Goal: Task Accomplishment & Management: Use online tool/utility

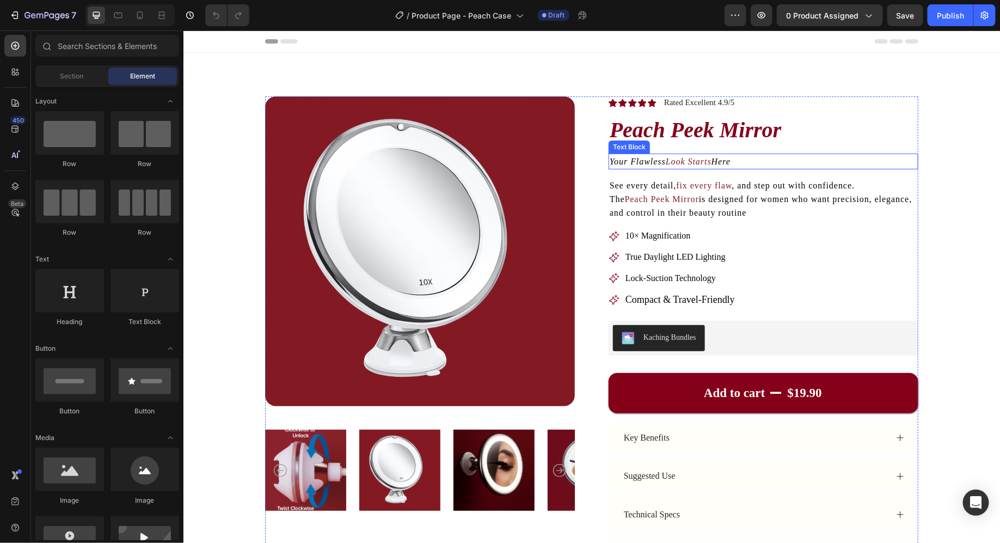
click at [634, 158] on icon "Your Flawless" at bounding box center [637, 160] width 56 height 9
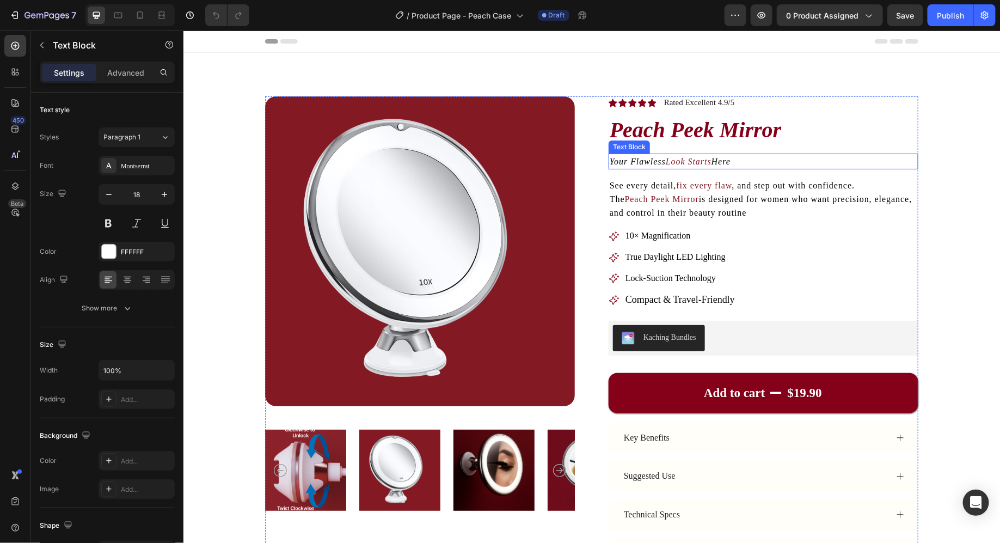
click at [634, 158] on icon "Your Flawless" at bounding box center [637, 160] width 56 height 9
click at [622, 163] on icon "Tired of lost attachments, messy drawers & travel mishaps?" at bounding box center [728, 160] width 239 height 9
drag, startPoint x: 622, startPoint y: 163, endPoint x: 633, endPoint y: 164, distance: 10.4
click at [633, 164] on icon "Tired of lost attachments, messy drawers & travel mishaps?" at bounding box center [728, 160] width 239 height 9
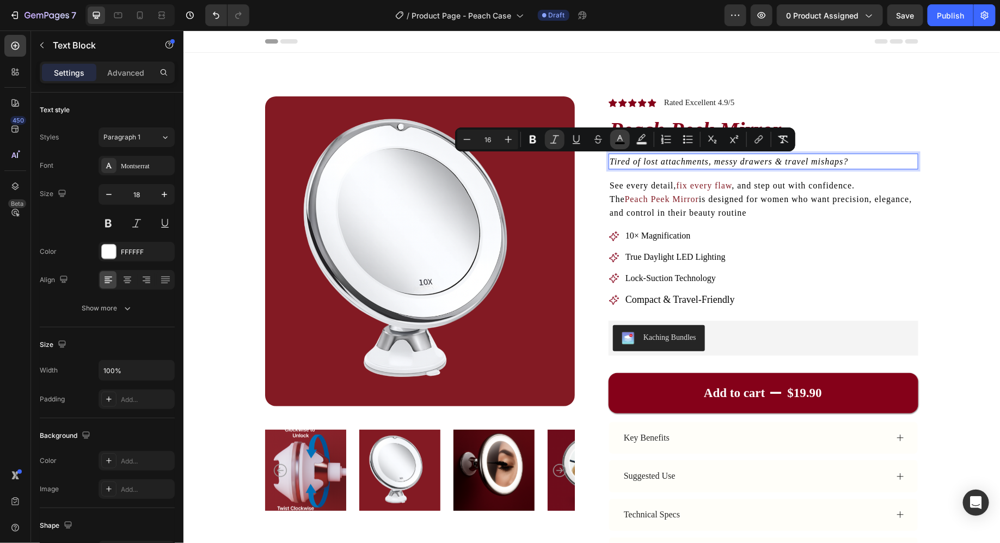
click at [619, 148] on button "color" at bounding box center [620, 140] width 20 height 20
type input "000000"
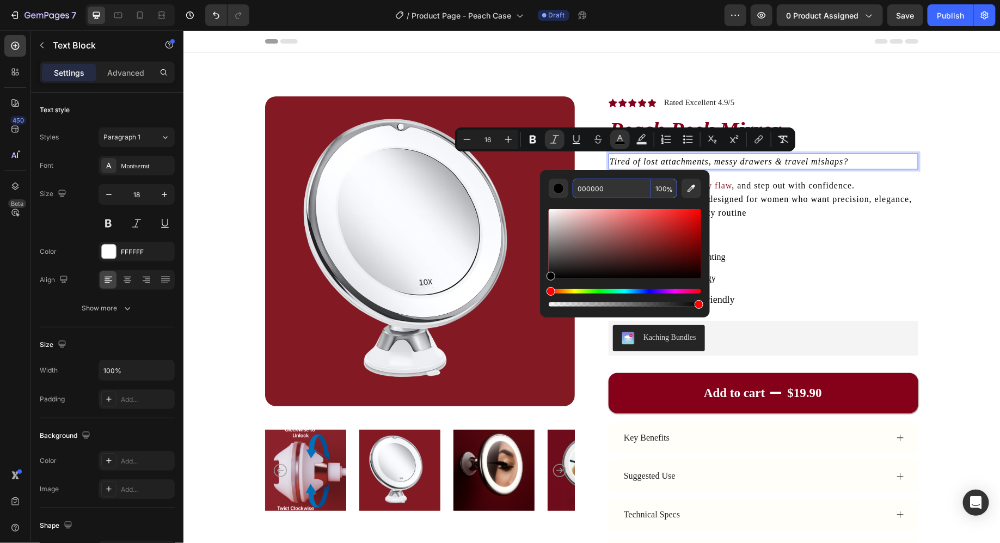
click at [620, 195] on input "000000" at bounding box center [612, 189] width 78 height 20
type input "850019"
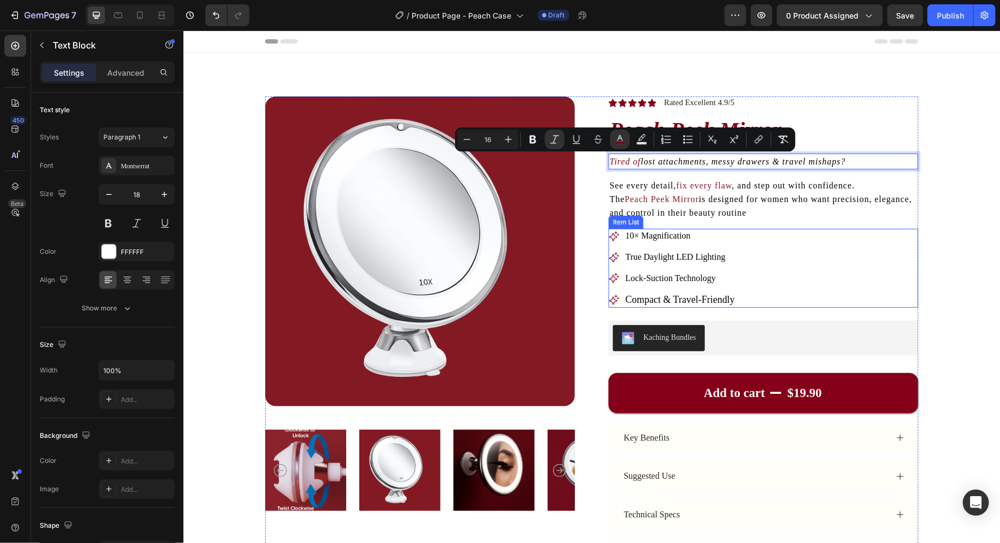
click at [687, 240] on span "10× Magnification" at bounding box center [657, 234] width 65 height 9
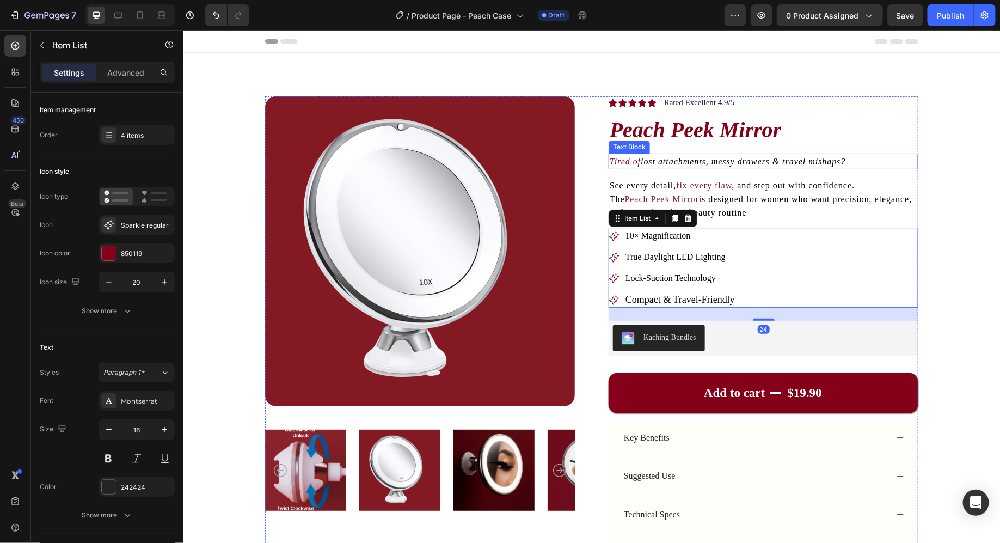
click at [729, 197] on span "is designed for women who want precision, elegance, and control in their beauty…" at bounding box center [760, 205] width 303 height 23
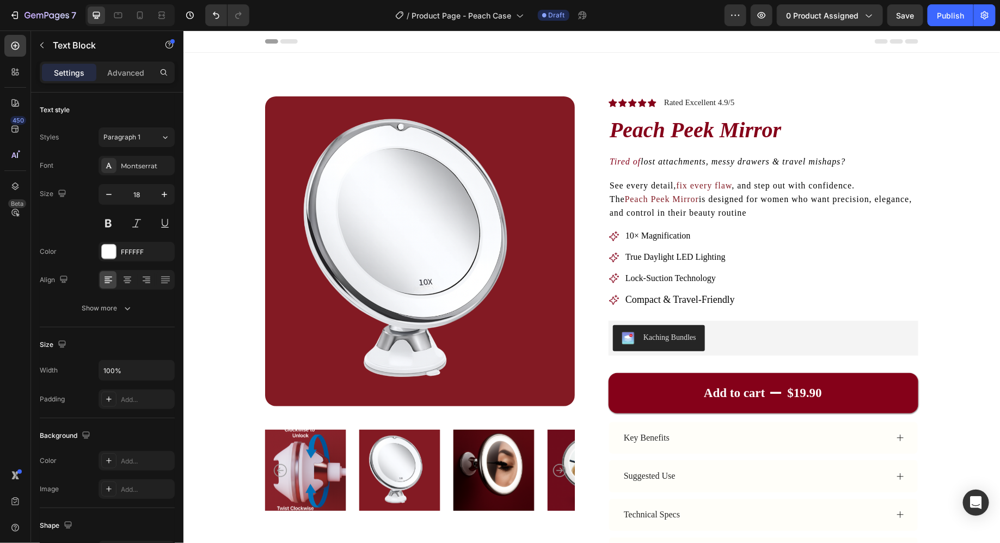
click at [648, 170] on div "Icon Icon Icon Icon Icon Icon List Rated Excellent 4.9/5 Text Block Row Peach P…" at bounding box center [763, 372] width 310 height 553
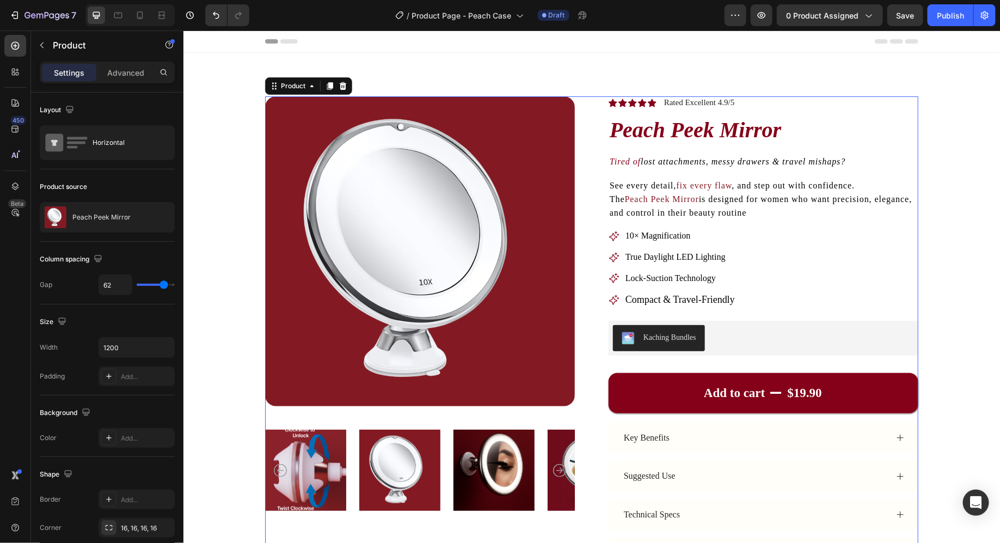
click at [671, 162] on icon "lost attachments, messy drawers & travel mishaps?" at bounding box center [742, 160] width 205 height 9
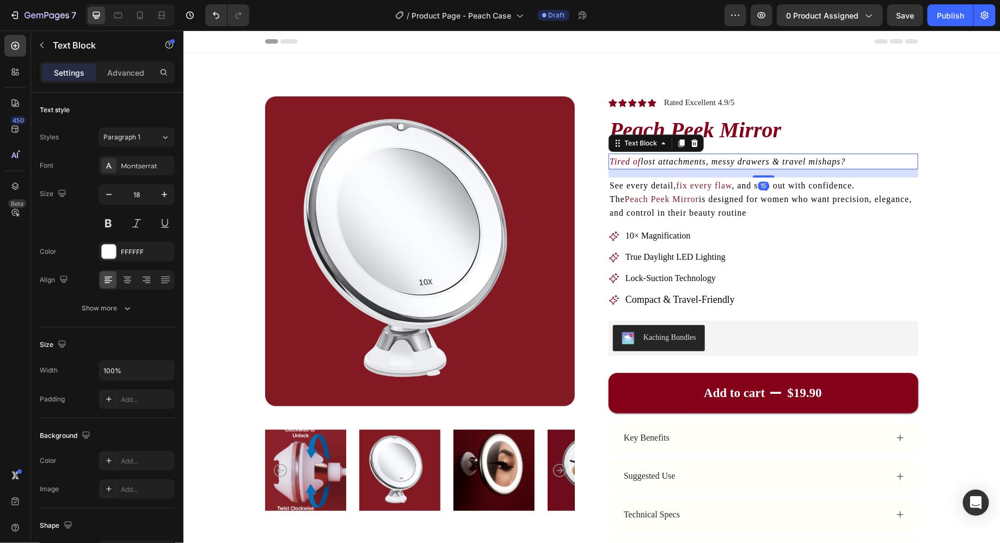
click at [671, 162] on icon "lost attachments, messy drawers & travel mishaps?" at bounding box center [742, 160] width 205 height 9
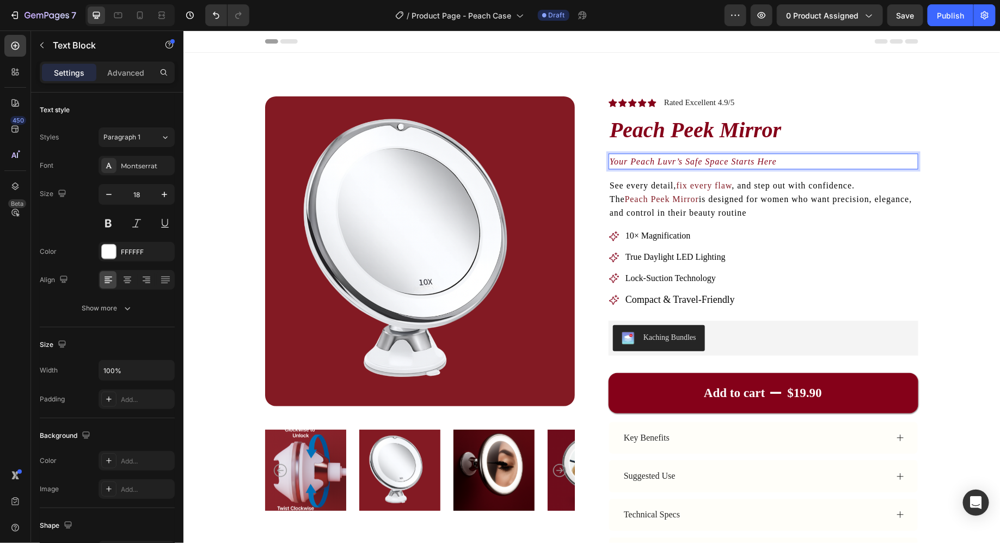
click at [720, 164] on icon "Your Peach Luvr’s Safe Space Starts Here" at bounding box center [692, 160] width 167 height 9
drag, startPoint x: 720, startPoint y: 164, endPoint x: 773, endPoint y: 164, distance: 52.3
click at [773, 164] on icon "Your Peach Luvr’s Safe Space Starts Here" at bounding box center [692, 160] width 167 height 9
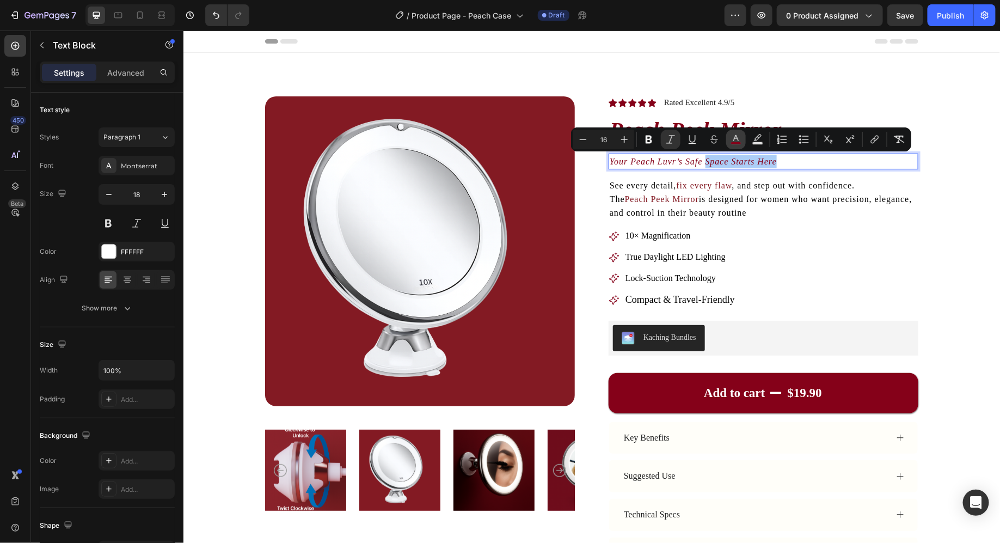
click at [736, 139] on icon "Editor contextual toolbar" at bounding box center [736, 139] width 11 height 11
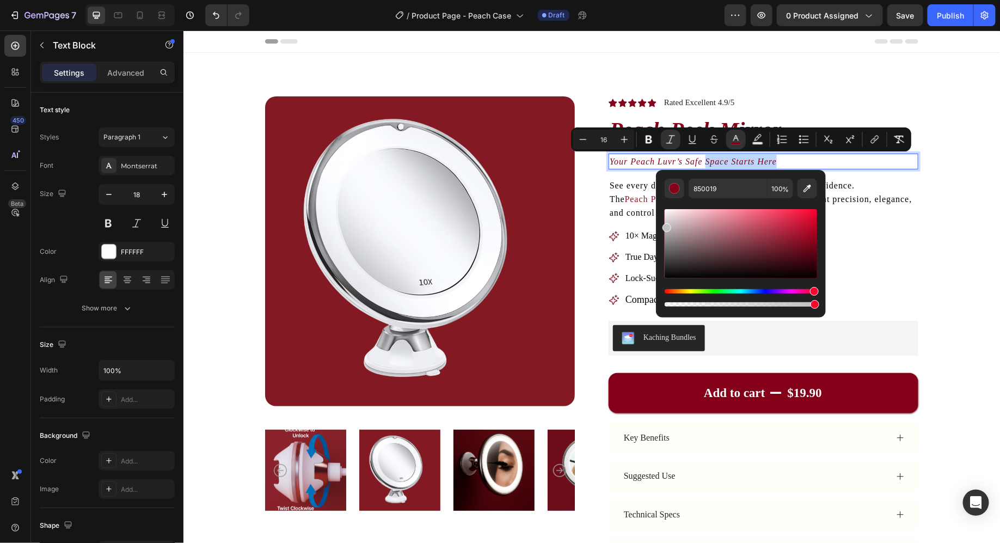
drag, startPoint x: 875, startPoint y: 248, endPoint x: 634, endPoint y: 329, distance: 254.0
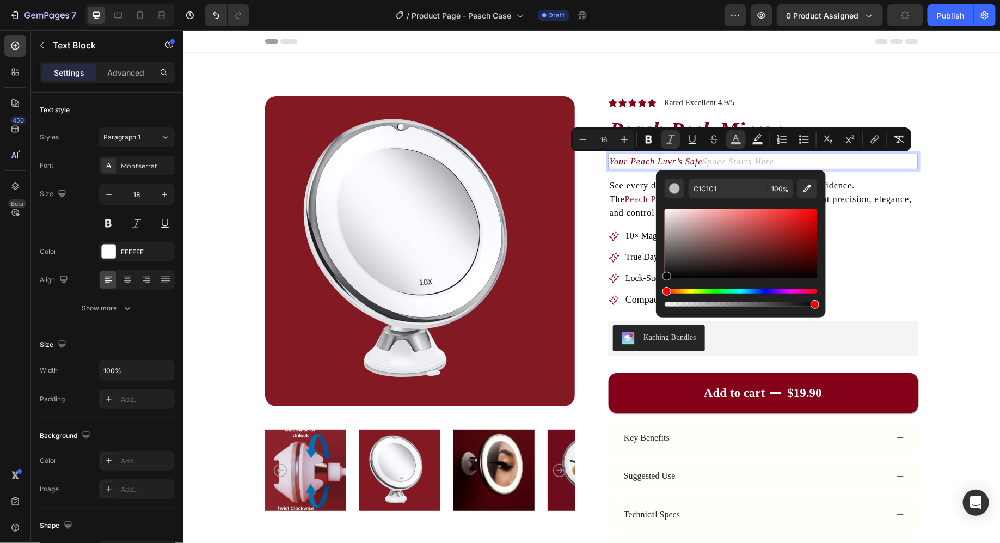
drag, startPoint x: 675, startPoint y: 274, endPoint x: 661, endPoint y: 283, distance: 16.2
click at [661, 283] on div "C1C1C1 100 %" at bounding box center [741, 239] width 170 height 139
type input "000000"
click at [620, 195] on span "The" at bounding box center [616, 198] width 15 height 9
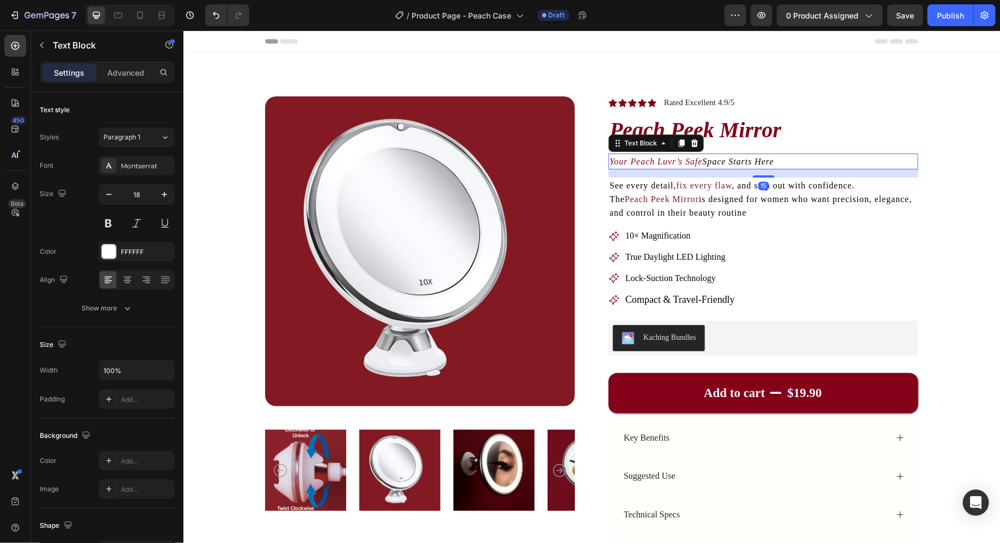
click at [741, 161] on icon "Space Starts Here" at bounding box center [737, 160] width 71 height 9
drag, startPoint x: 635, startPoint y: 162, endPoint x: 620, endPoint y: 166, distance: 15.2
click at [620, 166] on p "Your Peach Luvr’s Safe Space Starts Here" at bounding box center [763, 161] width 308 height 14
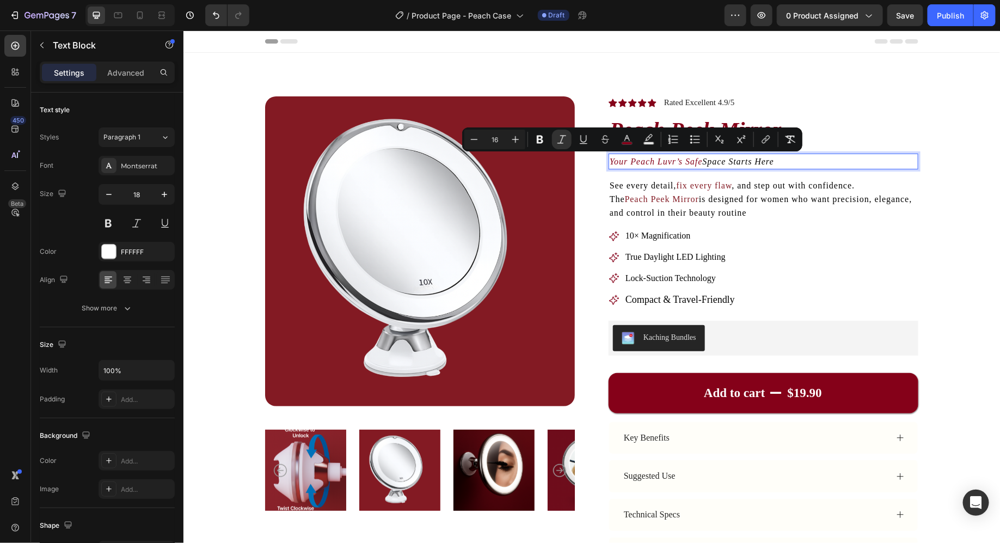
click at [686, 158] on icon "Your Peach Luvr’s Safe" at bounding box center [655, 160] width 93 height 9
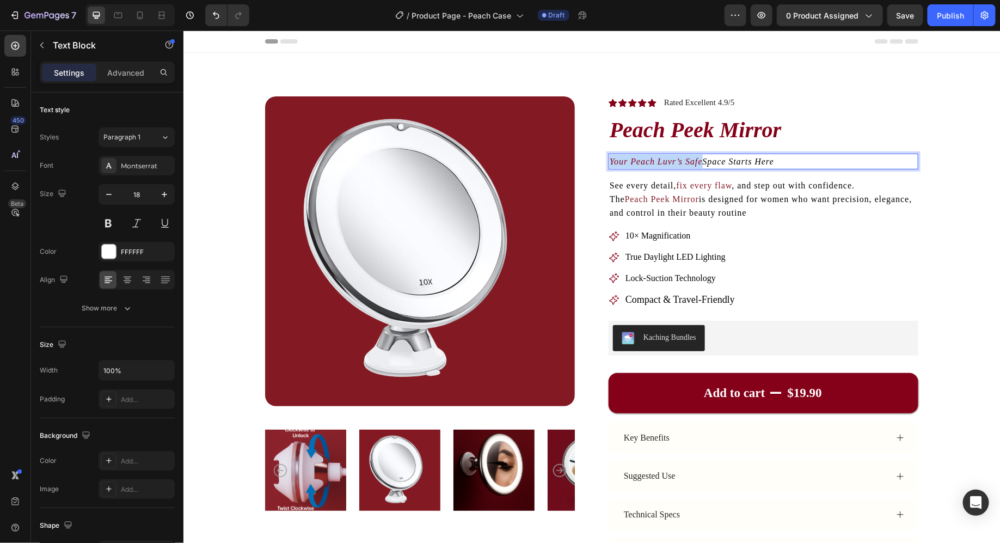
drag, startPoint x: 686, startPoint y: 158, endPoint x: 621, endPoint y: 164, distance: 64.5
click at [621, 164] on icon "Your Peach Luvr’s Safe" at bounding box center [655, 160] width 93 height 9
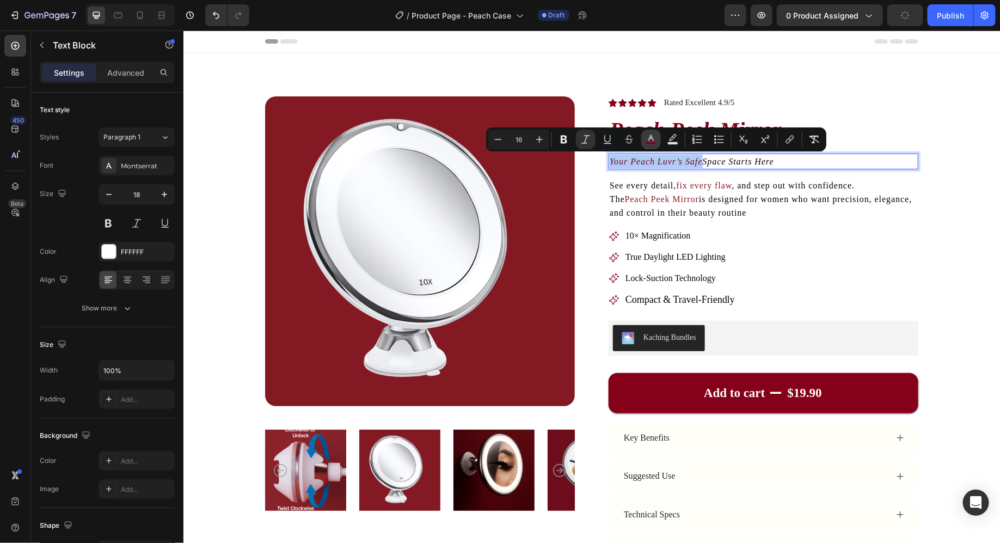
click at [651, 137] on icon "Editor contextual toolbar" at bounding box center [651, 139] width 11 height 11
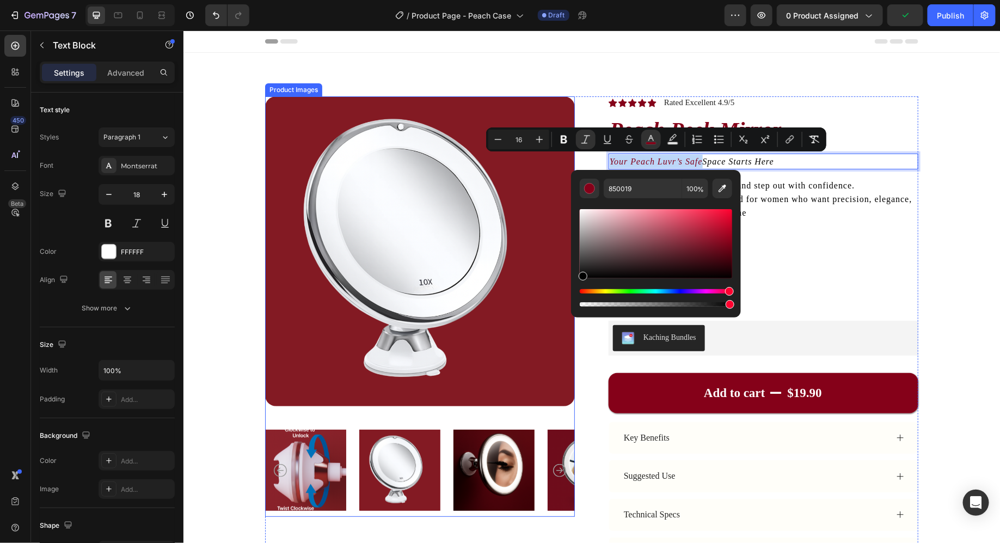
type input "000000"
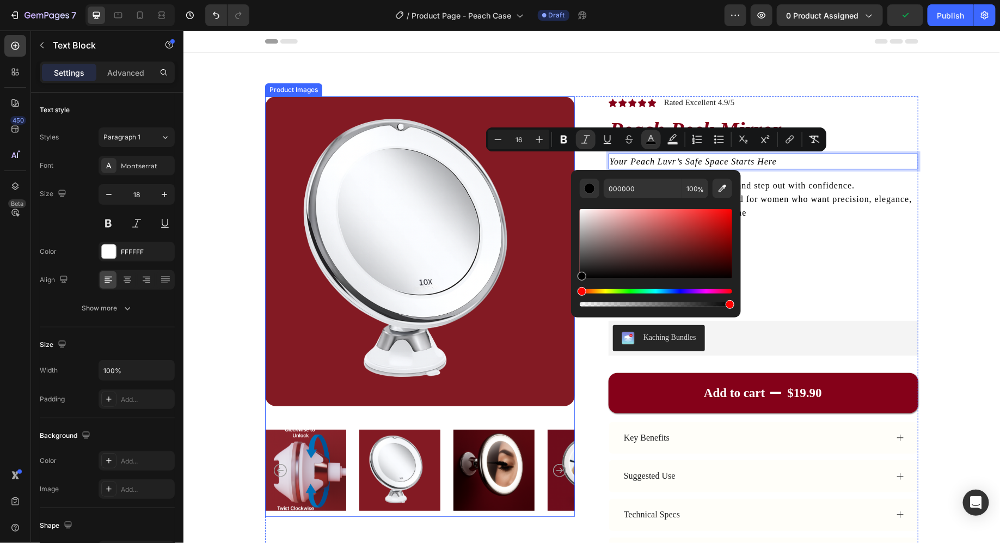
drag, startPoint x: 793, startPoint y: 293, endPoint x: 551, endPoint y: 301, distance: 242.4
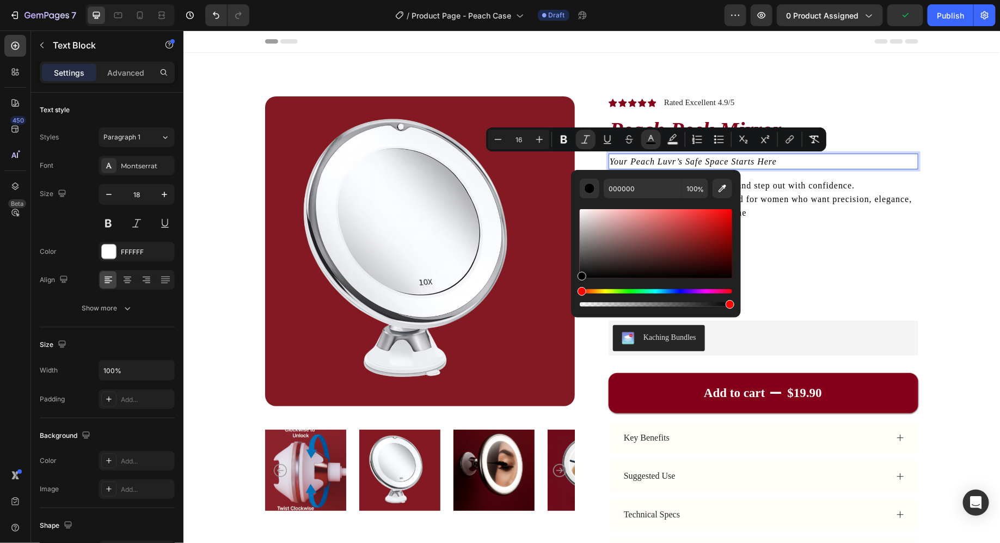
click at [690, 160] on icon "Your Peach Luvr’s Safe" at bounding box center [655, 160] width 93 height 9
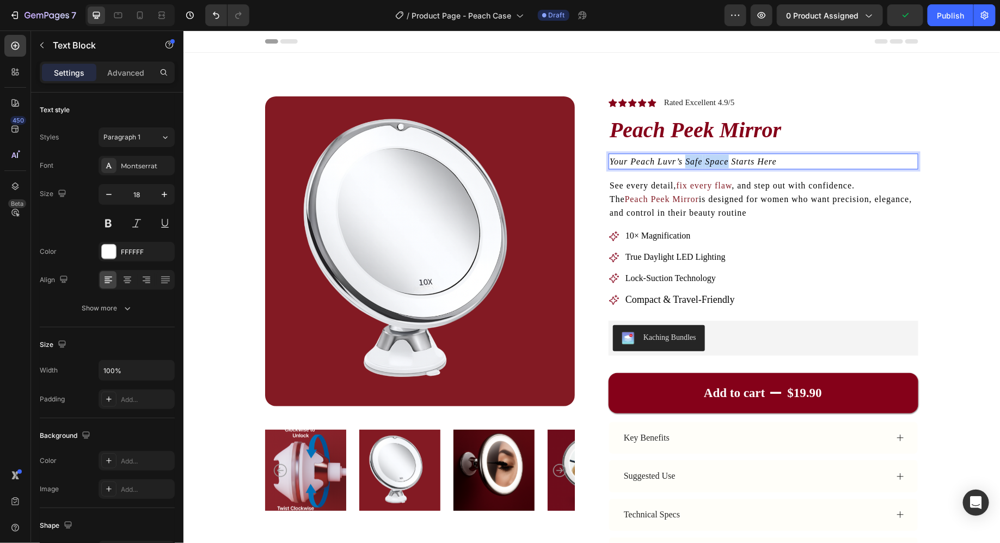
drag, startPoint x: 690, startPoint y: 160, endPoint x: 712, endPoint y: 160, distance: 22.3
click at [712, 160] on p "Your Peach Luvr’s Safe Space Starts Here" at bounding box center [763, 161] width 308 height 14
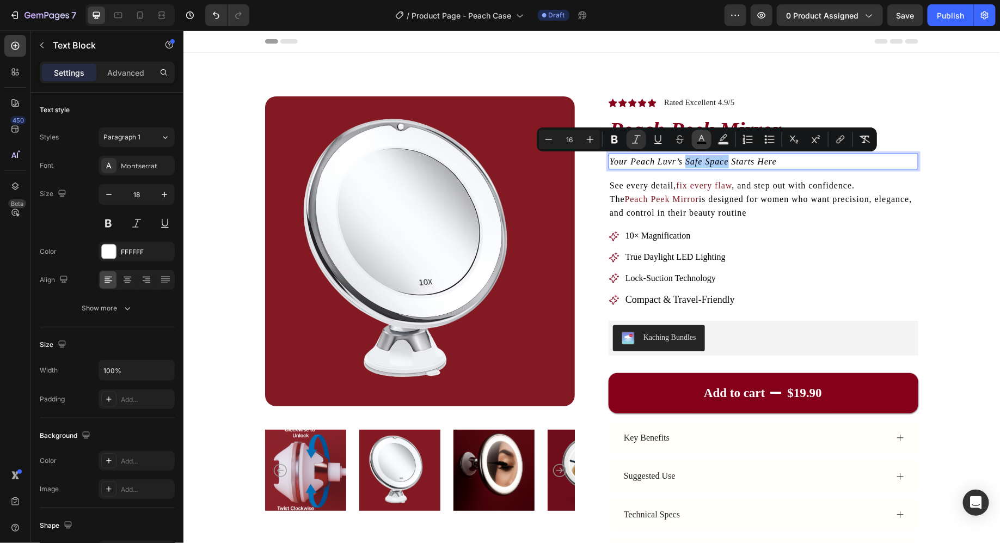
click at [695, 136] on button "color" at bounding box center [702, 140] width 20 height 20
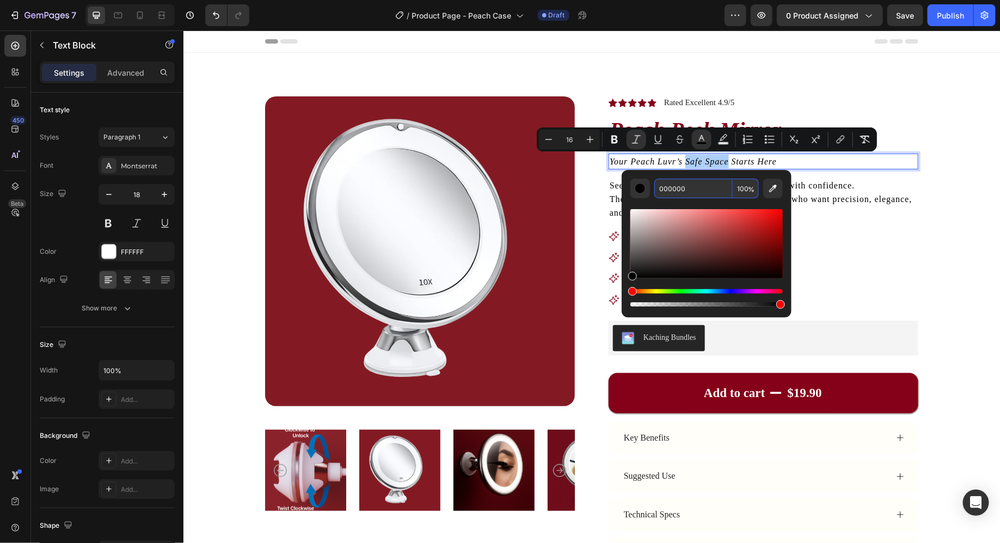
click at [696, 195] on input "000000" at bounding box center [694, 189] width 78 height 20
type input "850019"
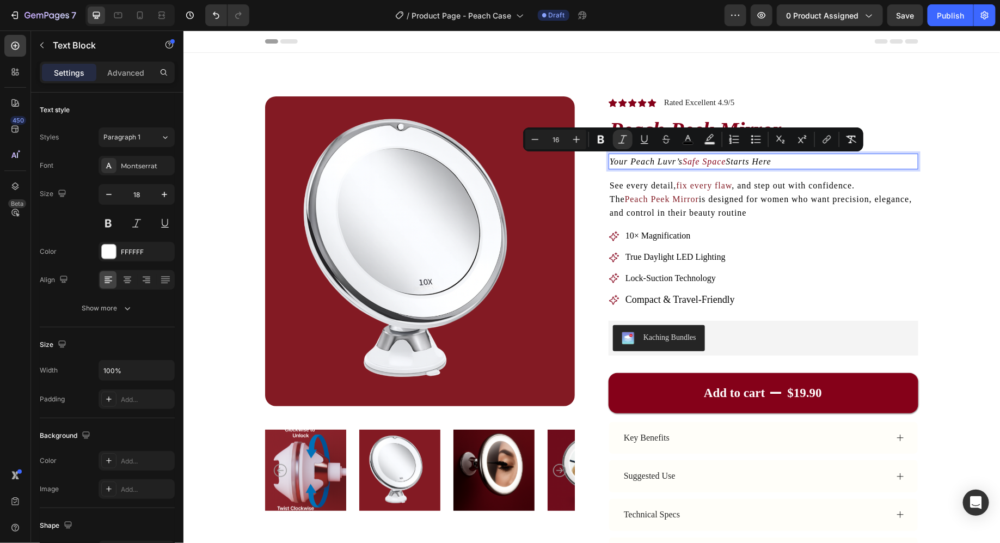
click at [711, 167] on p "Your Peach Luvr’s Safe Space Starts Here" at bounding box center [763, 161] width 308 height 14
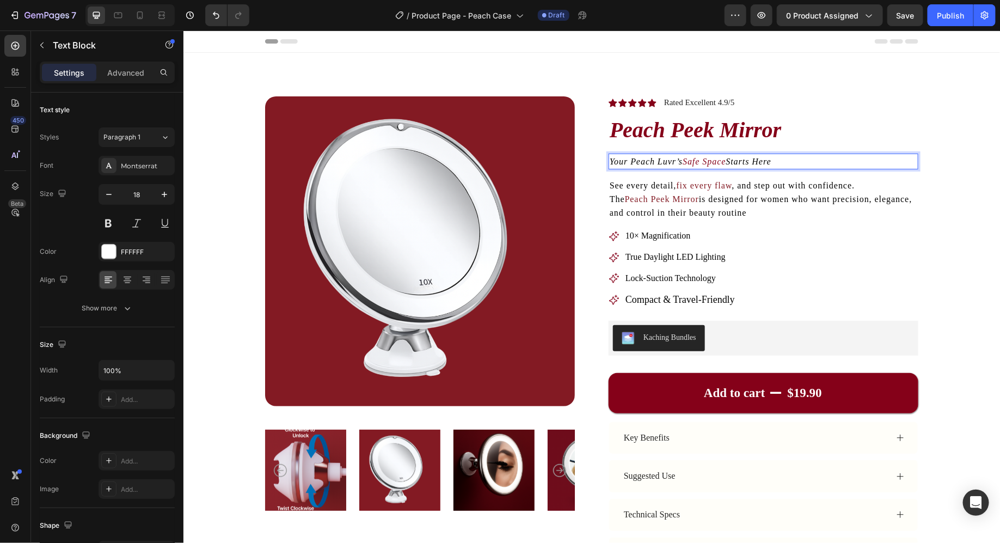
click at [711, 157] on icon "Safe Space" at bounding box center [703, 160] width 43 height 9
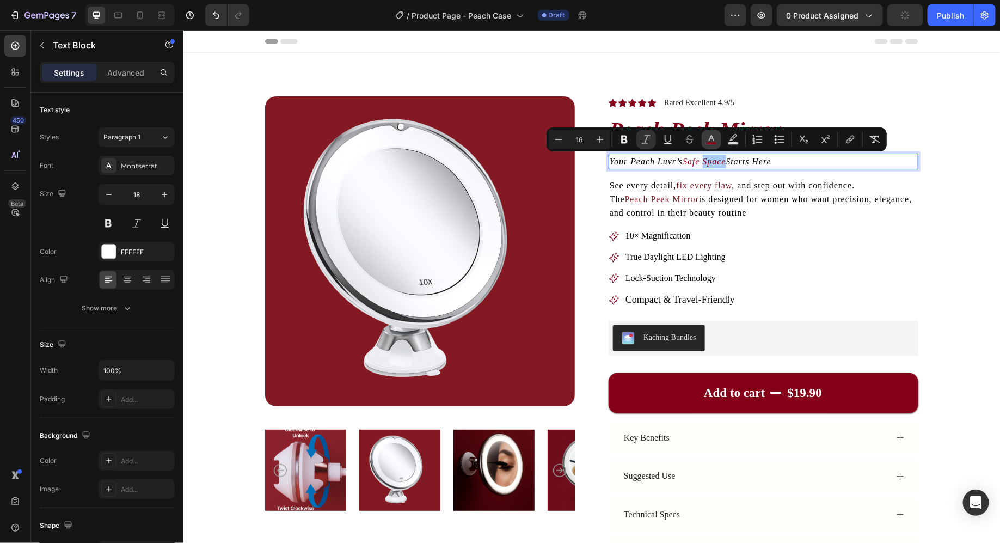
click at [710, 143] on rect "Editor contextual toolbar" at bounding box center [712, 143] width 10 height 3
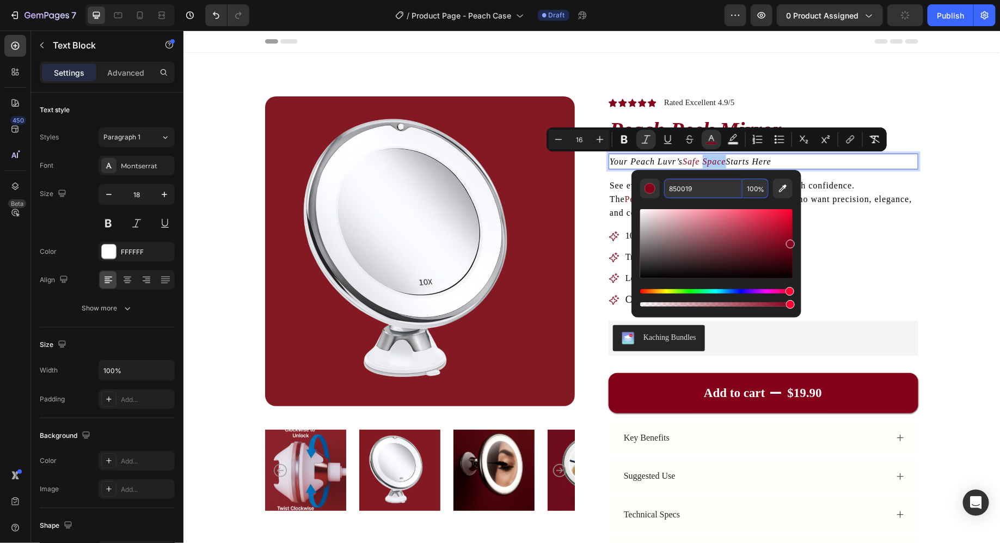
click at [715, 187] on input "850019" at bounding box center [703, 189] width 78 height 20
click at [739, 15] on icon "button" at bounding box center [735, 15] width 11 height 11
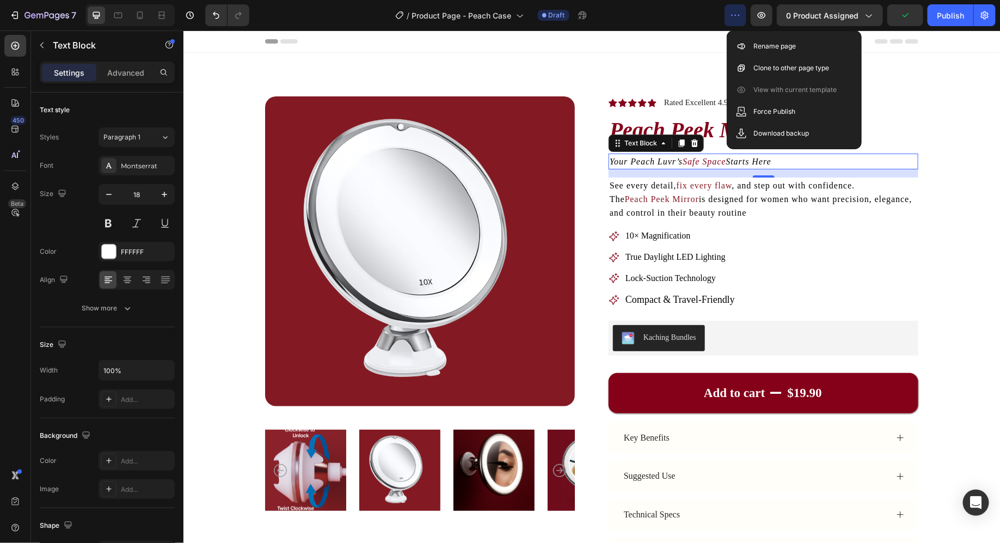
click at [656, 54] on div "Product Images Icon Icon Icon Icon Icon Icon List Rated Excellent 4.9/5 Text Bl…" at bounding box center [591, 377] width 817 height 651
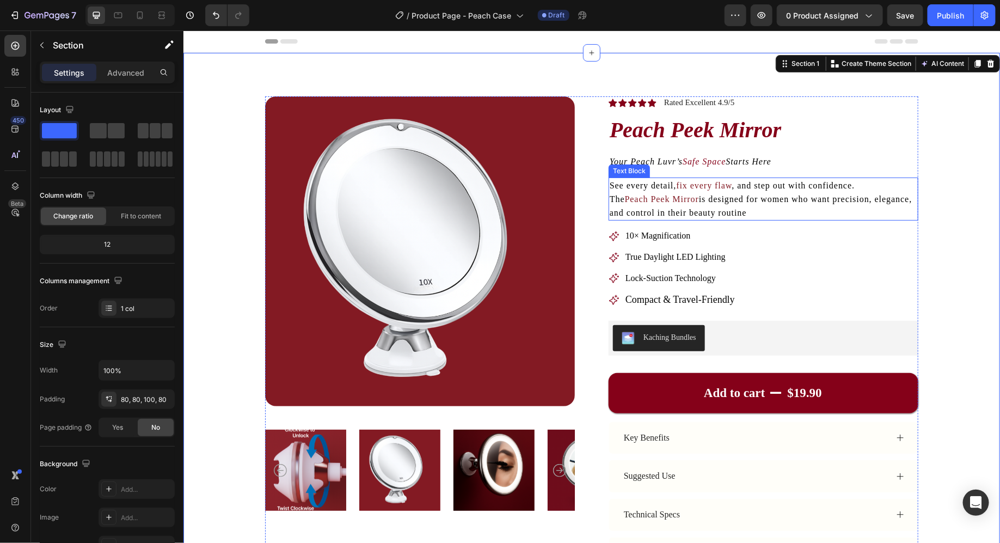
click at [674, 207] on p "See every detail, fix every flaw , and step out with confidence. The Peach Peek…" at bounding box center [763, 198] width 308 height 41
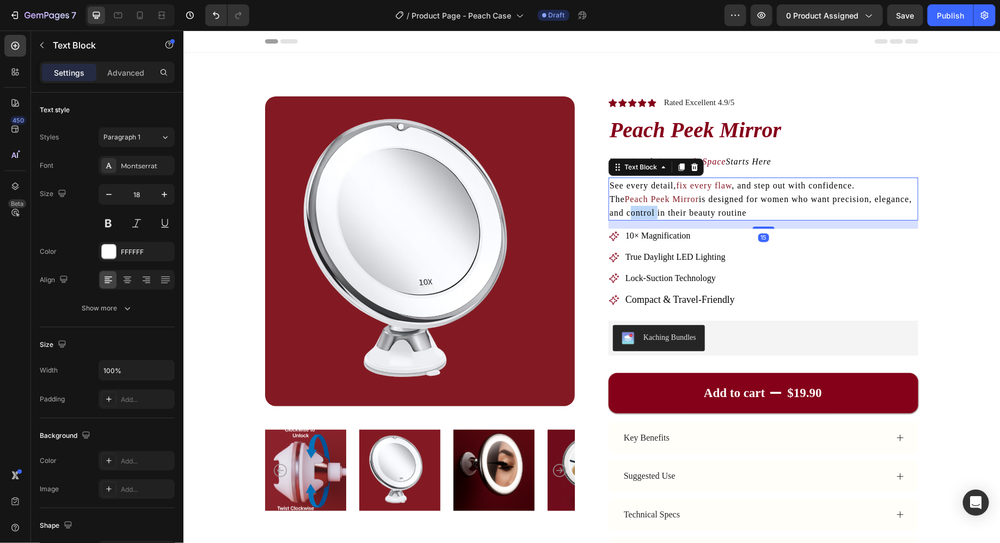
click at [674, 207] on p "See every detail, fix every flaw , and step out with confidence. The Peach Peek…" at bounding box center [763, 198] width 308 height 41
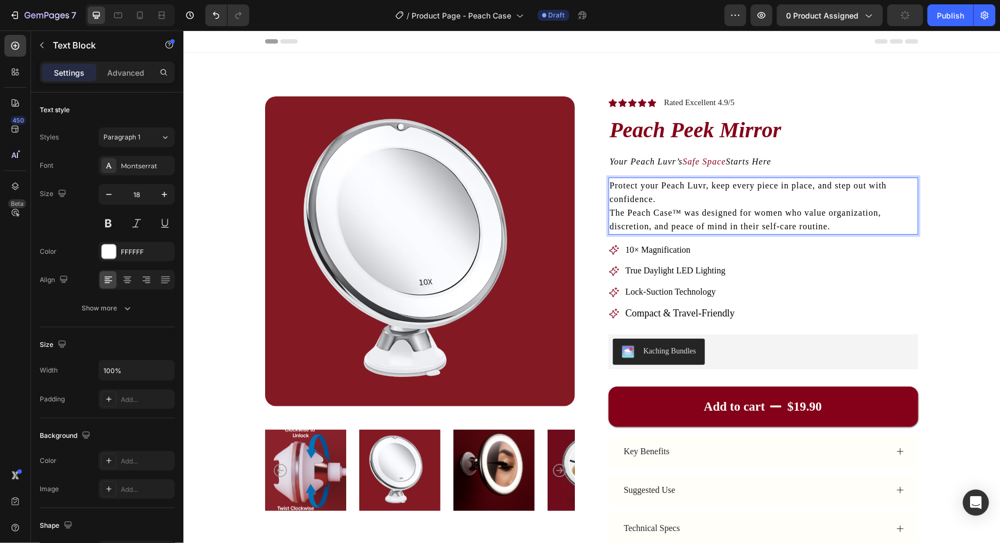
drag, startPoint x: 624, startPoint y: 187, endPoint x: 652, endPoint y: 186, distance: 27.8
click at [652, 186] on span "Protect your Peach Luvr, keep every piece in place, and step out with confidenc…" at bounding box center [747, 191] width 277 height 23
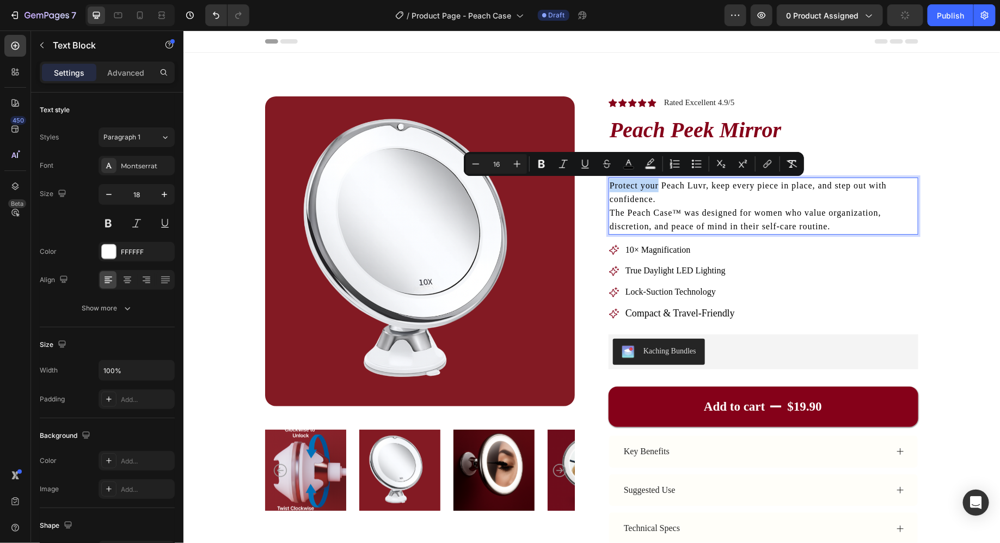
drag, startPoint x: 652, startPoint y: 186, endPoint x: 620, endPoint y: 186, distance: 32.1
click at [620, 186] on span "Protect your Peach Luvr, keep every piece in place, and step out with confidenc…" at bounding box center [747, 191] width 277 height 23
click at [627, 166] on icon "Editor contextual toolbar" at bounding box center [628, 163] width 11 height 11
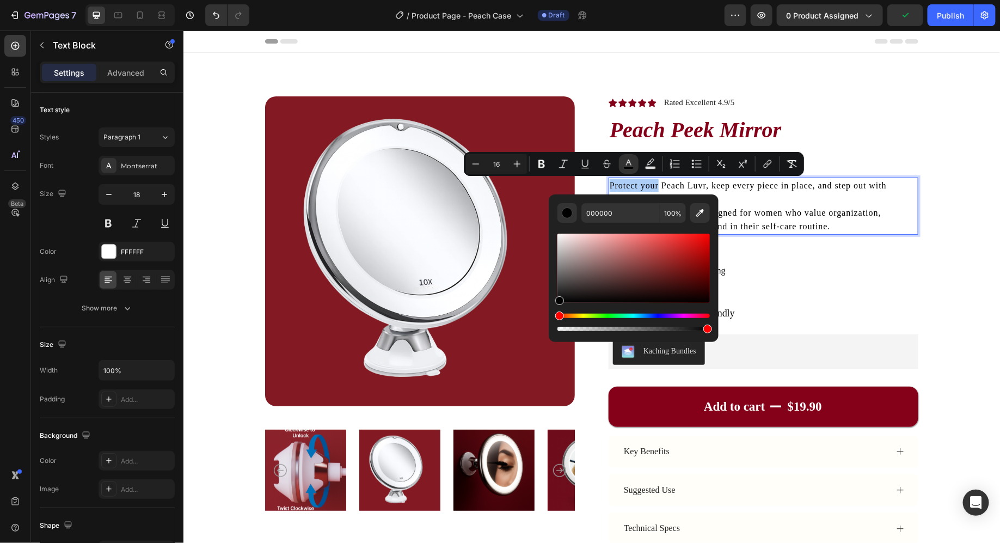
click at [633, 223] on div "Editor contextual toolbar" at bounding box center [634, 278] width 152 height 111
click at [631, 216] on input "000000" at bounding box center [621, 213] width 78 height 20
type input "850019"
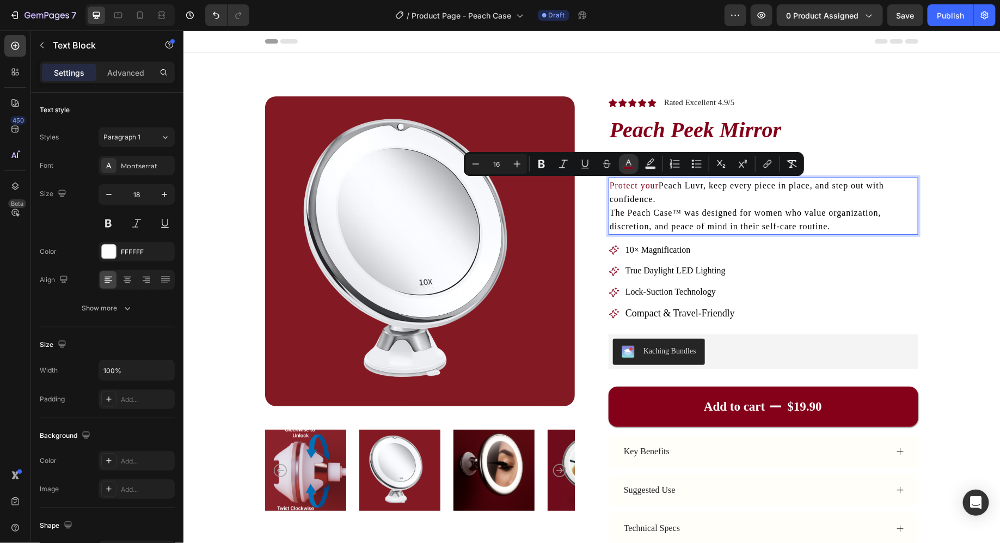
click at [879, 186] on span "Peach Luvr, keep every piece in place, and step out with confidence." at bounding box center [746, 191] width 274 height 23
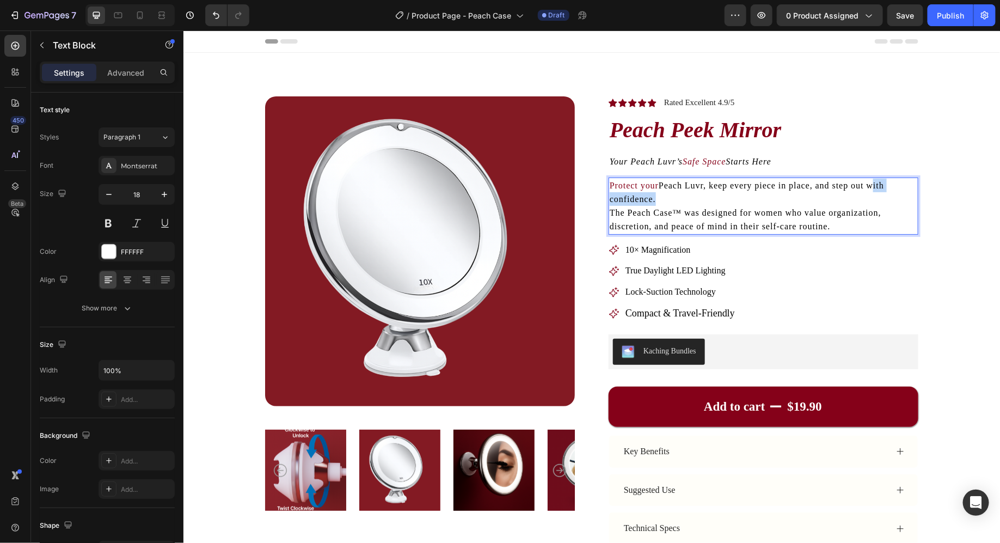
drag, startPoint x: 879, startPoint y: 186, endPoint x: 641, endPoint y: 199, distance: 238.8
click at [641, 199] on span "Peach Luvr, keep every piece in place, and step out with confidence." at bounding box center [746, 191] width 274 height 23
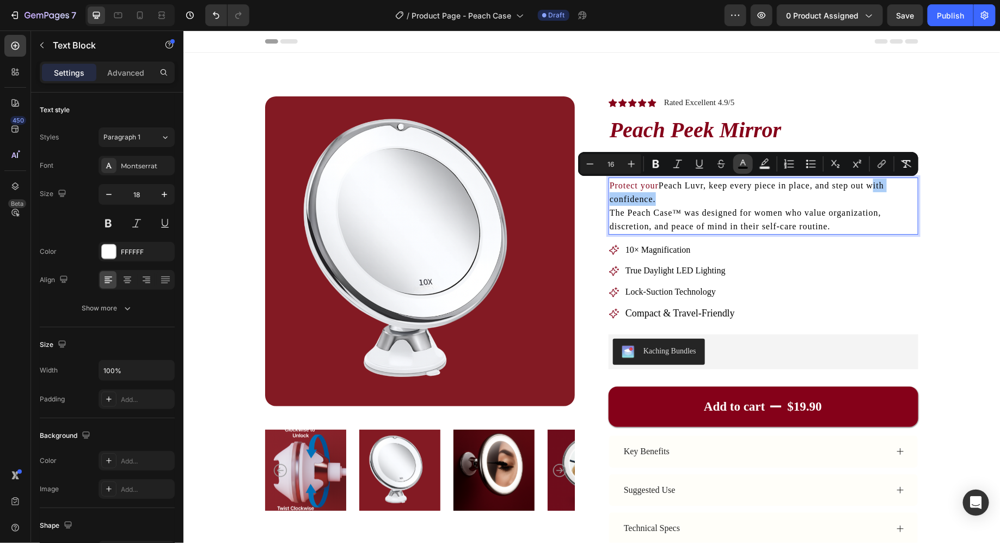
click at [745, 164] on icon "Editor contextual toolbar" at bounding box center [743, 163] width 5 height 6
type input "000000"
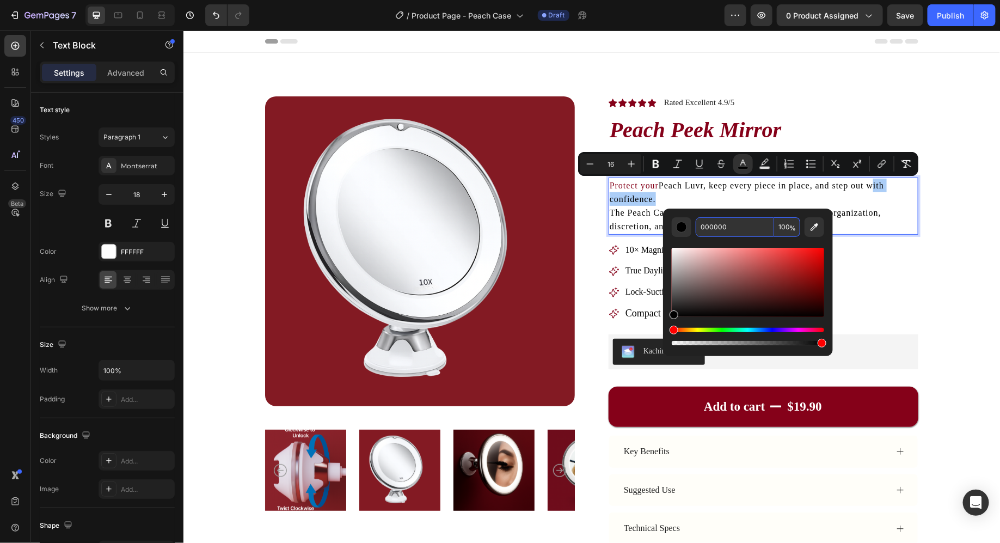
click at [706, 230] on input "000000" at bounding box center [735, 227] width 78 height 20
type input "850019"
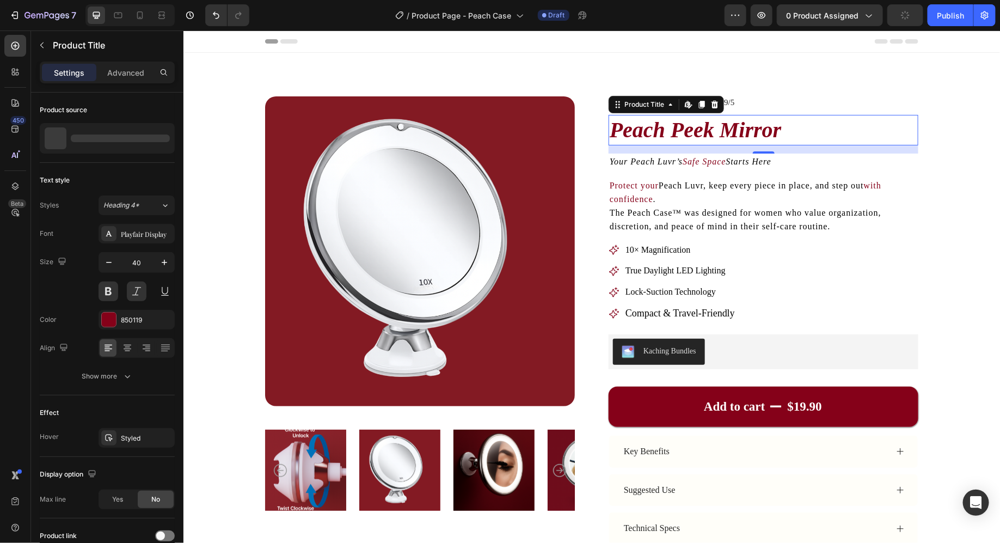
click at [910, 141] on h1 "Peach Peek Mirror" at bounding box center [763, 129] width 310 height 30
click at [717, 220] on p "Protect your Peach Luvr, keep every piece in place, and step out with confidenc…" at bounding box center [763, 205] width 308 height 55
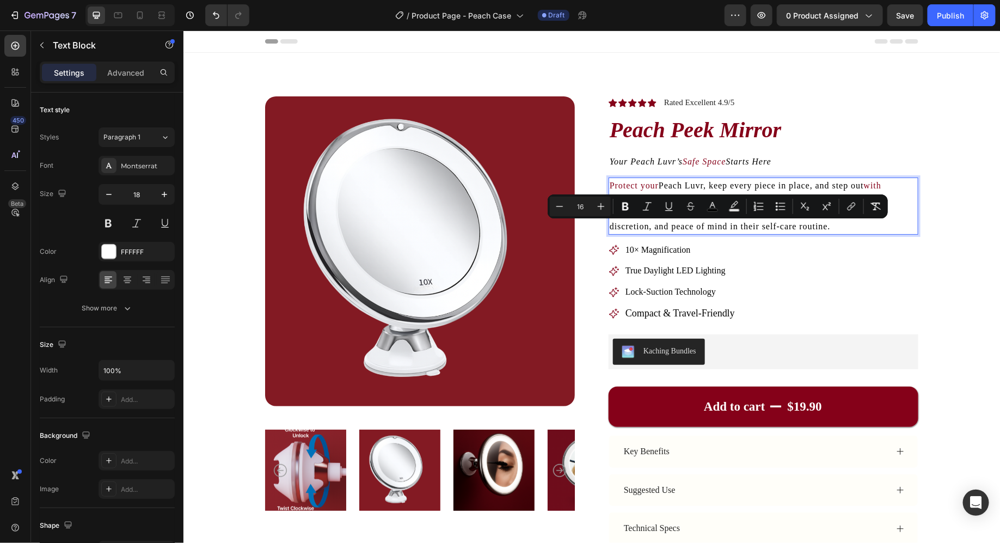
click at [769, 264] on div "10× Magnification True Daylight LED Lighting Lock-Suction Technology Compact & …" at bounding box center [763, 281] width 310 height 78
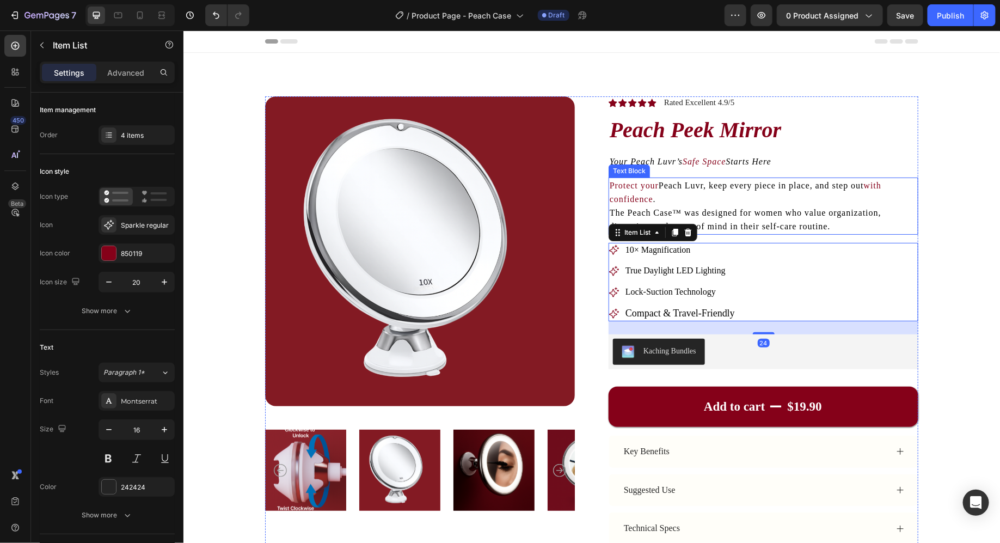
click at [953, 212] on div "Product Images Icon Icon Icon Icon Icon Icon List Rated Excellent 4.9/5 Text Bl…" at bounding box center [592, 379] width 730 height 567
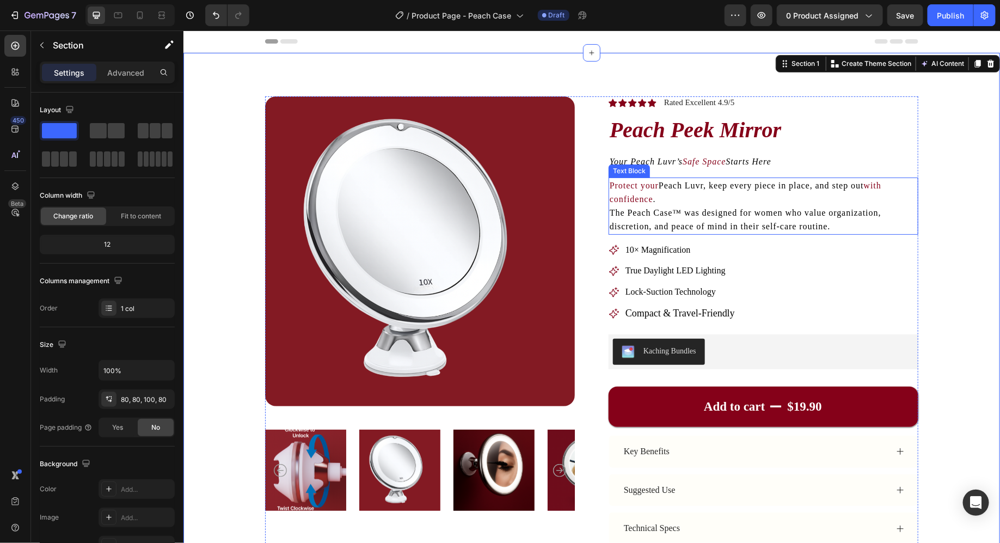
click at [719, 210] on span "The Peach Case™ was designed for women who value organization, discretion, and …" at bounding box center [745, 218] width 272 height 23
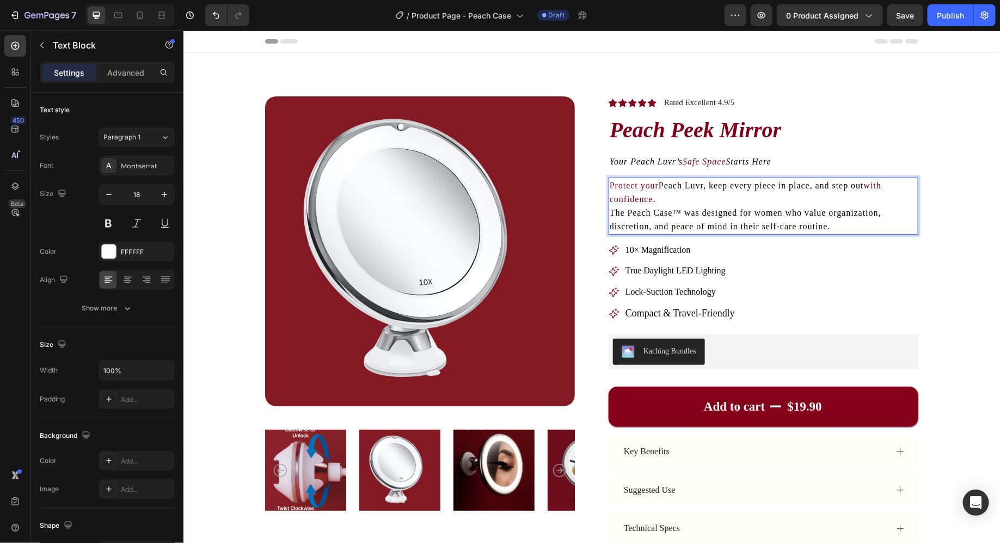
click at [720, 213] on span "The Peach Case™ was designed for women who value organization, discretion, and …" at bounding box center [745, 218] width 272 height 23
drag, startPoint x: 720, startPoint y: 213, endPoint x: 756, endPoint y: 213, distance: 35.4
click at [755, 213] on span "The Peach Case™ was designed for women who value organization, discretion, and …" at bounding box center [745, 218] width 272 height 23
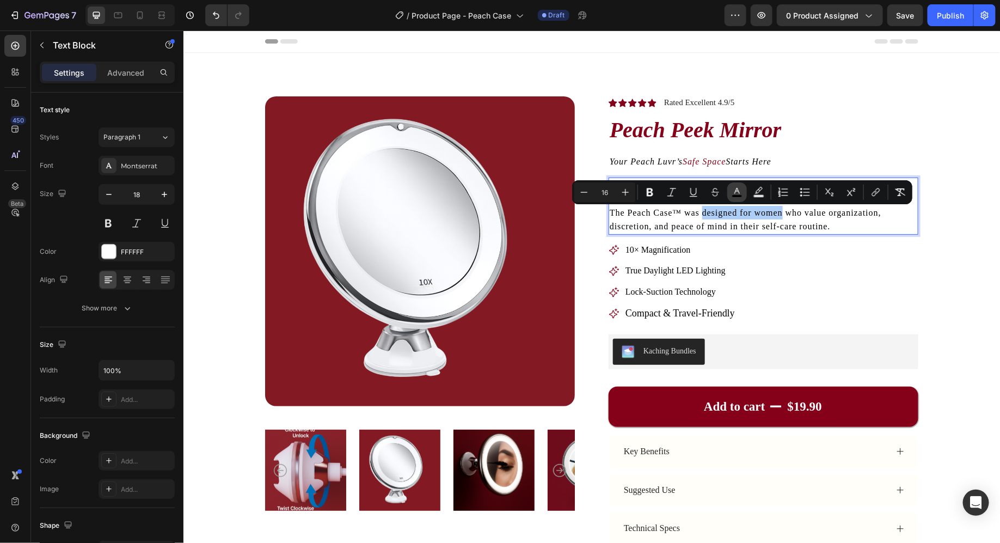
click at [737, 193] on icon "Editor contextual toolbar" at bounding box center [737, 192] width 11 height 11
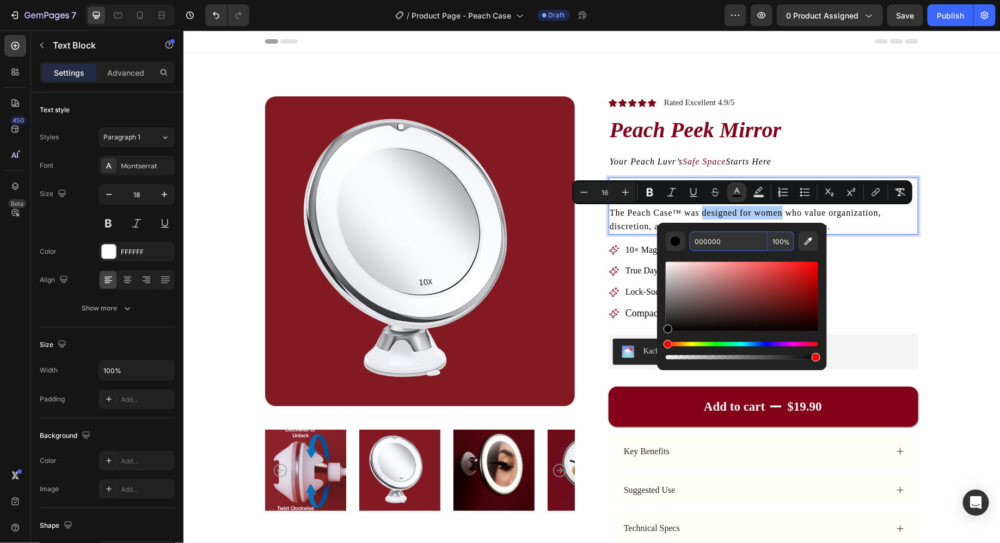
click at [710, 246] on input "000000" at bounding box center [729, 241] width 78 height 20
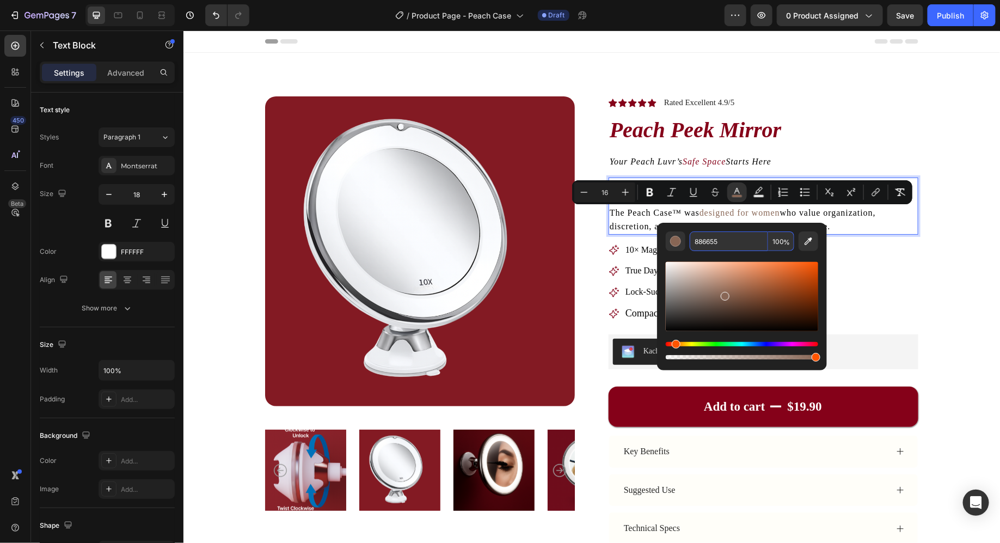
click at [717, 247] on input "886655" at bounding box center [729, 241] width 78 height 20
type input "850019"
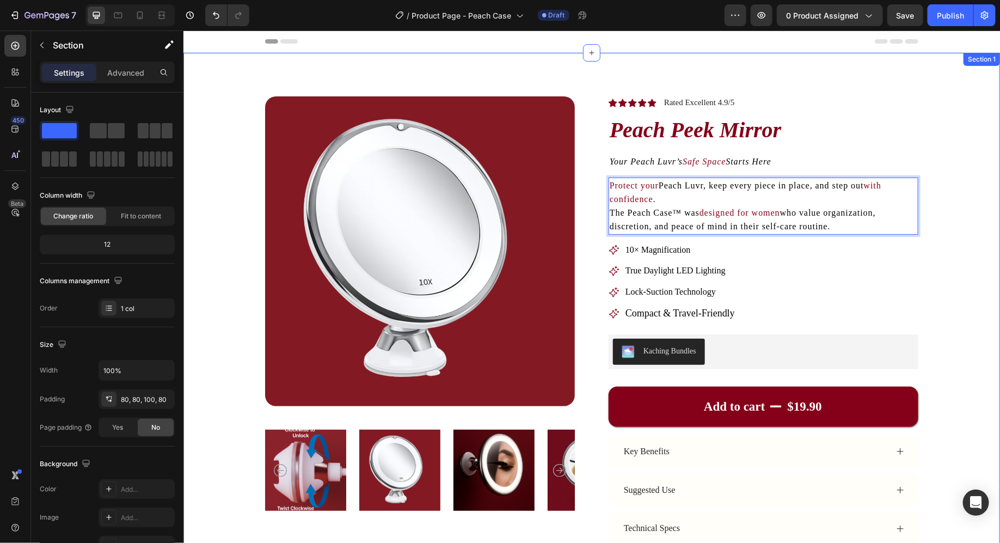
click at [958, 196] on div "Product Images Icon Icon Icon Icon Icon Icon List Rated Excellent 4.9/5 Text Bl…" at bounding box center [591, 384] width 817 height 665
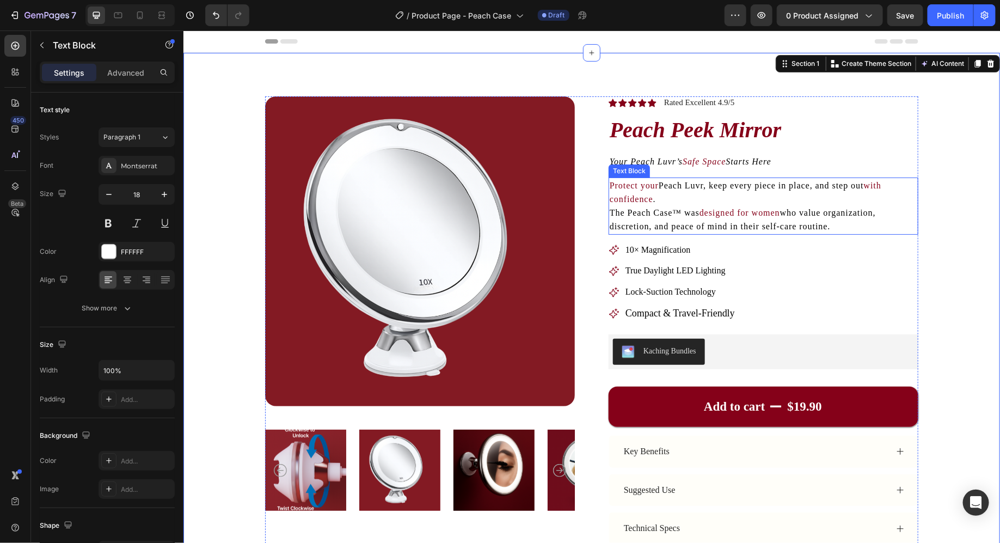
click at [753, 227] on span "who value organization, discretion, and peace of mind in their self-care routin…" at bounding box center [742, 218] width 266 height 23
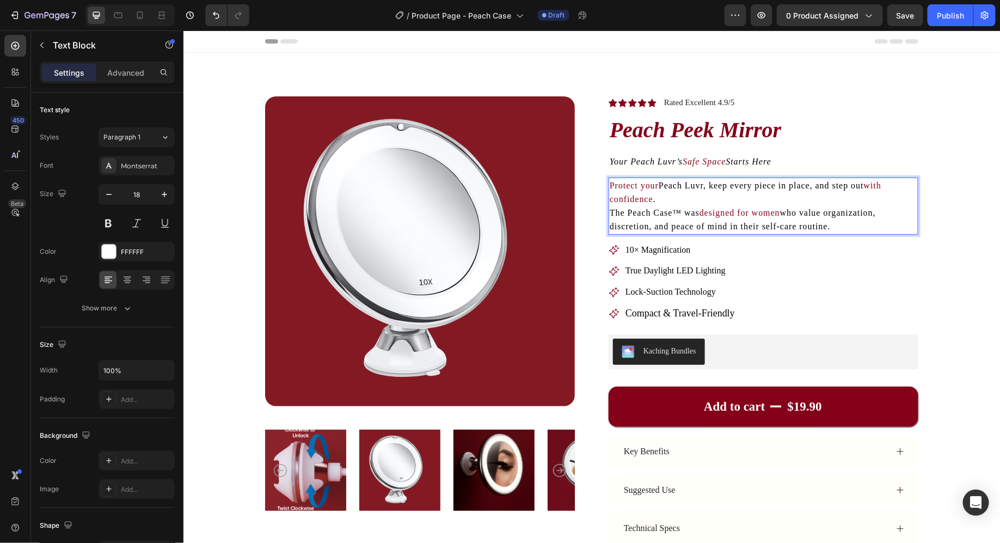
click at [723, 225] on span "who value organization, discretion, and peace of mind in their self-care routin…" at bounding box center [742, 218] width 266 height 23
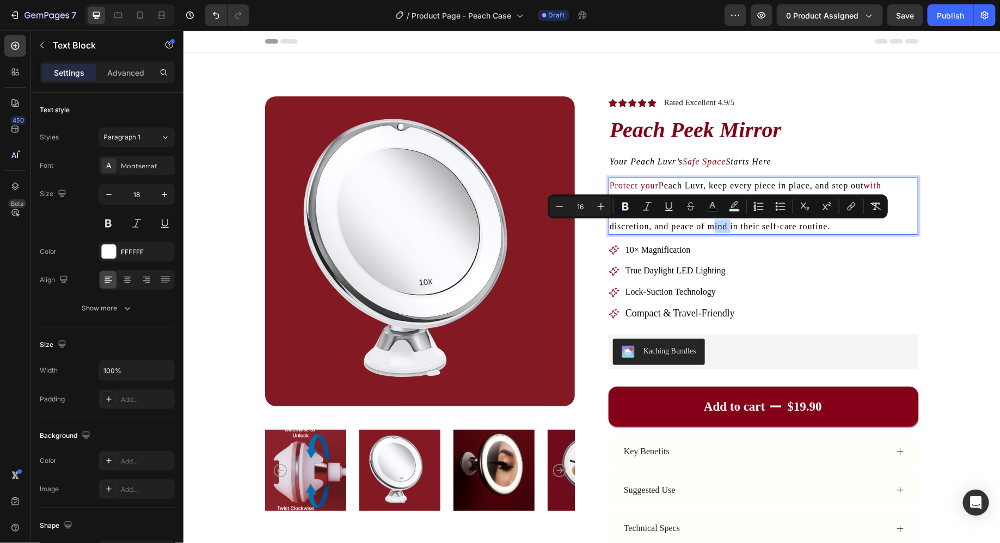
click at [723, 225] on span "who value organization, discretion, and peace of mind in their self-care routin…" at bounding box center [742, 218] width 266 height 23
click at [748, 227] on span "who value organization, discretion, and peace of mind in their self-care routin…" at bounding box center [742, 218] width 266 height 23
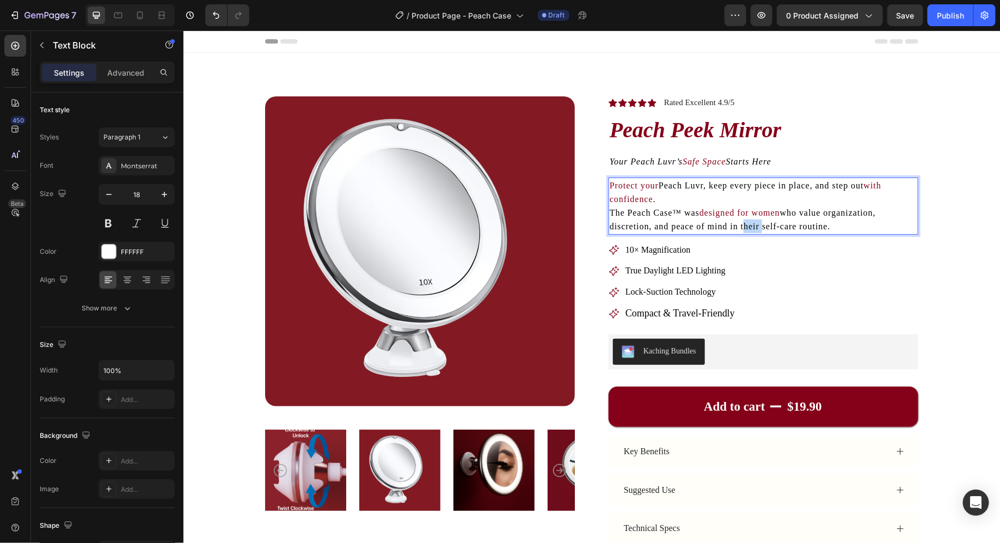
click at [748, 227] on span "who value organization, discretion, and peace of mind in their self-care routin…" at bounding box center [742, 218] width 266 height 23
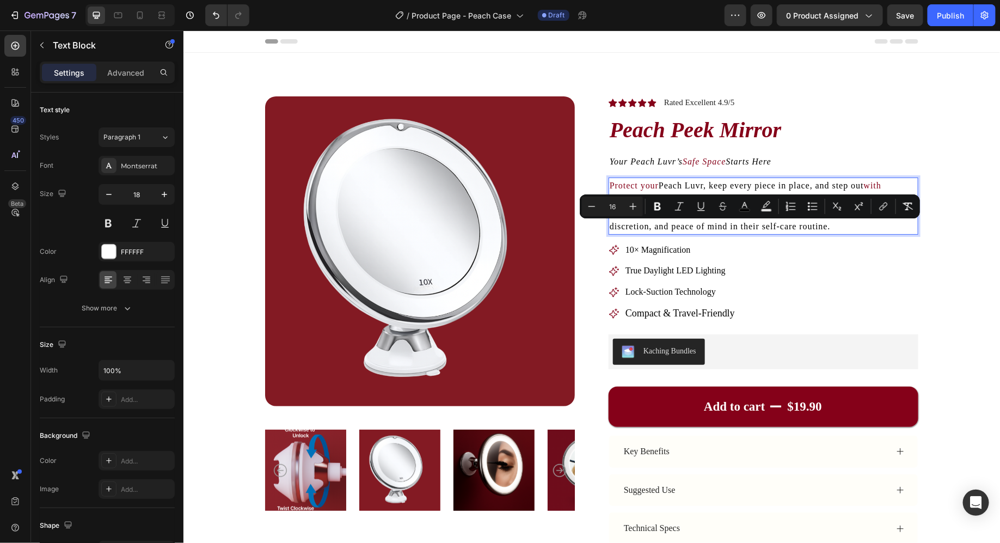
click at [769, 230] on span "who value organization, discretion, and peace of mind in their self-care routin…" at bounding box center [742, 218] width 266 height 23
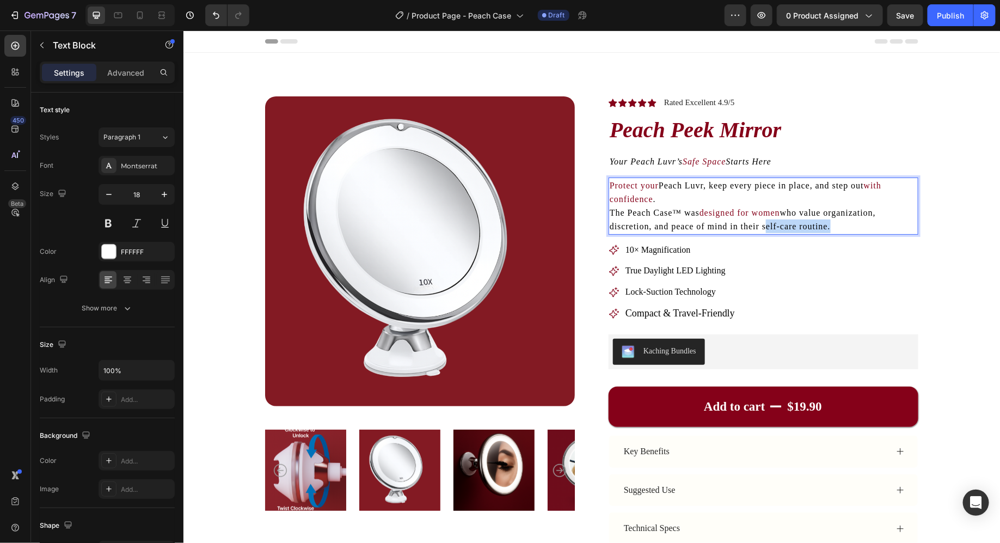
drag, startPoint x: 769, startPoint y: 230, endPoint x: 804, endPoint y: 230, distance: 34.3
click at [804, 230] on span "who value organization, discretion, and peace of mind in their self-care routin…" at bounding box center [742, 218] width 266 height 23
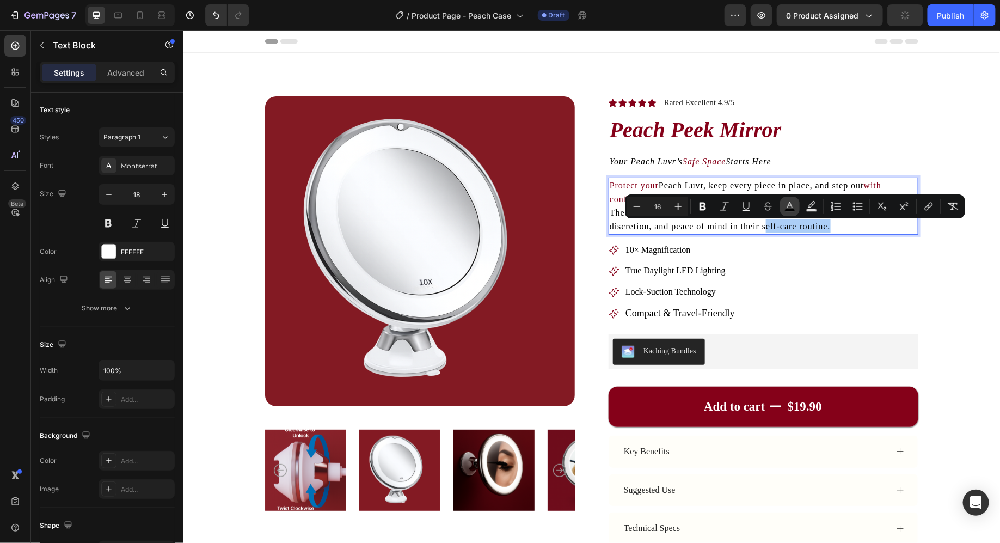
click at [785, 206] on icon "Editor contextual toolbar" at bounding box center [790, 206] width 11 height 11
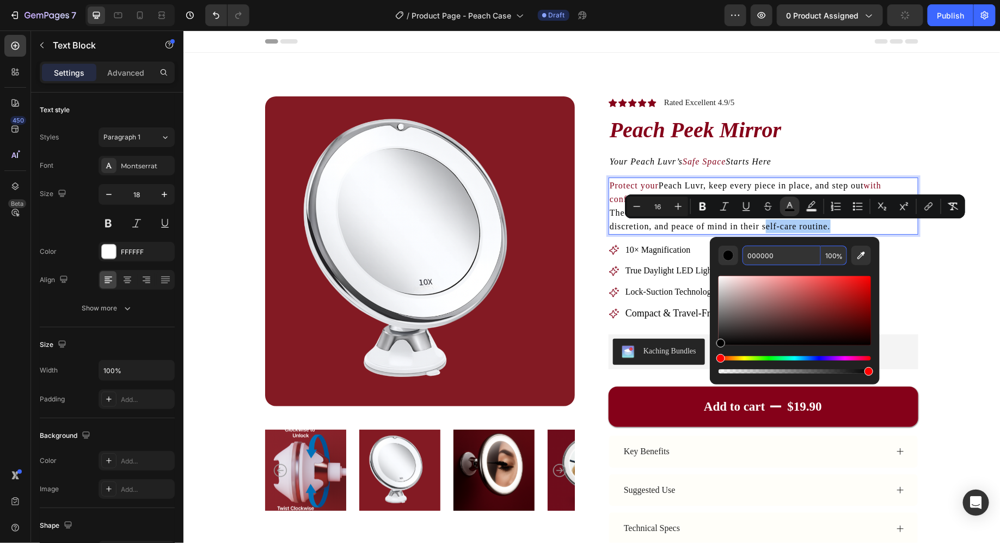
click at [763, 259] on input "000000" at bounding box center [782, 256] width 78 height 20
type input "850019"
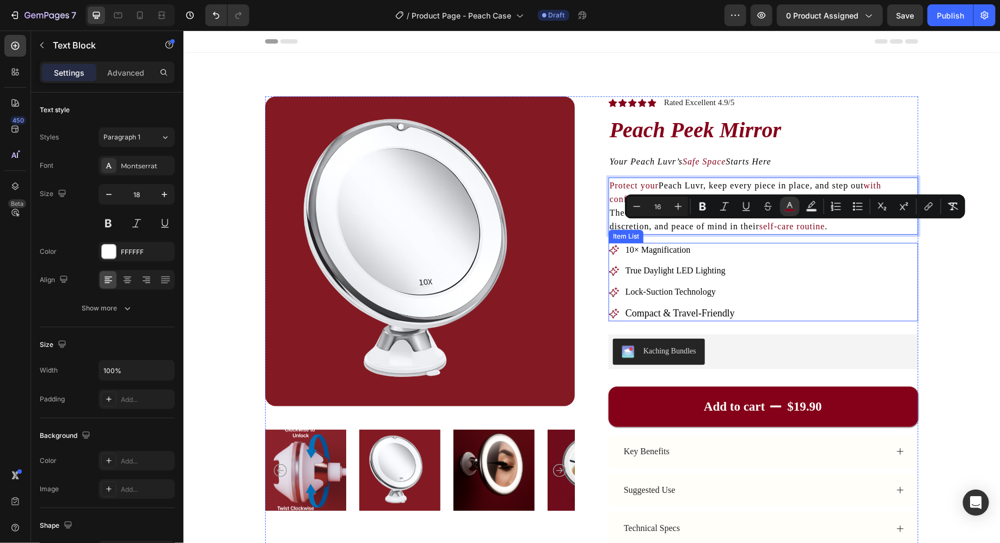
click at [853, 277] on div "10× Magnification True Daylight LED Lighting Lock-Suction Technology Compact & …" at bounding box center [763, 281] width 310 height 78
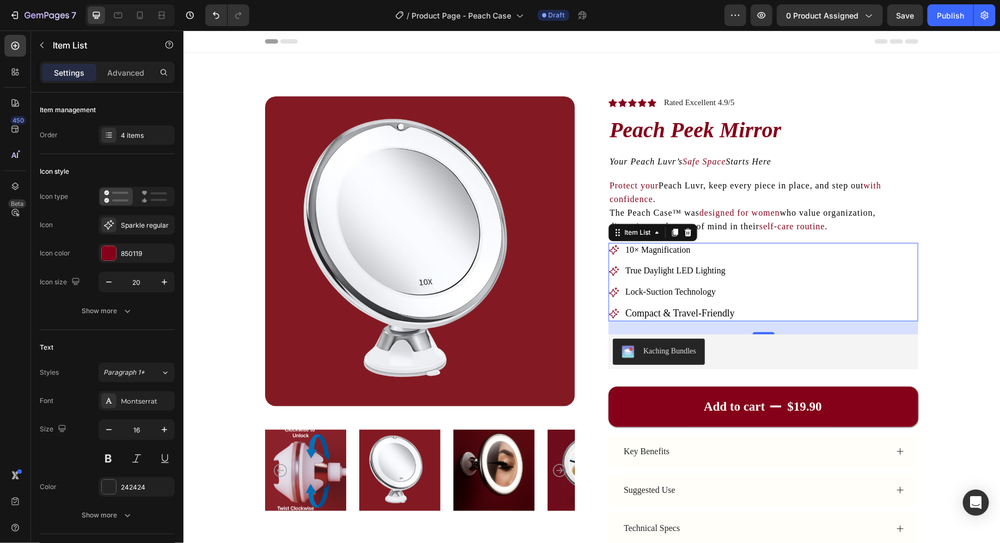
click at [655, 254] on span "10× Magnification" at bounding box center [657, 248] width 65 height 9
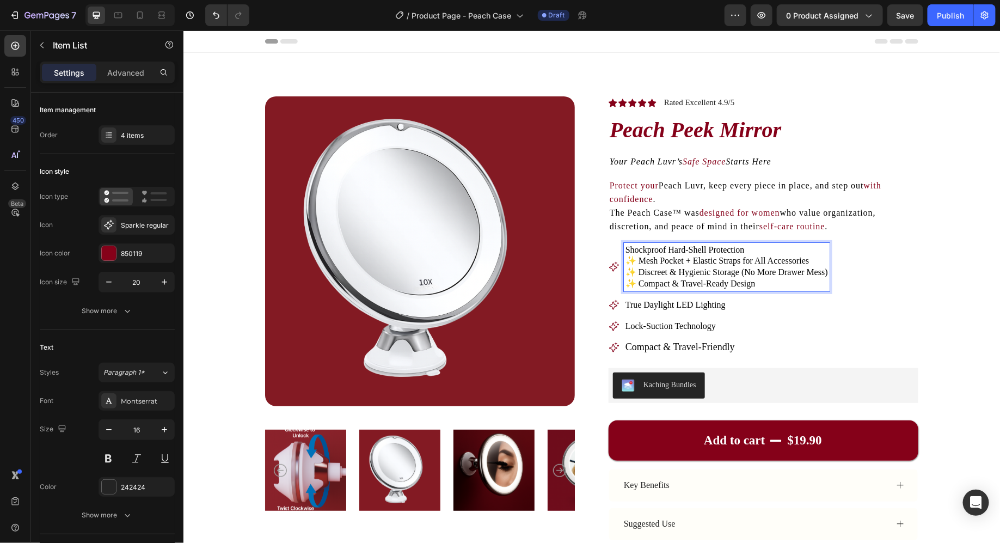
click at [637, 265] on span "✨ Mesh Pocket + Elastic Straps for All Accessories" at bounding box center [717, 259] width 184 height 9
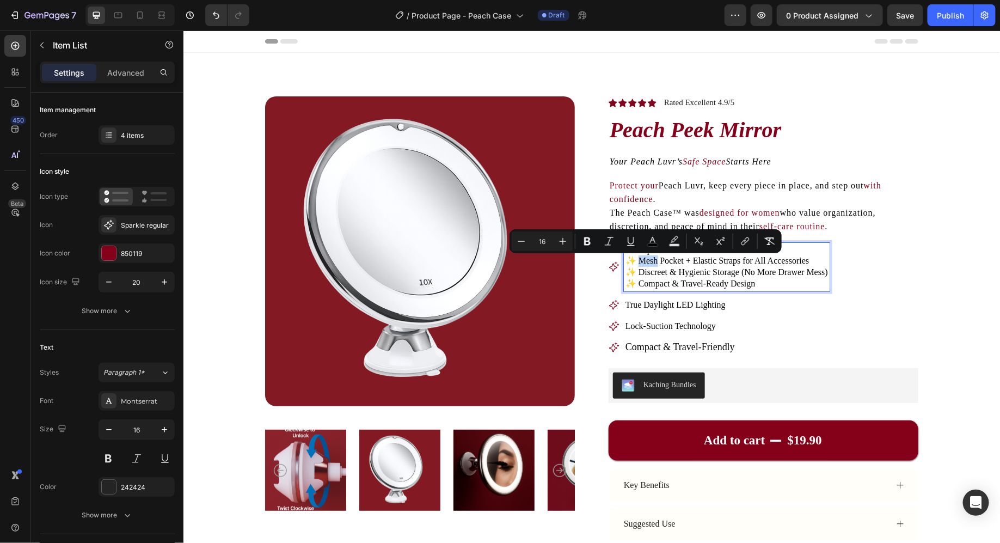
click at [637, 265] on span "✨ Mesh Pocket + Elastic Straps for All Accessories" at bounding box center [717, 259] width 184 height 9
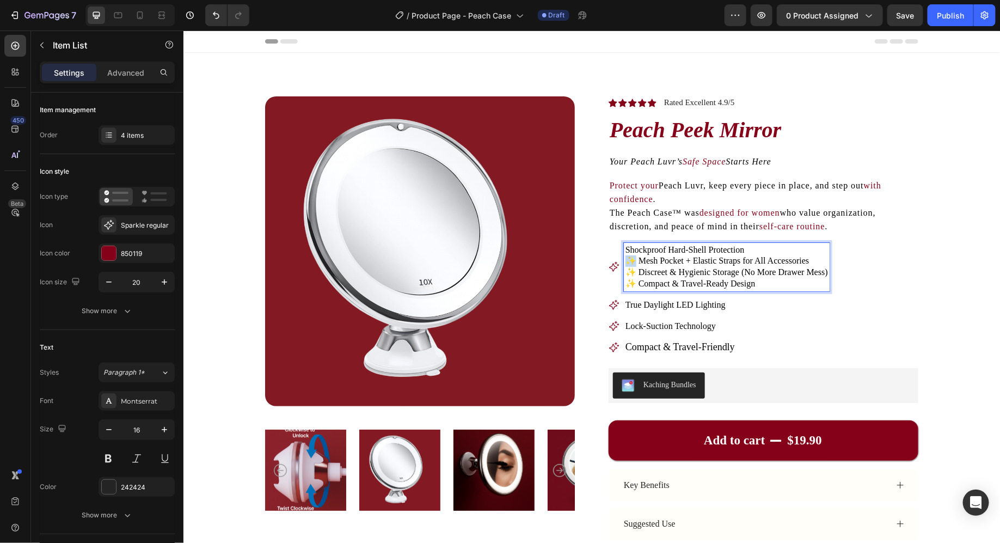
drag, startPoint x: 628, startPoint y: 265, endPoint x: 634, endPoint y: 265, distance: 6.0
click at [634, 265] on span "✨ Mesh Pocket + Elastic Straps for All Accessories" at bounding box center [717, 259] width 184 height 9
click at [655, 267] on p "Shockproof Hard-Shell Protection ✨ Mesh Pocket + Elastic Straps for All Accesso…" at bounding box center [726, 266] width 203 height 45
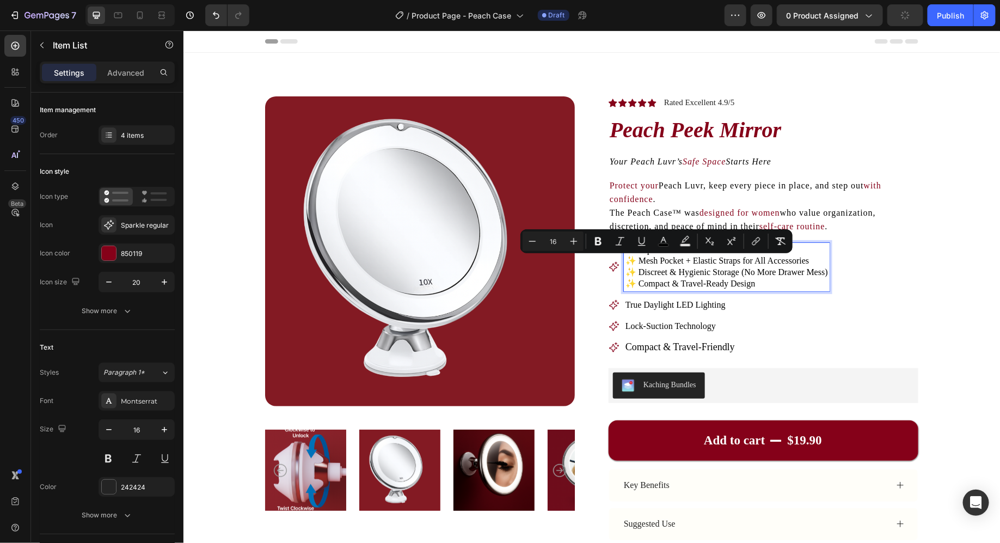
click at [647, 265] on span "✨ Mesh Pocket + Elastic Straps for All Accessories" at bounding box center [717, 259] width 184 height 9
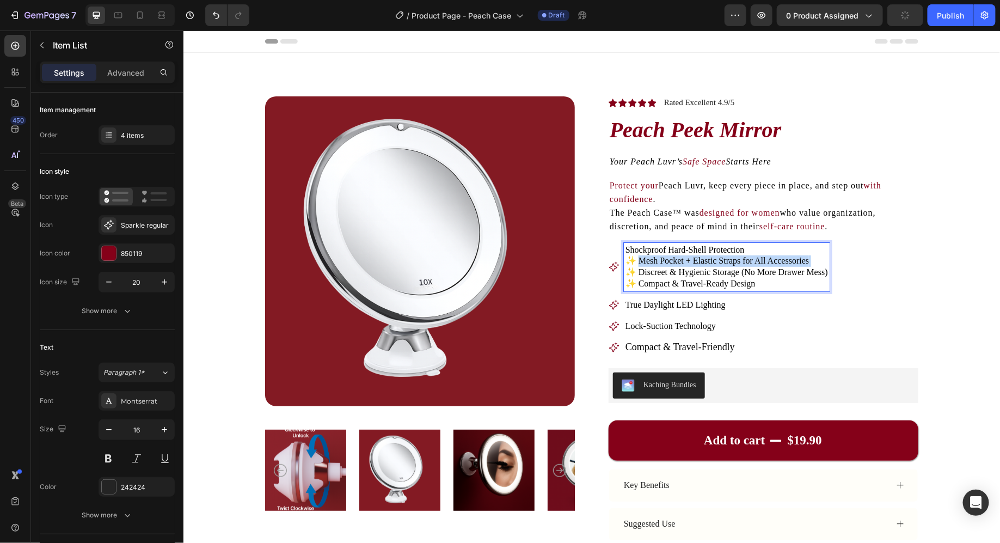
drag, startPoint x: 647, startPoint y: 265, endPoint x: 820, endPoint y: 265, distance: 172.6
click at [820, 265] on p "Shockproof Hard-Shell Protection ✨ Mesh Pocket + Elastic Straps for All Accesso…" at bounding box center [726, 266] width 203 height 45
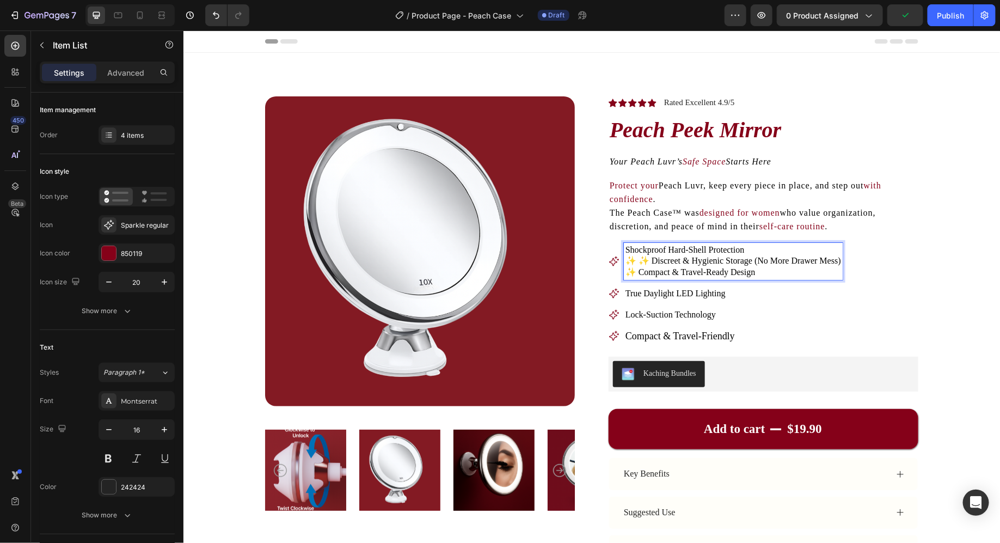
click at [774, 291] on p "True Daylight LED Lighting" at bounding box center [733, 293] width 216 height 11
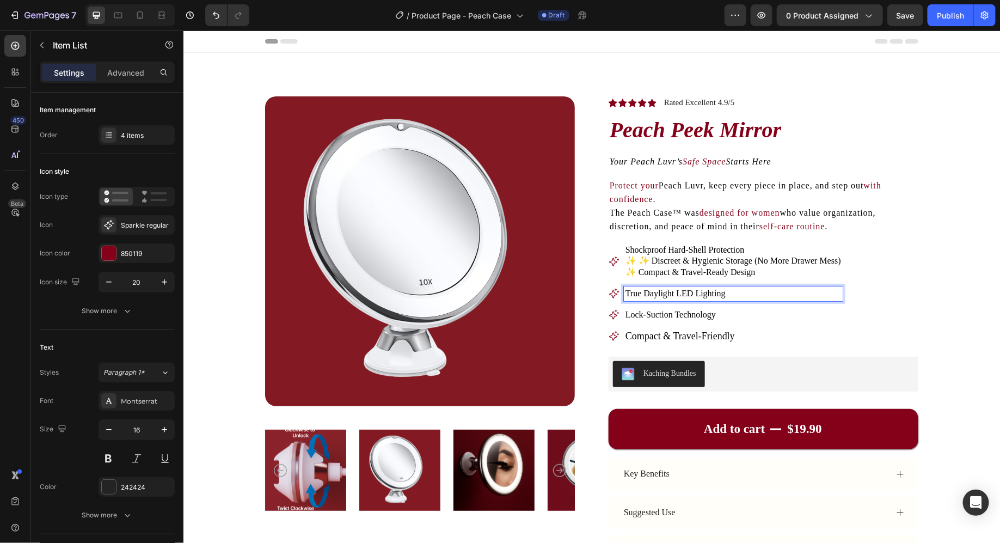
click at [763, 276] on p "Shockproof Hard-Shell Protection ✨ ✨ Discreet & Hygienic Storage (No More Drawe…" at bounding box center [733, 261] width 216 height 34
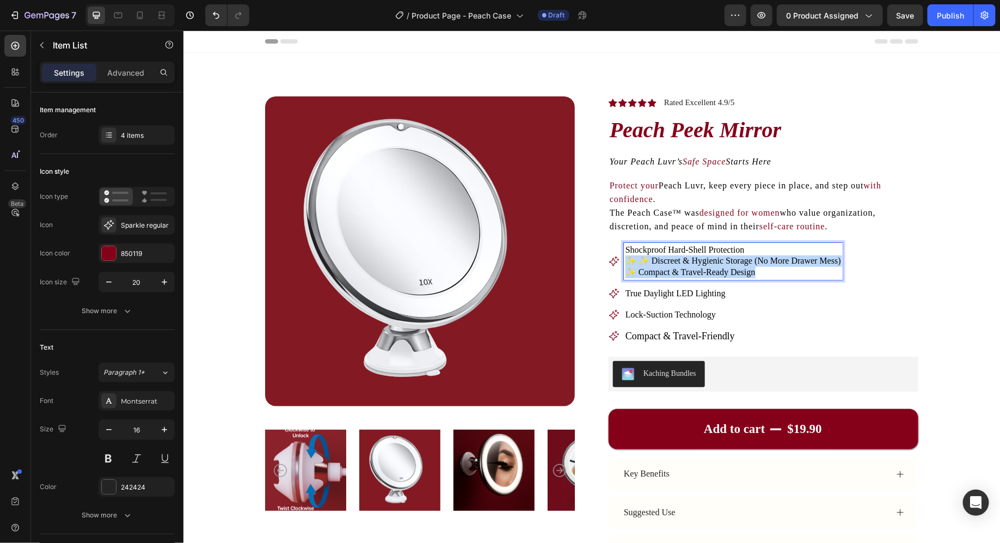
drag, startPoint x: 763, startPoint y: 276, endPoint x: 609, endPoint y: 266, distance: 154.4
click at [609, 266] on div "Shockproof Hard-Shell Protection ✨ ✨ Discreet & Hygienic Storage (No More Drawe…" at bounding box center [725, 260] width 234 height 37
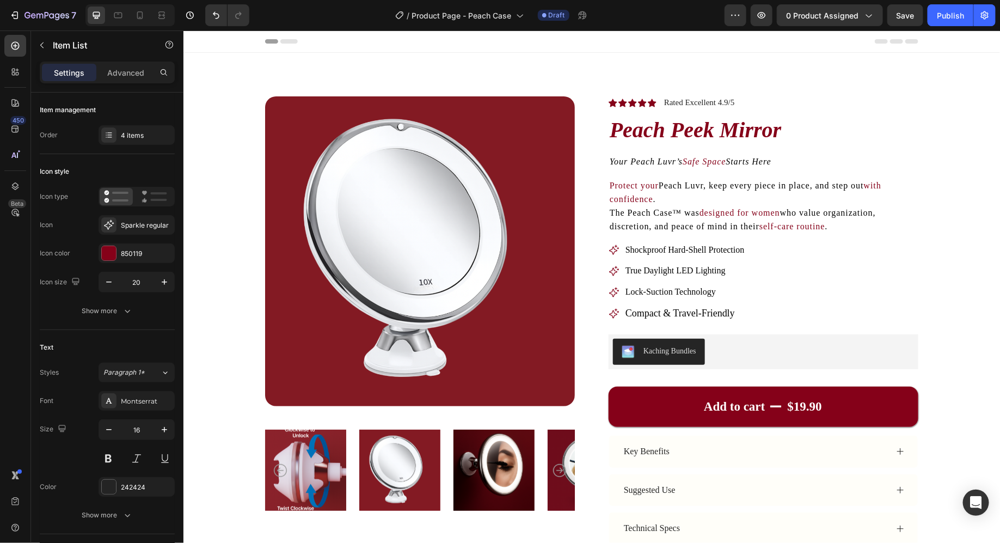
click at [652, 279] on div "Shockproof Hard-Shell Protection True Daylight LED Lighting Lock-Suction Techno…" at bounding box center [677, 281] width 138 height 78
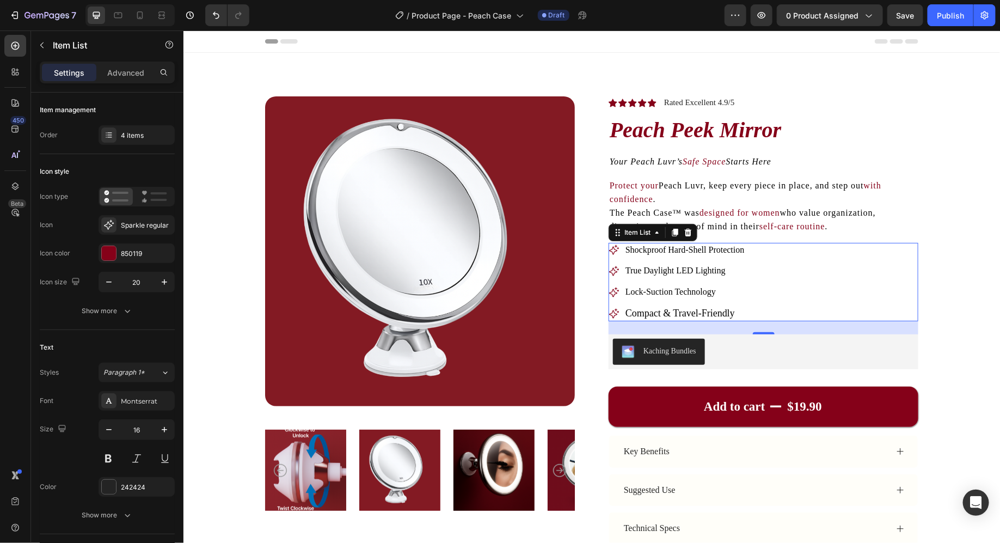
click at [652, 273] on span "True Daylight LED Lighting" at bounding box center [675, 269] width 100 height 9
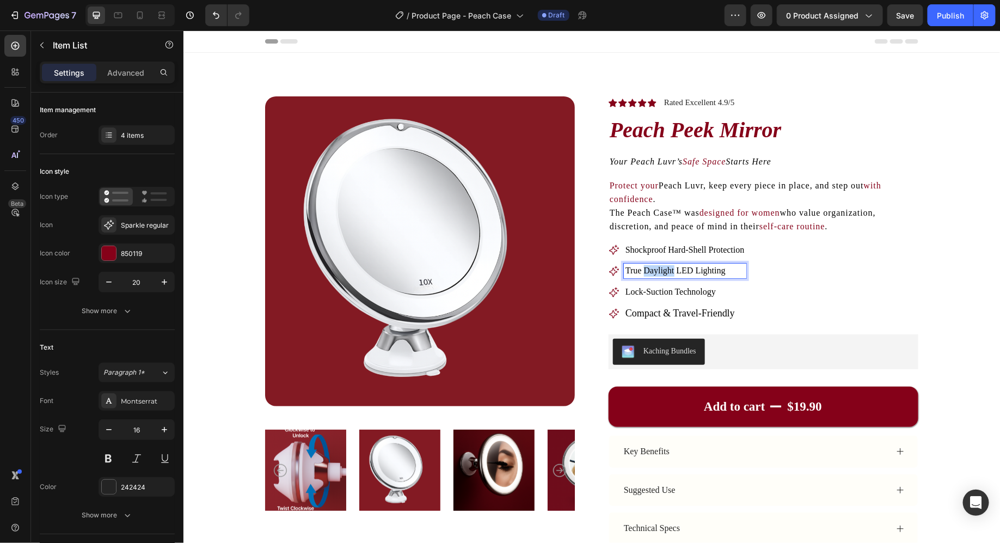
click at [652, 273] on span "True Daylight LED Lighting" at bounding box center [675, 269] width 100 height 9
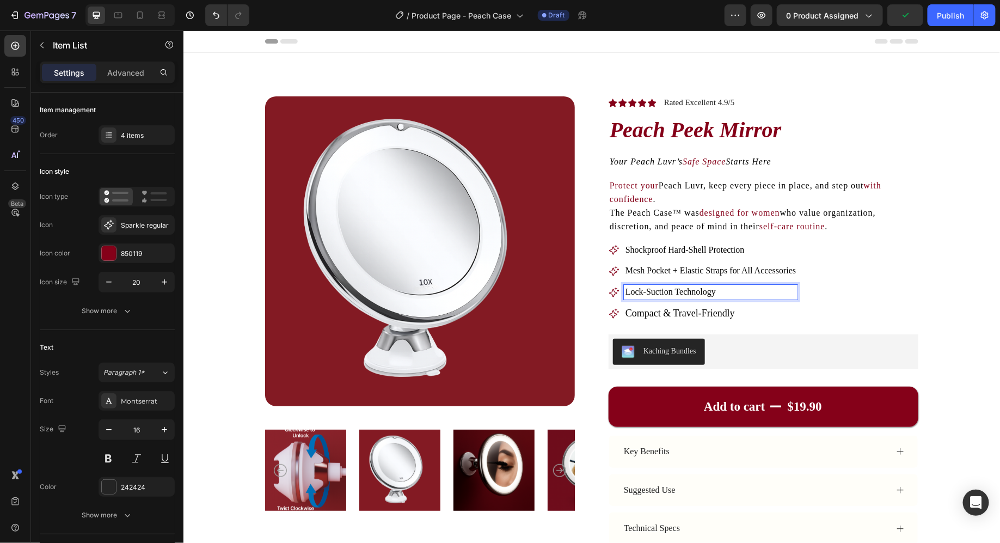
click at [674, 296] on span "Lock-Suction Technology" at bounding box center [670, 290] width 90 height 9
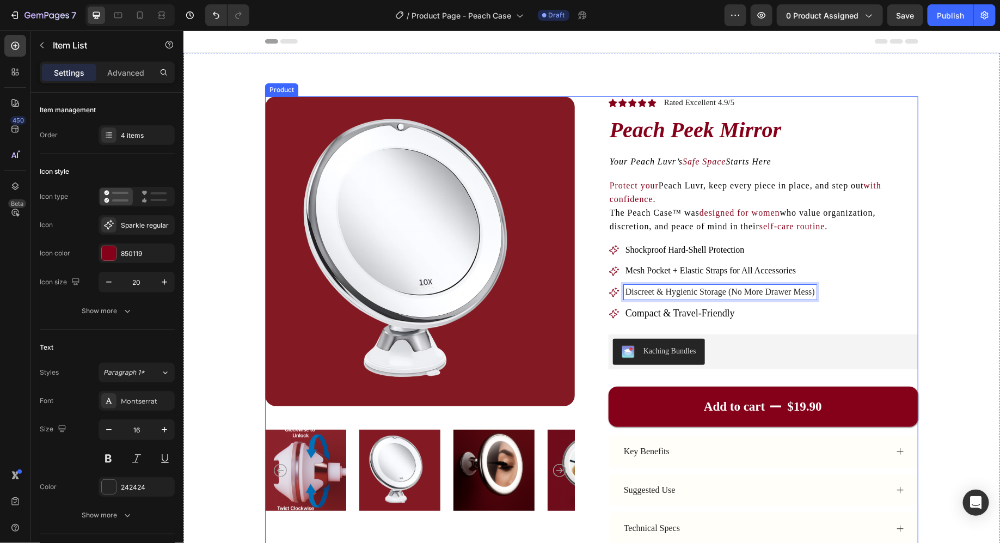
click at [655, 306] on div "Compact & Travel-Friendly" at bounding box center [719, 312] width 193 height 15
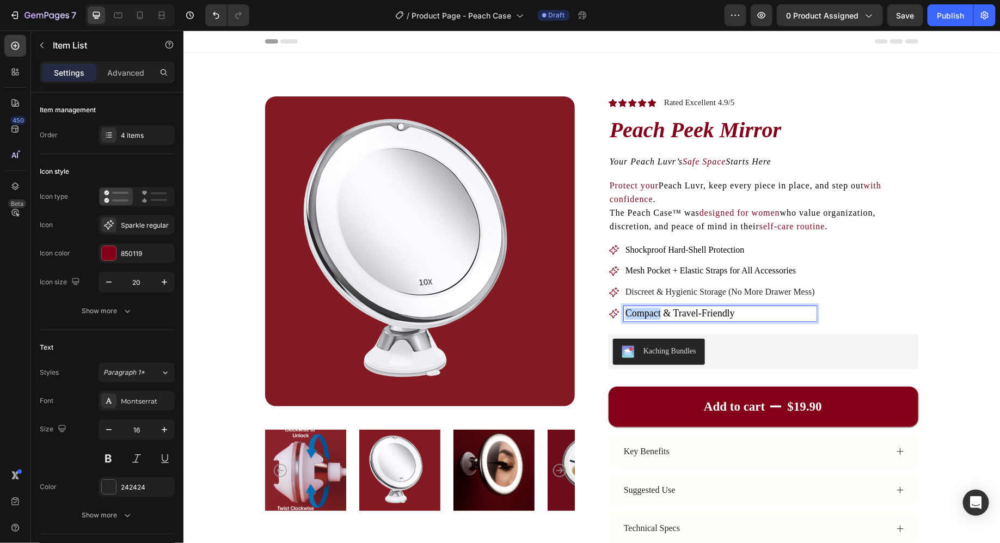
click at [655, 306] on div "Compact & Travel-Friendly" at bounding box center [719, 312] width 193 height 15
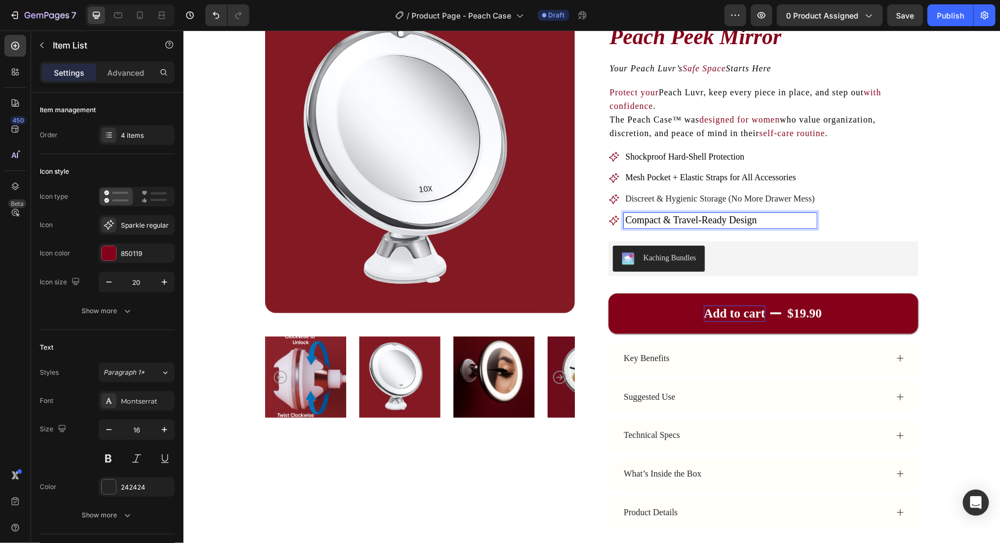
scroll to position [128, 0]
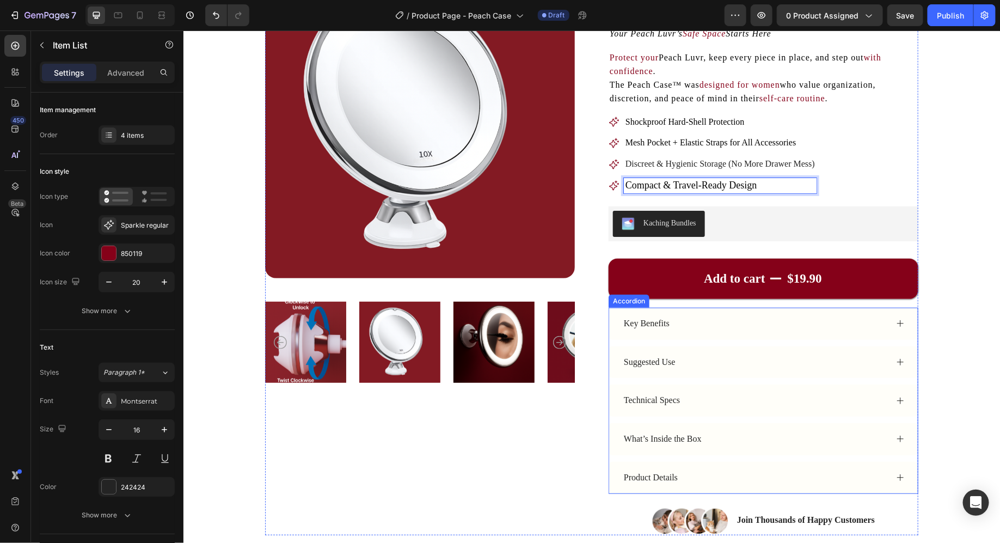
click at [697, 313] on div "Key Benefits" at bounding box center [763, 323] width 309 height 32
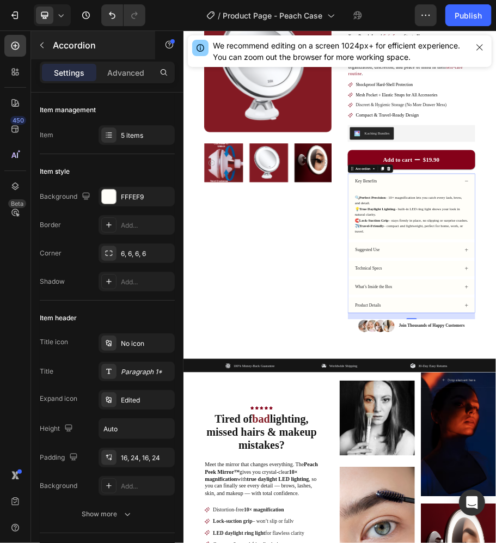
scroll to position [104, 0]
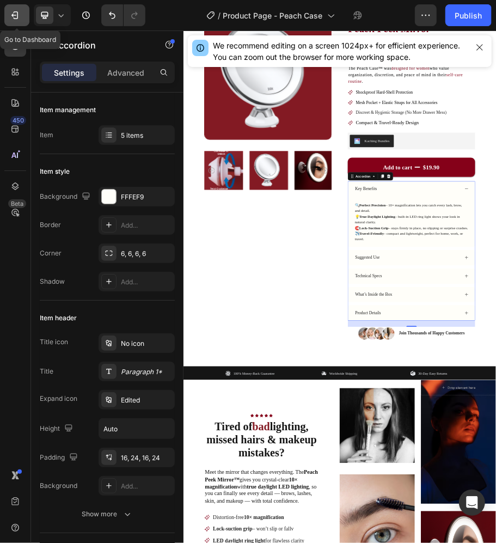
click at [11, 21] on button "7" at bounding box center [16, 15] width 25 height 22
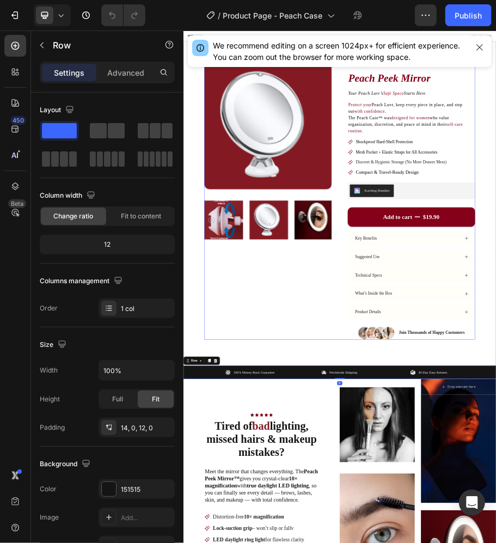
click at [392, 542] on div "Product Images" at bounding box center [360, 386] width 266 height 580
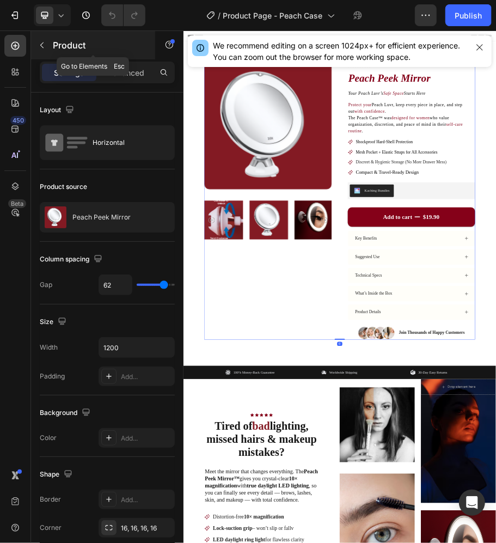
click at [36, 43] on button "button" at bounding box center [41, 44] width 17 height 17
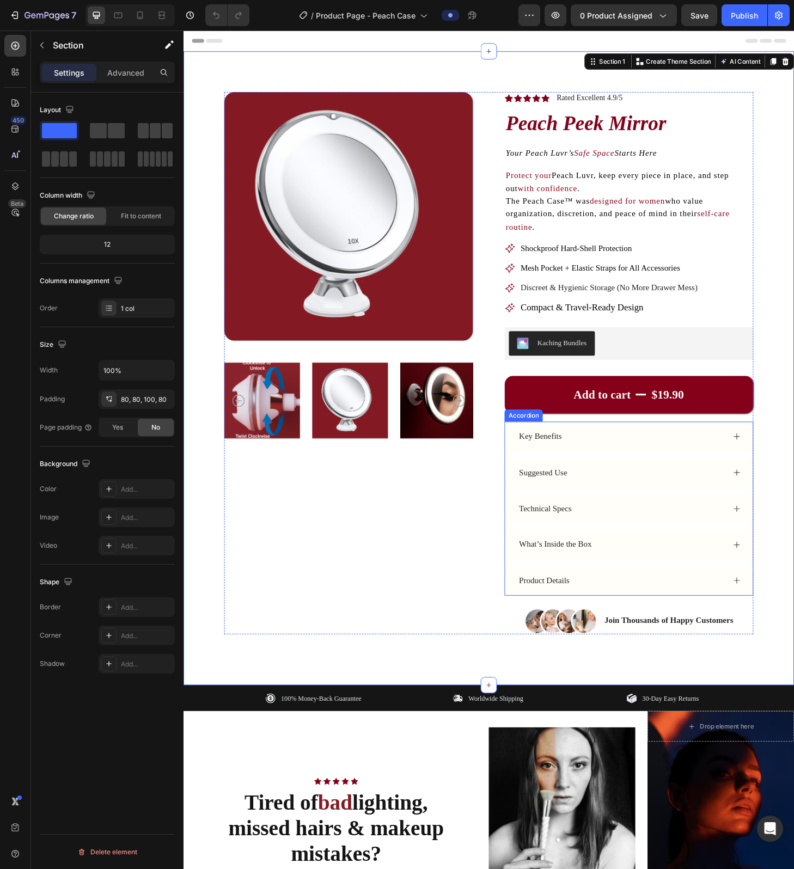
click at [496, 470] on div "Key Benefits" at bounding box center [652, 465] width 222 height 15
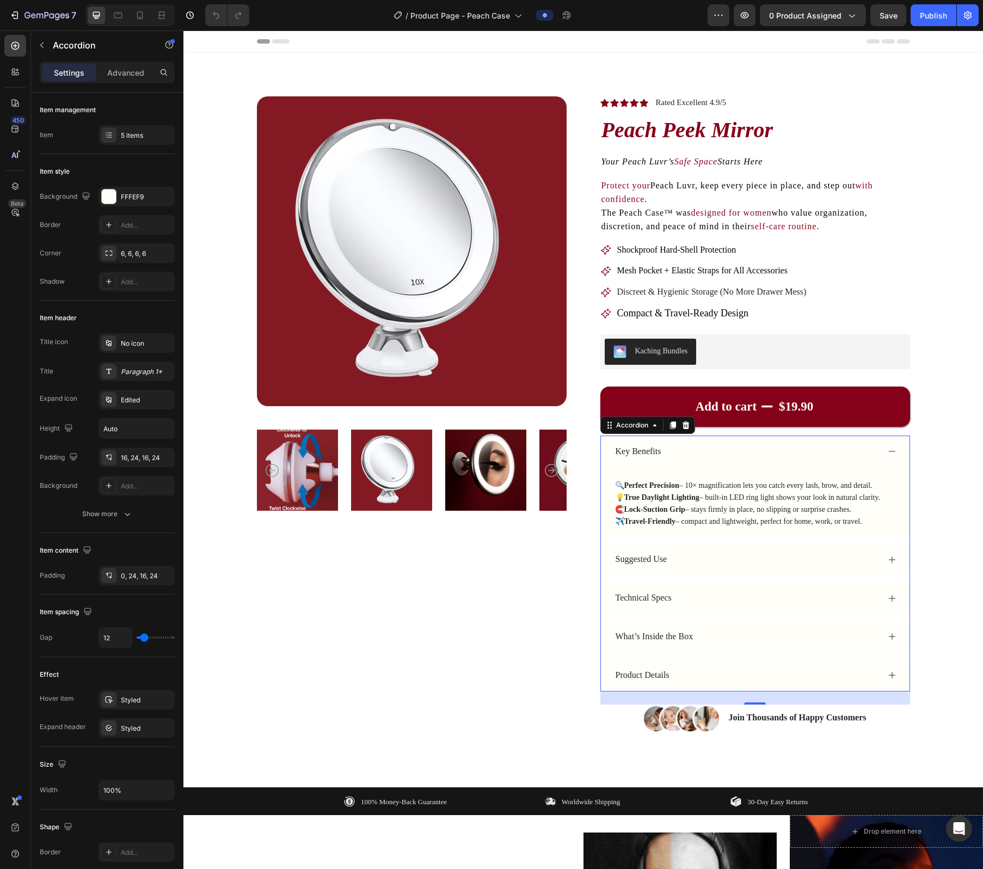
click at [496, 485] on strong "Perfect Precision" at bounding box center [652, 485] width 55 height 8
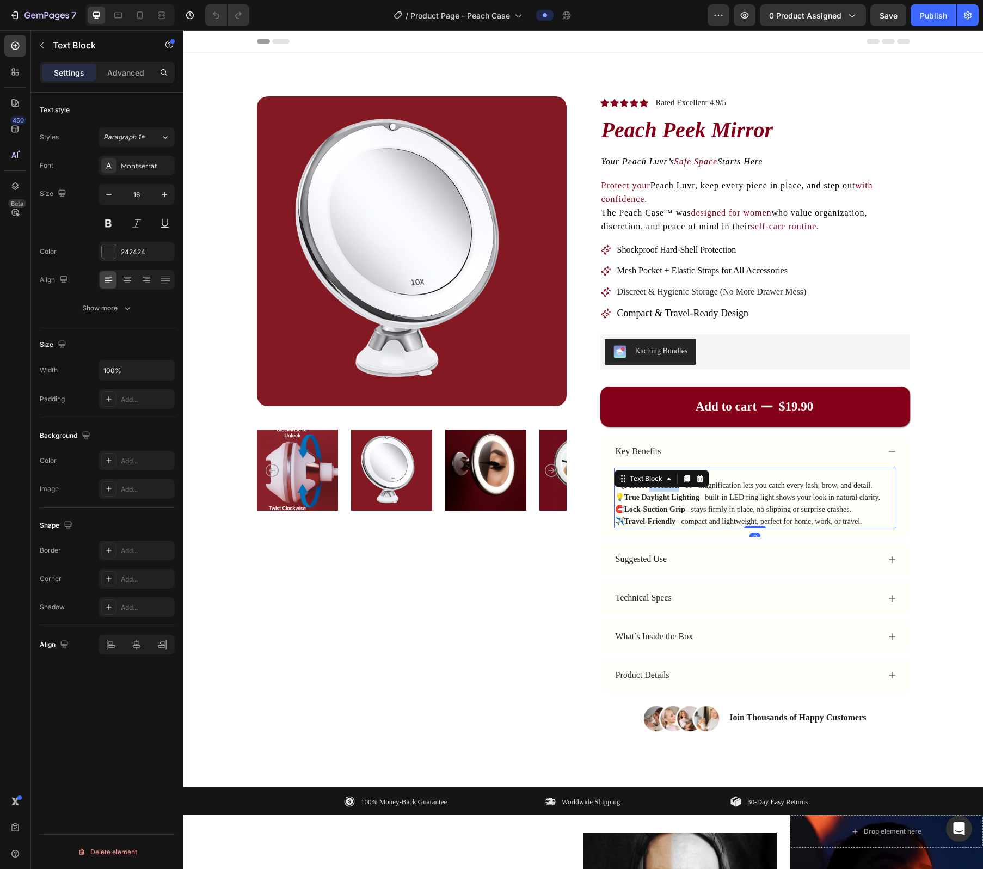
click at [496, 485] on div "Text Block" at bounding box center [646, 478] width 59 height 13
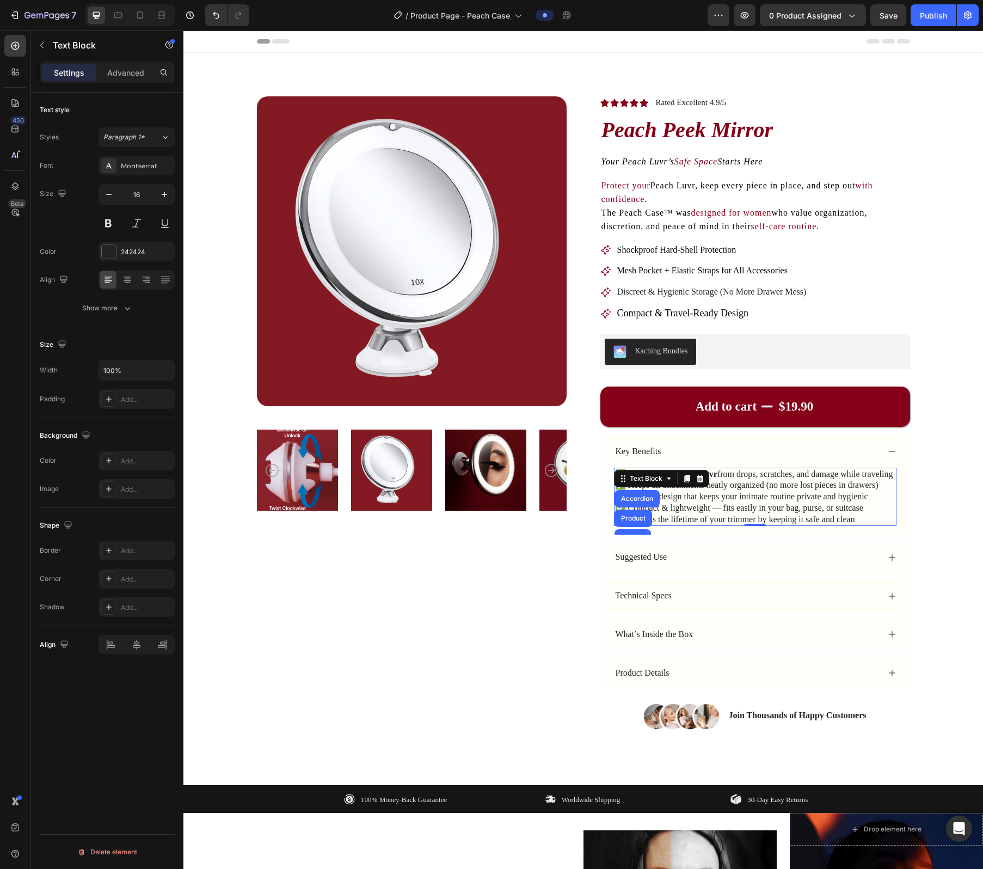
click at [496, 542] on div "Suggested Use" at bounding box center [746, 557] width 265 height 15
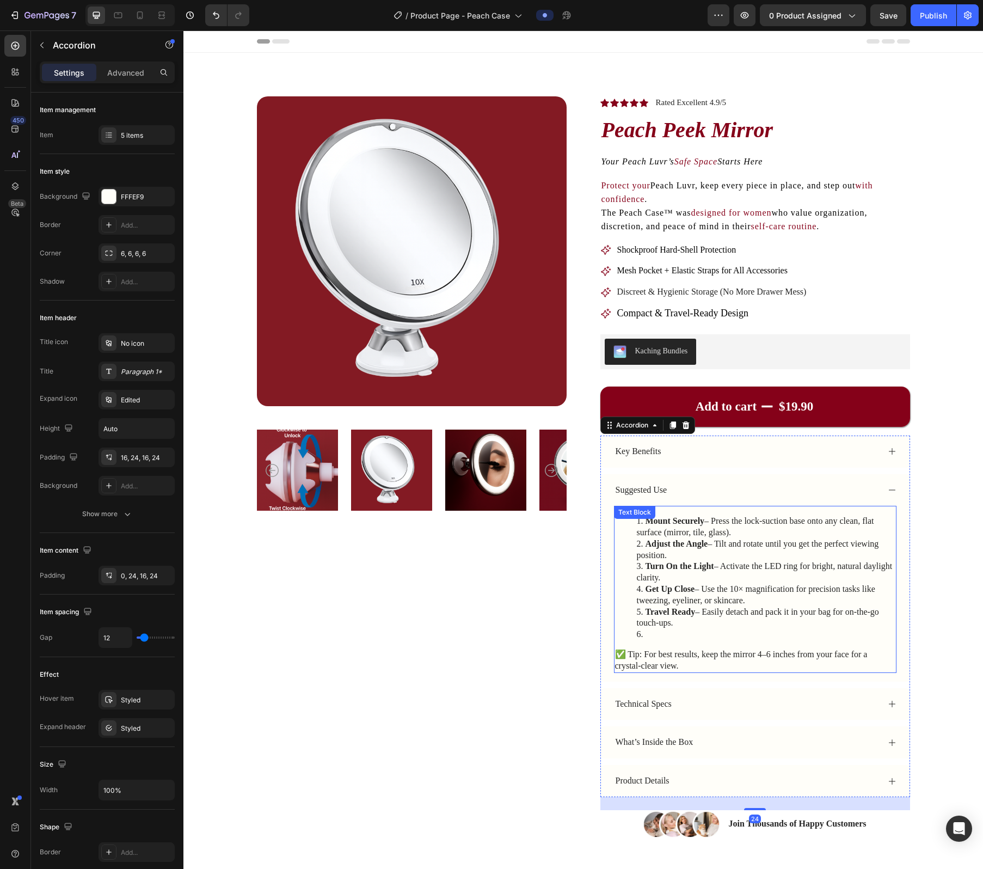
click at [496, 542] on li "Adjust the Angle – Tilt and rotate until you get the perfect viewing position." at bounding box center [766, 550] width 259 height 23
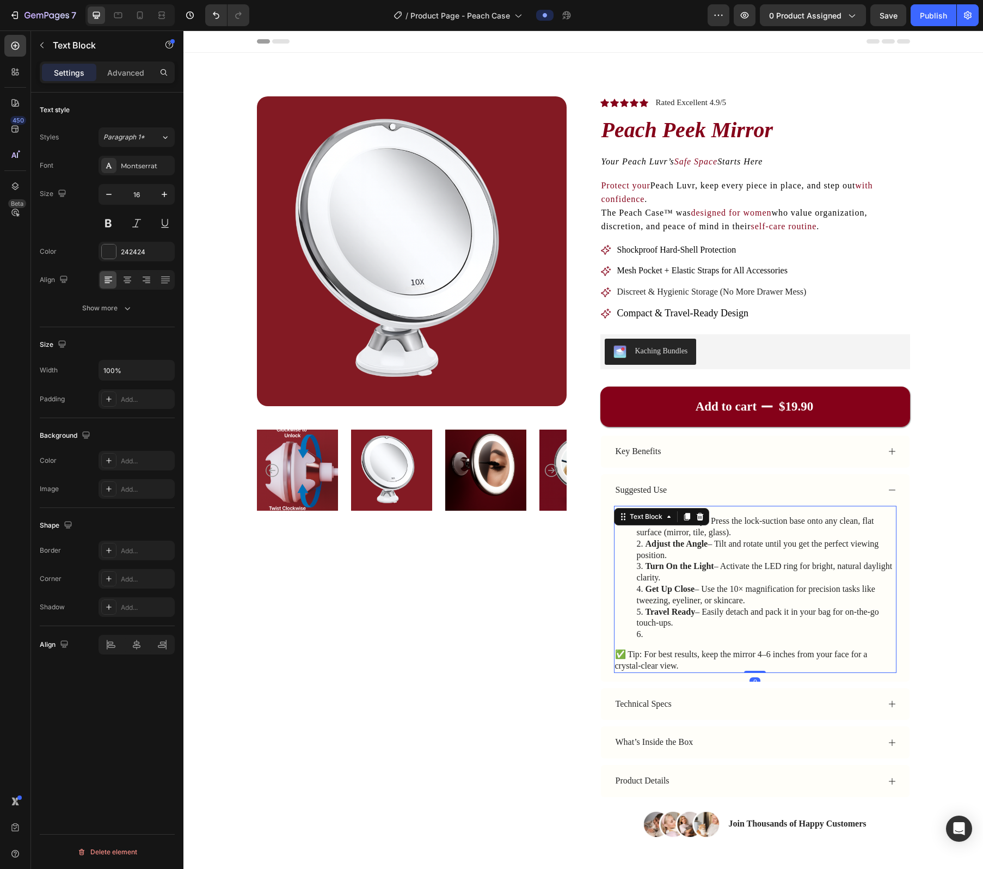
click at [496, 542] on li "Adjust the Angle – Tilt and rotate until you get the perfect viewing position." at bounding box center [766, 550] width 259 height 23
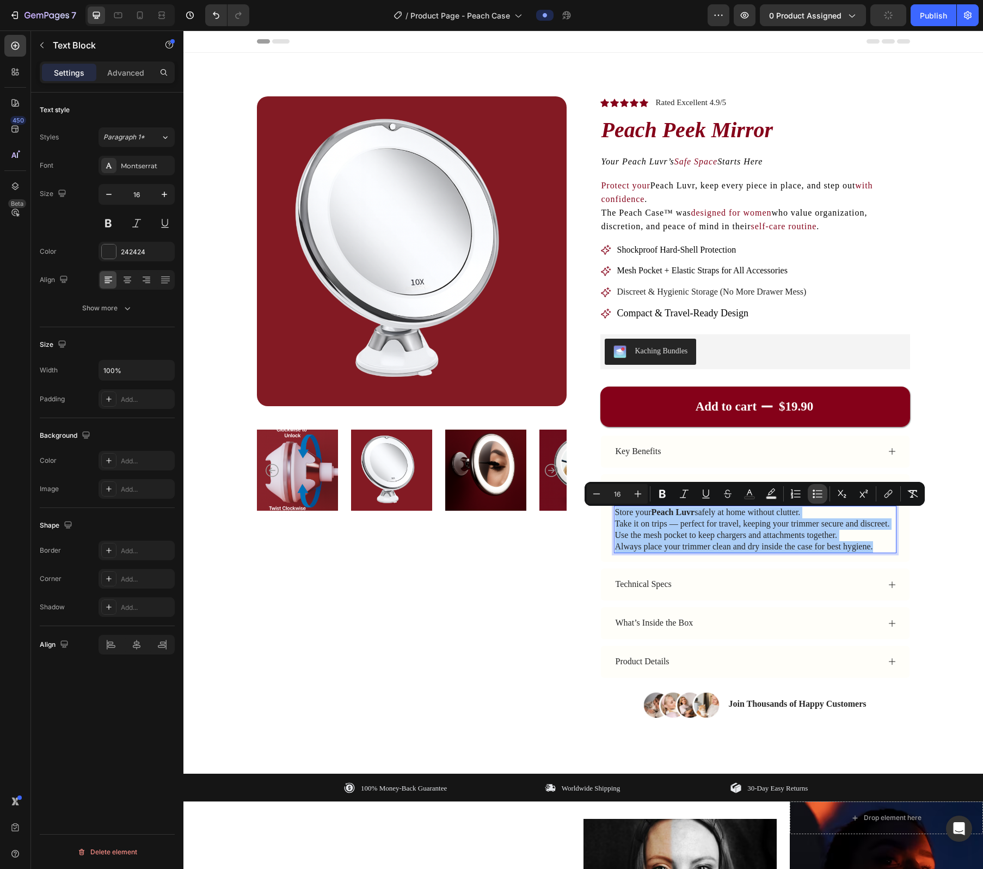
click at [496, 498] on icon "Editor contextual toolbar" at bounding box center [817, 493] width 11 height 11
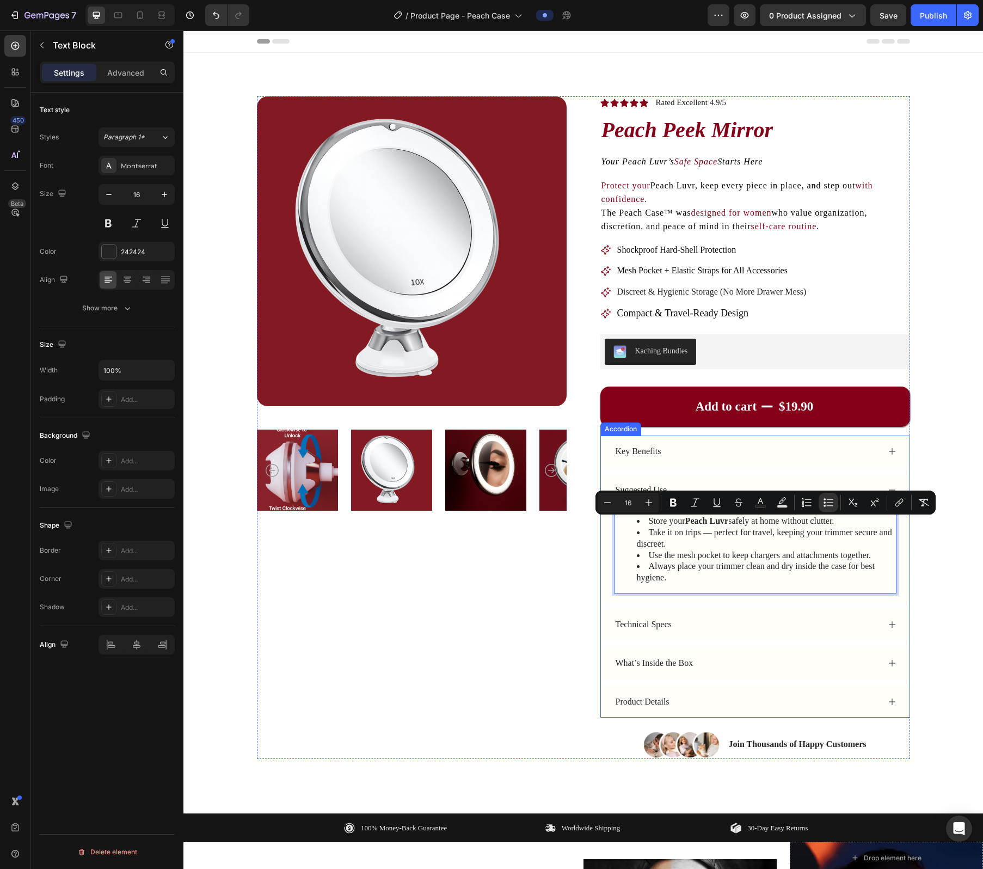
click at [496, 542] on div "Key Benefits Suggested Use Store your Peach Luvr safely at home without clutter…" at bounding box center [756, 577] width 310 height 283
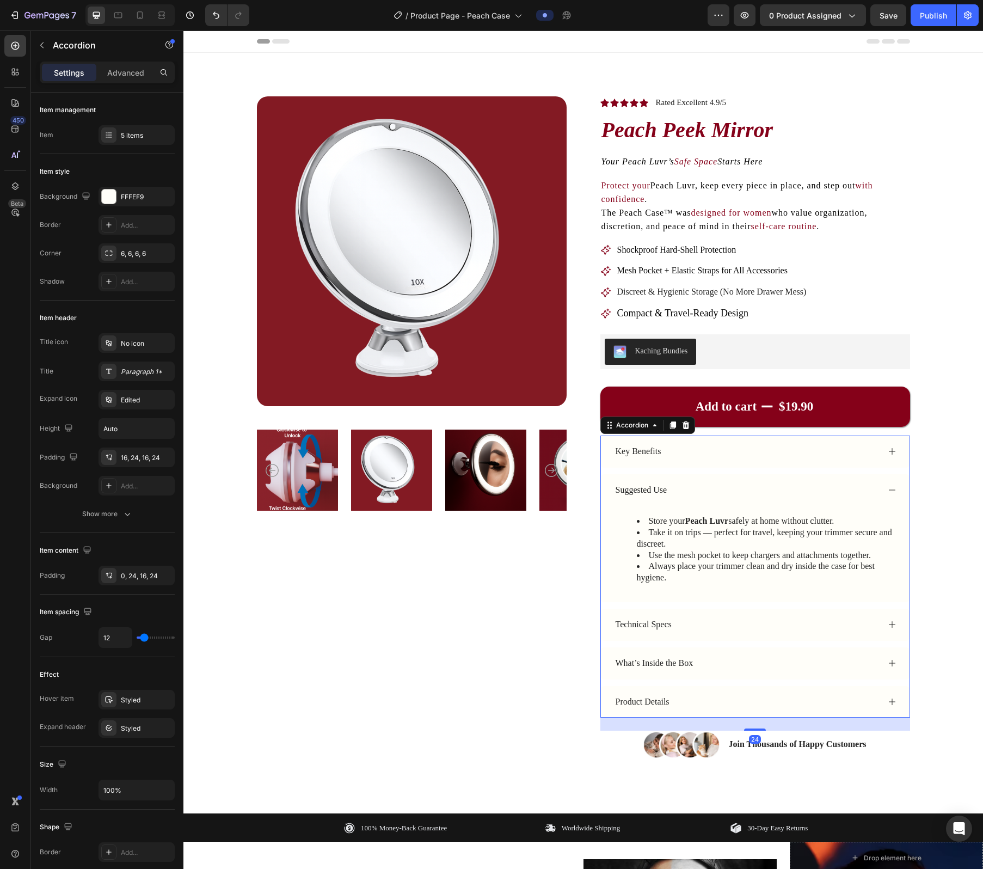
click at [496, 542] on div "Key Benefits Suggested Use Store your Peach Luvr safely at home without clutter…" at bounding box center [756, 577] width 310 height 283
click at [496, 542] on div "Technical Specs" at bounding box center [746, 624] width 265 height 15
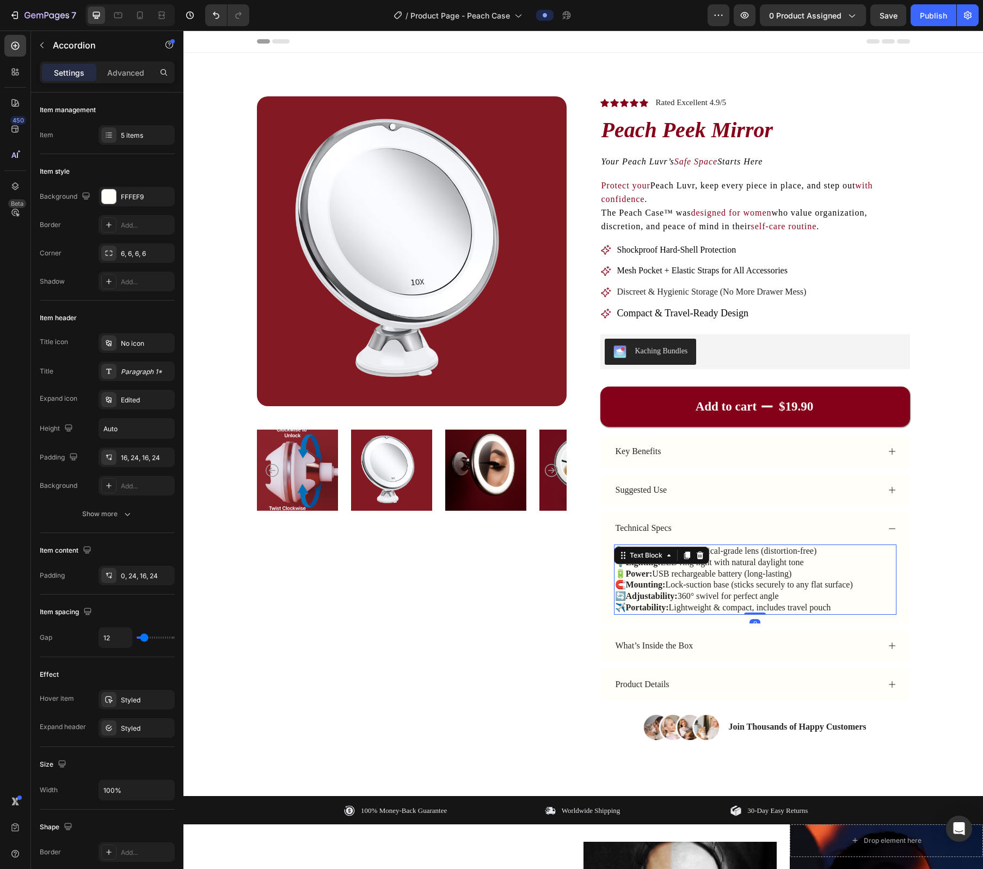
click at [496, 542] on p "🔍 Magnification: 10× optical-grade lens (distortion-free) 💡 Lighting: LED ring …" at bounding box center [755, 580] width 280 height 68
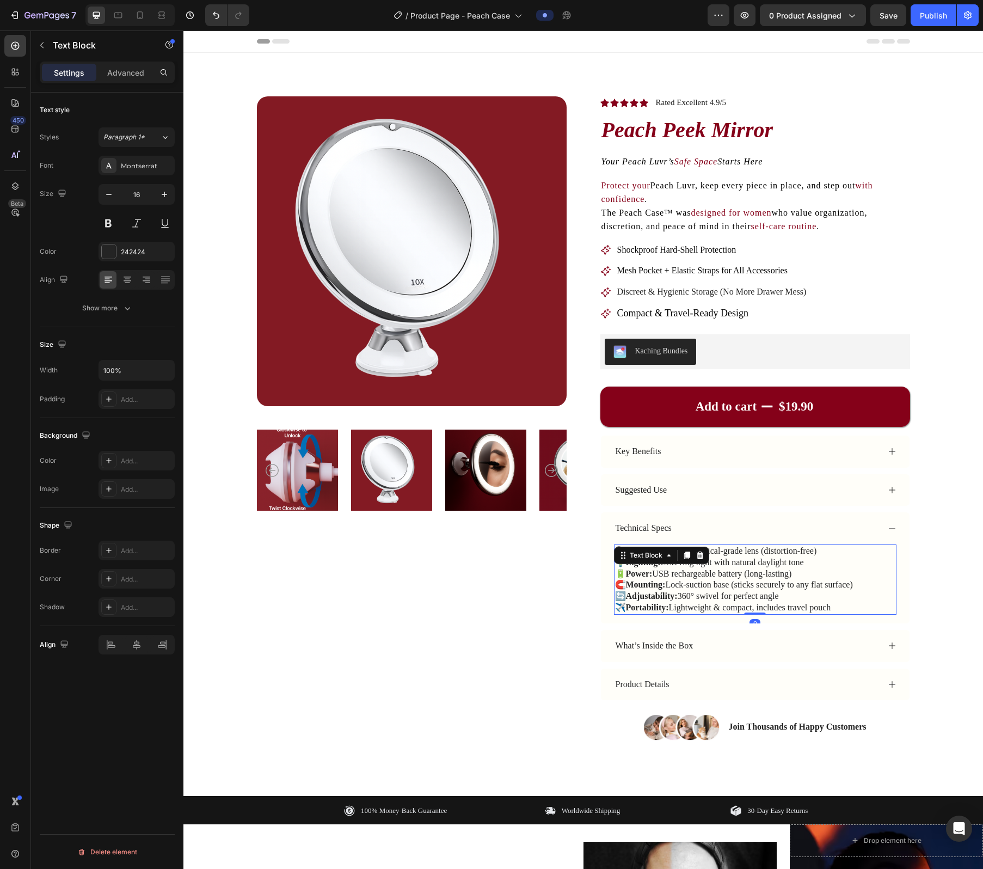
click at [496, 542] on p "🔍 Magnification: 10× optical-grade lens (distortion-free) 💡 Lighting: LED ring …" at bounding box center [755, 580] width 280 height 68
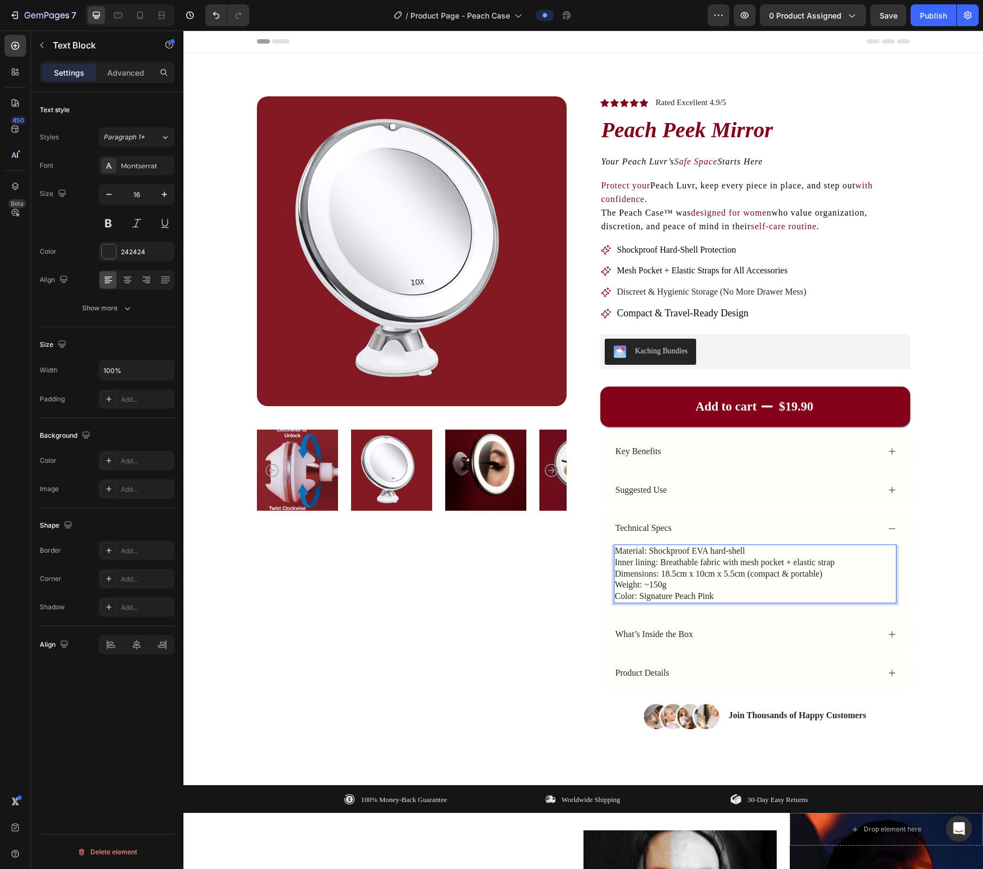
click at [496, 542] on p "Inner lining: Breathable fabric with mesh pocket + elastic strap" at bounding box center [755, 562] width 280 height 11
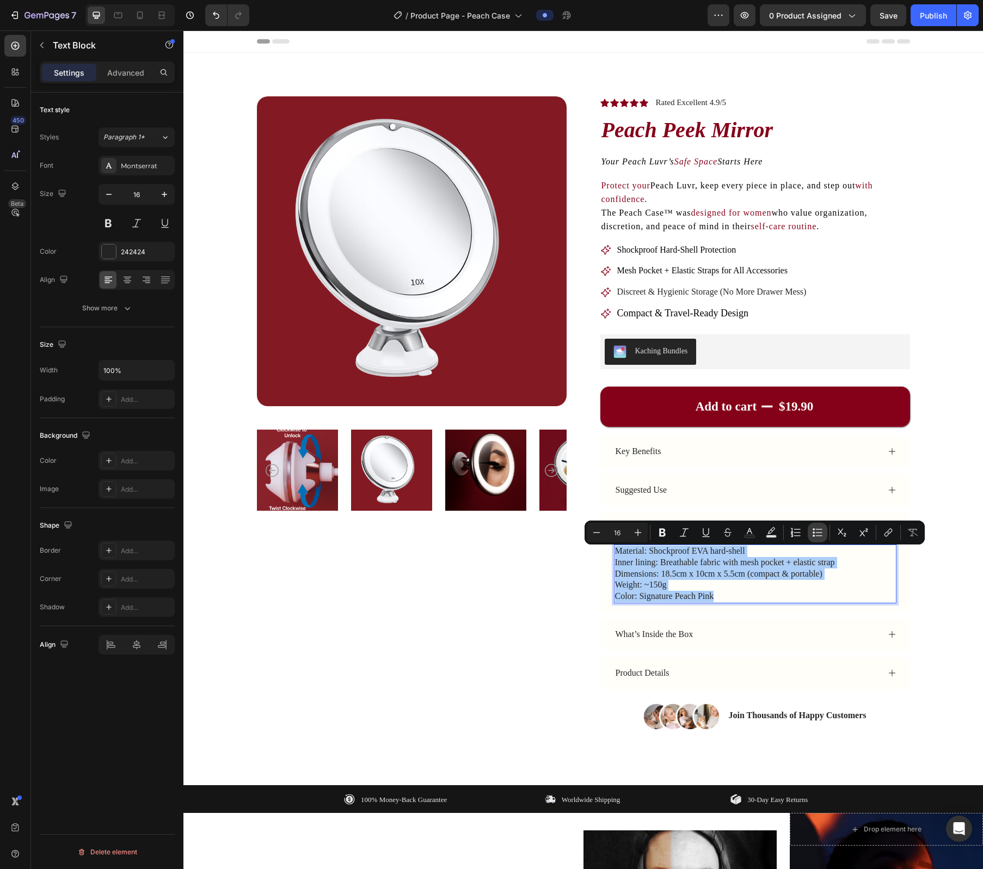
click at [496, 535] on icon "Editor contextual toolbar" at bounding box center [817, 532] width 11 height 11
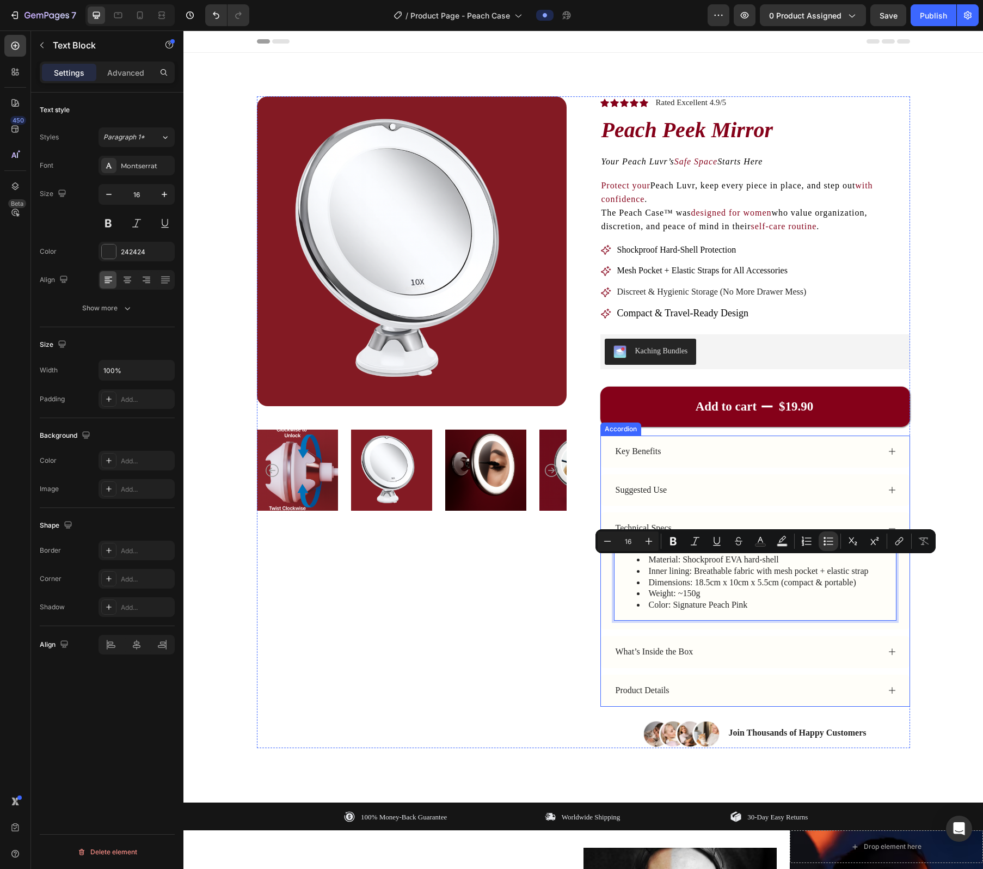
click at [496, 542] on div "What’s Inside the Box" at bounding box center [746, 652] width 265 height 15
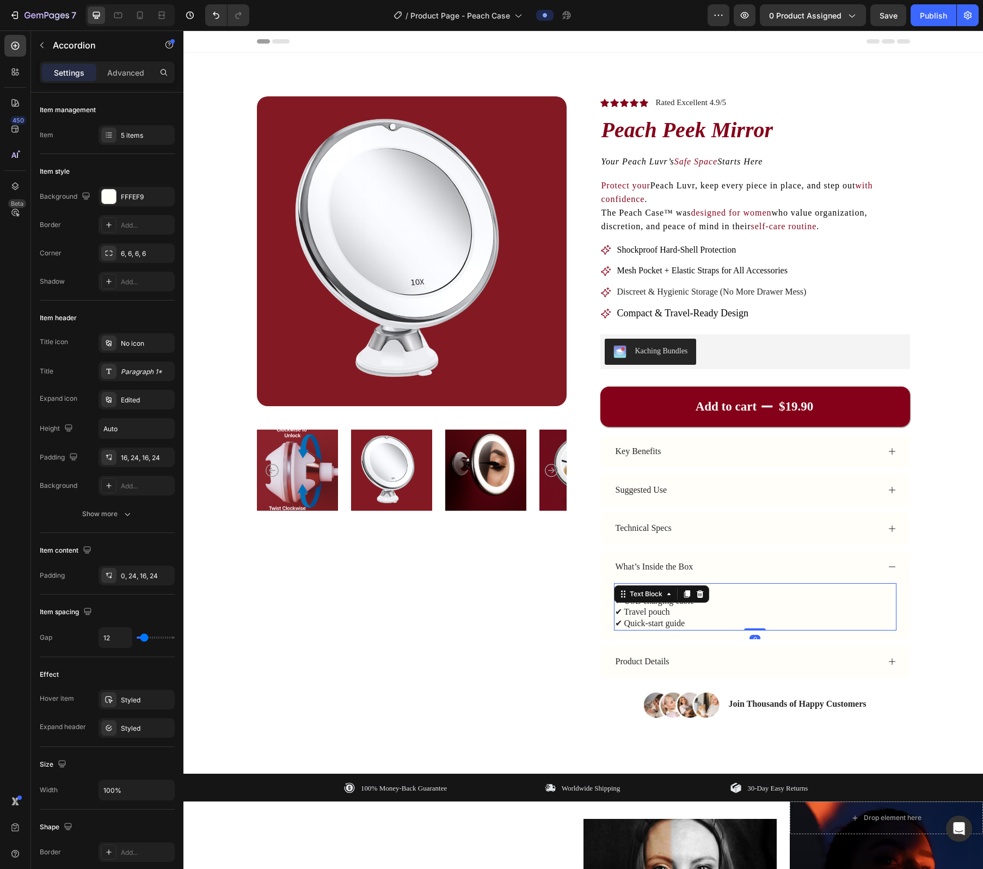
click at [496, 542] on p "✔ Peach Peek™ Mirror ✔ USB charging cable ✔ Travel pouch ✔ Quick-start guide" at bounding box center [755, 606] width 280 height 45
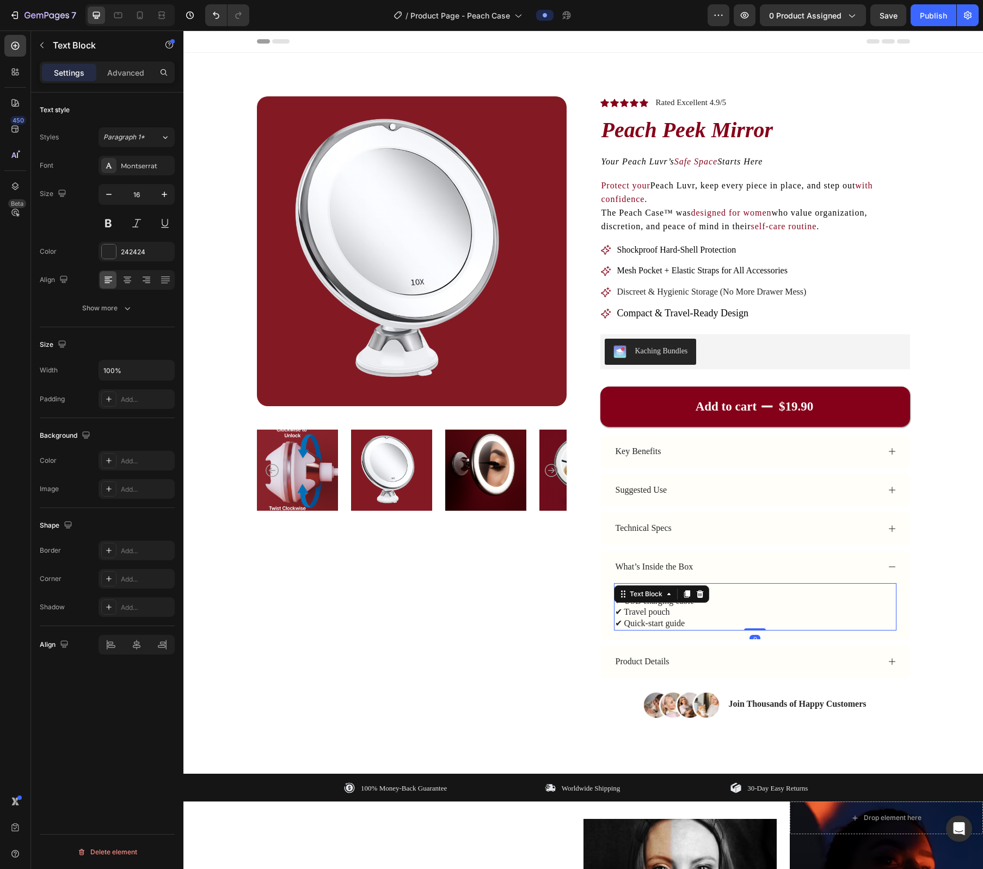
click at [496, 542] on p "✔ Peach Peek™ Mirror ✔ USB charging cable ✔ Travel pouch ✔ Quick-start guide" at bounding box center [755, 606] width 280 height 45
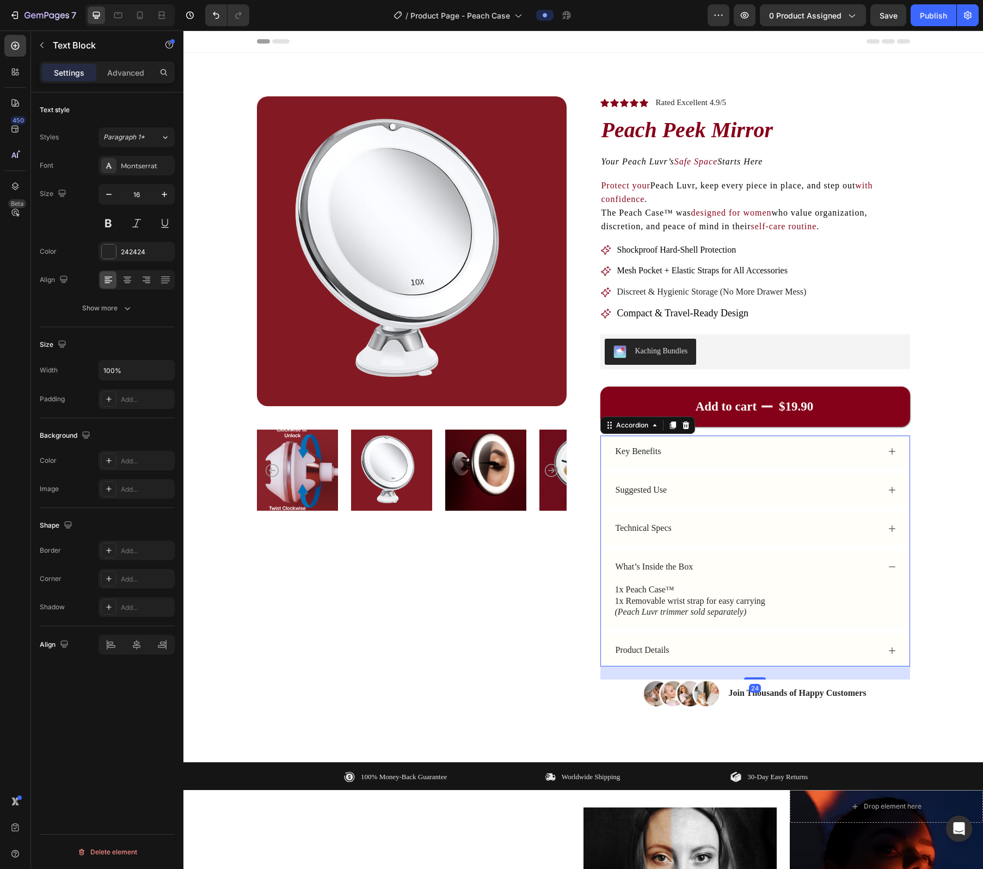
click at [496, 542] on div "Product Details" at bounding box center [746, 650] width 265 height 15
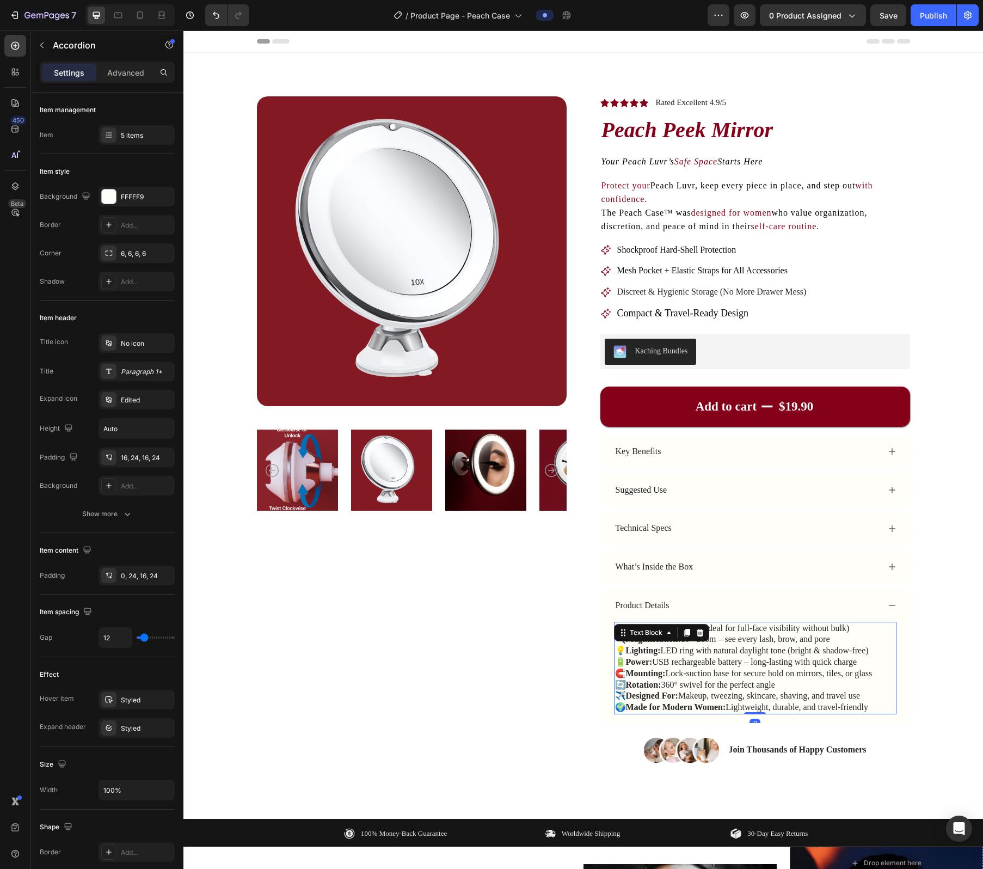
click at [496, 542] on strong "Magnification:" at bounding box center [653, 638] width 55 height 9
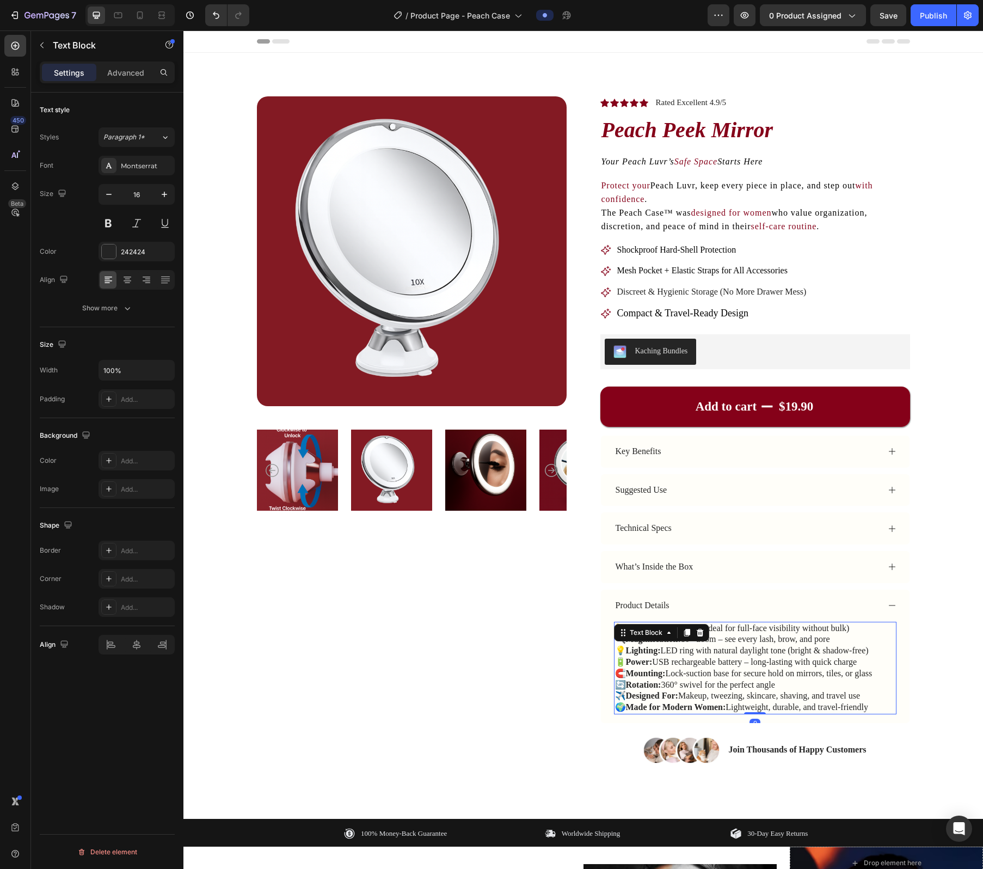
click at [496, 542] on strong "Magnification:" at bounding box center [653, 638] width 55 height 9
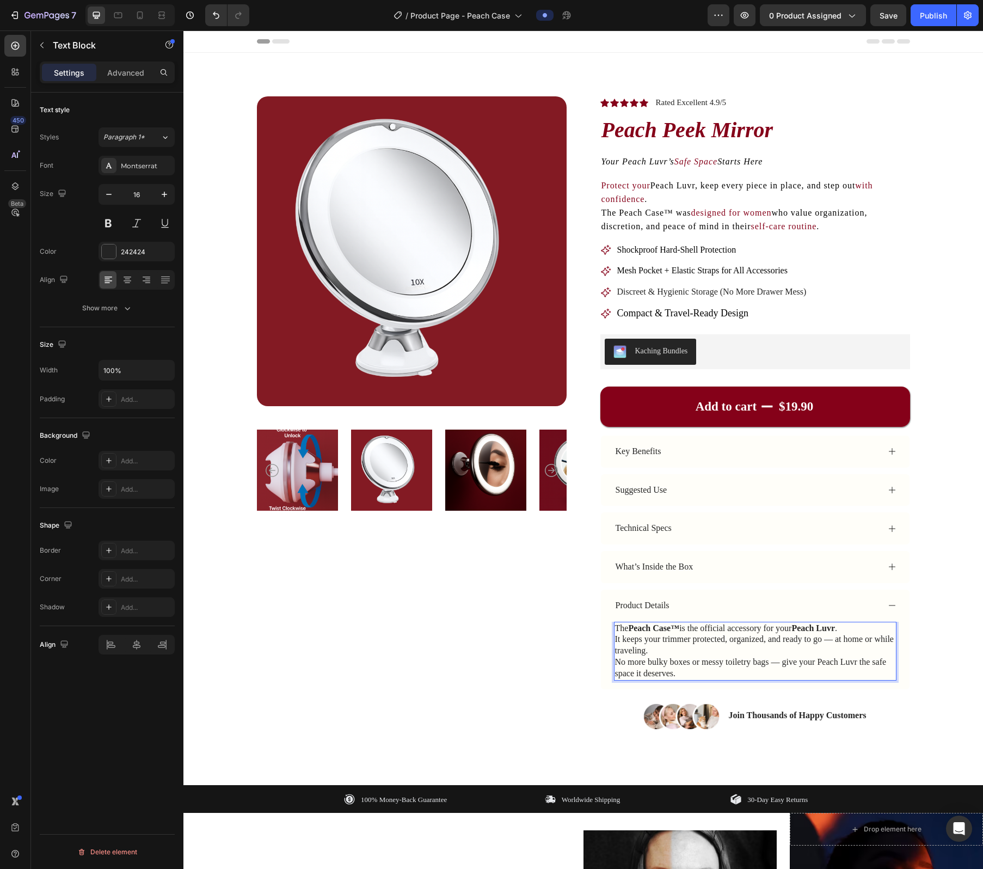
scroll to position [250, 0]
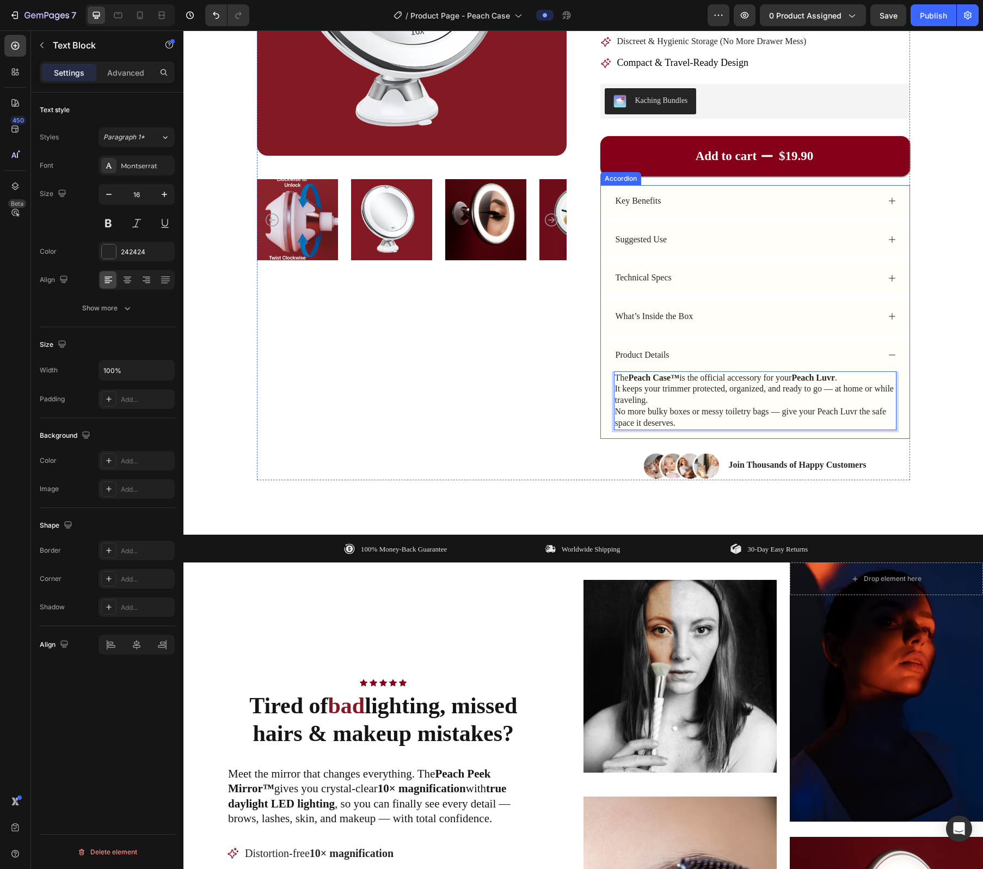
click at [496, 342] on div "Product Details" at bounding box center [755, 355] width 309 height 32
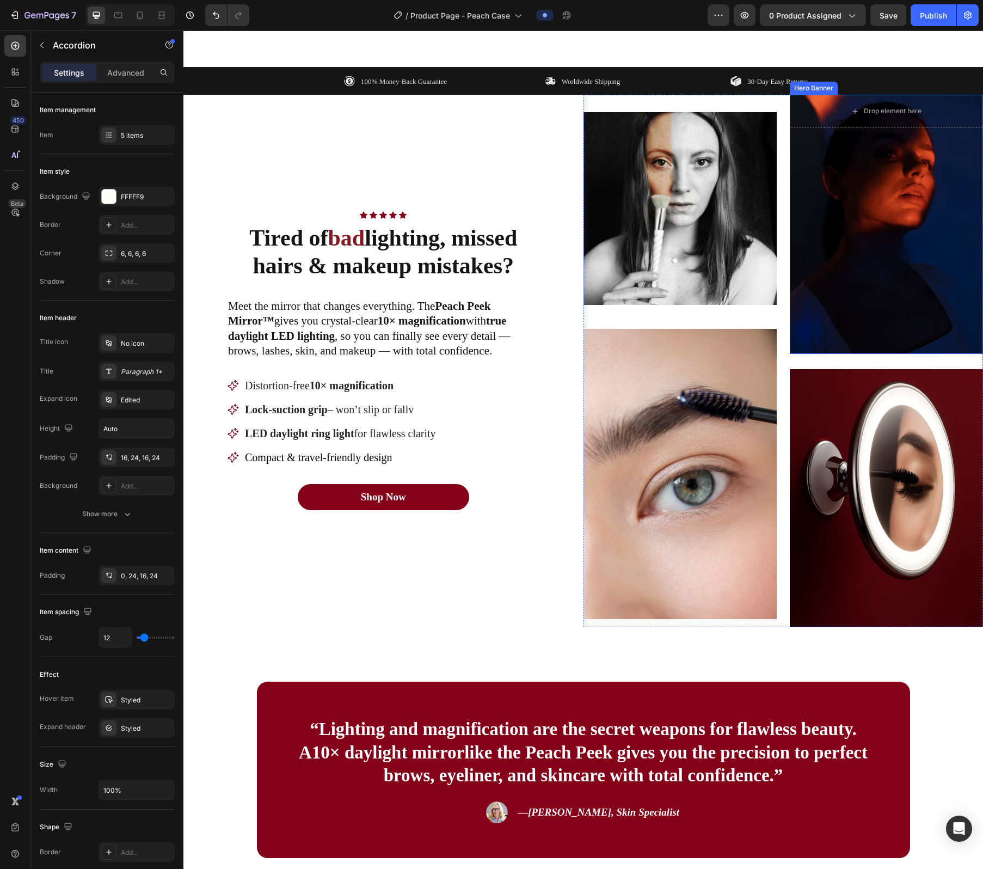
scroll to position [778, 0]
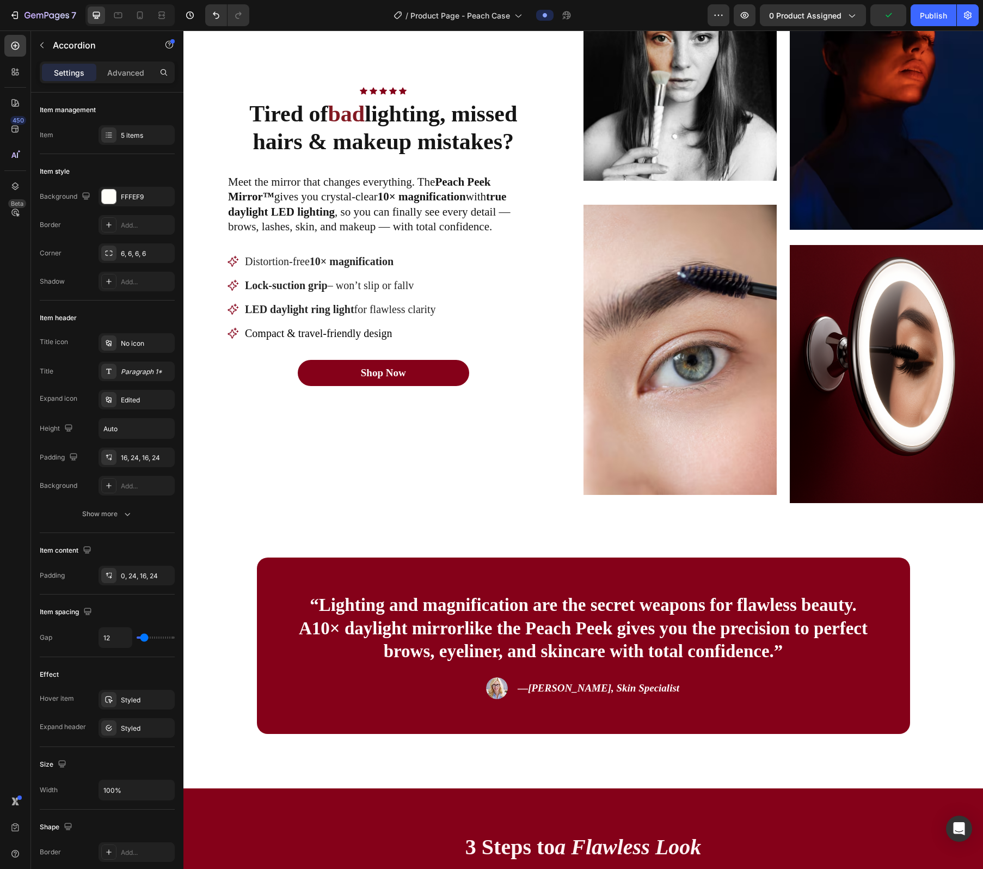
click at [383, 118] on strong "lighting, missed hairs & makeup mistakes?" at bounding box center [385, 127] width 265 height 52
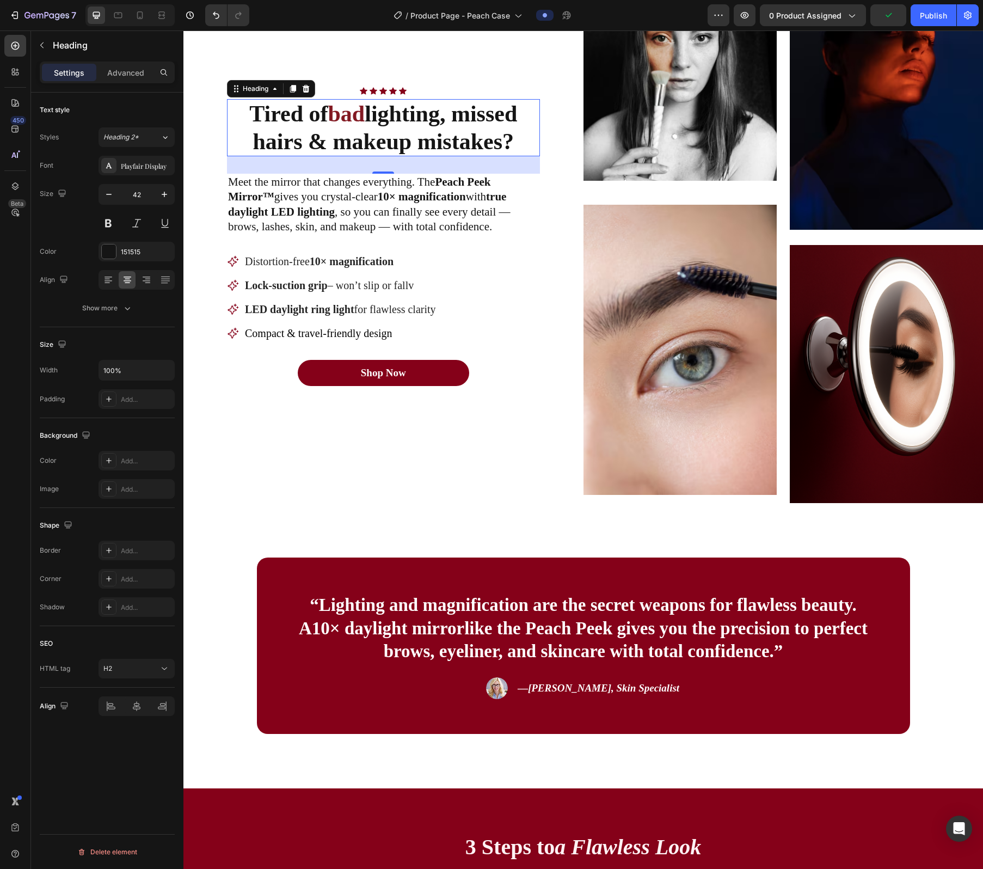
click at [383, 118] on strong "lighting, missed hairs & makeup mistakes?" at bounding box center [385, 127] width 265 height 52
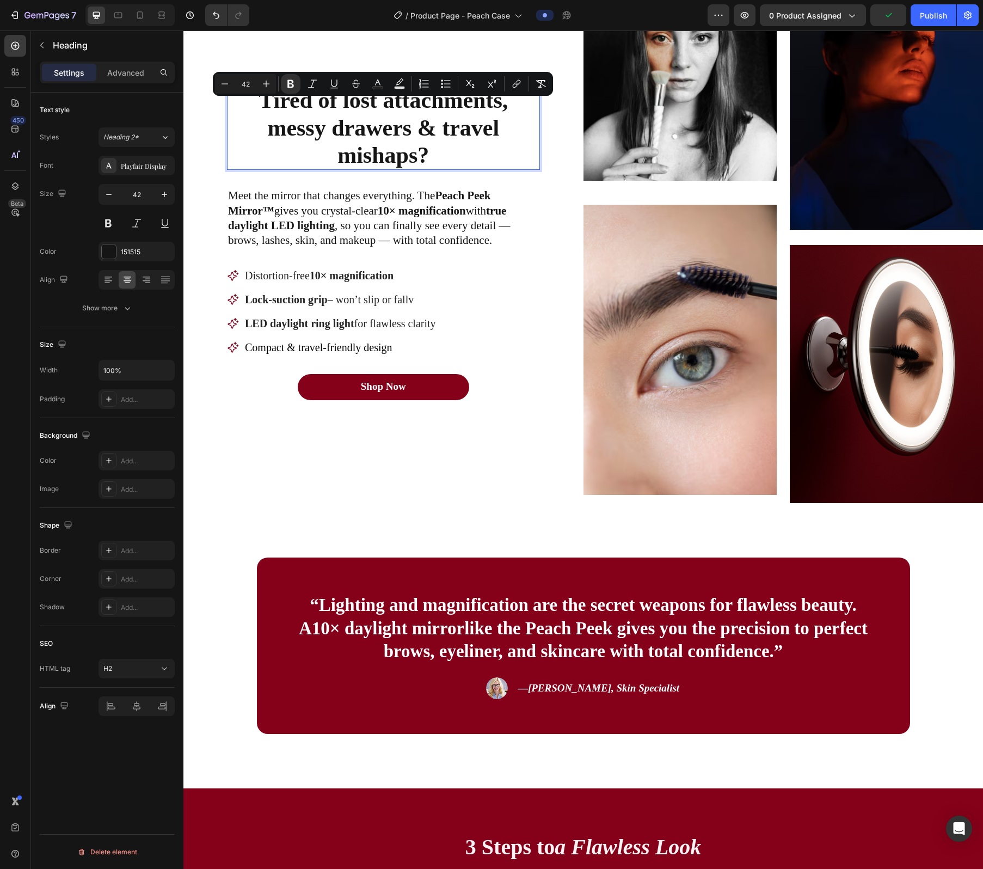
scroll to position [764, 0]
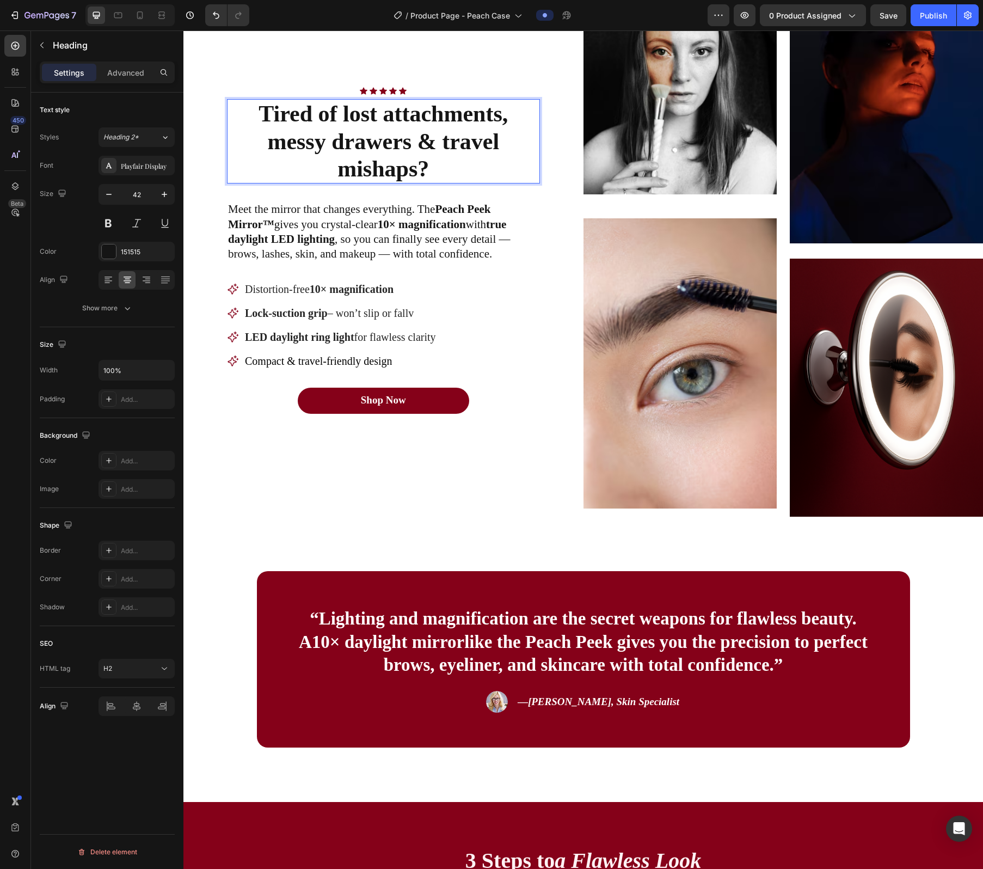
click at [358, 114] on strong "Tired of lost attachments, messy drawers & travel mishaps?" at bounding box center [383, 141] width 249 height 80
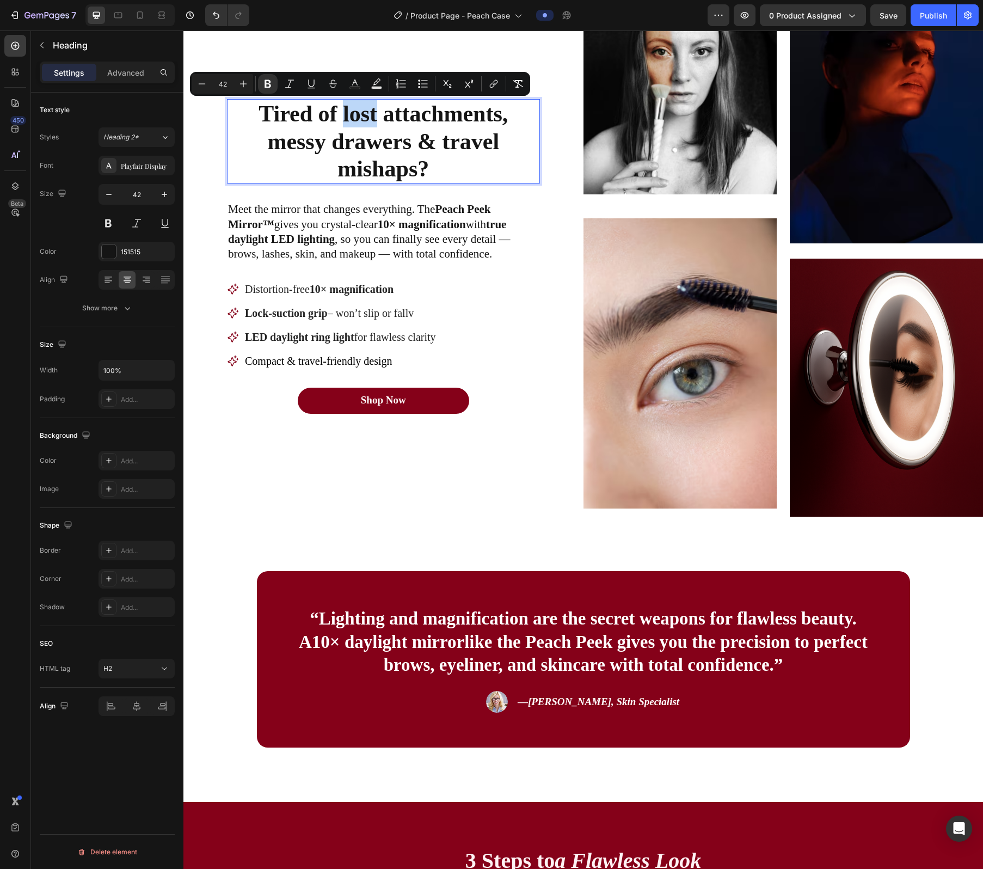
click at [358, 114] on strong "Tired of lost attachments, messy drawers & travel mishaps?" at bounding box center [383, 141] width 249 height 80
click at [273, 103] on strong "Tired of lost attachments, messy drawers & travel mishaps?" at bounding box center [383, 141] width 249 height 80
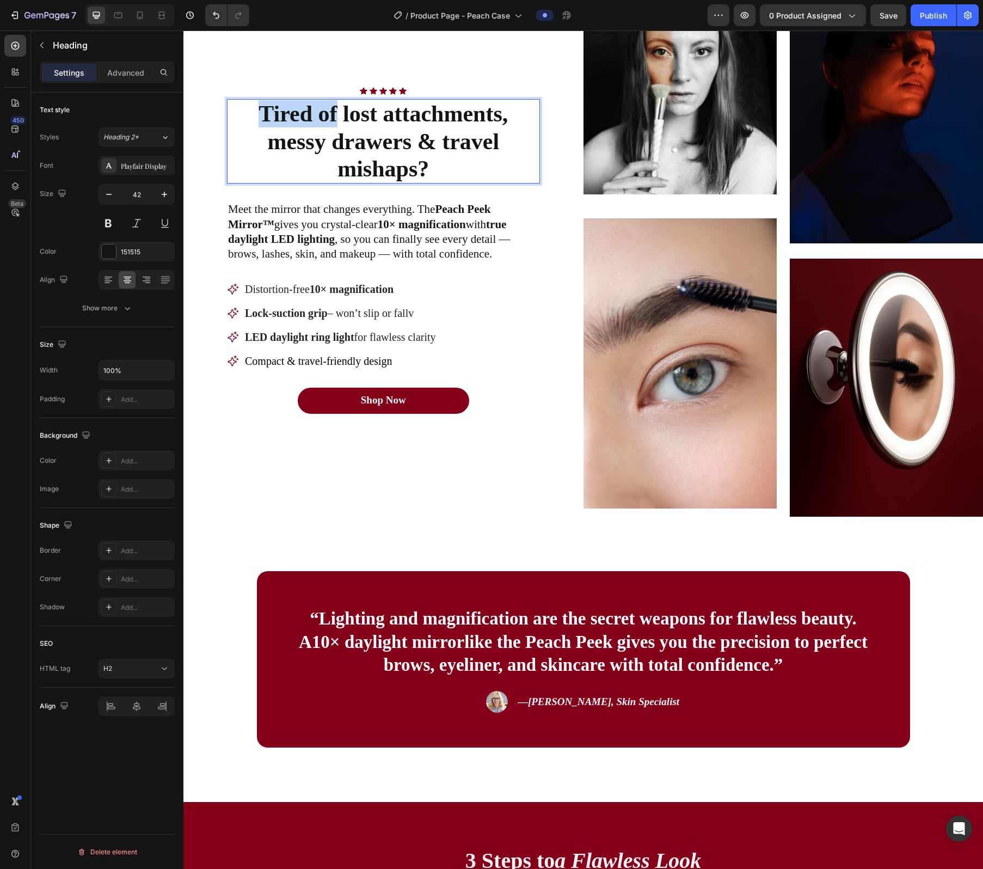
drag, startPoint x: 273, startPoint y: 103, endPoint x: 326, endPoint y: 106, distance: 52.9
click at [326, 106] on strong "Tired of lost attachments, messy drawers & travel mishaps?" at bounding box center [383, 141] width 249 height 80
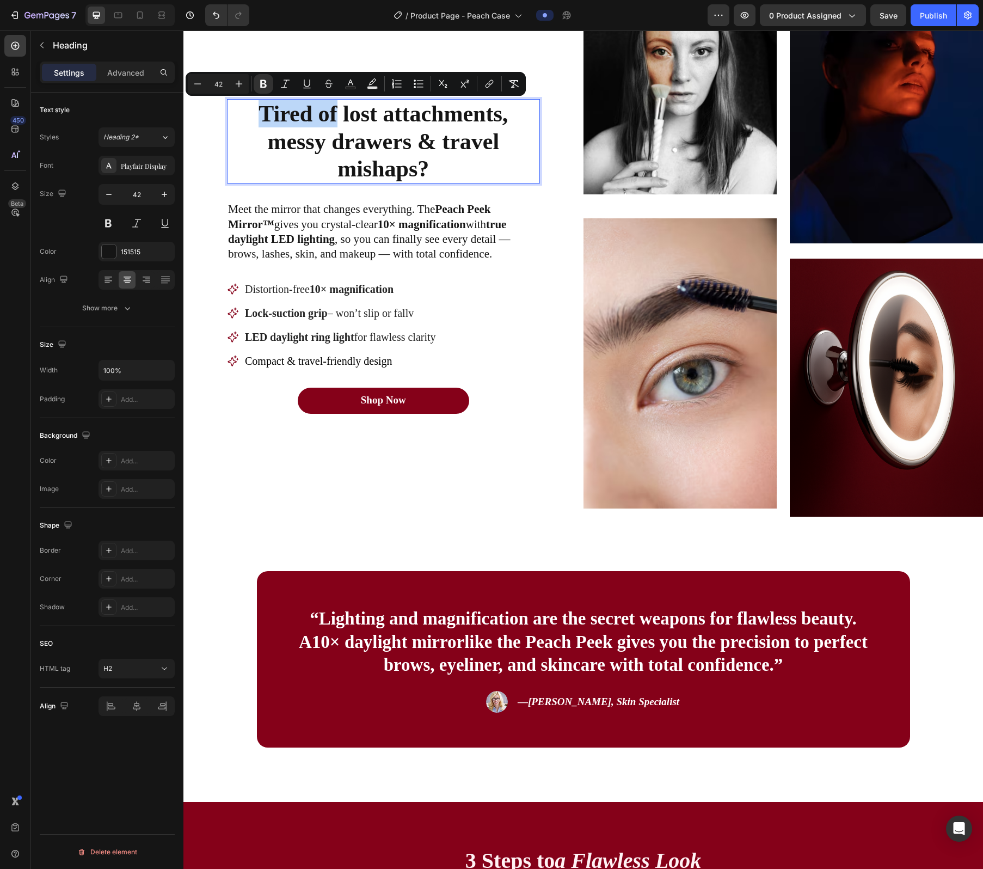
click at [299, 112] on strong "Tired of lost attachments, messy drawers & travel mishaps?" at bounding box center [383, 141] width 249 height 80
drag, startPoint x: 299, startPoint y: 112, endPoint x: 346, endPoint y: 122, distance: 48.0
click at [346, 122] on strong "Tired of lost attachments, messy drawers & travel mishaps?" at bounding box center [383, 141] width 249 height 80
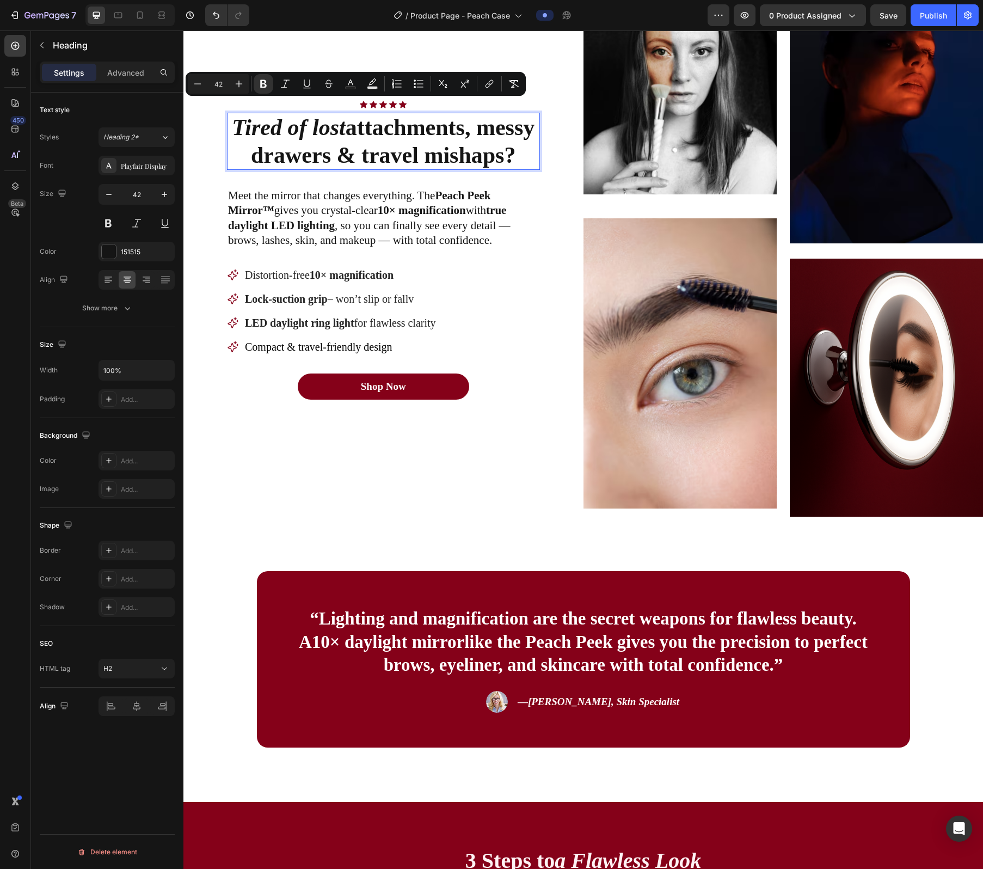
scroll to position [778, 0]
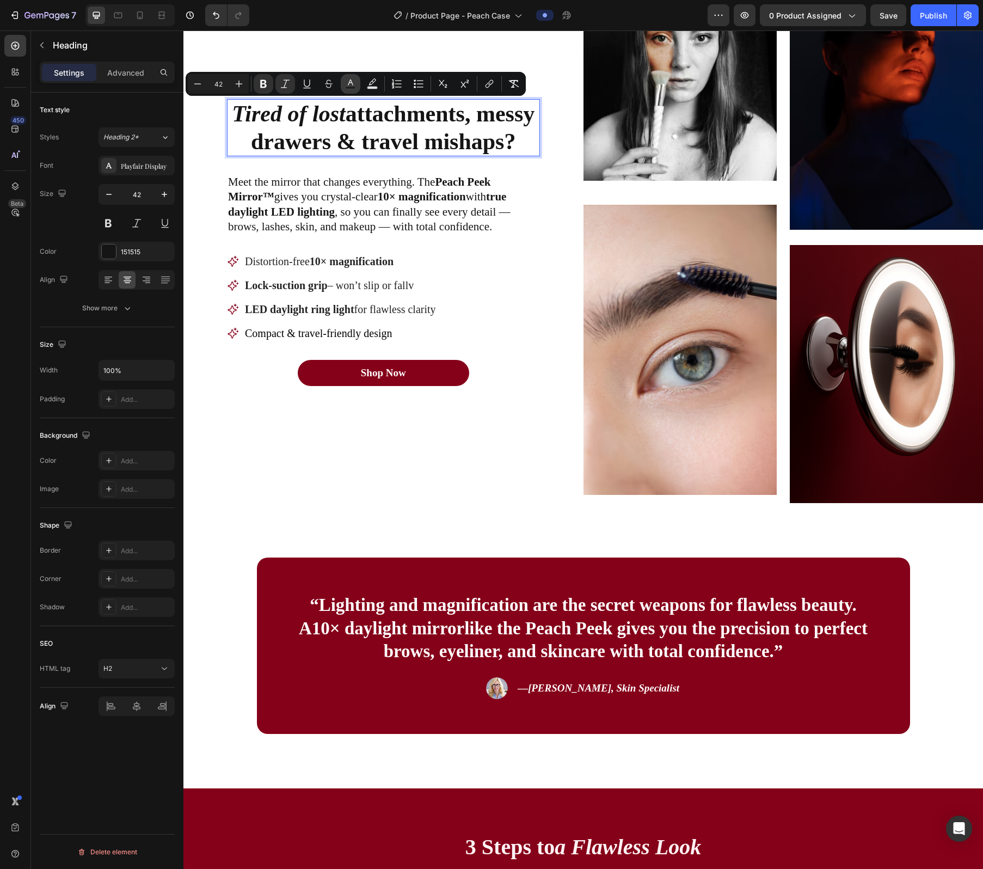
click at [347, 83] on icon "Editor contextual toolbar" at bounding box center [350, 83] width 11 height 11
type input "151515"
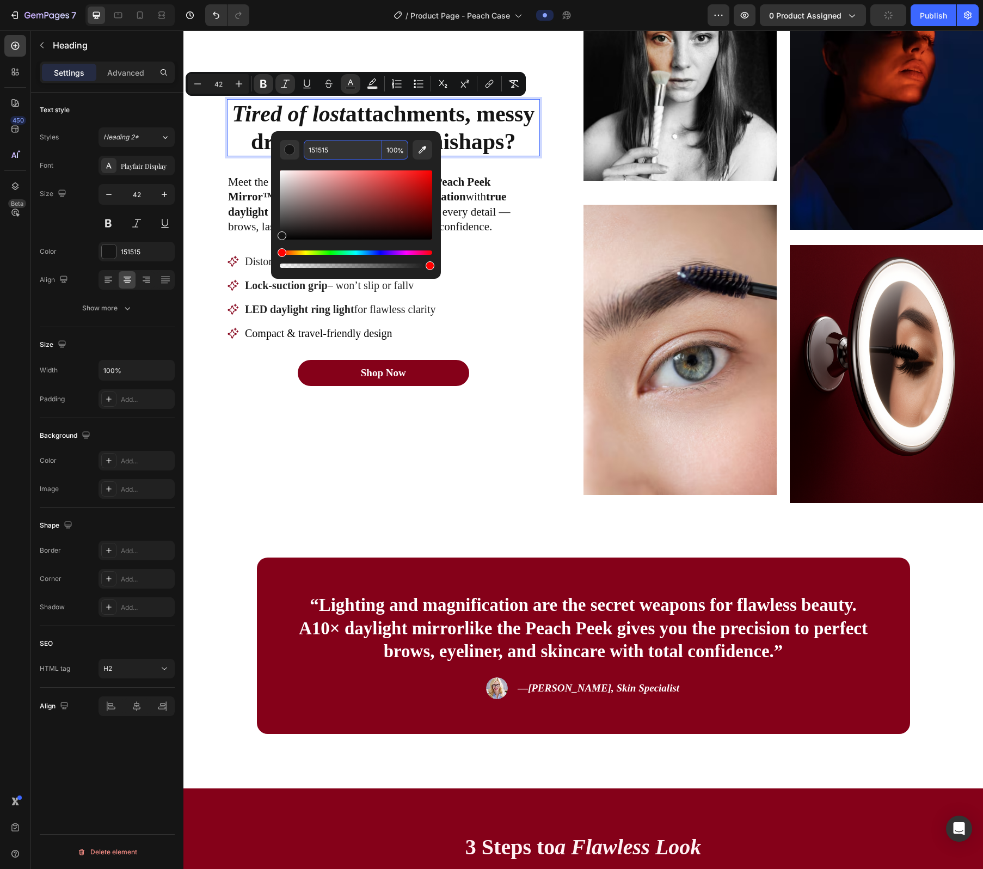
click at [342, 151] on input "151515" at bounding box center [343, 150] width 78 height 20
type input "850019"
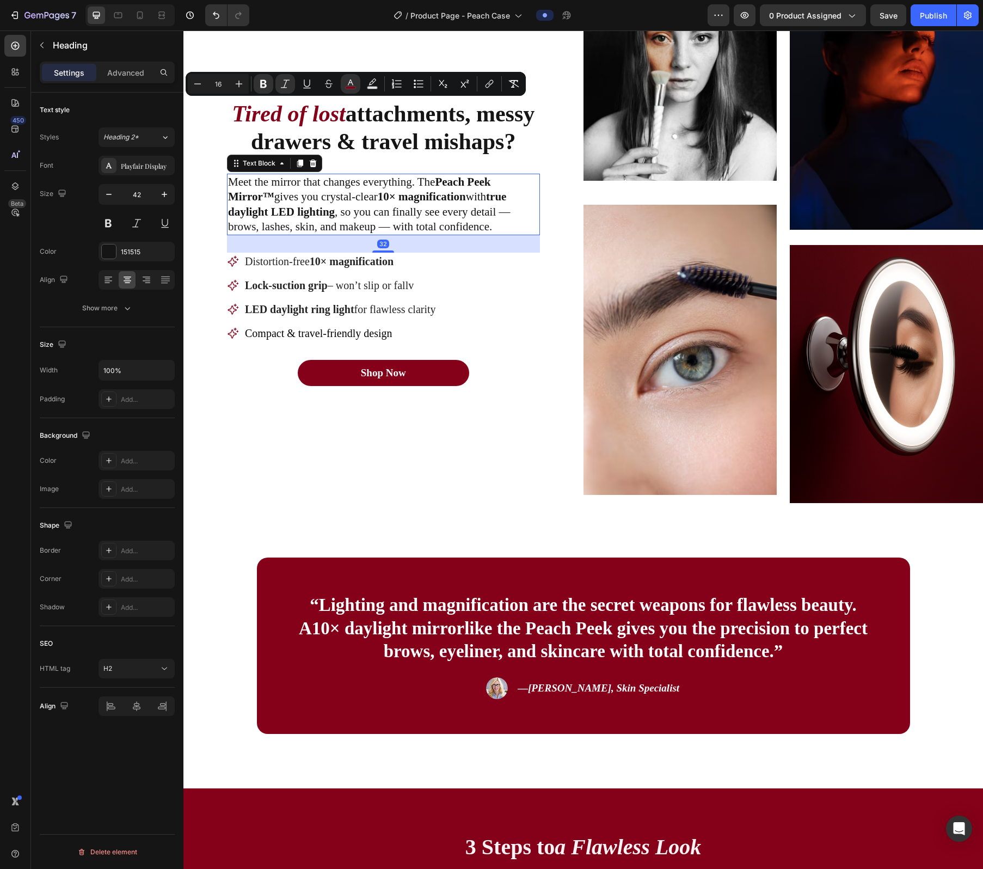
click at [375, 184] on p "Meet the mirror that changes everything. The Peach Peek Mirror™ gives you cryst…" at bounding box center [383, 204] width 311 height 59
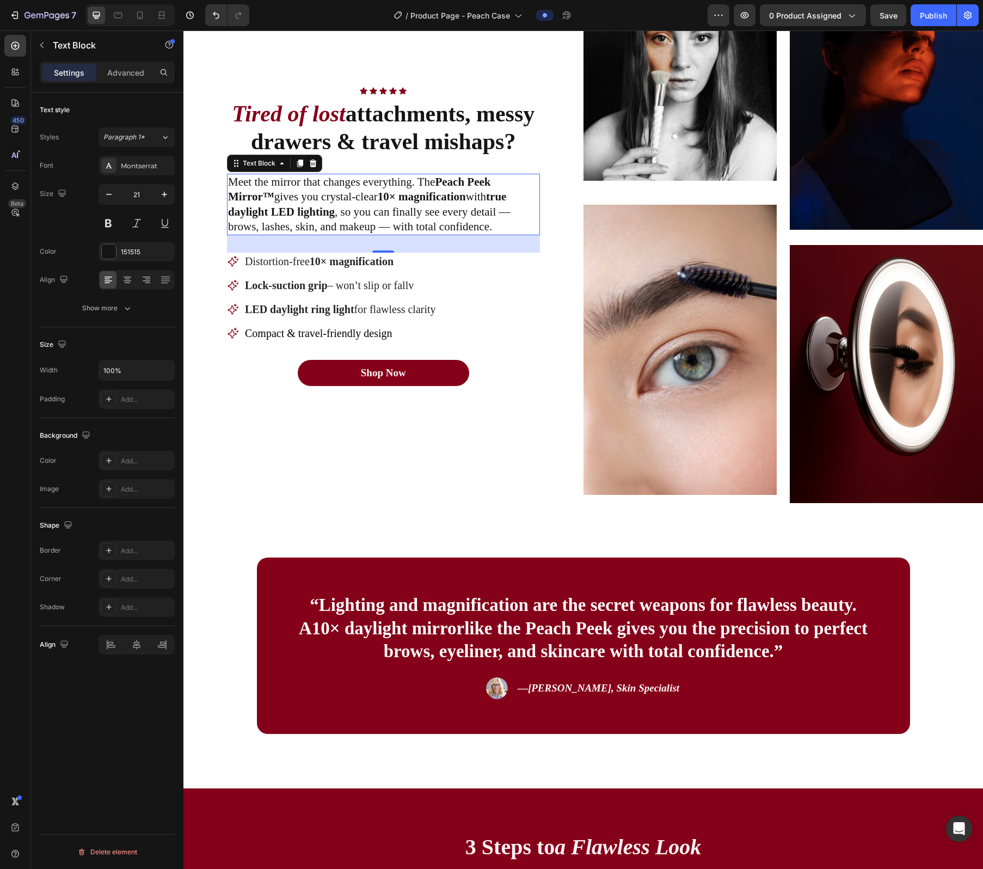
click at [323, 200] on p "Meet the mirror that changes everything. The Peach Peek Mirror™ gives you cryst…" at bounding box center [383, 204] width 311 height 59
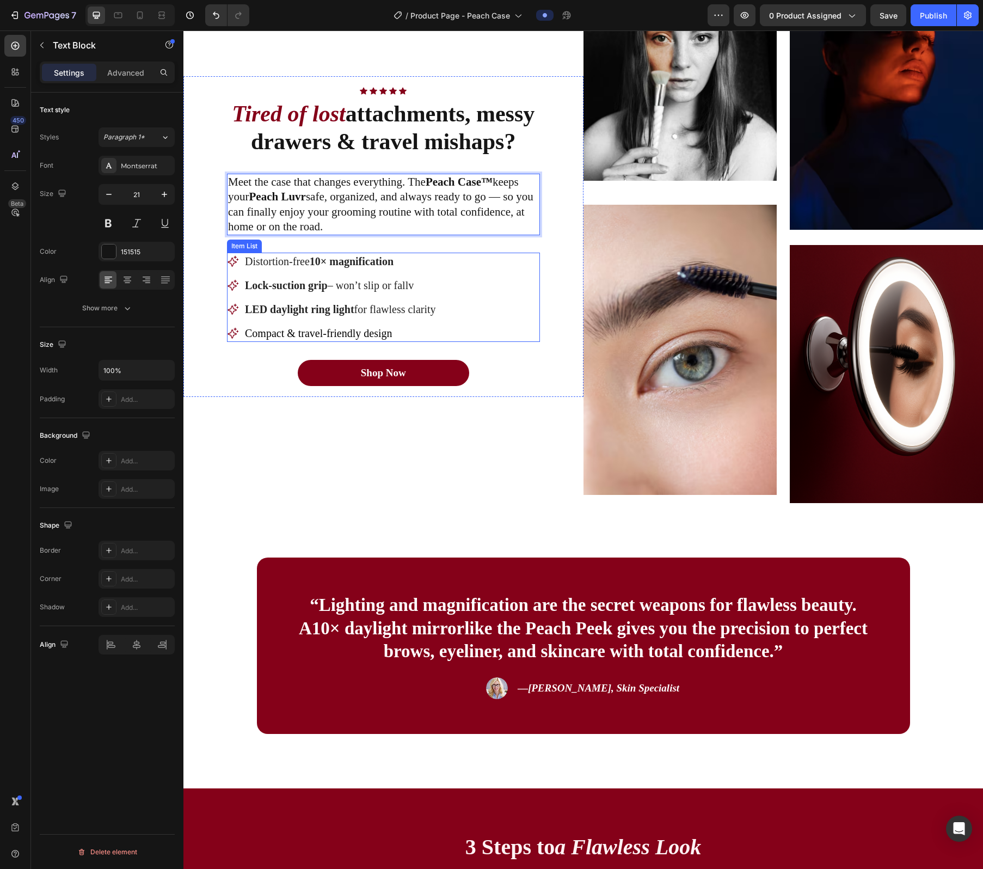
click at [304, 259] on p "Distortion-free 10× magnification" at bounding box center [340, 261] width 191 height 14
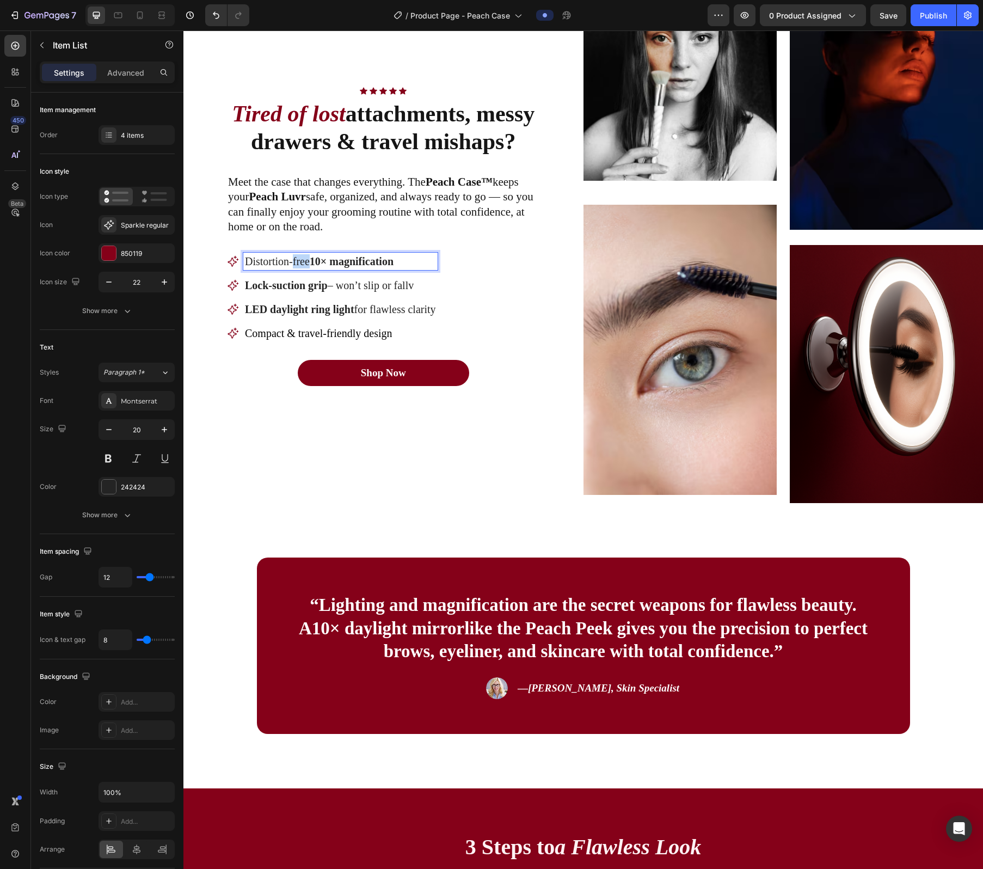
click at [304, 259] on p "Distortion-free 10× magnification" at bounding box center [340, 261] width 191 height 14
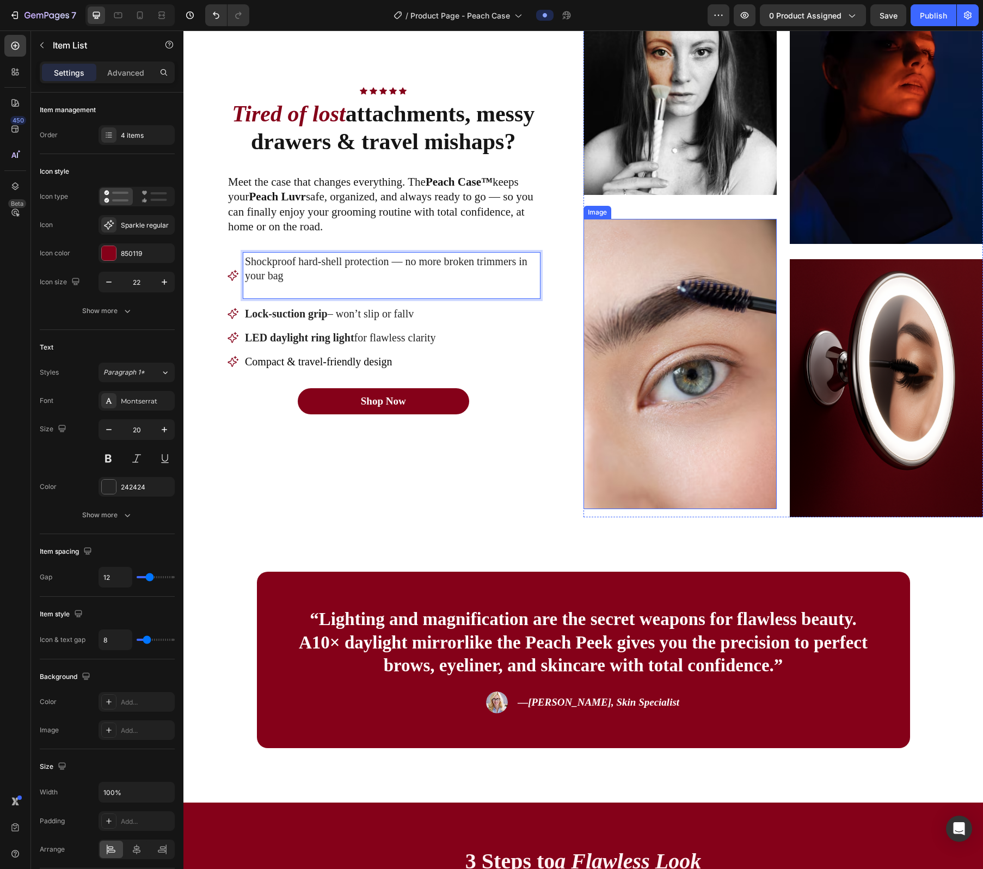
scroll to position [770, 0]
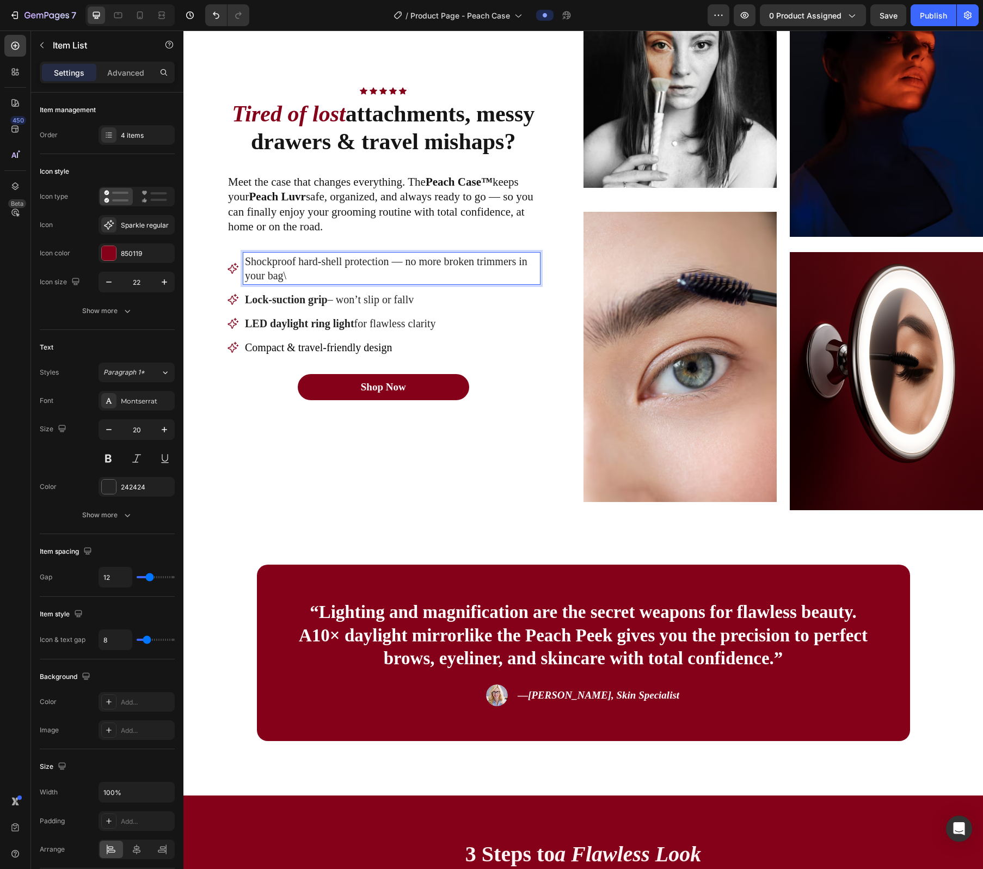
click at [354, 259] on p "Shockproof hard-shell protection — no more broken trimmers in your bag\" at bounding box center [391, 268] width 293 height 28
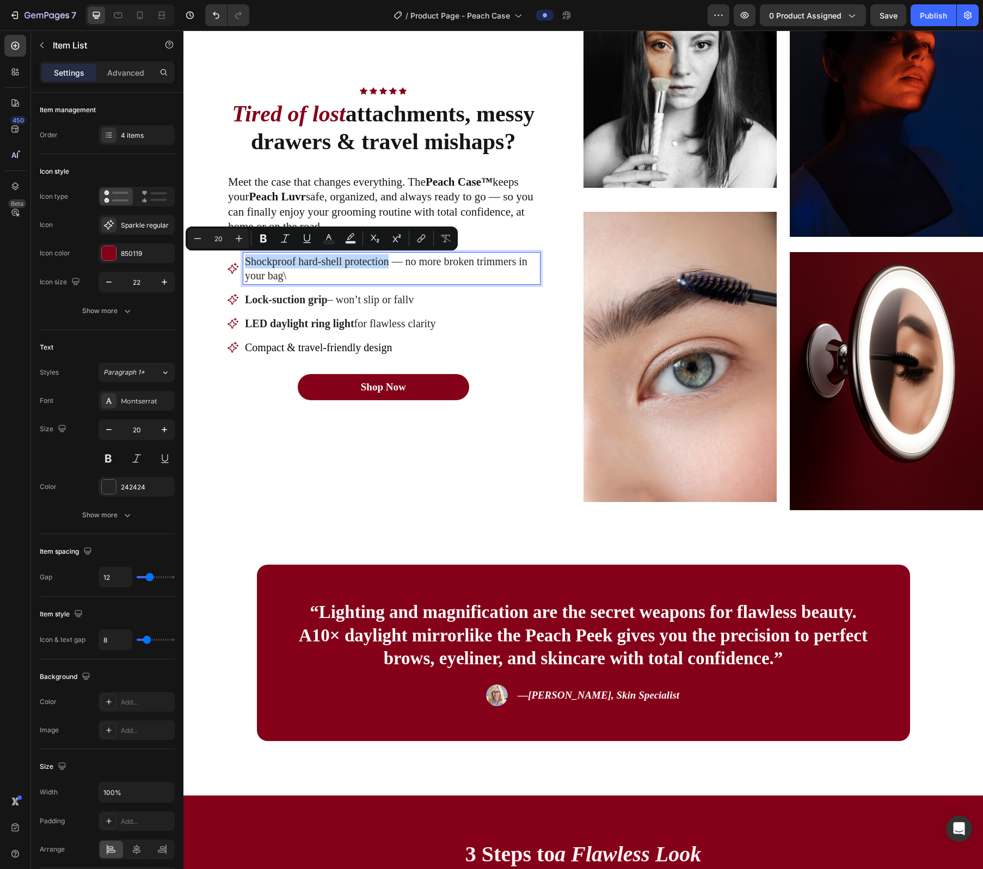
drag, startPoint x: 354, startPoint y: 259, endPoint x: 249, endPoint y: 260, distance: 105.1
click at [249, 260] on p "Shockproof hard-shell protection — no more broken trimmers in your bag\" at bounding box center [391, 268] width 293 height 28
click at [266, 242] on icon "Editor contextual toolbar" at bounding box center [263, 238] width 11 height 11
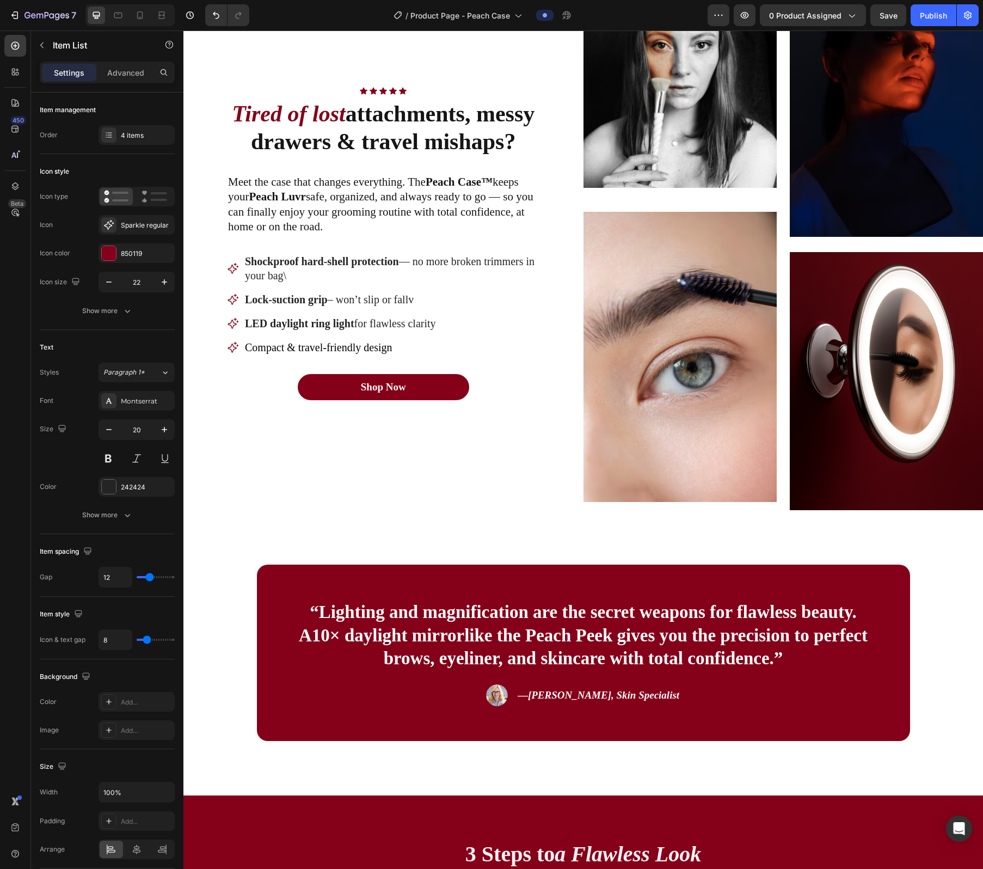
click at [285, 295] on strong "Lock-suction grip" at bounding box center [286, 299] width 83 height 12
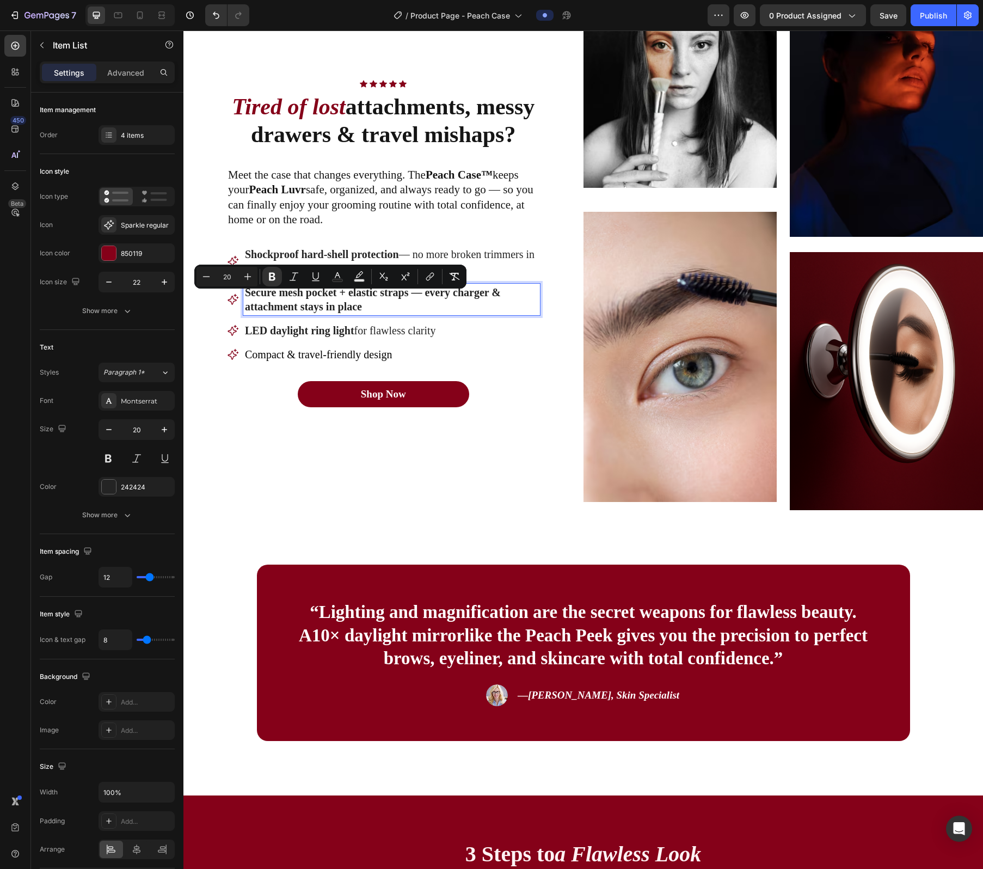
scroll to position [763, 0]
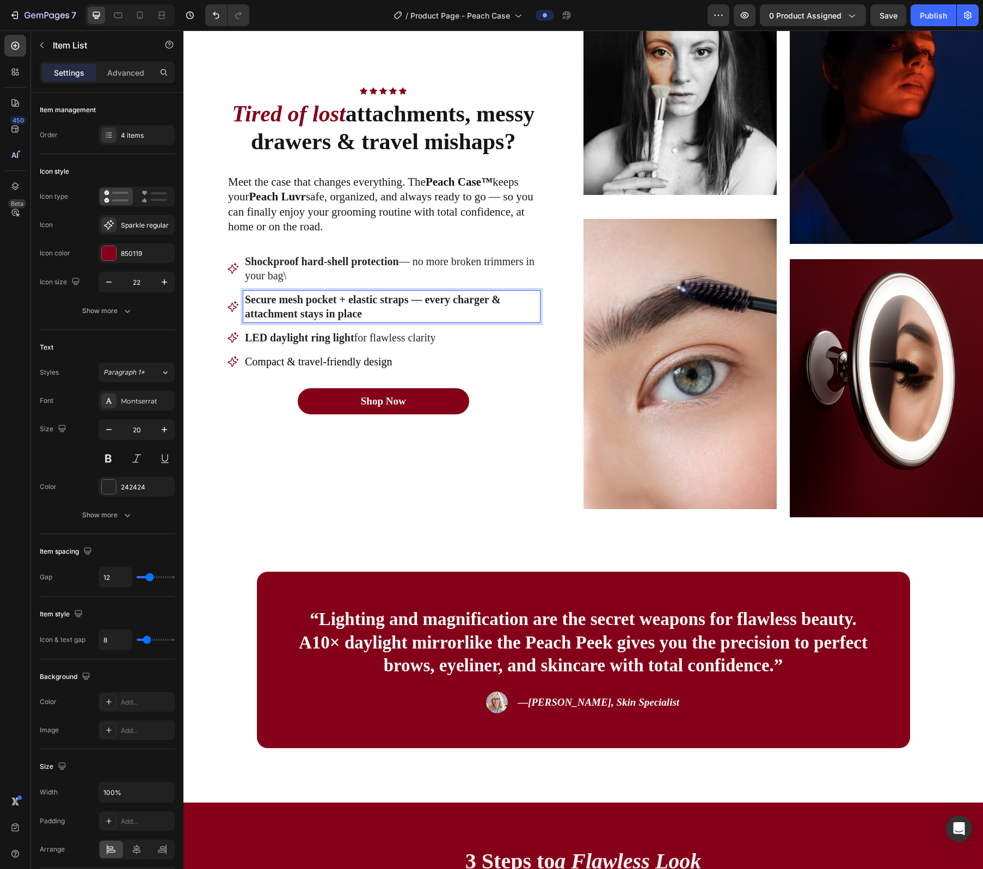
click at [427, 303] on strong "Secure mesh pocket + elastic straps — every charger & attachment stays in place" at bounding box center [373, 306] width 256 height 26
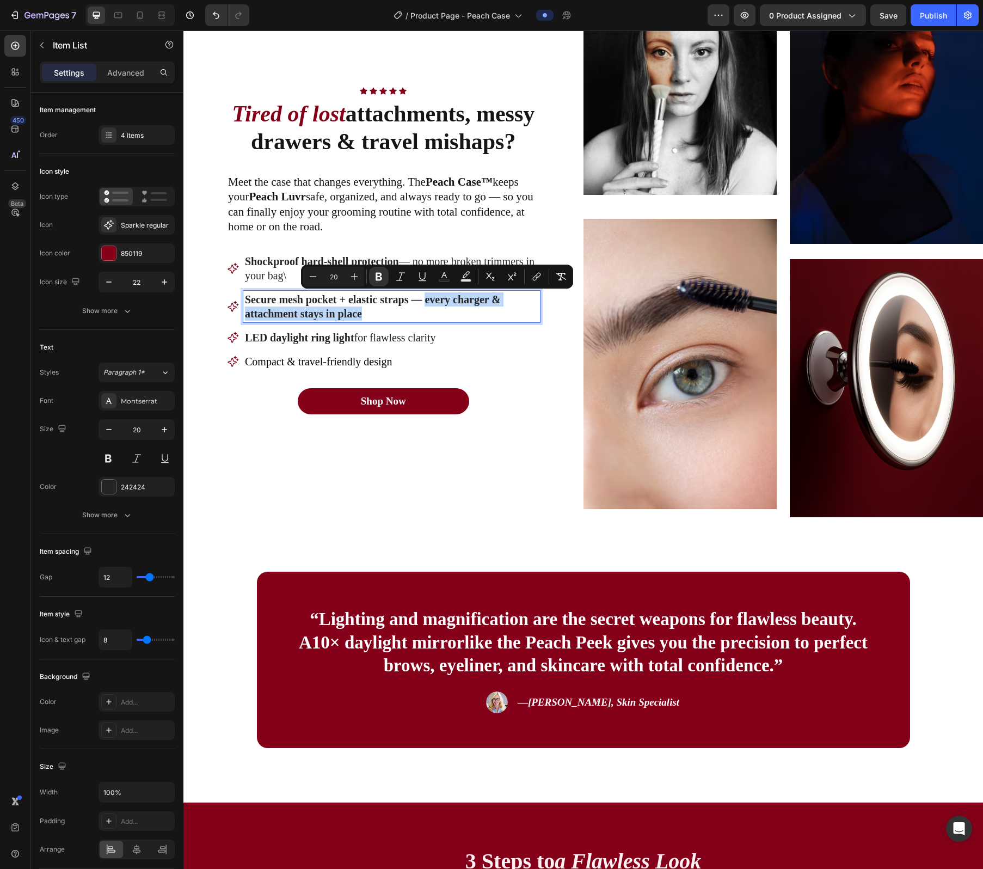
drag, startPoint x: 427, startPoint y: 303, endPoint x: 433, endPoint y: 324, distance: 21.7
click at [433, 324] on div "Shockproof hard-shell protection — no more broken trimmers in your bag\ Secure …" at bounding box center [383, 312] width 313 height 118
click at [315, 276] on icon "Editor contextual toolbar" at bounding box center [314, 277] width 7 height 8
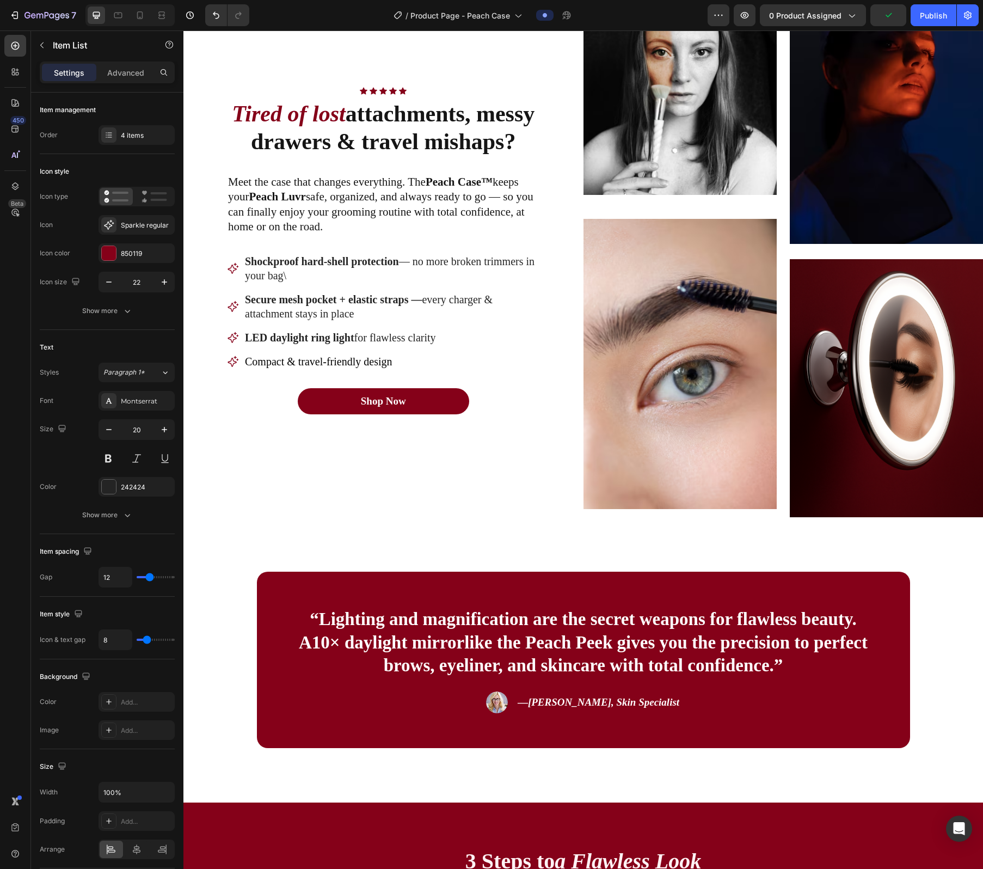
click at [281, 332] on strong "LED daylight ring light" at bounding box center [299, 338] width 109 height 12
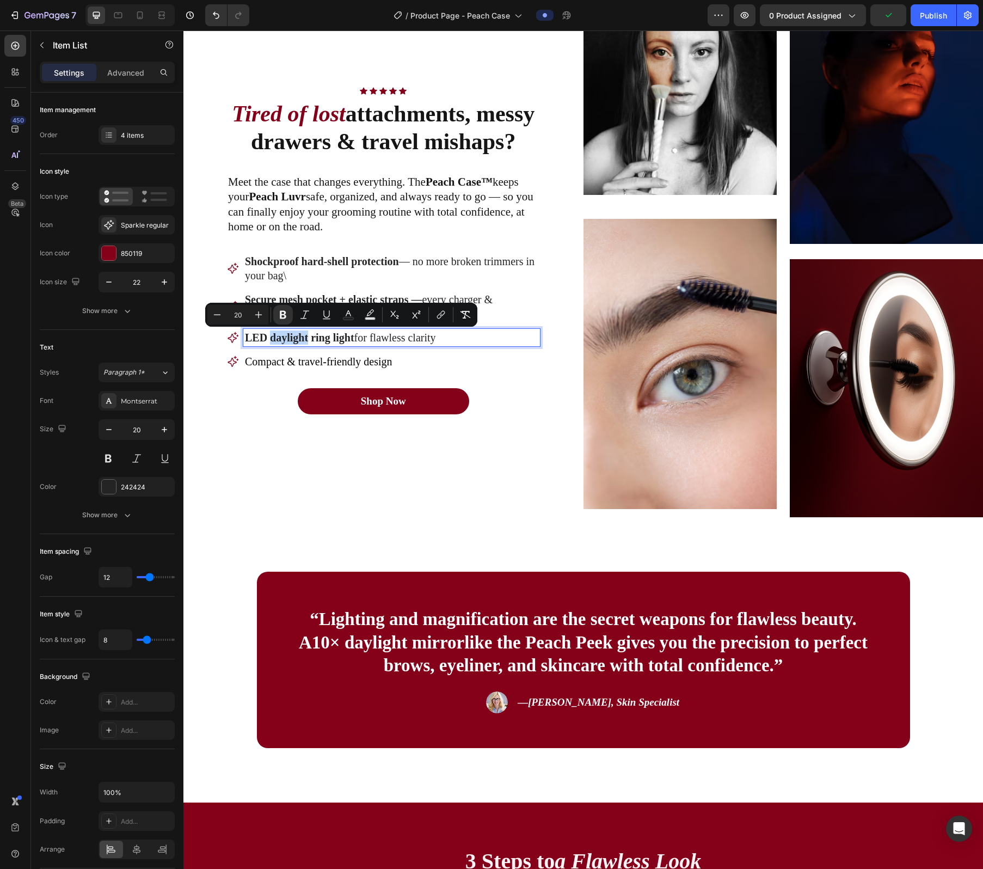
scroll to position [756, 0]
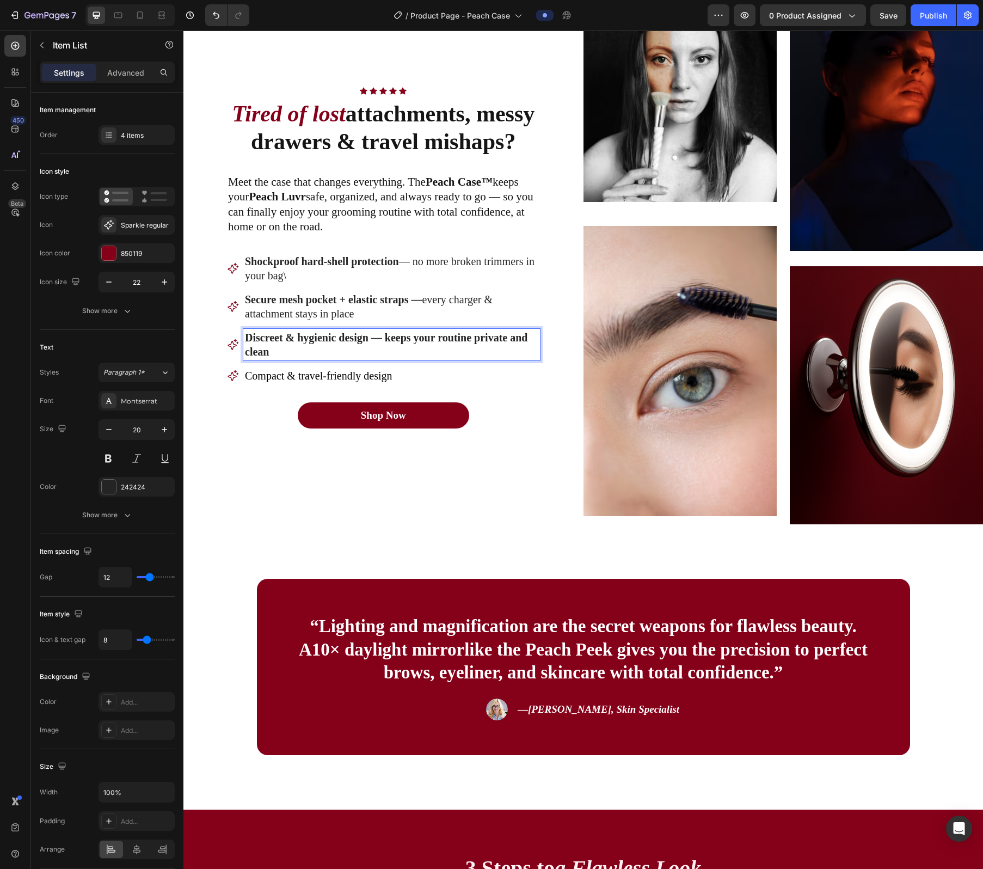
click at [393, 340] on strong "Discreet & hygienic design — keeps your routine private and clean" at bounding box center [386, 345] width 283 height 26
drag, startPoint x: 393, startPoint y: 340, endPoint x: 393, endPoint y: 347, distance: 7.6
click at [393, 347] on p "Discreet & hygienic design — keeps your routine private and clean" at bounding box center [391, 345] width 293 height 28
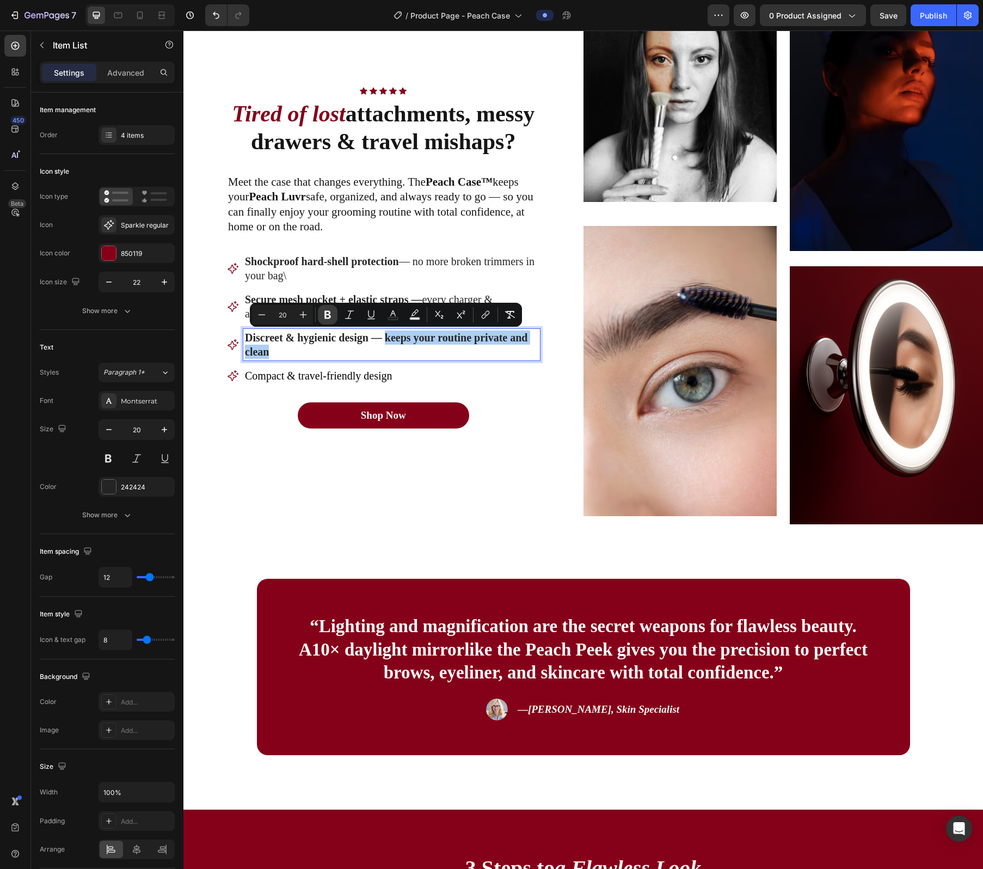
click at [333, 311] on icon "Editor contextual toolbar" at bounding box center [327, 314] width 11 height 11
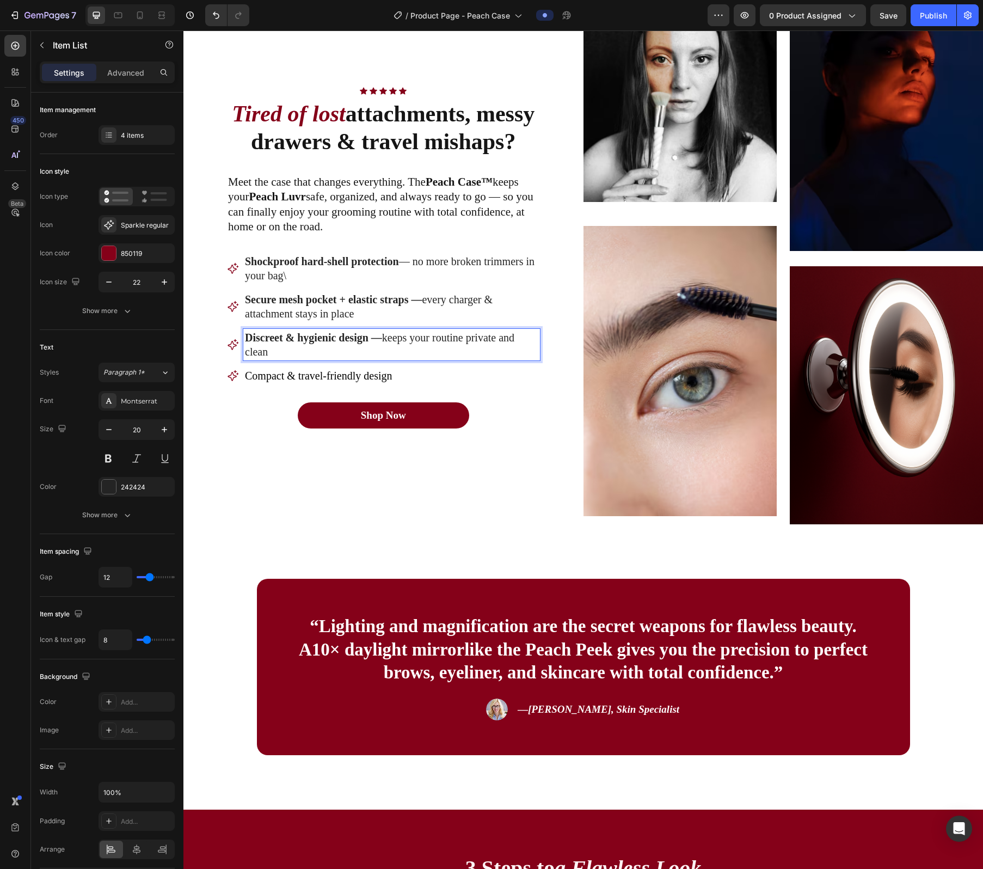
click at [339, 372] on span "Compact & travel-friendly design" at bounding box center [318, 376] width 147 height 12
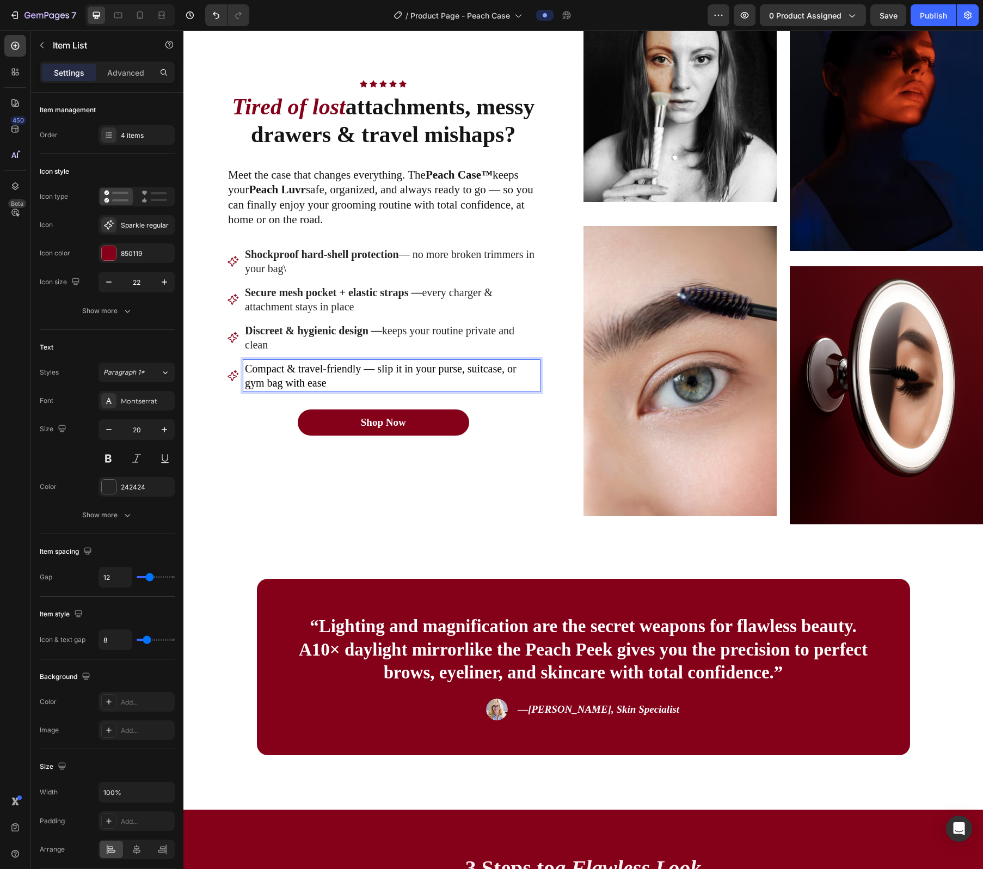
scroll to position [749, 0]
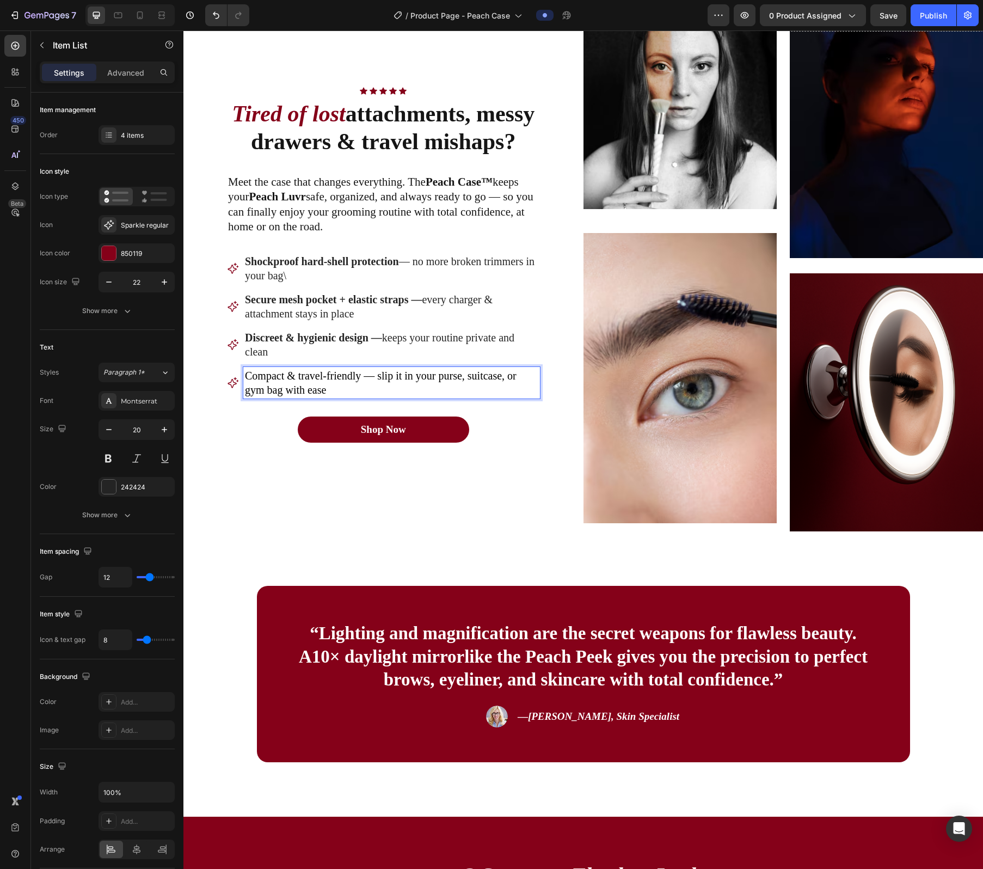
click at [316, 378] on span "Compact & travel-friendly — slip it in your purse, suitcase, or gym bag with ea…" at bounding box center [381, 383] width 272 height 26
click at [343, 378] on span "Compact & travel-friendly — slip it in your purse, suitcase, or gym bag with ea…" at bounding box center [381, 383] width 272 height 26
drag, startPoint x: 343, startPoint y: 378, endPoint x: 279, endPoint y: 378, distance: 63.7
click at [279, 378] on span "Compact & travel-friendly — slip it in your purse, suitcase, or gym bag with ea…" at bounding box center [381, 383] width 272 height 26
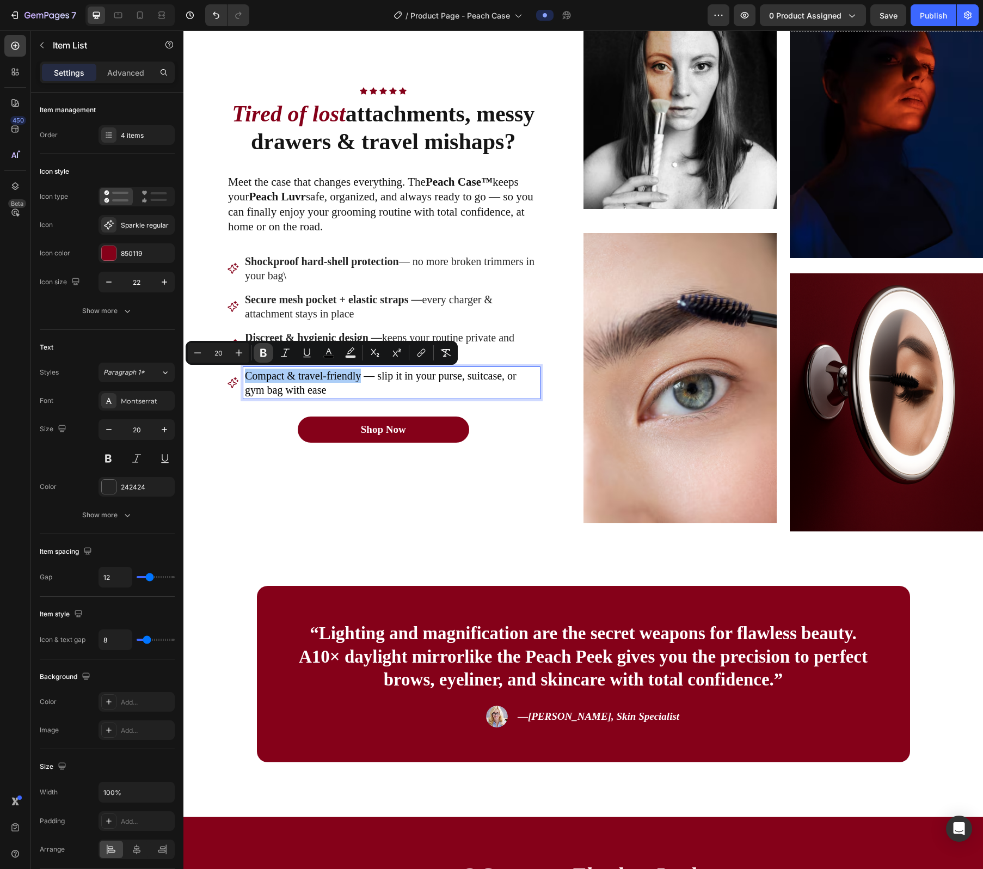
click at [264, 350] on icon "Editor contextual toolbar" at bounding box center [263, 353] width 7 height 8
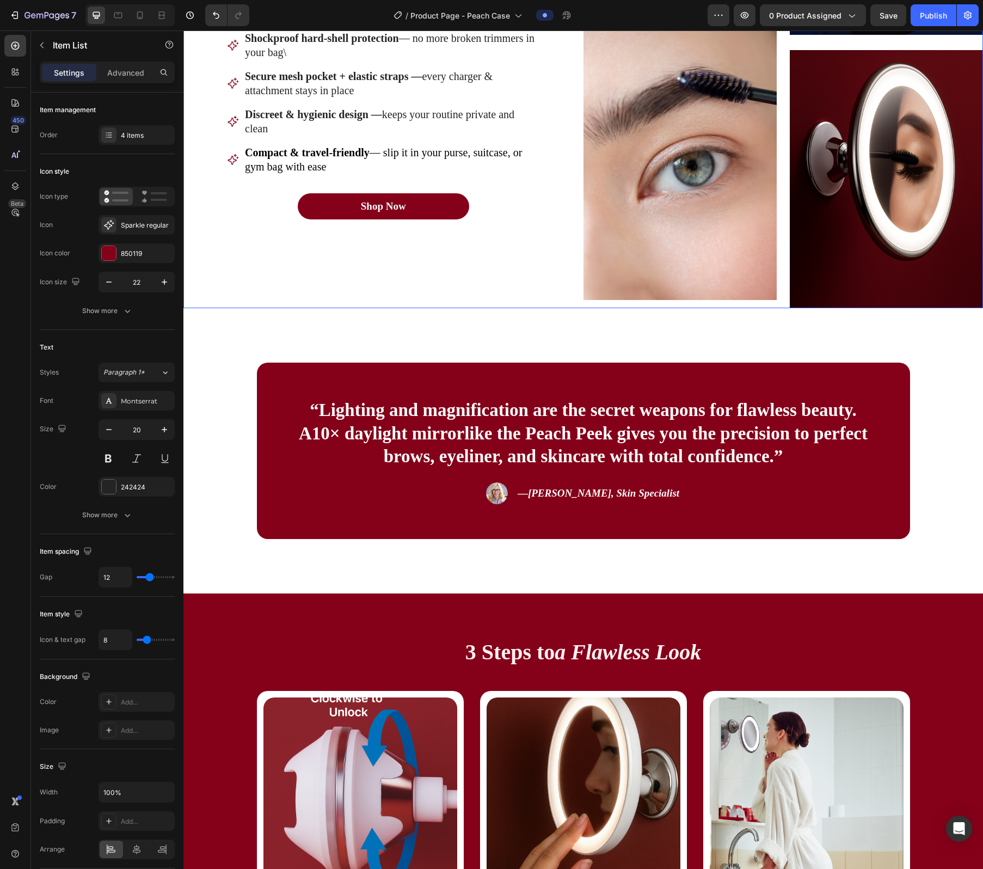
scroll to position [1078, 0]
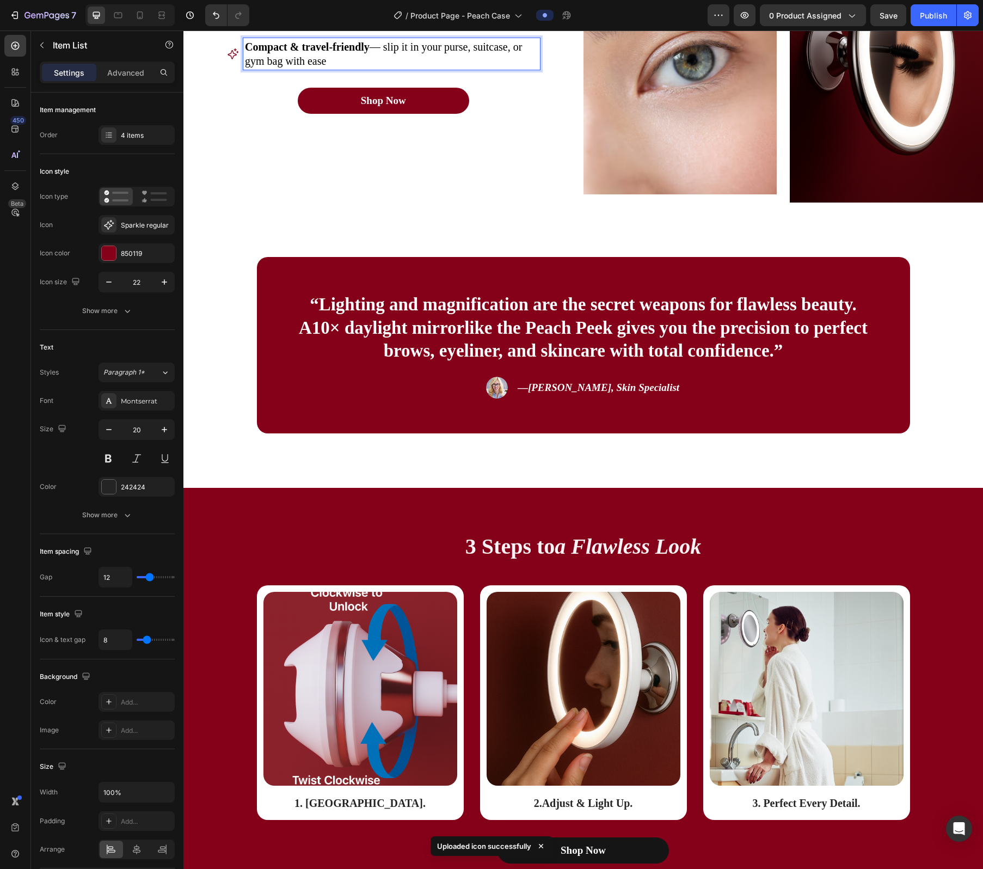
click at [492, 337] on p "“Lighting and magnification are the secret weapons for flawless beauty. A 10× d…" at bounding box center [584, 328] width 582 height 70
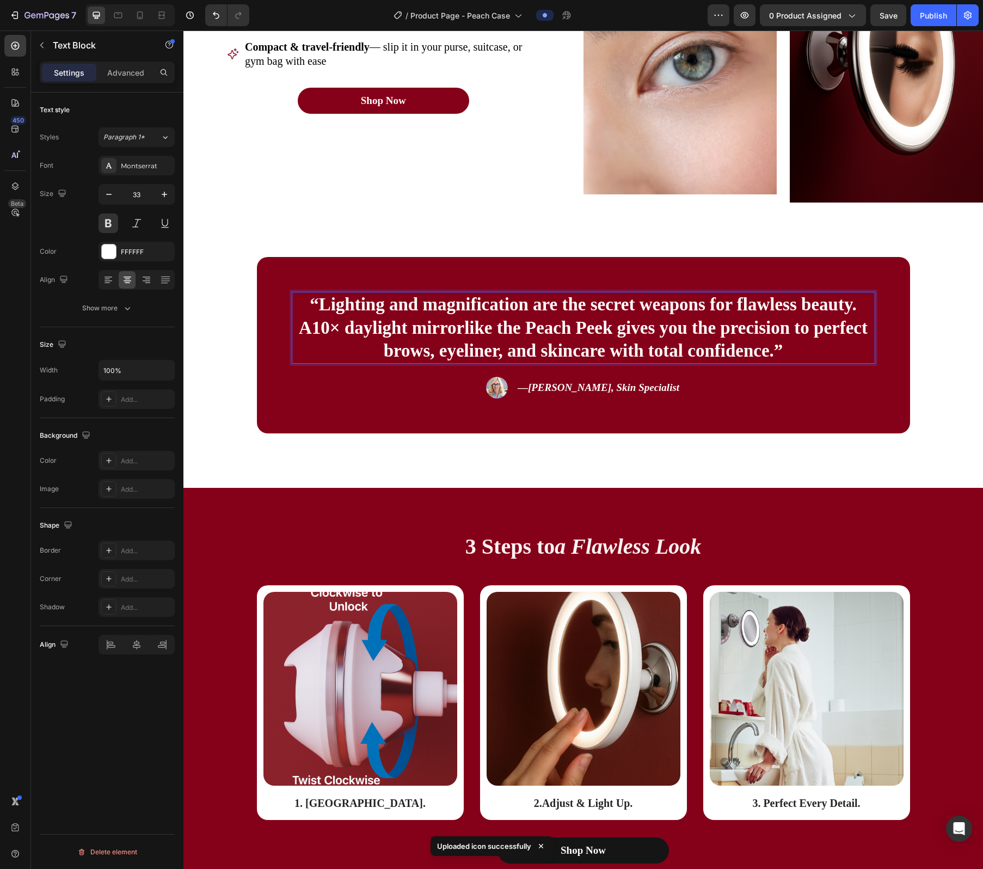
click at [492, 337] on p "“Lighting and magnification are the secret weapons for flawless beauty. A 10× d…" at bounding box center [584, 328] width 582 height 70
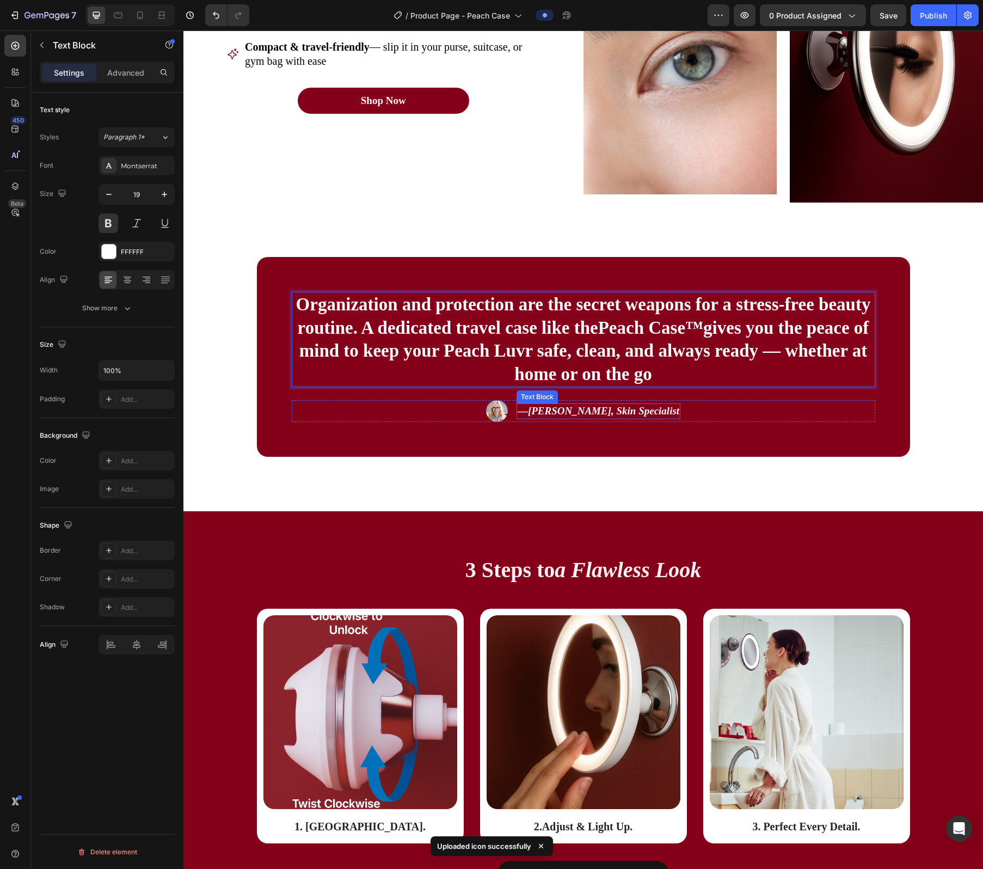
click at [496, 410] on icon "Dr. Larah V., Skin Specialist" at bounding box center [603, 410] width 151 height 11
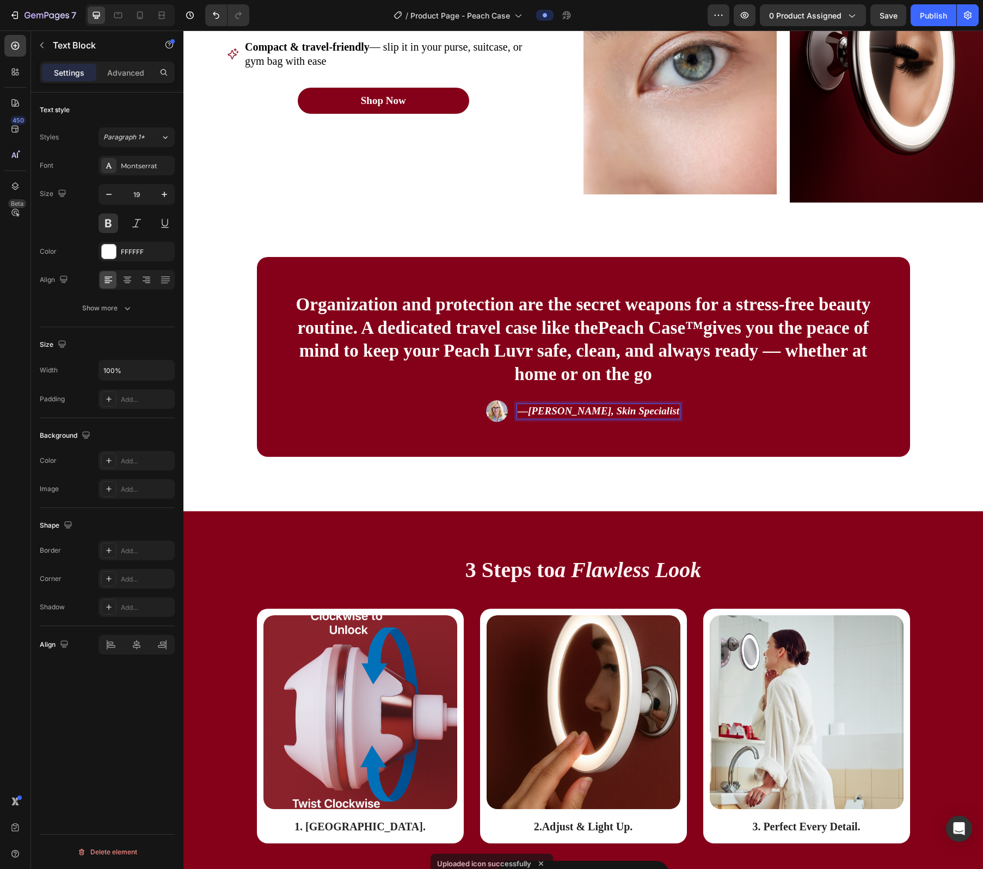
click at [496, 410] on icon "Dr. Larah V., Skin Specialist" at bounding box center [603, 410] width 151 height 11
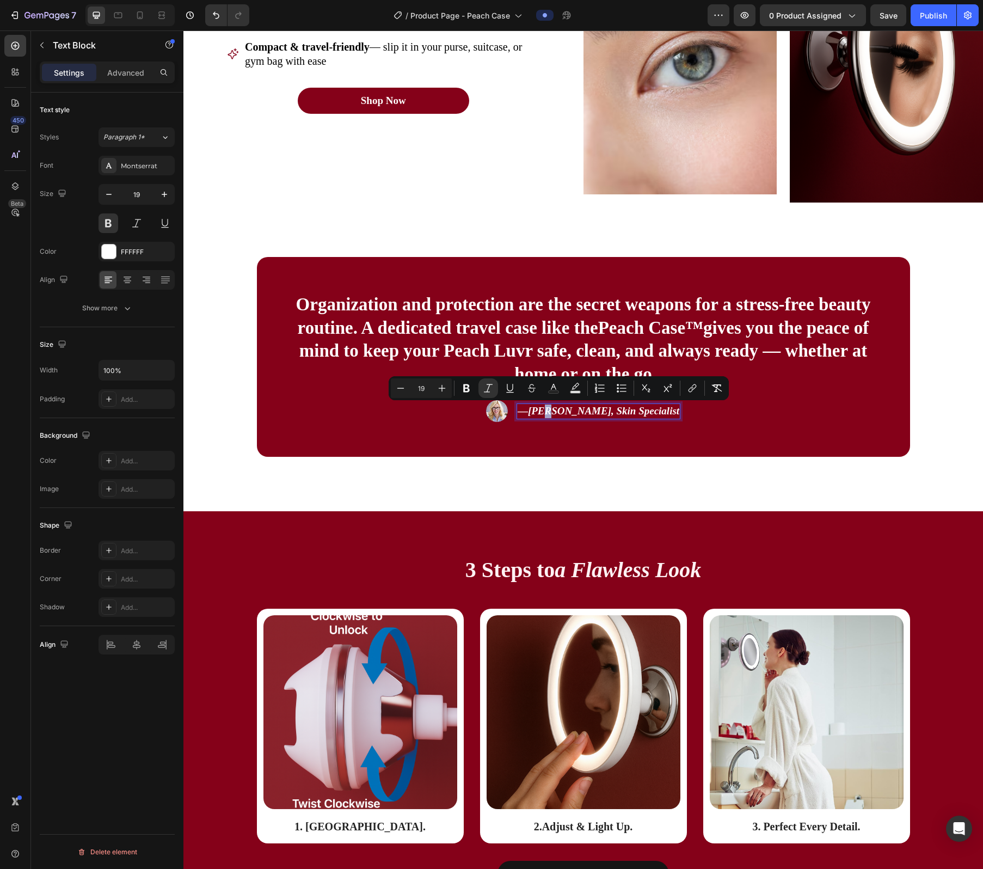
click at [496, 413] on icon "Dr. Larah V., Skin Specialist" at bounding box center [603, 410] width 151 height 11
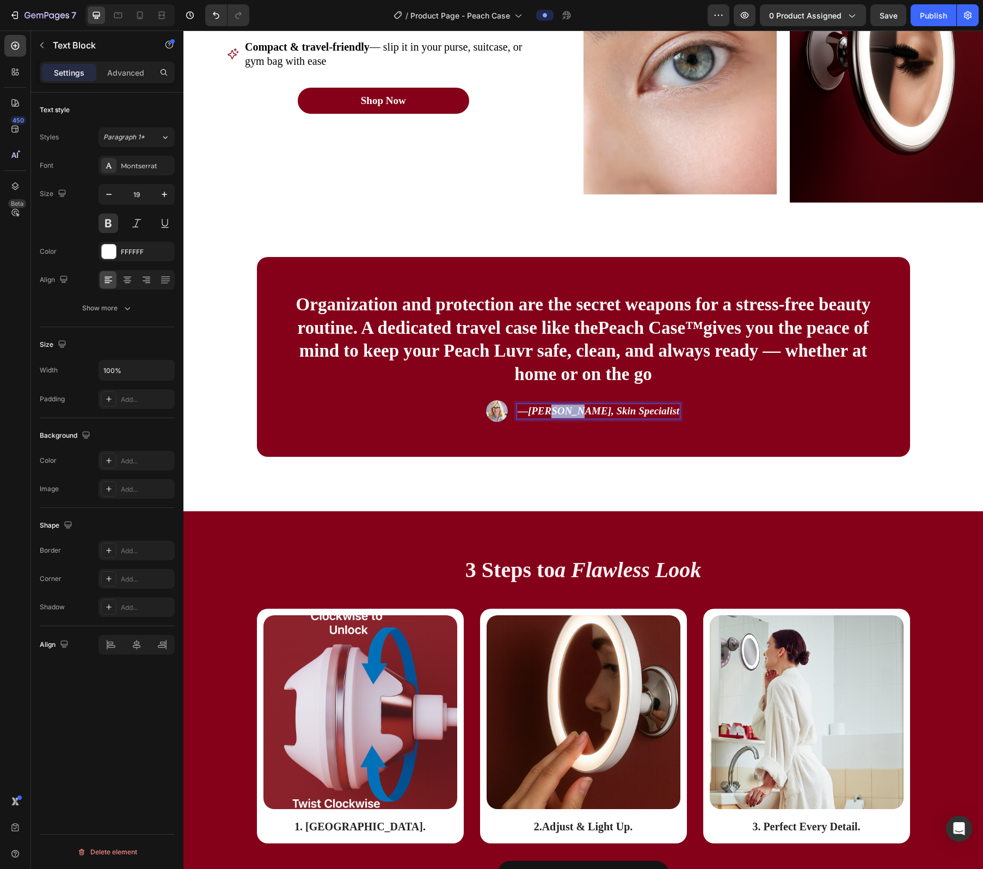
click at [496, 413] on icon "Dr. Larah V., Skin Specialist" at bounding box center [603, 410] width 151 height 11
click at [465, 402] on img at bounding box center [454, 411] width 22 height 22
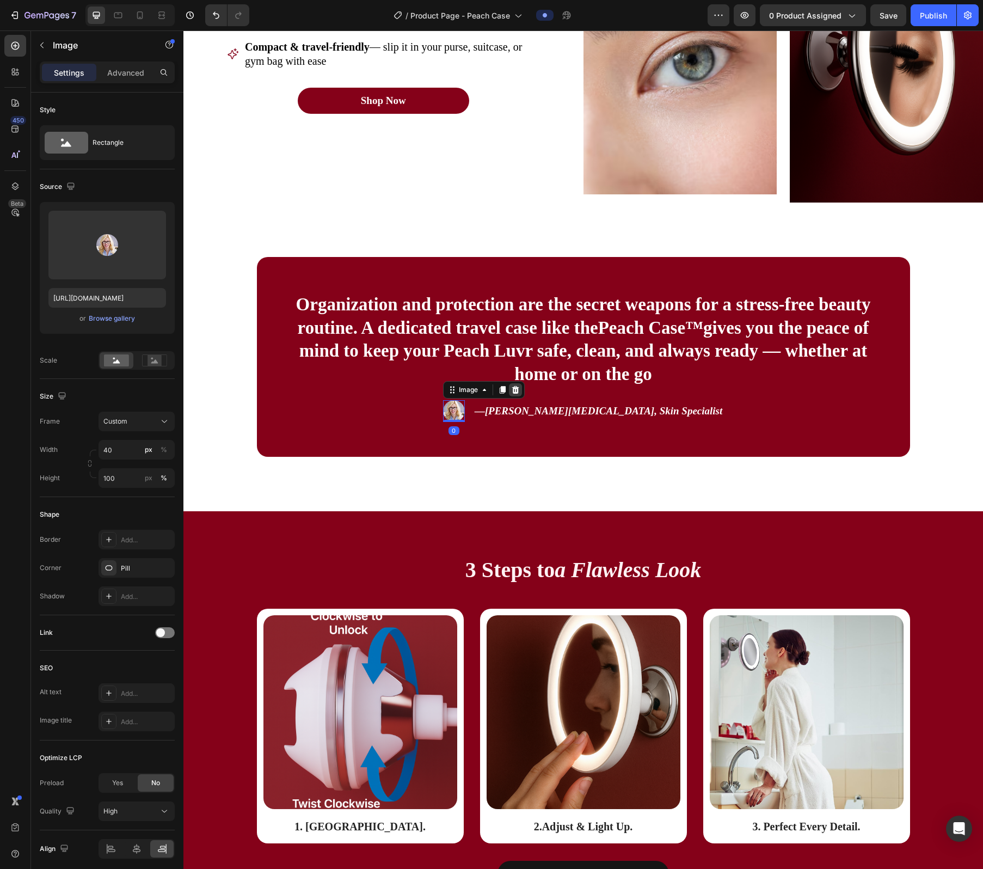
click at [496, 392] on div at bounding box center [515, 389] width 13 height 13
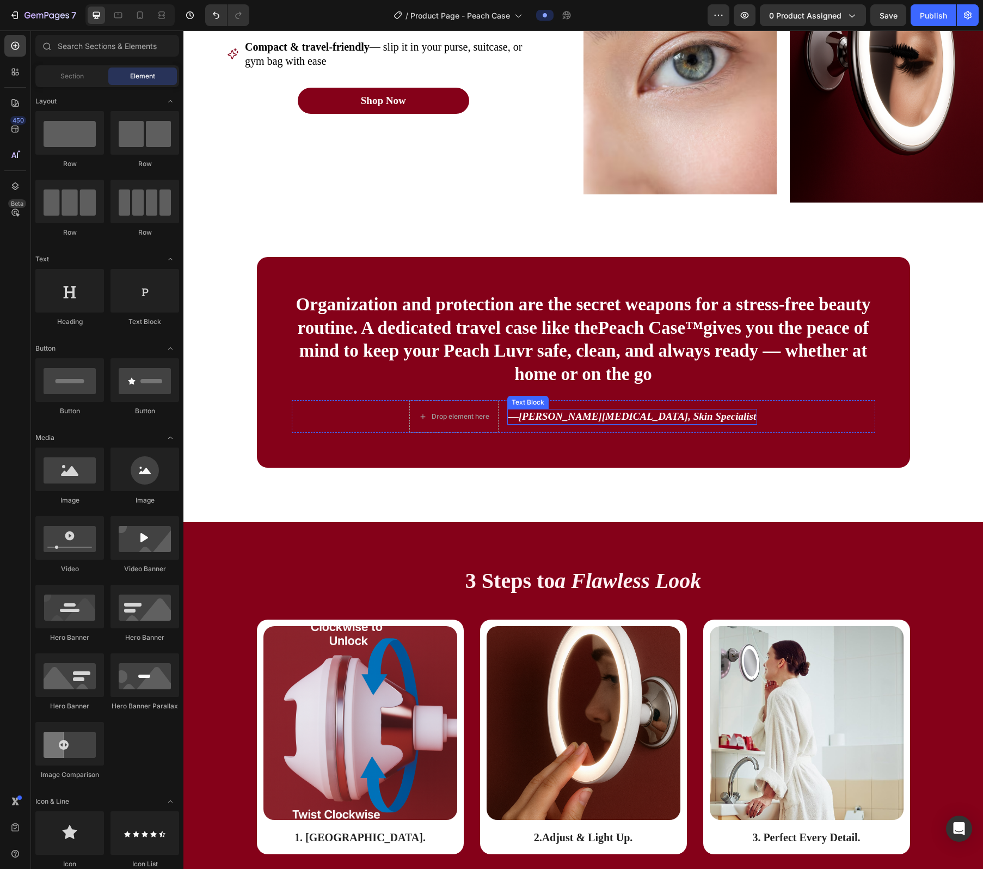
click at [496, 416] on p "— Dr. Yasmin V., Skin Specialist" at bounding box center [633, 417] width 248 height 14
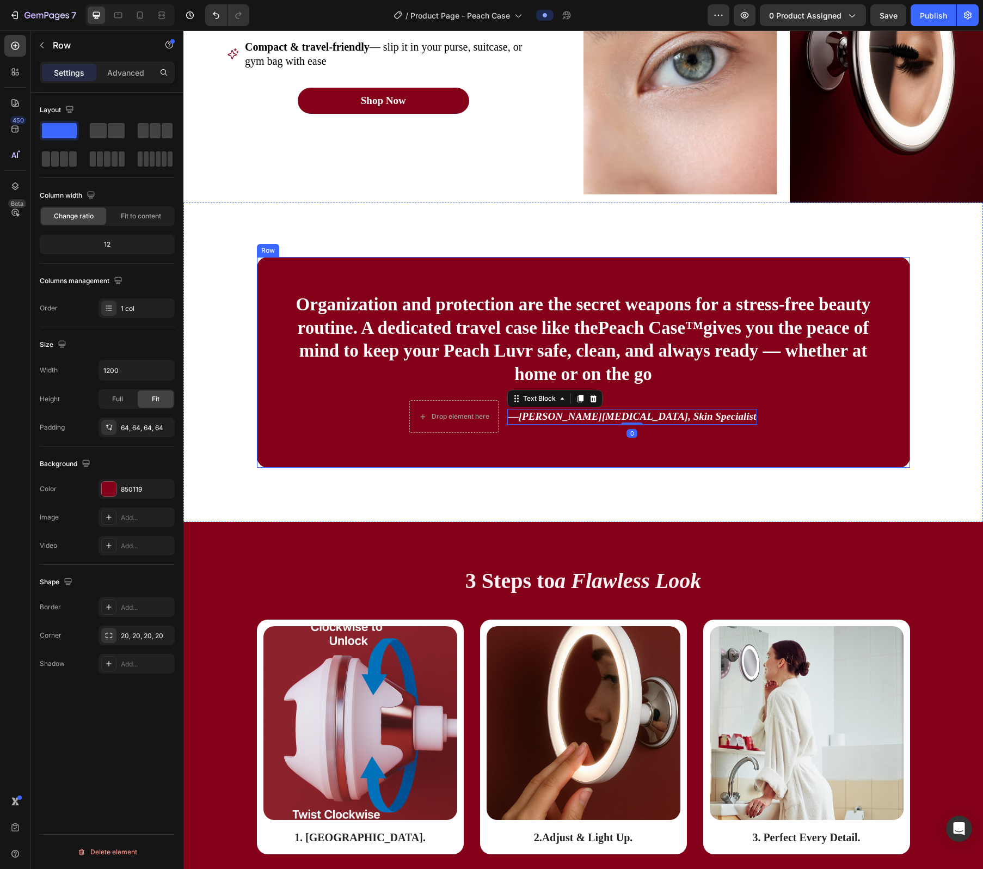
click at [496, 436] on div "Organization and protection are the secret weapons for a stress-free beauty rou…" at bounding box center [583, 362] width 653 height 211
click at [496, 419] on icon "[PERSON_NAME][MEDICAL_DATA], Skin Specialist" at bounding box center [638, 416] width 238 height 11
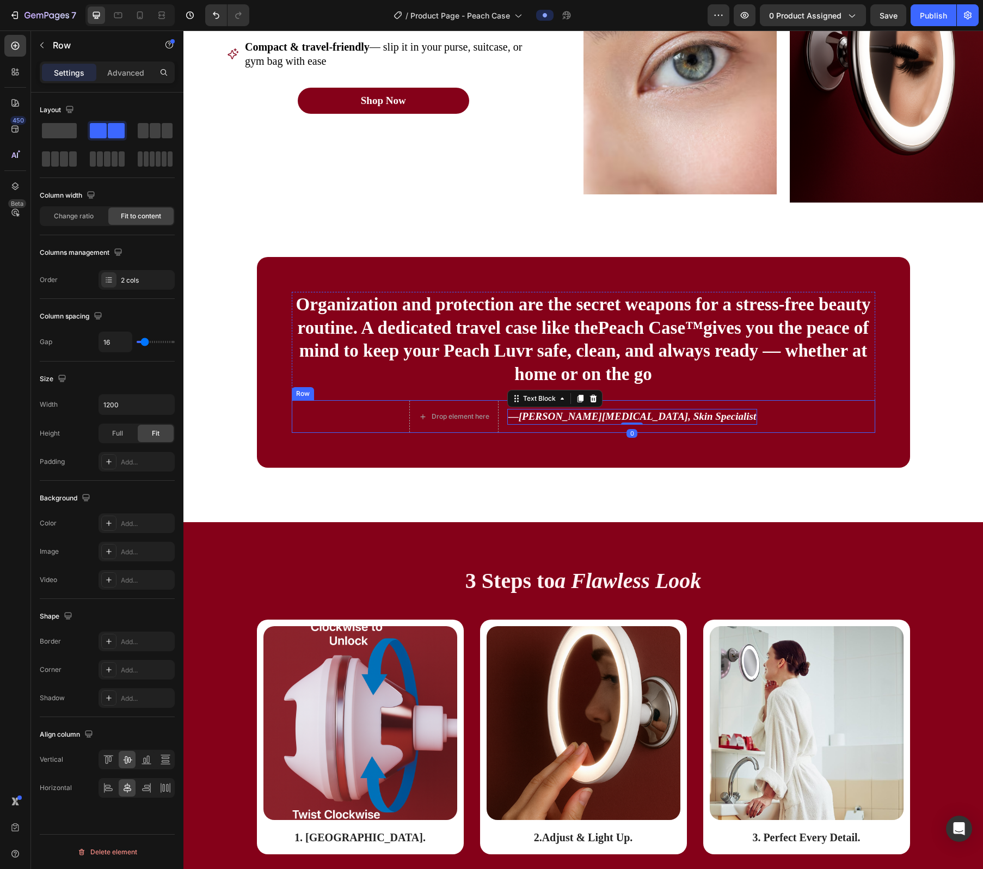
click at [496, 420] on div "Drop element here — Dr. Yasmin V., Skin Specialist Text Block 0 Row" at bounding box center [584, 416] width 584 height 33
click at [70, 127] on span at bounding box center [59, 130] width 35 height 15
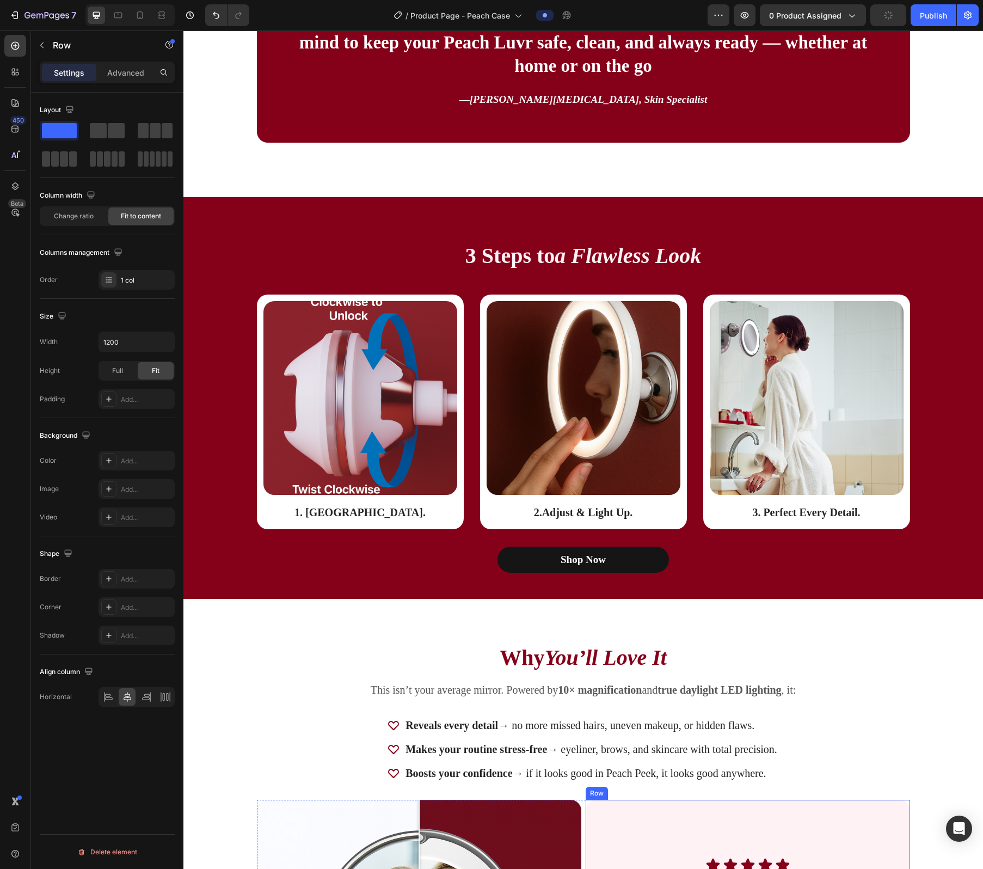
scroll to position [1347, 0]
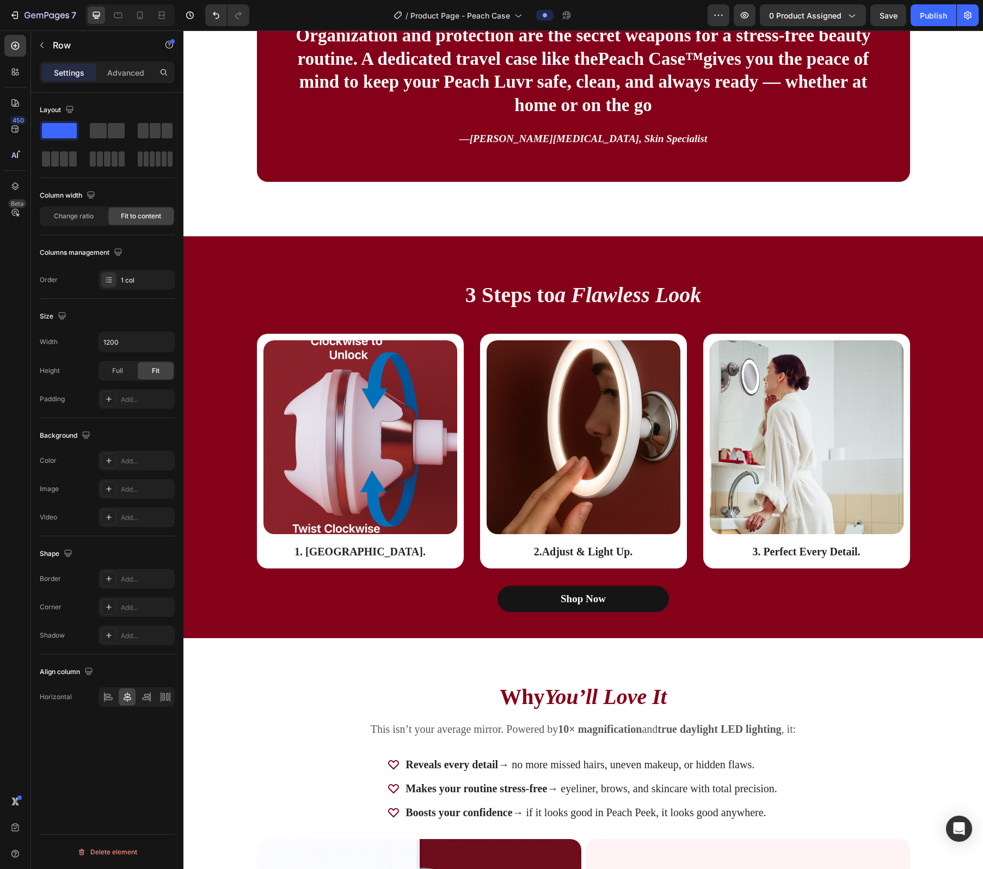
click at [496, 296] on h2 "3 Steps to a Flawless Look" at bounding box center [583, 295] width 653 height 30
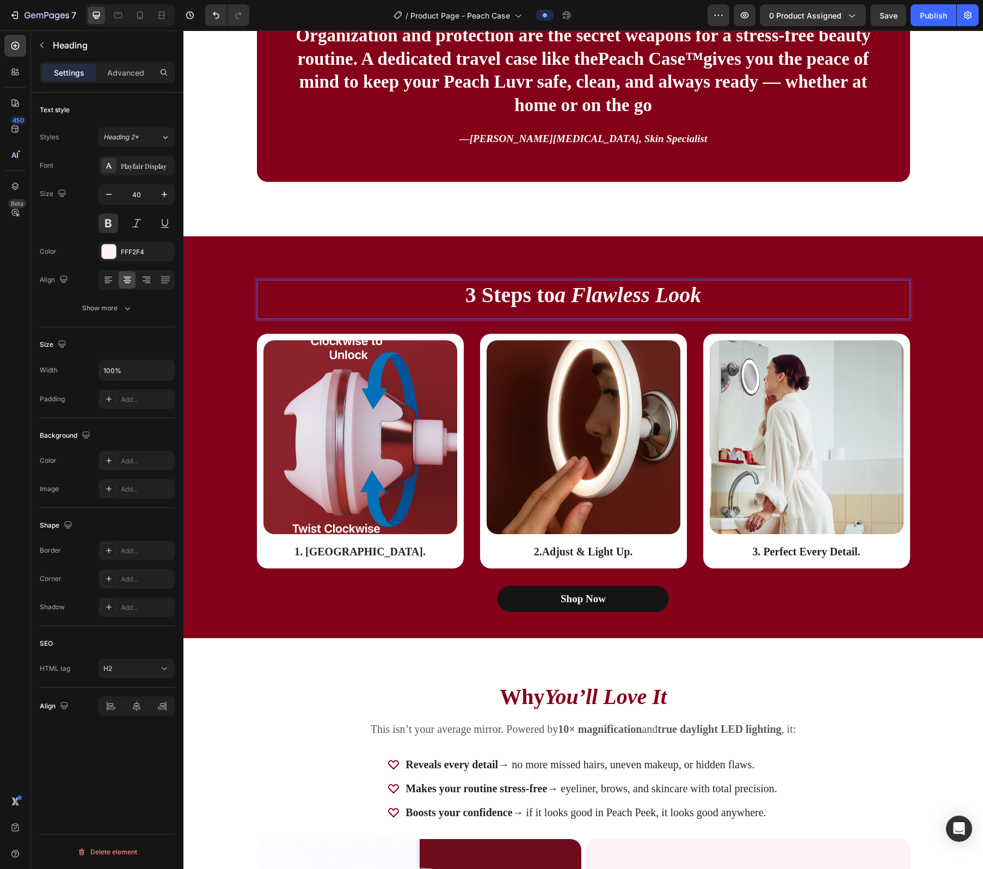
click at [496, 296] on p "3 Steps to a Flawless Look" at bounding box center [583, 295] width 651 height 28
click at [337, 542] on p "1. Mount & Lock." at bounding box center [361, 552] width 192 height 14
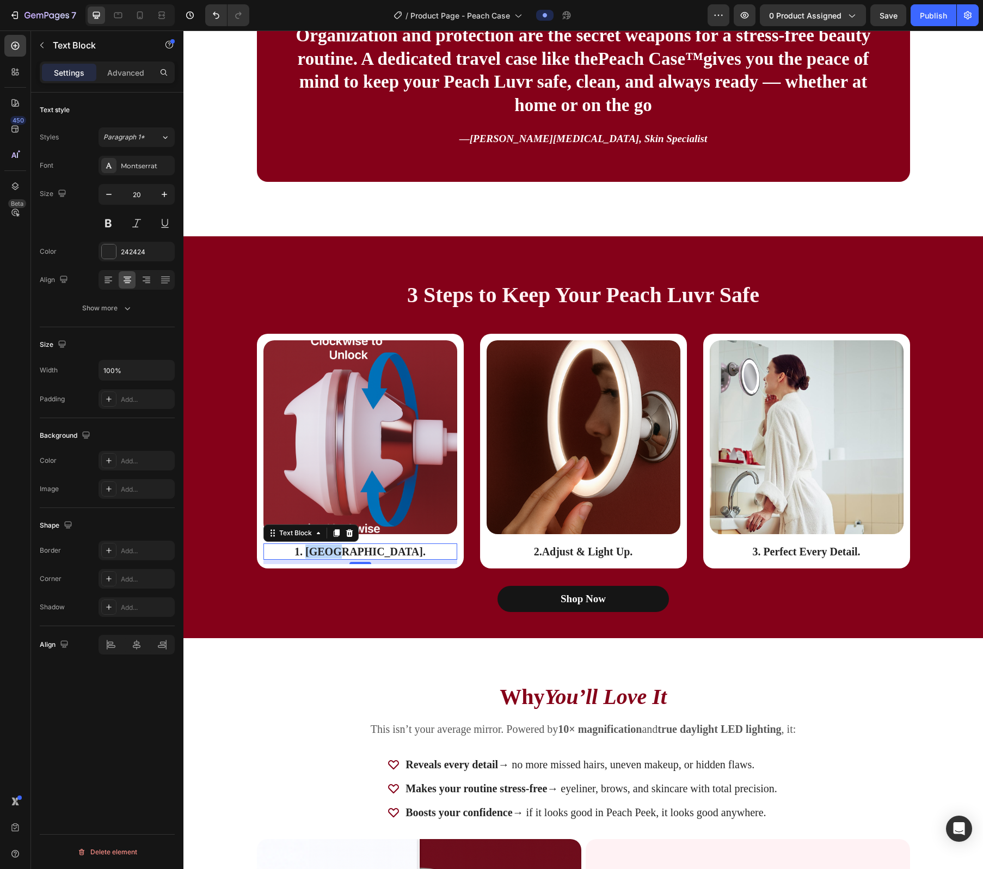
click at [345, 542] on p "1. Mount & Lock." at bounding box center [361, 552] width 192 height 14
drag, startPoint x: 345, startPoint y: 548, endPoint x: 386, endPoint y: 548, distance: 40.8
click at [386, 542] on p "1. Mount & Lock." at bounding box center [361, 552] width 192 height 14
click at [496, 542] on strong "Adjust & Light Up" at bounding box center [586, 552] width 88 height 12
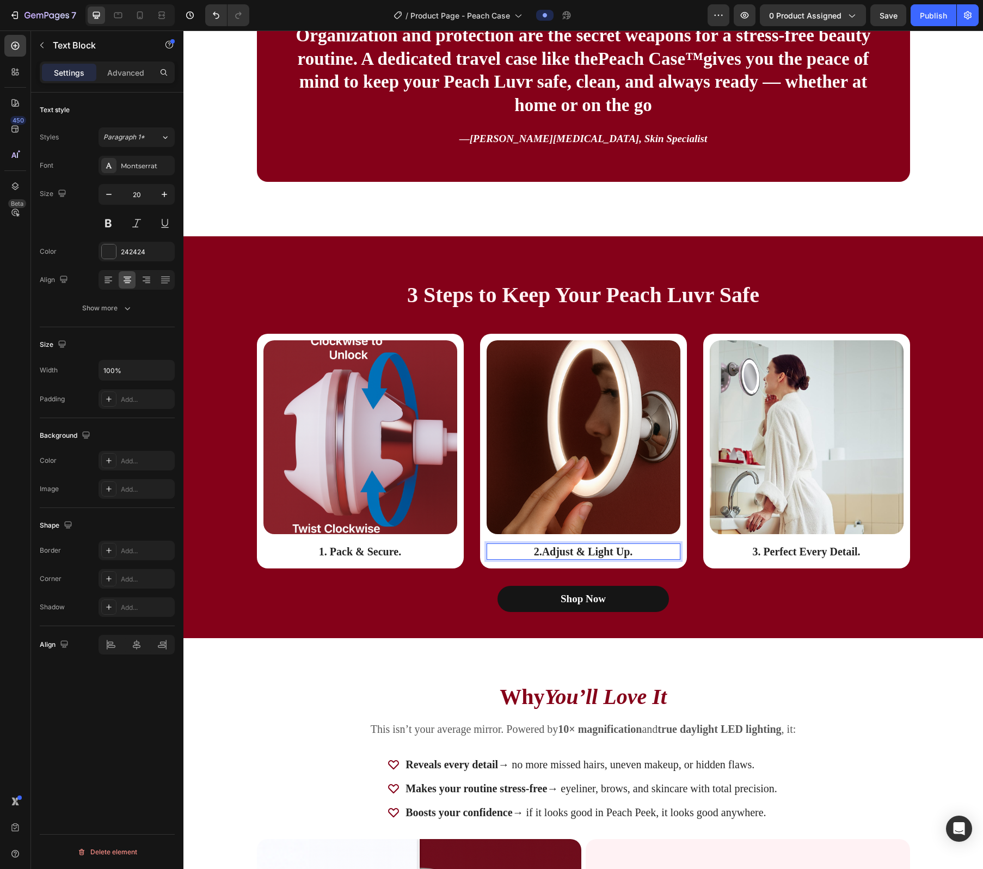
click at [496, 542] on strong "Adjust & Light Up" at bounding box center [586, 552] width 88 height 12
drag, startPoint x: 566, startPoint y: 552, endPoint x: 620, endPoint y: 553, distance: 53.9
click at [496, 542] on strong "Adjust & Light Up" at bounding box center [586, 552] width 88 height 12
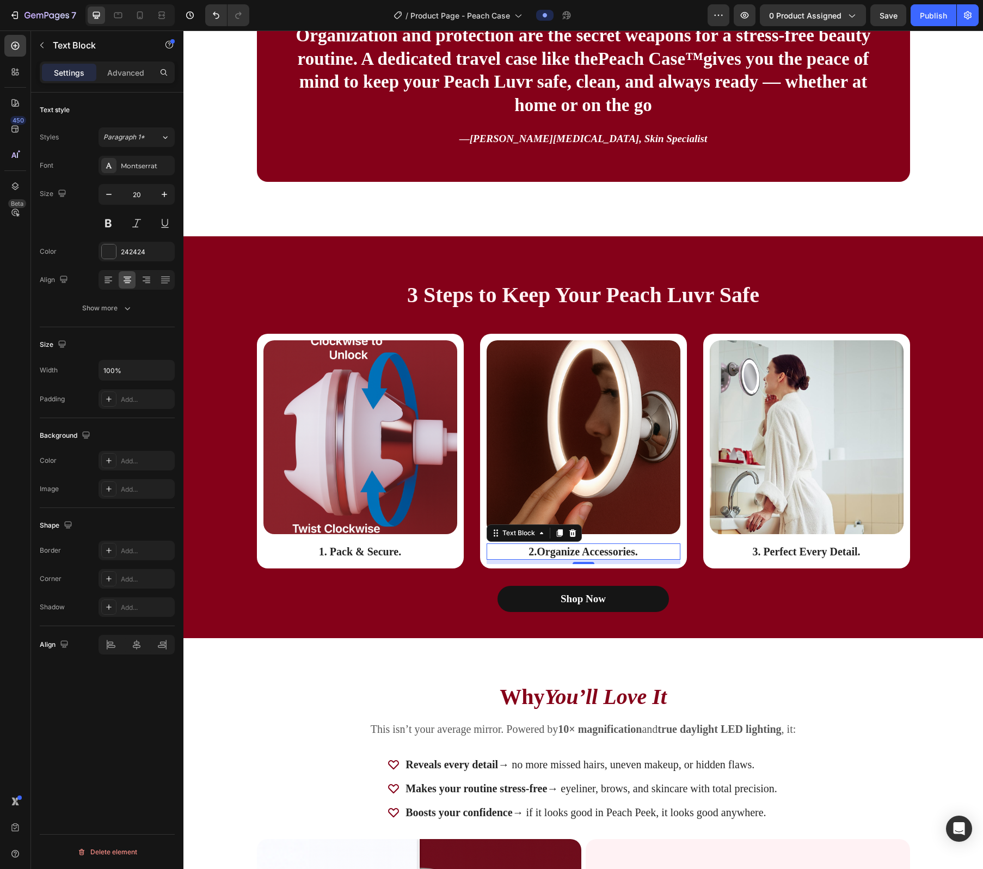
click at [496, 542] on p "3. Perfect Every Detail." at bounding box center [807, 552] width 192 height 14
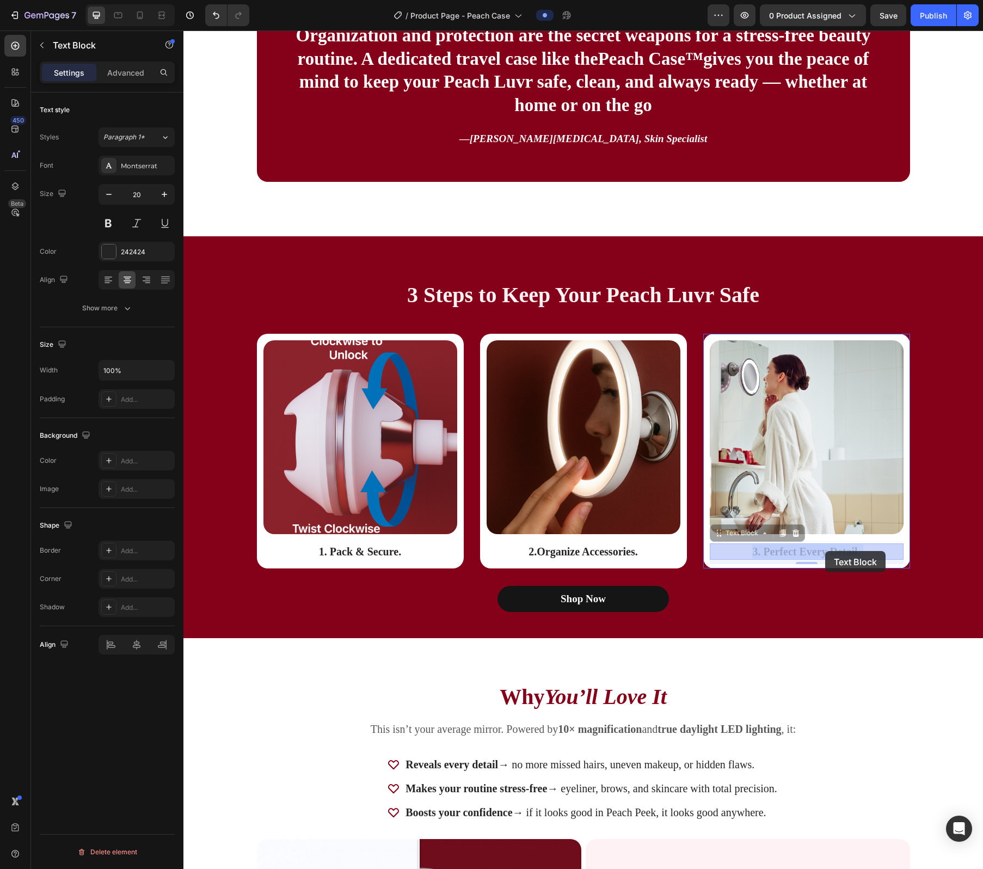
drag, startPoint x: 784, startPoint y: 551, endPoint x: 825, endPoint y: 551, distance: 40.8
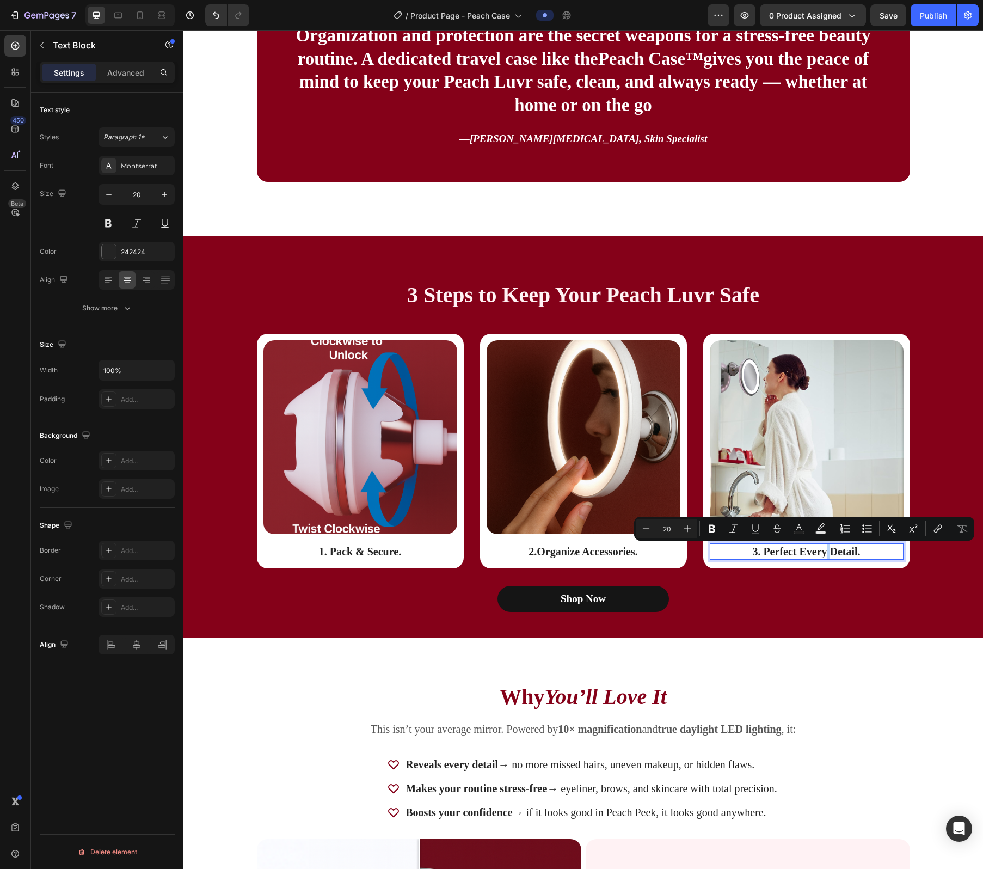
click at [496, 542] on p "3. Perfect Every Detail." at bounding box center [807, 552] width 192 height 14
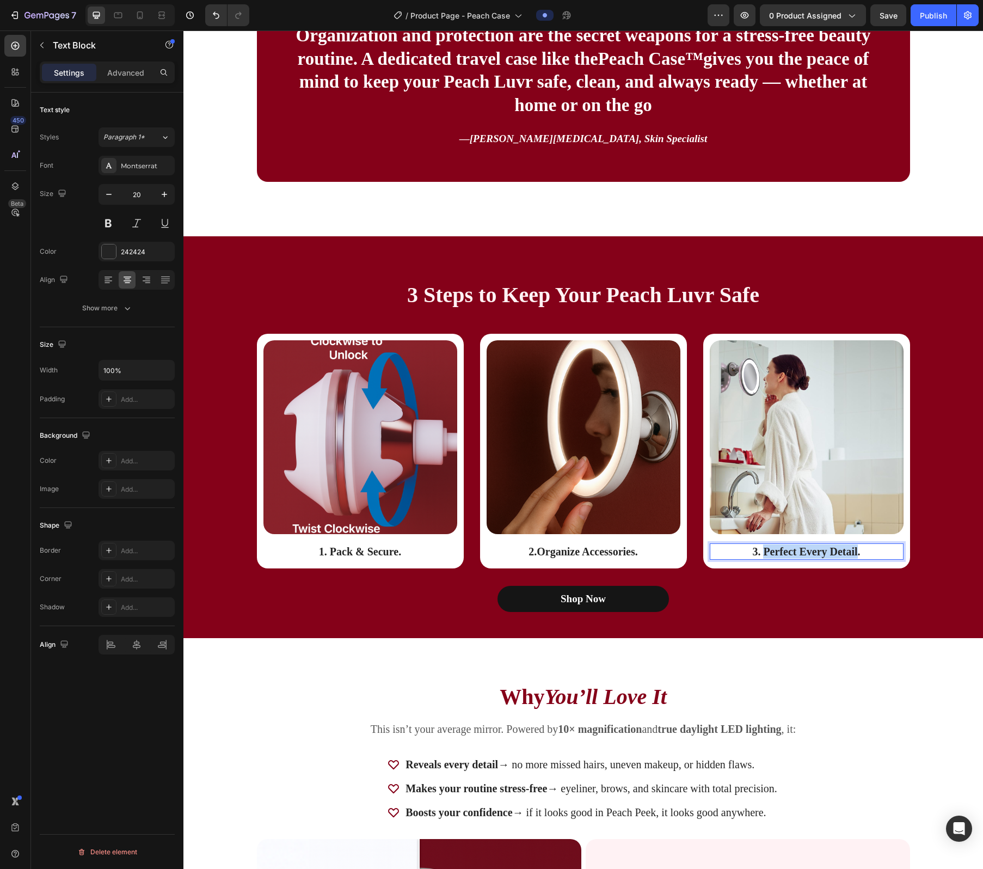
drag, startPoint x: 779, startPoint y: 547, endPoint x: 842, endPoint y: 547, distance: 62.6
click at [496, 542] on p "3. Perfect Every Detail." at bounding box center [807, 552] width 192 height 14
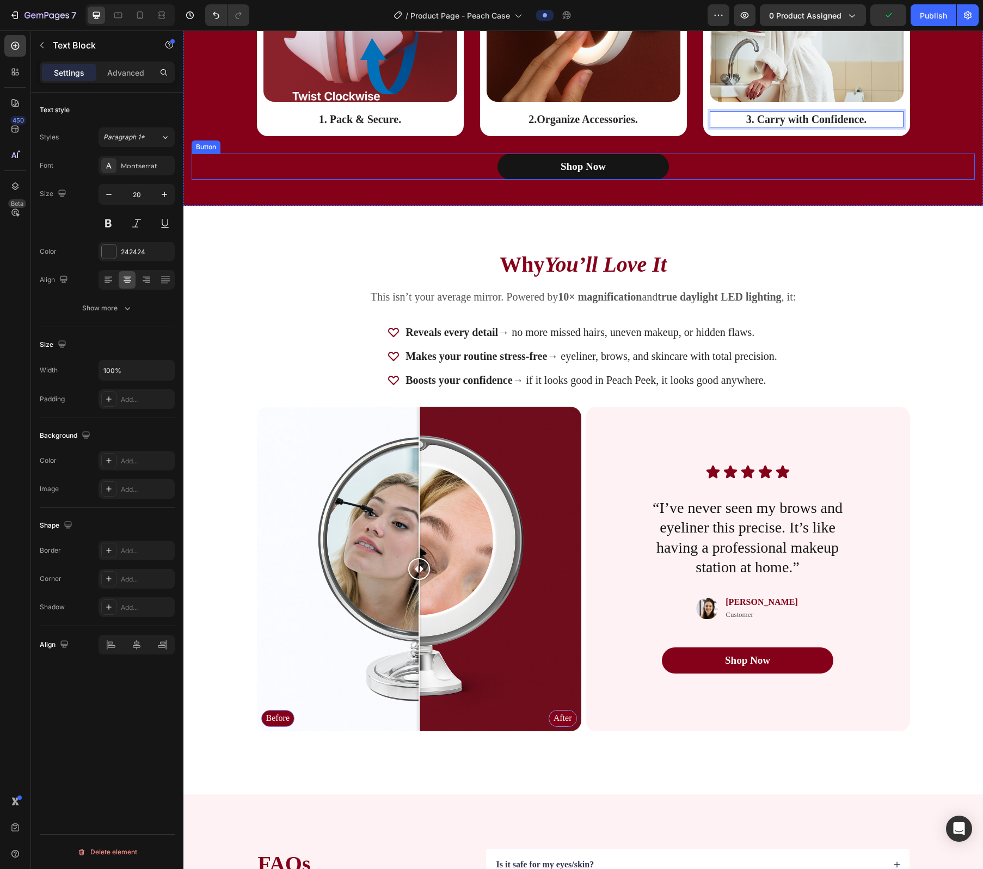
scroll to position [1786, 0]
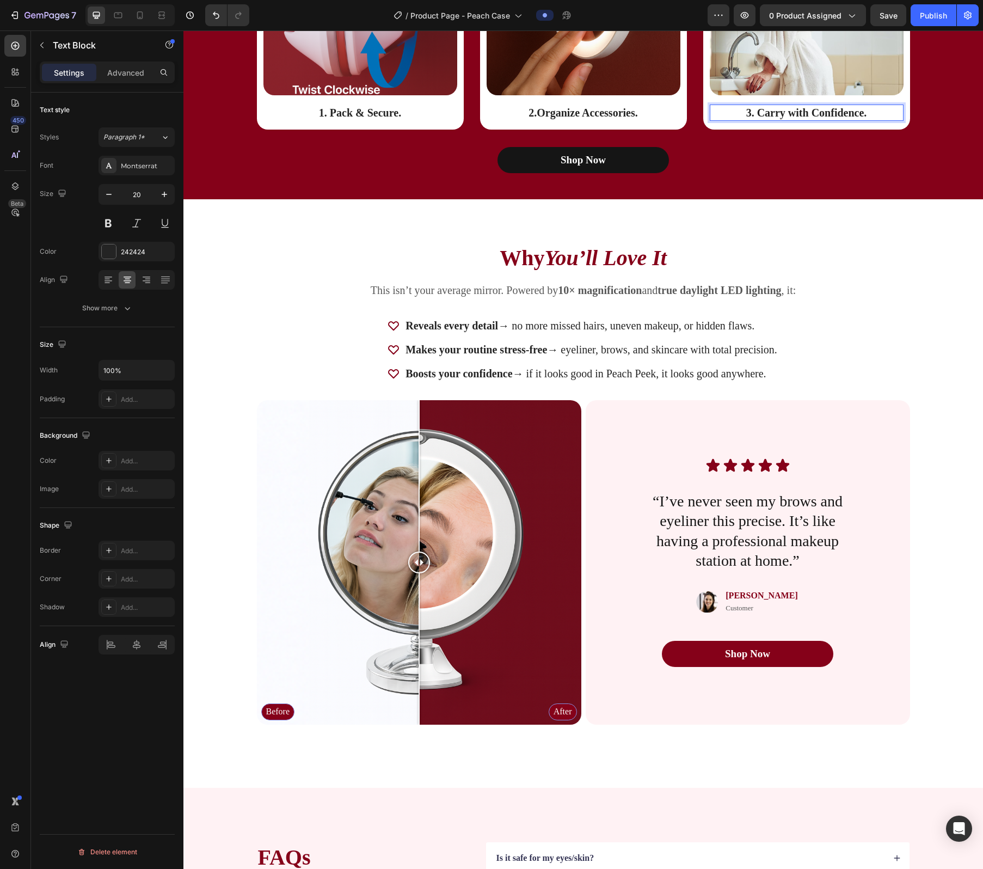
click at [496, 293] on p "This isn’t your average mirror. Powered by 10× magnification and true daylight …" at bounding box center [583, 290] width 651 height 14
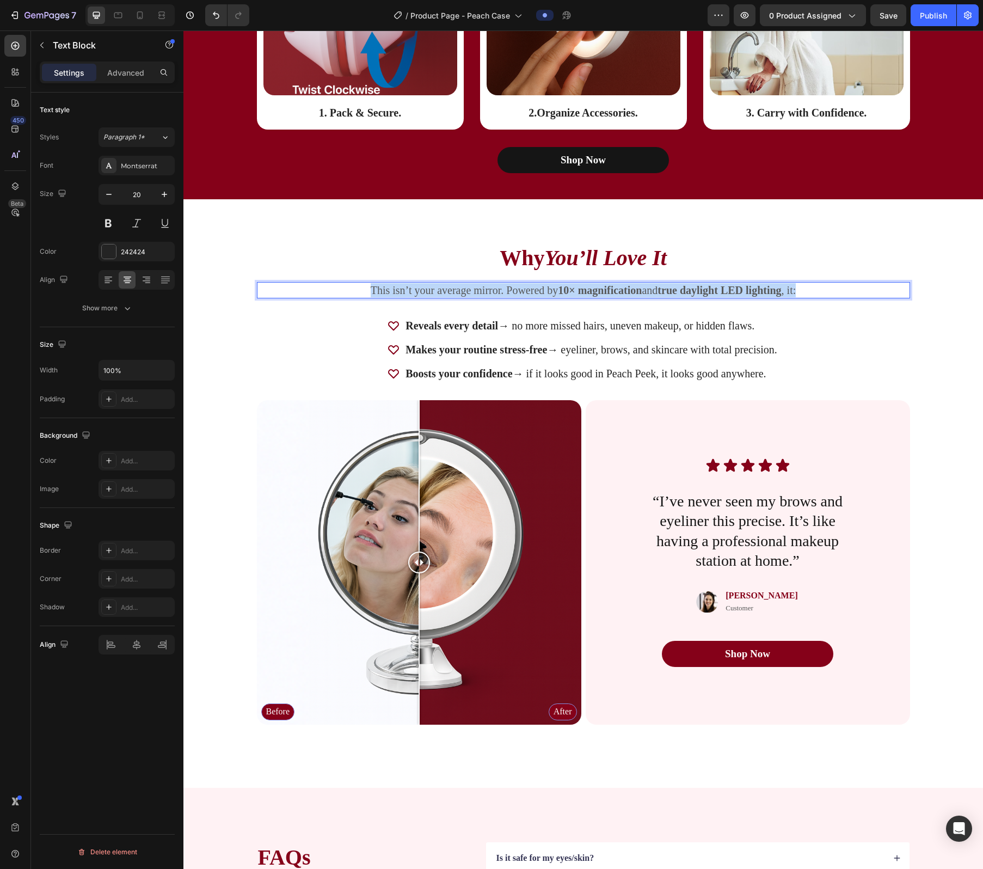
click at [496, 293] on p "This isn’t your average mirror. Powered by 10× magnification and true daylight …" at bounding box center [583, 290] width 651 height 14
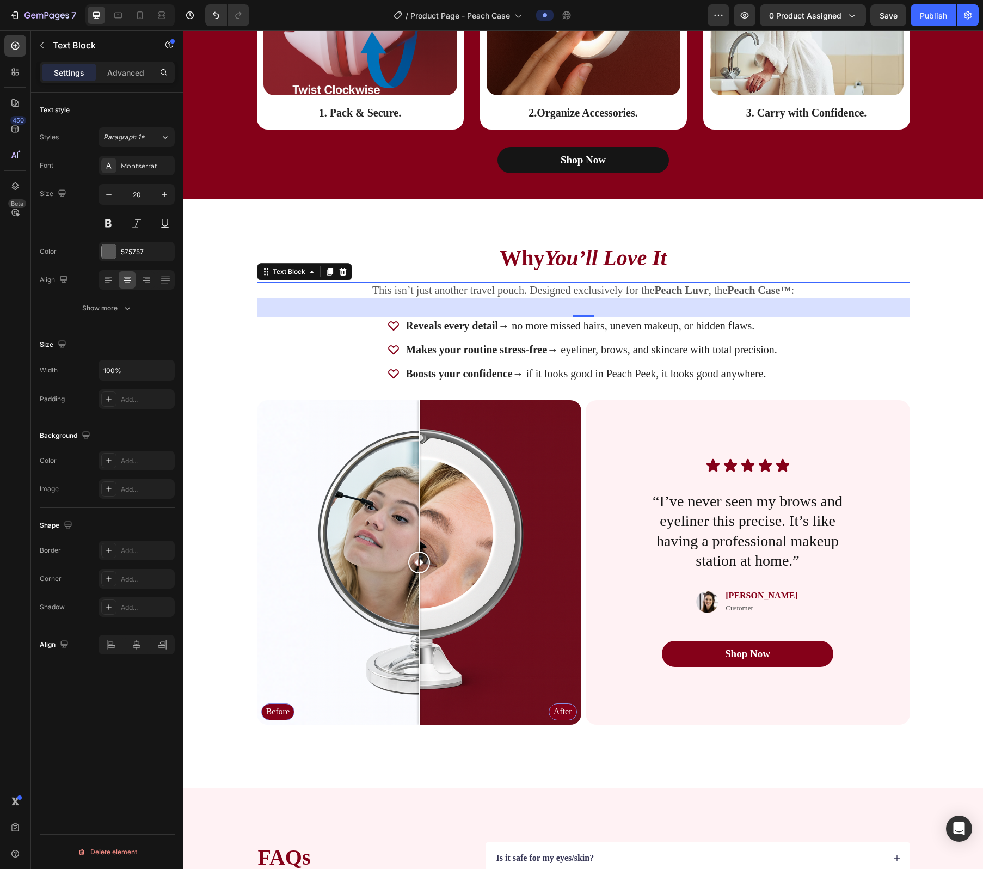
click at [480, 330] on strong "Reveals every detail" at bounding box center [452, 326] width 93 height 12
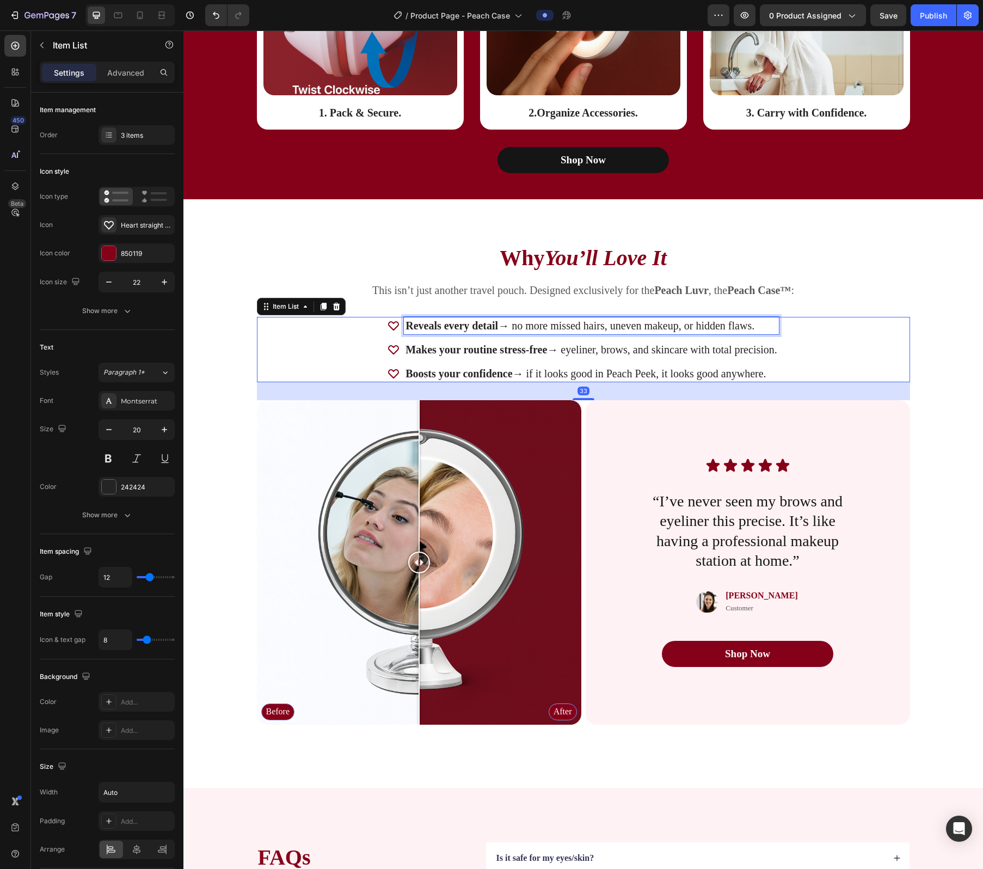
click at [480, 330] on strong "Reveals every detail" at bounding box center [452, 326] width 93 height 12
click at [438, 344] on strong "Makes your routine stress-free" at bounding box center [445, 350] width 142 height 12
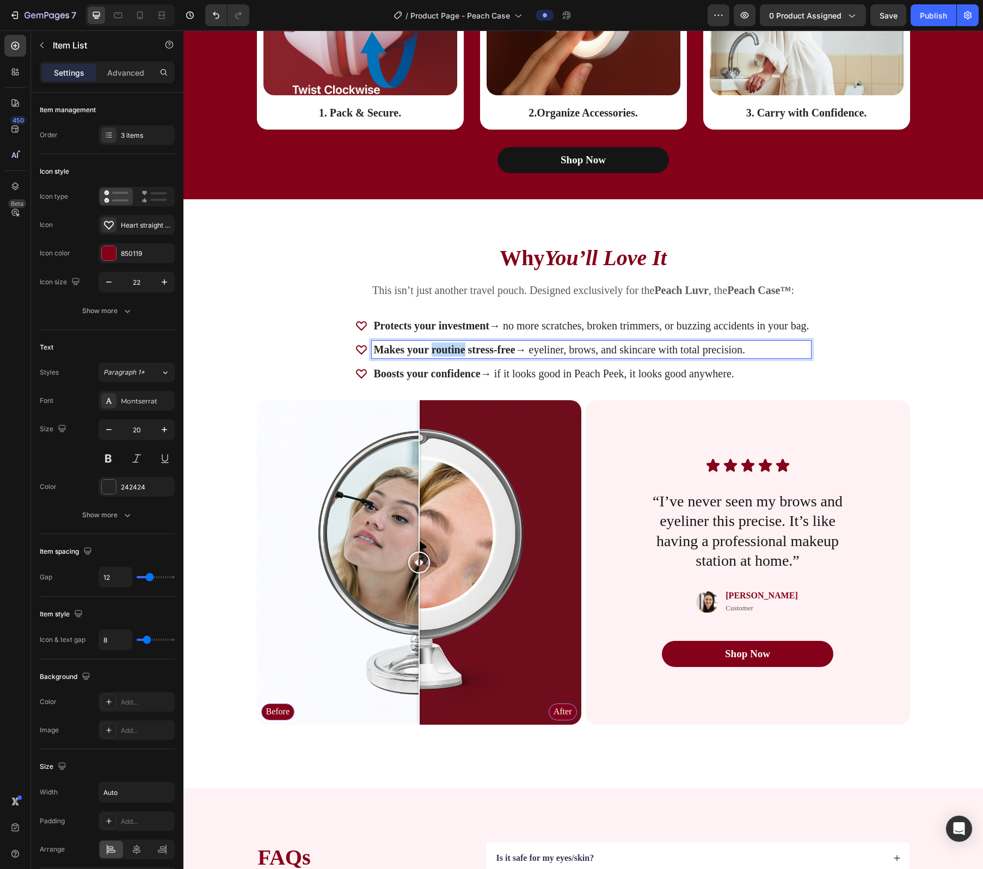
click at [438, 344] on strong "Makes your routine stress-free" at bounding box center [445, 350] width 142 height 12
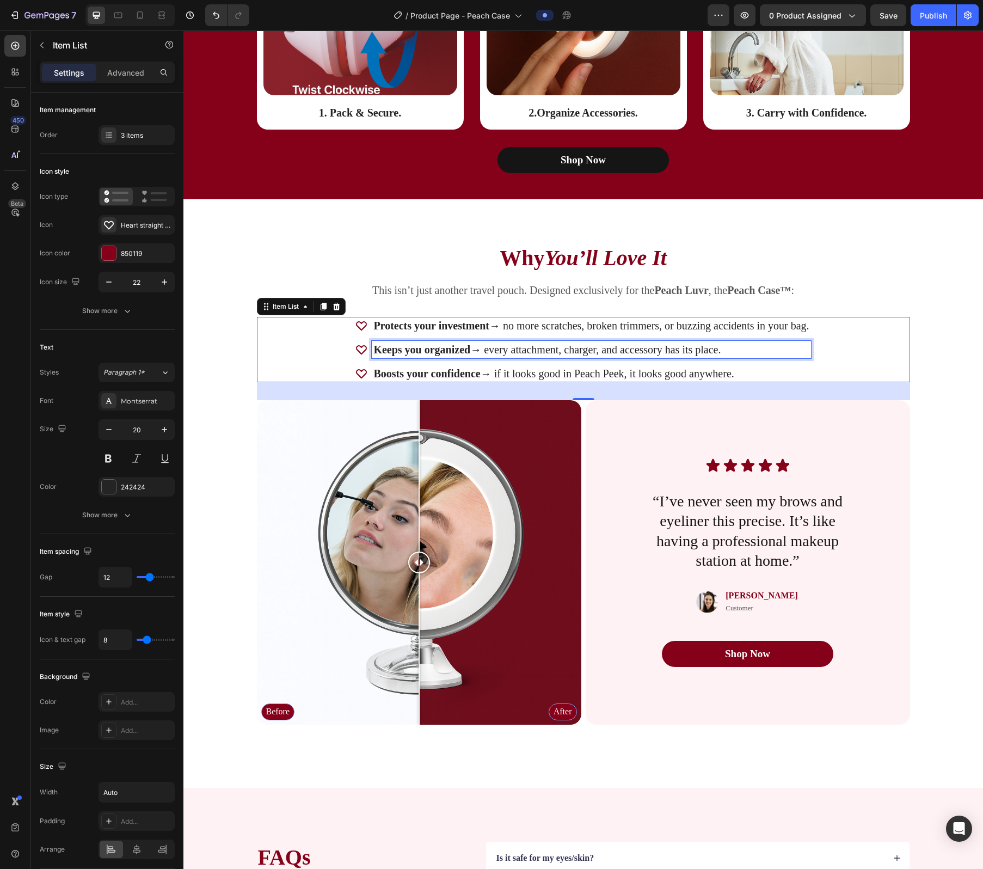
click at [496, 371] on p "Boosts your confidence → if it looks good in Peach Peek, it looks good anywhere." at bounding box center [592, 373] width 436 height 14
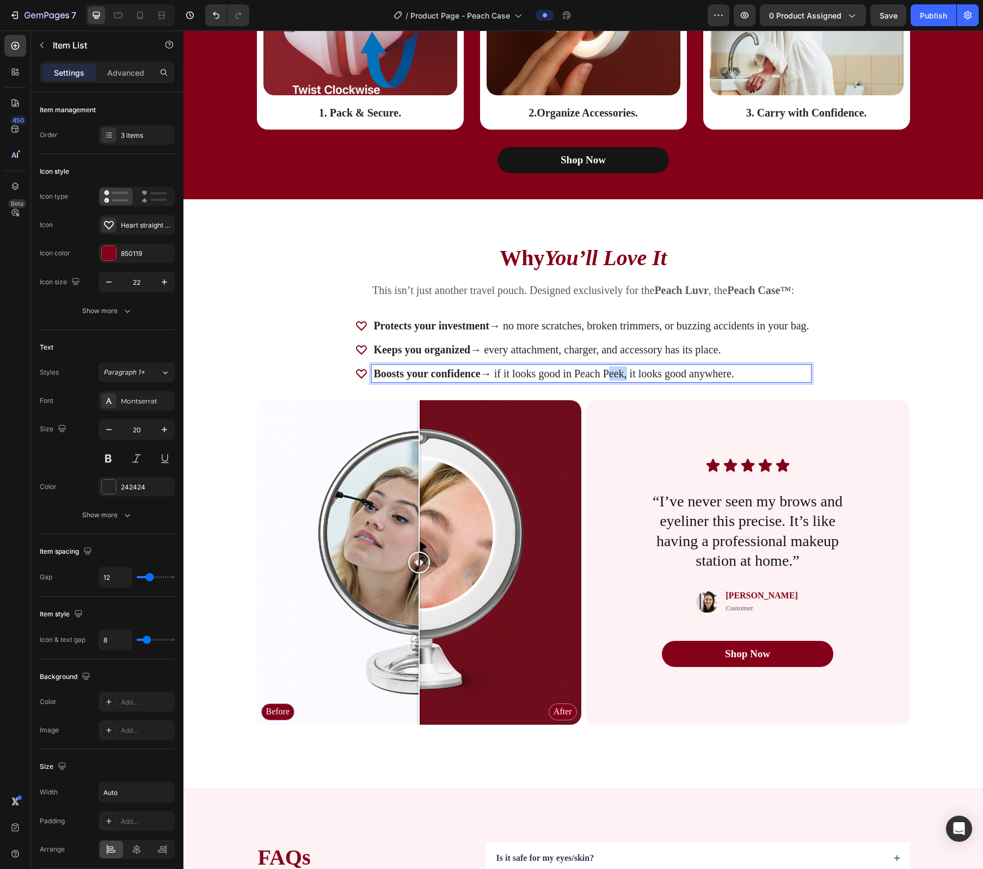
click at [496, 371] on p "Boosts your confidence → if it looks good in Peach Peek, it looks good anywhere." at bounding box center [592, 373] width 436 height 14
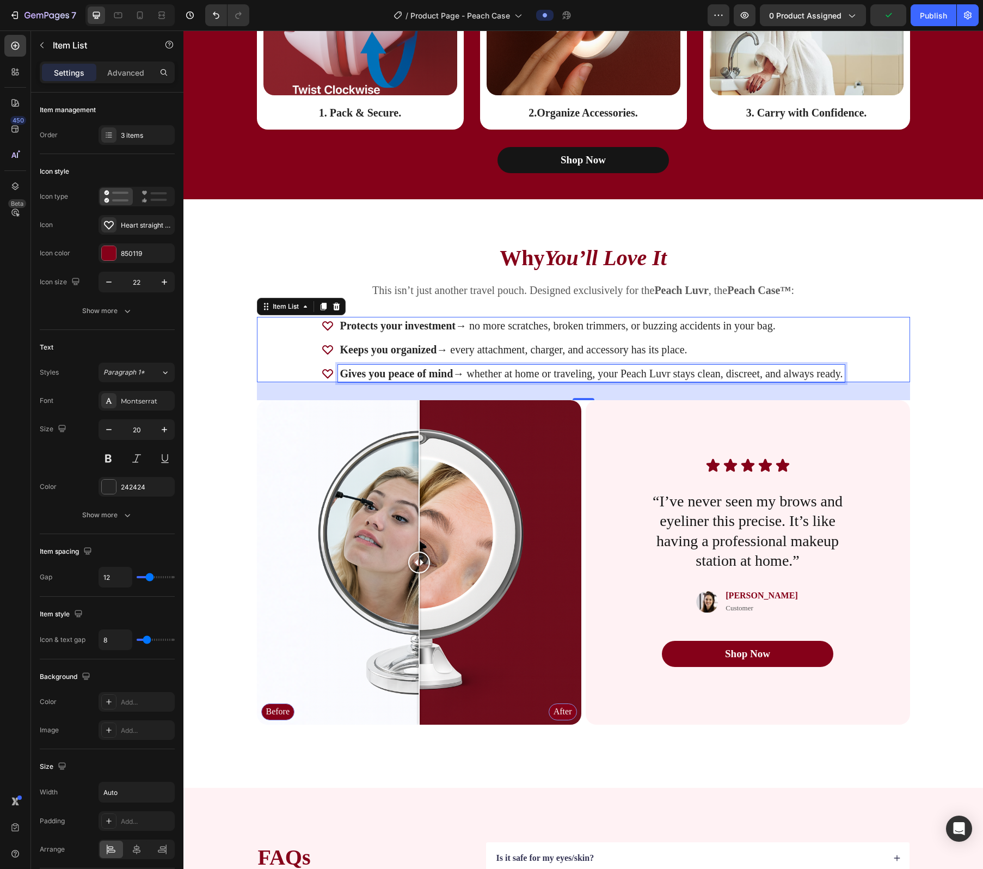
click at [496, 539] on p "“I’ve never seen my brows and eyeliner this precise. It’s like having a profess…" at bounding box center [748, 531] width 218 height 79
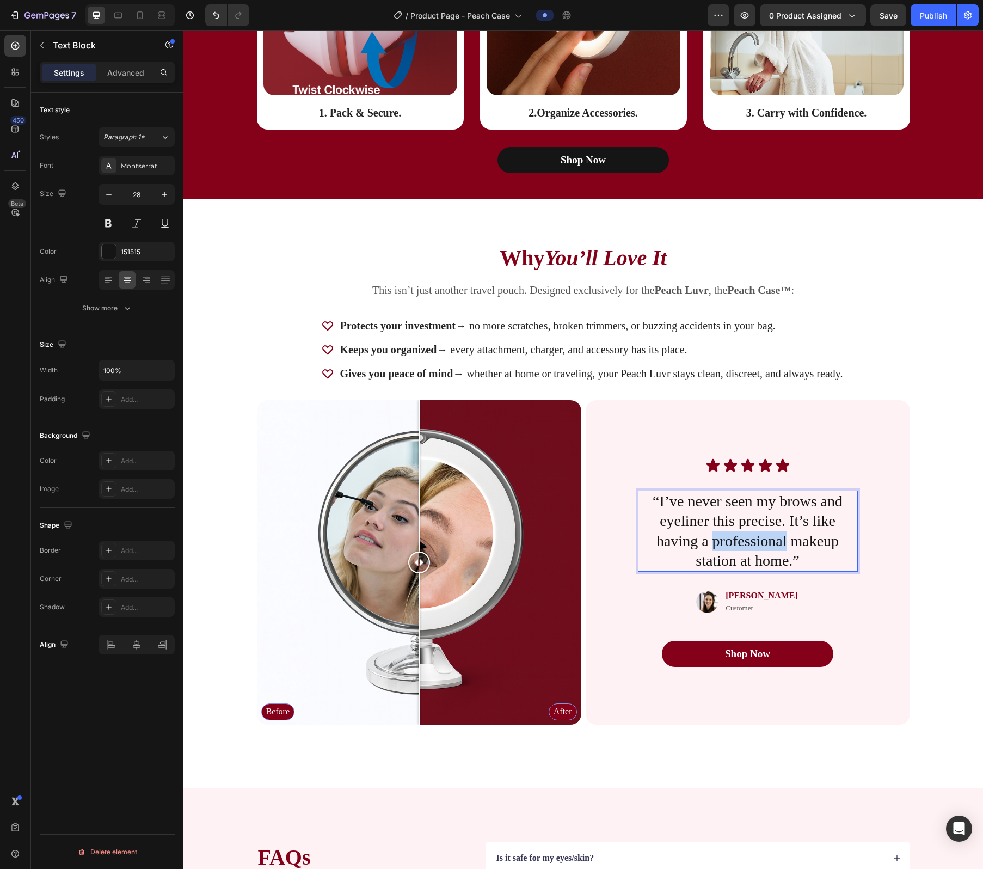
click at [496, 539] on p "“I’ve never seen my brows and eyeliner this precise. It’s like having a profess…" at bounding box center [748, 531] width 218 height 79
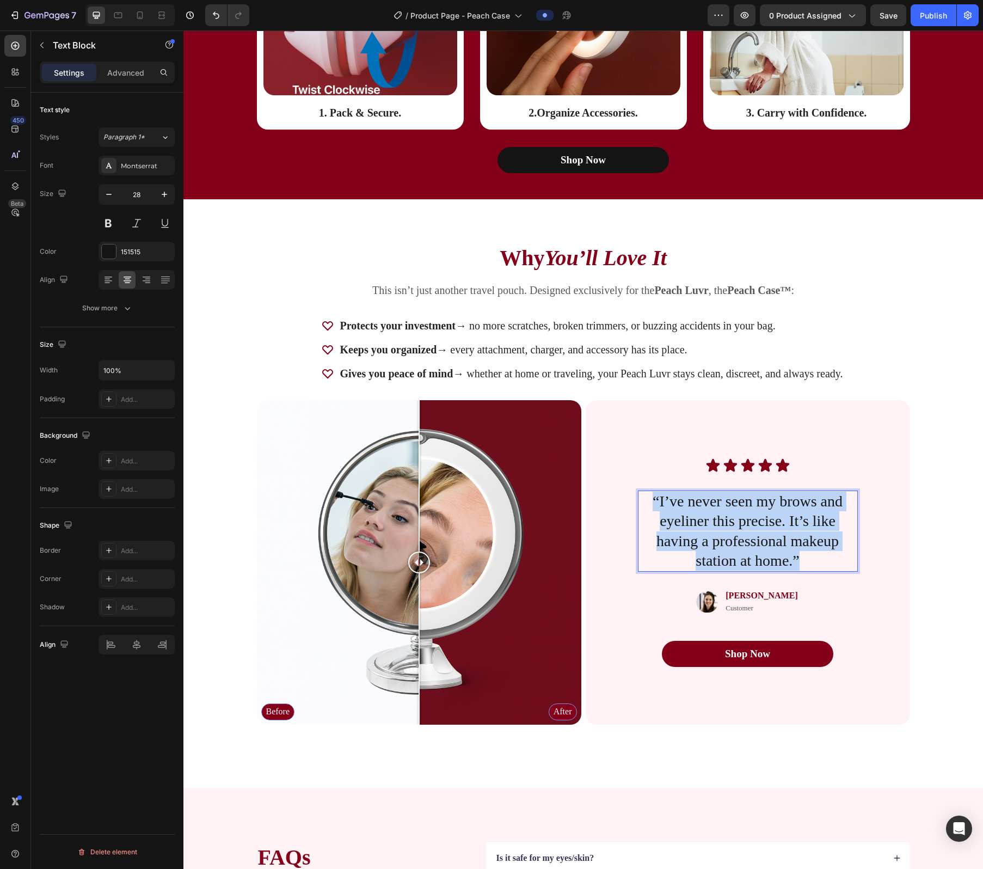
click at [496, 539] on p "“I’ve never seen my brows and eyeliner this precise. It’s like having a profess…" at bounding box center [748, 531] width 218 height 79
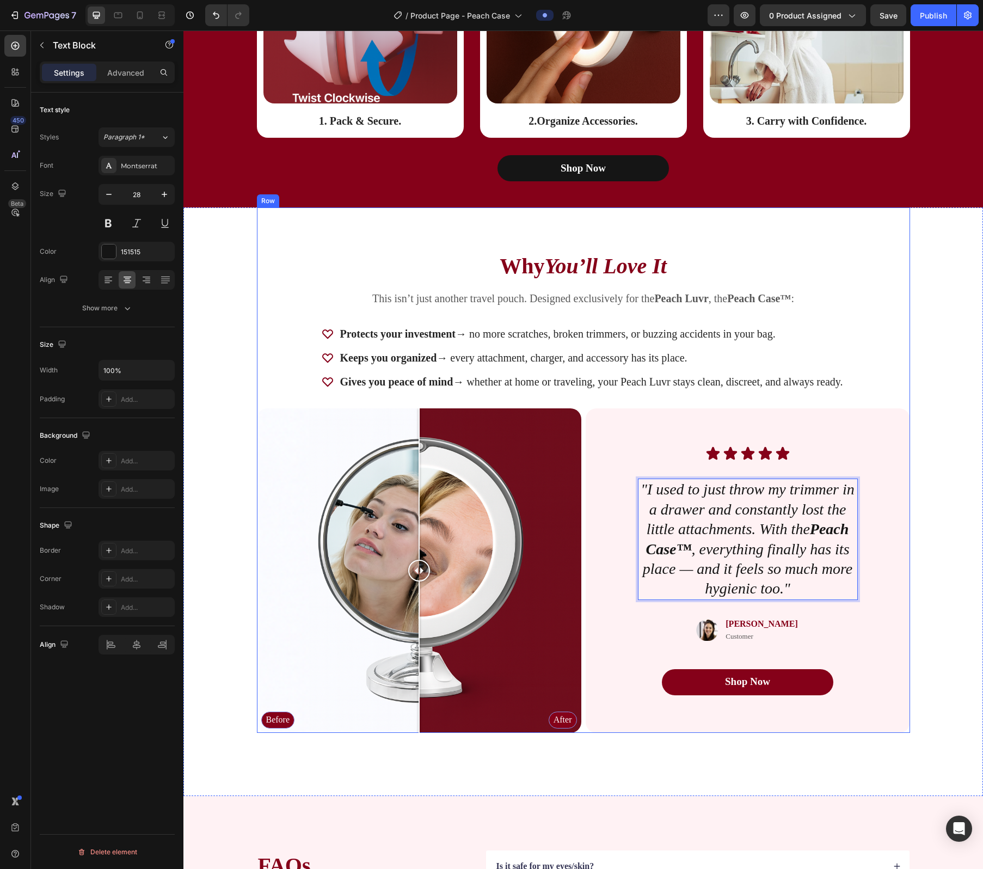
scroll to position [1791, 0]
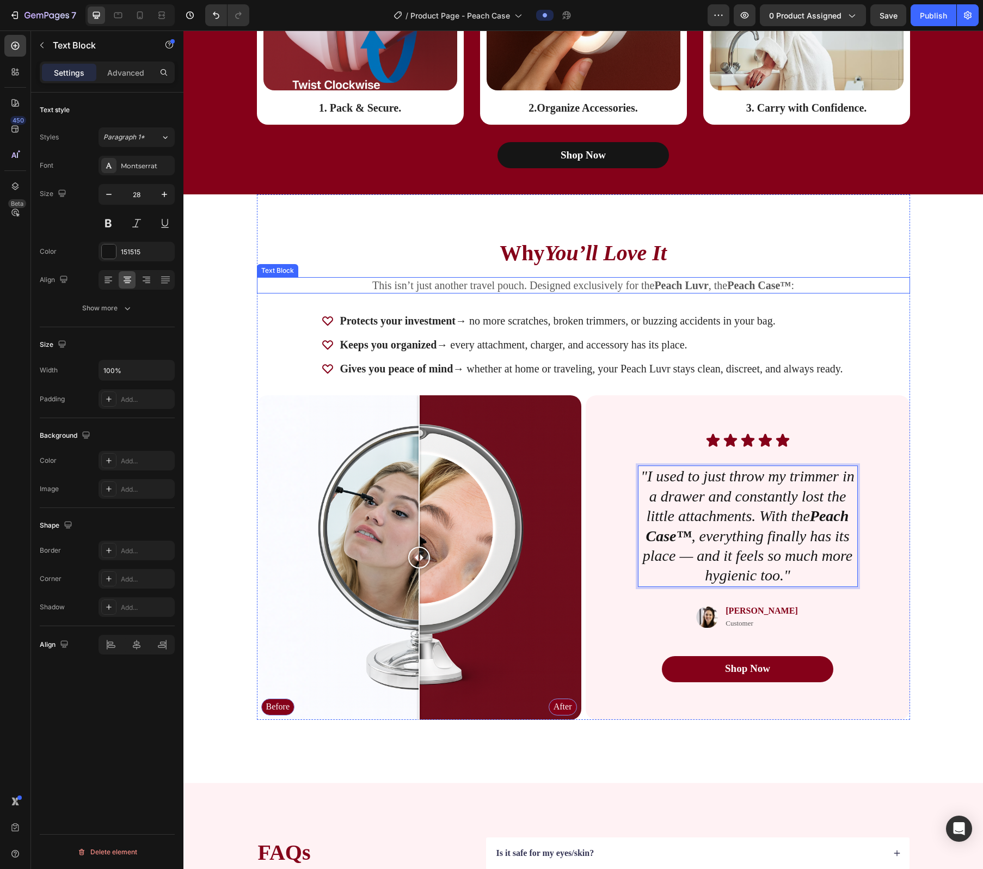
click at [496, 287] on p "This isn’t just another travel pouch. Designed exclusively for the Peach Luvr ,…" at bounding box center [583, 285] width 651 height 14
click at [490, 284] on p "This isn’t just another travel pouch. Designed exclusively for the Peach Luvr ,…" at bounding box center [583, 285] width 651 height 14
click at [496, 291] on p "This isn’t just another travel pouch. Designed exclusively for the Peach Luvr ,…" at bounding box center [583, 285] width 651 height 14
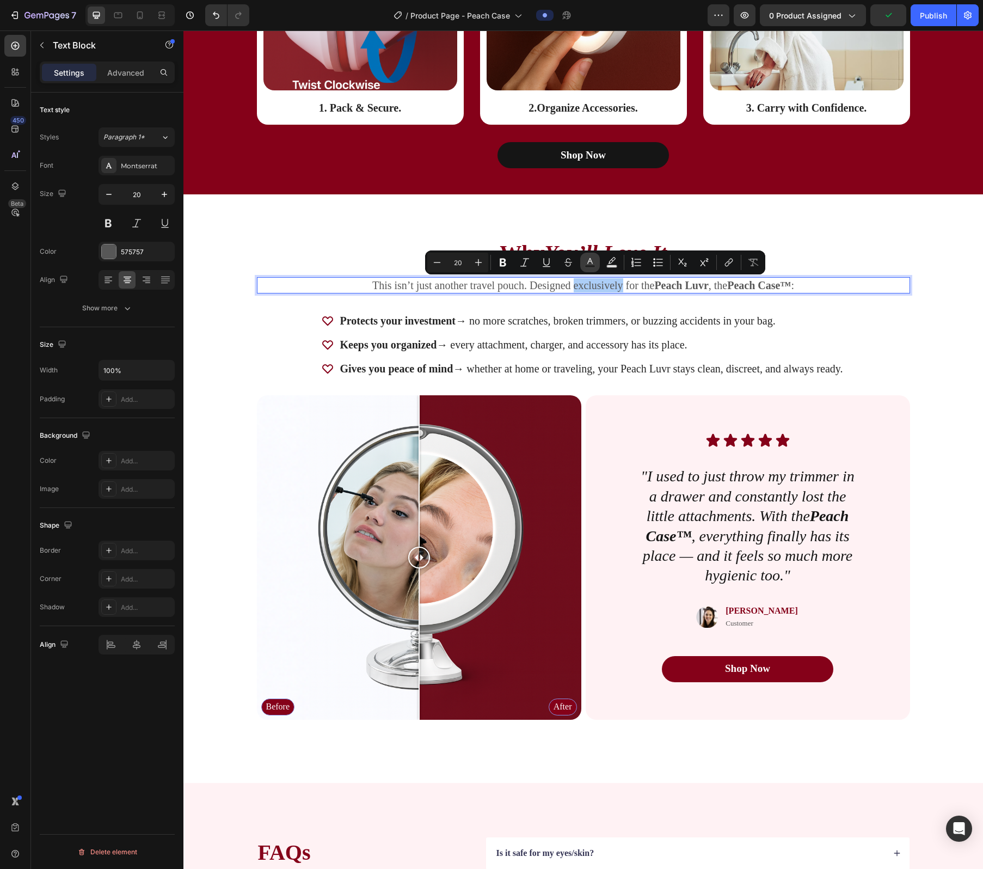
click at [496, 268] on button "Text Color" at bounding box center [590, 263] width 20 height 20
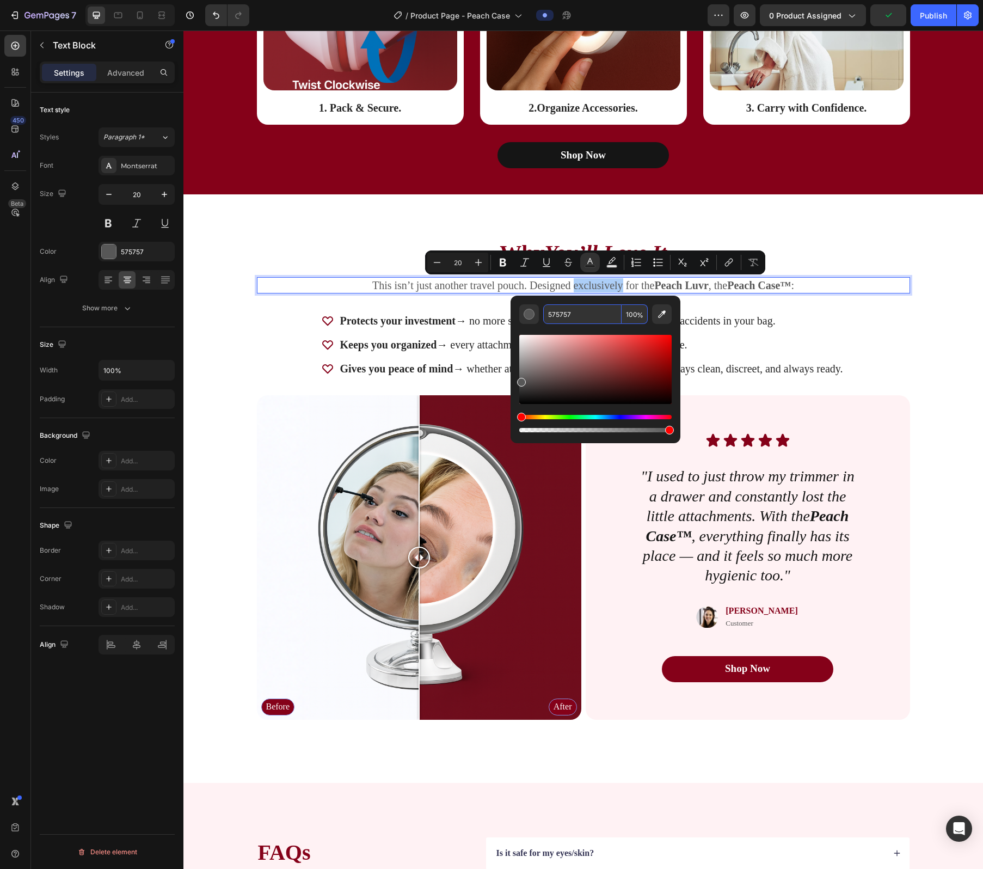
click at [496, 317] on input "575757" at bounding box center [582, 314] width 78 height 20
type input "850019"
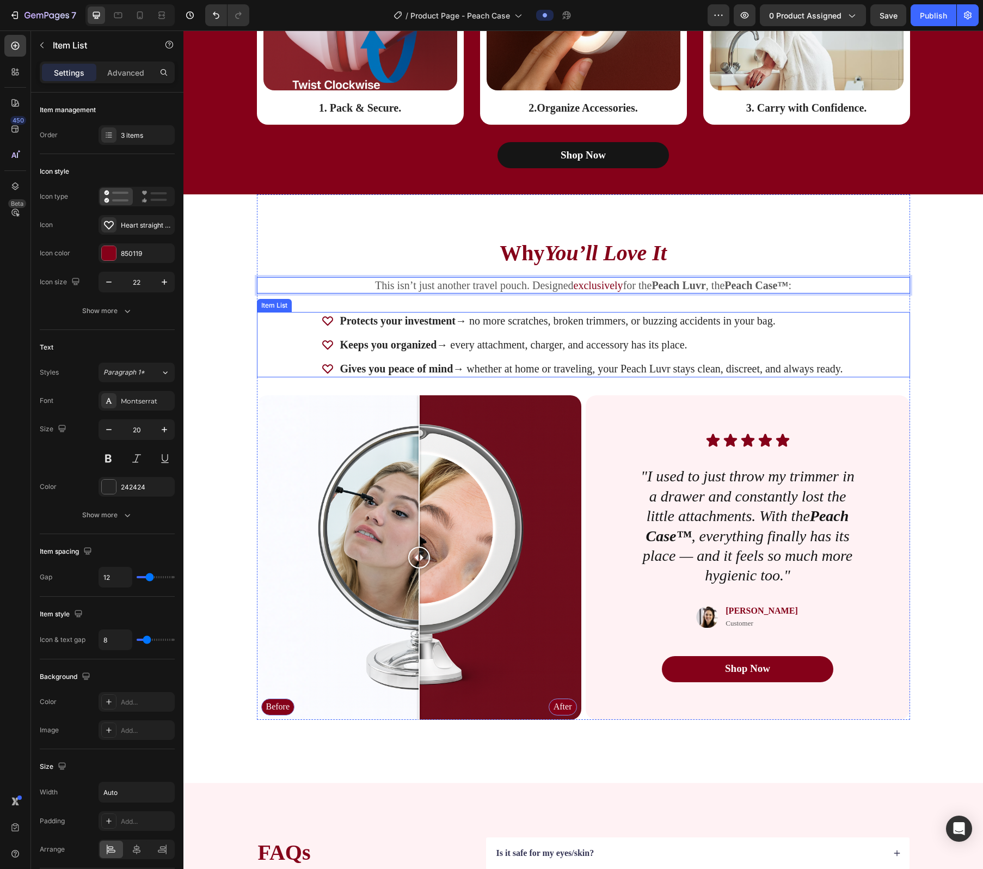
click at [496, 316] on div "Protects your investment → no more scratches, broken trimmers, or buzzing accid…" at bounding box center [583, 344] width 653 height 65
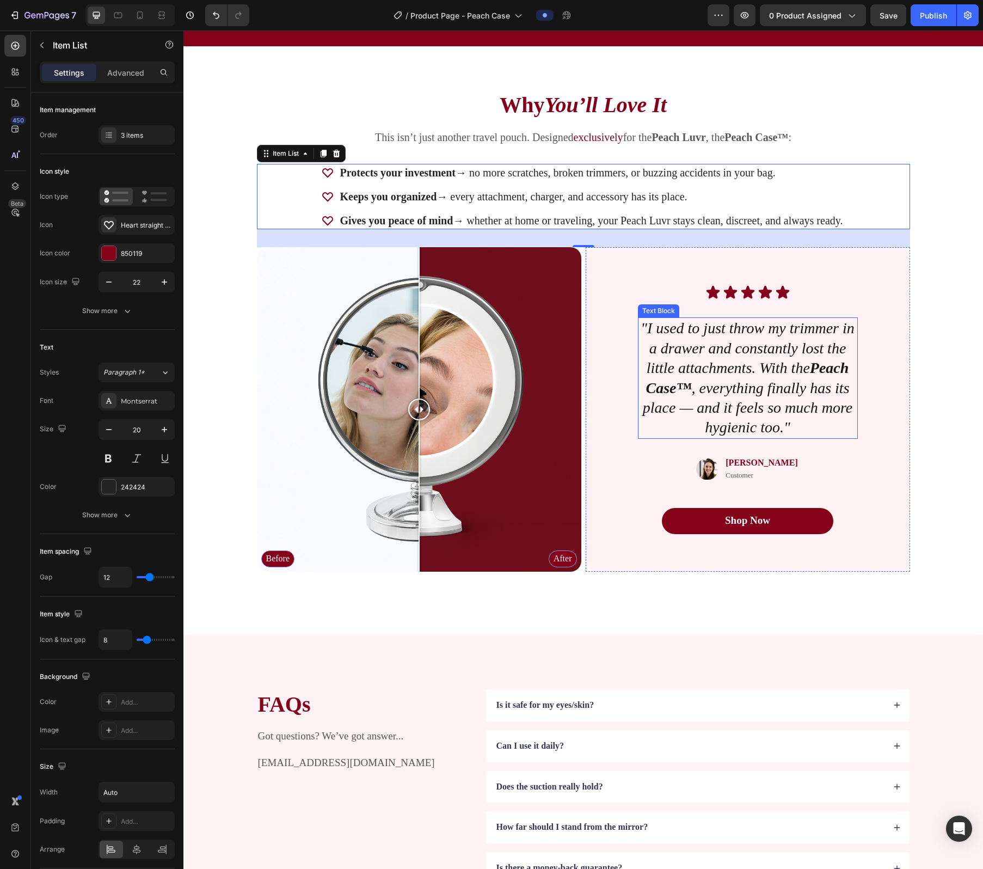
scroll to position [1952, 0]
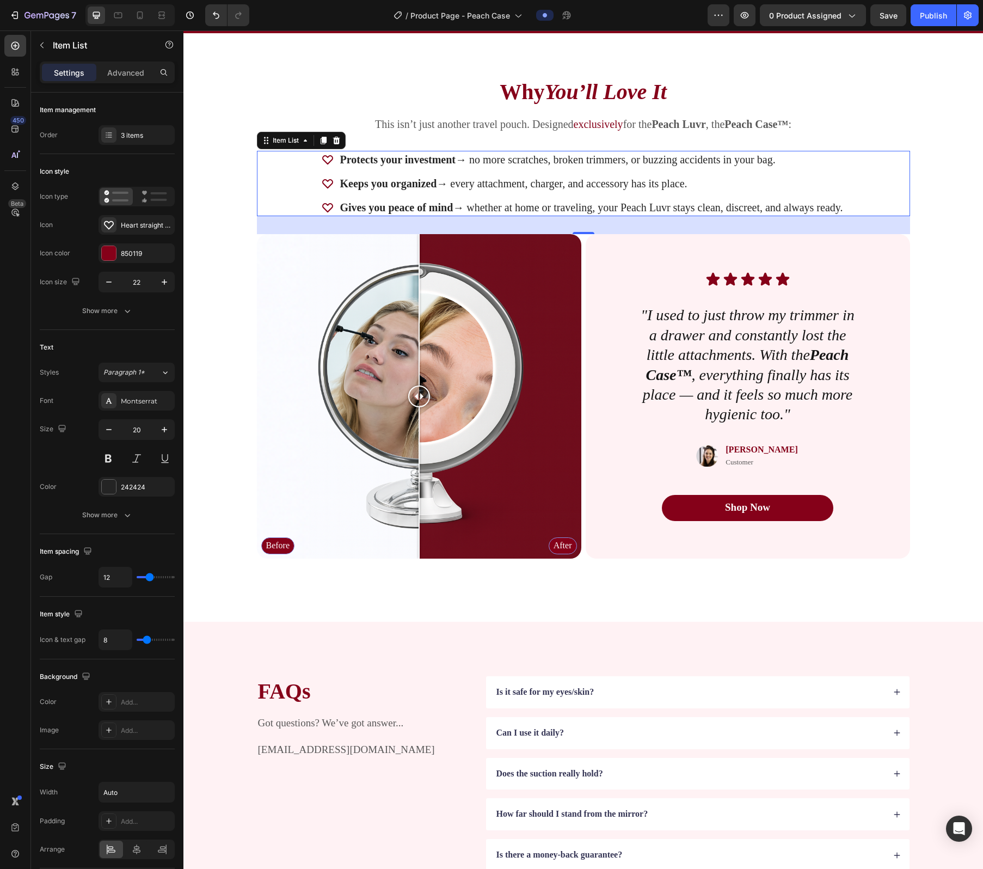
click at [496, 542] on strong "Is it safe for my eyes/skin?" at bounding box center [546, 691] width 98 height 9
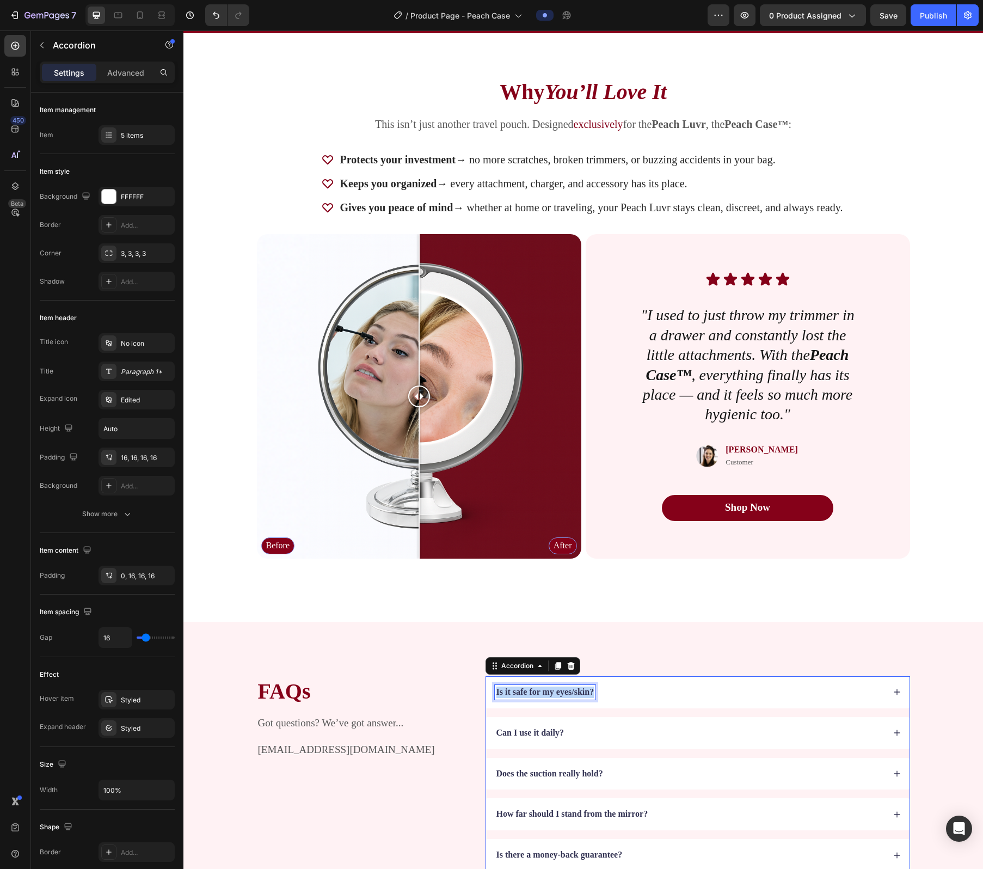
click at [496, 542] on strong "Is it safe for my eyes/skin?" at bounding box center [546, 691] width 98 height 9
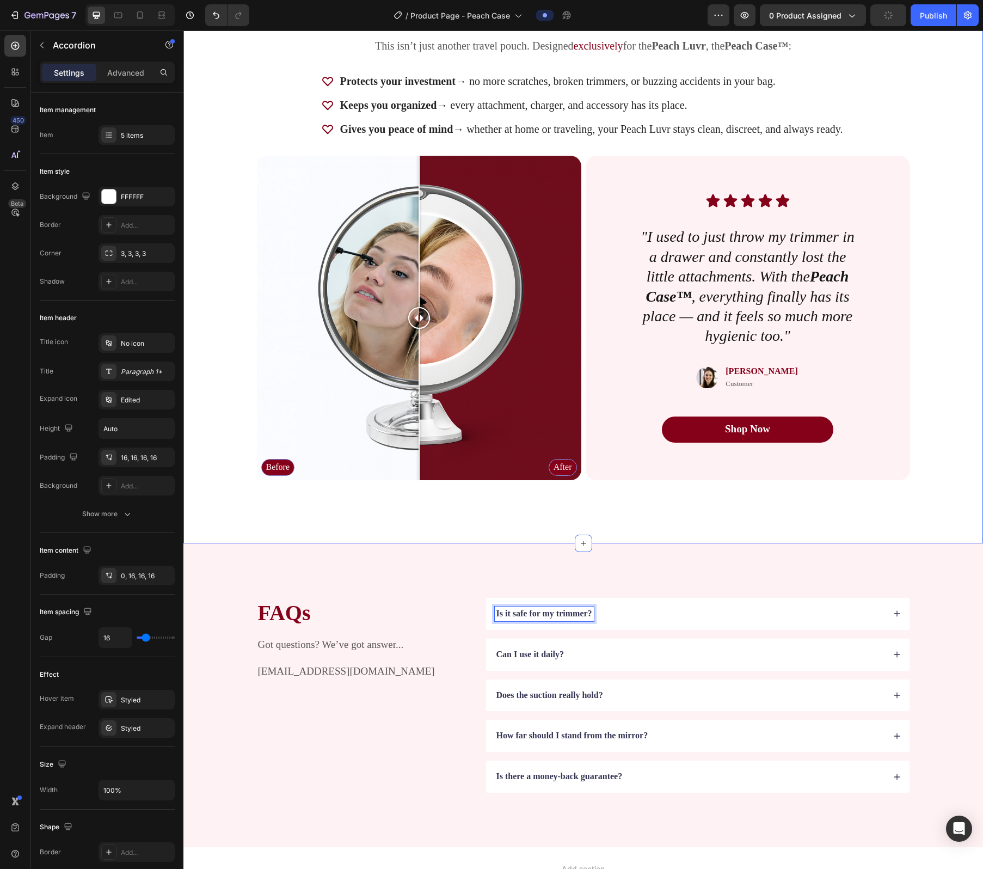
scroll to position [2166, 0]
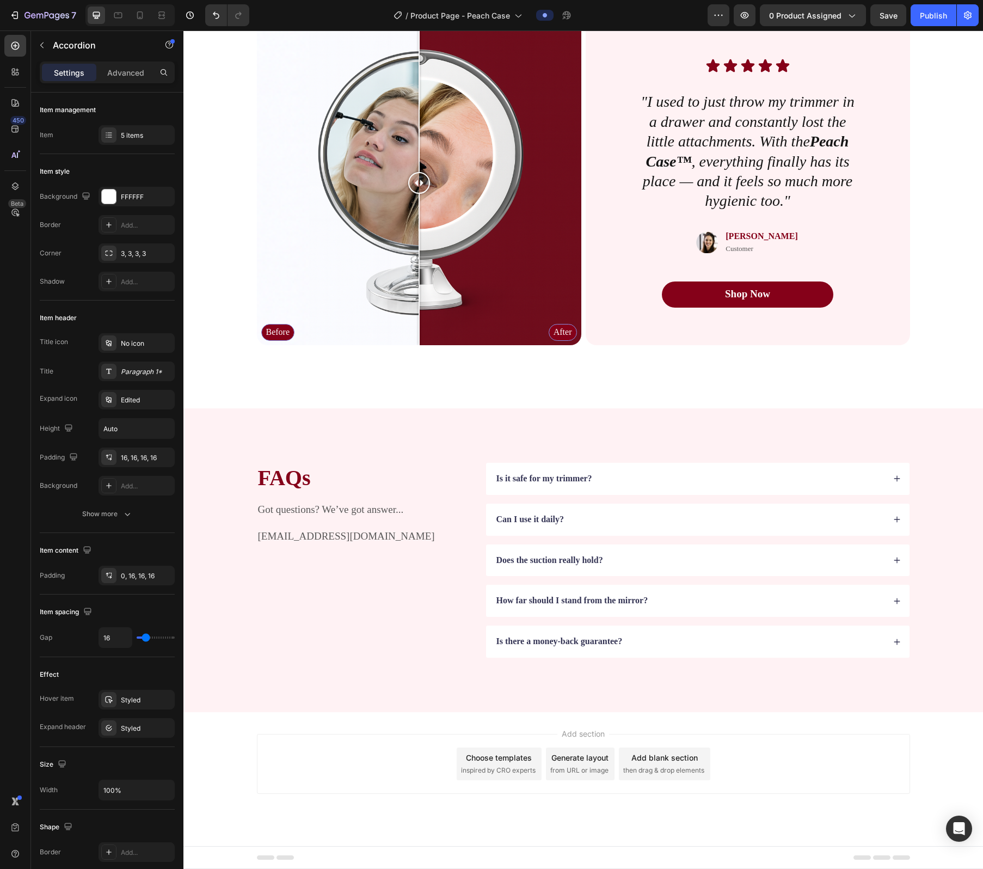
click at [496, 478] on div "Is it safe for my trimmer?" at bounding box center [690, 479] width 390 height 15
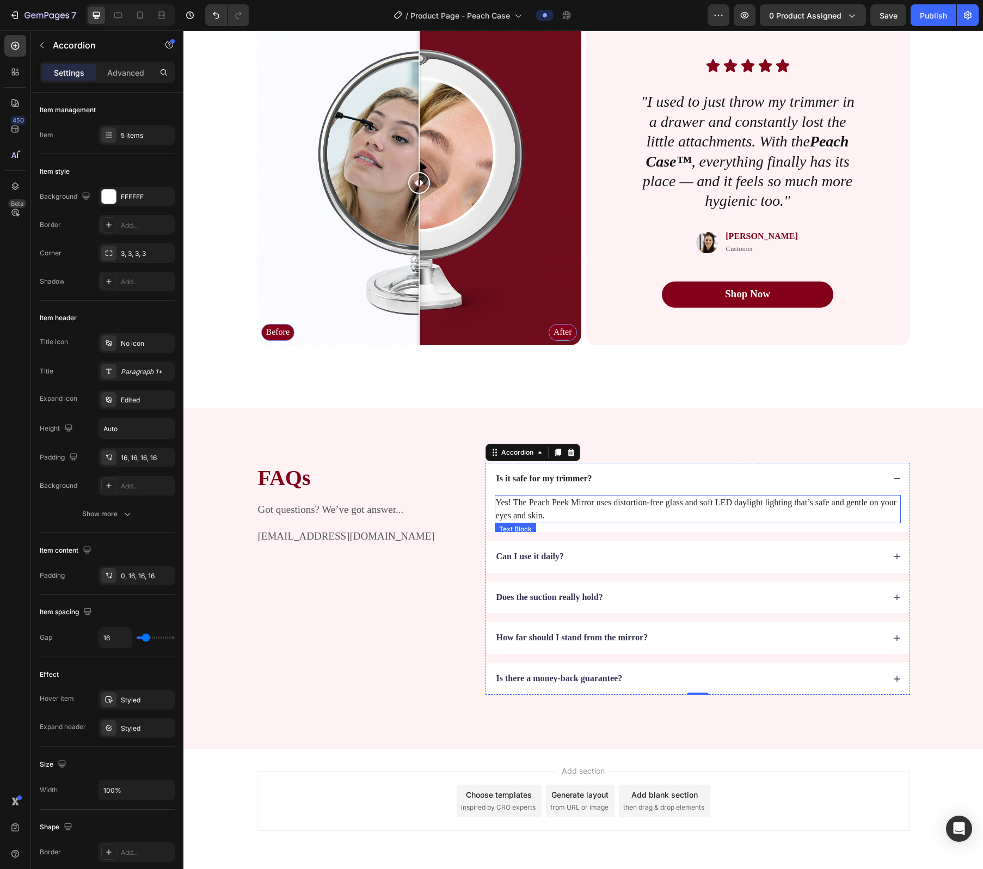
click at [496, 515] on p "Yes! The Peach Peek Mirror uses distortion-free glass and soft LED daylight lig…" at bounding box center [698, 509] width 404 height 26
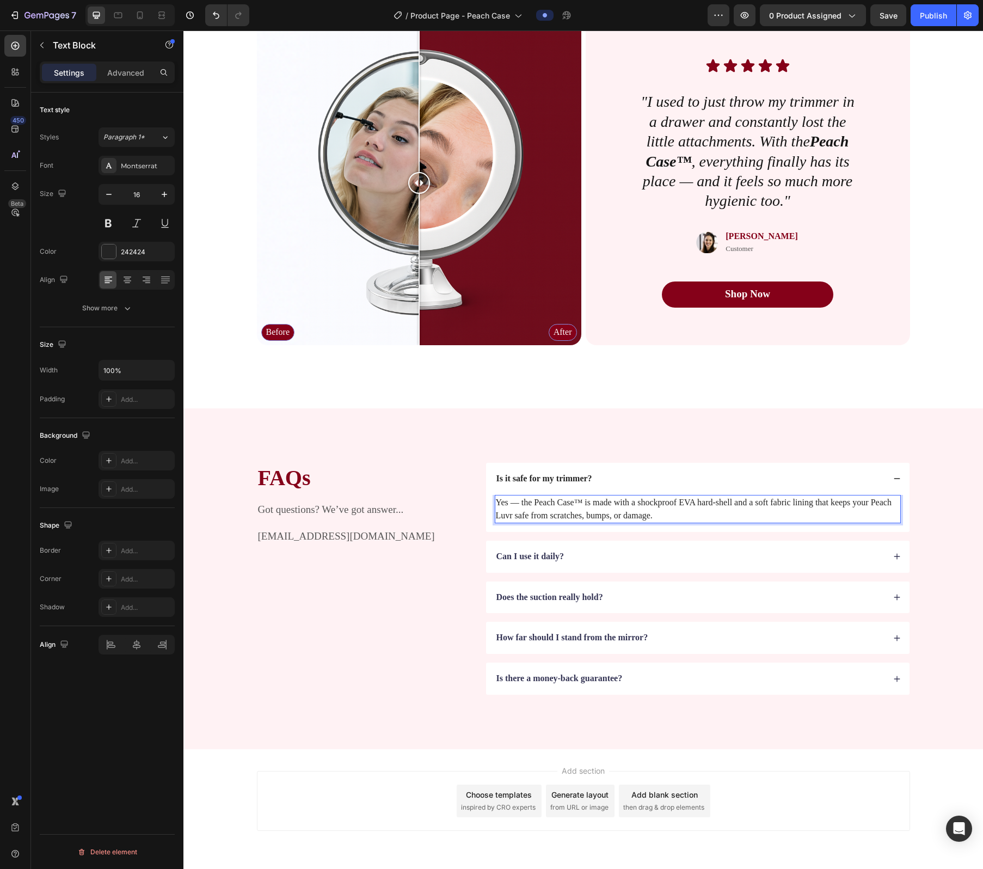
click at [496, 542] on strong "Can I use it daily?" at bounding box center [531, 556] width 68 height 9
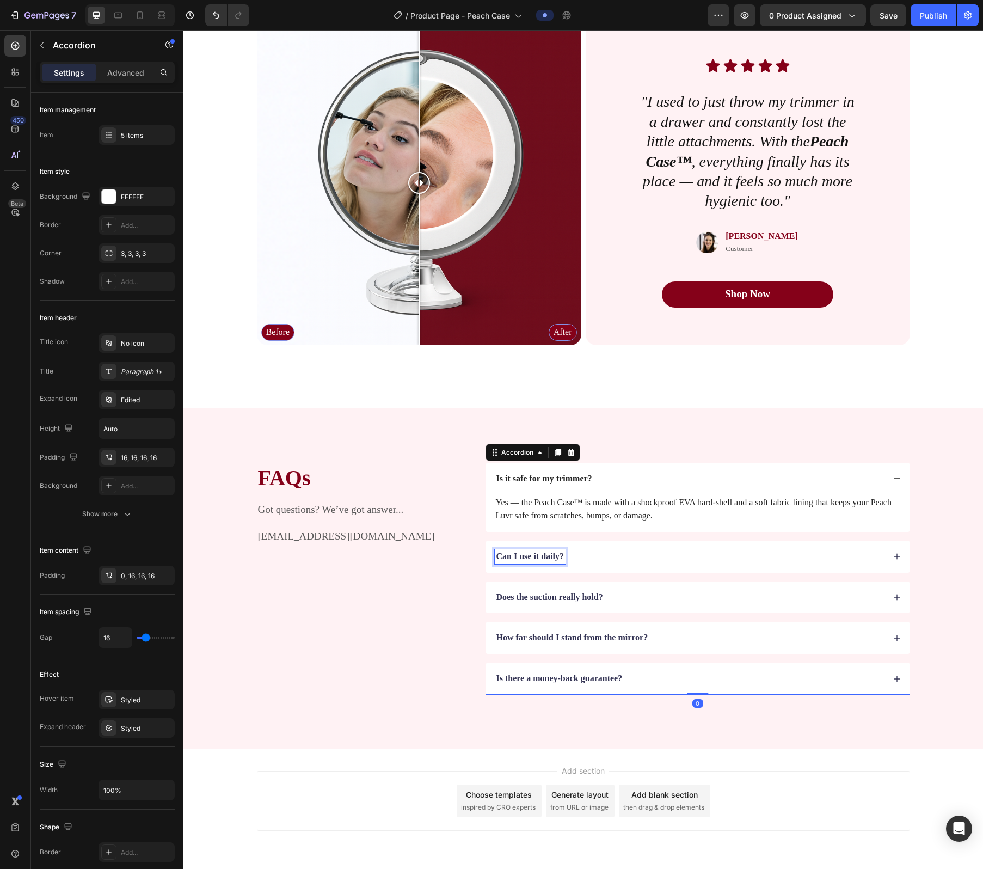
click at [496, 542] on strong "Can I use it daily?" at bounding box center [531, 556] width 68 height 9
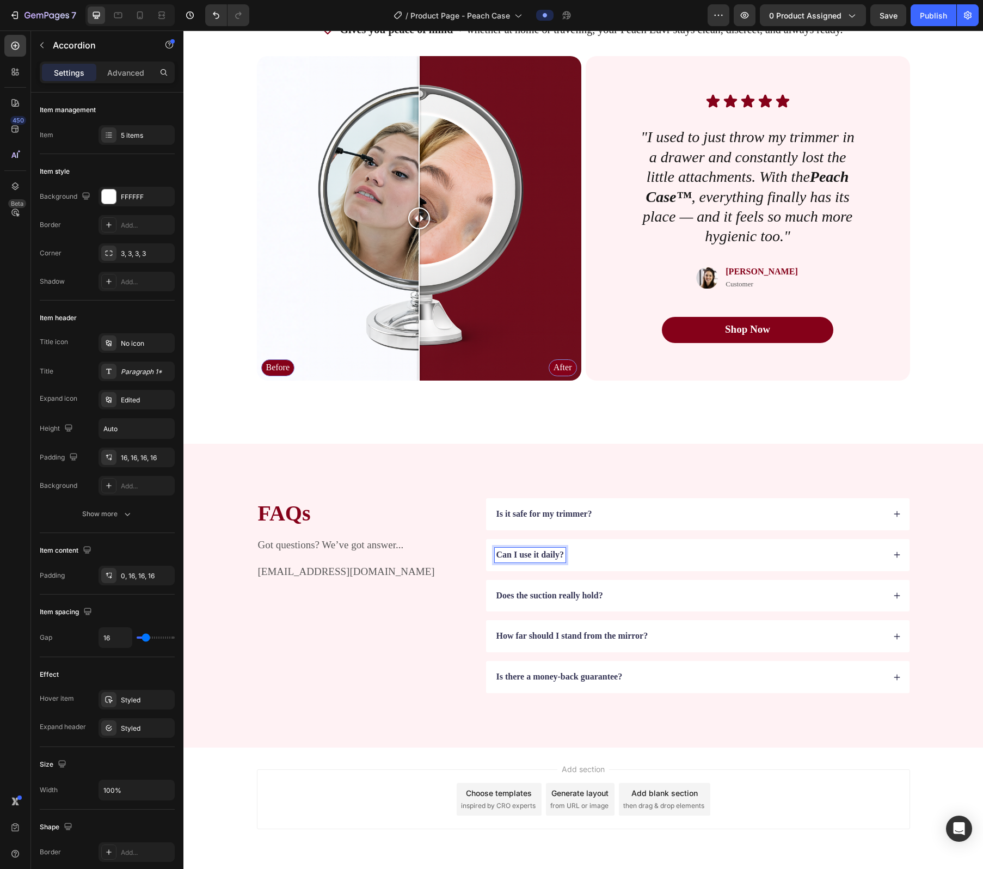
scroll to position [2129, 0]
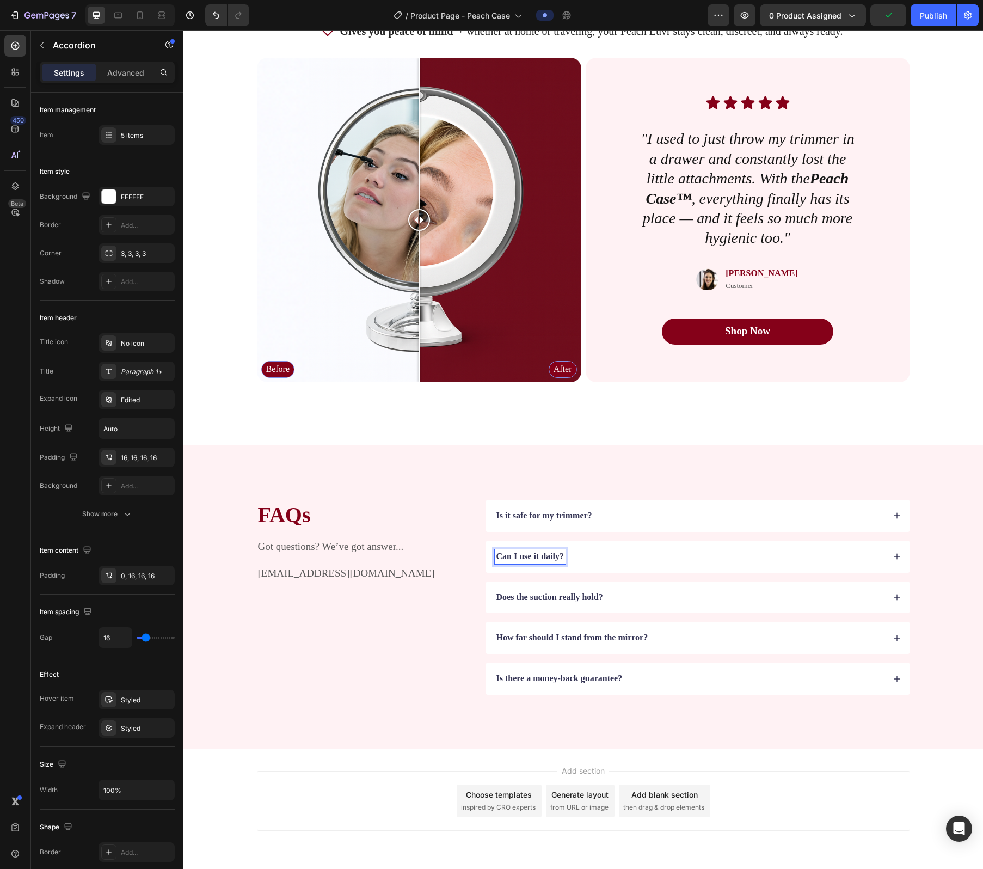
click at [496, 542] on div "Can I use it daily?" at bounding box center [690, 556] width 390 height 15
click at [496, 542] on div "Can I use it daily?" at bounding box center [698, 557] width 424 height 32
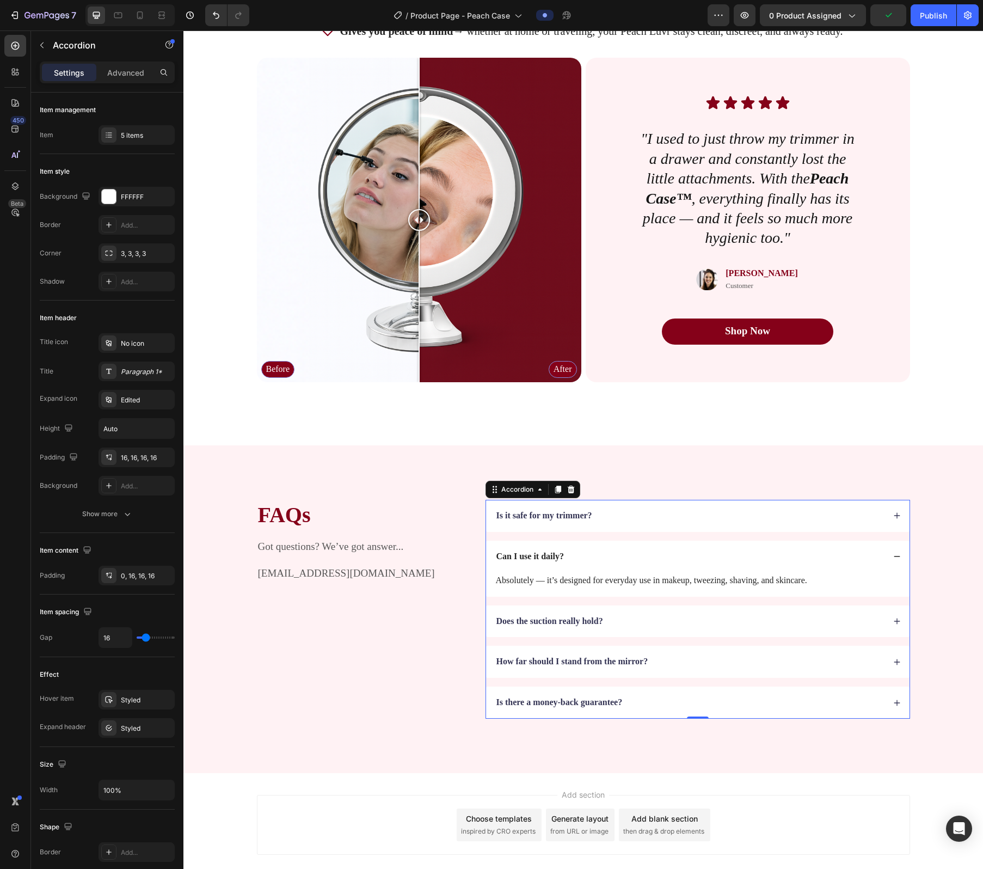
click at [496, 542] on div "Does the suction really hold?" at bounding box center [698, 622] width 424 height 32
click at [496, 542] on div "Does the suction really hold?" at bounding box center [698, 598] width 424 height 32
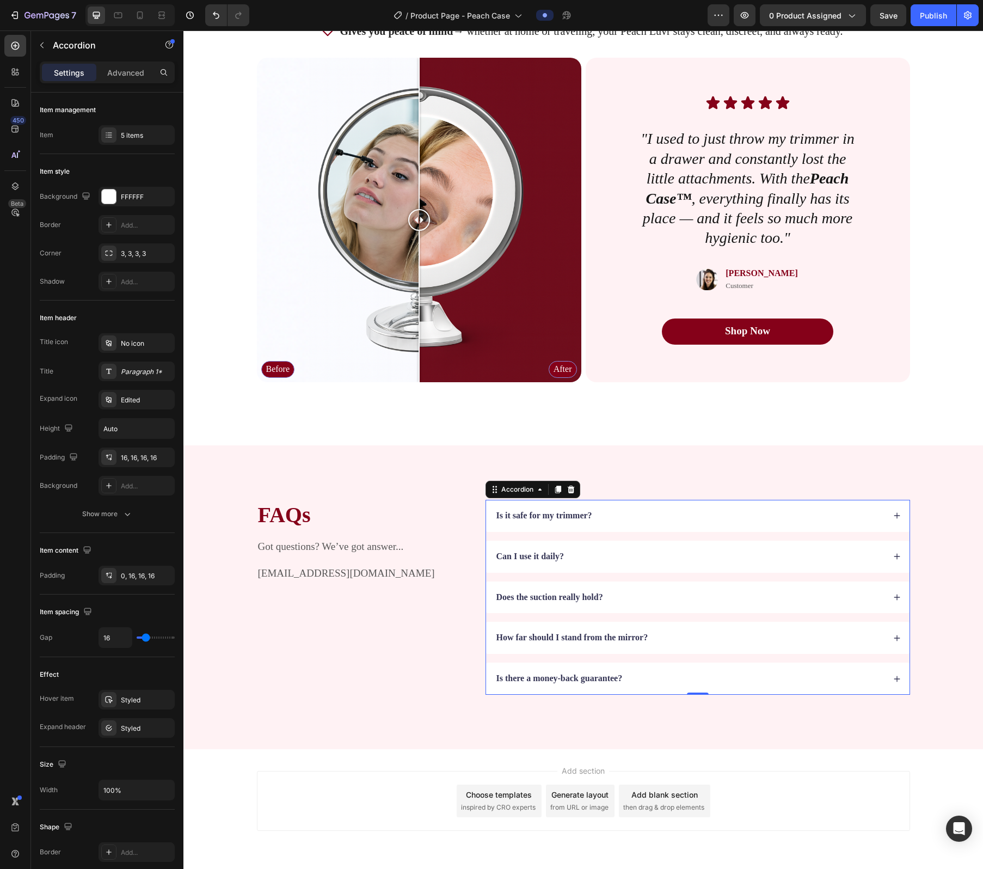
click at [496, 542] on div "Does the suction really hold?" at bounding box center [698, 598] width 424 height 32
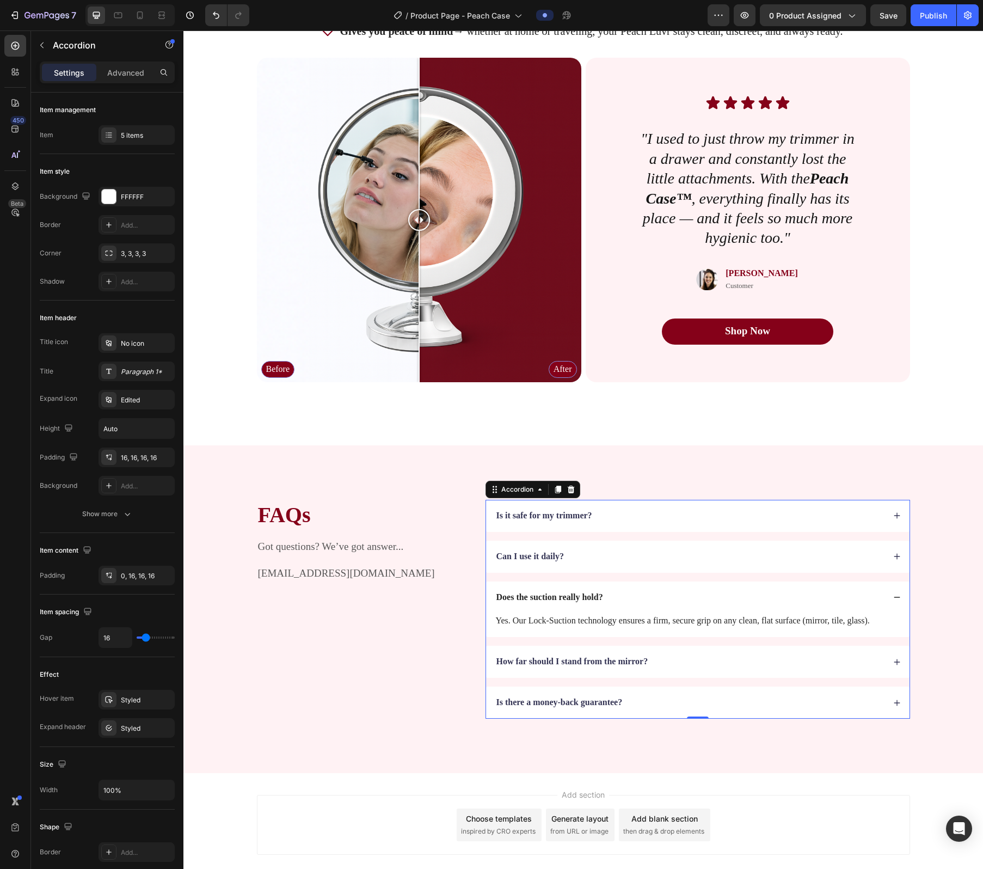
click at [496, 542] on div "Can I use it daily?" at bounding box center [698, 557] width 424 height 32
click at [496, 542] on p "Absolutely — it’s designed for everyday use in makeup, tweezing, shaving, and s…" at bounding box center [698, 580] width 404 height 13
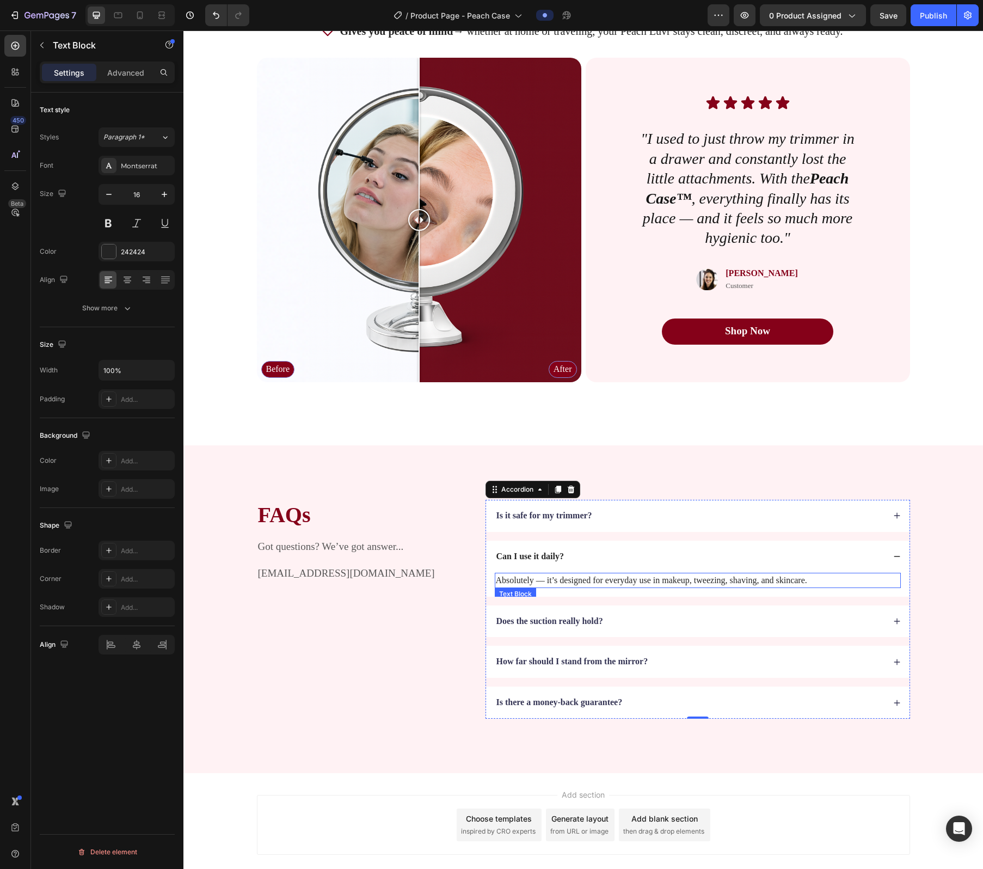
click at [496, 542] on p "Absolutely — it’s designed for everyday use in makeup, tweezing, shaving, and s…" at bounding box center [698, 580] width 404 height 13
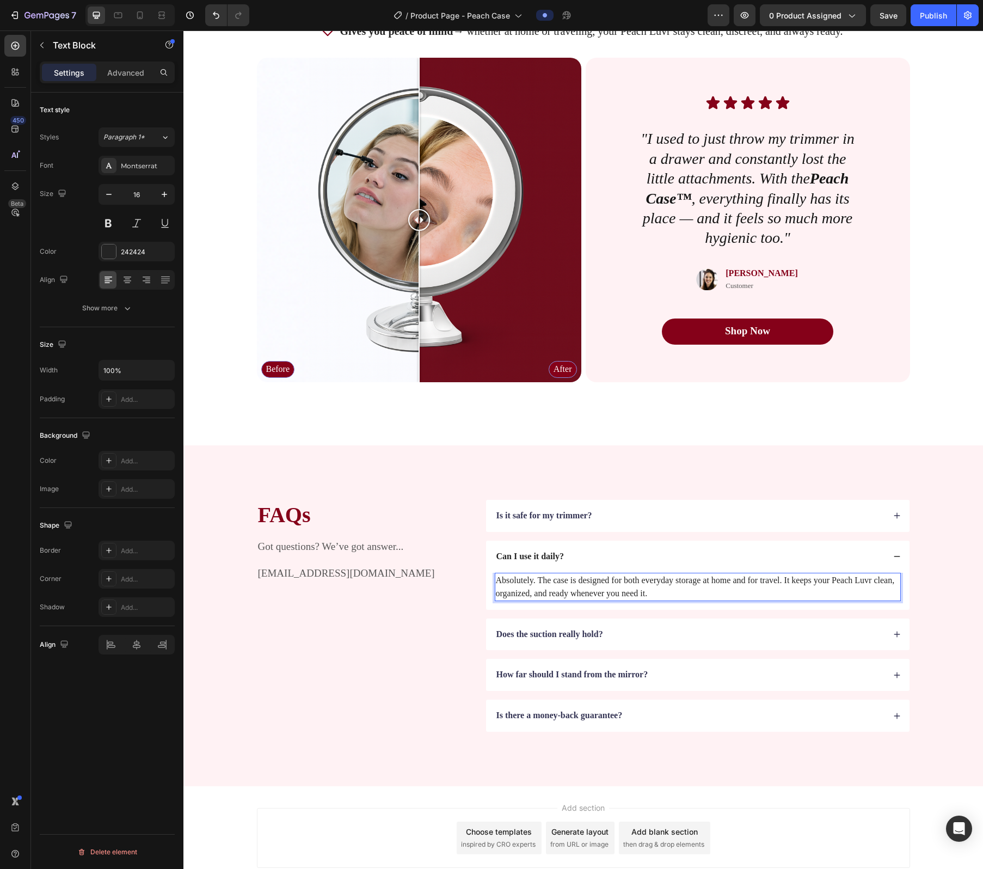
click at [496, 542] on strong "Does the suction really hold?" at bounding box center [550, 633] width 107 height 9
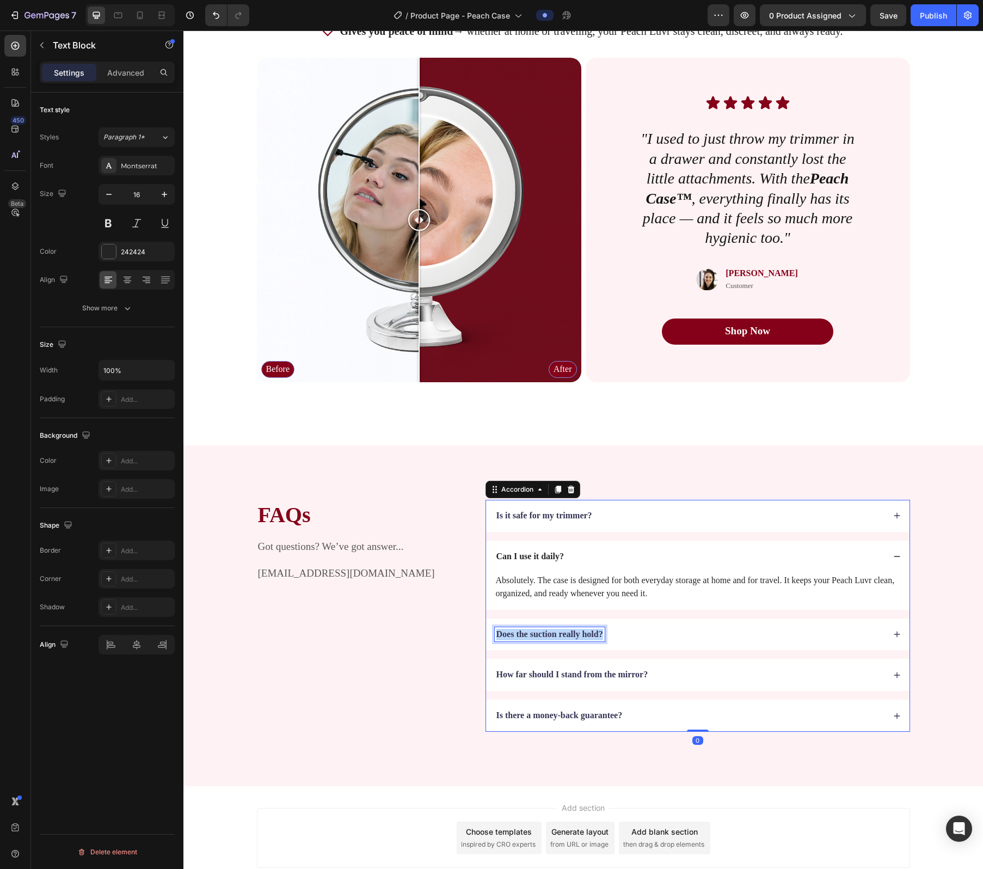
click at [496, 542] on strong "Does the suction really hold?" at bounding box center [550, 633] width 107 height 9
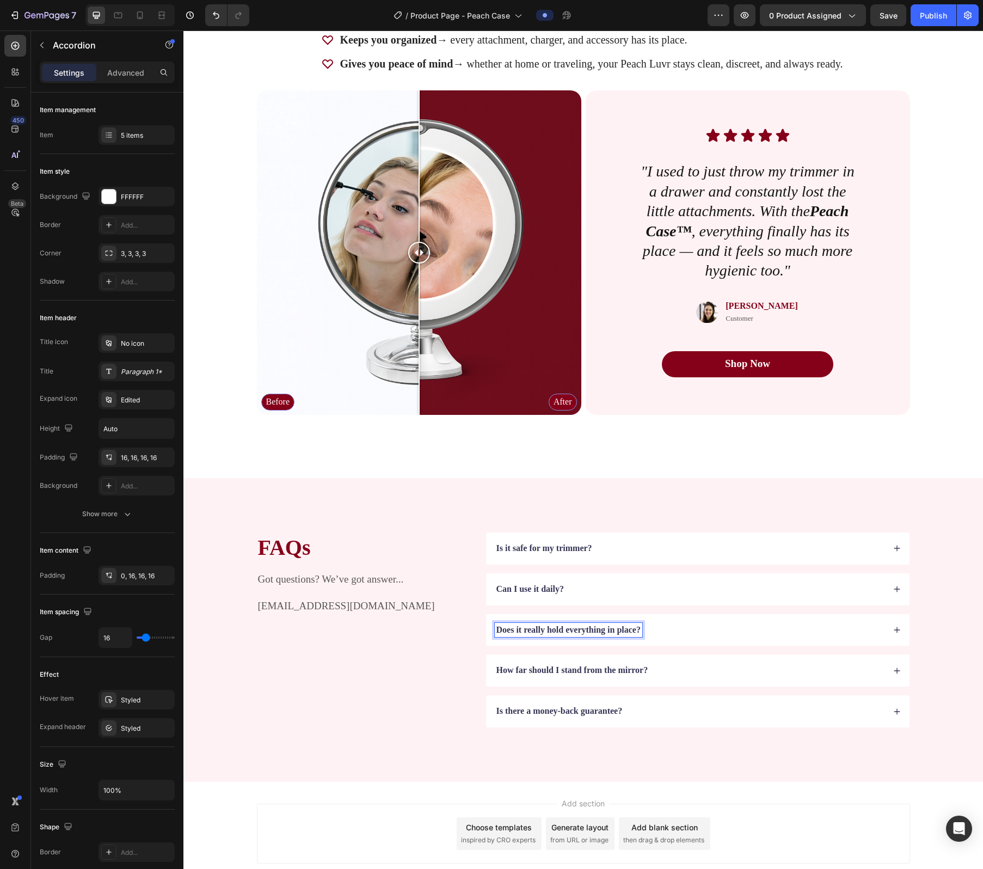
scroll to position [2092, 0]
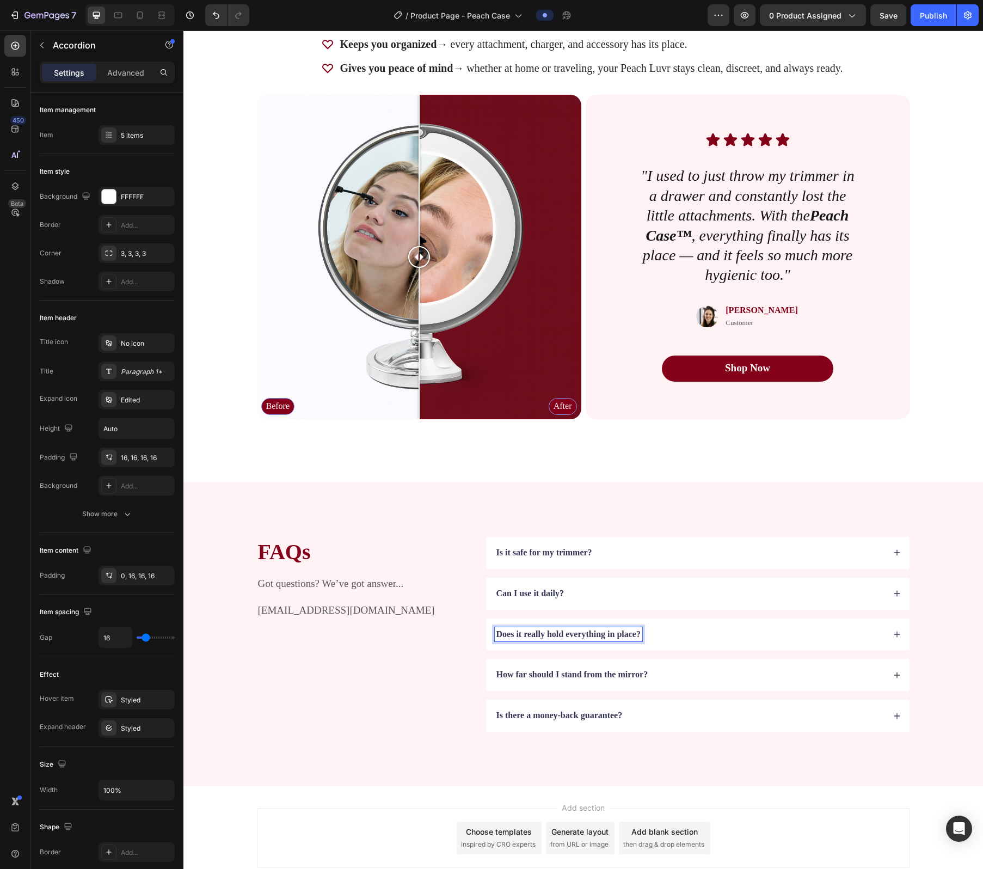
click at [496, 542] on div "Does it really hold everything in place?" at bounding box center [698, 635] width 424 height 32
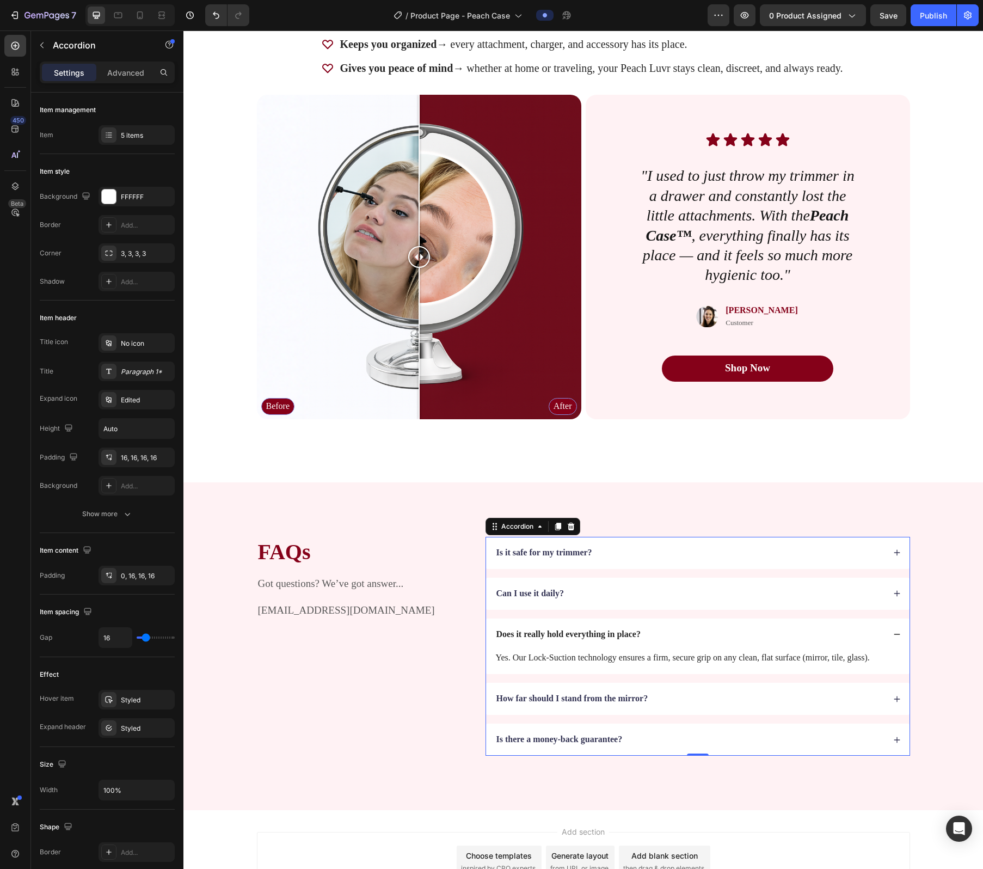
click at [496, 542] on p "Yes. Our Lock-Suction technology ensures a firm, secure grip on any clean, flat…" at bounding box center [698, 657] width 404 height 13
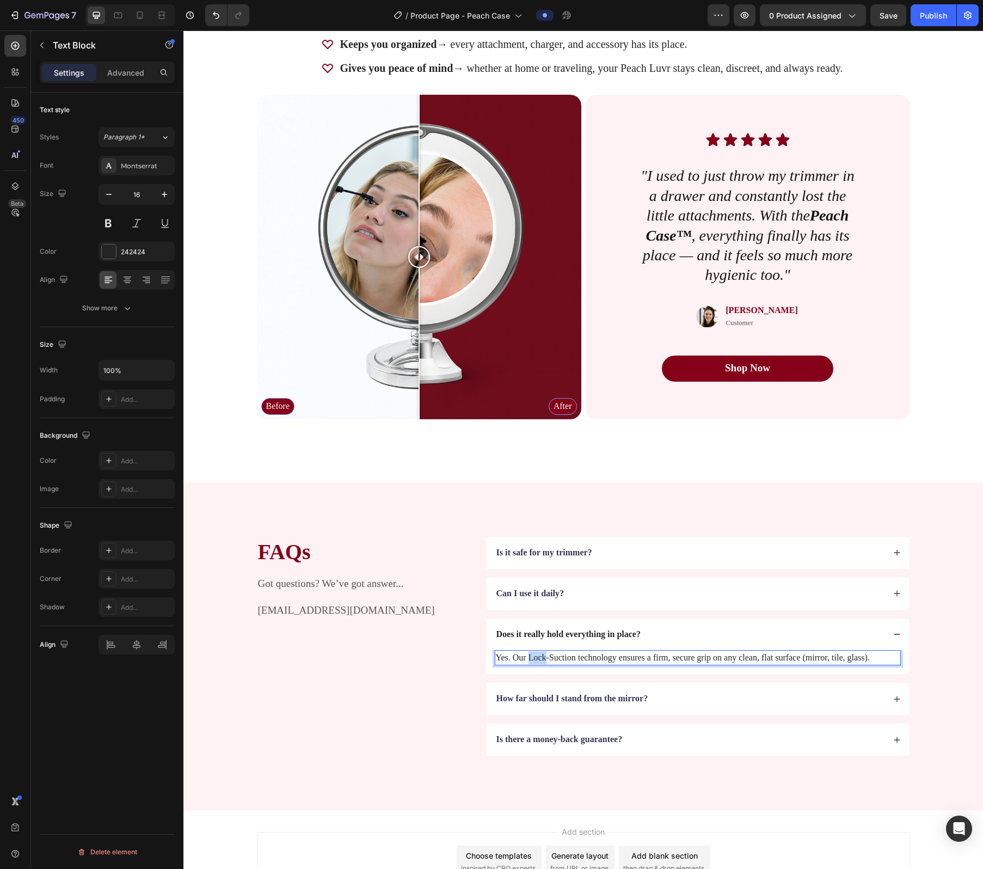
click at [496, 542] on p "Yes. Our Lock-Suction technology ensures a firm, secure grip on any clean, flat…" at bounding box center [698, 657] width 404 height 13
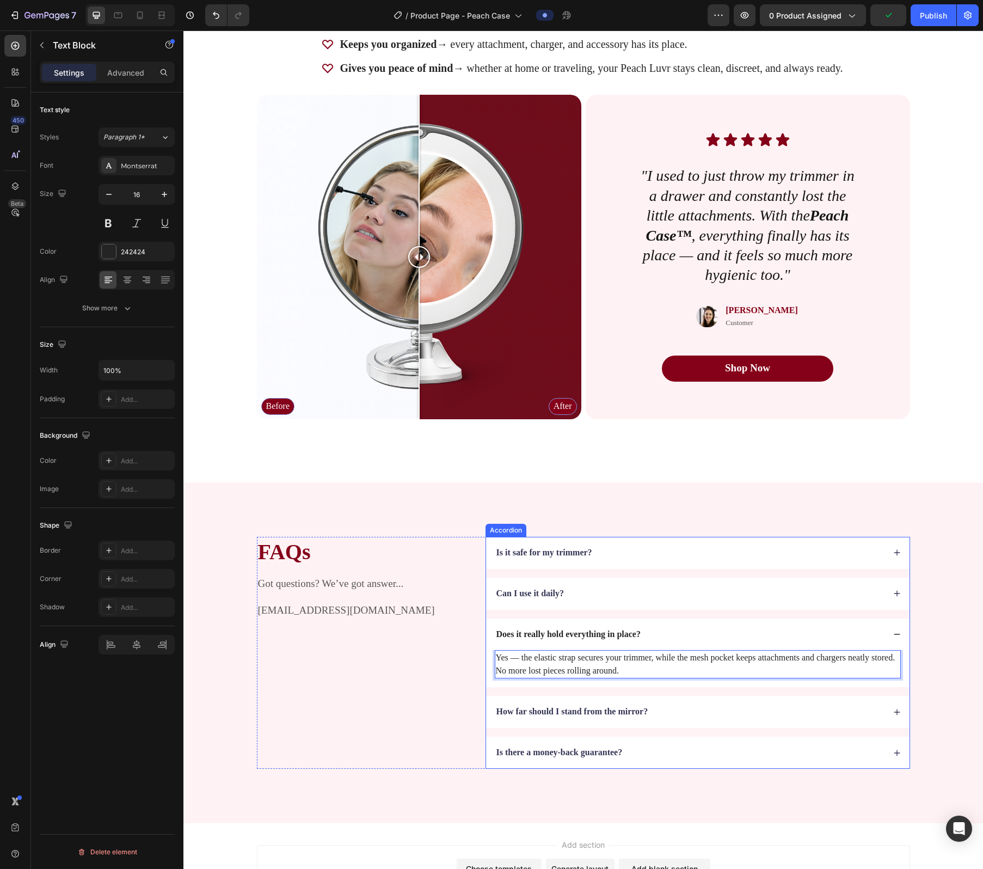
scroll to position [2203, 0]
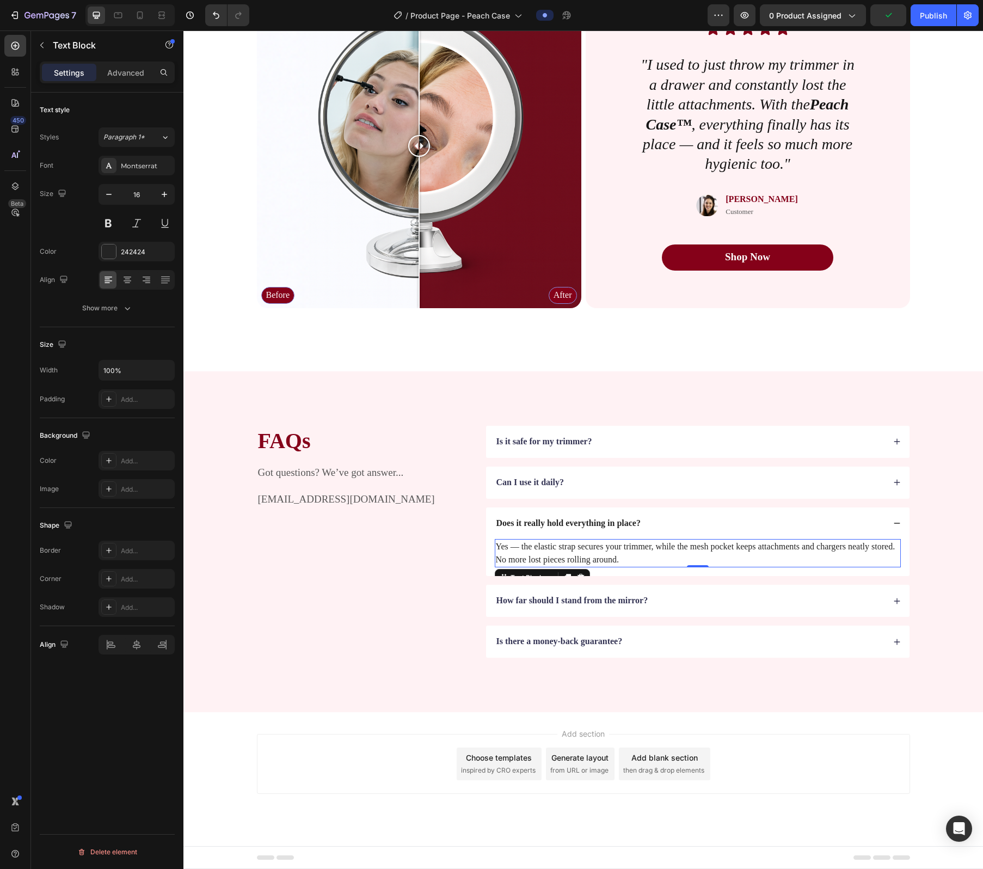
click at [496, 542] on strong "How far should I stand from the mirror?" at bounding box center [573, 600] width 152 height 9
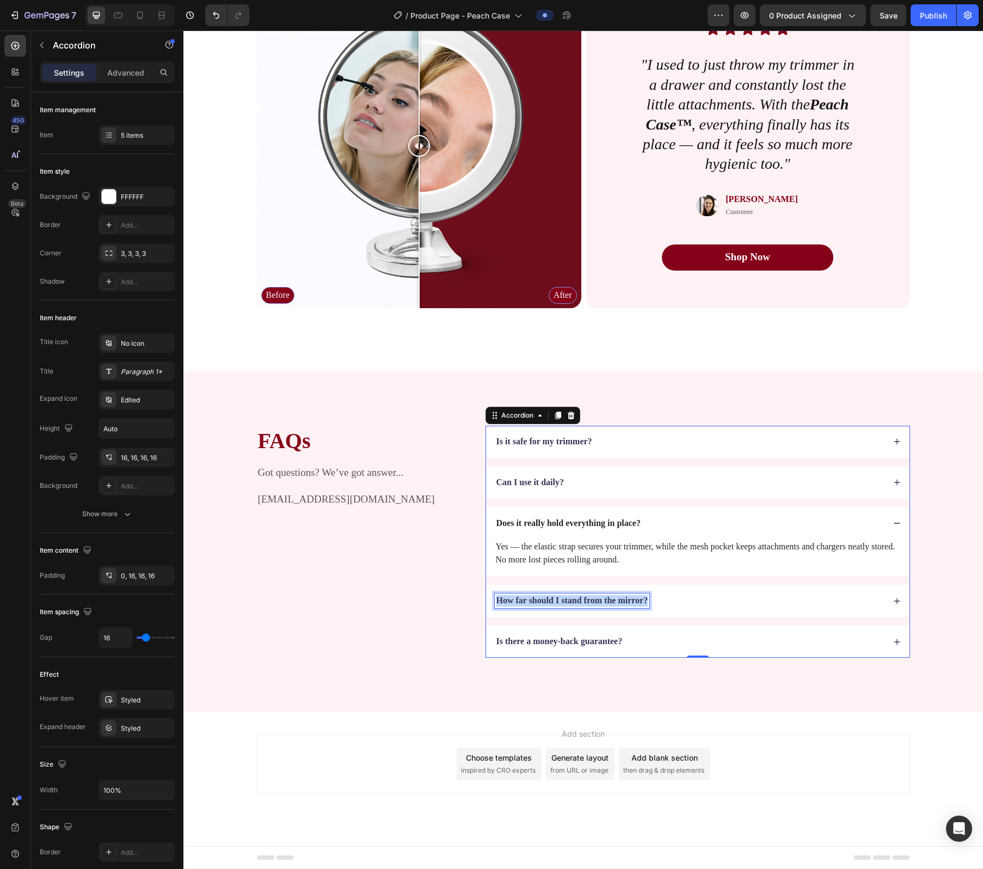
click at [496, 542] on strong "How far should I stand from the mirror?" at bounding box center [573, 600] width 152 height 9
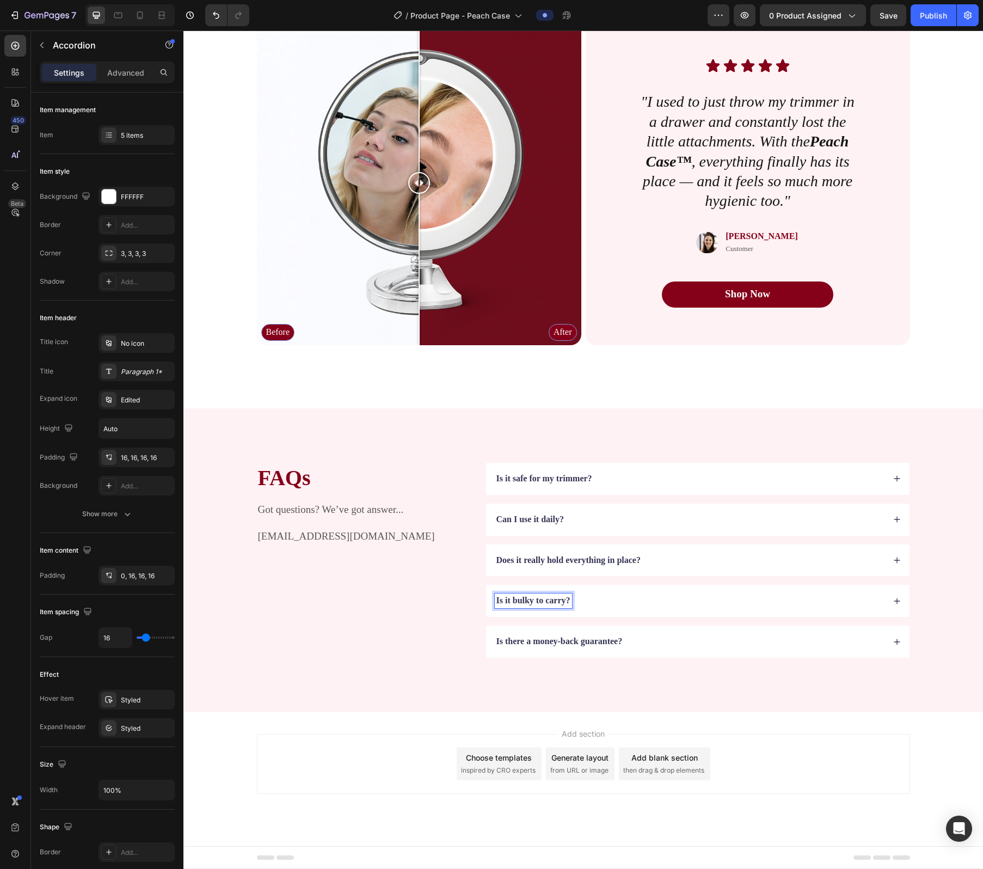
click at [496, 542] on div "Is it bulky to carry?" at bounding box center [690, 601] width 390 height 15
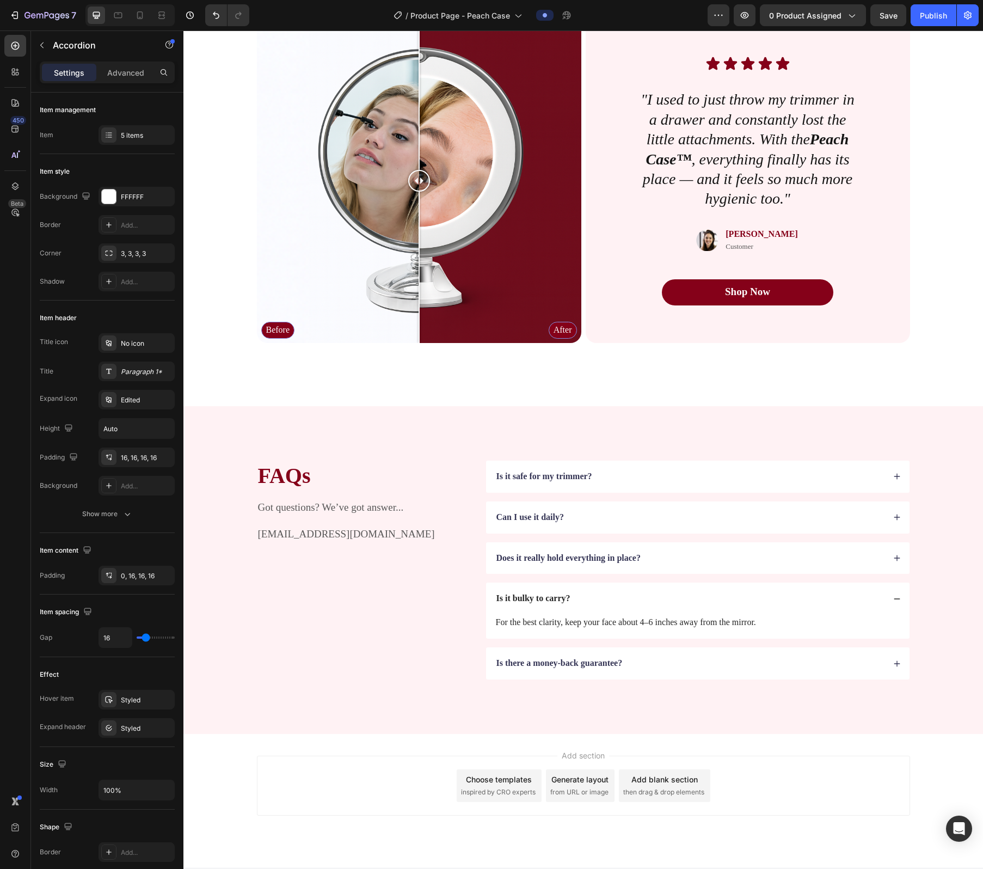
scroll to position [2166, 0]
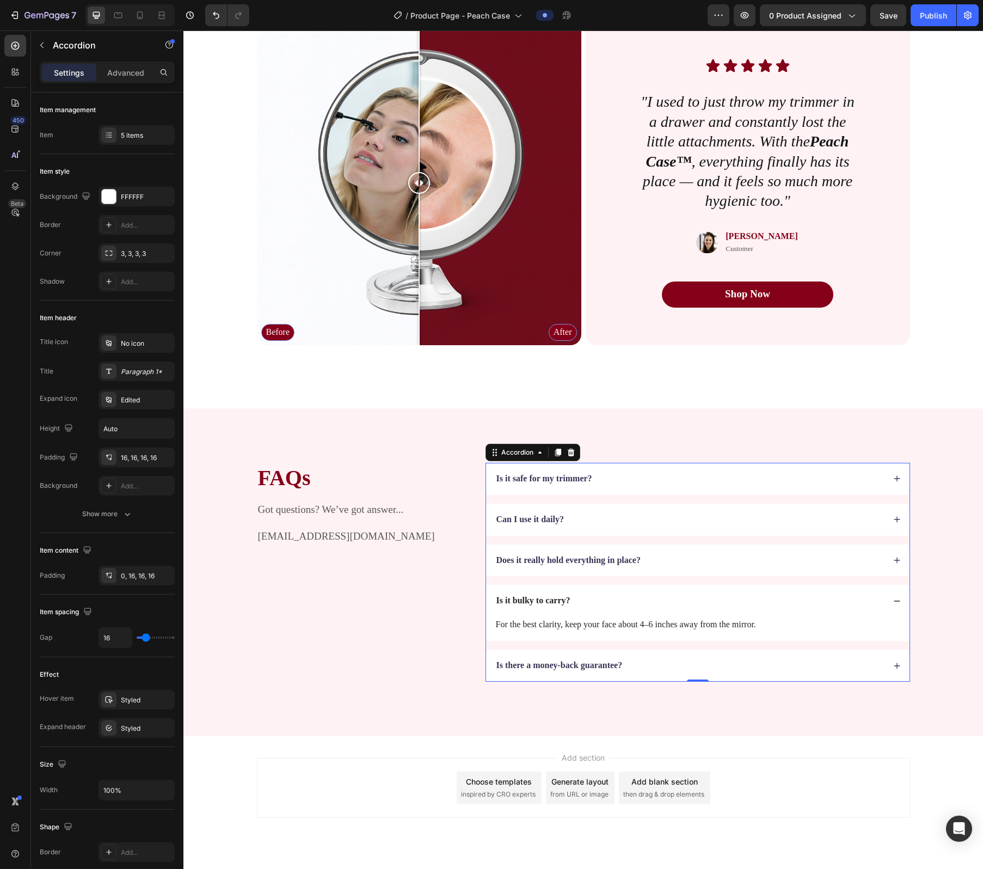
click at [496, 542] on p "For the best clarity, keep your face about 4–6 inches away from the mirror." at bounding box center [698, 624] width 404 height 13
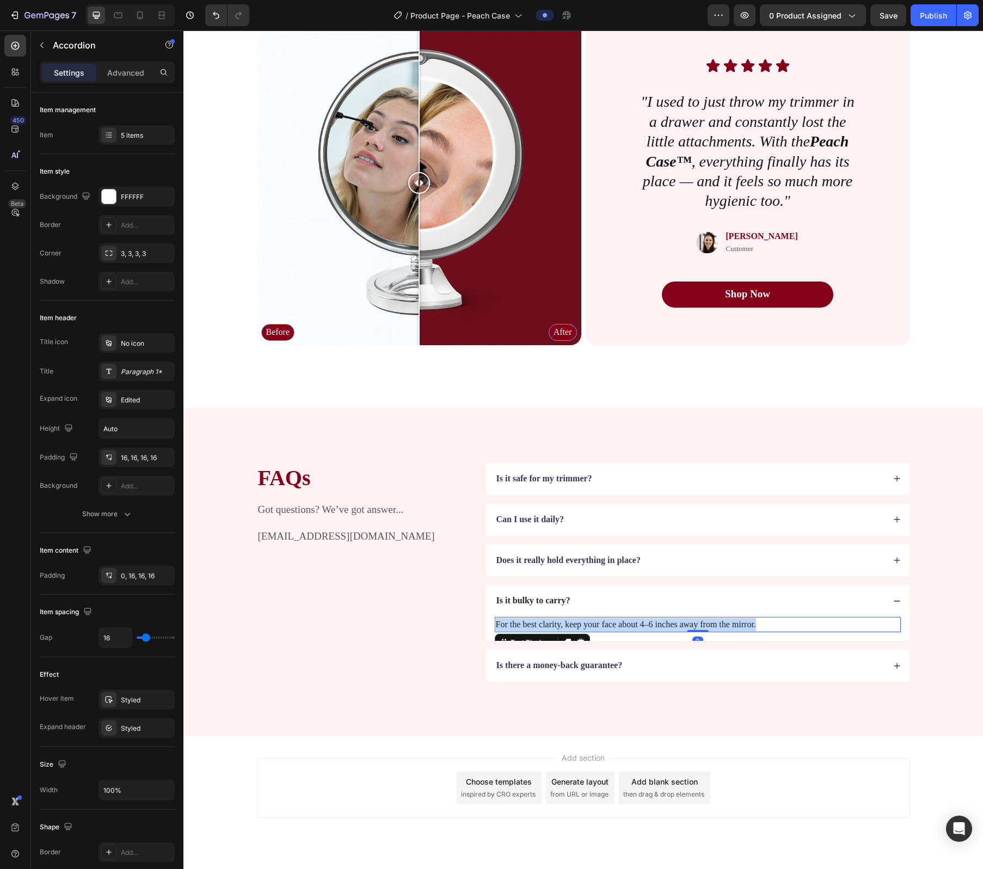
click at [496, 542] on p "For the best clarity, keep your face about 4–6 inches away from the mirror." at bounding box center [698, 624] width 404 height 13
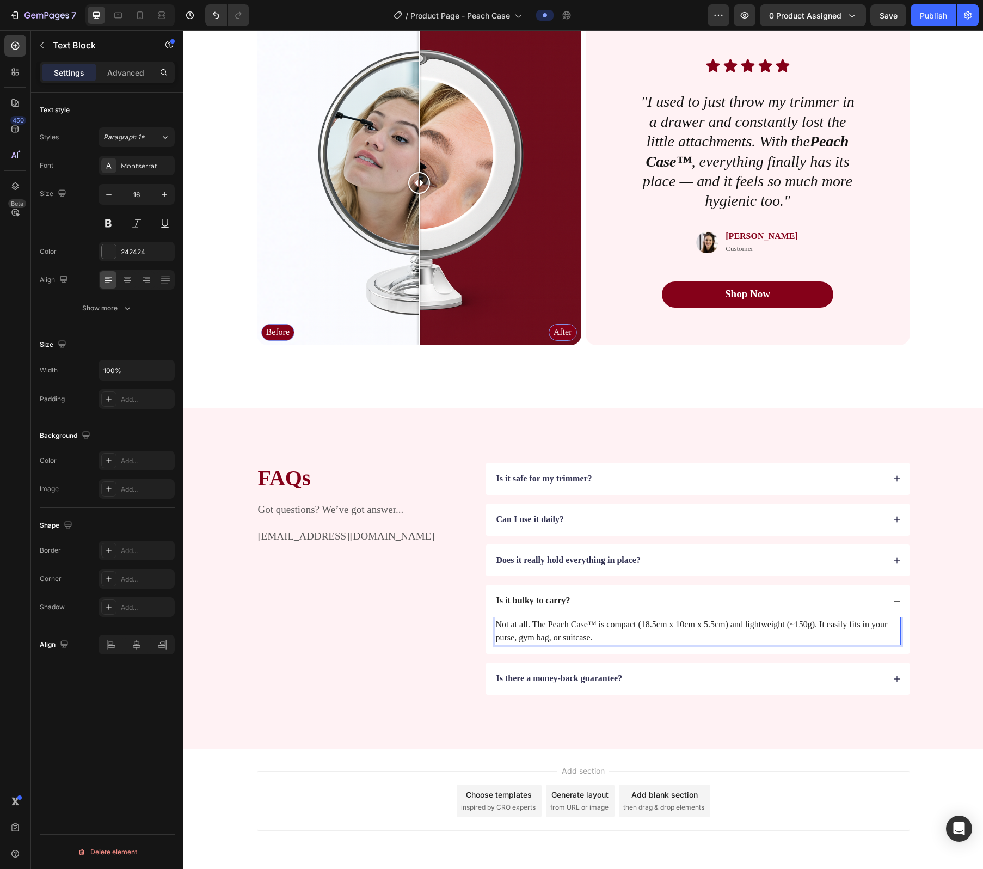
scroll to position [2203, 0]
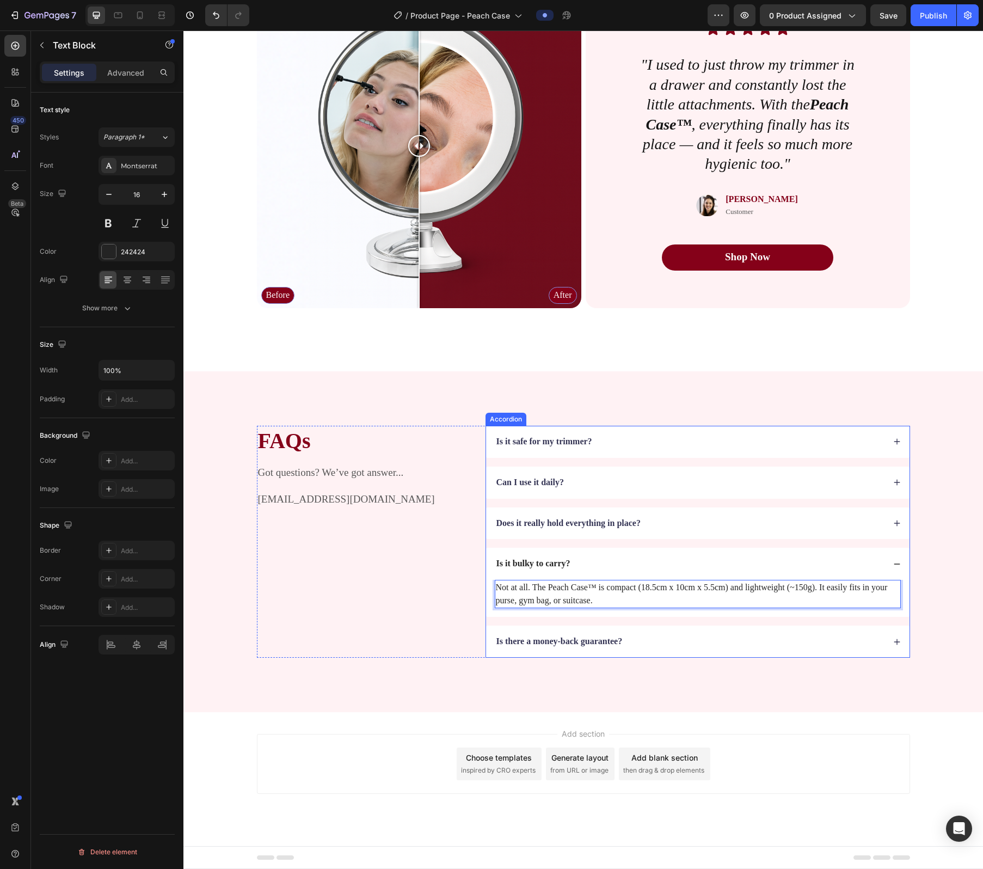
click at [496, 542] on div "Is there a money-back guarantee?" at bounding box center [690, 641] width 390 height 15
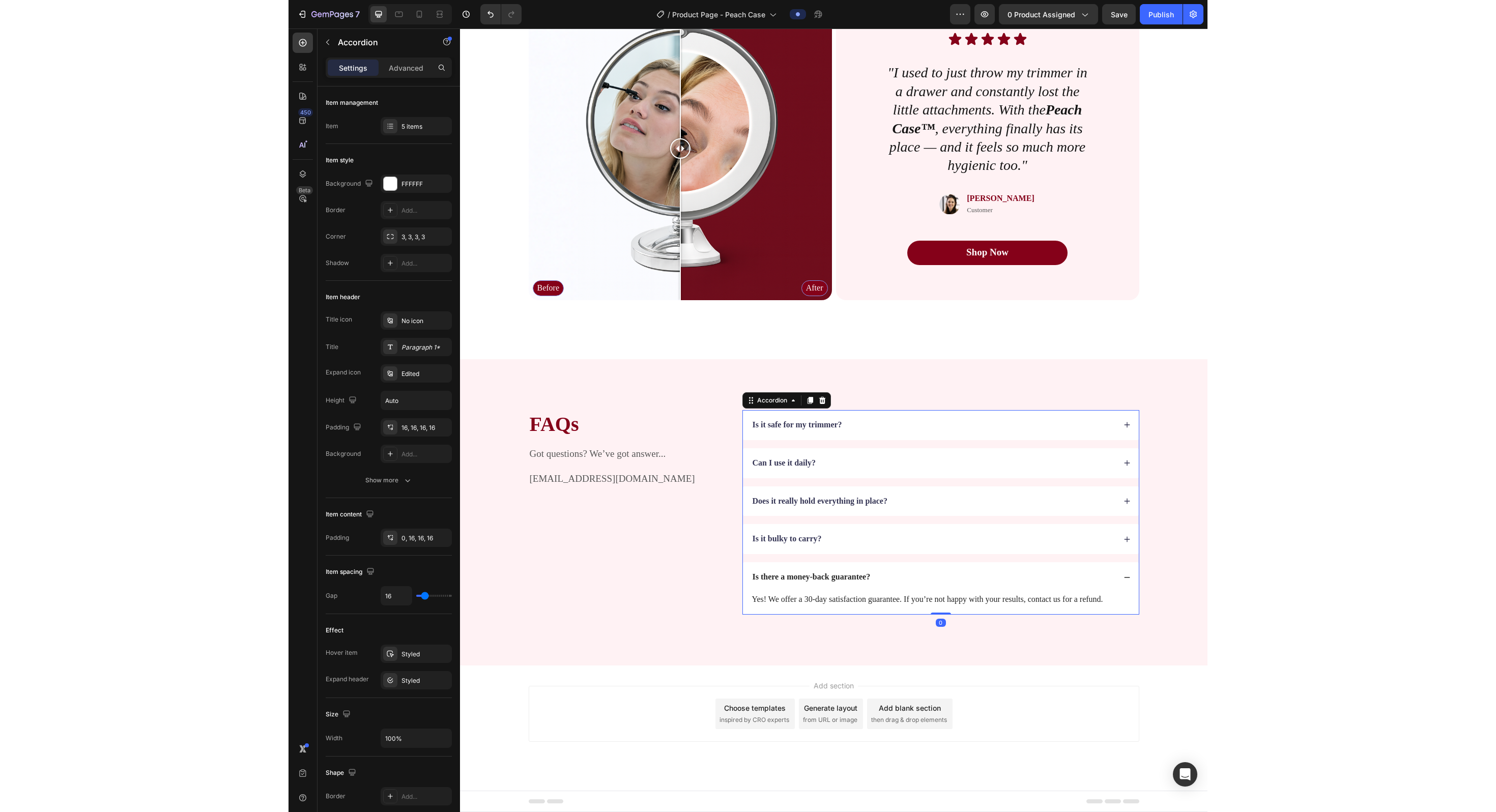
scroll to position [2046, 0]
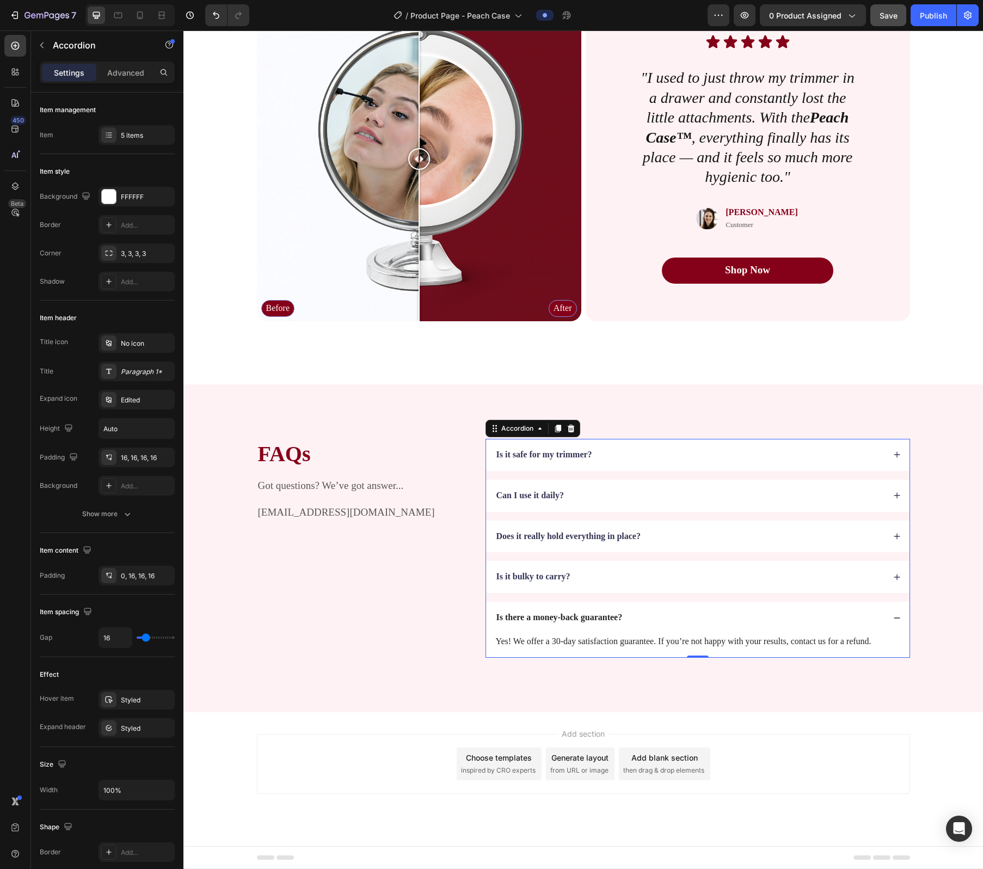
click at [496, 21] on button "Save" at bounding box center [889, 15] width 36 height 22
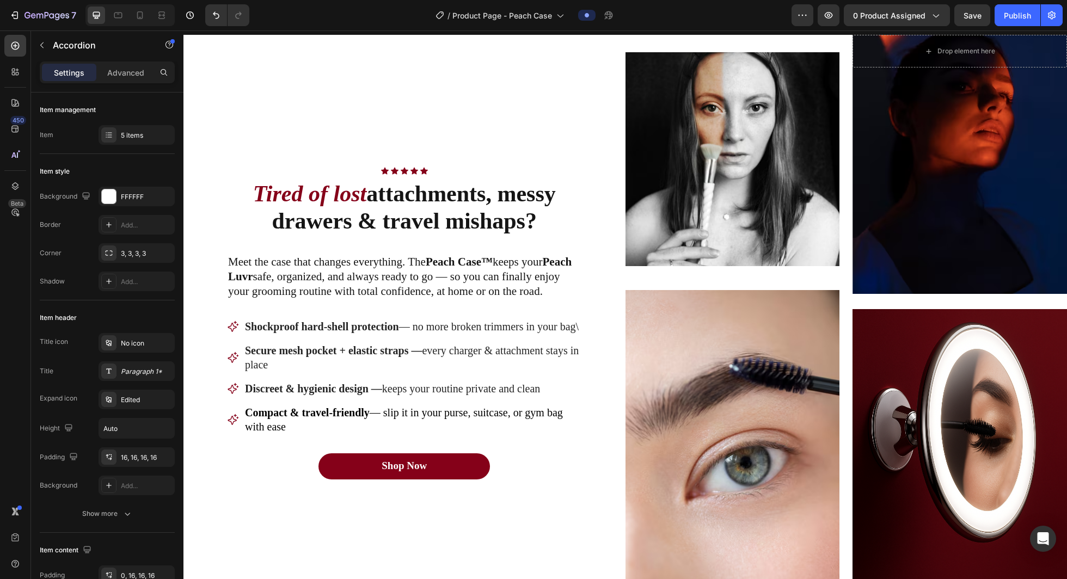
scroll to position [710, 0]
click at [285, 326] on p "Shockproof hard-shell protection — no more broken trimmers in your bag\" at bounding box center [412, 326] width 335 height 14
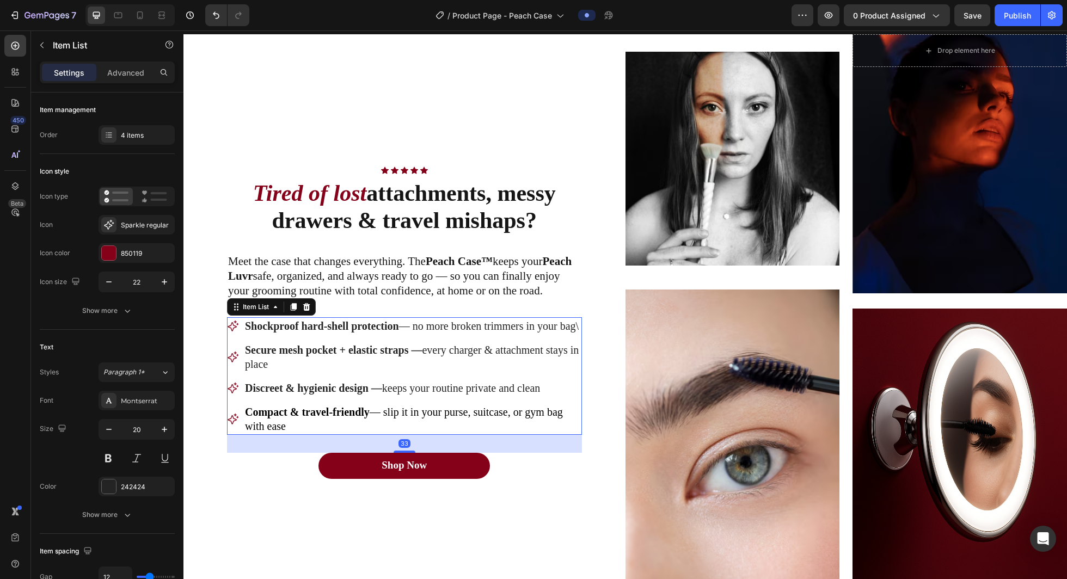
click at [285, 326] on p "Shockproof hard-shell protection — no more broken trimmers in your bag\" at bounding box center [412, 326] width 335 height 14
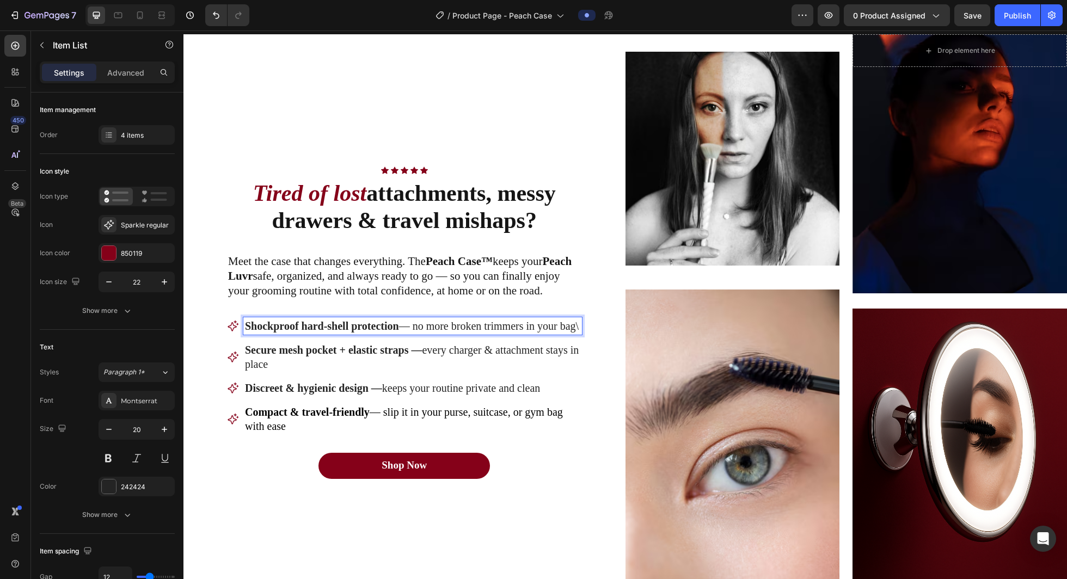
click at [284, 333] on p "Shockproof hard-shell protection — no more broken trimmers in your bag\" at bounding box center [412, 326] width 335 height 14
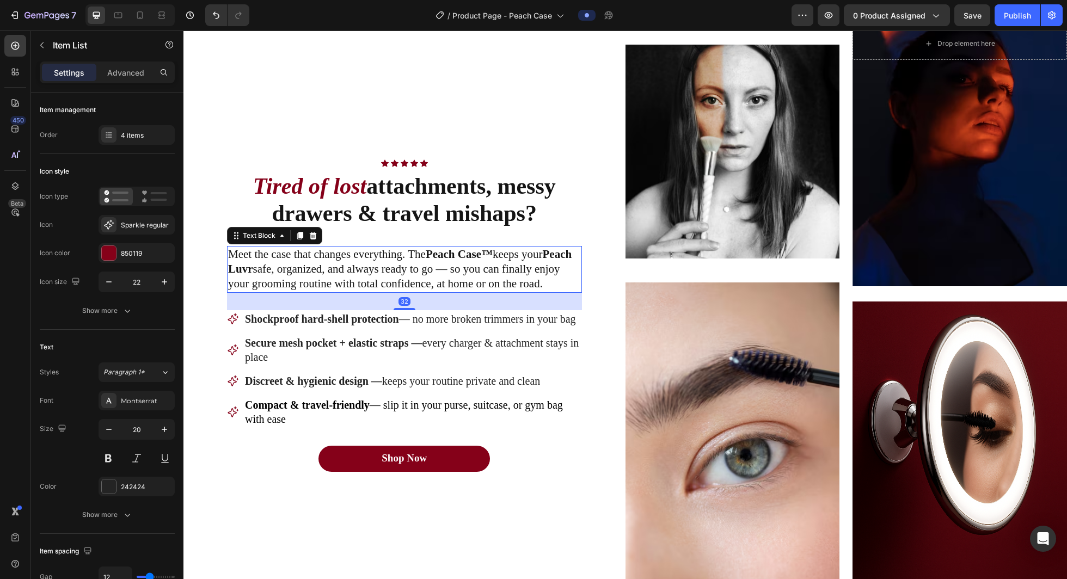
click at [282, 272] on p "Meet the case that changes everything. The Peach Case™ keeps your Peach Luvr sa…" at bounding box center [404, 269] width 353 height 45
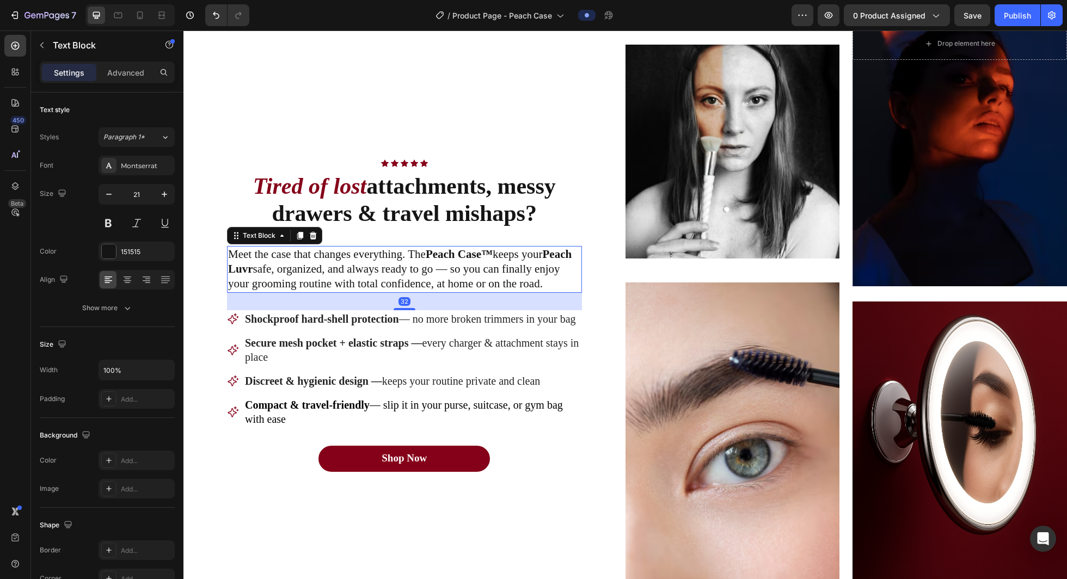
click at [496, 254] on p "Meet the case that changes everything. The Peach Case™ keeps your Peach Luvr sa…" at bounding box center [404, 269] width 353 height 45
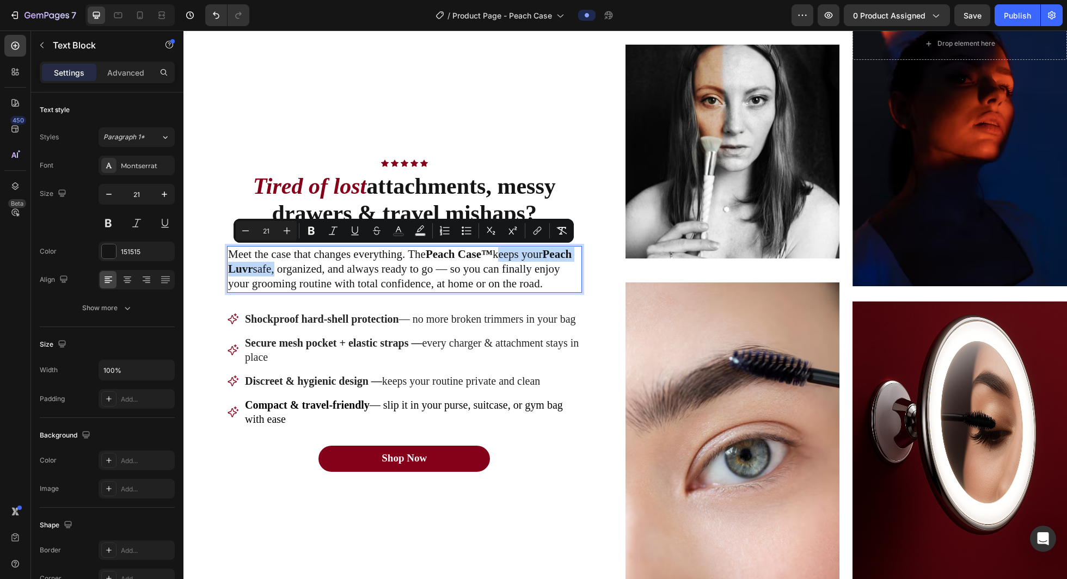
drag, startPoint x: 497, startPoint y: 254, endPoint x: 263, endPoint y: 270, distance: 234.1
click at [263, 270] on p "Meet the case that changes everything. The Peach Case™ keeps your Peach Luvr sa…" at bounding box center [404, 269] width 353 height 45
click at [400, 230] on icon "Editor contextual toolbar" at bounding box center [398, 230] width 11 height 11
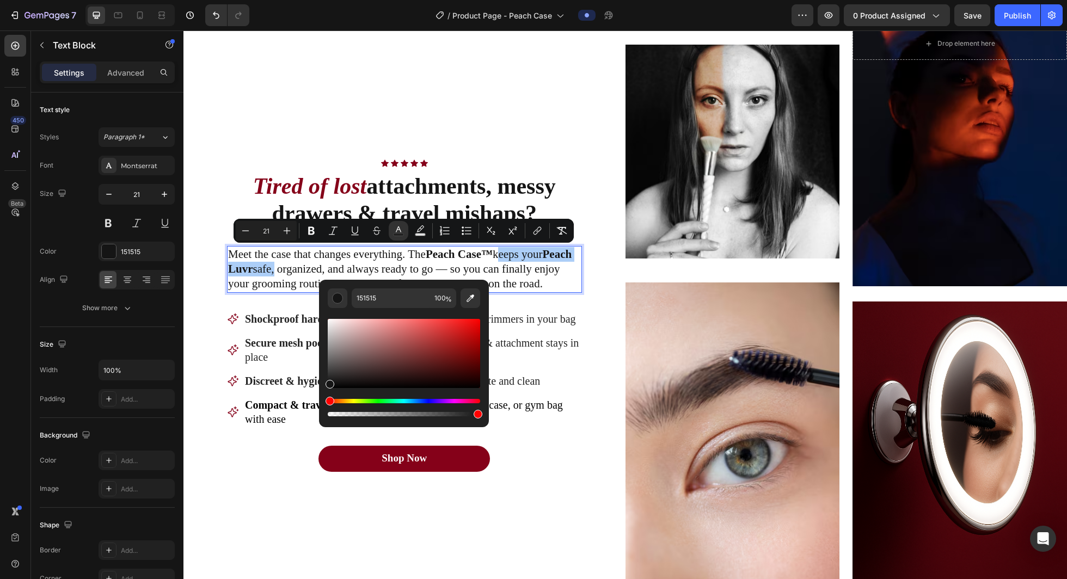
click at [381, 285] on div "151515 100 %" at bounding box center [404, 349] width 170 height 139
click at [381, 295] on input "151515" at bounding box center [391, 299] width 78 height 20
type input "850019"
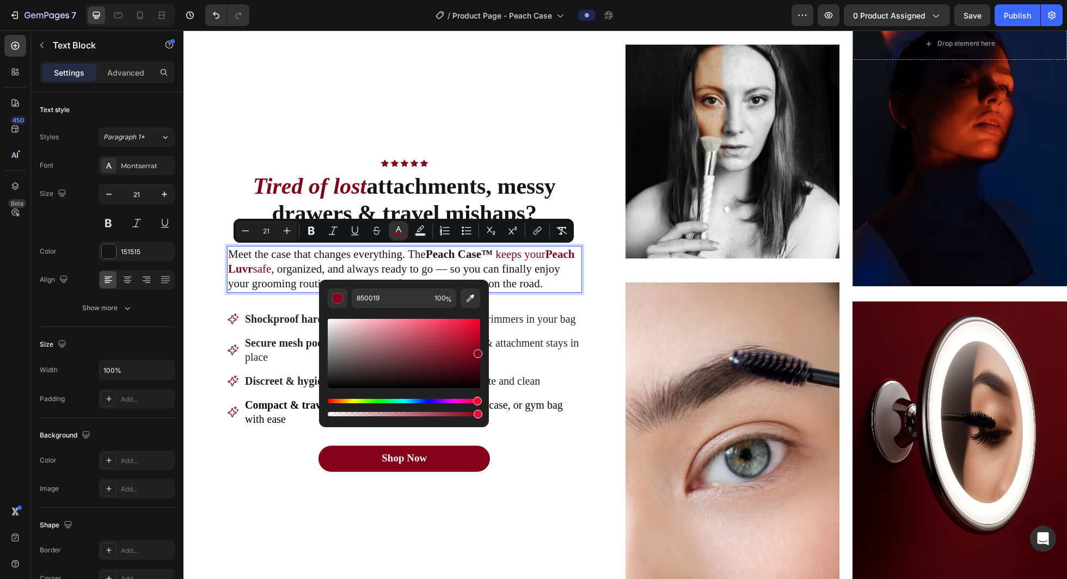
click at [496, 265] on p "Meet the case that changes everything. The Peach Case™ keeps your Peach Luvr sa…" at bounding box center [404, 269] width 353 height 45
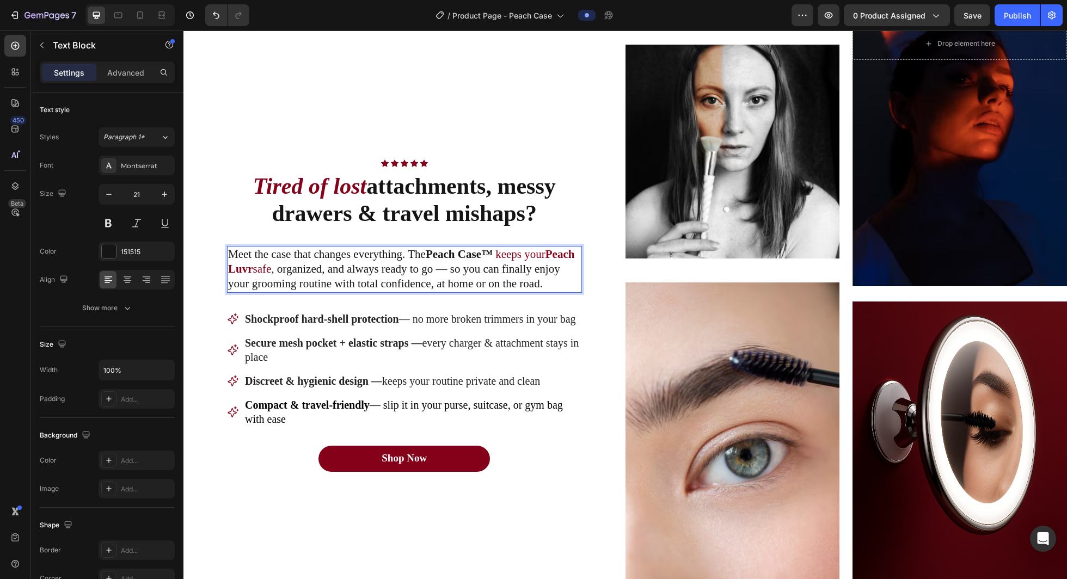
click at [282, 287] on p "Meet the case that changes everything. The Peach Case™ keeps your Peach Luvr sa…" at bounding box center [404, 269] width 353 height 45
drag, startPoint x: 282, startPoint y: 287, endPoint x: 306, endPoint y: 287, distance: 24.0
click at [306, 287] on p "Meet the case that changes everything. The Peach Case™ keeps your Peach Luvr sa…" at bounding box center [404, 269] width 353 height 45
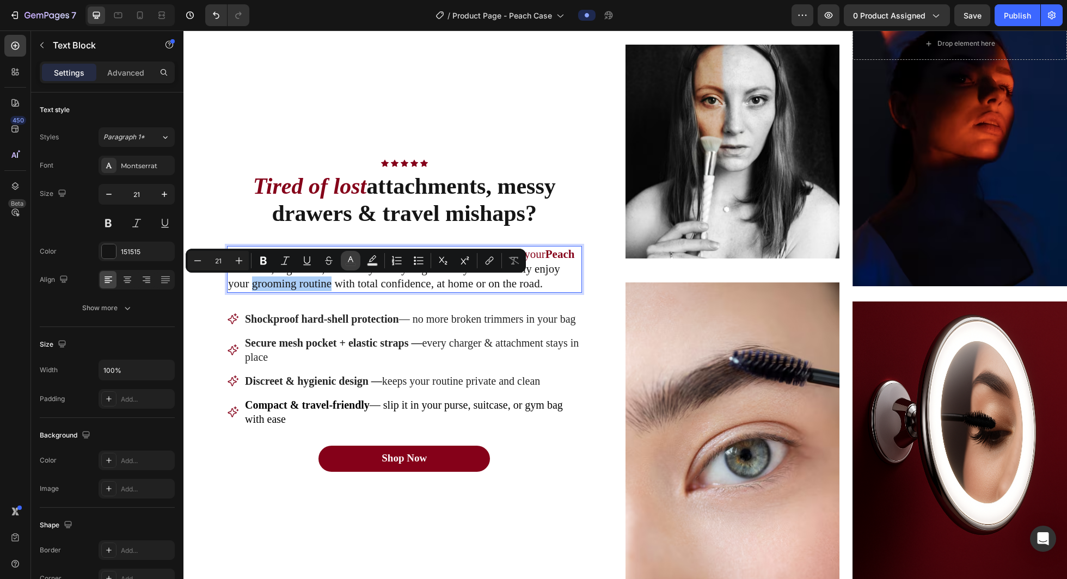
click at [353, 262] on icon "Editor contextual toolbar" at bounding box center [350, 260] width 11 height 11
type input "151515"
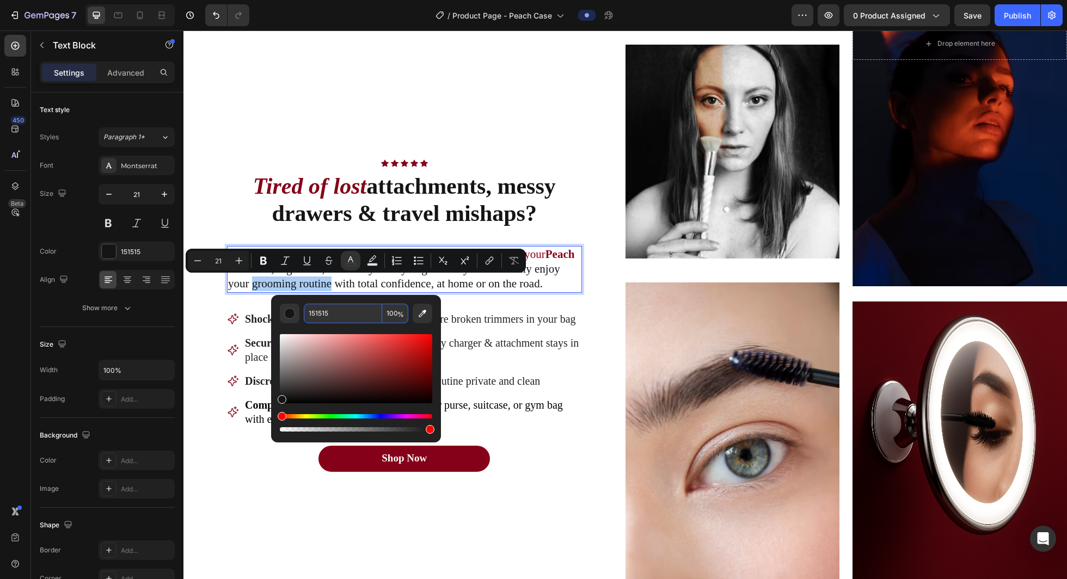
click at [330, 314] on input "151515" at bounding box center [343, 314] width 78 height 20
type input "850019"
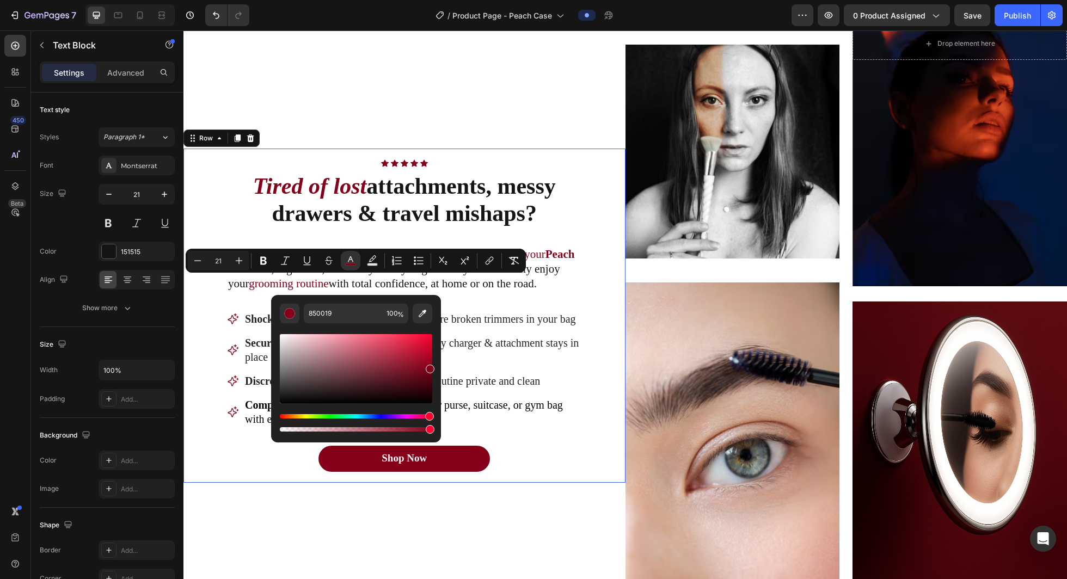
click at [481, 305] on div "Icon Icon Icon Icon Icon Icon List Row Tired of lost attachments, messy drawers…" at bounding box center [404, 316] width 355 height 313
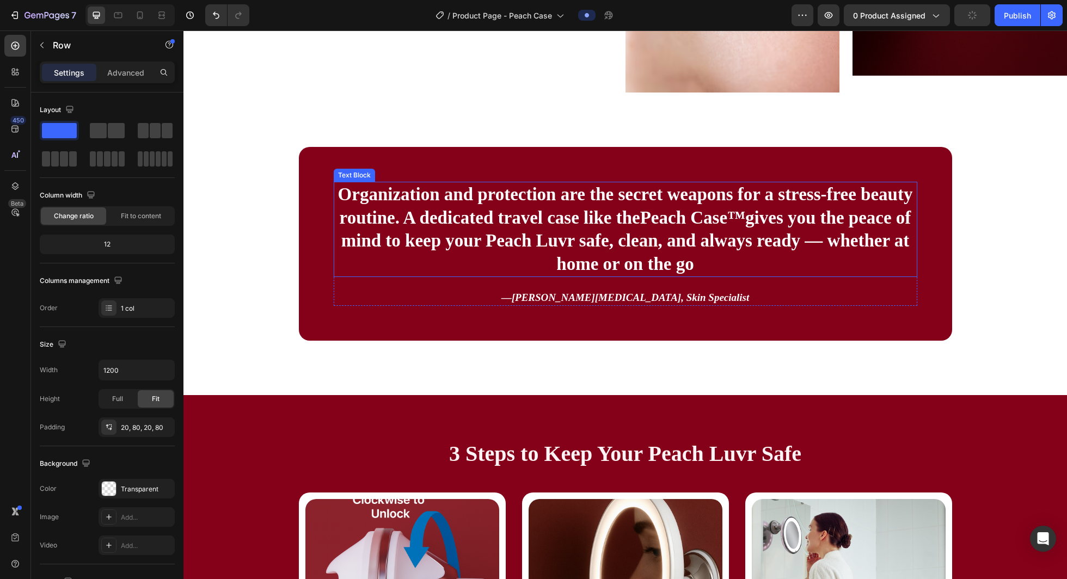
scroll to position [1231, 0]
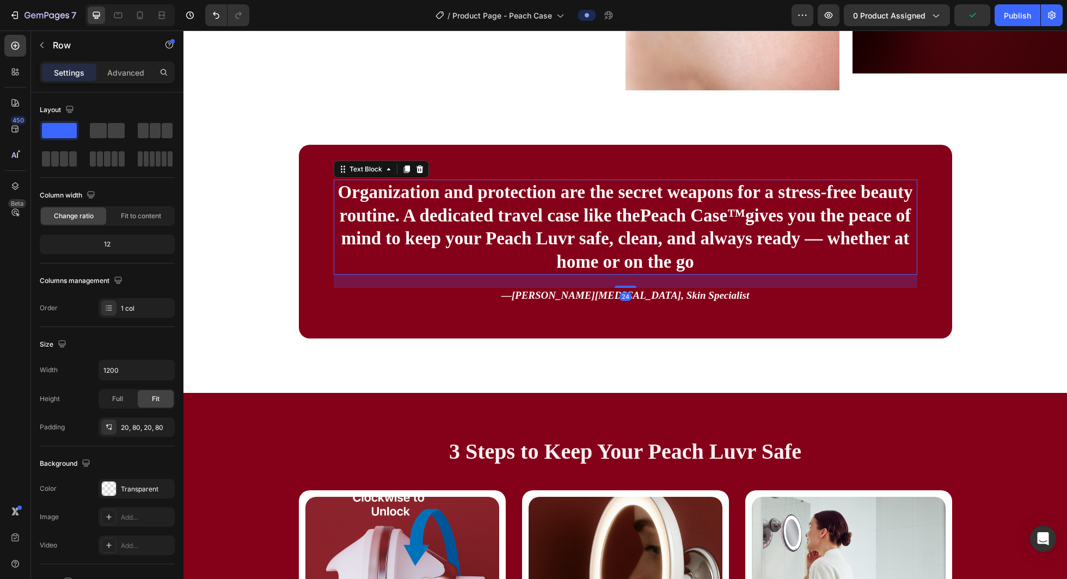
click at [480, 232] on p "Organization and protection are the secret weapons for a stress-free beauty rou…" at bounding box center [626, 228] width 582 height 94
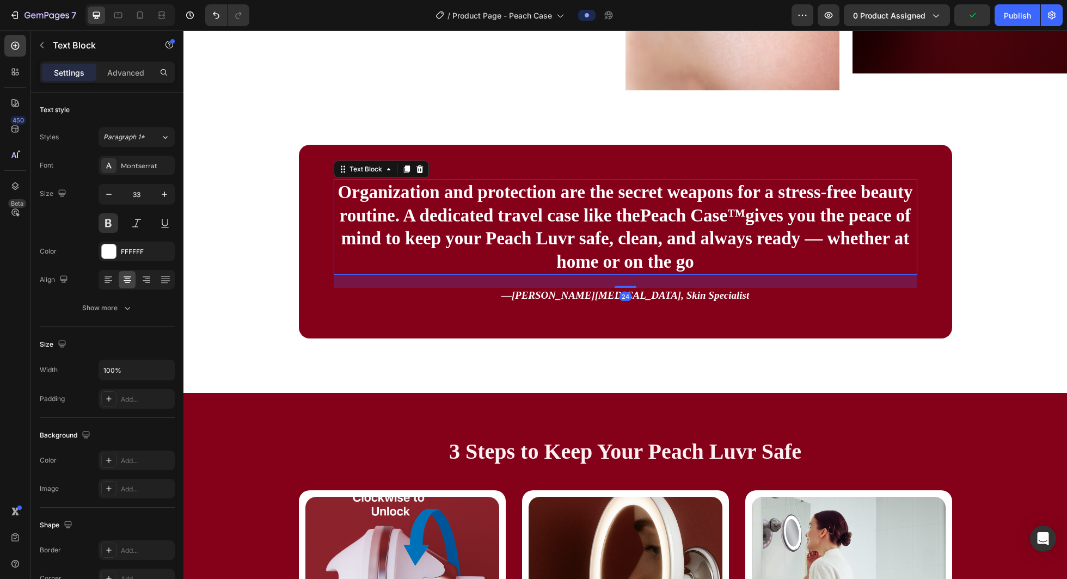
click at [480, 232] on p "Organization and protection are the secret weapons for a stress-free beauty rou…" at bounding box center [626, 228] width 582 height 94
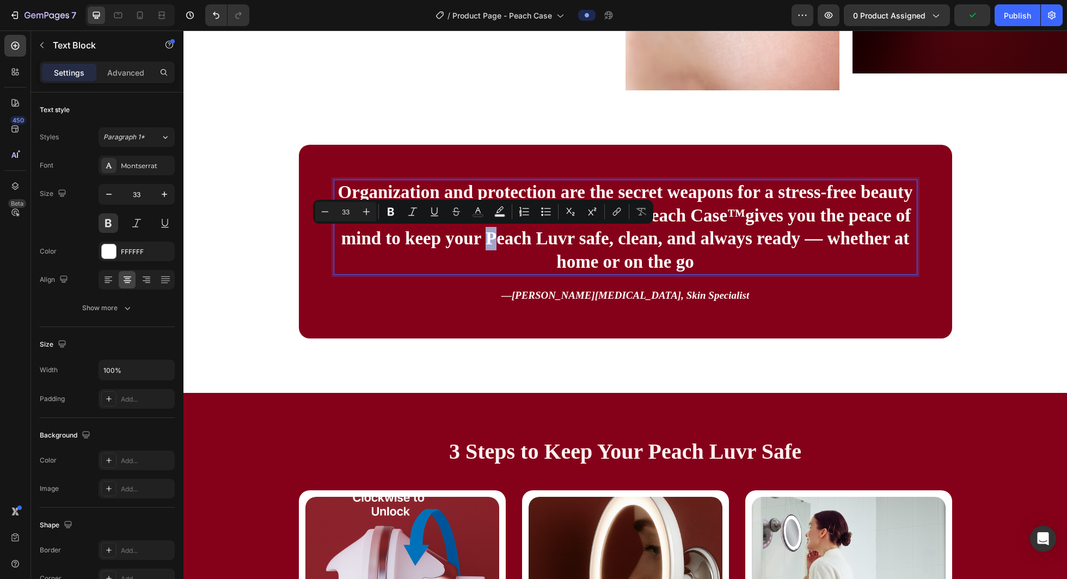
click at [496, 259] on p "Organization and protection are the secret weapons for a stress-free beauty rou…" at bounding box center [626, 228] width 582 height 94
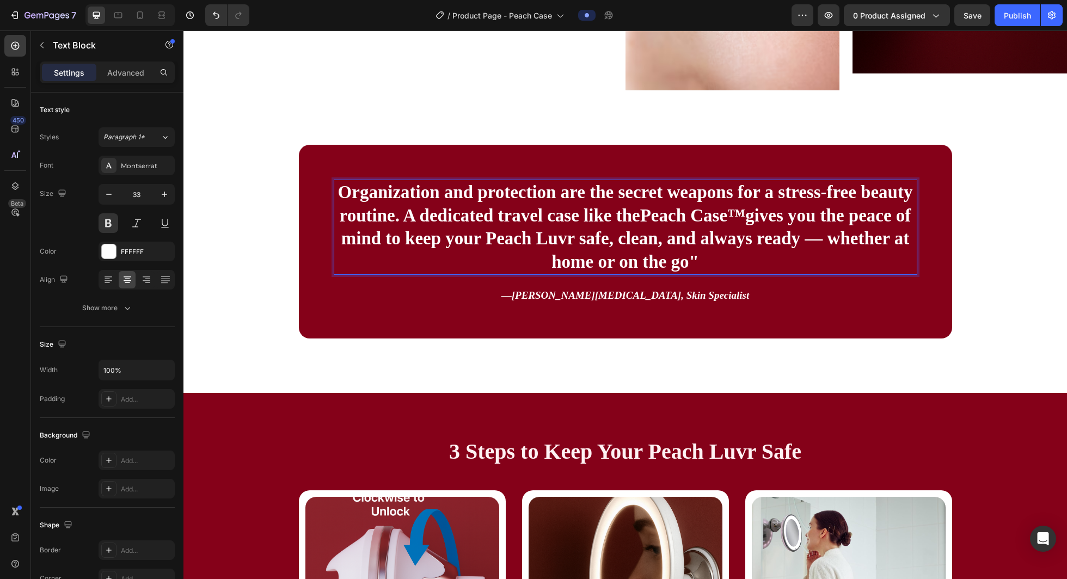
click at [338, 198] on p "Organization and protection are the secret weapons for a stress-free beauty rou…" at bounding box center [626, 228] width 582 height 94
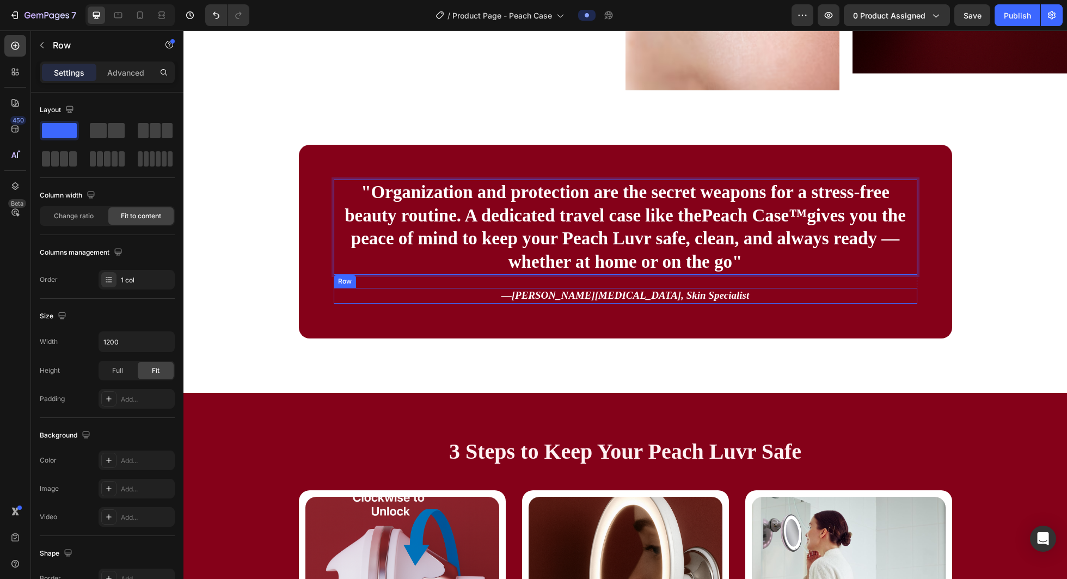
click at [412, 295] on div "— Dr. Yasmin V., Skin Specialist Text Block Row" at bounding box center [626, 296] width 584 height 16
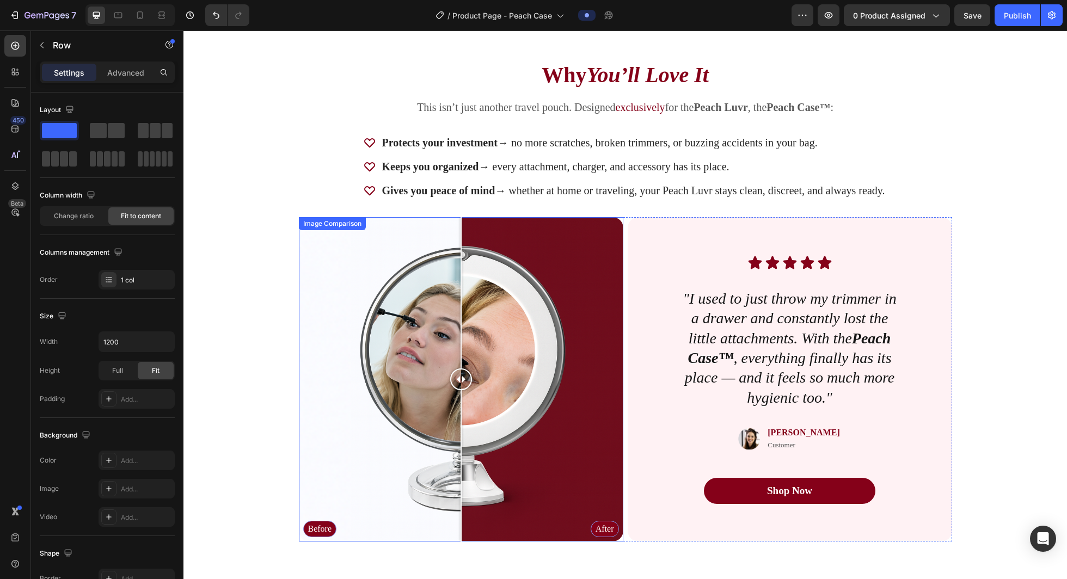
scroll to position [2011, 0]
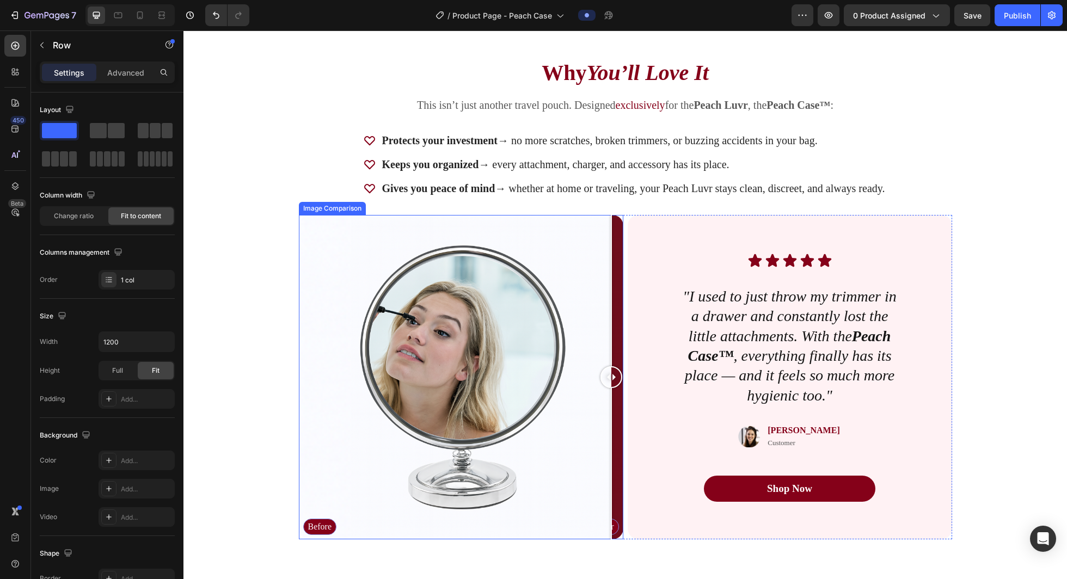
click at [496, 336] on div "Before After" at bounding box center [461, 377] width 325 height 325
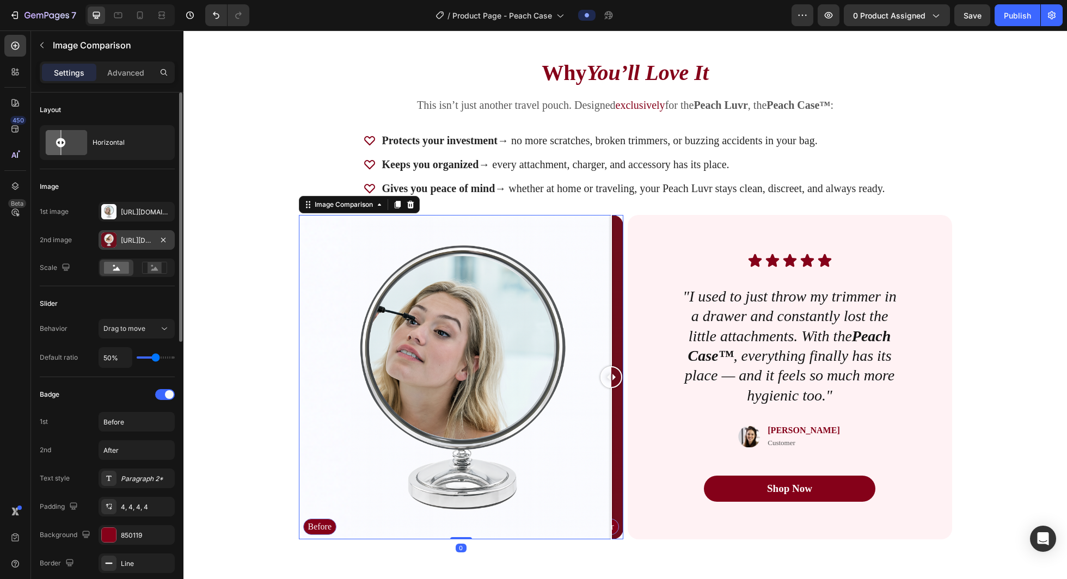
click at [122, 241] on div "Https://cdn.Shopify.Com/s/files/1/0721/4720/6343/files/gempages_579896476411364…" at bounding box center [137, 241] width 32 height 10
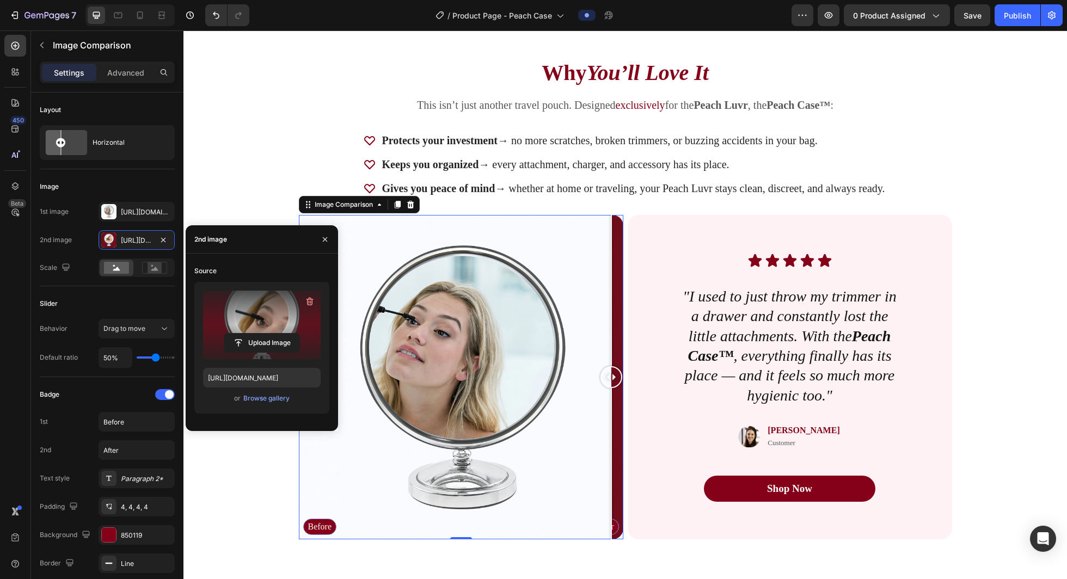
click at [249, 314] on label at bounding box center [262, 325] width 118 height 69
click at [249, 334] on input "file" at bounding box center [261, 343] width 75 height 19
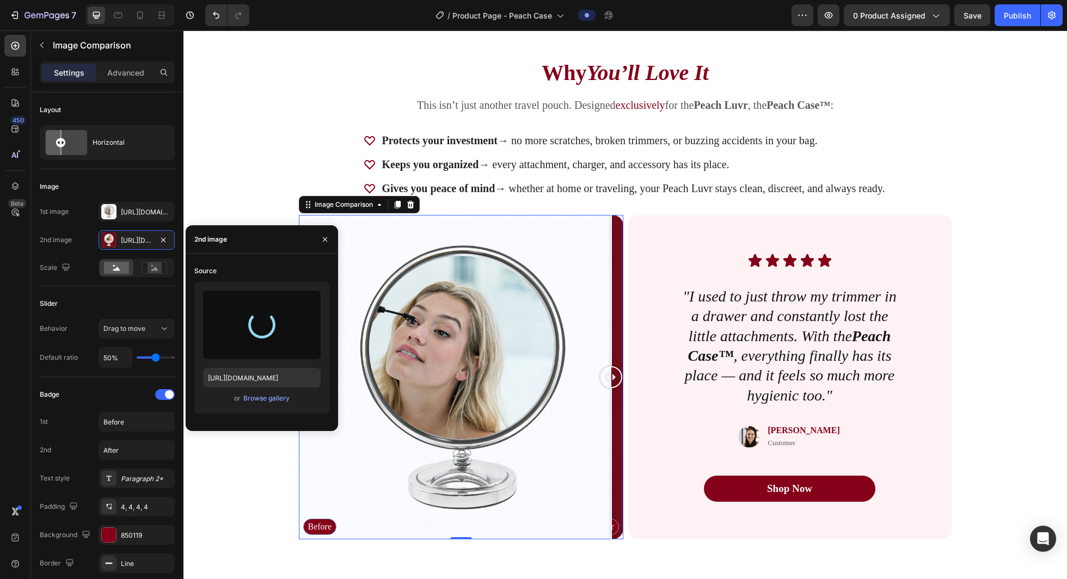
type input "https://cdn.shopify.com/s/files/1/0721/4720/6343/files/gempages_579896476411364…"
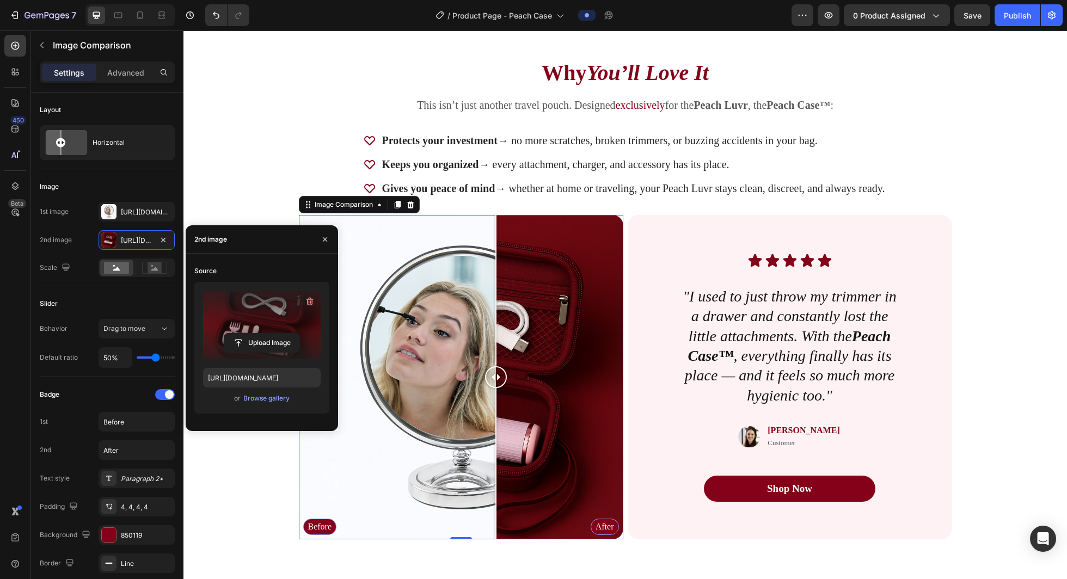
drag, startPoint x: 461, startPoint y: 373, endPoint x: 497, endPoint y: 400, distance: 44.7
click at [496, 400] on div at bounding box center [496, 377] width 22 height 325
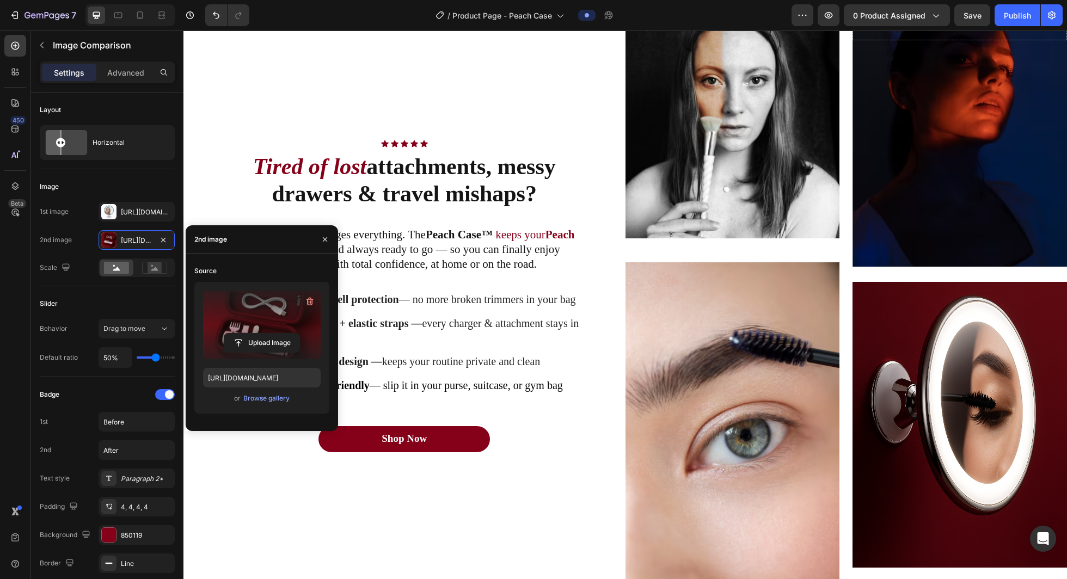
scroll to position [595, 0]
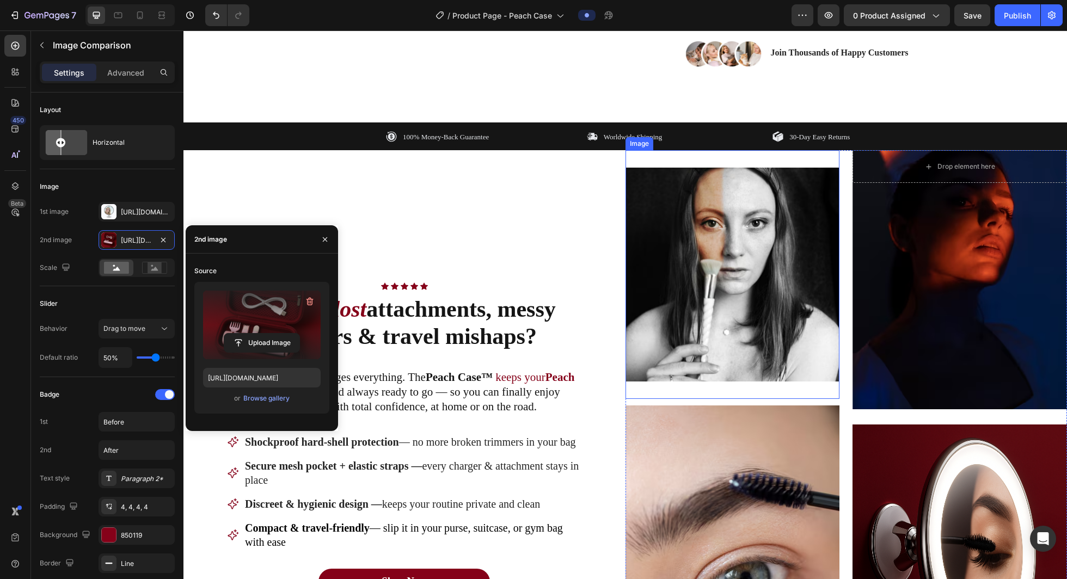
click at [496, 230] on img at bounding box center [733, 274] width 215 height 213
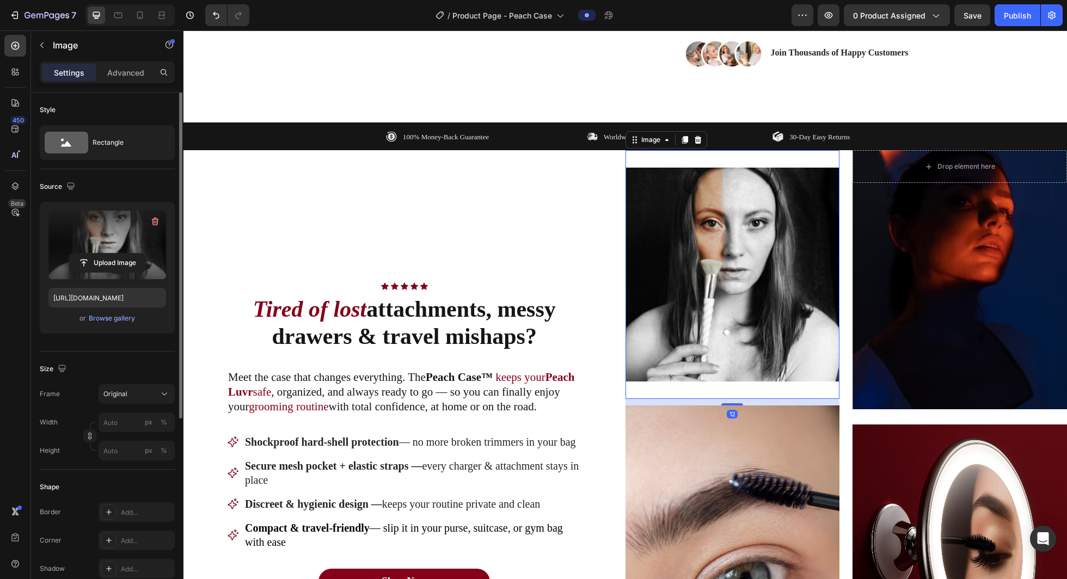
click at [131, 234] on label at bounding box center [107, 245] width 118 height 69
click at [131, 254] on input "file" at bounding box center [107, 263] width 75 height 19
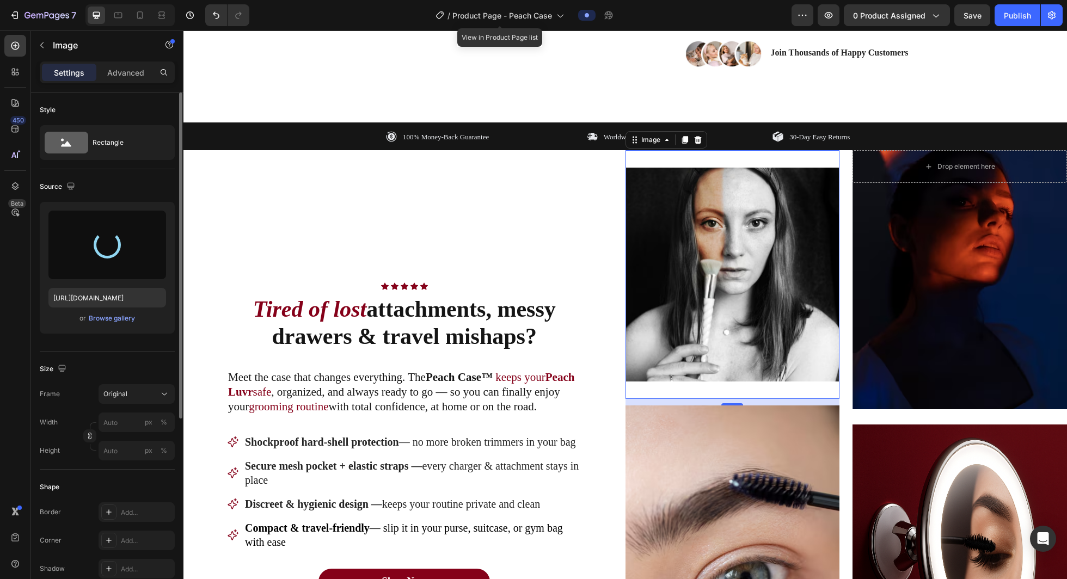
type input "https://cdn.shopify.com/s/files/1/0721/4720/6343/files/gempages_579896476411364…"
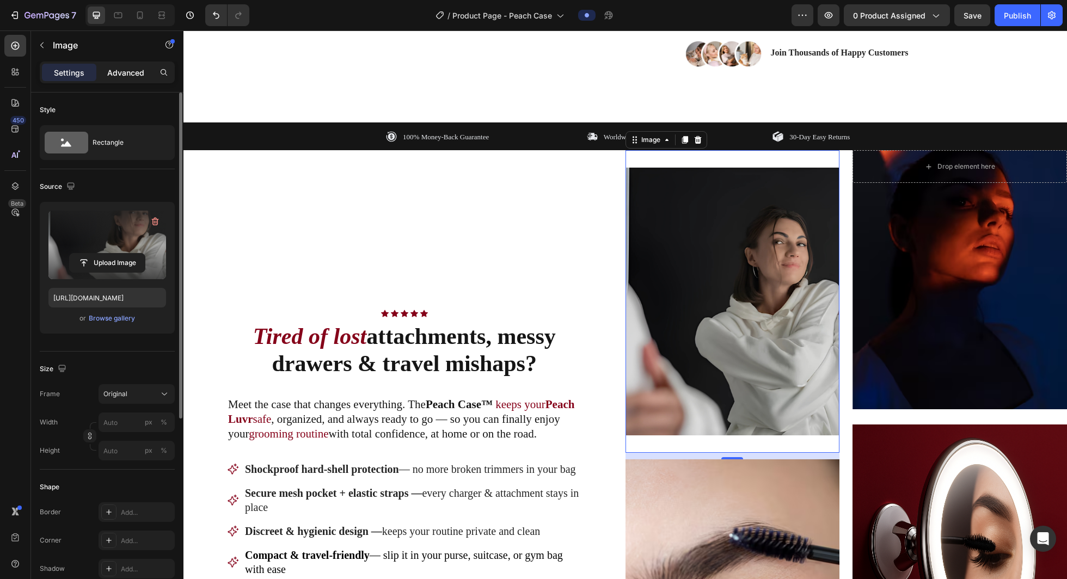
click at [117, 74] on p "Advanced" at bounding box center [125, 72] width 37 height 11
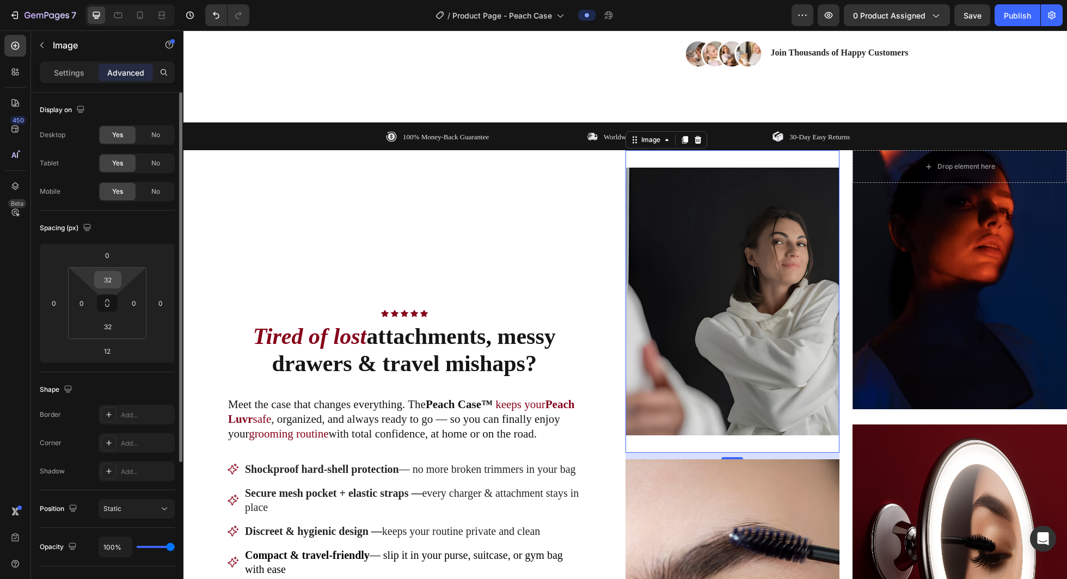
click at [109, 283] on input "32" at bounding box center [108, 280] width 22 height 16
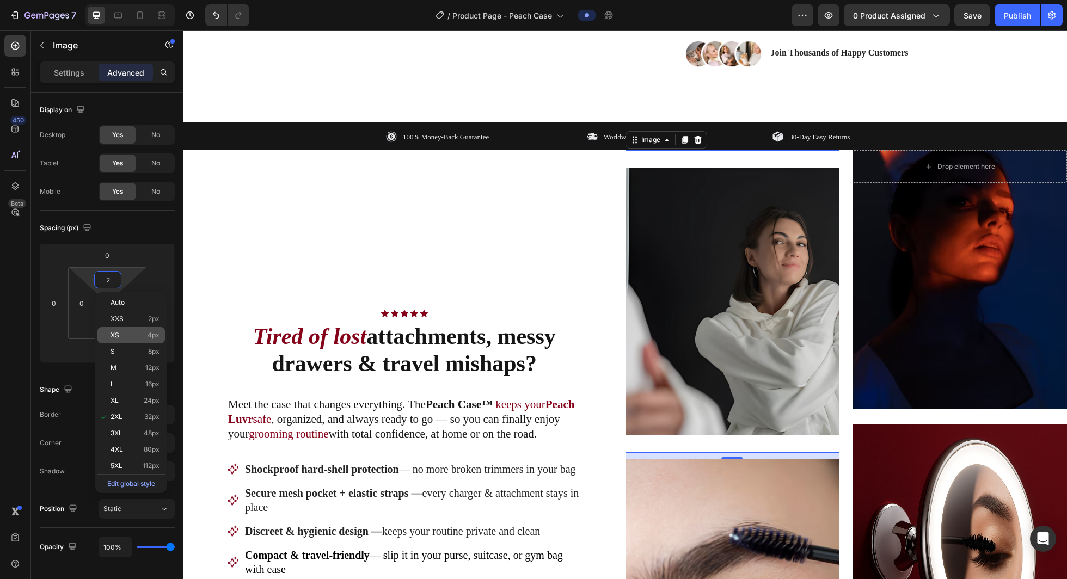
click at [131, 341] on div "XS 4px" at bounding box center [131, 335] width 68 height 16
type input "4"
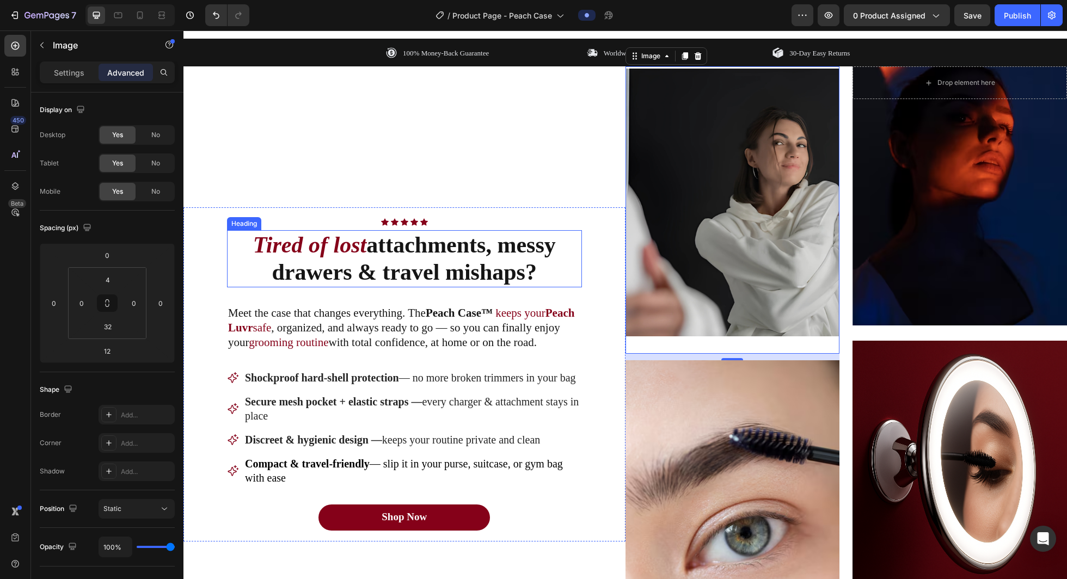
scroll to position [726, 0]
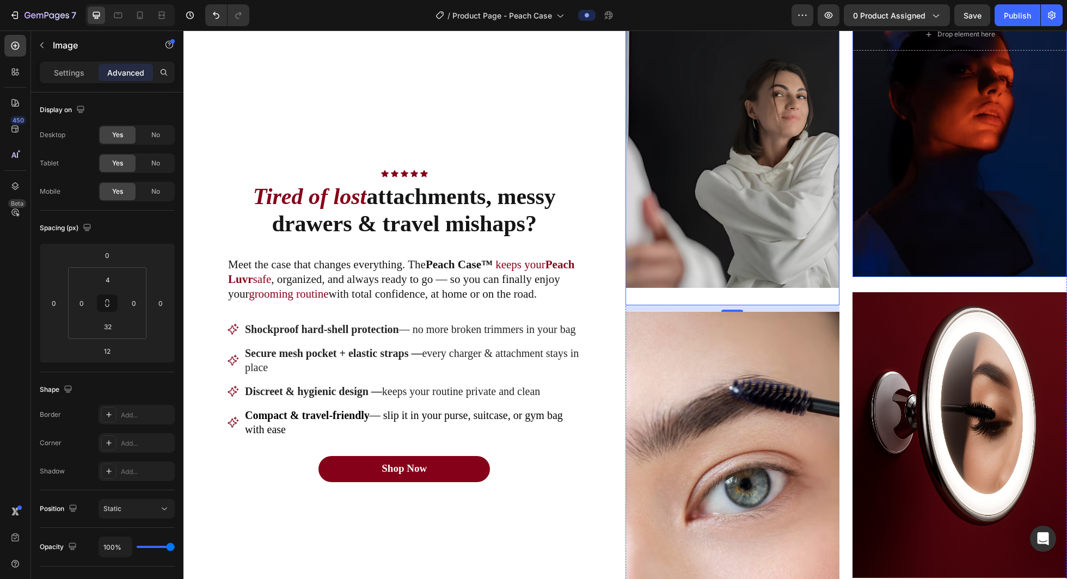
click at [496, 231] on div "Overlay" at bounding box center [960, 147] width 215 height 259
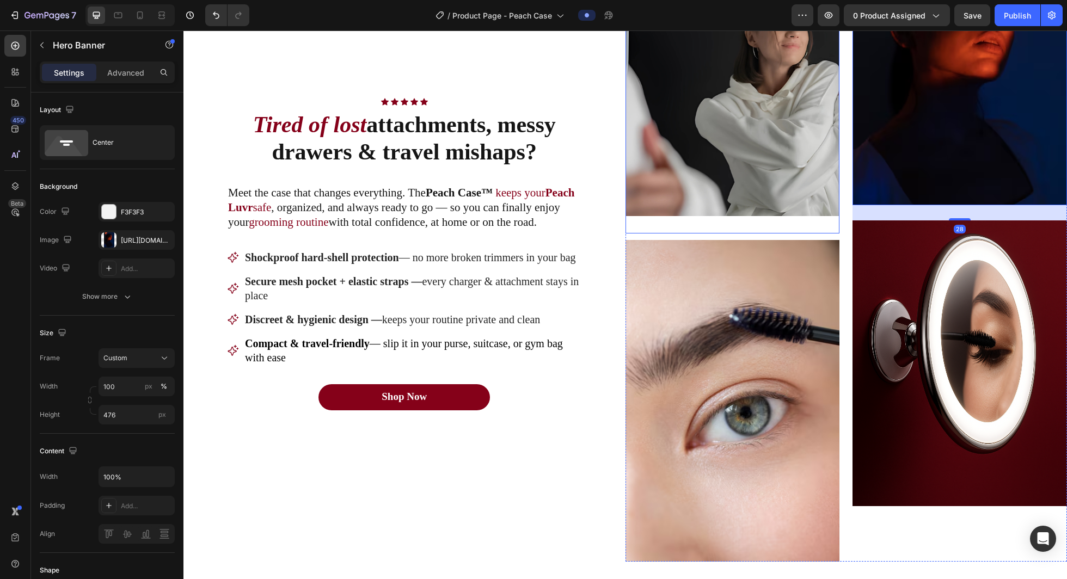
scroll to position [798, 0]
click at [496, 299] on img at bounding box center [960, 363] width 215 height 286
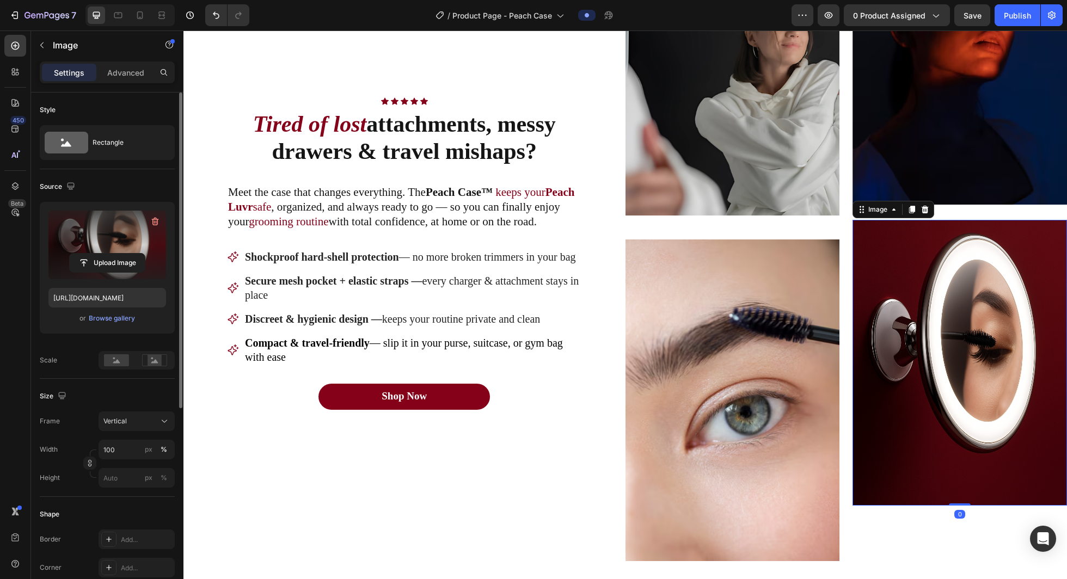
click at [121, 231] on label at bounding box center [107, 245] width 118 height 69
click at [121, 254] on input "file" at bounding box center [107, 263] width 75 height 19
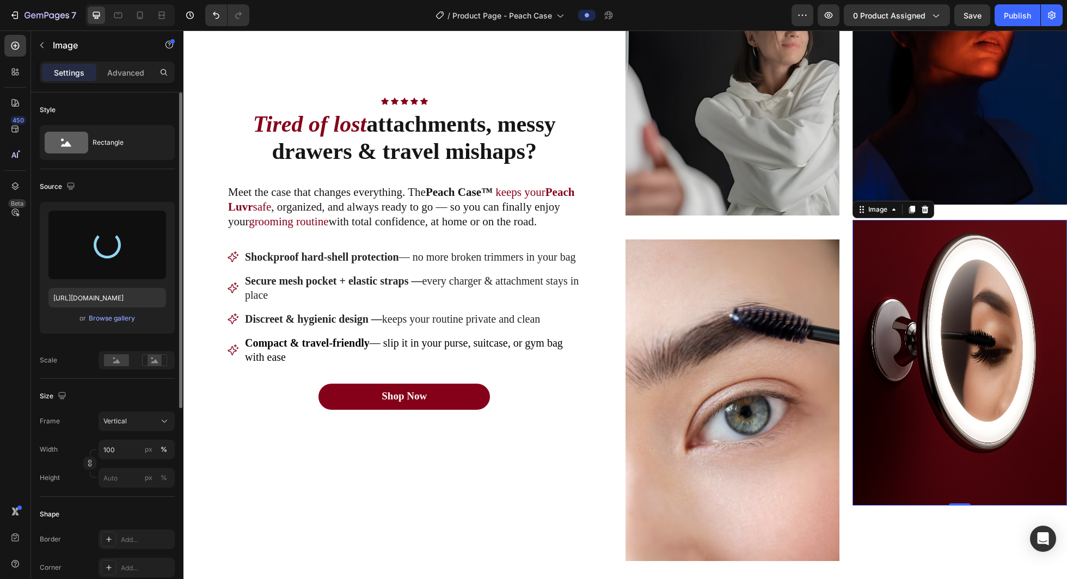
type input "https://cdn.shopify.com/s/files/1/0721/4720/6343/files/gempages_579896476411364…"
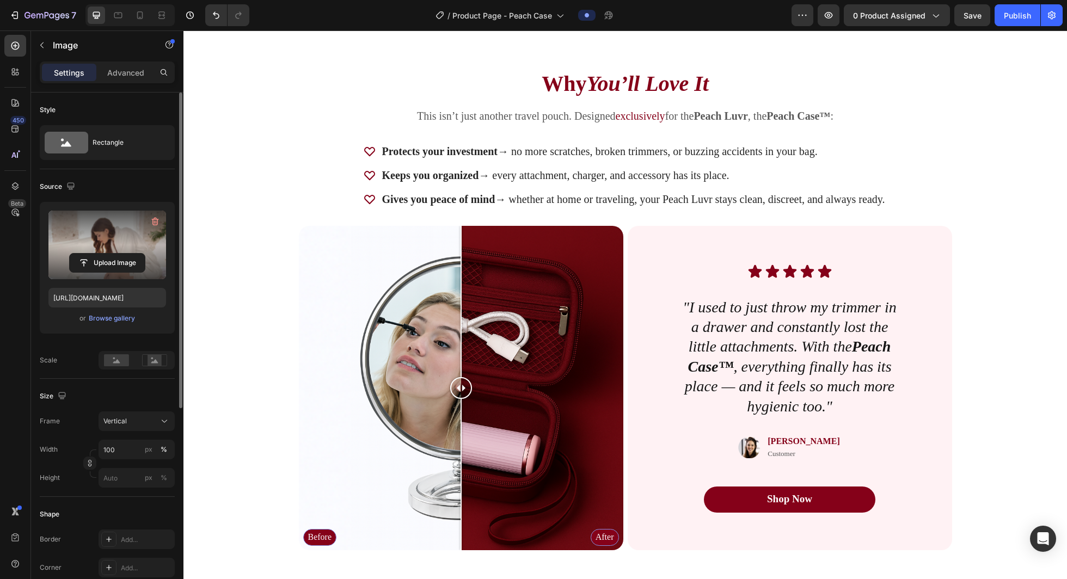
scroll to position [2076, 0]
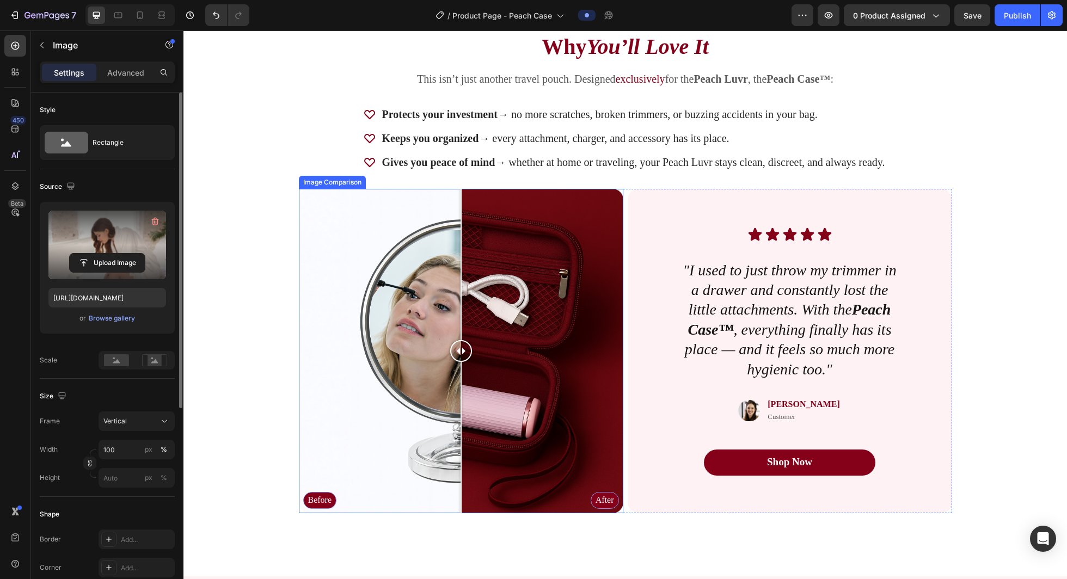
click at [393, 297] on div "Before After" at bounding box center [461, 351] width 325 height 325
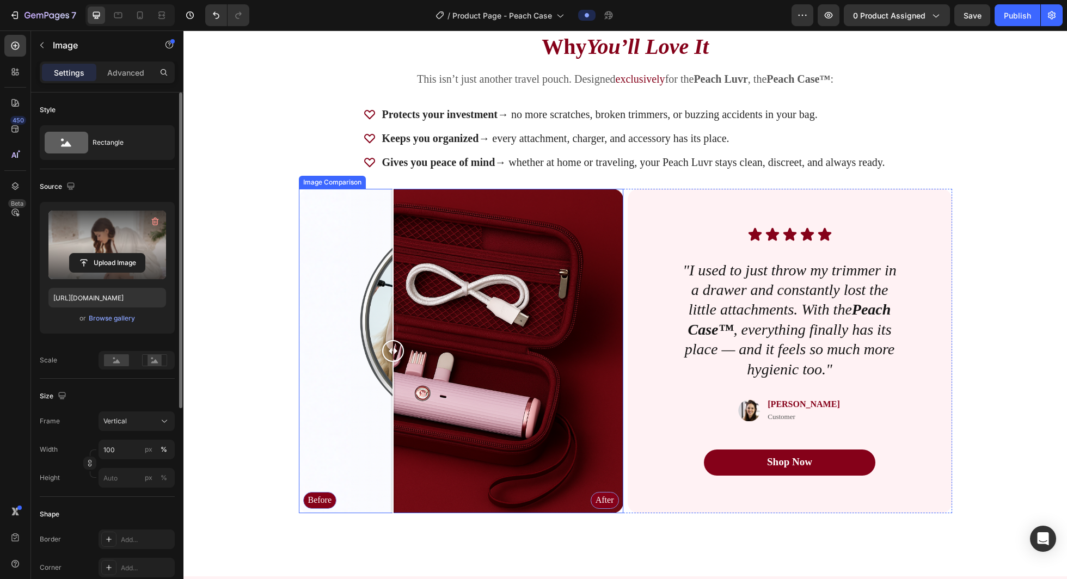
click at [354, 231] on div "Before After" at bounding box center [461, 351] width 325 height 325
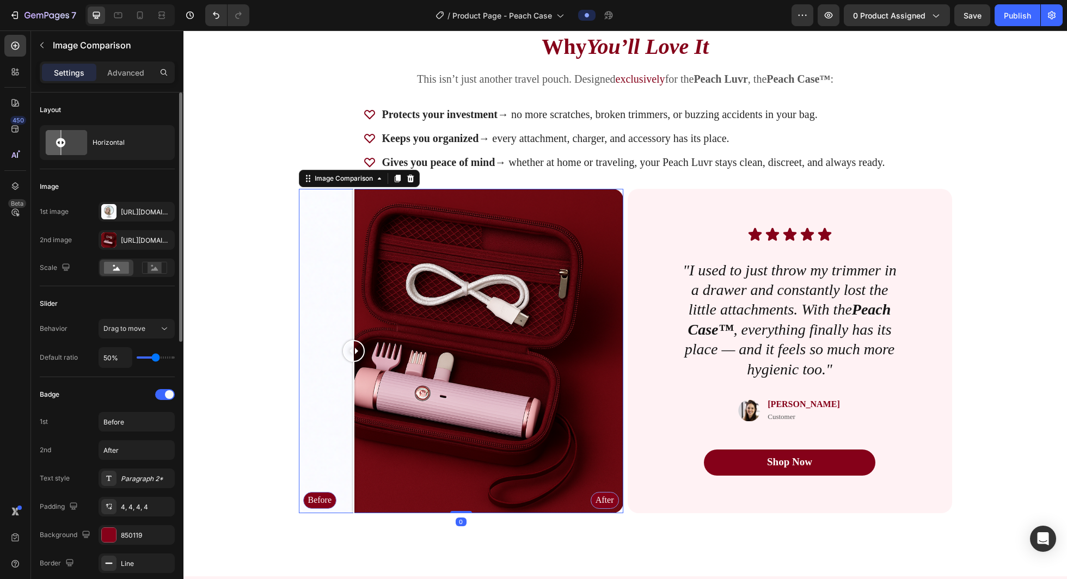
click at [451, 247] on div "Before After" at bounding box center [461, 351] width 325 height 325
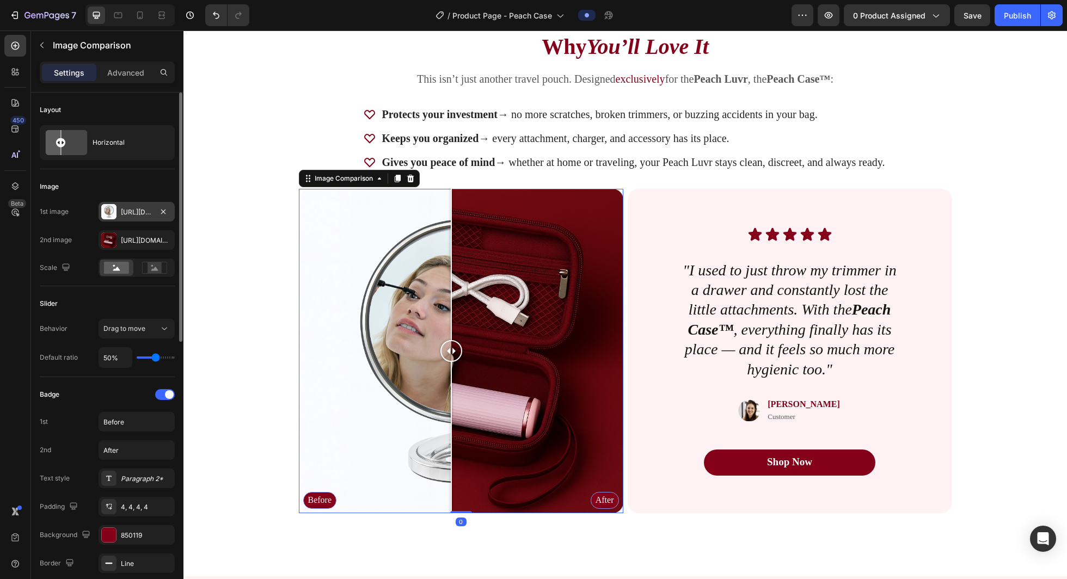
click at [131, 205] on div "Https://cdn.Shopify.Com/s/files/1/0721/4720/6343/files/gempages_579896476411364…" at bounding box center [137, 212] width 76 height 20
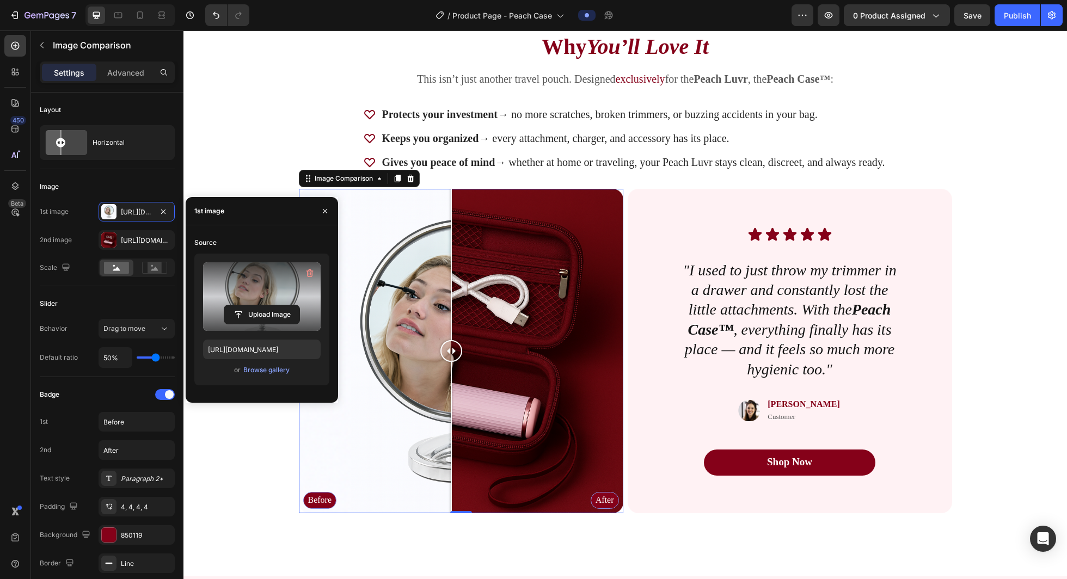
click at [246, 301] on label at bounding box center [262, 296] width 118 height 69
click at [246, 305] on input "file" at bounding box center [261, 314] width 75 height 19
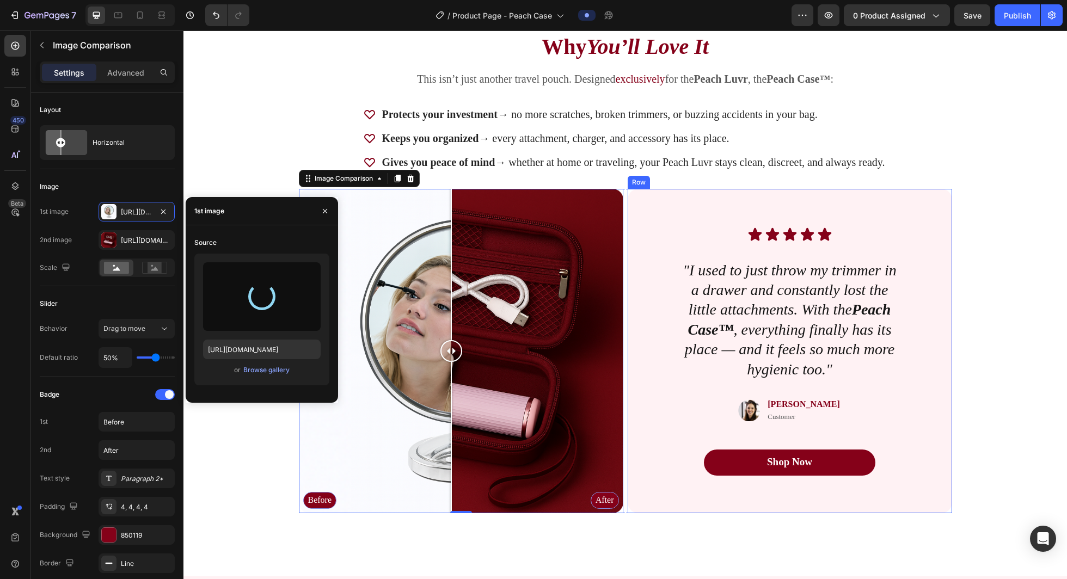
type input "https://cdn.shopify.com/s/files/1/0721/4720/6343/files/gempages_579896476411364…"
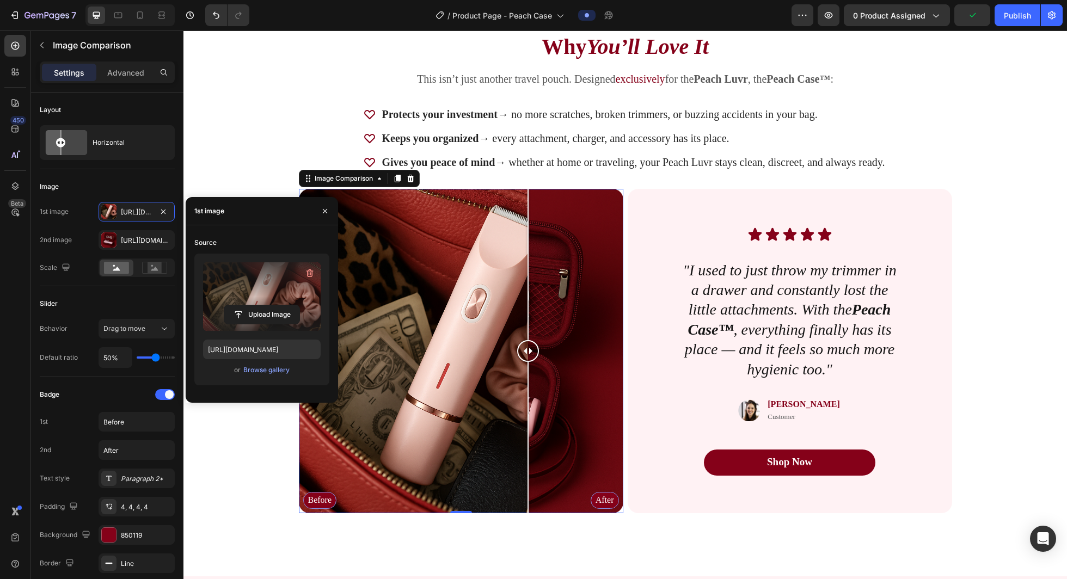
drag, startPoint x: 464, startPoint y: 346, endPoint x: 528, endPoint y: 454, distance: 124.8
click at [496, 454] on div at bounding box center [528, 351] width 22 height 325
click at [496, 282] on div "Why You’ll Love It Heading This isn’t just another travel pouch. Designed exclu…" at bounding box center [626, 282] width 884 height 589
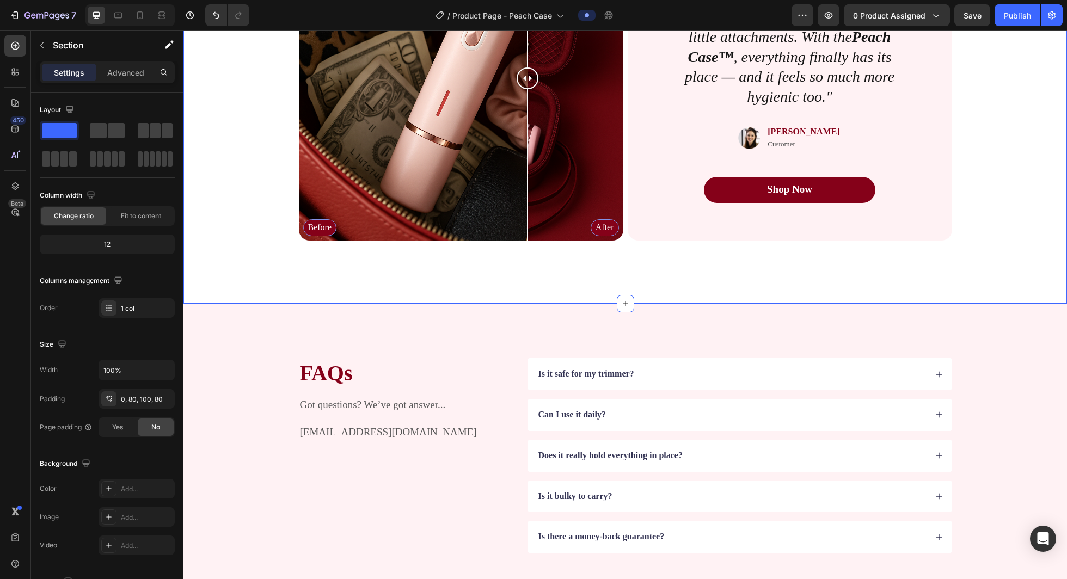
scroll to position [2331, 0]
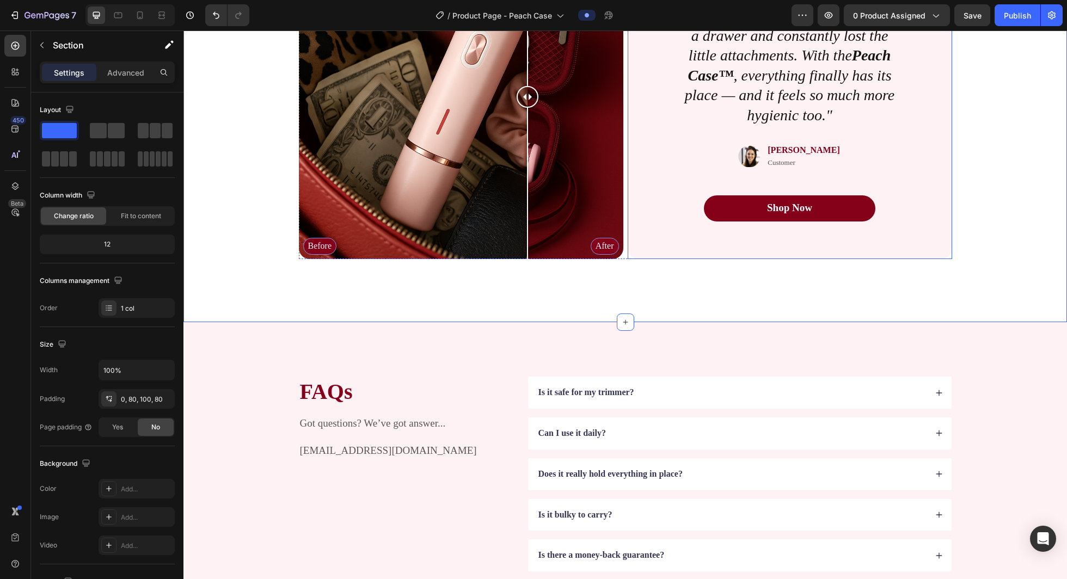
click at [496, 141] on div "Icon Icon Icon Icon Icon Icon List "I used to just throw my trimmer in a drawer…" at bounding box center [790, 97] width 272 height 290
click at [496, 148] on p "Sarah D." at bounding box center [804, 150] width 72 height 11
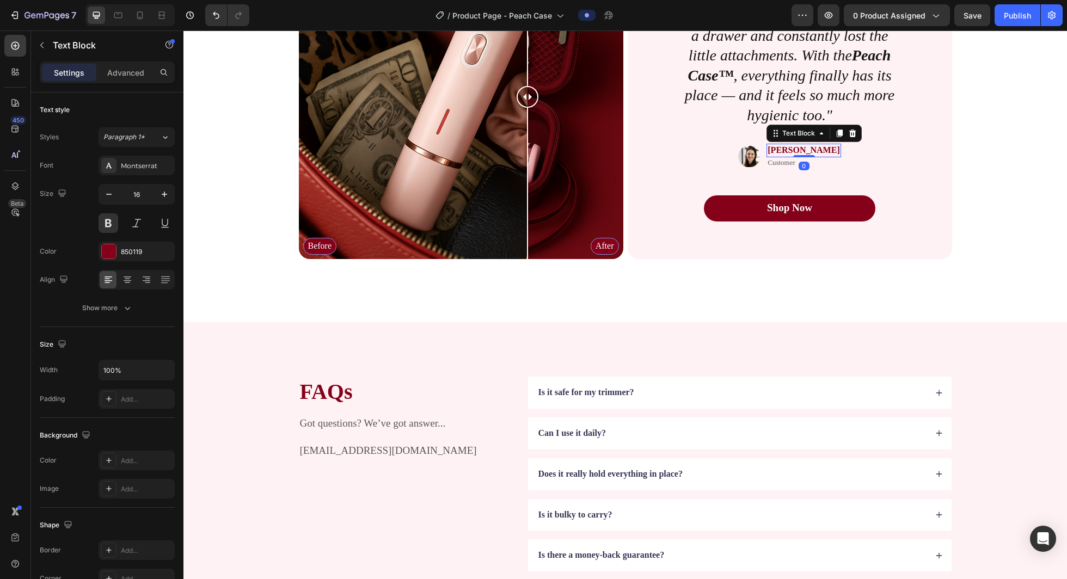
click at [496, 148] on p "Sarah D." at bounding box center [804, 150] width 72 height 11
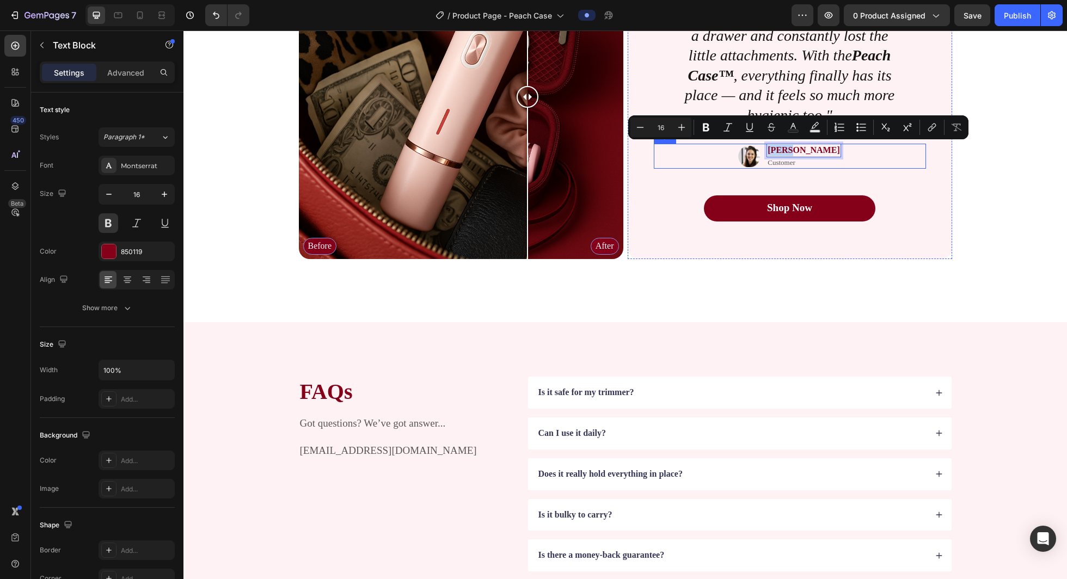
click at [496, 151] on img at bounding box center [749, 156] width 22 height 25
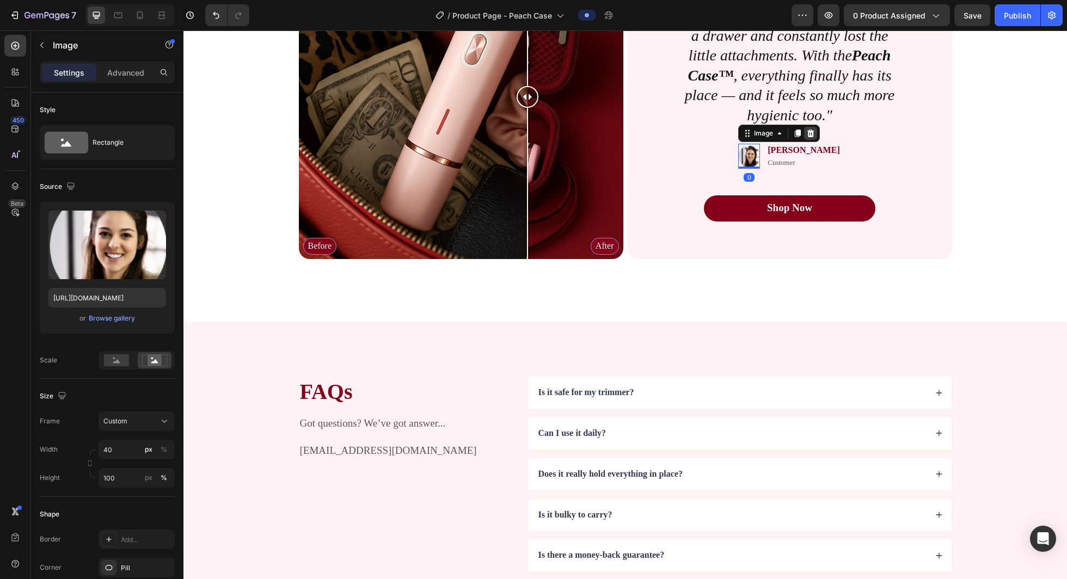
click at [496, 131] on icon at bounding box center [811, 134] width 7 height 8
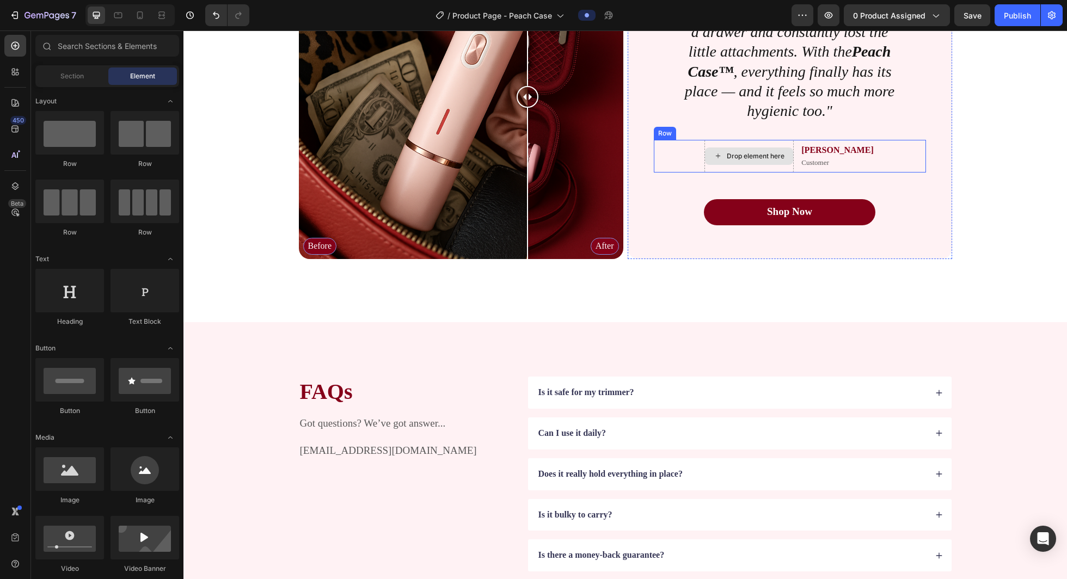
click at [496, 148] on div "Drop element here" at bounding box center [749, 156] width 88 height 17
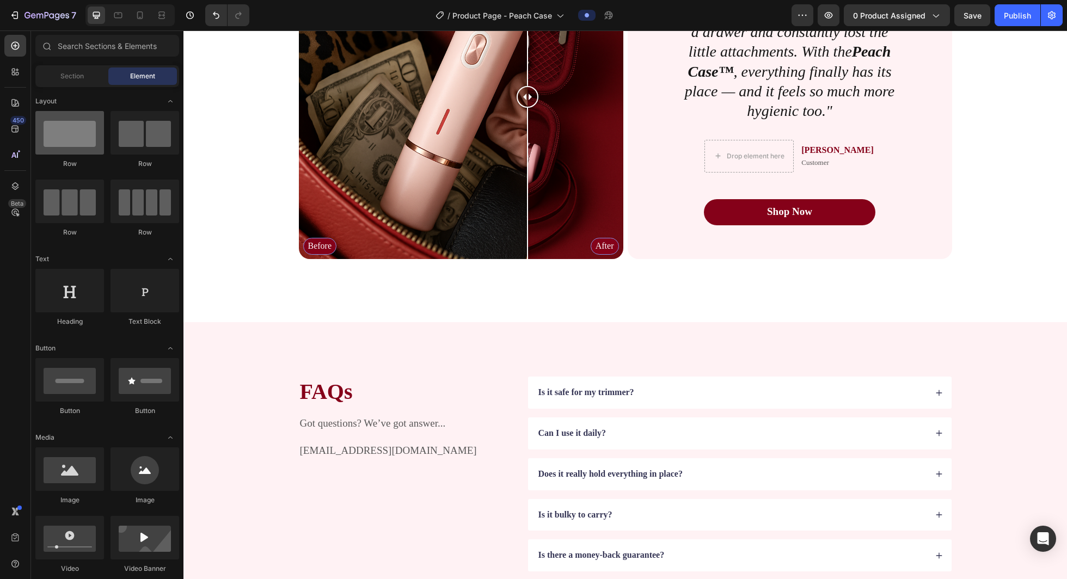
click at [71, 124] on div at bounding box center [69, 133] width 69 height 44
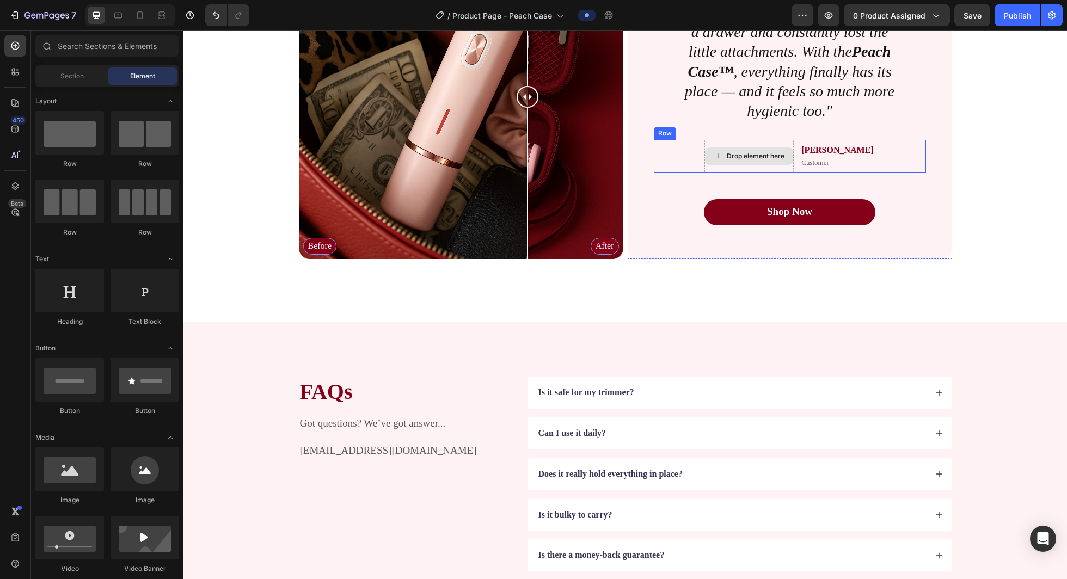
click at [496, 156] on div "Drop element here" at bounding box center [756, 156] width 58 height 9
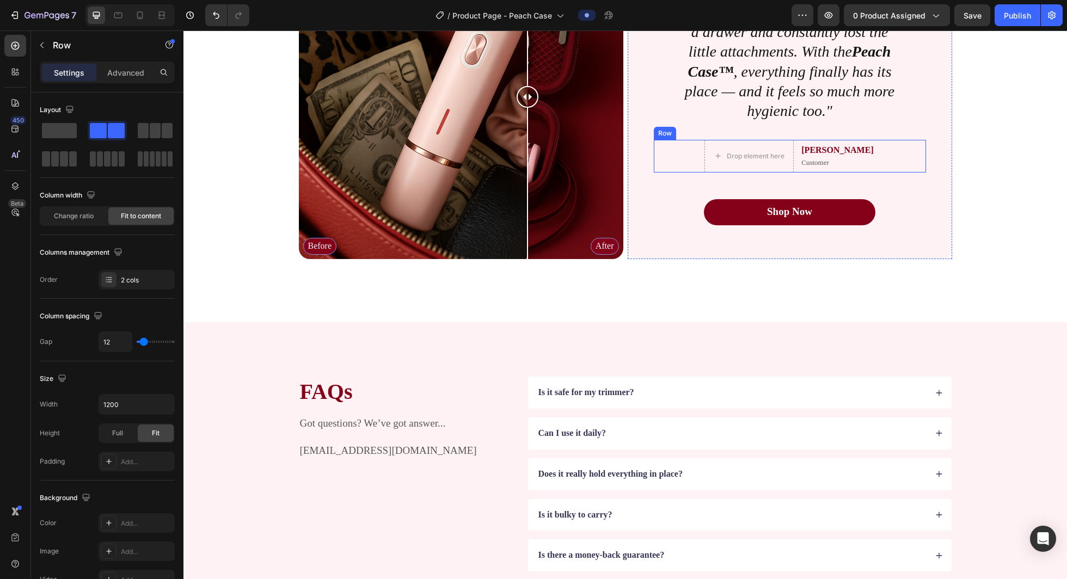
click at [496, 165] on div "Drop element here Sarah D. Text Block Customer Text Block Row" at bounding box center [790, 156] width 272 height 33
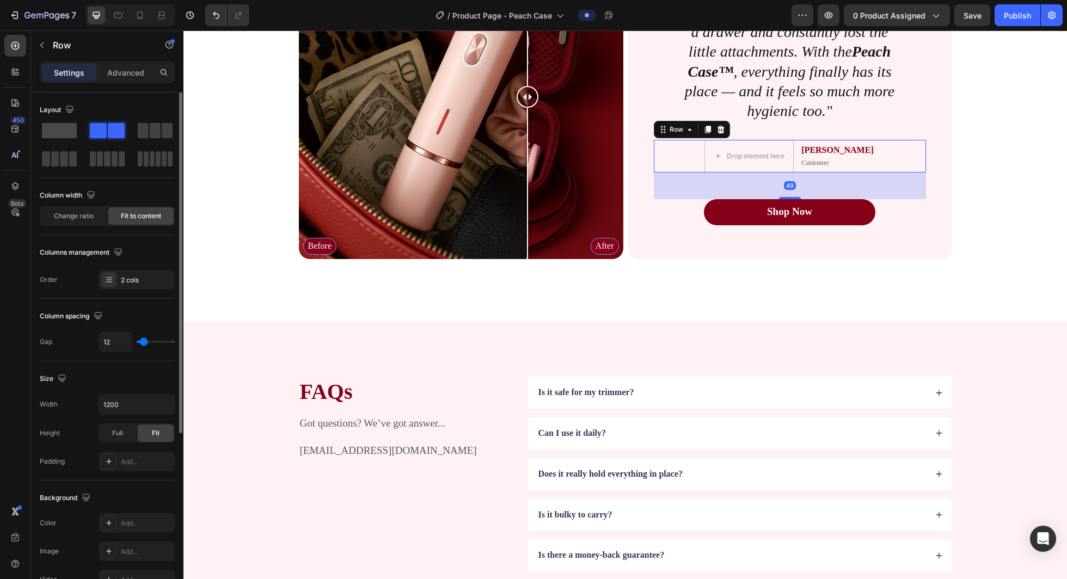
click at [64, 134] on span at bounding box center [59, 130] width 35 height 15
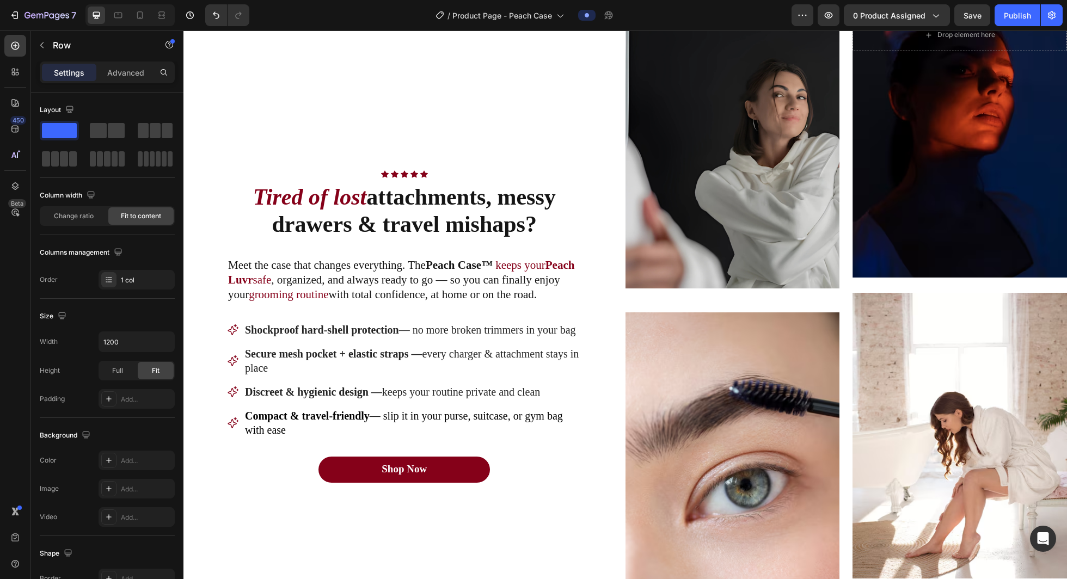
scroll to position [724, 0]
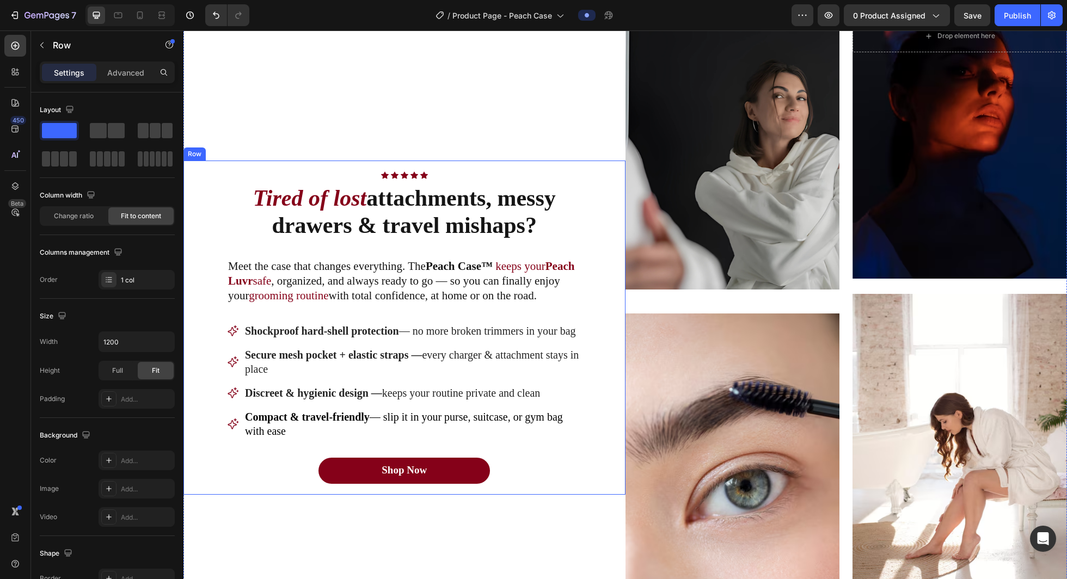
click at [496, 374] on img at bounding box center [733, 475] width 215 height 322
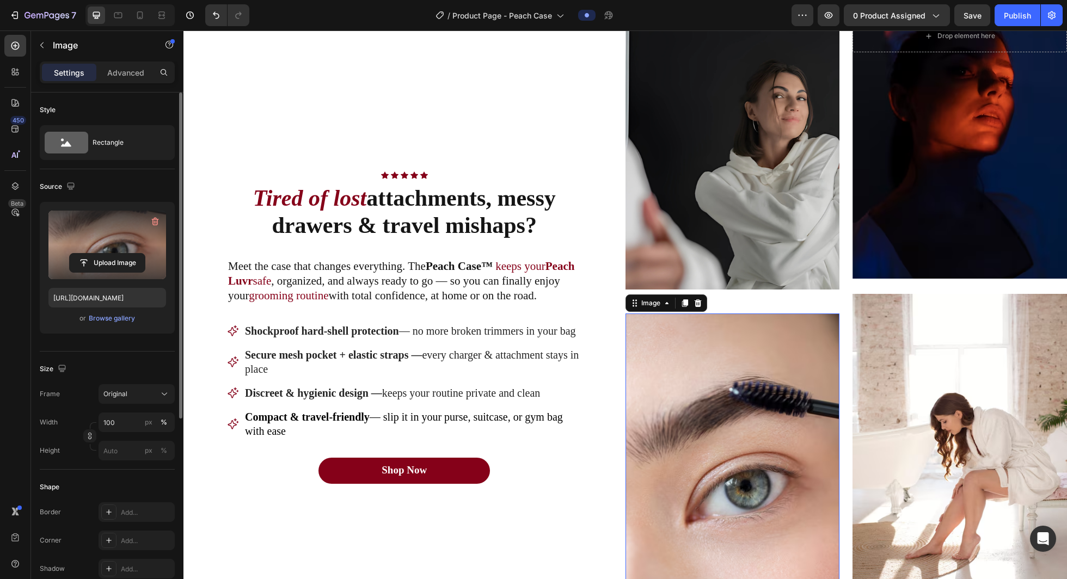
click at [118, 225] on label at bounding box center [107, 245] width 118 height 69
click at [118, 254] on input "file" at bounding box center [107, 263] width 75 height 19
click at [81, 230] on label at bounding box center [107, 245] width 118 height 69
click at [81, 254] on input "file" at bounding box center [107, 263] width 75 height 19
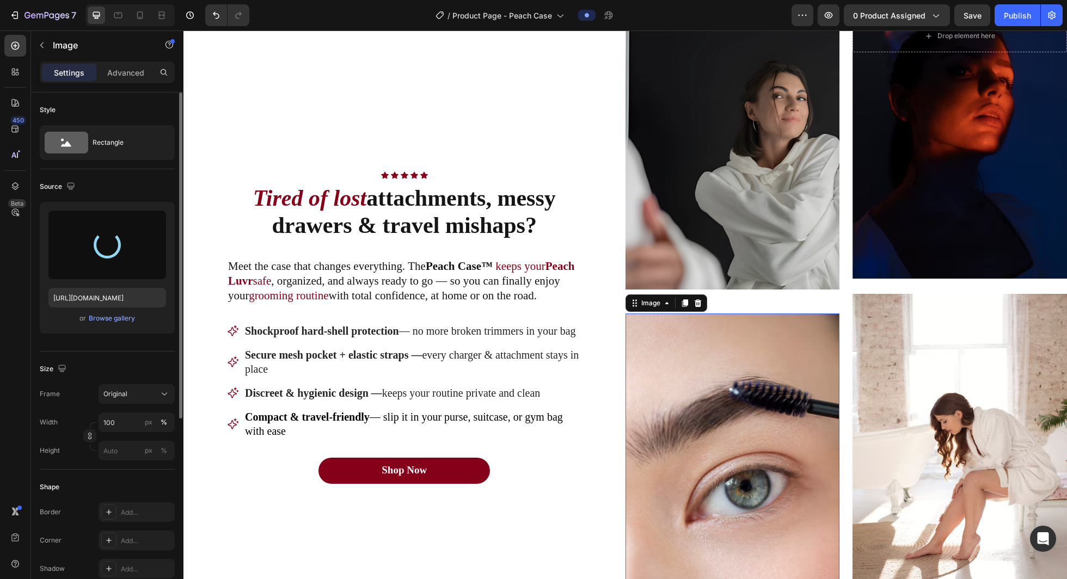
type input "https://cdn.shopify.com/s/files/1/0721/4720/6343/files/gempages_579896476411364…"
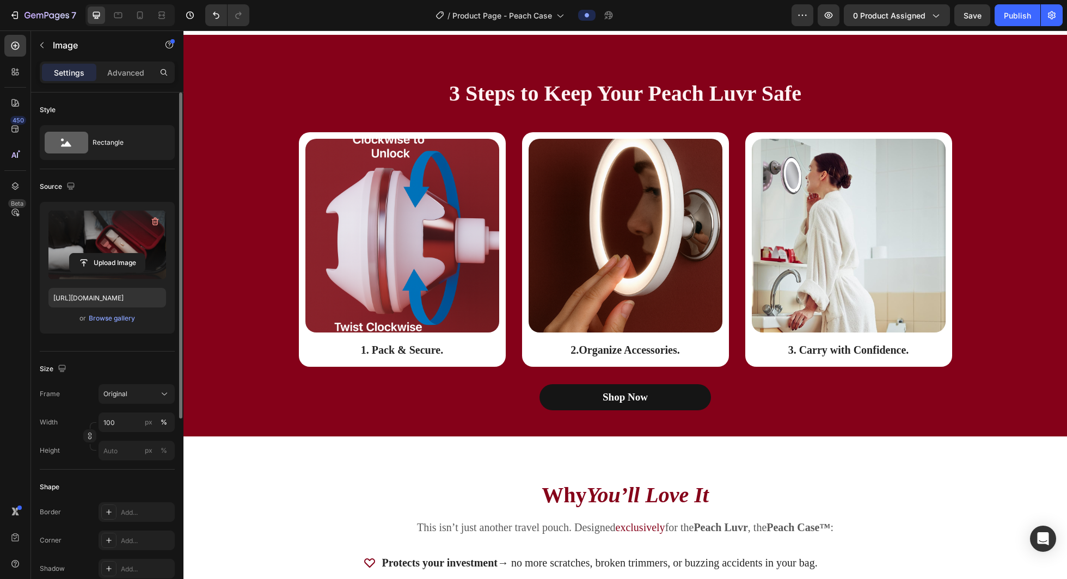
scroll to position [1576, 0]
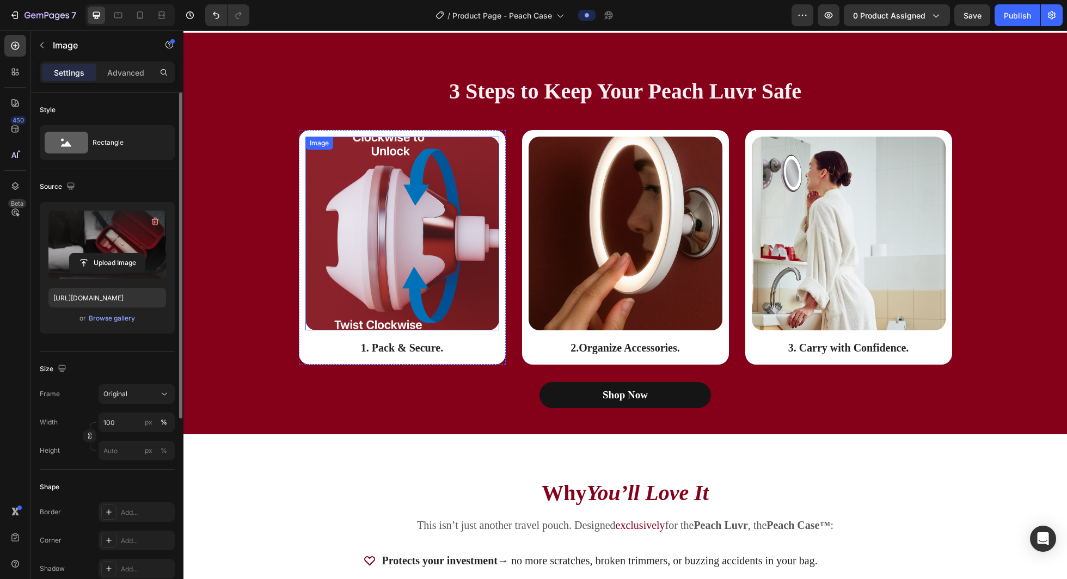
click at [434, 244] on img at bounding box center [402, 234] width 194 height 194
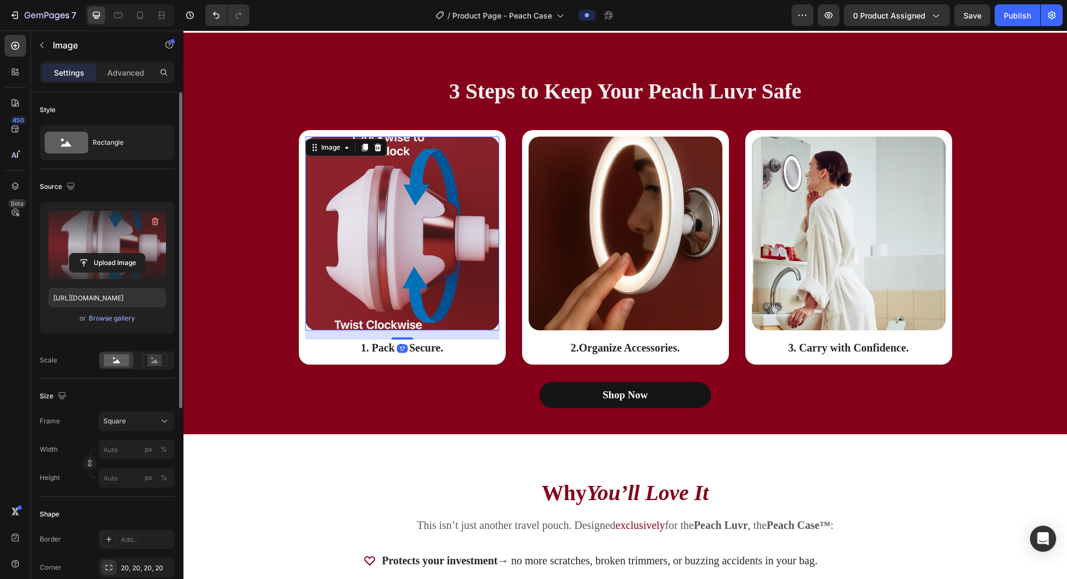
click at [124, 227] on label at bounding box center [107, 245] width 118 height 69
click at [124, 254] on input "file" at bounding box center [107, 263] width 75 height 19
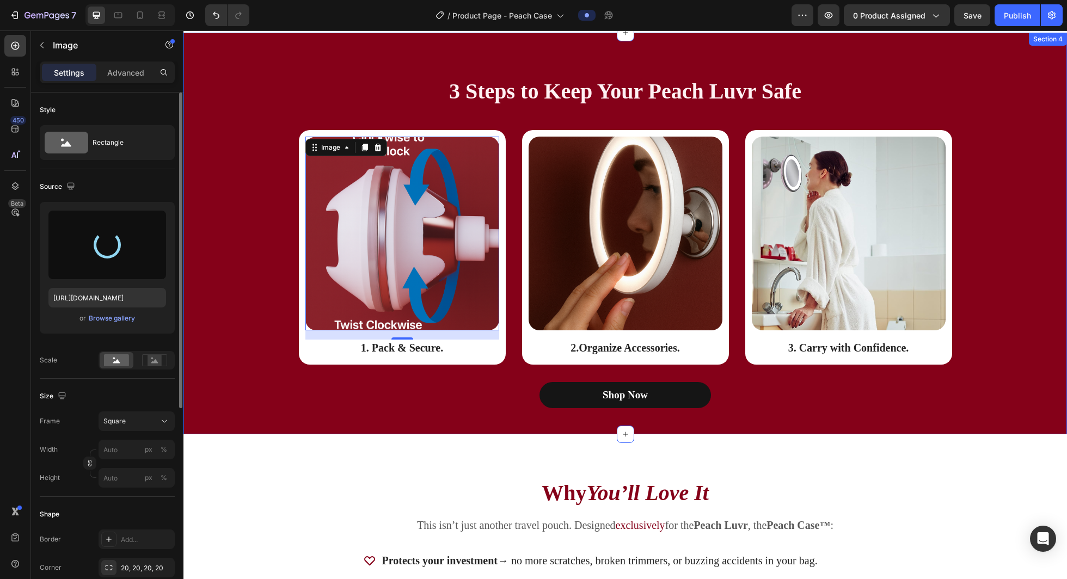
type input "https://cdn.shopify.com/s/files/1/0721/4720/6343/files/gempages_579896476411364…"
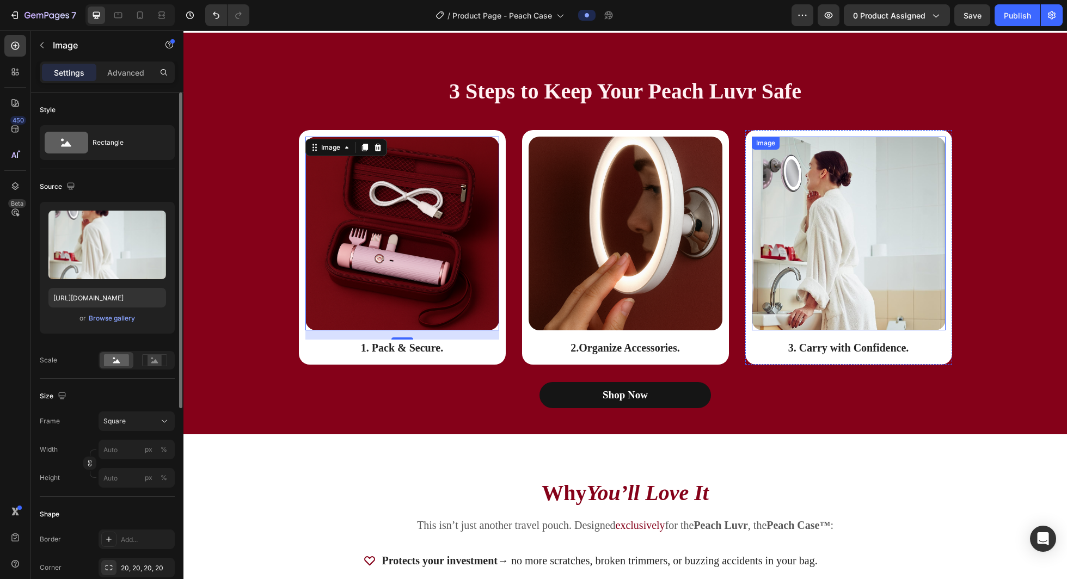
click at [496, 239] on img at bounding box center [849, 234] width 194 height 194
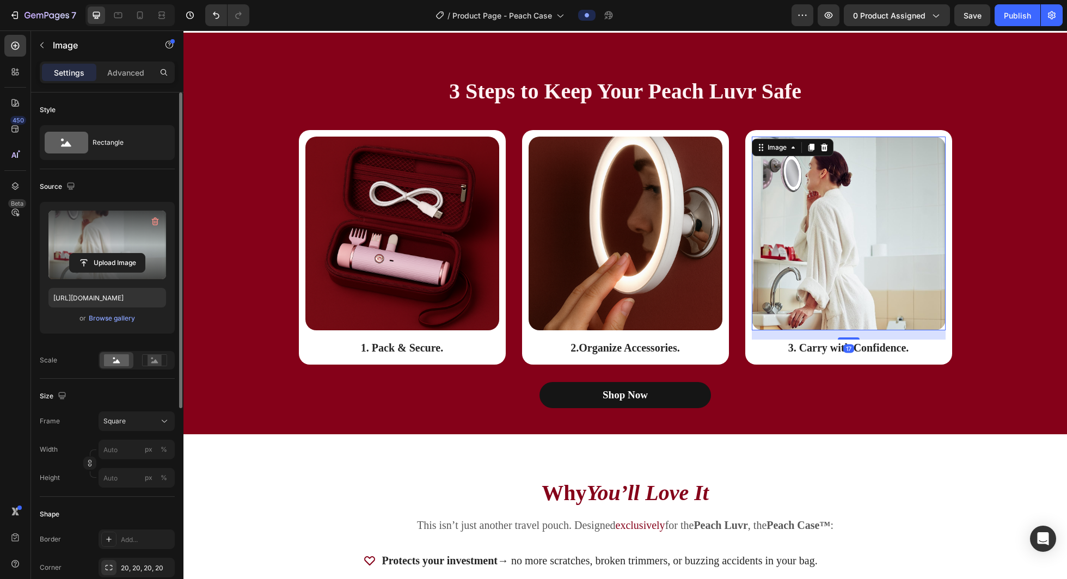
click at [101, 236] on label at bounding box center [107, 245] width 118 height 69
click at [101, 254] on input "file" at bounding box center [107, 263] width 75 height 19
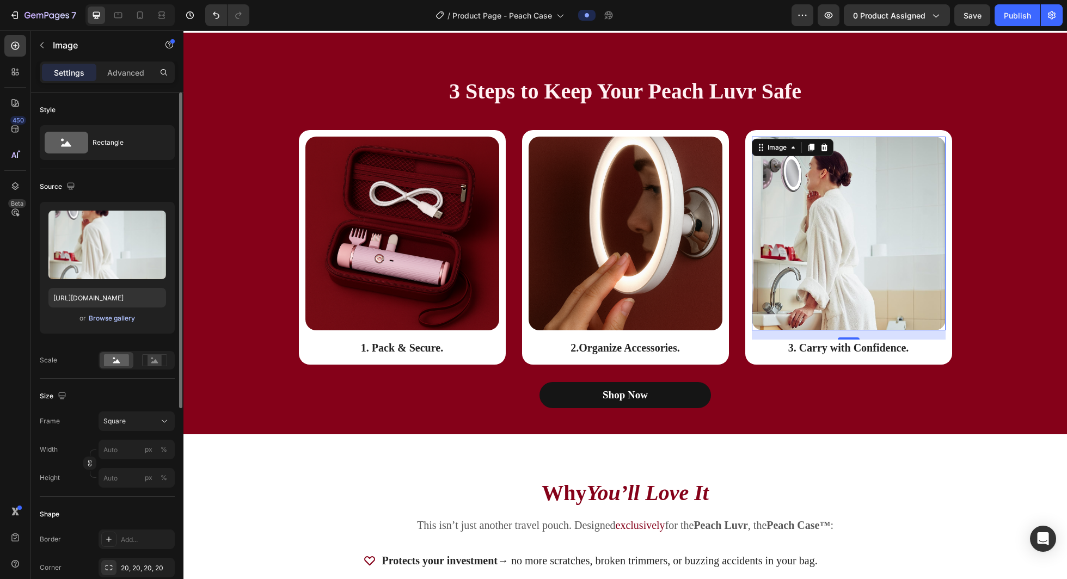
click at [118, 316] on div "Browse gallery" at bounding box center [112, 319] width 46 height 10
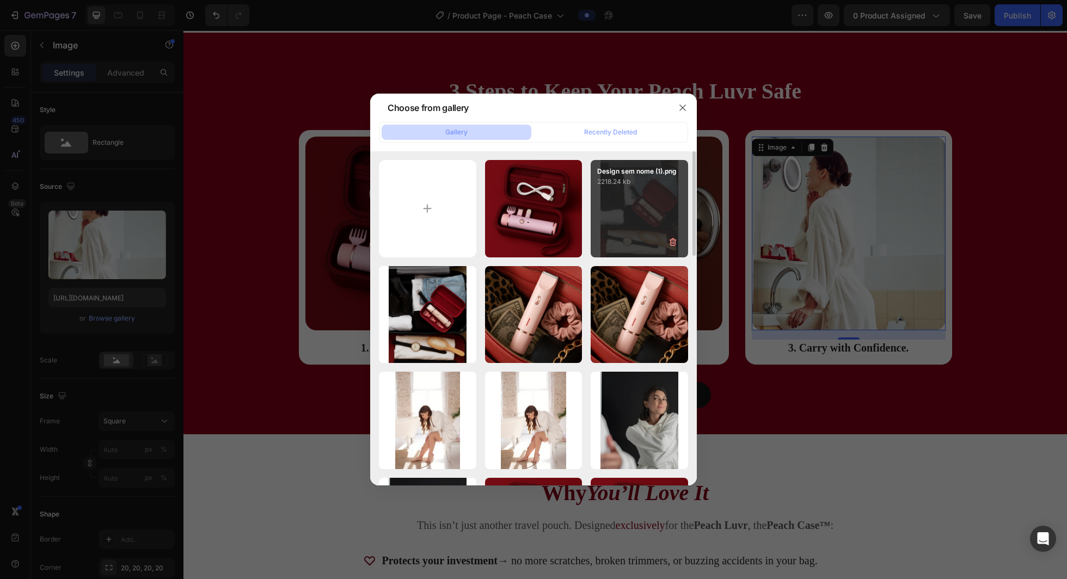
click at [496, 241] on div "Design sem nome (1).png 2218.24 kb" at bounding box center [639, 208] width 97 height 97
type input "https://cdn.shopify.com/s/files/1/0721/4720/6343/files/gempages_579896476411364…"
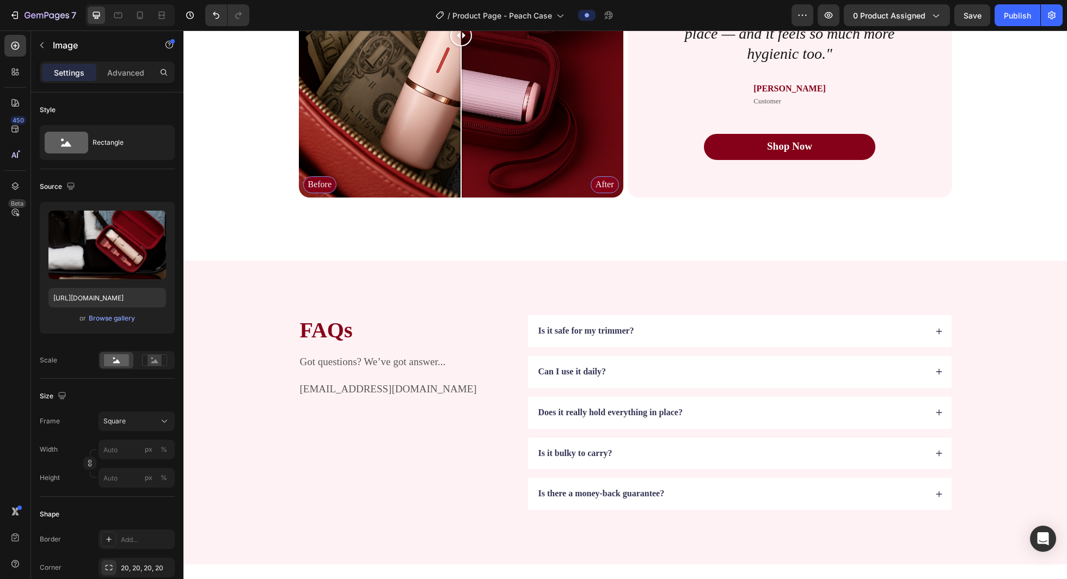
scroll to position [2076, 0]
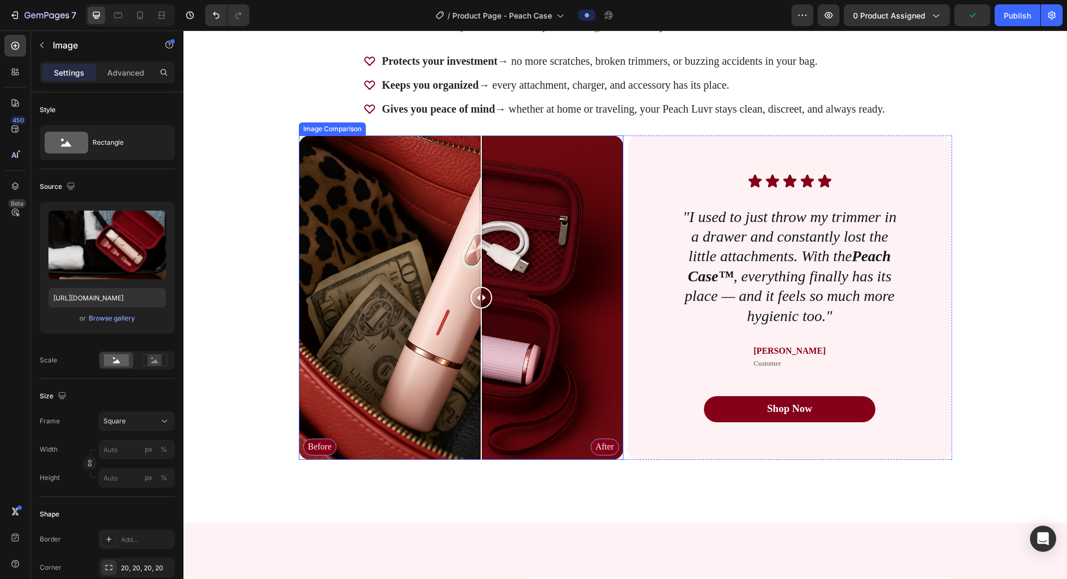
drag, startPoint x: 459, startPoint y: 298, endPoint x: 478, endPoint y: 360, distance: 64.8
click at [479, 360] on div at bounding box center [481, 298] width 22 height 325
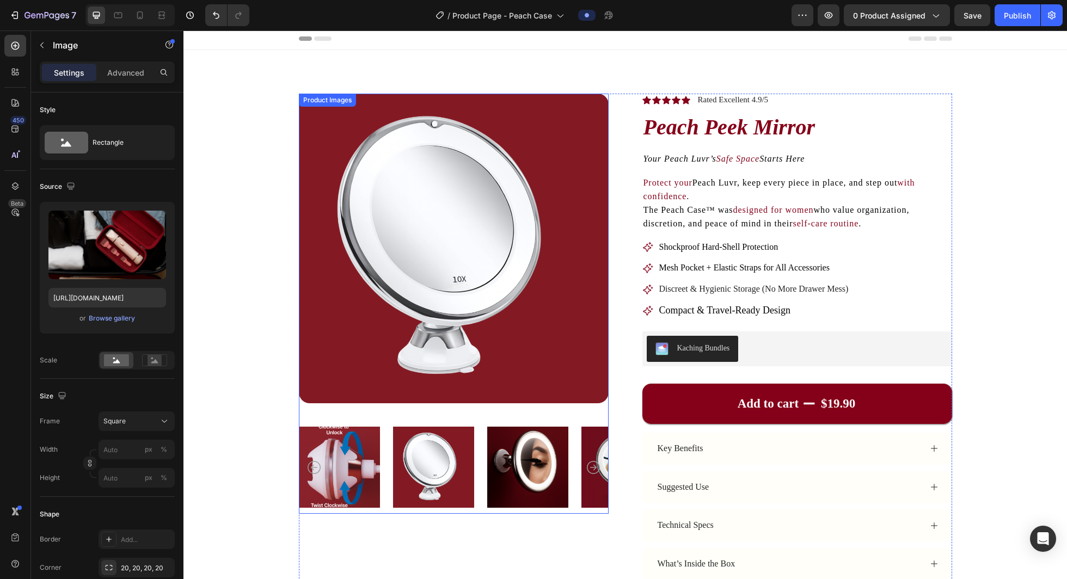
scroll to position [0, 0]
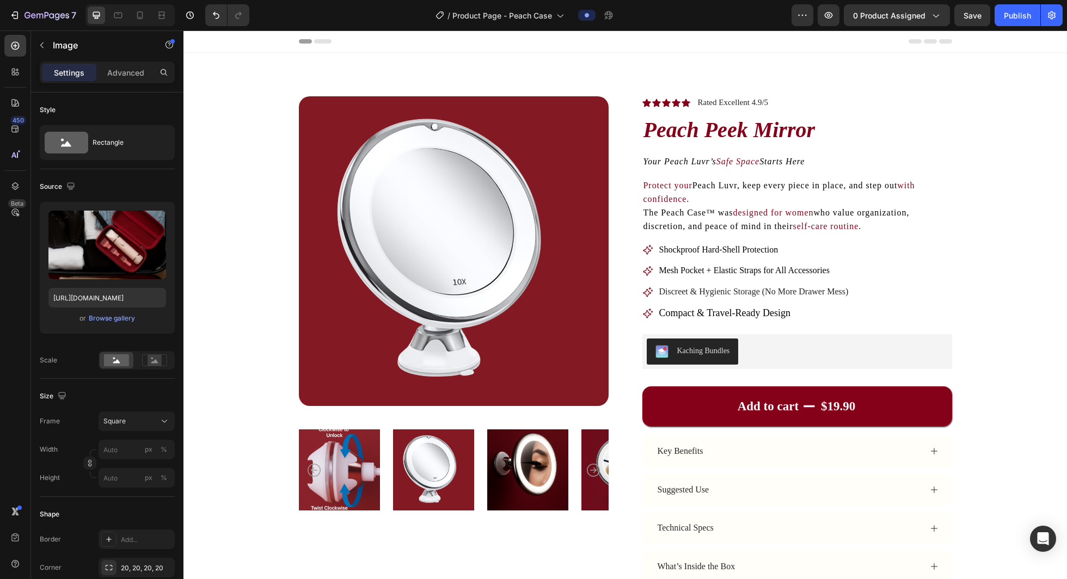
click at [487, 168] on img at bounding box center [454, 251] width 310 height 310
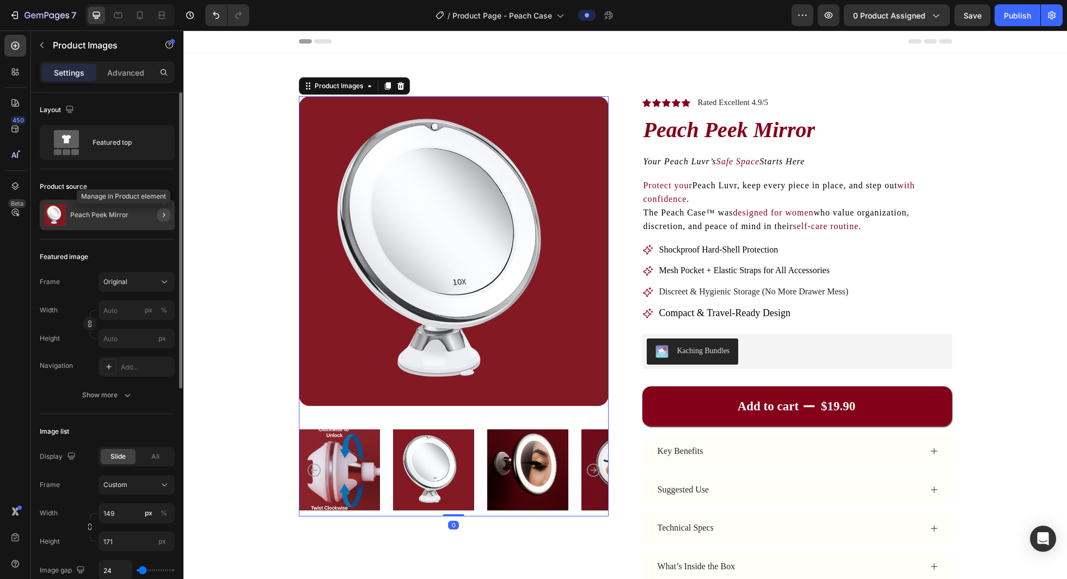
click at [167, 219] on button "button" at bounding box center [163, 215] width 13 height 13
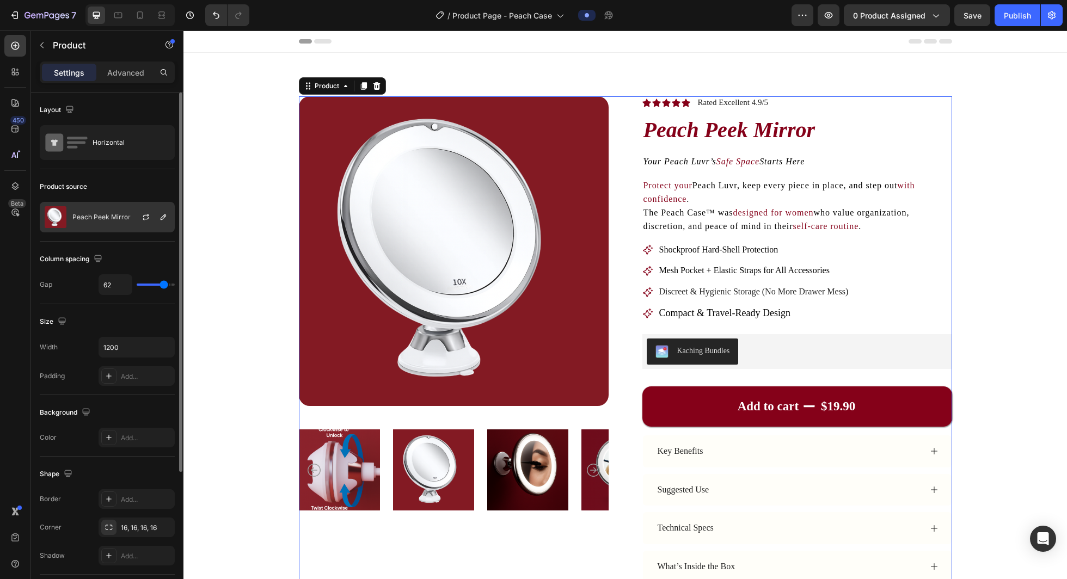
click at [162, 223] on div at bounding box center [150, 217] width 48 height 29
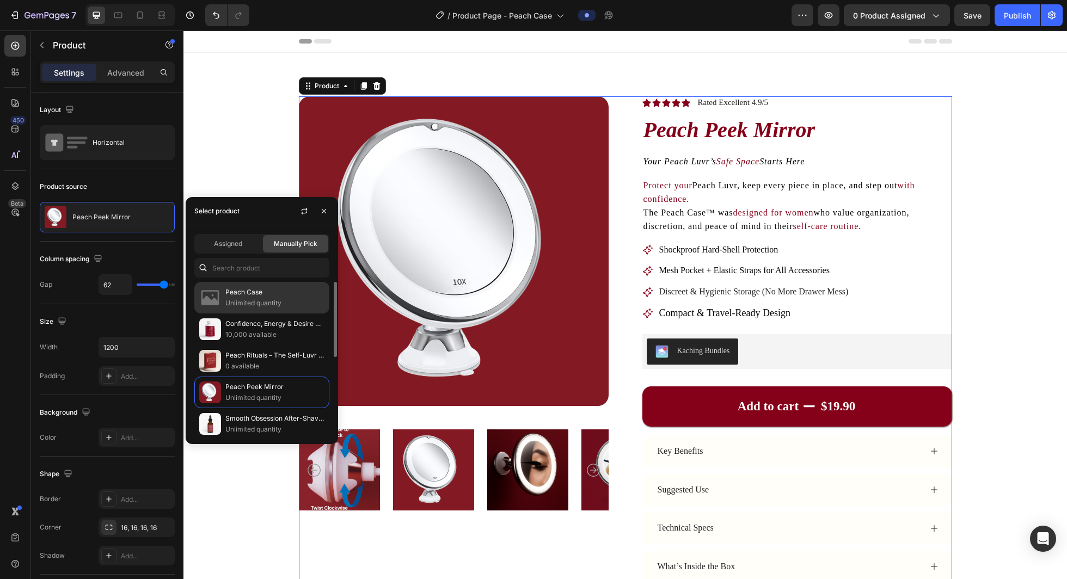
click at [268, 295] on p "Peach Case" at bounding box center [274, 292] width 99 height 11
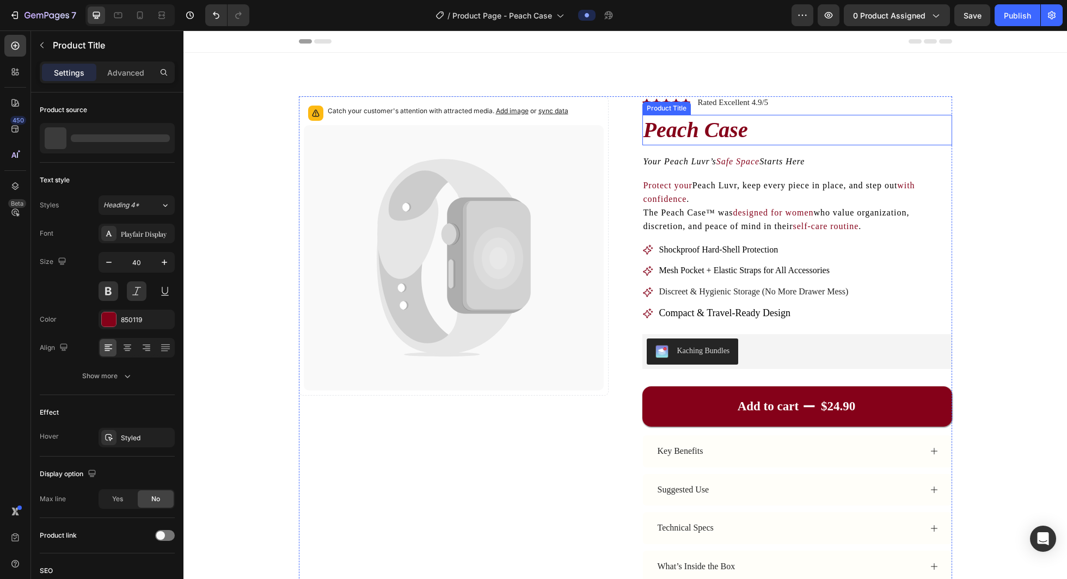
click at [496, 124] on h1 "Peach Case" at bounding box center [798, 130] width 310 height 30
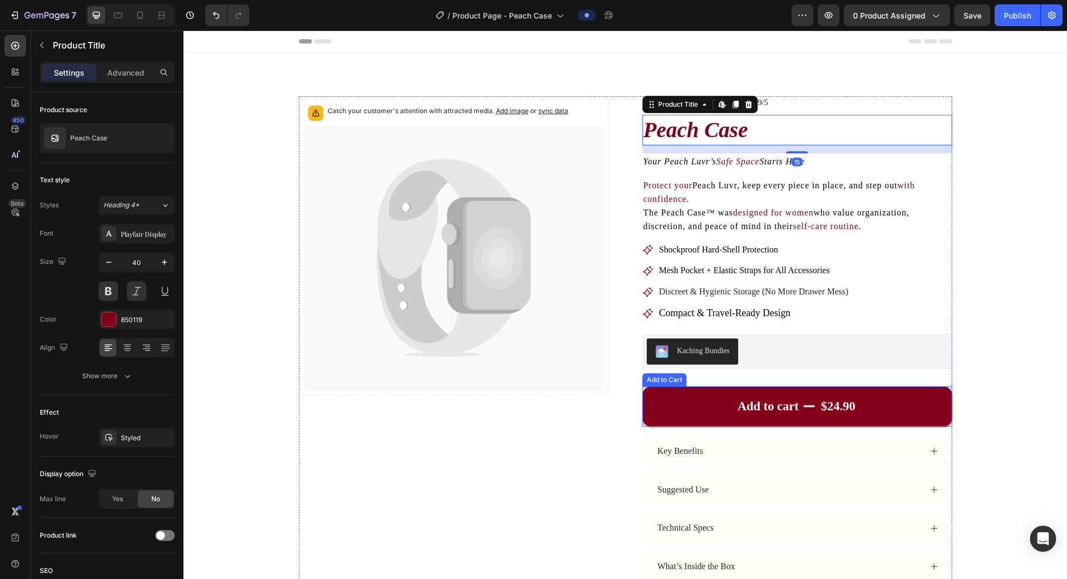
click at [496, 392] on button "Add to cart $24.90" at bounding box center [798, 407] width 310 height 40
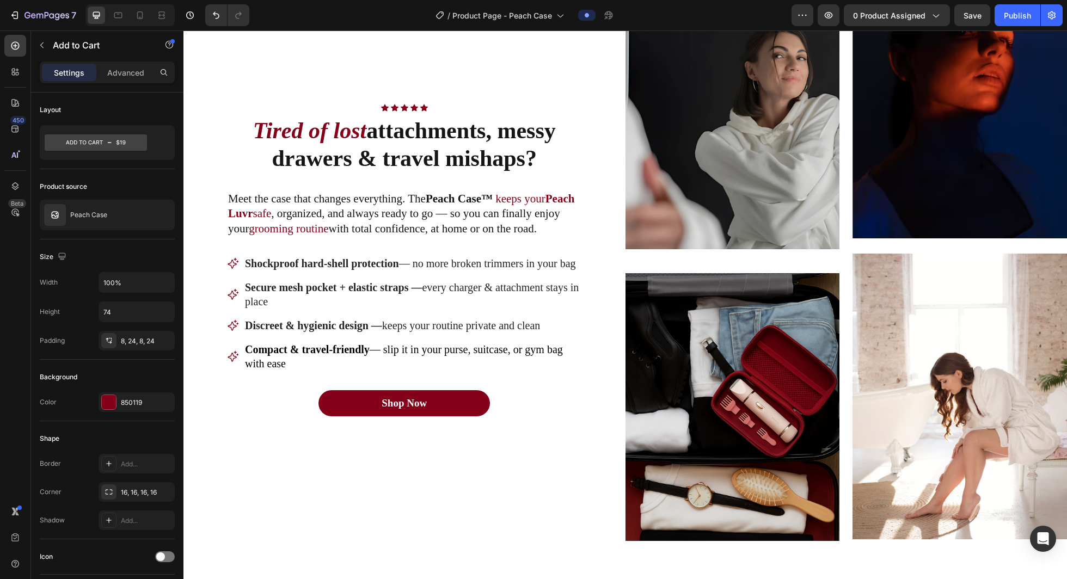
scroll to position [785, 0]
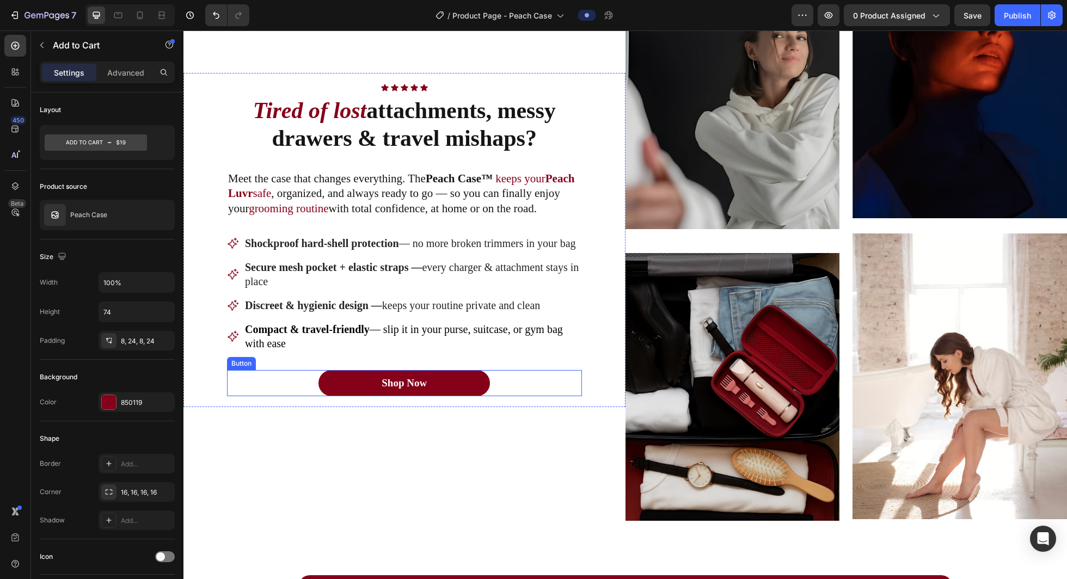
click at [369, 388] on link "Shop Now" at bounding box center [405, 383] width 172 height 26
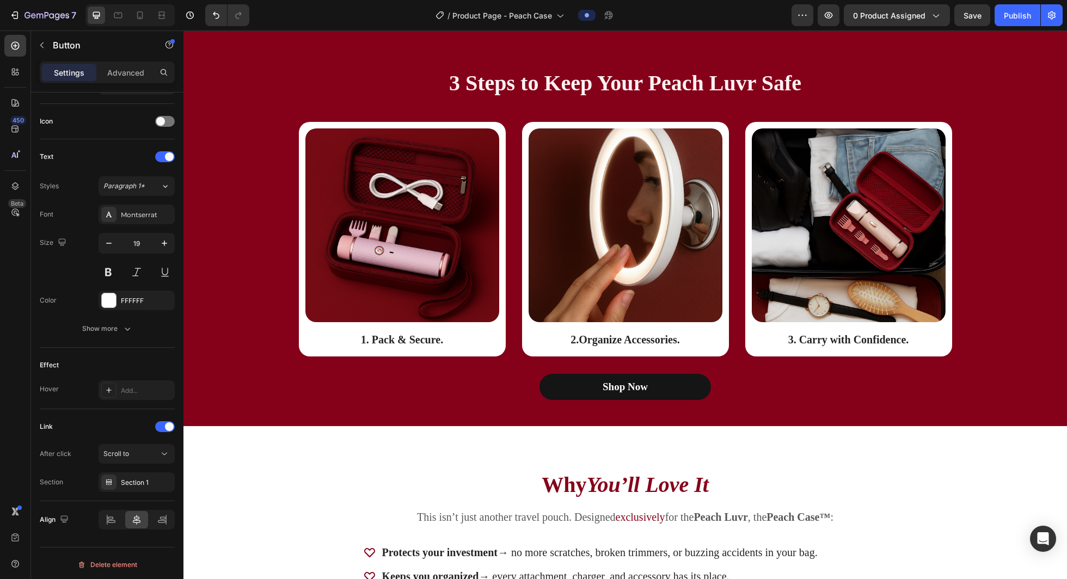
scroll to position [1575, 0]
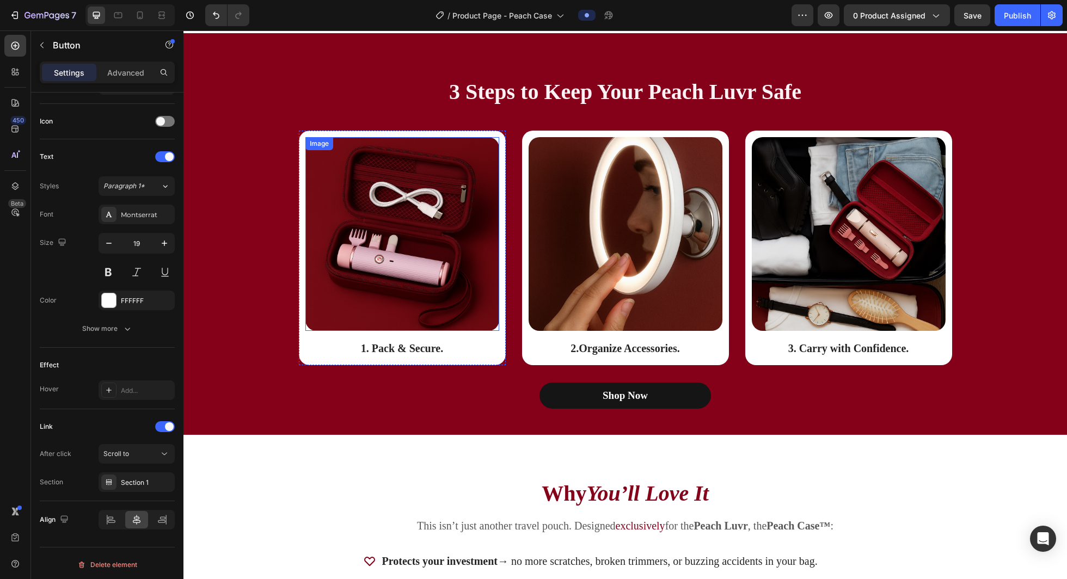
click at [442, 248] on img at bounding box center [402, 234] width 194 height 194
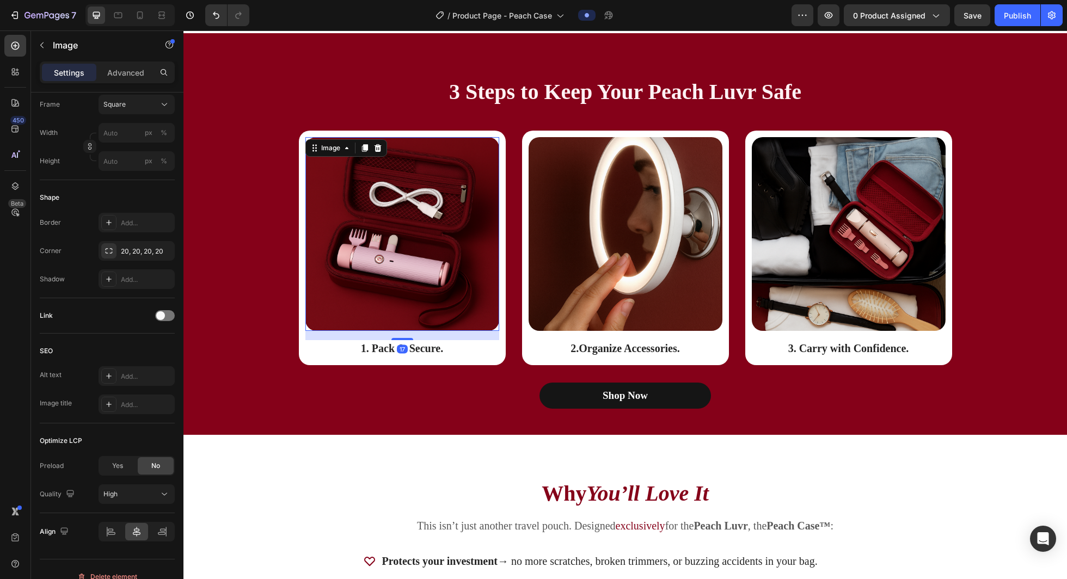
scroll to position [0, 0]
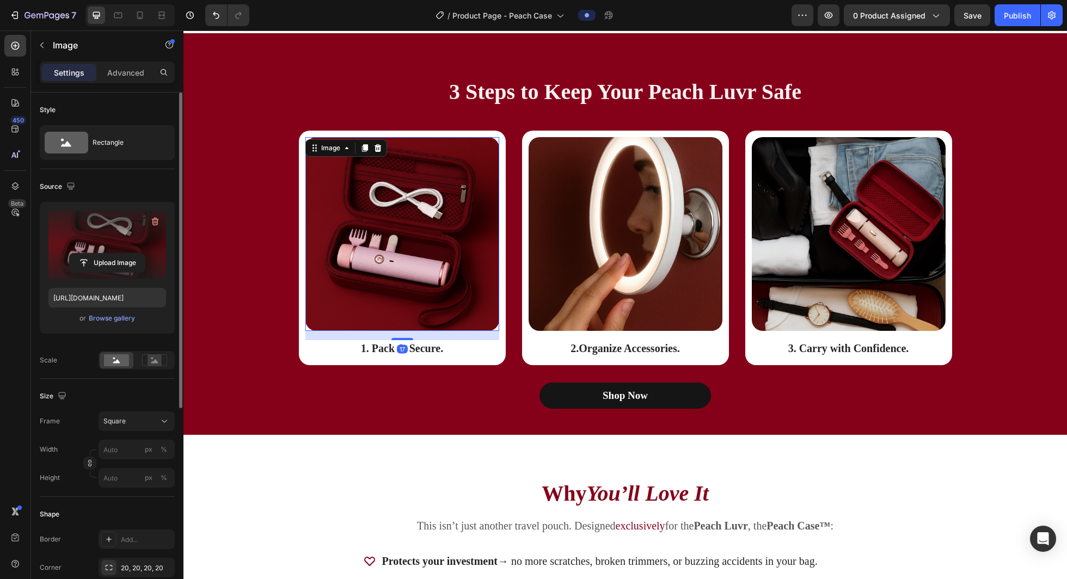
click at [113, 238] on label at bounding box center [107, 245] width 118 height 69
click at [113, 254] on input "file" at bounding box center [107, 263] width 75 height 19
type input "https://cdn.shopify.com/s/files/1/0721/4720/6343/files/gempages_579896476411364…"
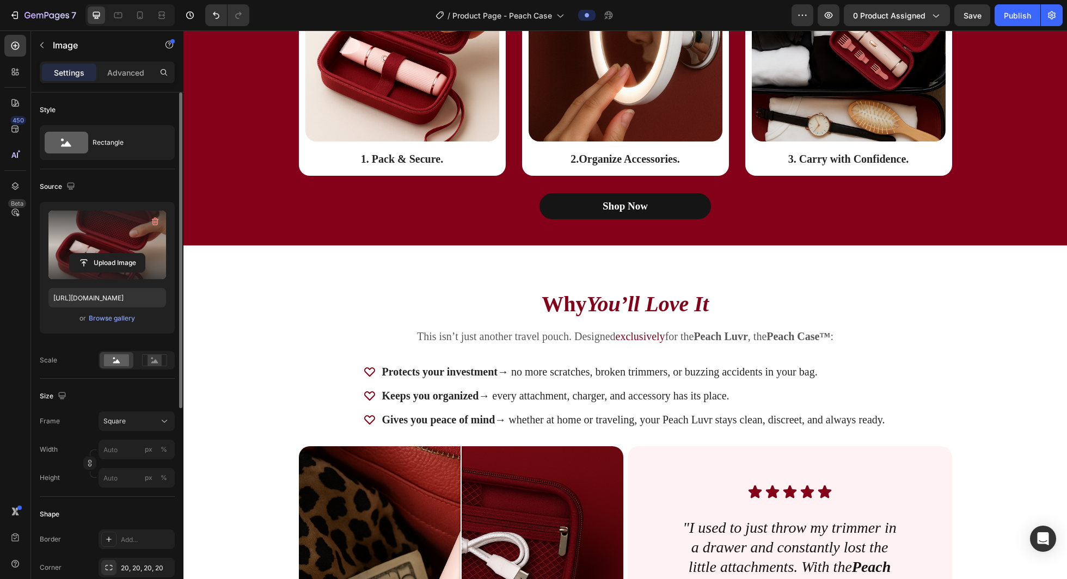
scroll to position [1763, 0]
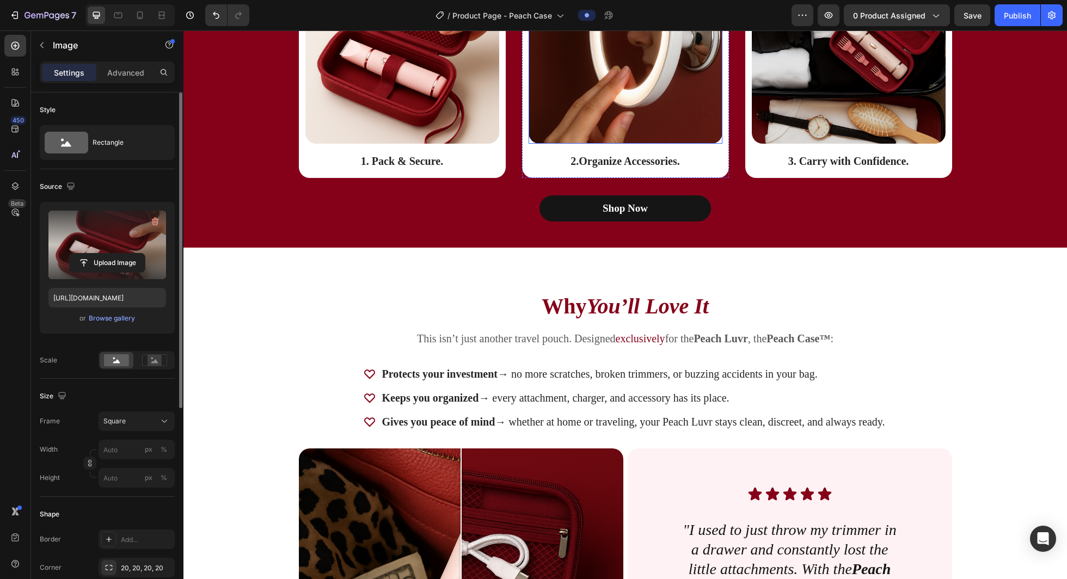
click at [609, 129] on img at bounding box center [626, 47] width 194 height 194
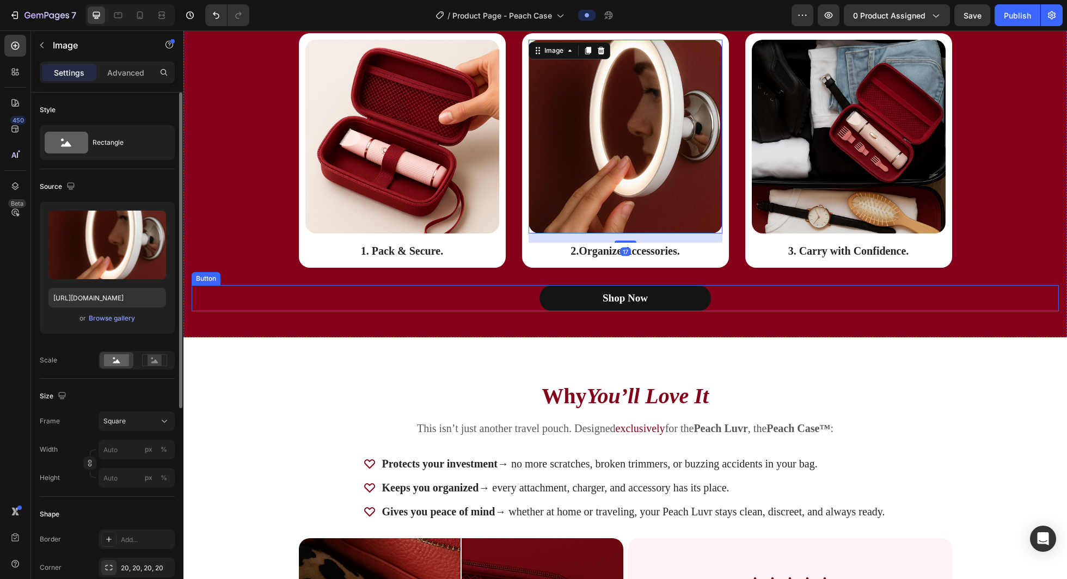
scroll to position [1666, 0]
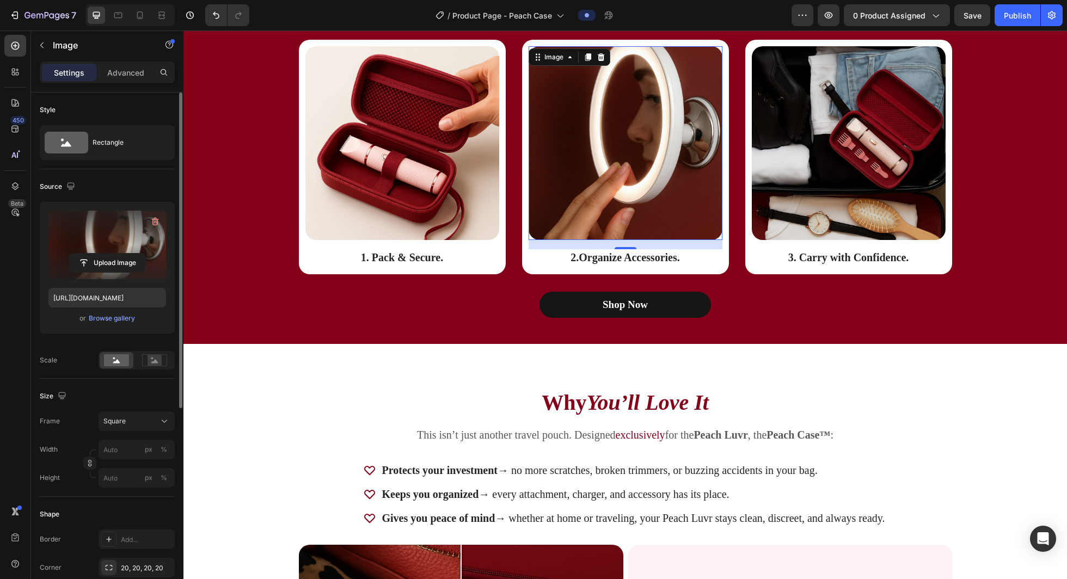
click at [107, 238] on label at bounding box center [107, 245] width 118 height 69
click at [107, 254] on input "file" at bounding box center [107, 263] width 75 height 19
type input "https://cdn.shopify.com/s/files/1/0721/4720/6343/files/gempages_579896476411364…"
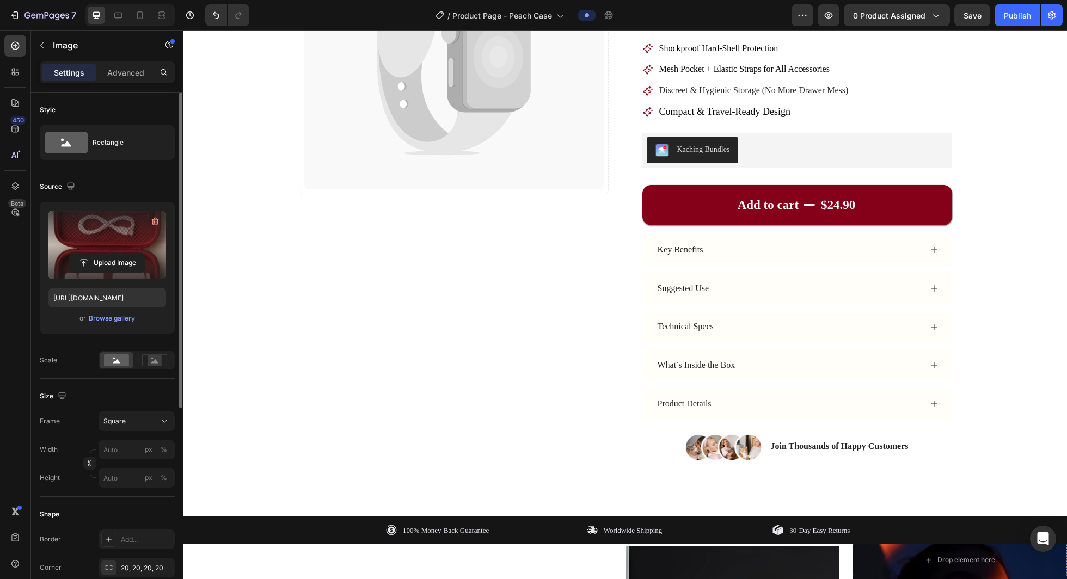
scroll to position [0, 0]
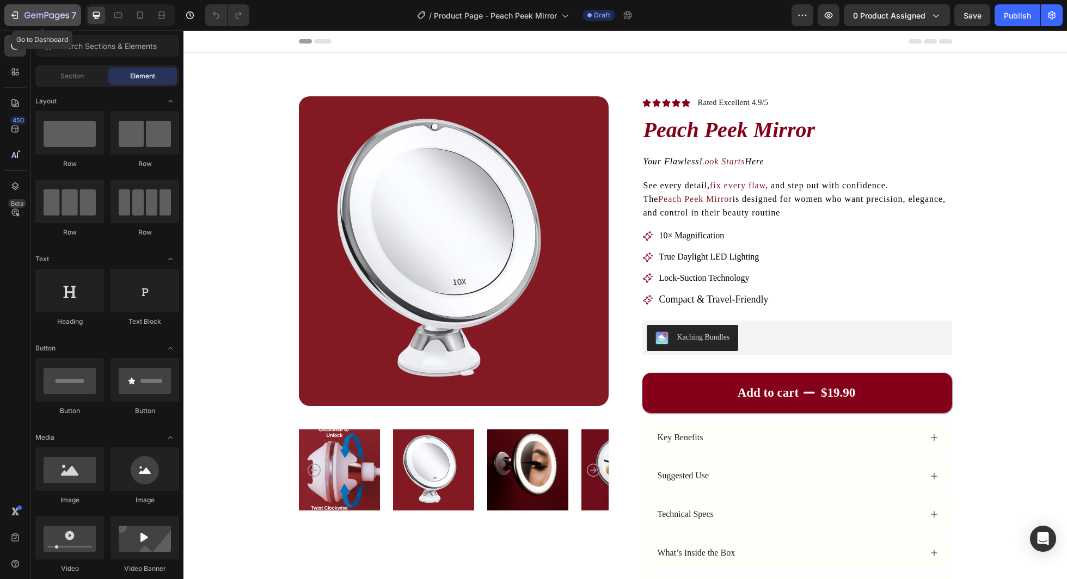
click at [63, 23] on button "7" at bounding box center [42, 15] width 77 height 22
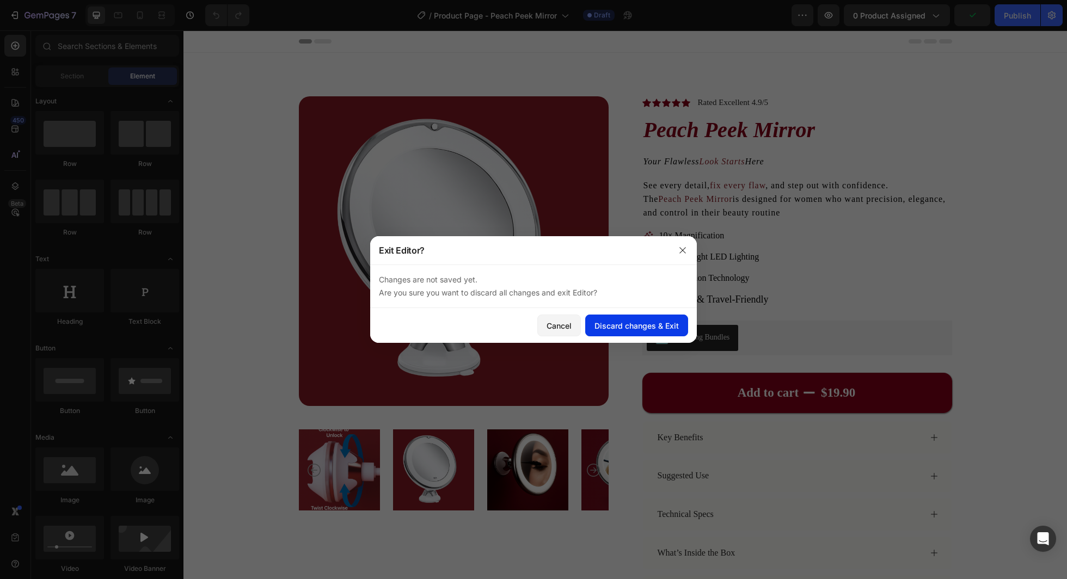
click at [625, 325] on div "Discard changes & Exit" at bounding box center [637, 325] width 84 height 11
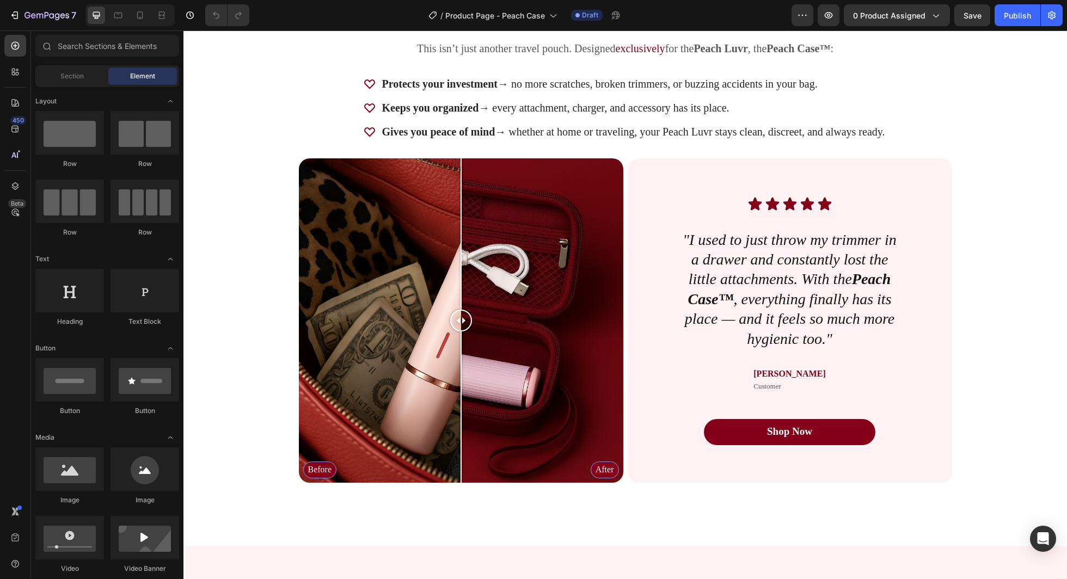
scroll to position [2160, 0]
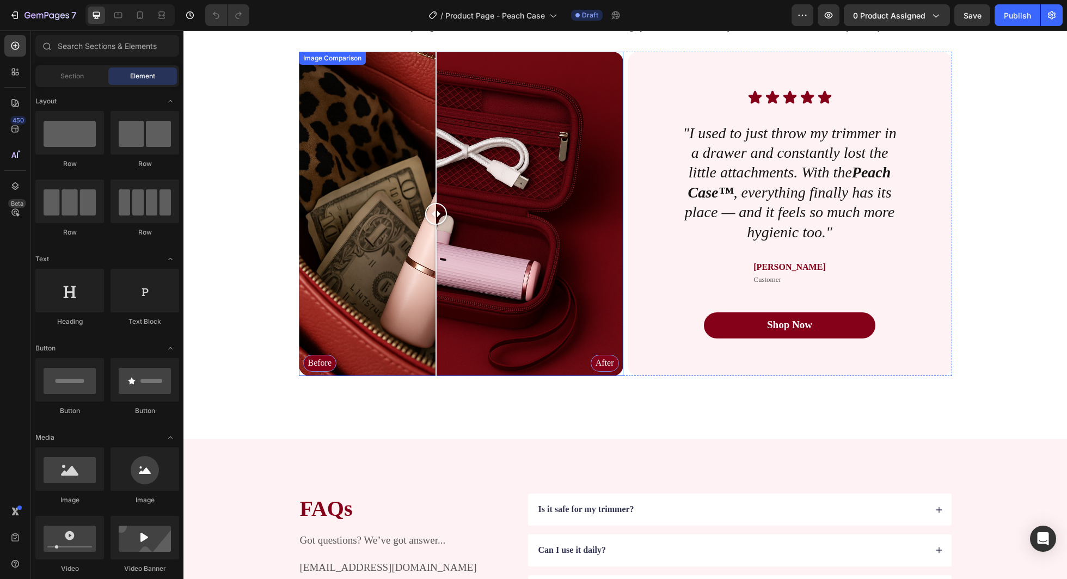
drag, startPoint x: 464, startPoint y: 213, endPoint x: 429, endPoint y: 285, distance: 80.4
click at [429, 285] on div at bounding box center [436, 214] width 22 height 325
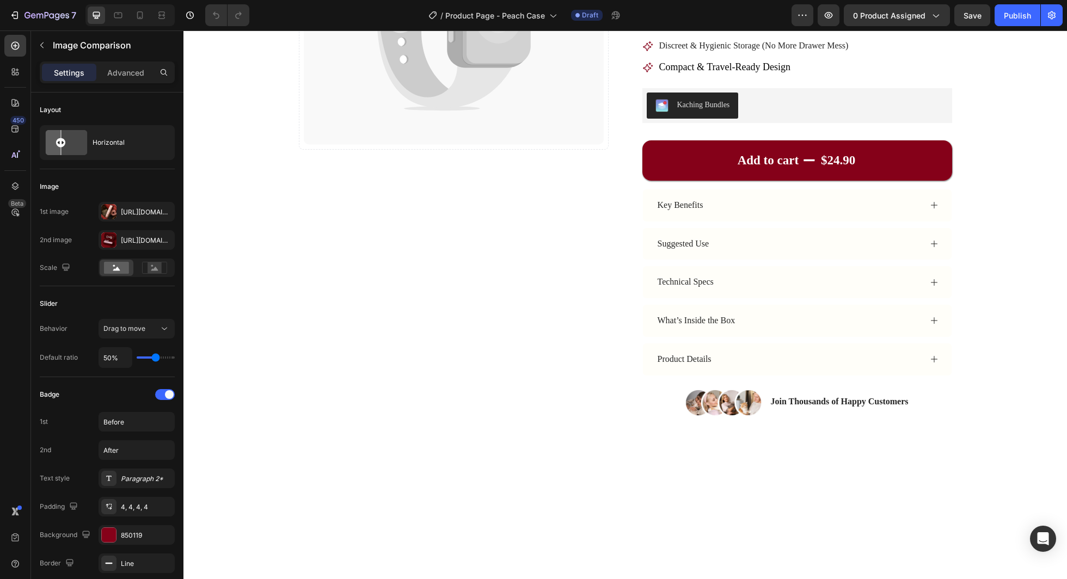
scroll to position [0, 0]
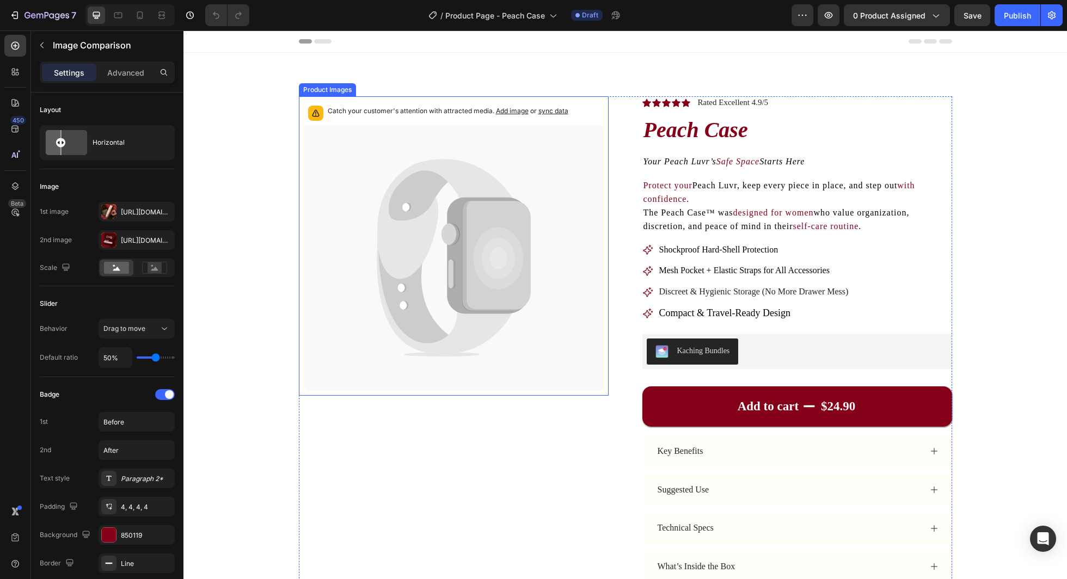
click at [472, 207] on icon at bounding box center [496, 256] width 68 height 110
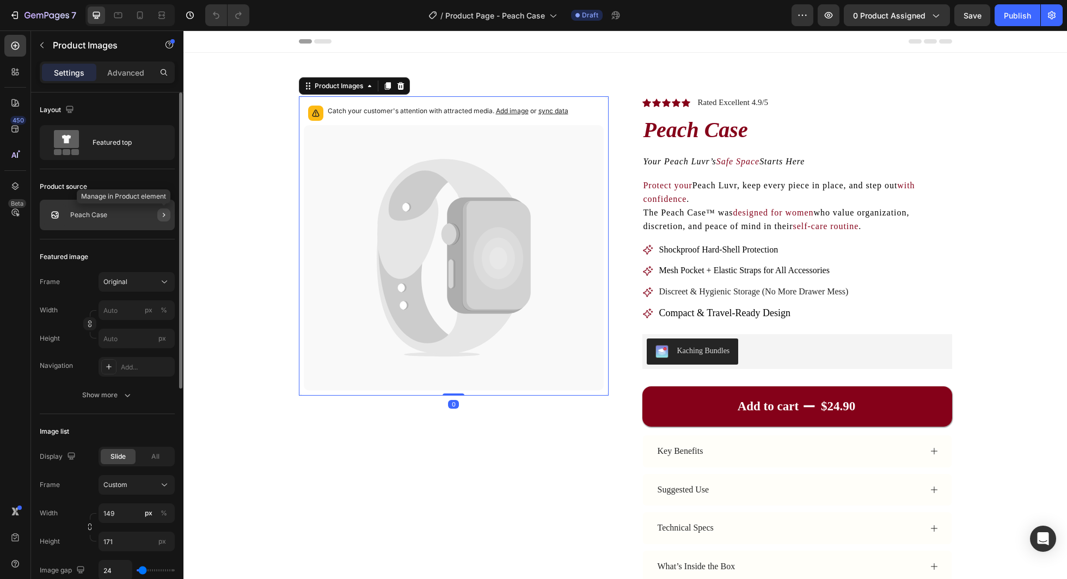
click at [166, 213] on icon "button" at bounding box center [164, 215] width 9 height 9
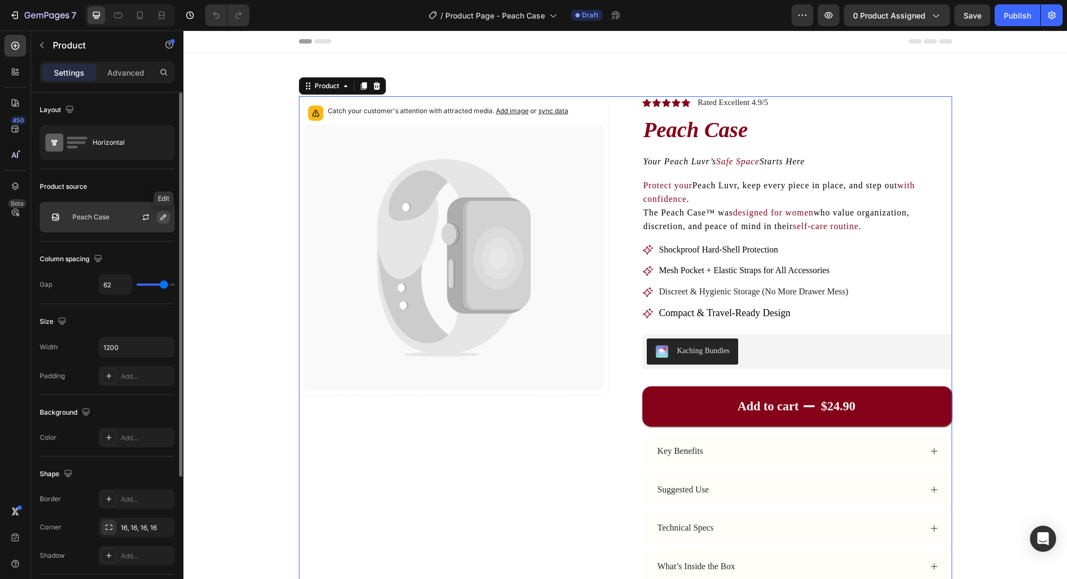
click at [162, 222] on button "button" at bounding box center [163, 217] width 13 height 13
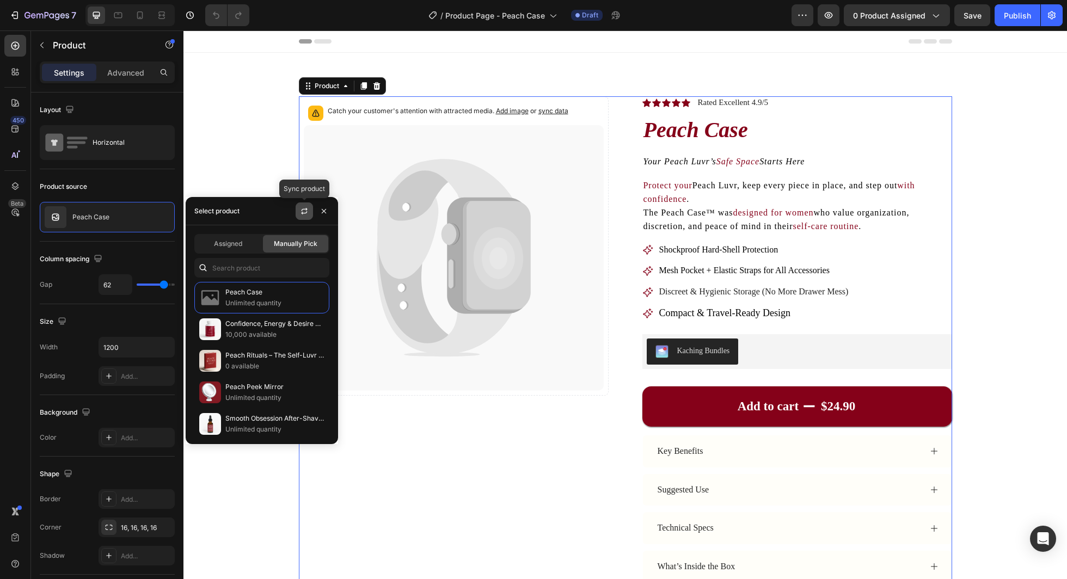
click at [309, 209] on button "button" at bounding box center [304, 211] width 17 height 17
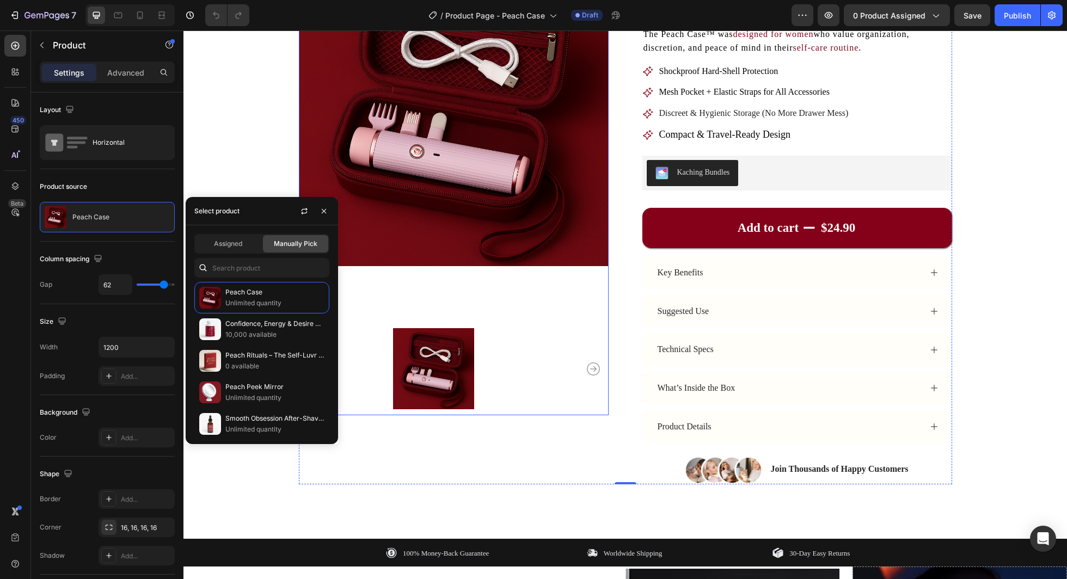
scroll to position [184, 0]
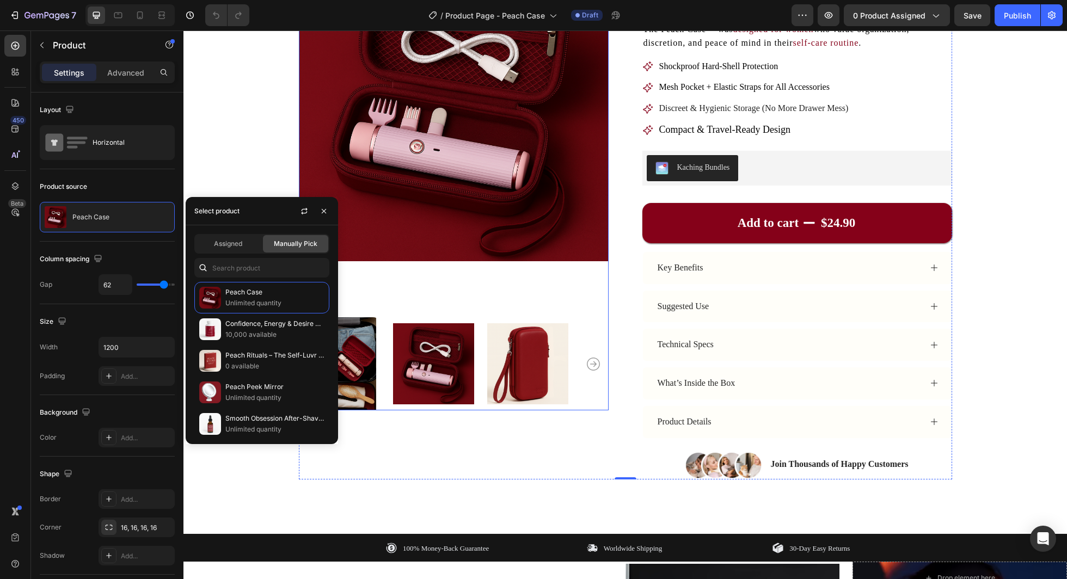
click at [592, 359] on icon "Carousel Next Arrow" at bounding box center [593, 364] width 13 height 13
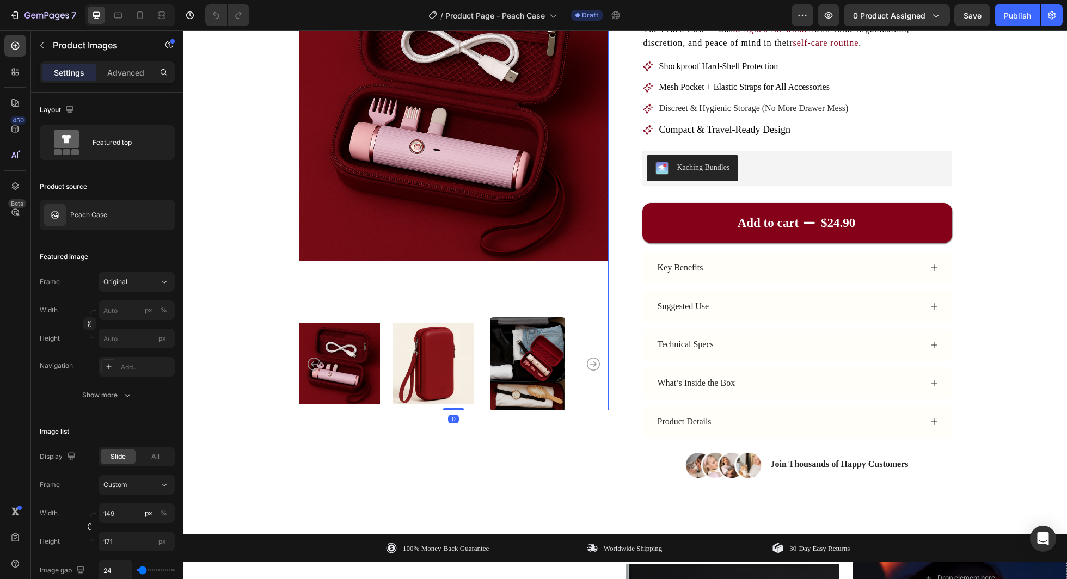
click at [592, 359] on icon "Carousel Next Arrow" at bounding box center [593, 364] width 13 height 13
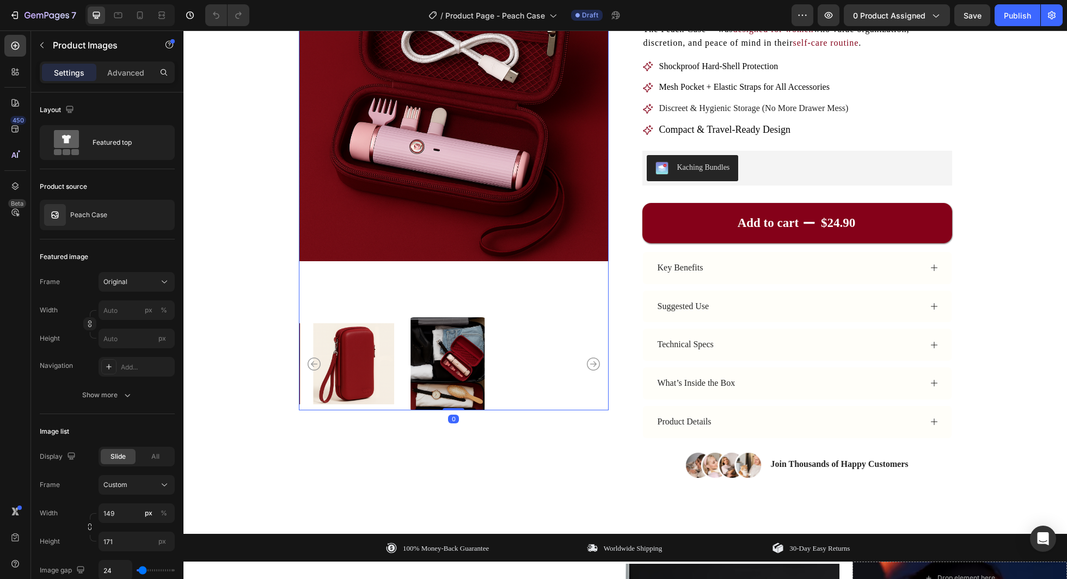
click at [592, 359] on icon "Carousel Next Arrow" at bounding box center [593, 364] width 13 height 13
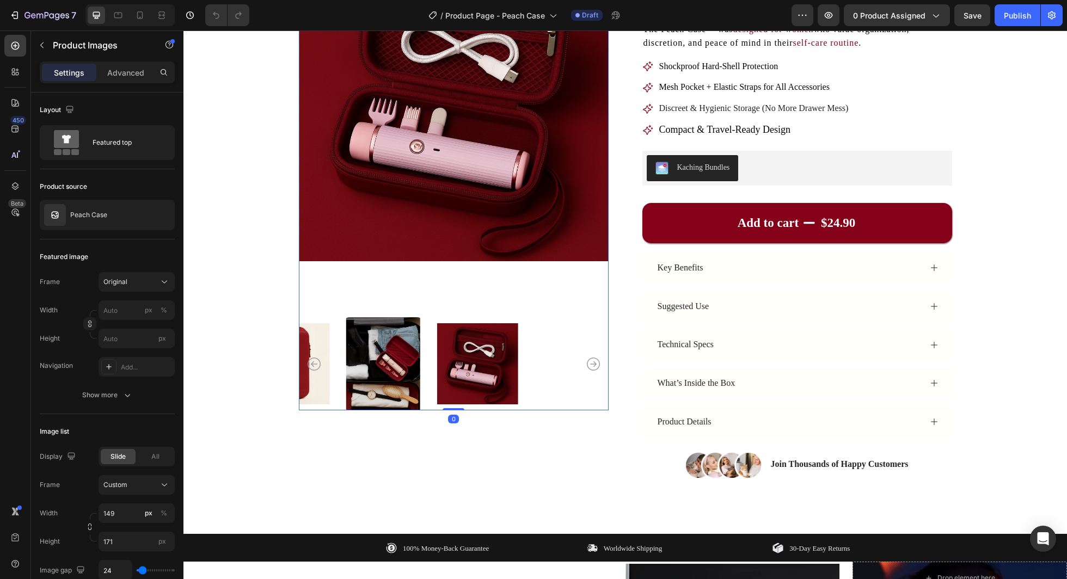
click at [592, 359] on icon "Carousel Next Arrow" at bounding box center [593, 364] width 13 height 13
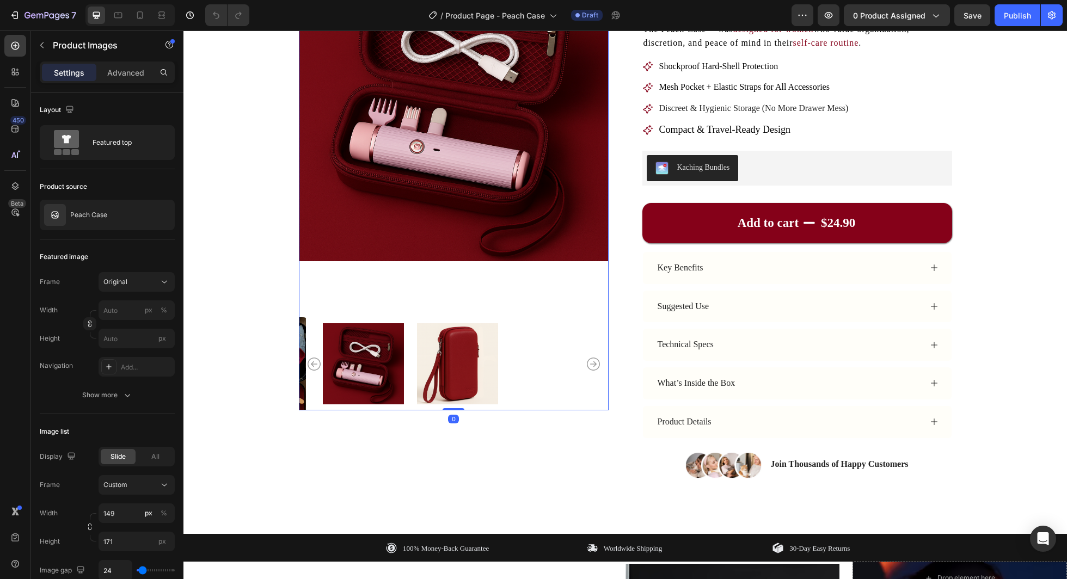
click at [592, 359] on icon "Carousel Next Arrow" at bounding box center [593, 364] width 13 height 13
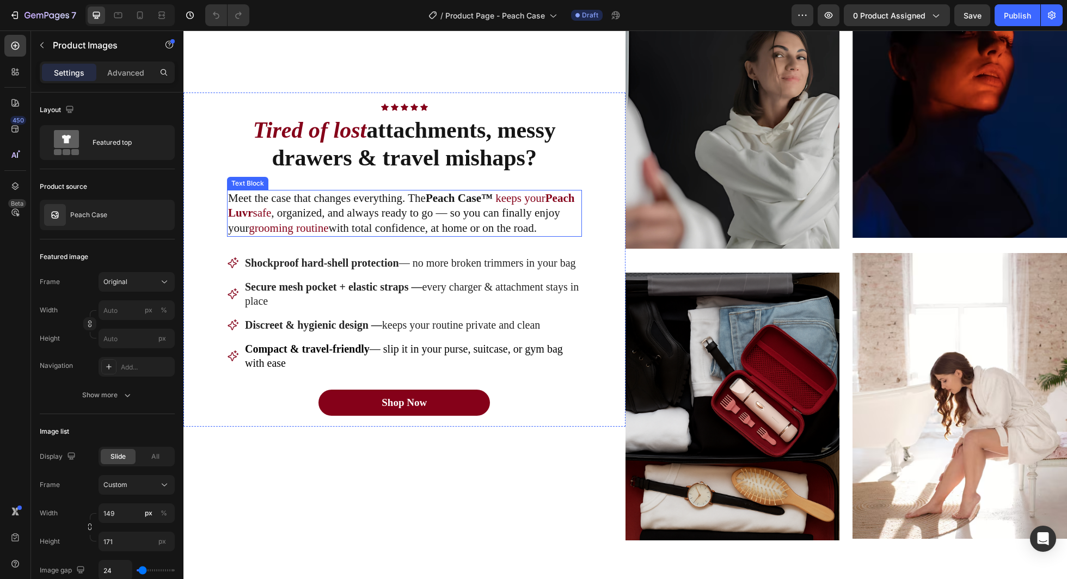
scroll to position [519, 0]
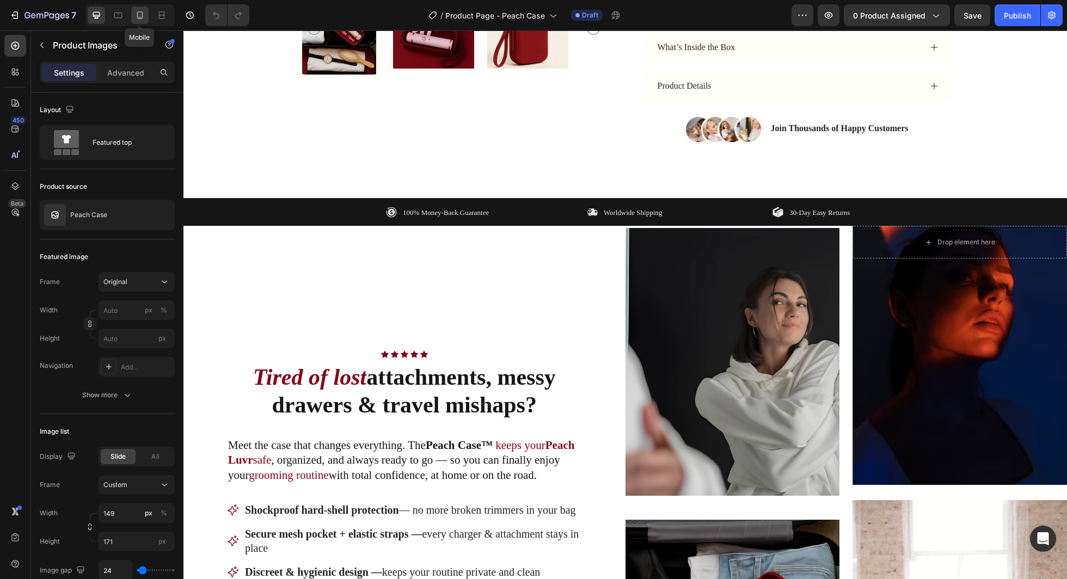
click at [141, 14] on icon at bounding box center [139, 15] width 11 height 11
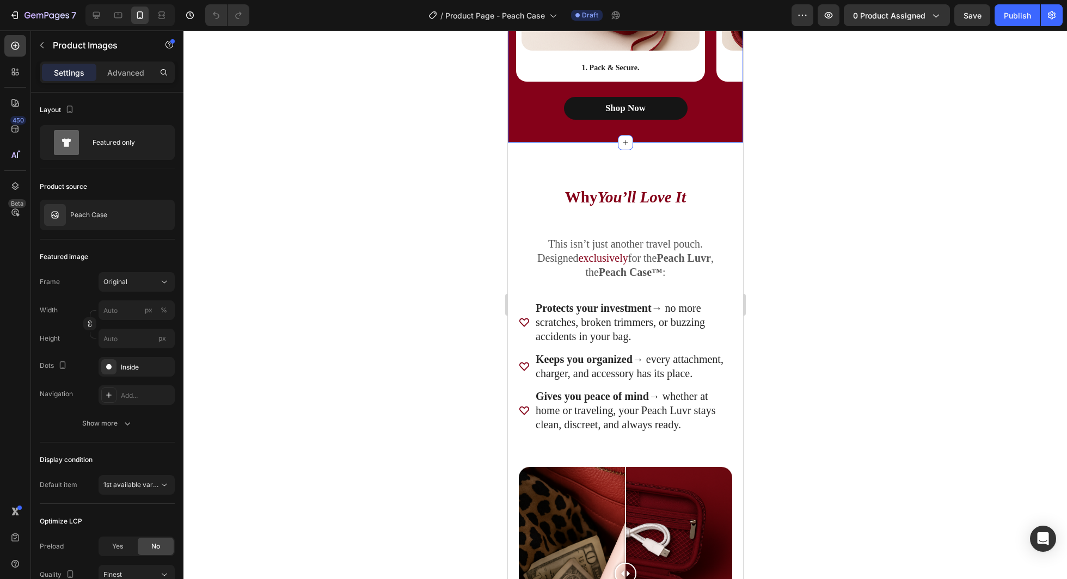
scroll to position [1903, 0]
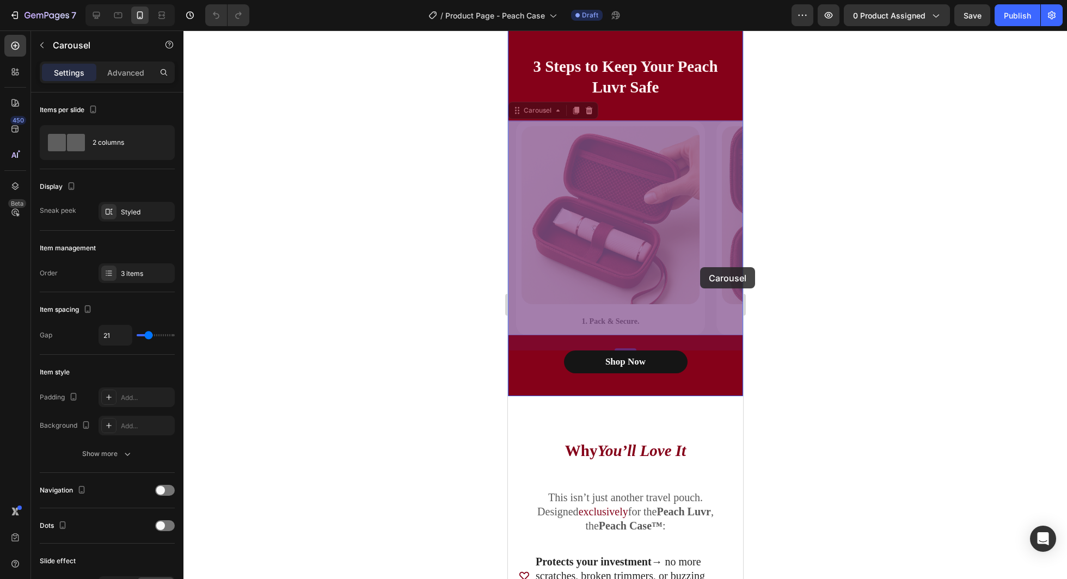
drag, startPoint x: 714, startPoint y: 267, endPoint x: 700, endPoint y: 267, distance: 13.6
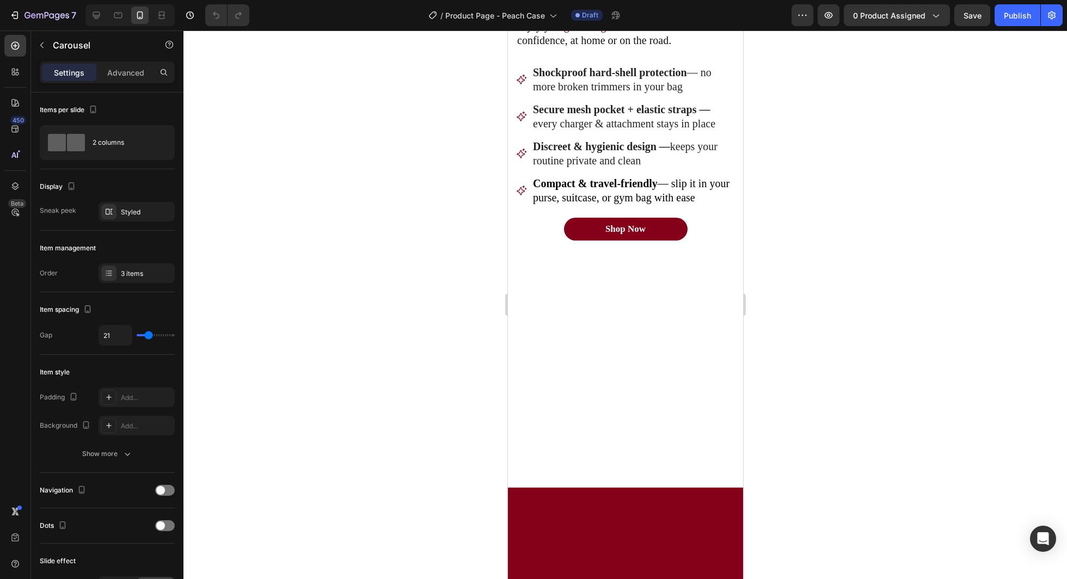
scroll to position [0, 0]
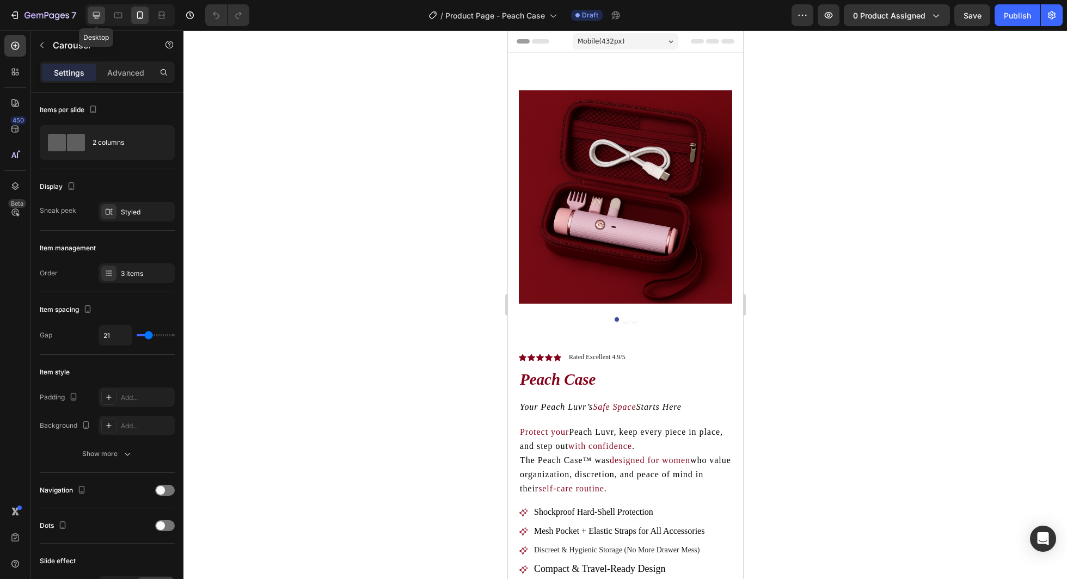
click at [101, 13] on div at bounding box center [96, 15] width 17 height 17
type input "1200"
type input "30"
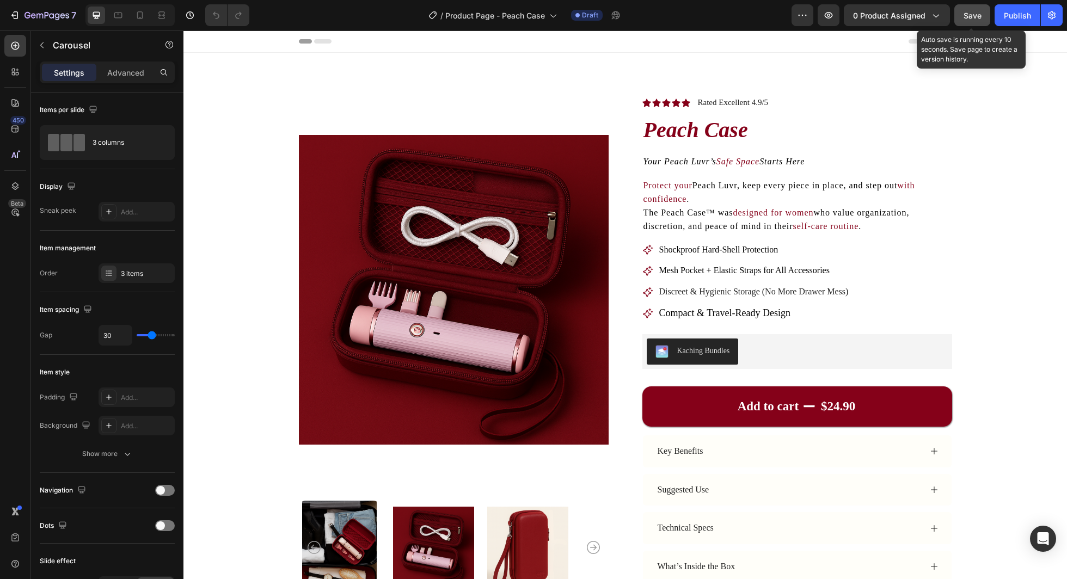
click at [983, 17] on button "Save" at bounding box center [973, 15] width 36 height 22
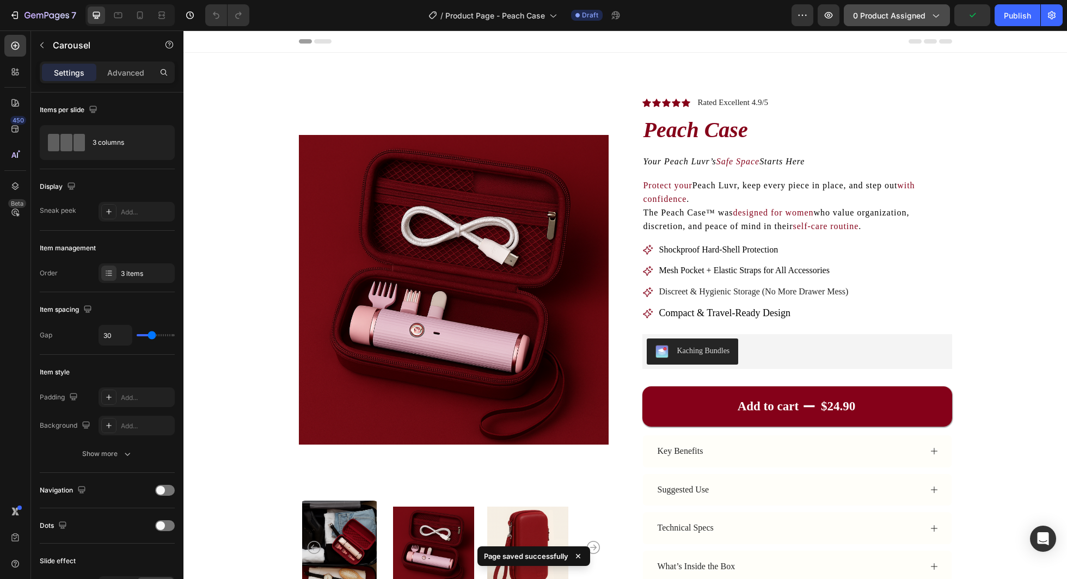
click at [896, 25] on button "0 product assigned" at bounding box center [897, 15] width 106 height 22
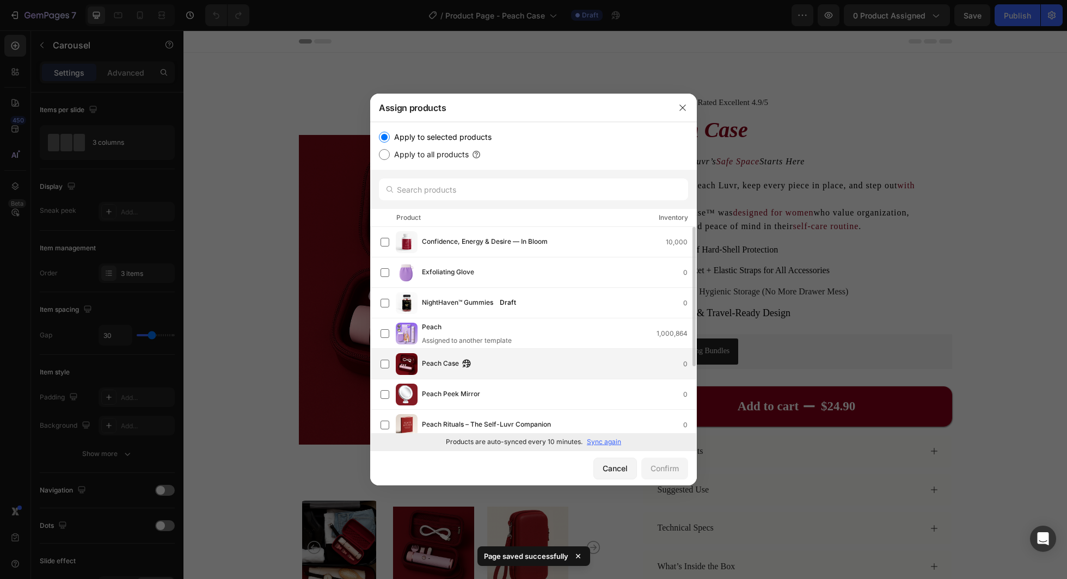
click at [518, 369] on div "Peach Case 0" at bounding box center [559, 364] width 274 height 12
click at [658, 461] on button "Confirm" at bounding box center [664, 469] width 47 height 22
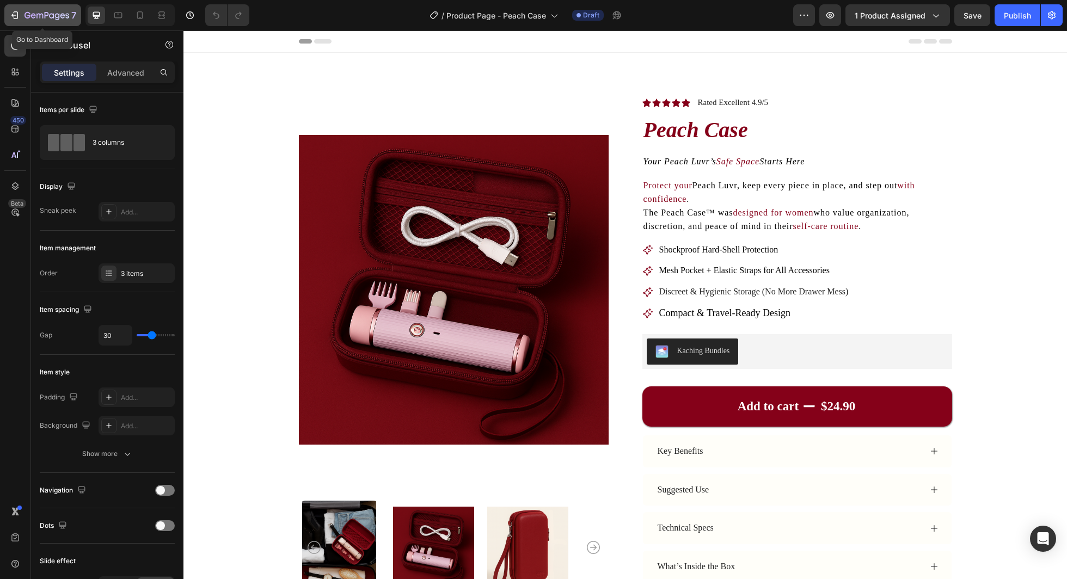
click at [25, 10] on div "7" at bounding box center [51, 15] width 52 height 13
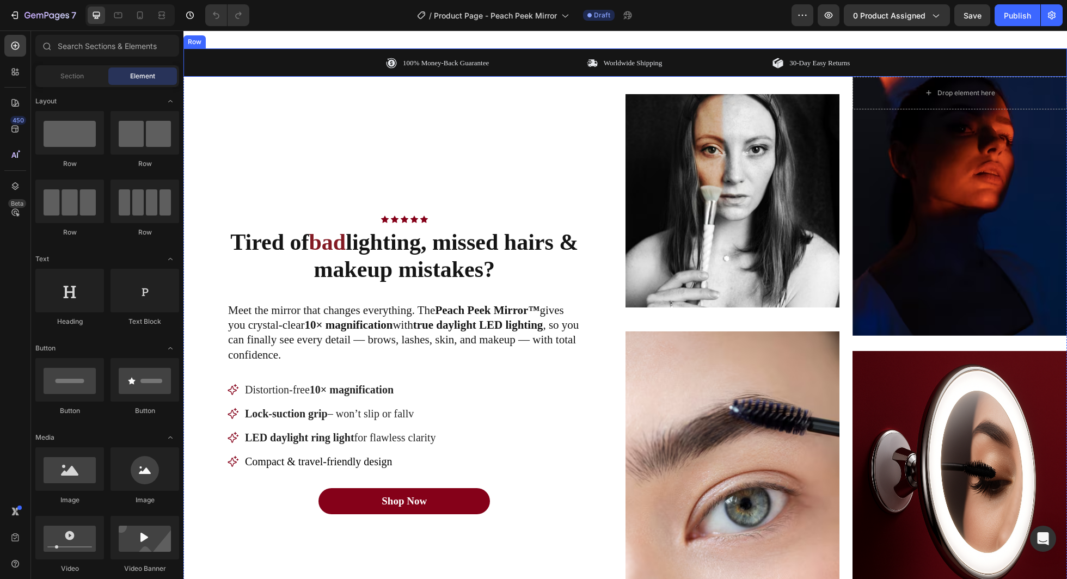
scroll to position [648, 0]
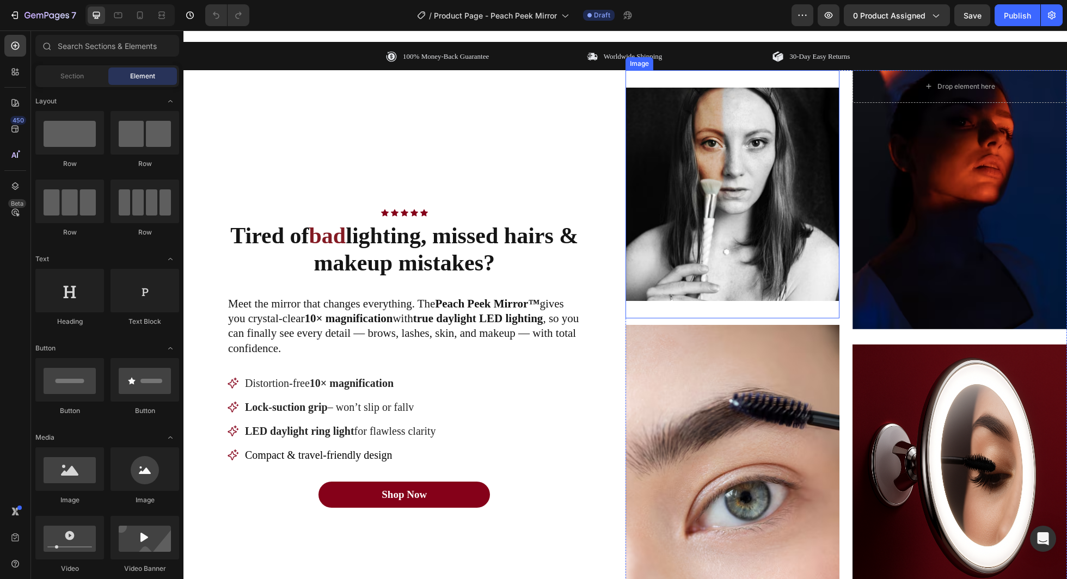
click at [730, 220] on img at bounding box center [733, 194] width 215 height 213
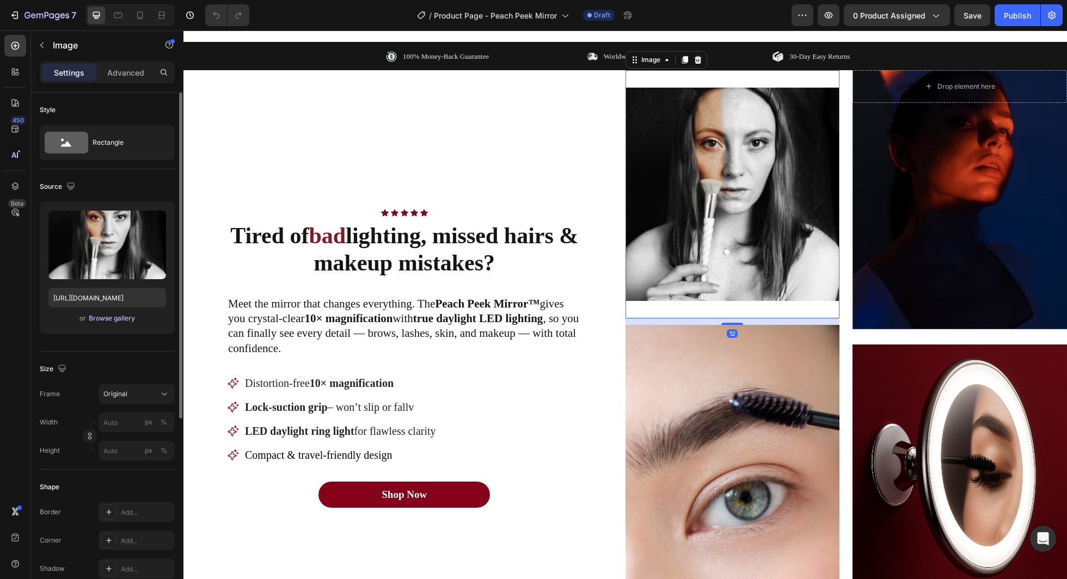
click at [115, 315] on div "Browse gallery" at bounding box center [112, 319] width 46 height 10
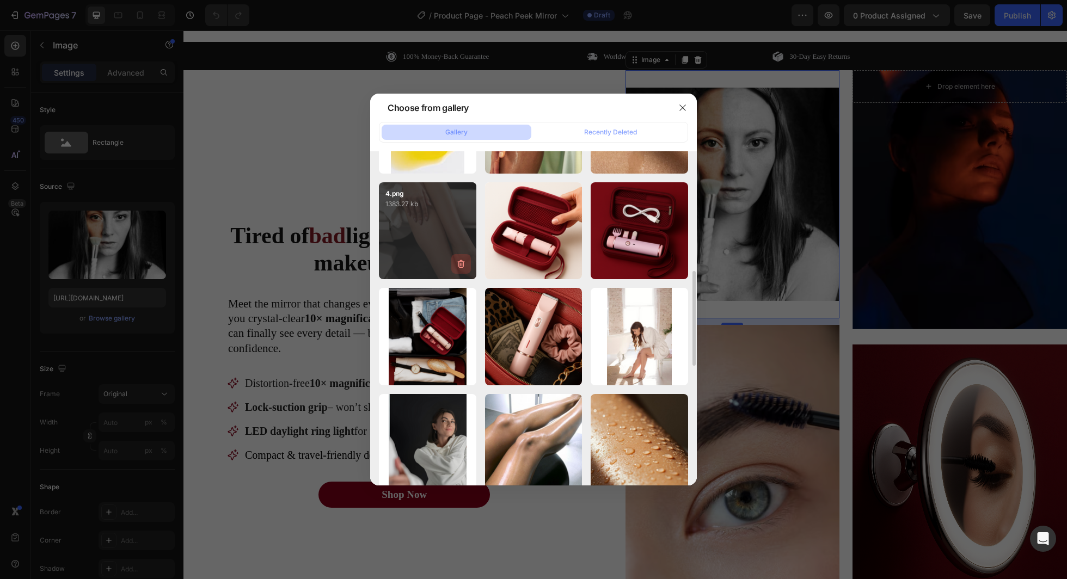
scroll to position [414, 0]
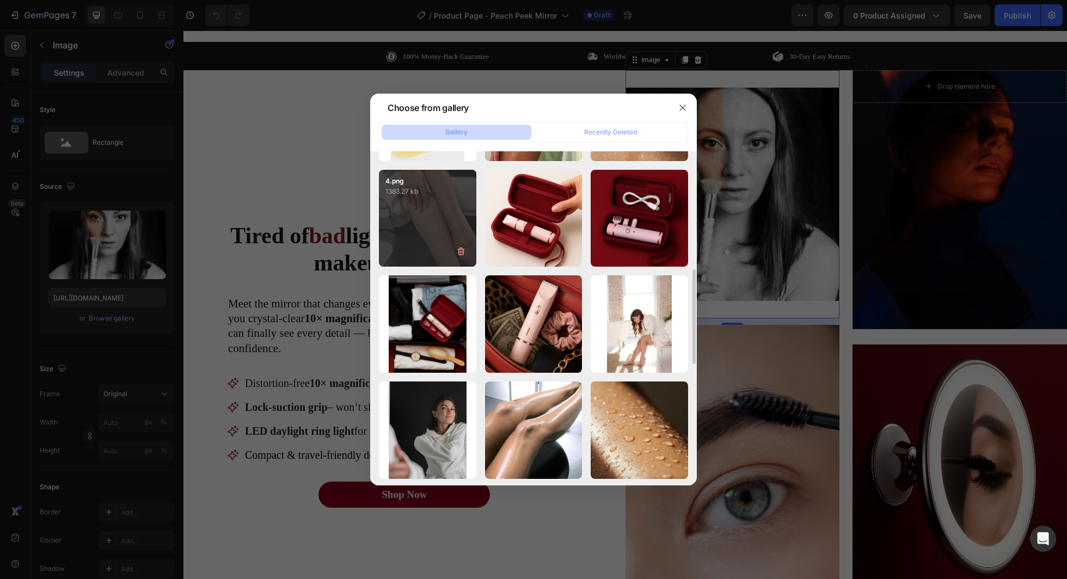
click at [448, 221] on div "4.png 1383.27 kb" at bounding box center [427, 218] width 97 height 97
type input "[URL][DOMAIN_NAME]"
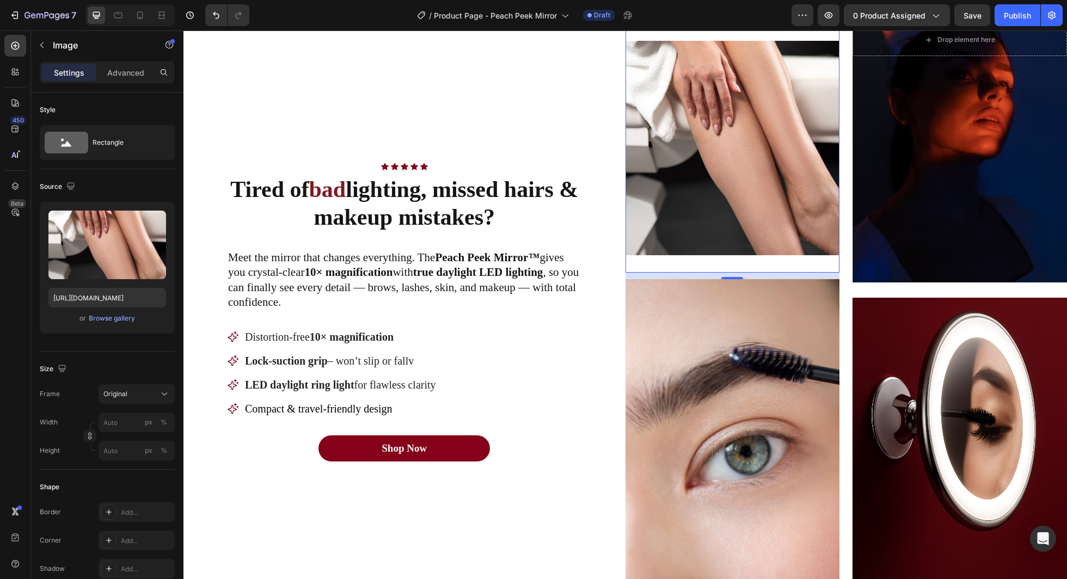
scroll to position [744, 0]
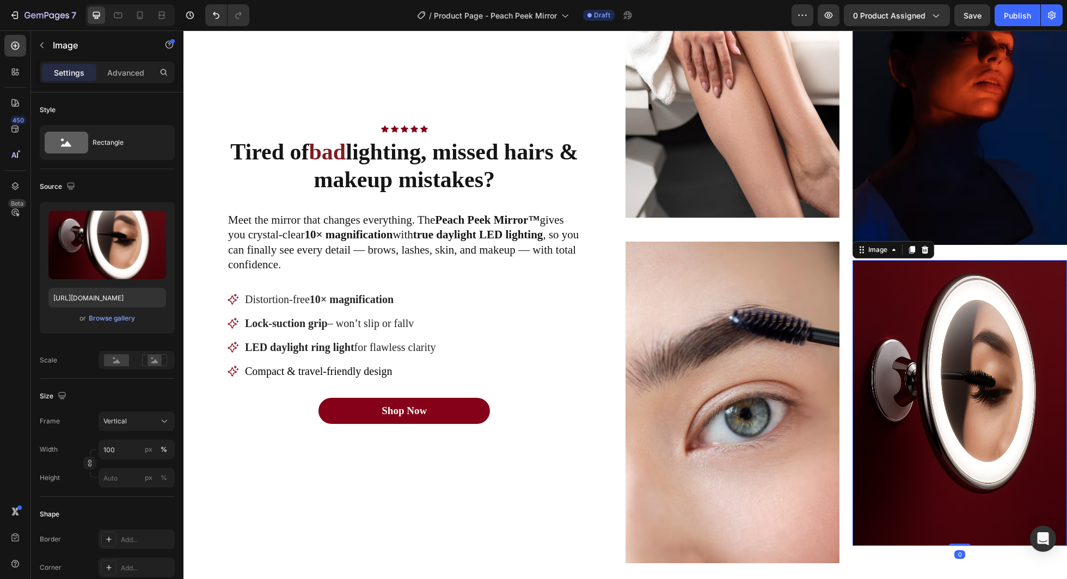
click at [889, 367] on img at bounding box center [960, 403] width 215 height 286
click at [118, 315] on div "Browse gallery" at bounding box center [112, 319] width 46 height 10
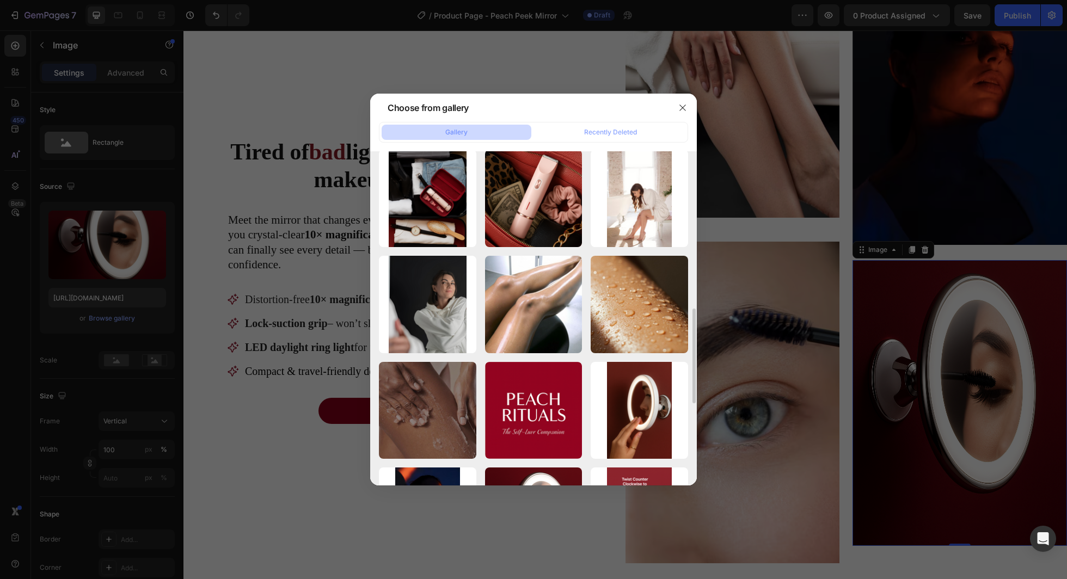
scroll to position [545, 0]
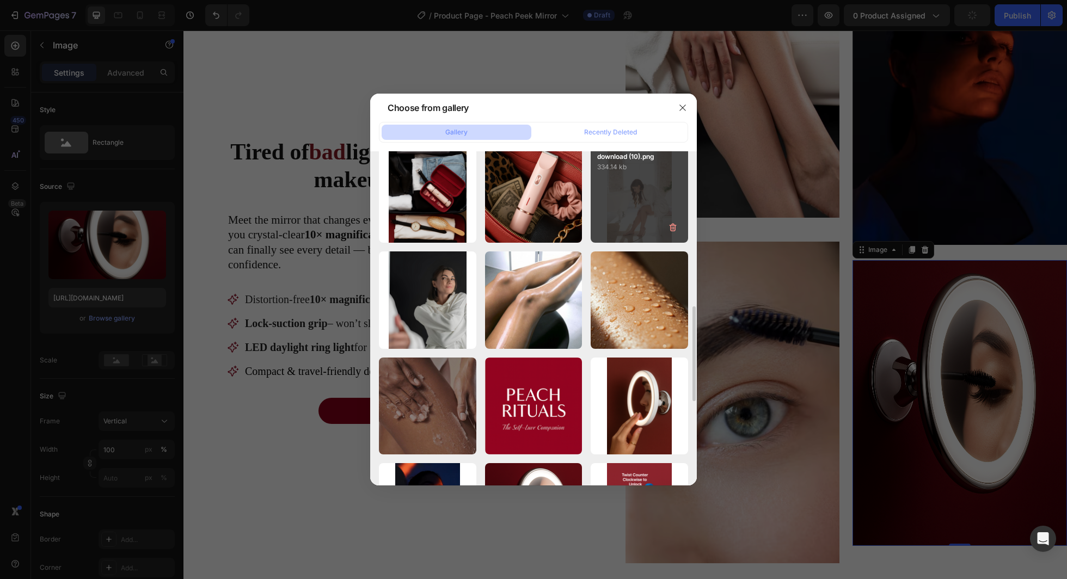
click at [646, 220] on div "download (10).png 334.14 kb" at bounding box center [639, 193] width 97 height 97
type input "[URL][DOMAIN_NAME]"
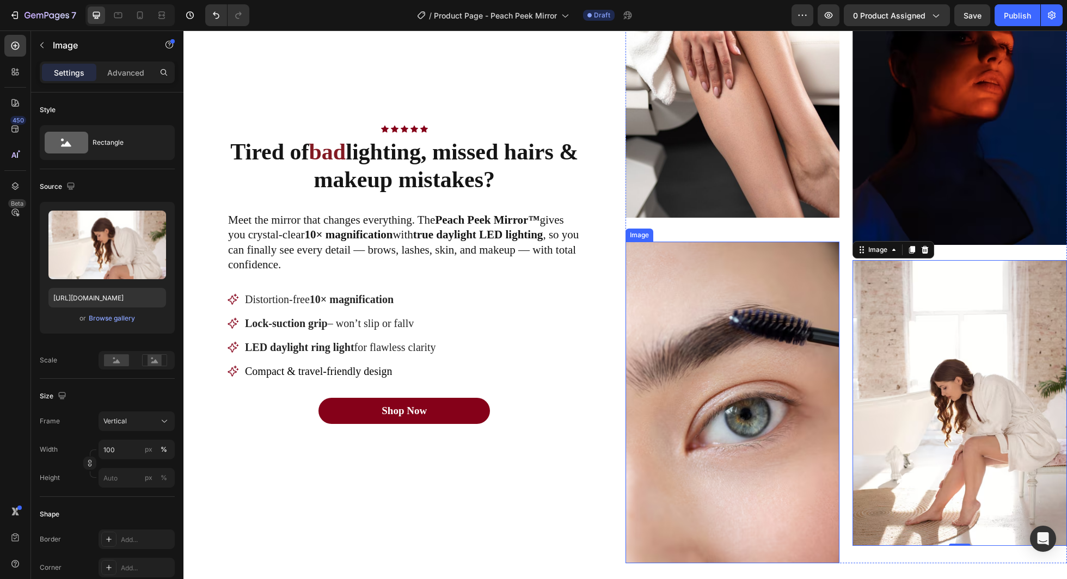
click at [743, 326] on img at bounding box center [733, 403] width 215 height 322
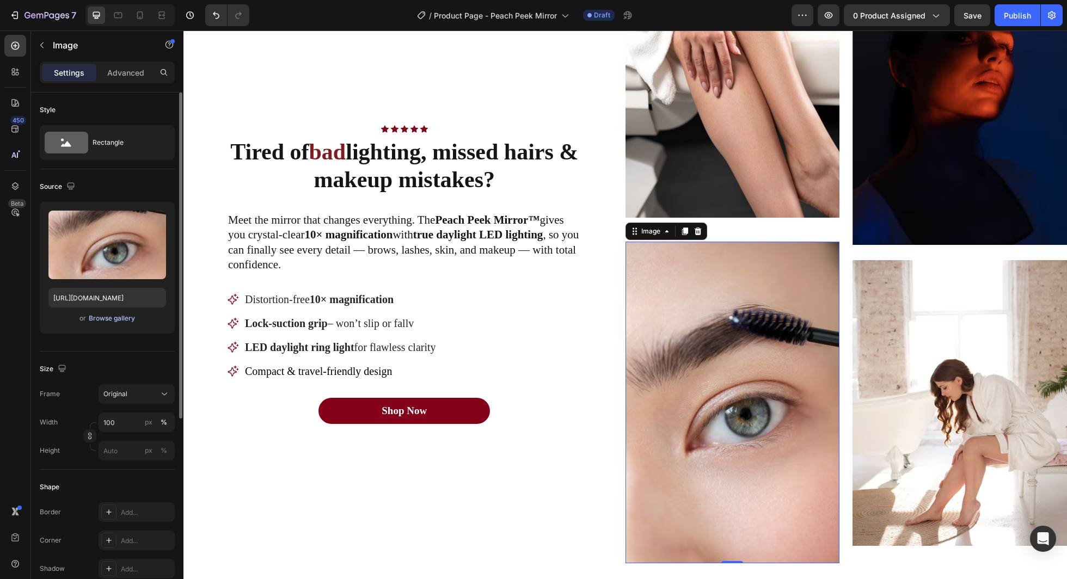
click at [107, 316] on div "Browse gallery" at bounding box center [112, 319] width 46 height 10
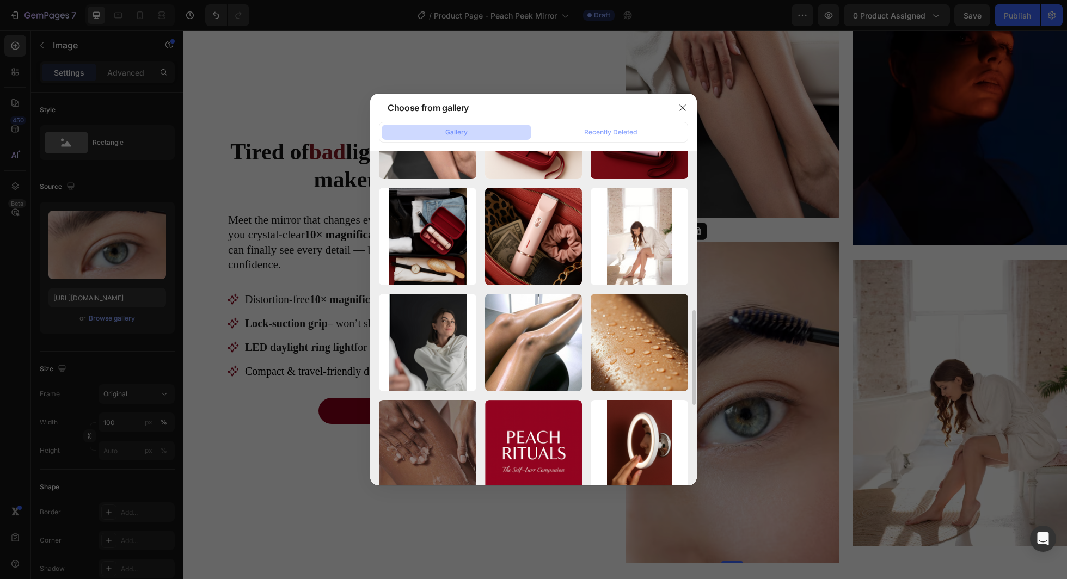
scroll to position [515, 0]
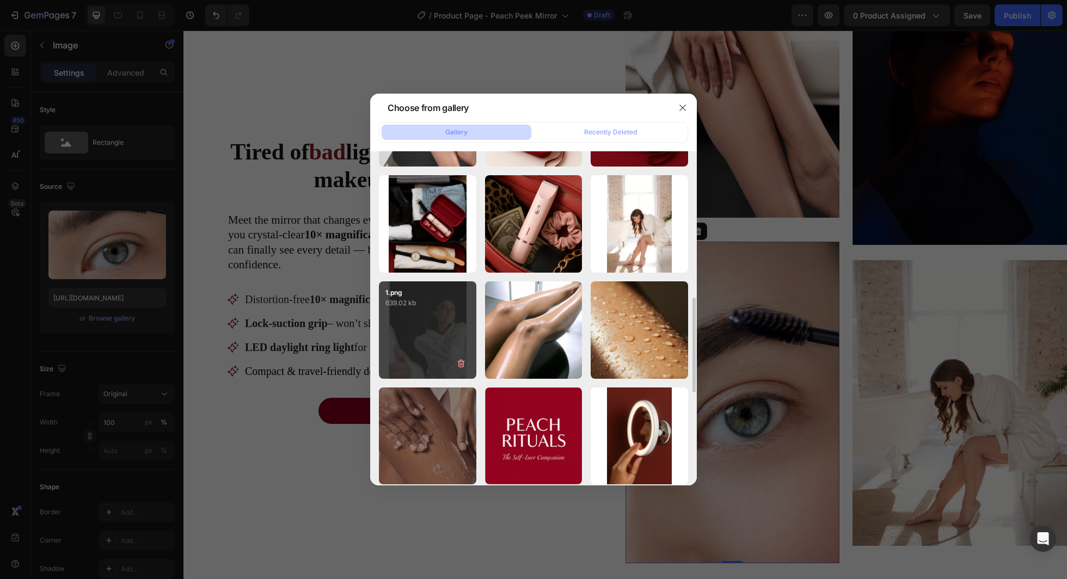
click at [423, 320] on div "1.png 639.02 kb" at bounding box center [427, 330] width 97 height 97
type input "[URL][DOMAIN_NAME]"
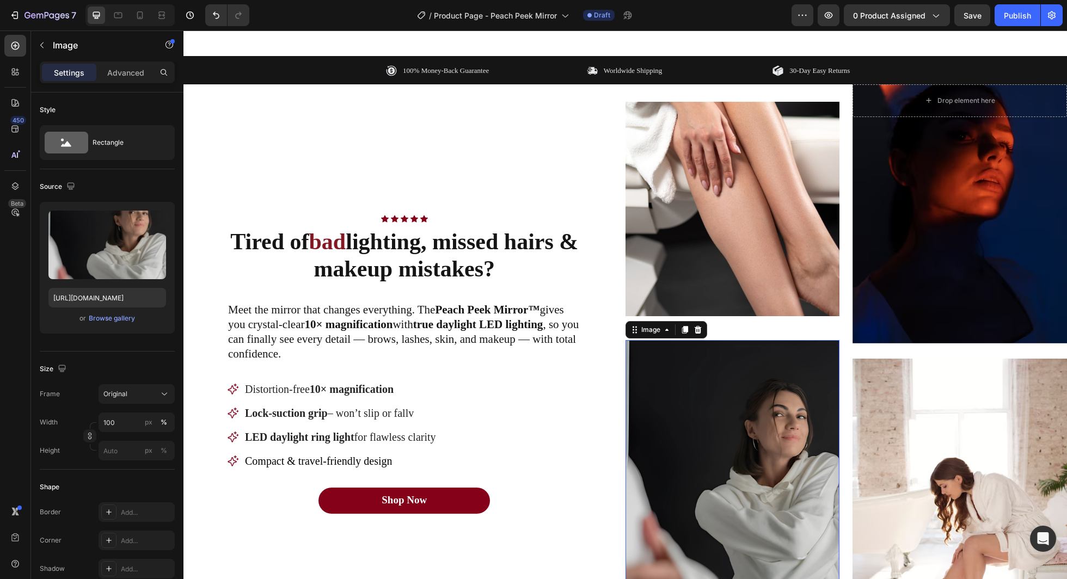
scroll to position [632, 0]
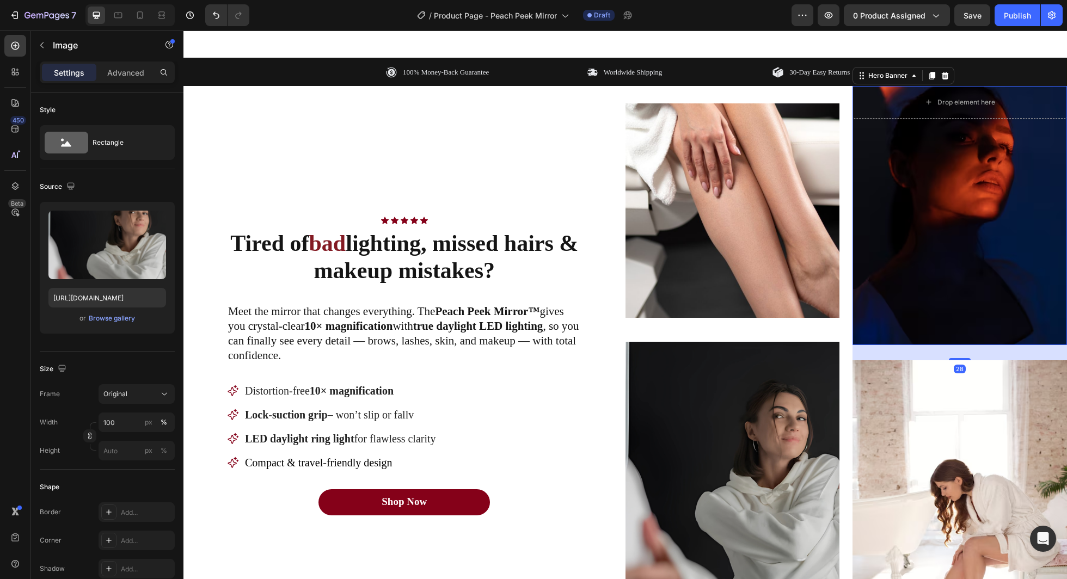
click at [889, 281] on div "Overlay" at bounding box center [960, 215] width 215 height 259
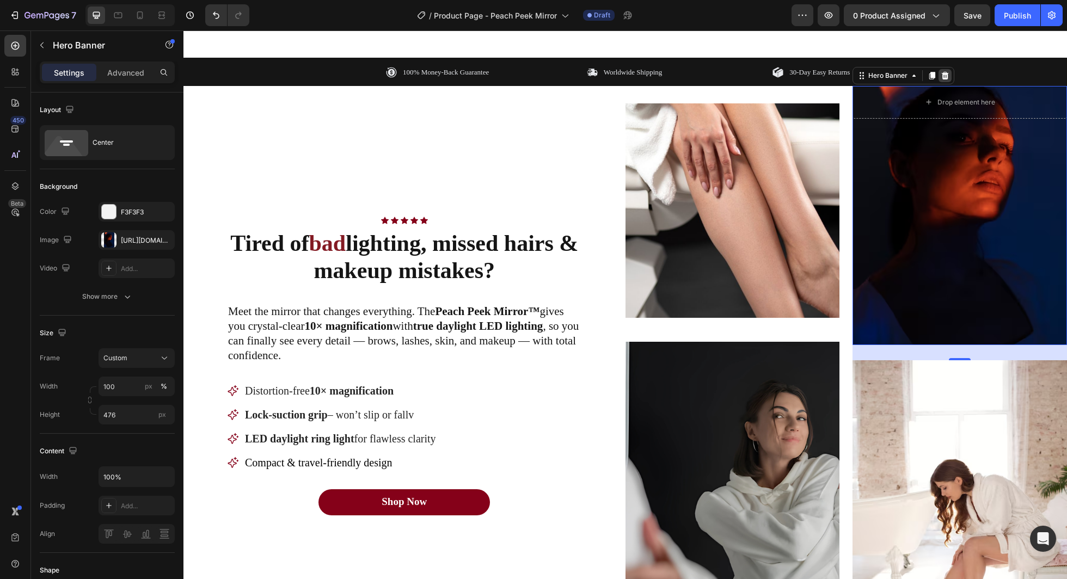
click at [889, 79] on icon at bounding box center [945, 76] width 7 height 8
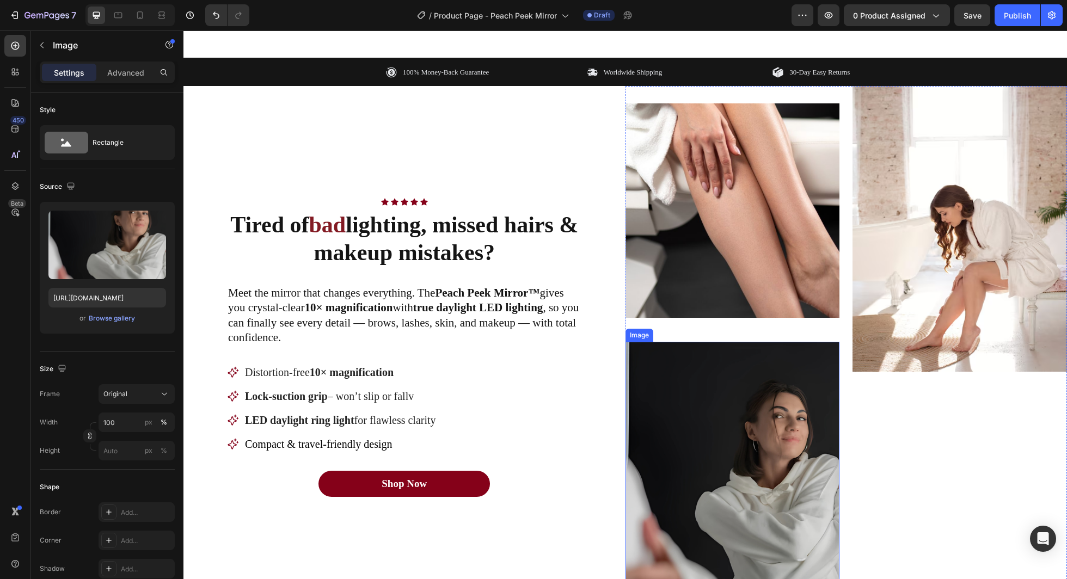
click at [791, 372] on img at bounding box center [733, 476] width 215 height 268
click at [701, 340] on div "Image" at bounding box center [667, 331] width 82 height 17
click at [697, 336] on icon at bounding box center [698, 331] width 9 height 9
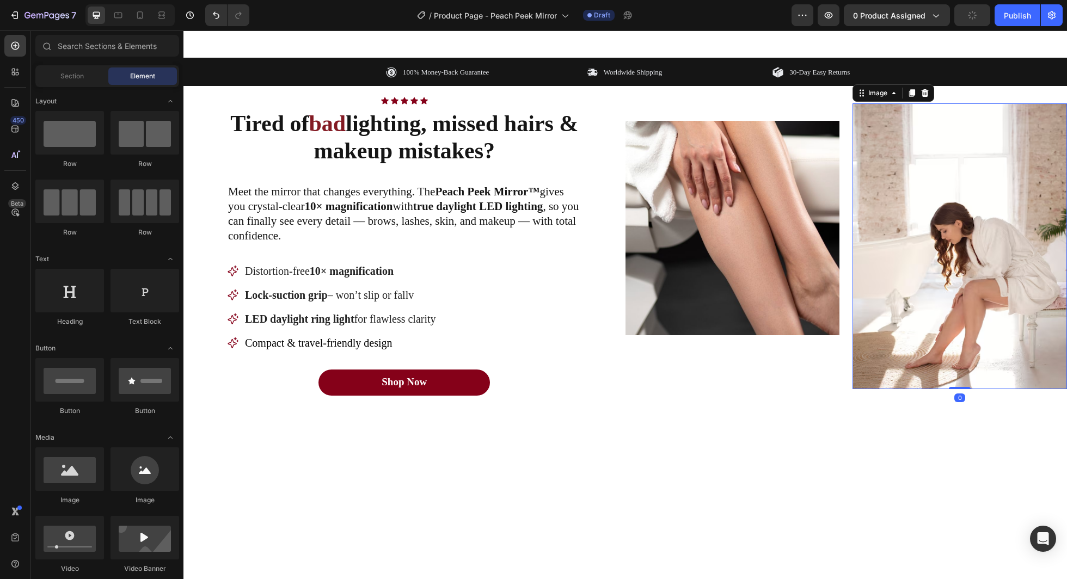
click at [889, 305] on img at bounding box center [960, 246] width 215 height 286
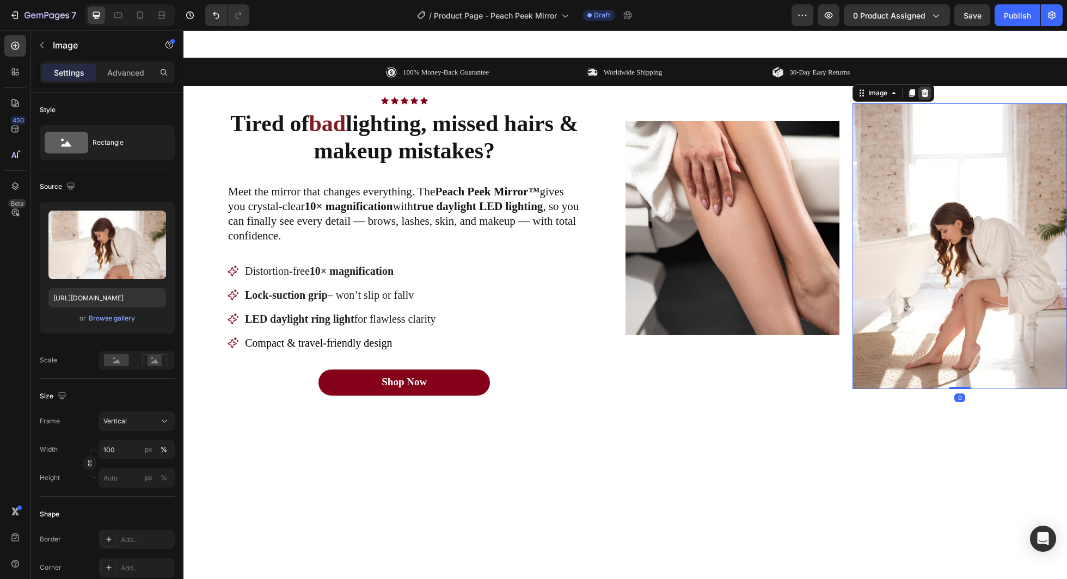
click at [889, 100] on div at bounding box center [925, 93] width 13 height 13
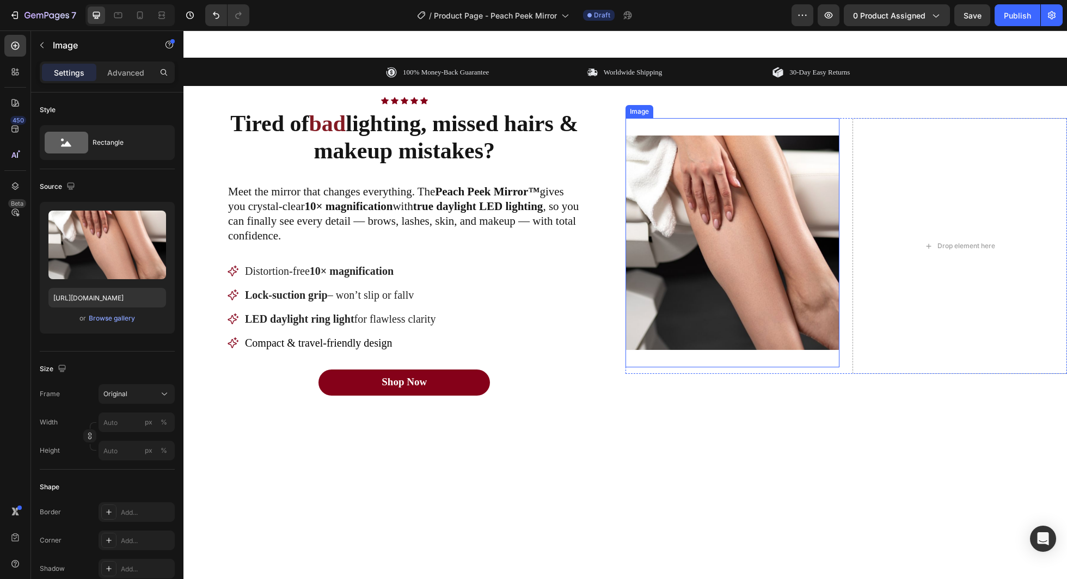
click at [823, 209] on img at bounding box center [733, 243] width 215 height 215
click at [868, 204] on div "Drop element here" at bounding box center [960, 246] width 215 height 256
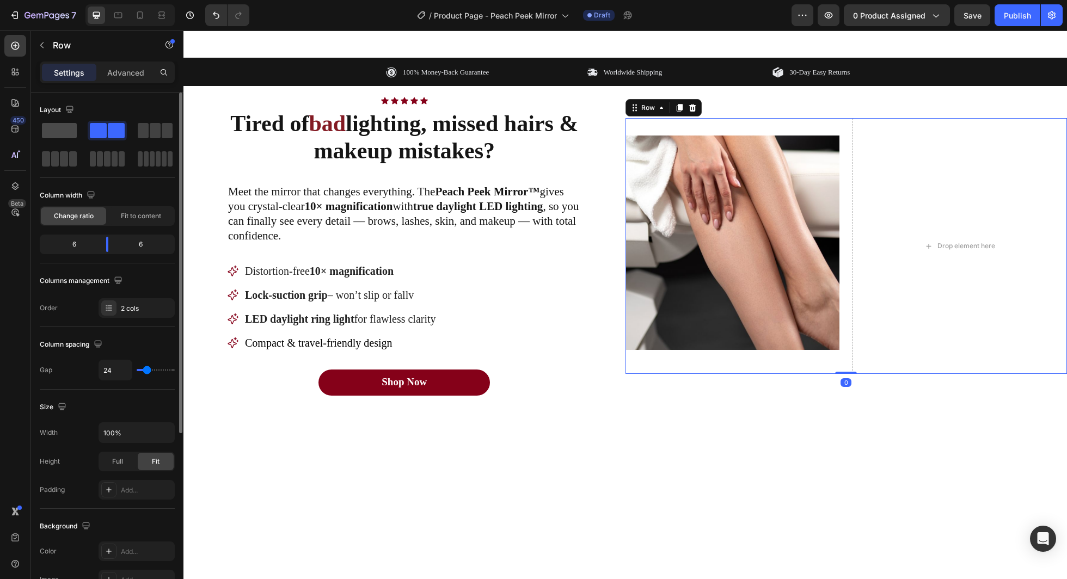
click at [60, 136] on span at bounding box center [59, 130] width 35 height 15
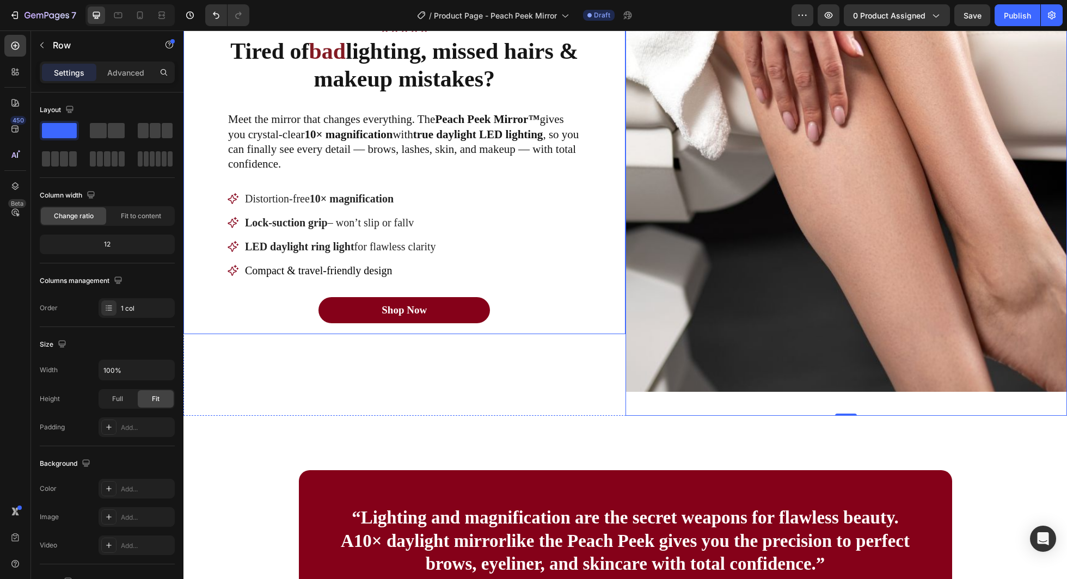
scroll to position [800, 0]
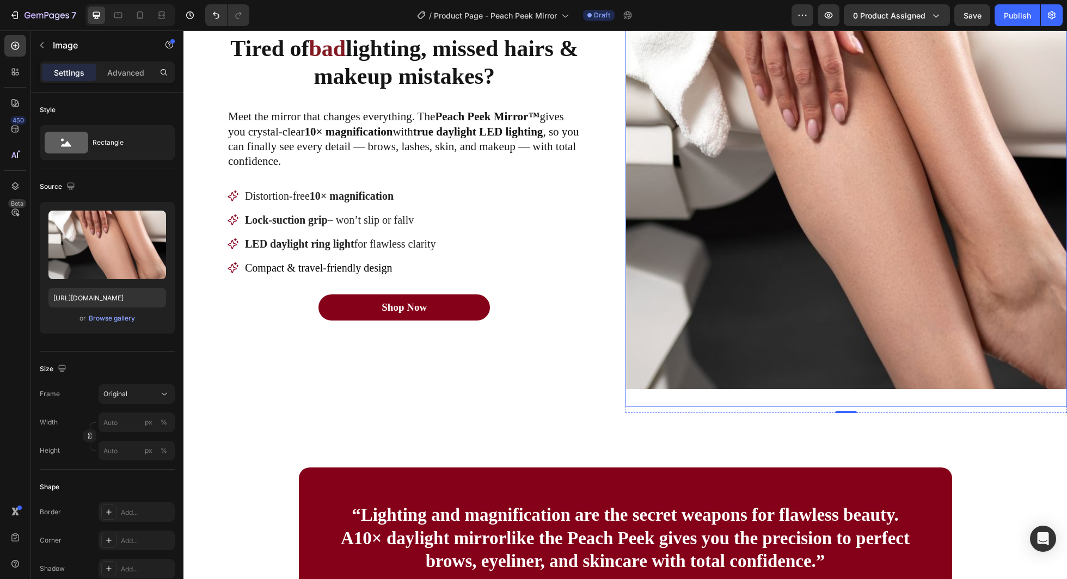
click at [746, 193] on img at bounding box center [847, 168] width 442 height 442
click at [120, 321] on div "Browse gallery" at bounding box center [112, 319] width 46 height 10
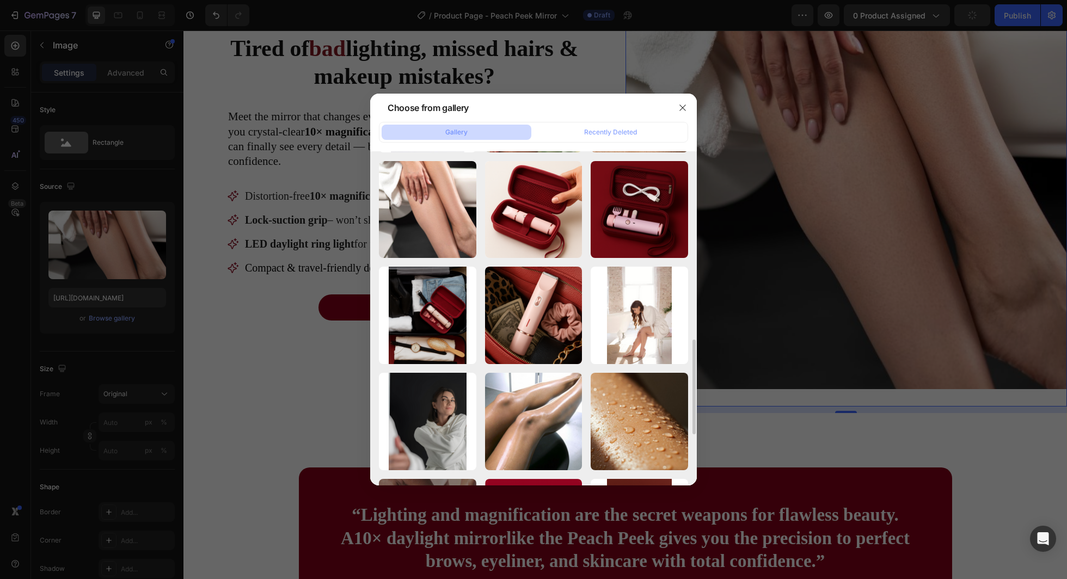
scroll to position [503, 0]
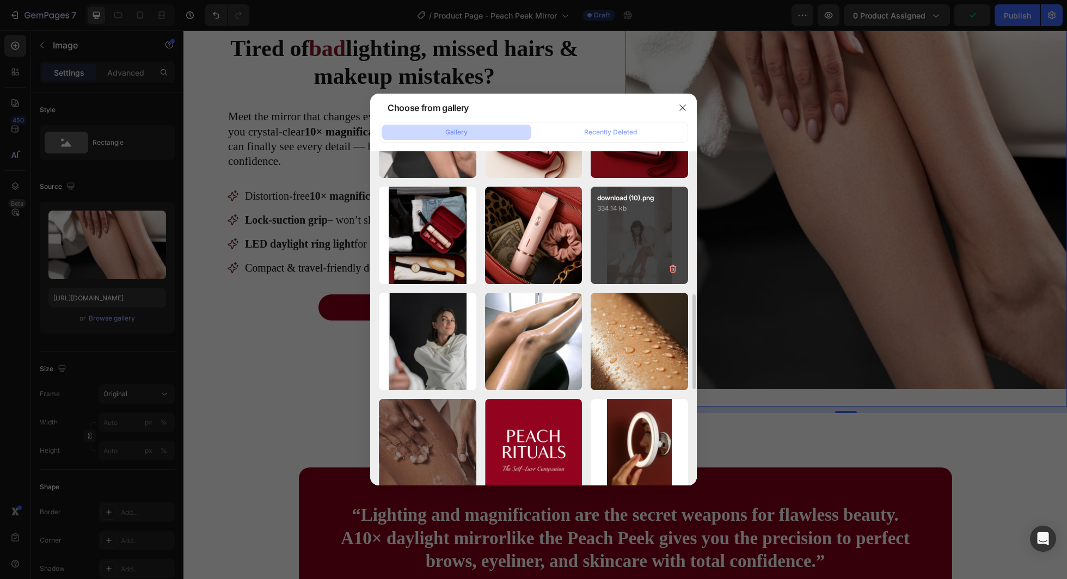
click at [649, 248] on div "download (10).png 334.14 kb" at bounding box center [639, 235] width 97 height 97
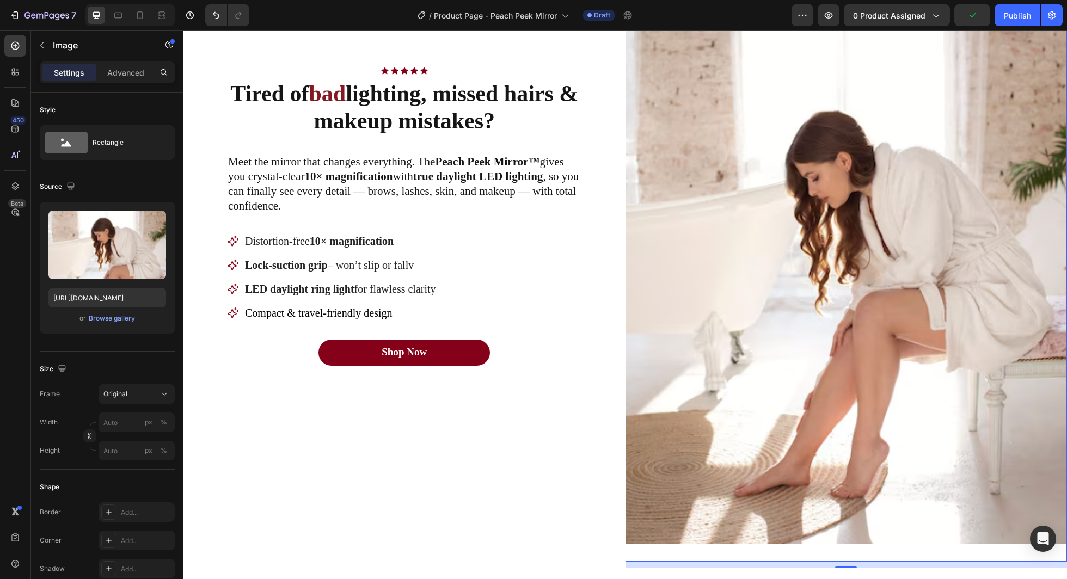
scroll to position [734, 0]
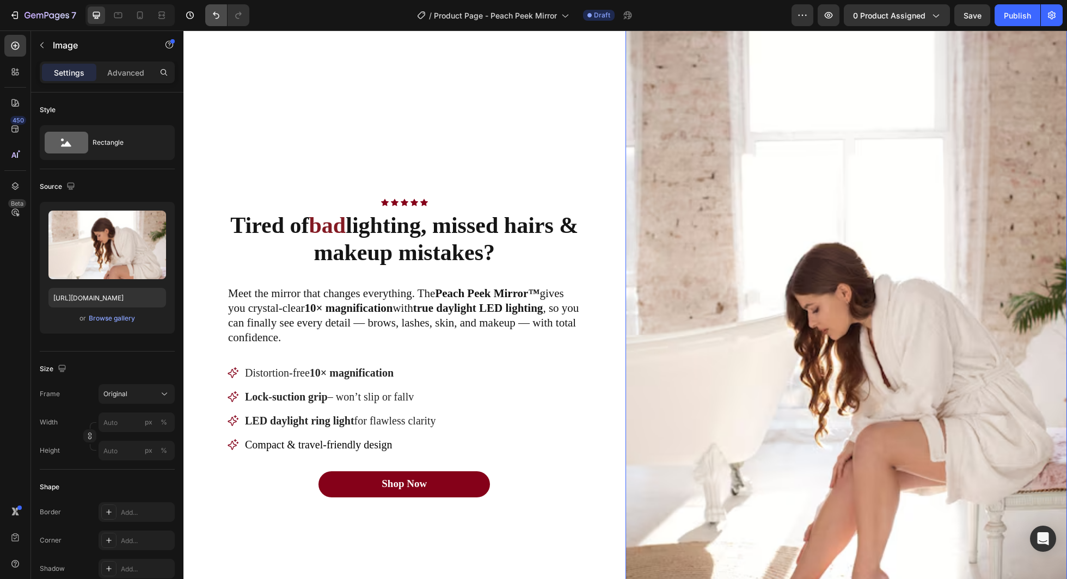
click at [218, 18] on icon "Undo/Redo" at bounding box center [216, 15] width 11 height 11
type input "[URL][DOMAIN_NAME]"
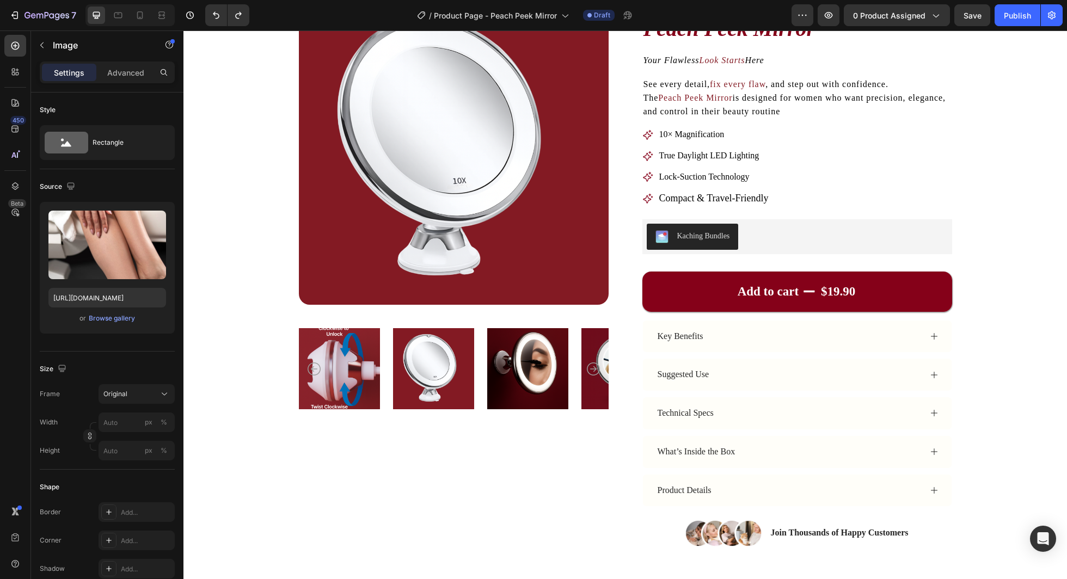
scroll to position [0, 0]
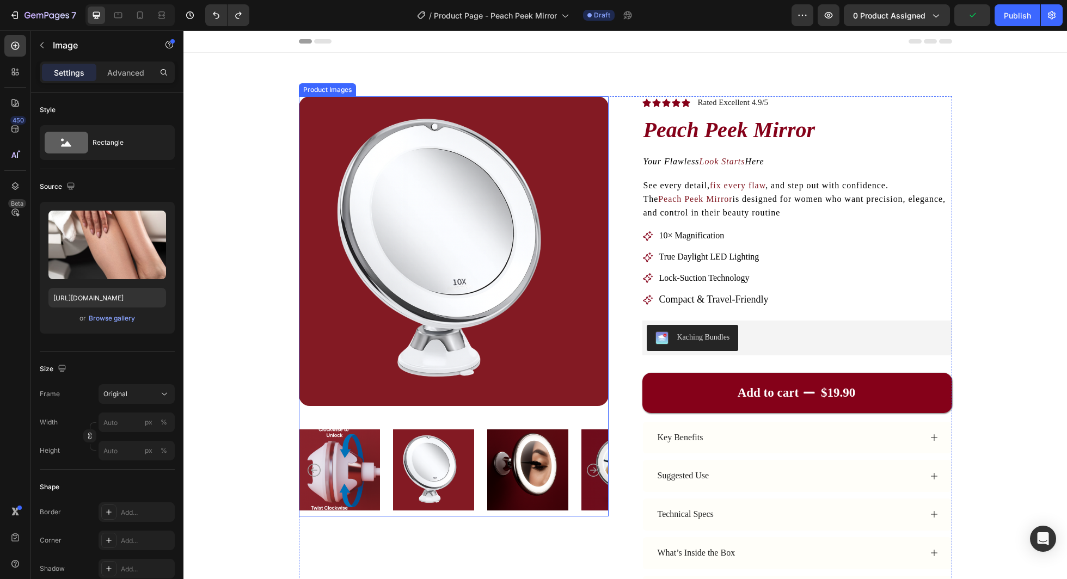
click at [585, 470] on img at bounding box center [622, 470] width 81 height 93
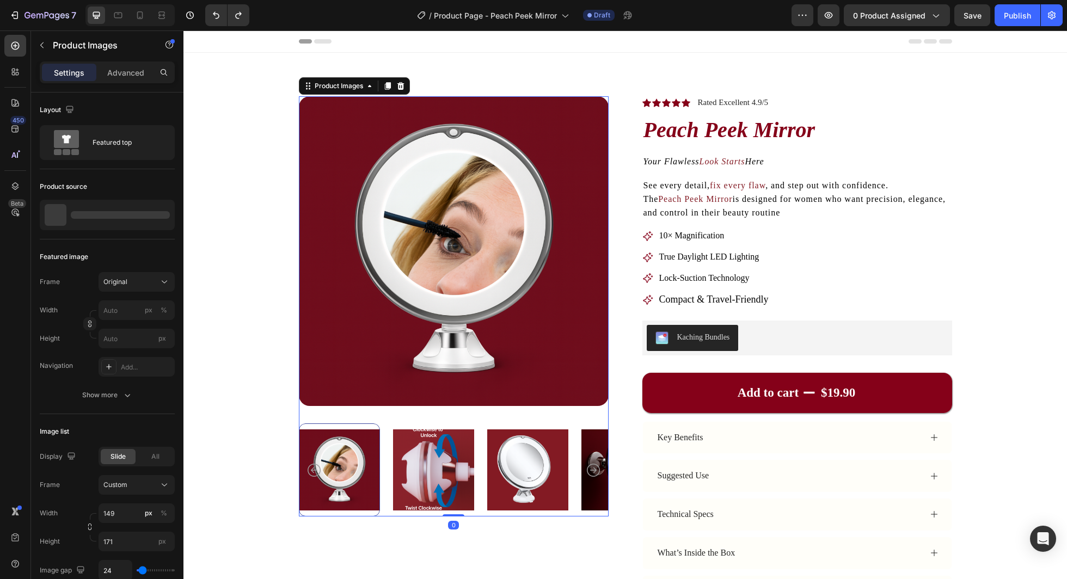
click at [567, 474] on img at bounding box center [527, 470] width 81 height 93
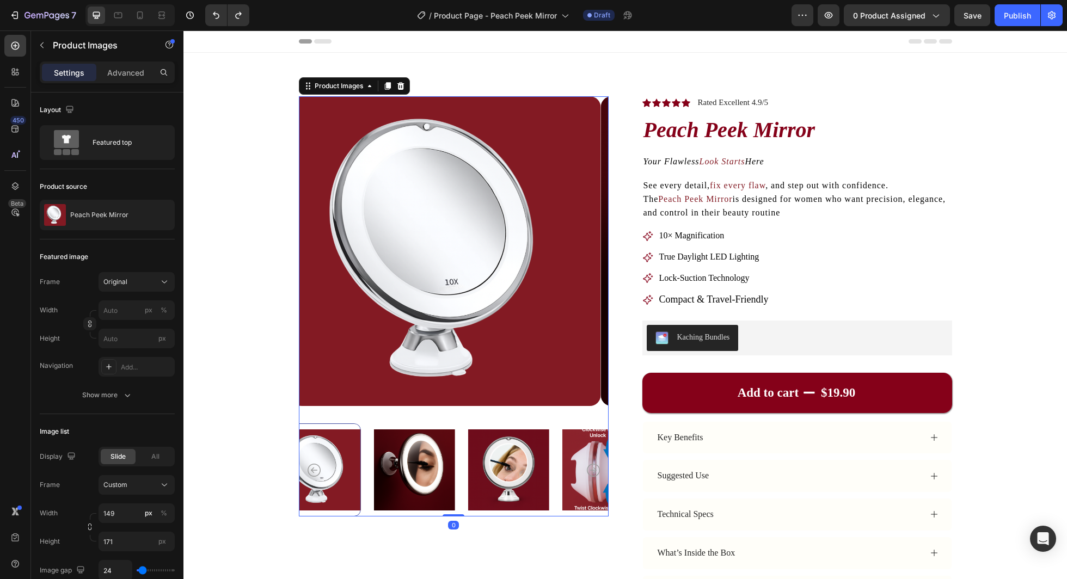
click at [549, 474] on img at bounding box center [508, 470] width 81 height 93
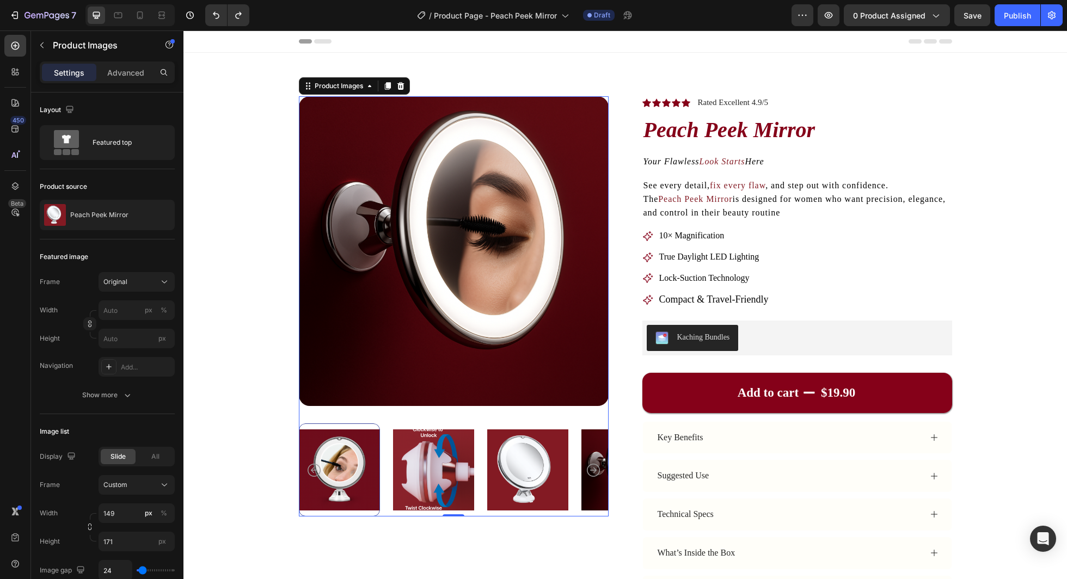
click at [386, 471] on div at bounding box center [454, 470] width 310 height 93
click at [439, 476] on img at bounding box center [433, 470] width 81 height 93
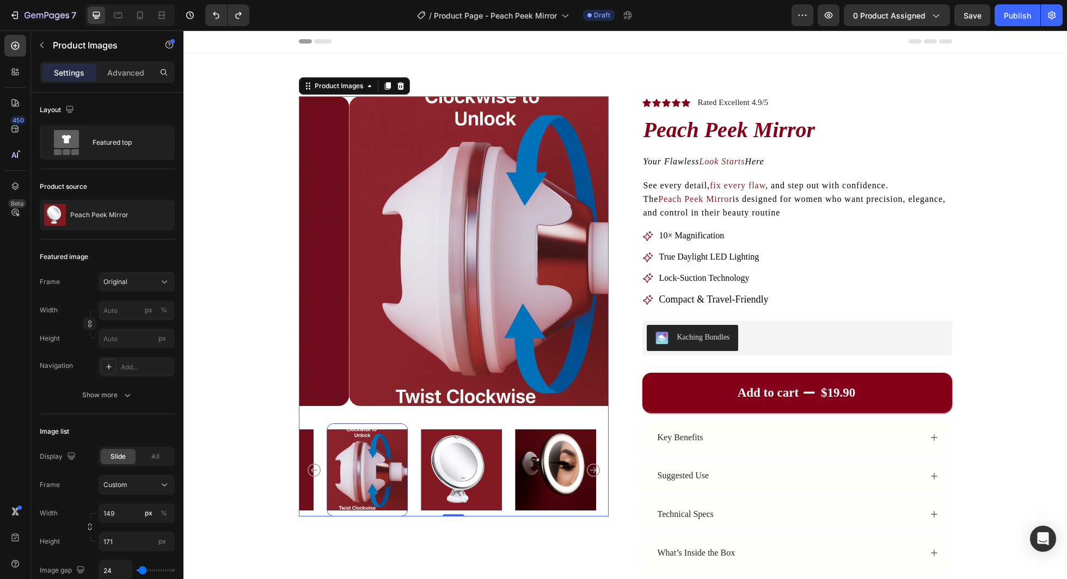
click at [456, 479] on img at bounding box center [461, 470] width 81 height 93
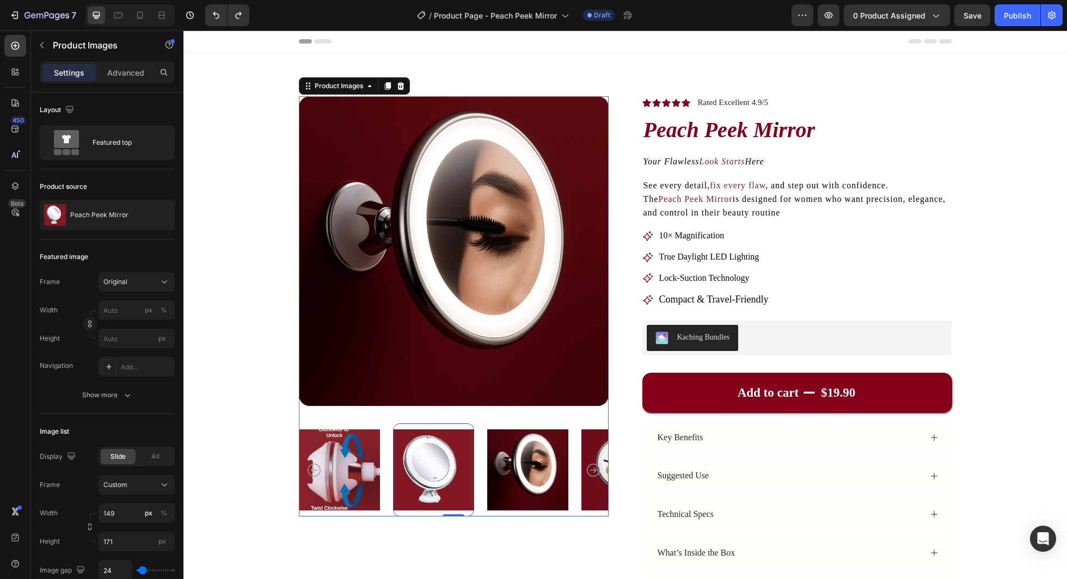
click at [456, 479] on div at bounding box center [433, 470] width 81 height 93
click at [493, 481] on img at bounding box center [527, 470] width 81 height 93
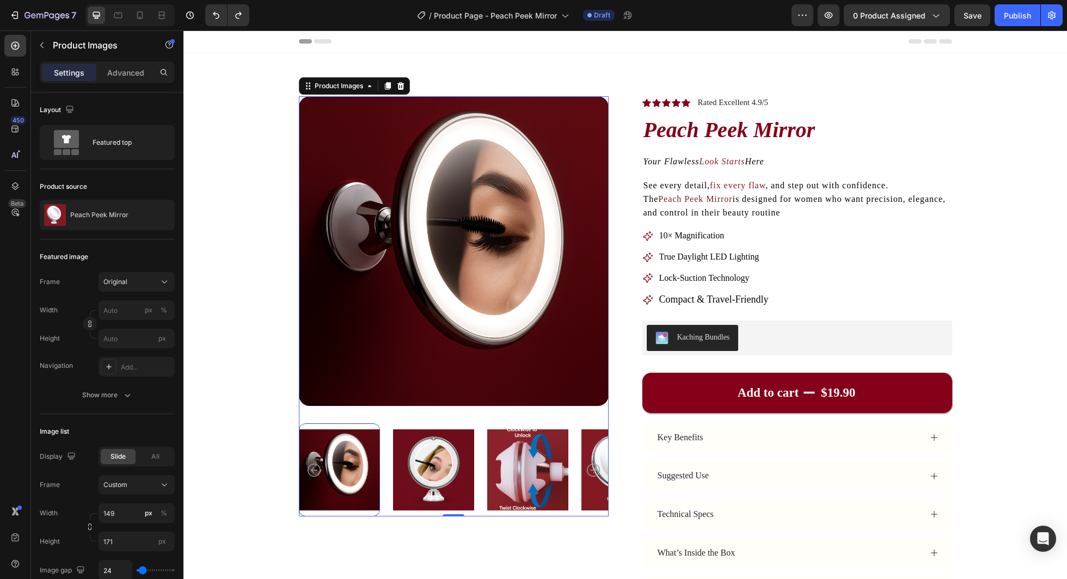
click at [433, 475] on img at bounding box center [433, 470] width 81 height 93
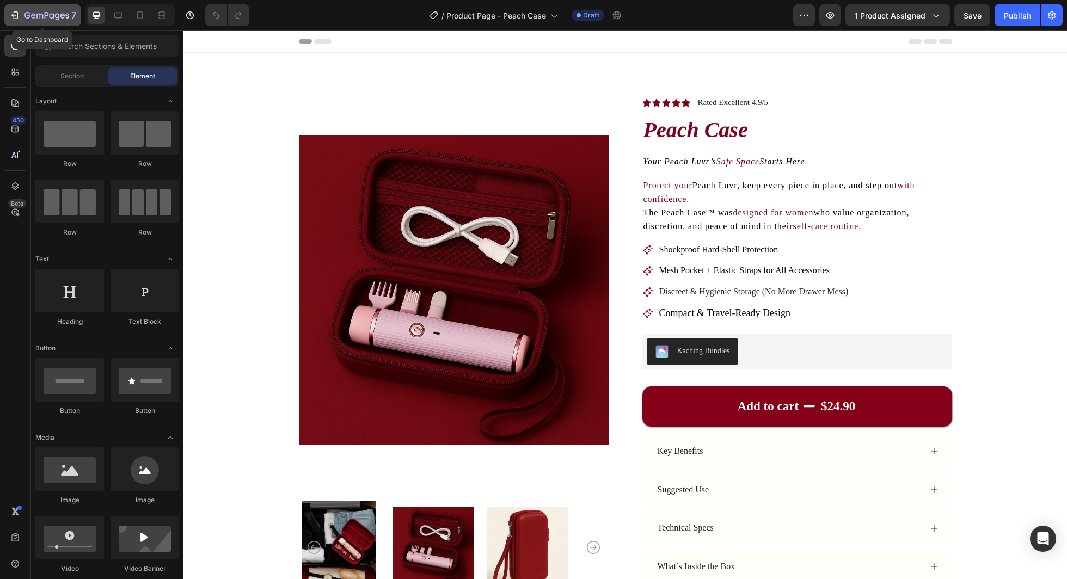
click at [28, 24] on button "7" at bounding box center [42, 15] width 77 height 22
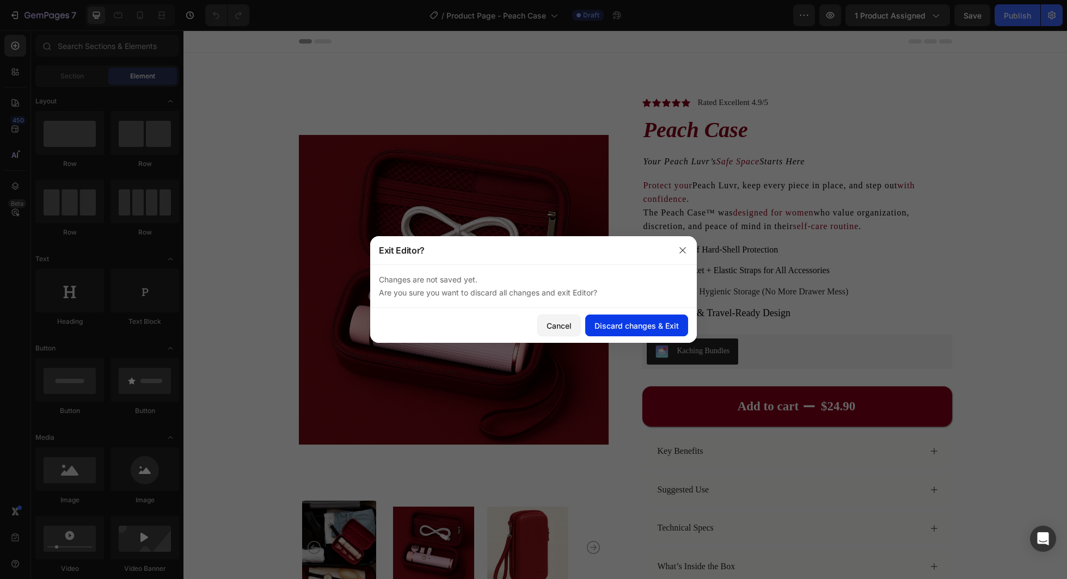
click at [651, 317] on button "Discard changes & Exit" at bounding box center [636, 326] width 103 height 22
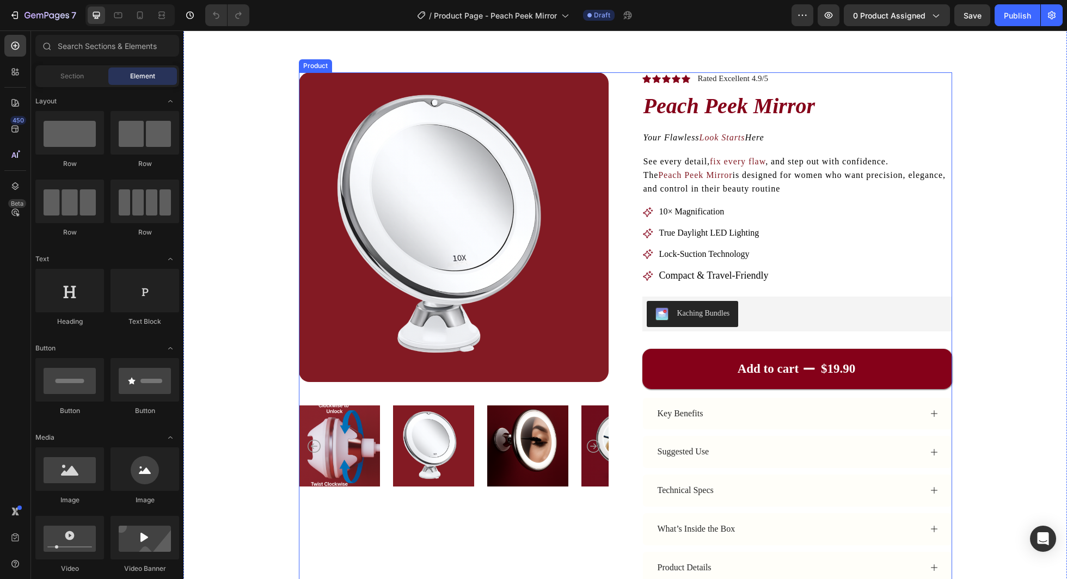
scroll to position [72, 0]
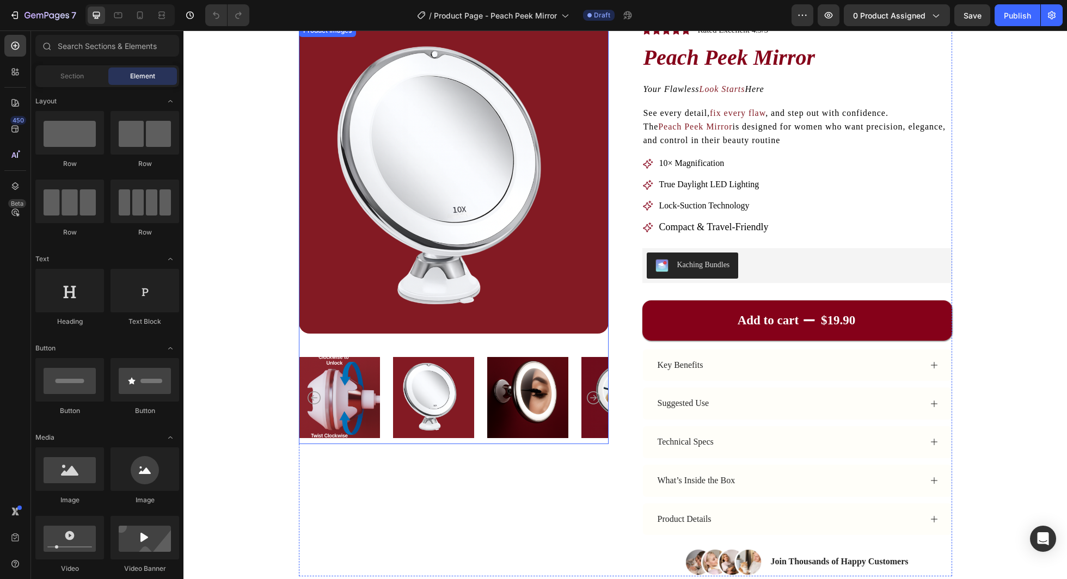
click at [524, 371] on img at bounding box center [527, 397] width 81 height 93
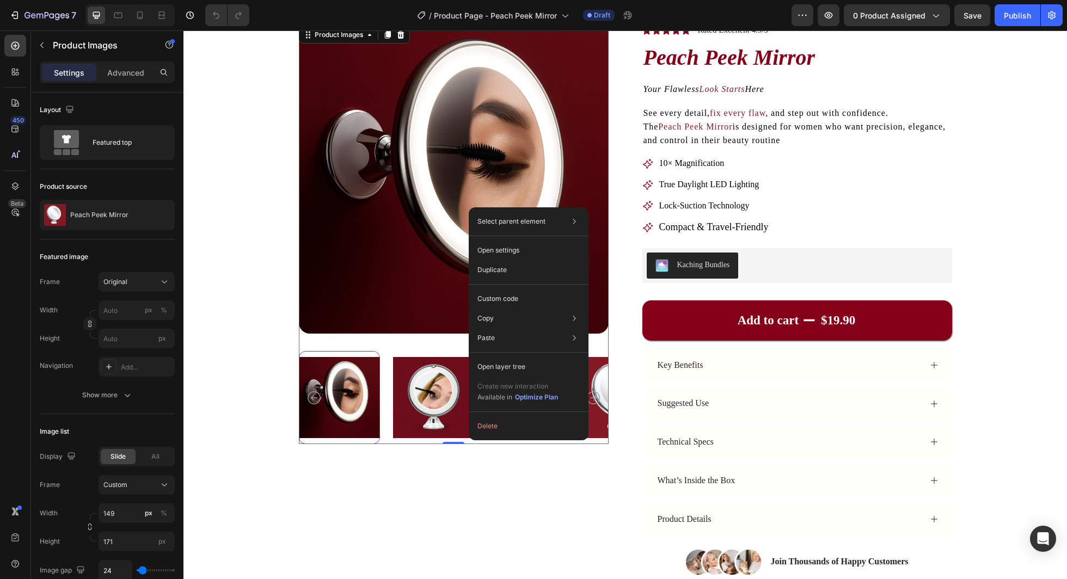
click at [388, 274] on img at bounding box center [454, 179] width 310 height 310
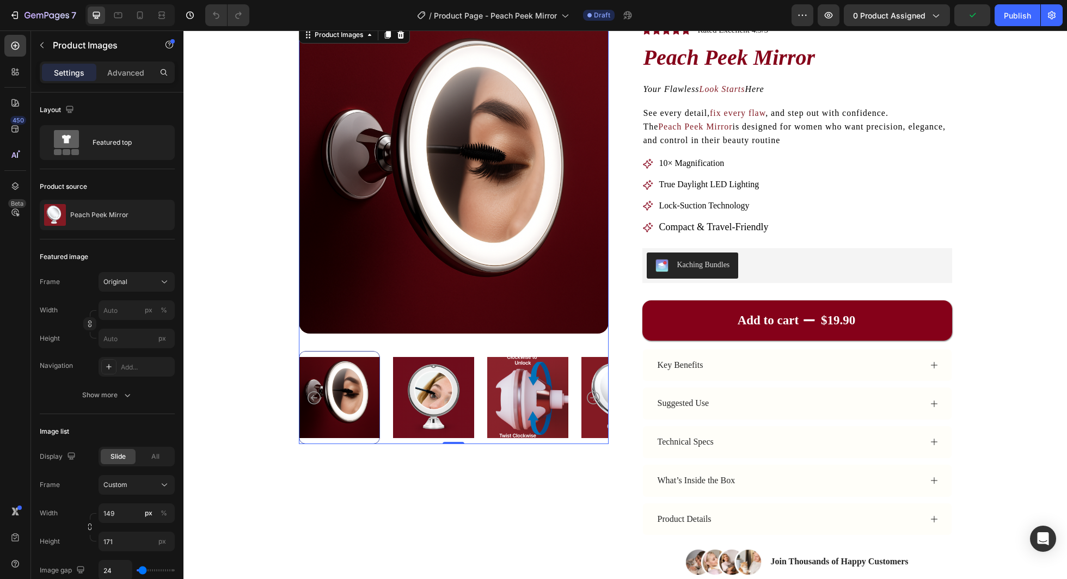
scroll to position [0, 0]
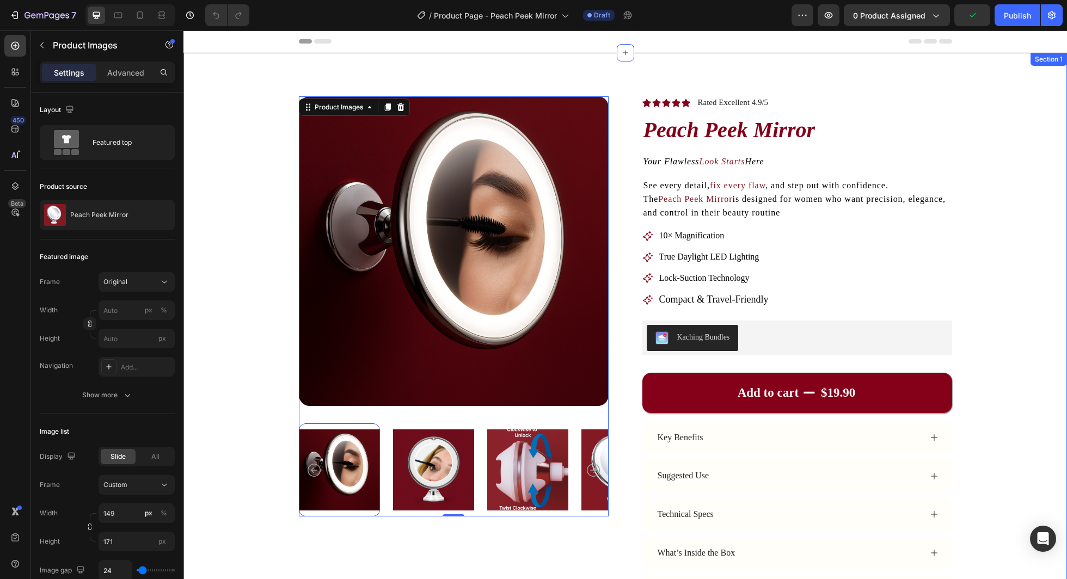
click at [199, 285] on div "Product Images 0 Icon Icon Icon Icon Icon Icon List Rated Excellent 4.9/5 Text …" at bounding box center [626, 378] width 884 height 651
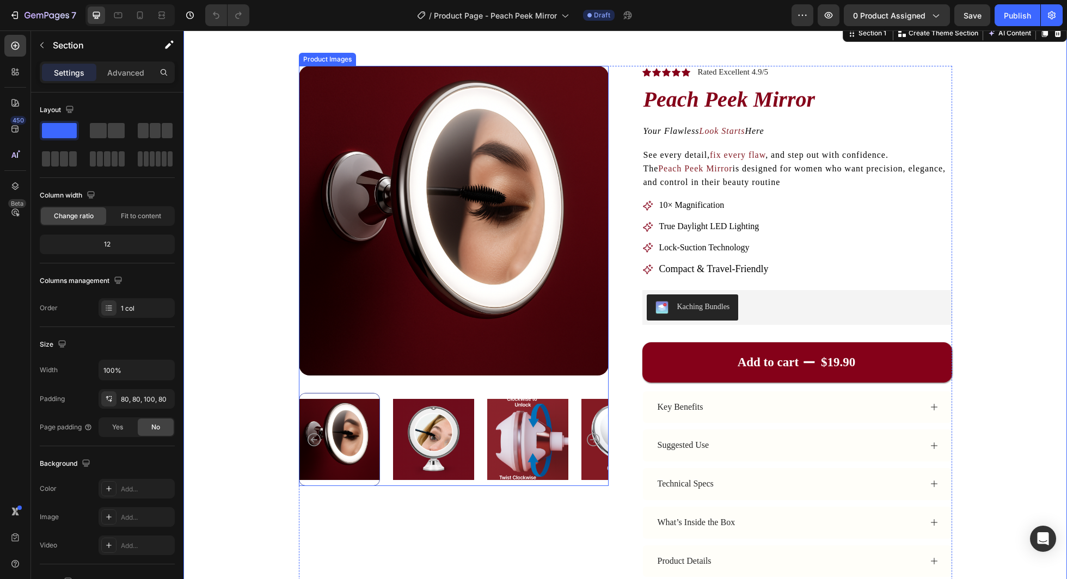
scroll to position [51, 0]
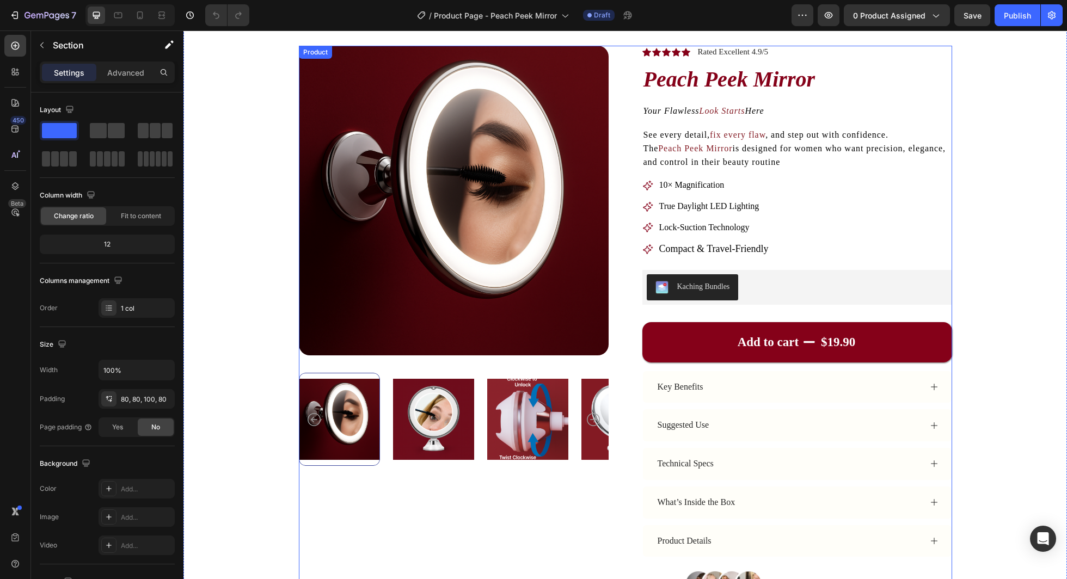
click at [700, 114] on icon "Your Flawless" at bounding box center [672, 110] width 56 height 9
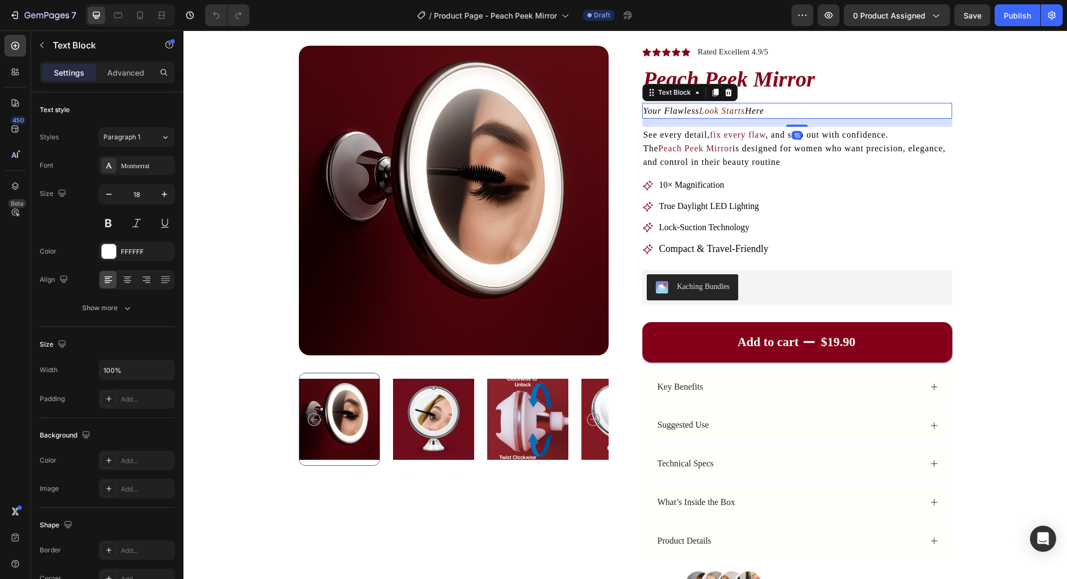
click at [700, 114] on icon "Your Flawless" at bounding box center [672, 110] width 56 height 9
click at [726, 109] on icon "See Every Curve. Perfect Every Detail" at bounding box center [721, 110] width 154 height 9
drag, startPoint x: 726, startPoint y: 109, endPoint x: 748, endPoint y: 109, distance: 22.3
click at [748, 109] on icon "See Every Curve. Perfect Every Detail" at bounding box center [721, 110] width 154 height 9
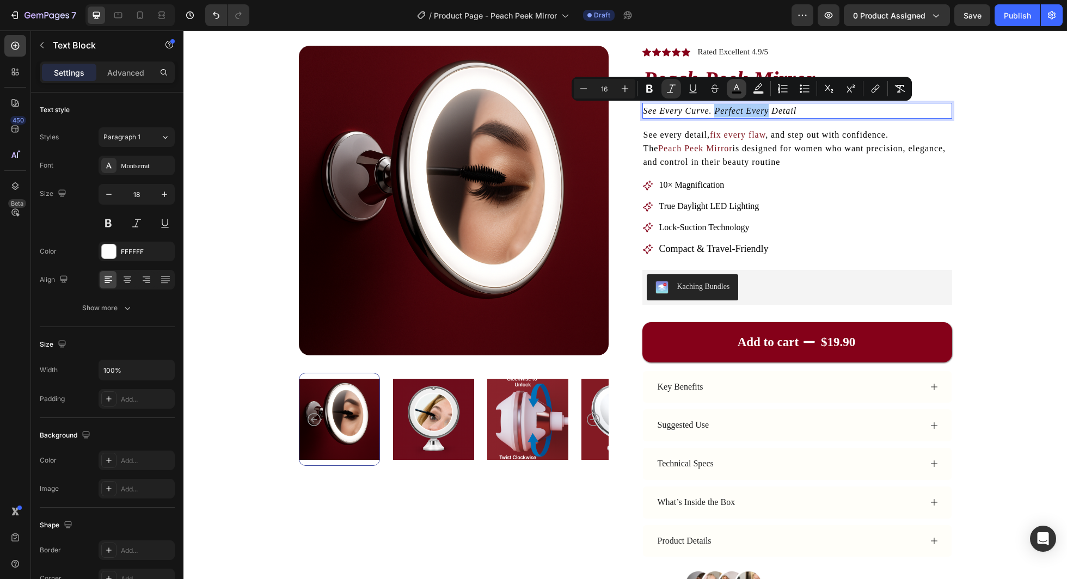
click at [736, 87] on icon "Editor contextual toolbar" at bounding box center [736, 87] width 5 height 6
type input "000000"
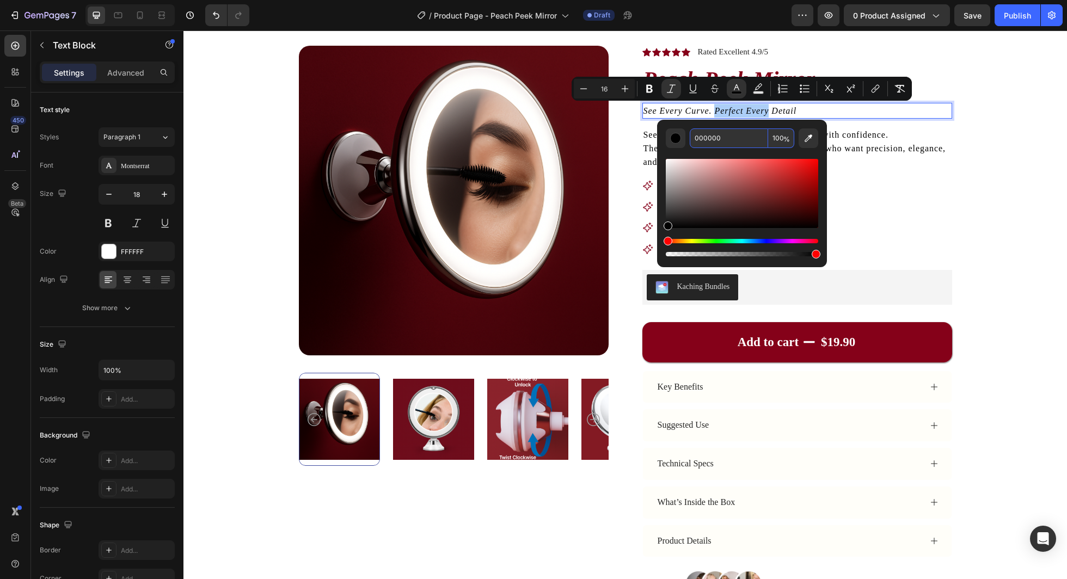
click at [699, 137] on input "000000" at bounding box center [729, 139] width 78 height 20
type input "850019"
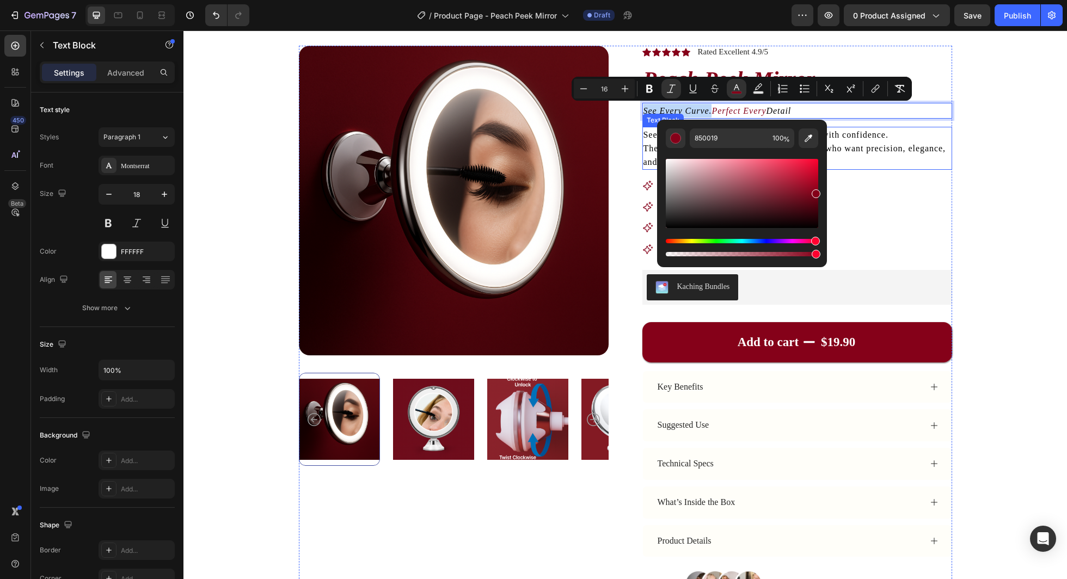
click at [863, 170] on div "See every detail, fix every flaw , and step out with confidence. The Peach Peek…" at bounding box center [798, 149] width 310 height 44
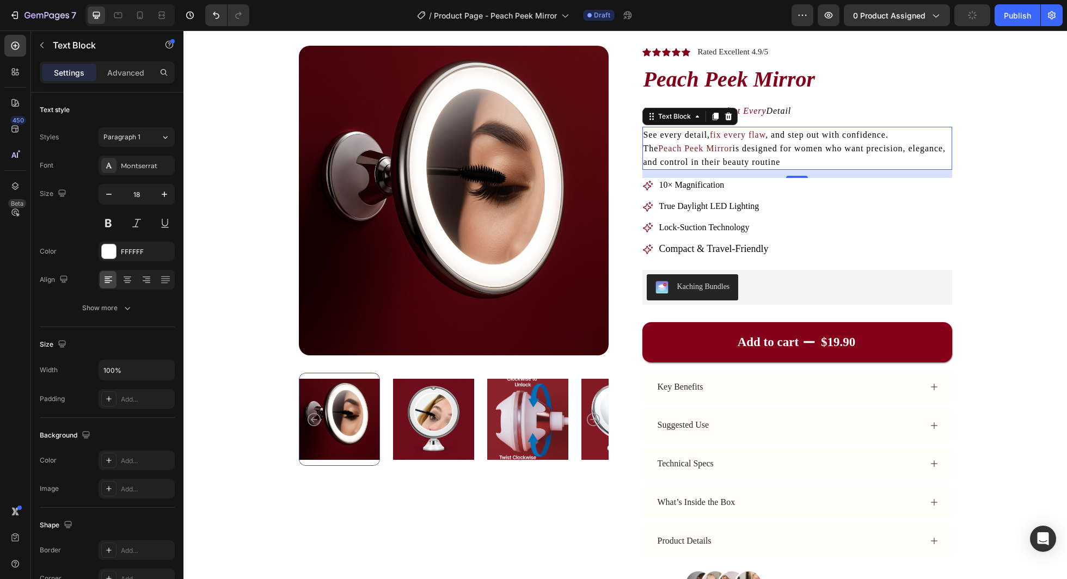
click at [834, 151] on span "is designed for women who want precision, elegance, and control in their beauty…" at bounding box center [795, 155] width 303 height 23
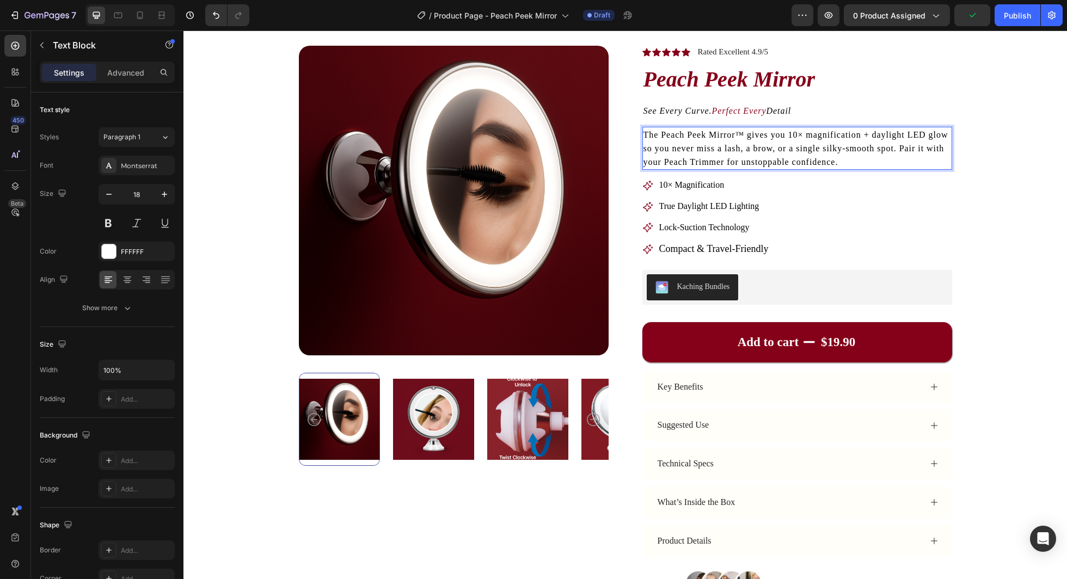
click at [687, 150] on span "The Peach Peek Mirror™ gives you 10× magnification + daylight LED glow so you n…" at bounding box center [796, 148] width 305 height 36
drag, startPoint x: 687, startPoint y: 150, endPoint x: 727, endPoint y: 151, distance: 40.3
click at [727, 151] on span "The Peach Peek Mirror™ gives you 10× magnification + daylight LED glow so you n…" at bounding box center [796, 148] width 305 height 36
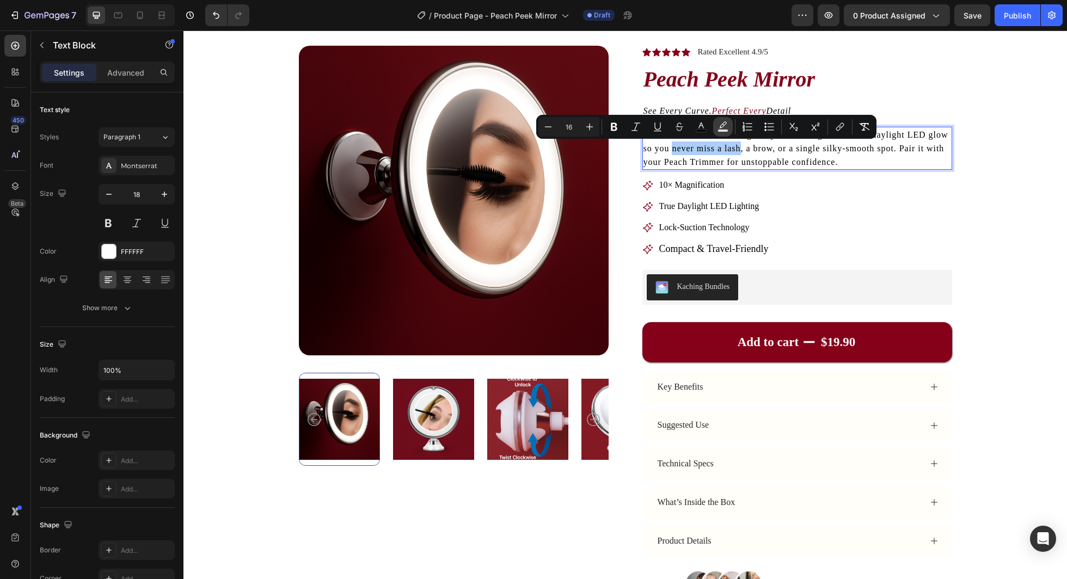
click at [728, 127] on icon "Editor contextual toolbar" at bounding box center [723, 126] width 11 height 11
type input "000000"
type input "77"
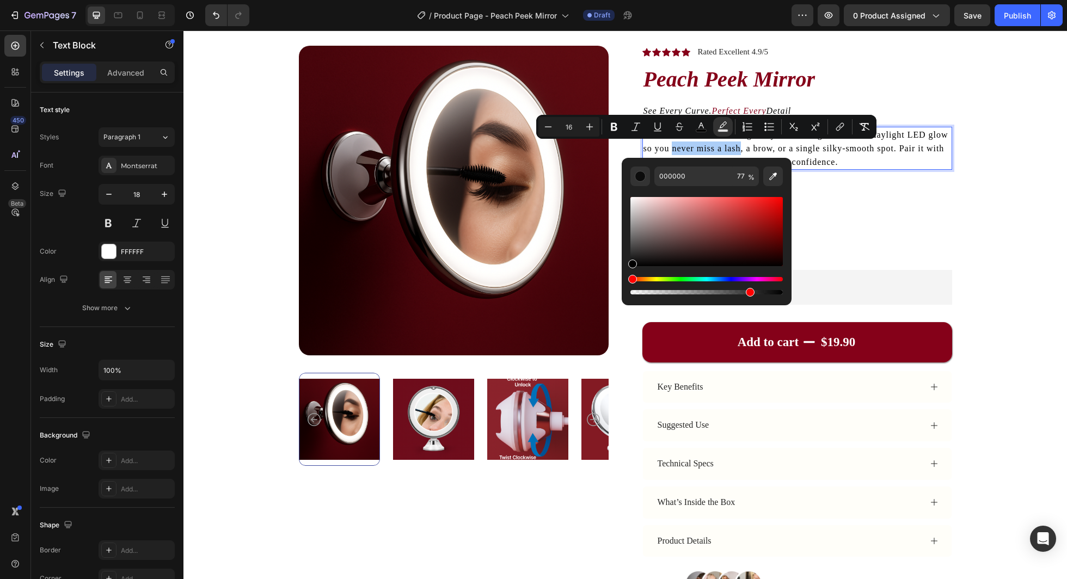
click at [680, 190] on div "Editor contextual toolbar" at bounding box center [707, 241] width 152 height 111
click at [680, 179] on input "000000" at bounding box center [694, 177] width 78 height 20
type input "850019"
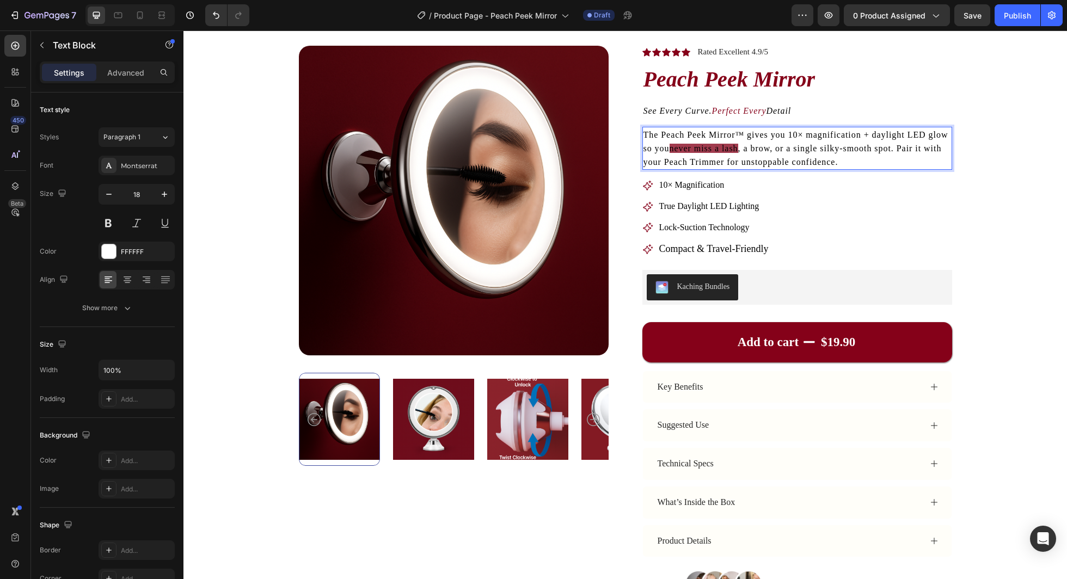
click at [776, 164] on span ", a brow, or a single silky-smooth spot. Pair it with your Peach Trimmer for un…" at bounding box center [793, 155] width 298 height 23
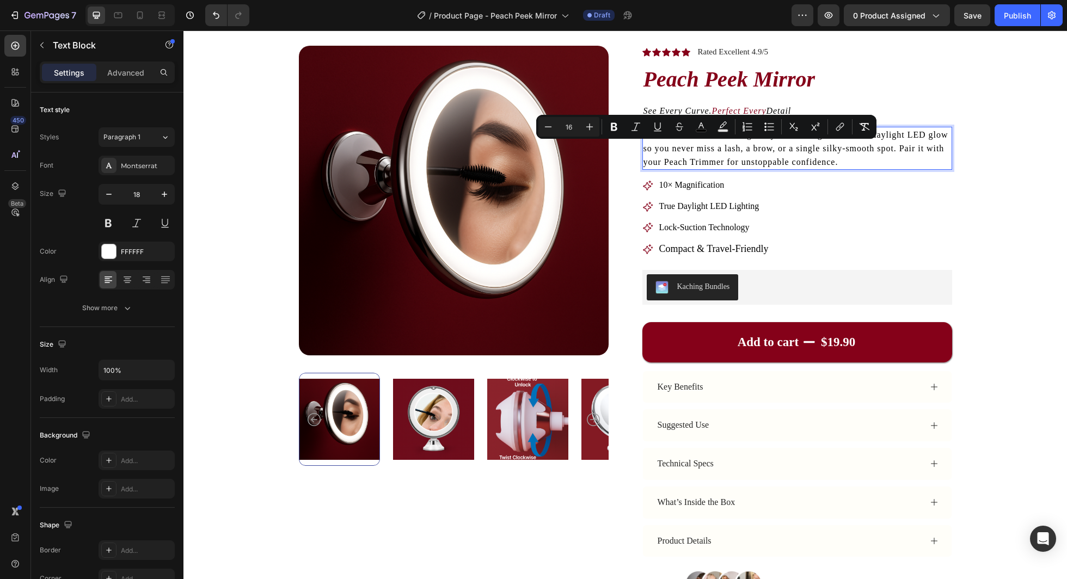
click at [699, 145] on span "The Peach Peek Mirror™ gives you 10× magnification + daylight LED glow so you n…" at bounding box center [796, 148] width 305 height 36
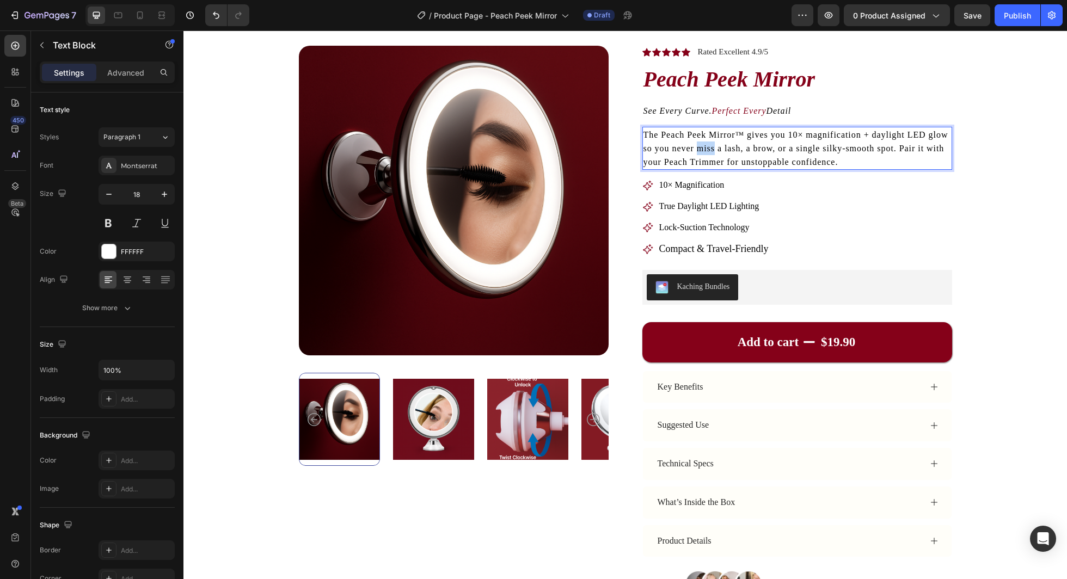
click at [699, 145] on span "The Peach Peek Mirror™ gives you 10× magnification + daylight LED glow so you n…" at bounding box center [796, 148] width 305 height 36
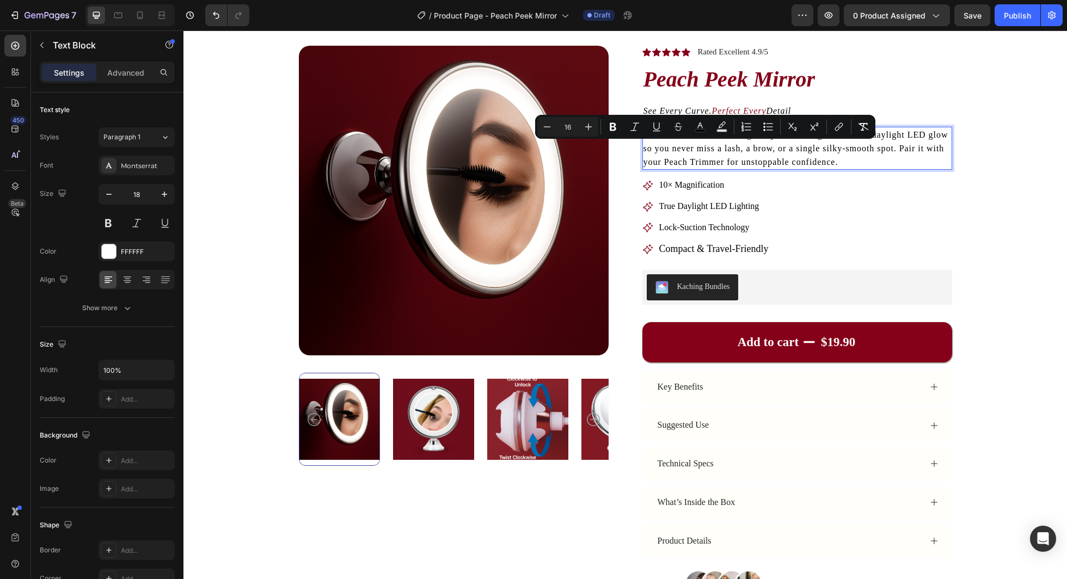
click at [682, 148] on span "The Peach Peek Mirror™ gives you 10× magnification + daylight LED glow so you n…" at bounding box center [796, 148] width 305 height 36
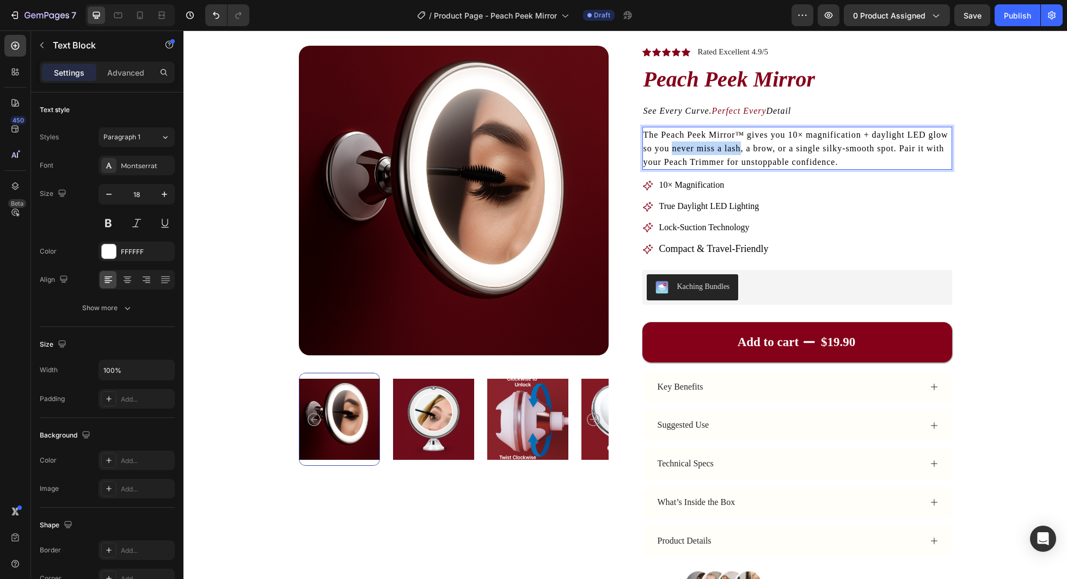
drag, startPoint x: 682, startPoint y: 148, endPoint x: 731, endPoint y: 150, distance: 48.5
click at [731, 150] on span "The Peach Peek Mirror™ gives you 10× magnification + daylight LED glow so you n…" at bounding box center [796, 148] width 305 height 36
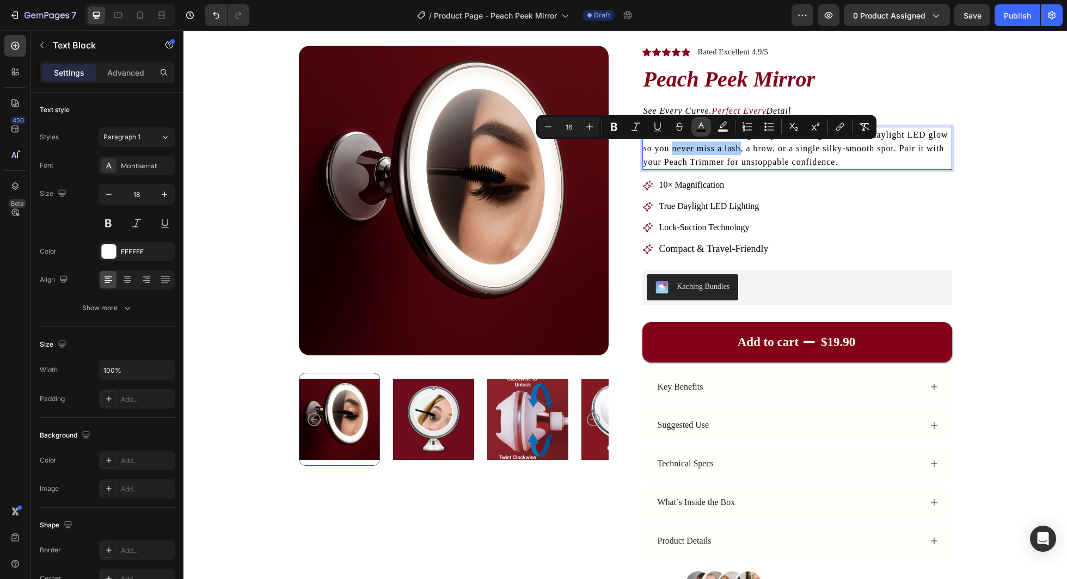
click at [701, 128] on icon "Editor contextual toolbar" at bounding box center [701, 126] width 11 height 11
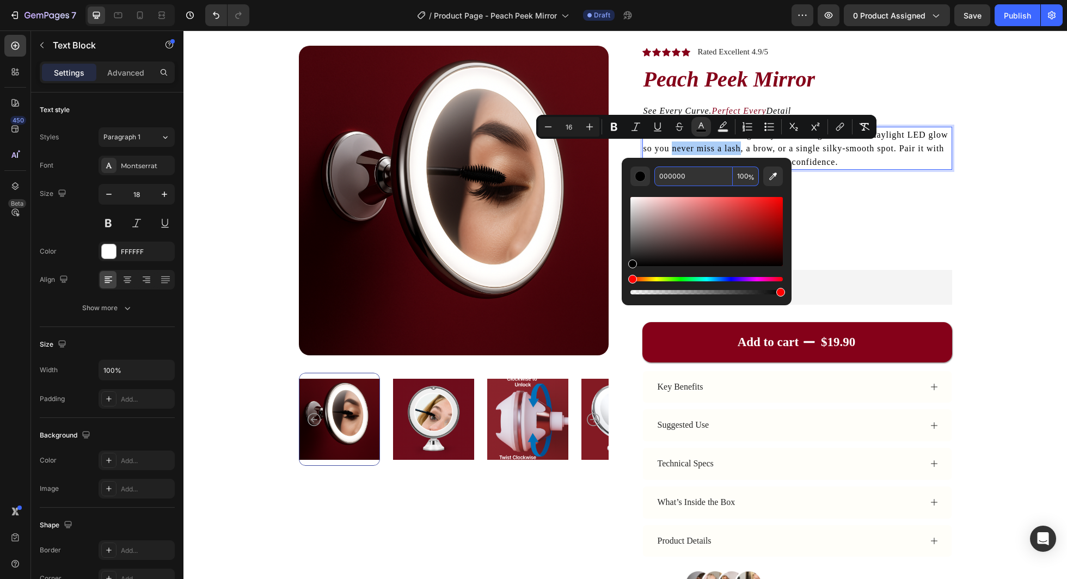
click at [663, 171] on input "000000" at bounding box center [694, 177] width 78 height 20
type input "850019"
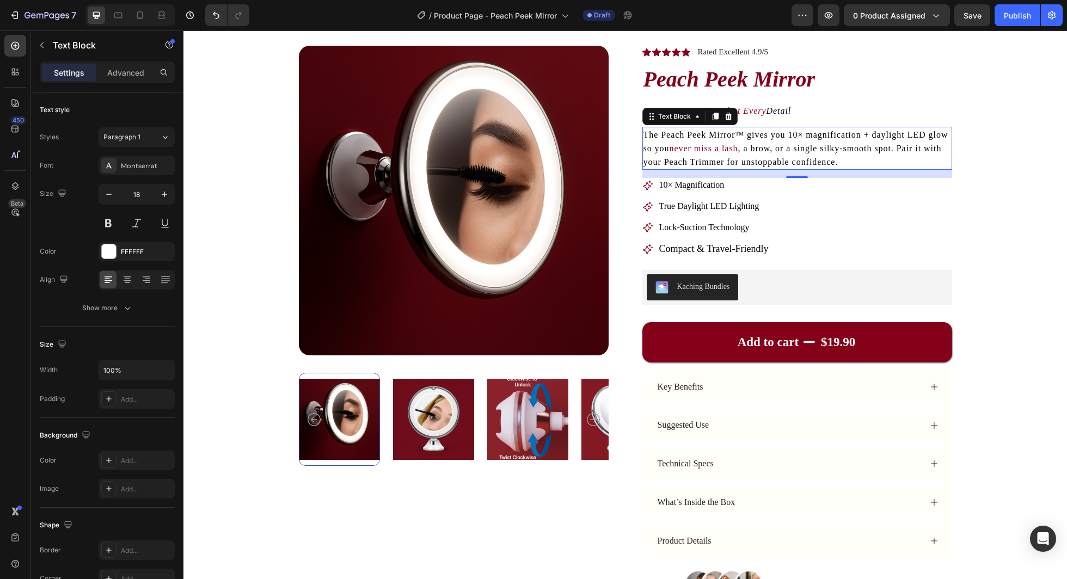
click at [770, 163] on span ", a brow, or a single silky-smooth spot. Pair it with your Peach Trimmer for un…" at bounding box center [793, 155] width 298 height 23
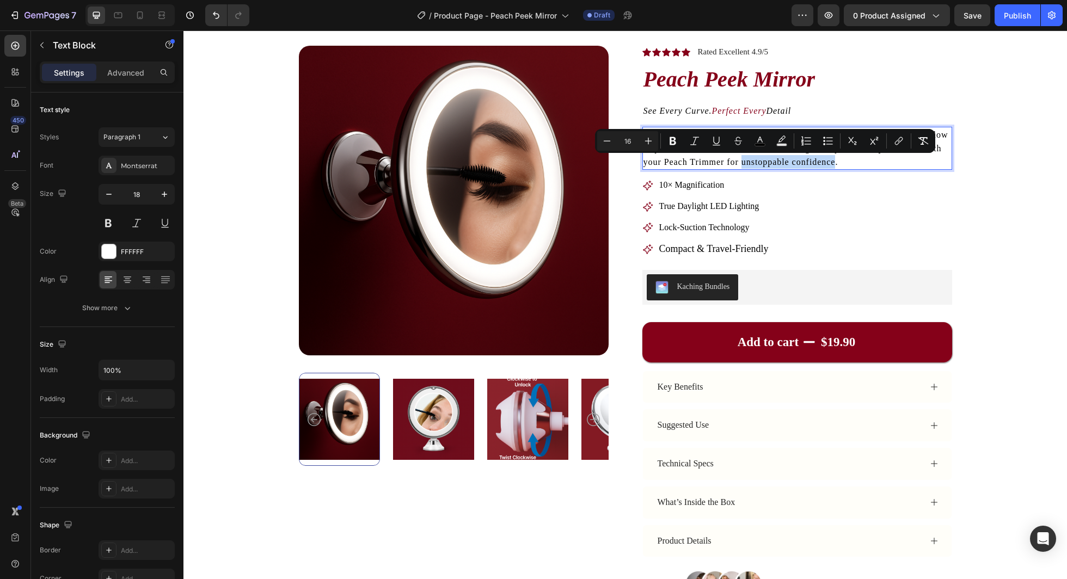
drag, startPoint x: 770, startPoint y: 163, endPoint x: 799, endPoint y: 163, distance: 29.4
click at [799, 163] on span ", a brow, or a single silky-smooth spot. Pair it with your Peach Trimmer for un…" at bounding box center [793, 155] width 298 height 23
click at [787, 146] on button "color" at bounding box center [783, 141] width 20 height 20
type input "000000"
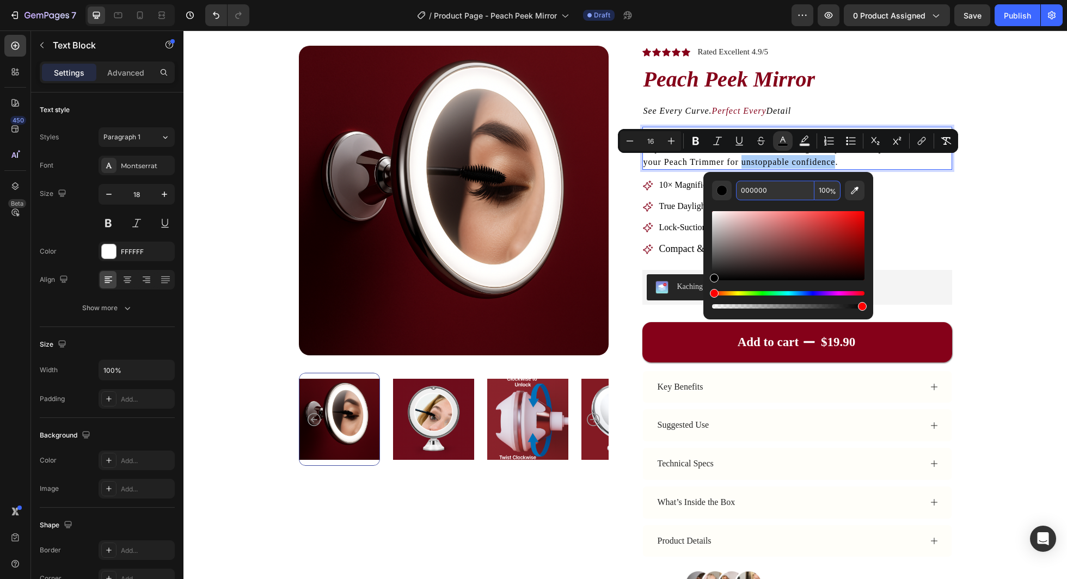
click at [764, 189] on input "000000" at bounding box center [775, 191] width 78 height 20
type input "850019"
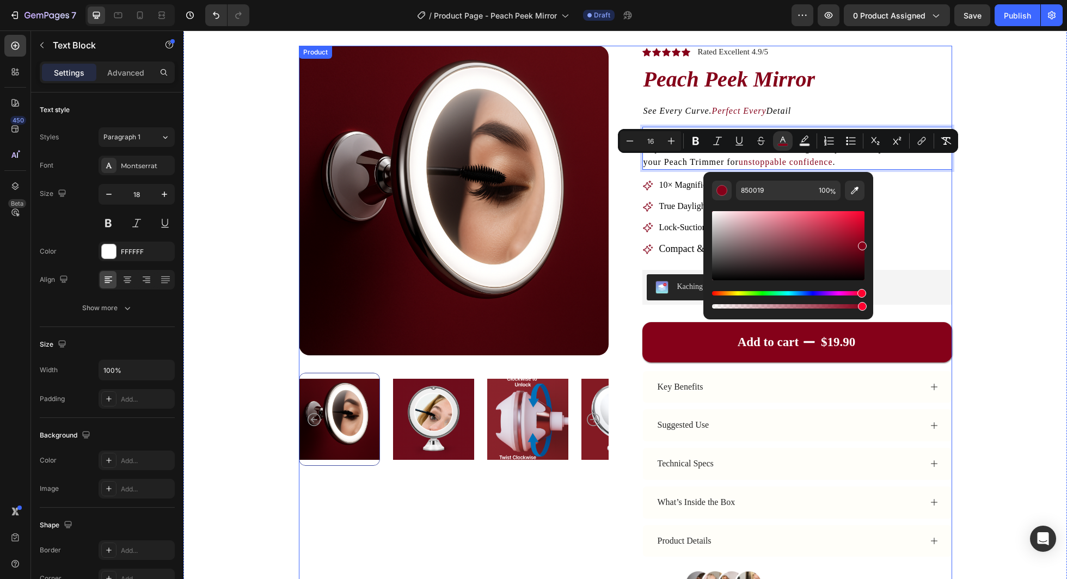
click at [938, 173] on div "Icon Icon Icon Icon Icon Icon List Rated Excellent 4.9/5 Text Block Row Peach P…" at bounding box center [798, 322] width 310 height 553
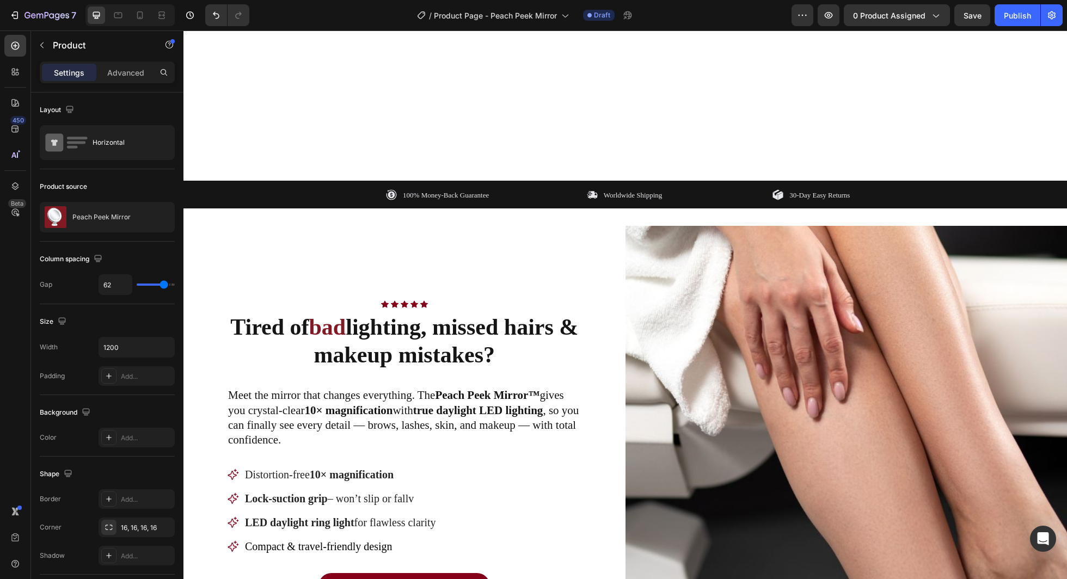
scroll to position [756, 0]
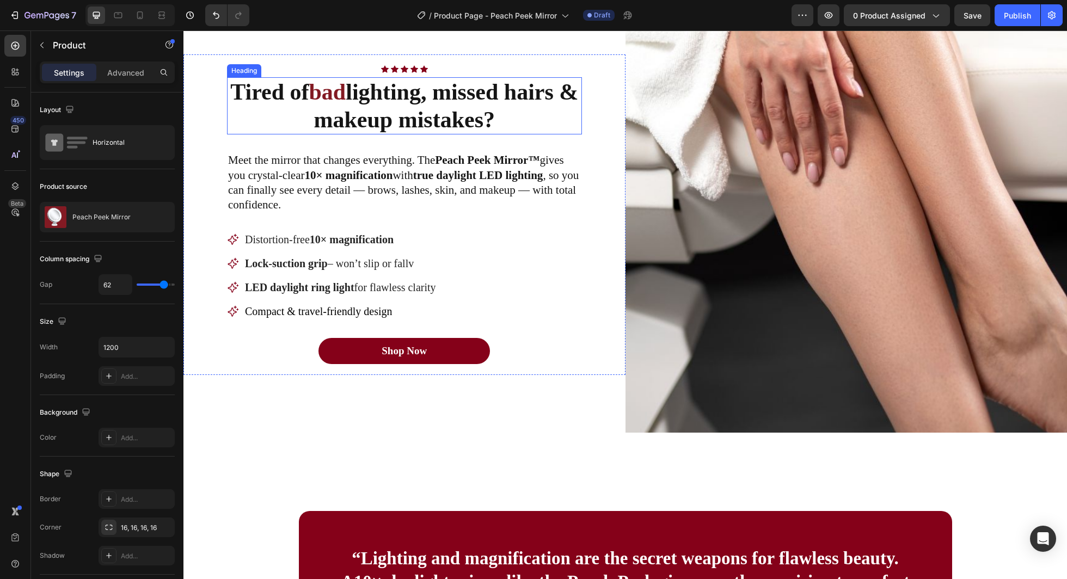
click at [366, 84] on strong "lighting, missed hairs & makeup mistakes?" at bounding box center [446, 105] width 265 height 52
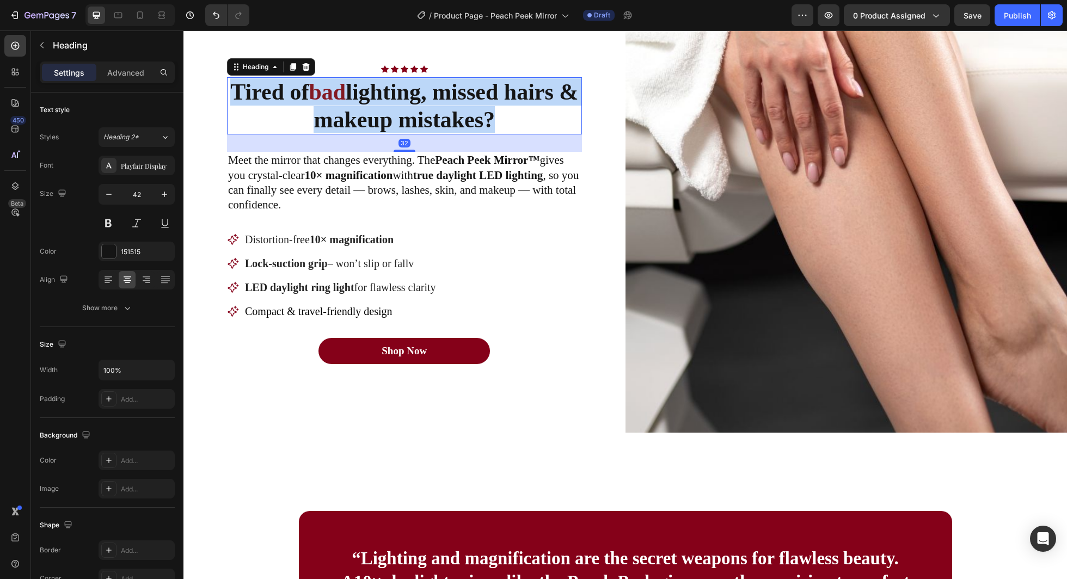
click at [366, 84] on strong "lighting, missed hairs & makeup mistakes?" at bounding box center [446, 105] width 265 height 52
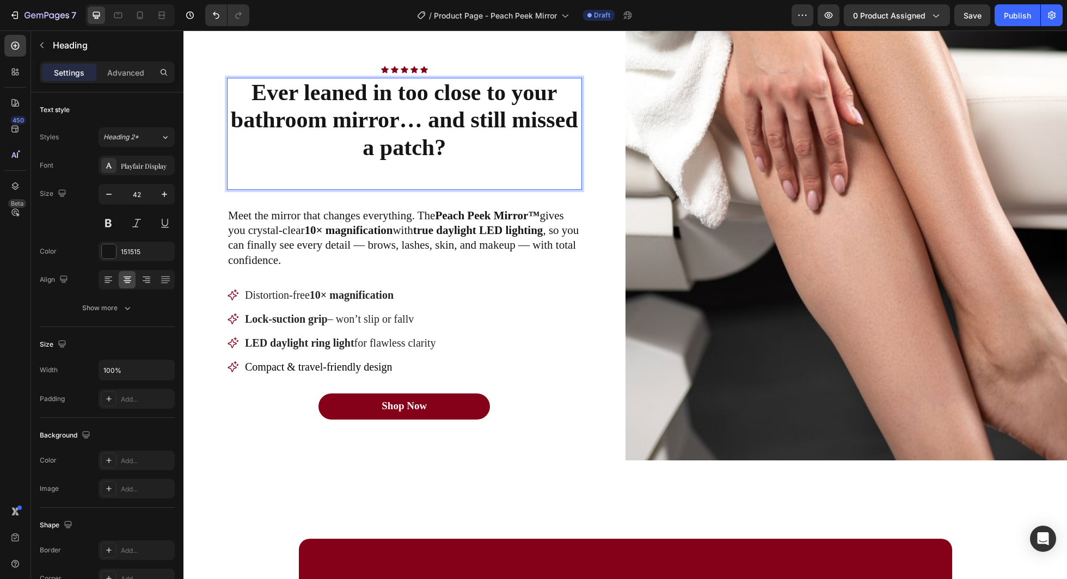
scroll to position [743, 0]
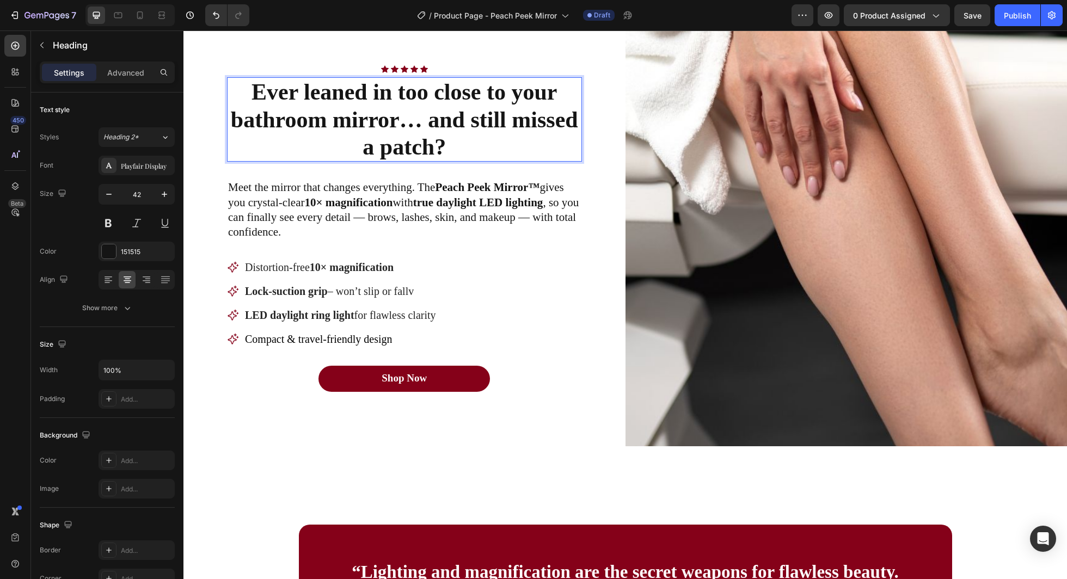
click at [426, 129] on strong "Ever leaned in too close to your bathroom mirror… and still missed a patch?" at bounding box center [404, 119] width 347 height 80
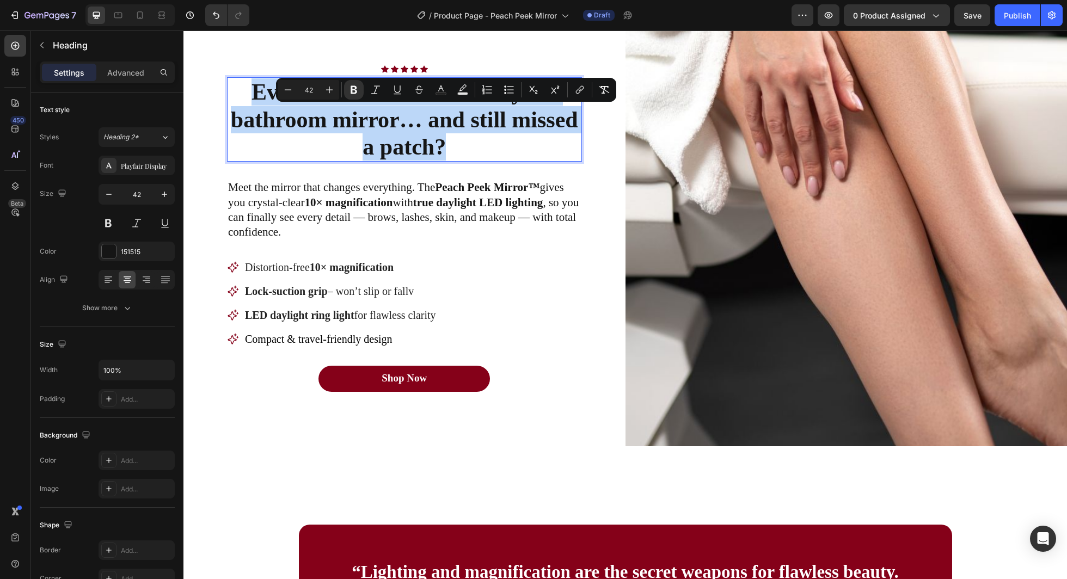
click at [426, 129] on strong "Ever leaned in too close to your bathroom mirror… and still missed a patch?" at bounding box center [404, 119] width 347 height 80
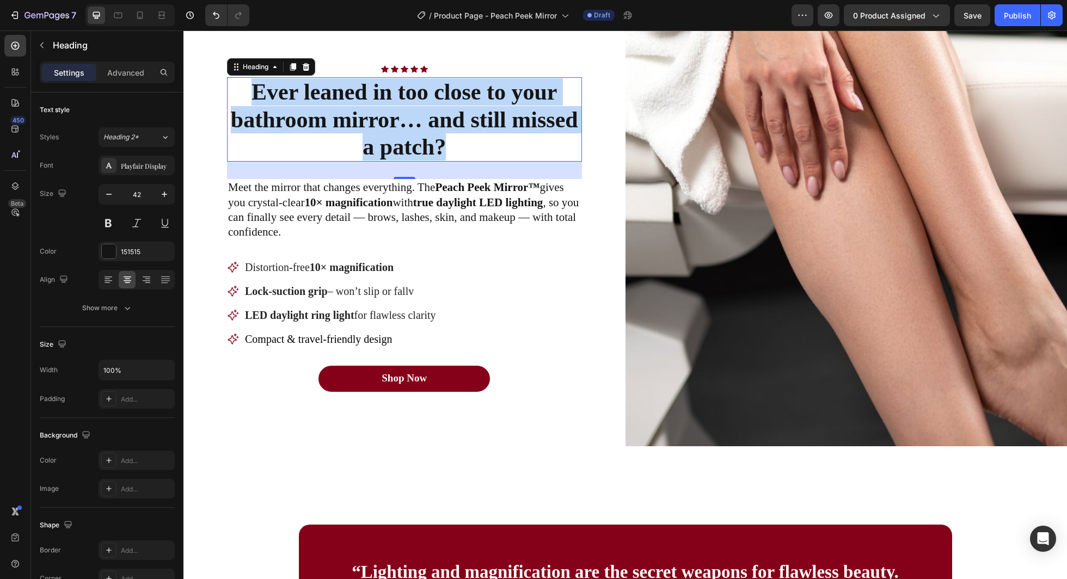
click at [482, 142] on p "Ever leaned in too close to your bathroom mirror… and still missed a patch?" at bounding box center [404, 119] width 353 height 82
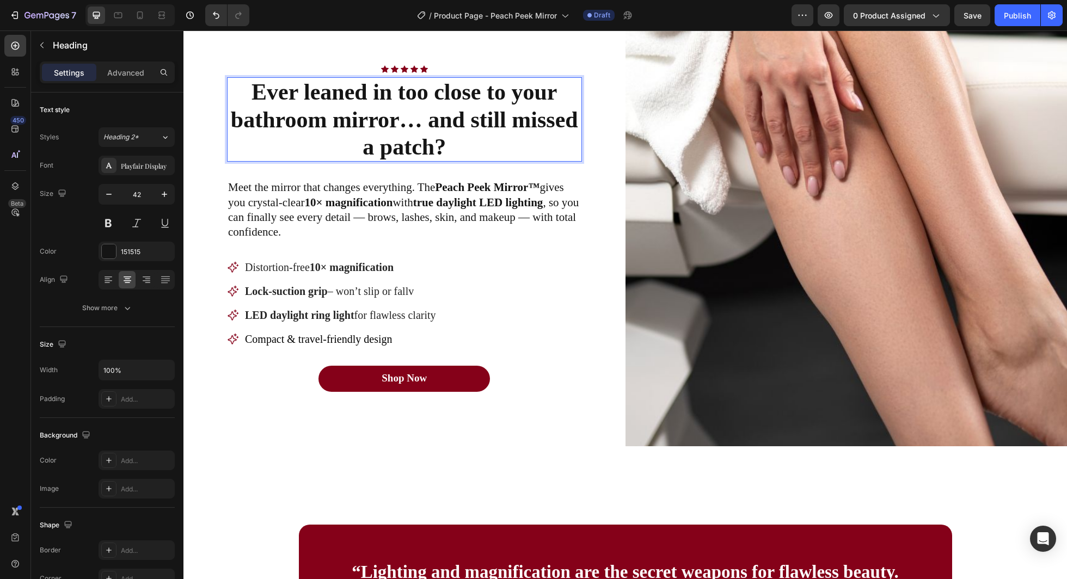
click at [284, 91] on strong "Ever leaned in too close to your bathroom mirror… and still missed a patch?" at bounding box center [404, 119] width 347 height 80
drag, startPoint x: 284, startPoint y: 91, endPoint x: 313, endPoint y: 91, distance: 28.3
click at [313, 91] on strong "Ever leaned in too close to your bathroom mirror… and still missed a patch?" at bounding box center [404, 119] width 347 height 80
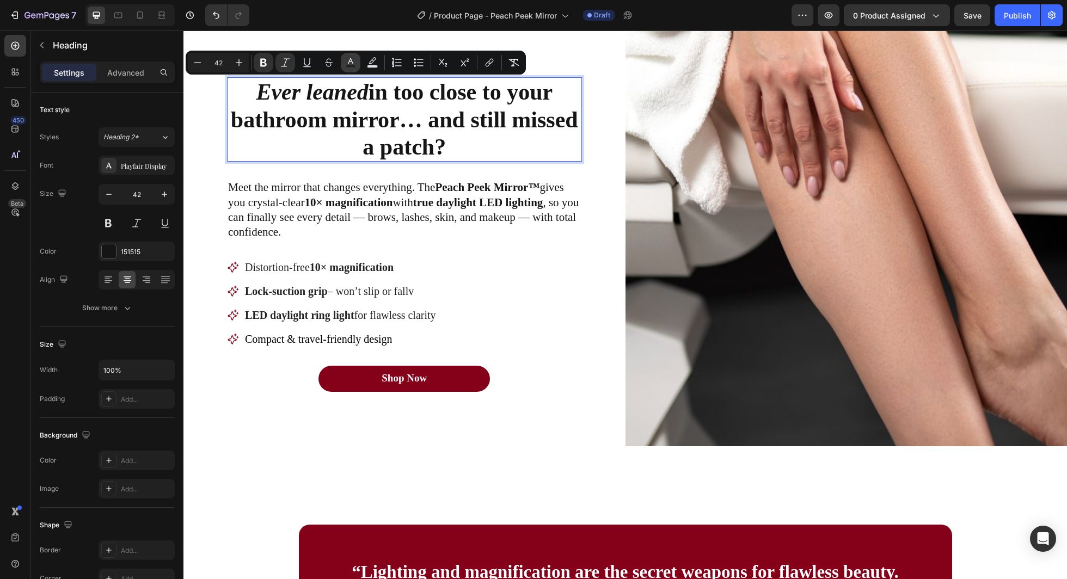
click at [351, 67] on rect "Editor contextual toolbar" at bounding box center [351, 66] width 10 height 3
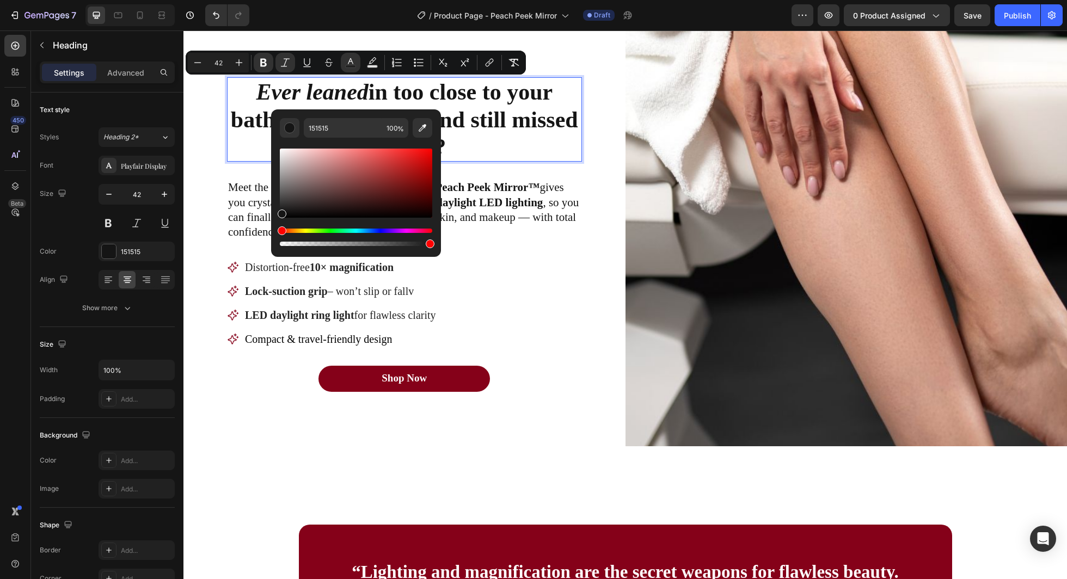
click at [376, 117] on div "151515 100 %" at bounding box center [356, 178] width 170 height 139
click at [339, 132] on input "151515" at bounding box center [343, 128] width 78 height 20
type input "850019"
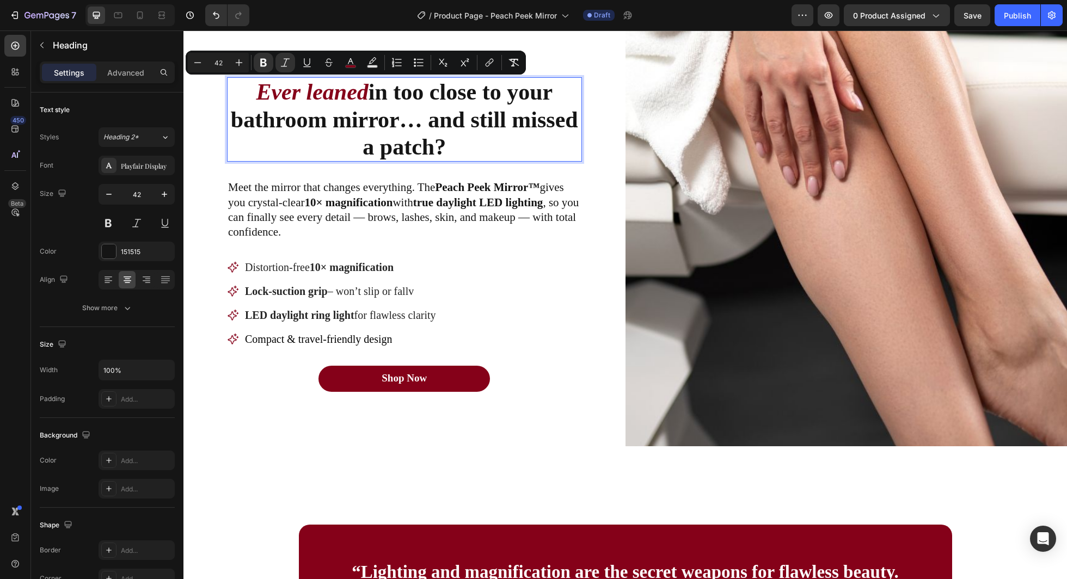
click at [360, 149] on p "Ever leaned in too close to your bathroom mirror… and still missed a patch?" at bounding box center [404, 119] width 353 height 82
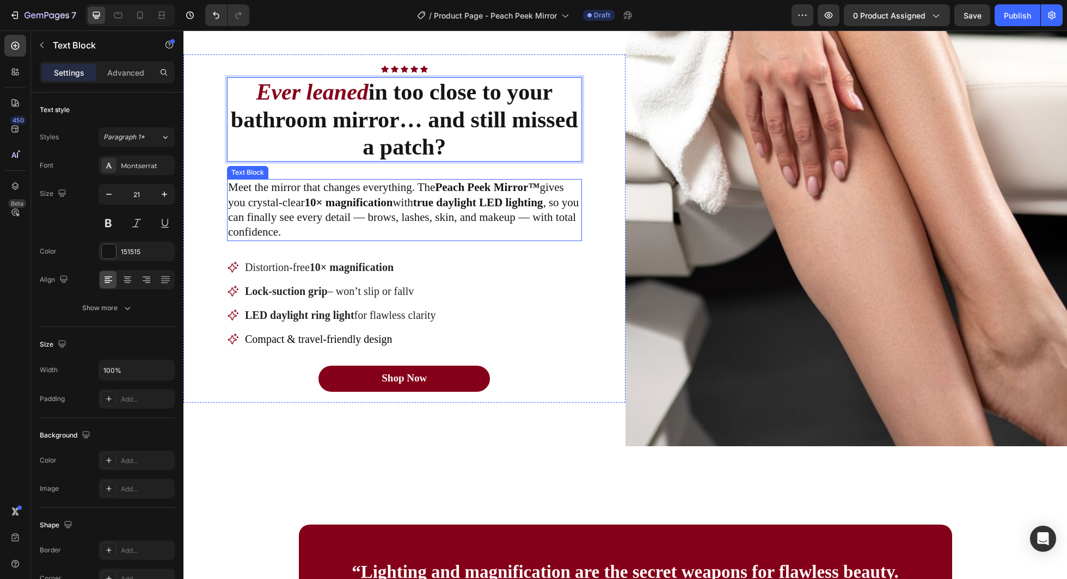
click at [292, 188] on p "Meet the mirror that changes everything. The Peach Peek Mirror™ gives you cryst…" at bounding box center [404, 209] width 353 height 59
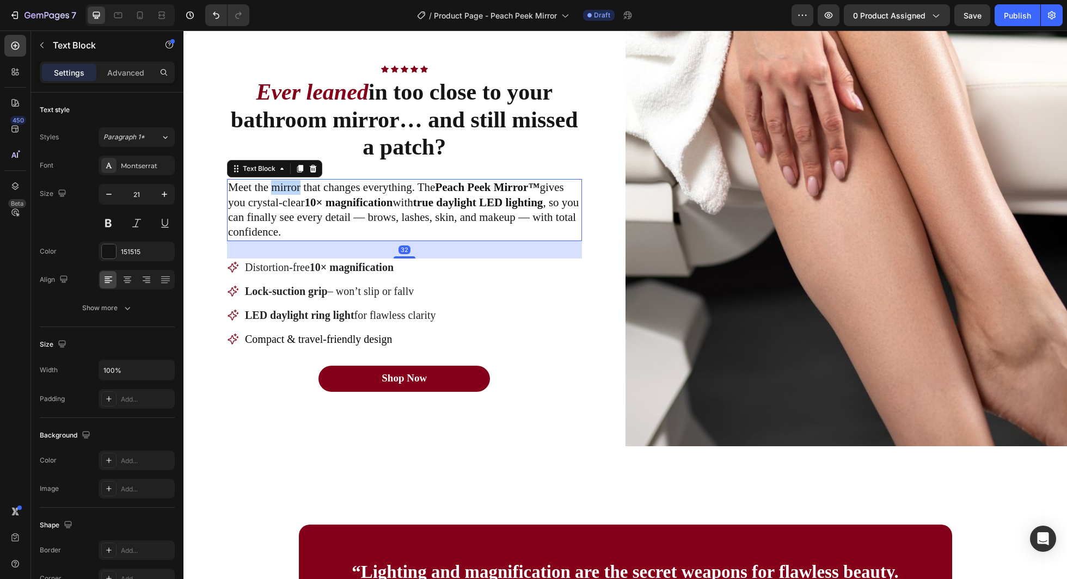
click at [292, 188] on p "Meet the mirror that changes everything. The Peach Peek Mirror™ gives you cryst…" at bounding box center [404, 209] width 353 height 59
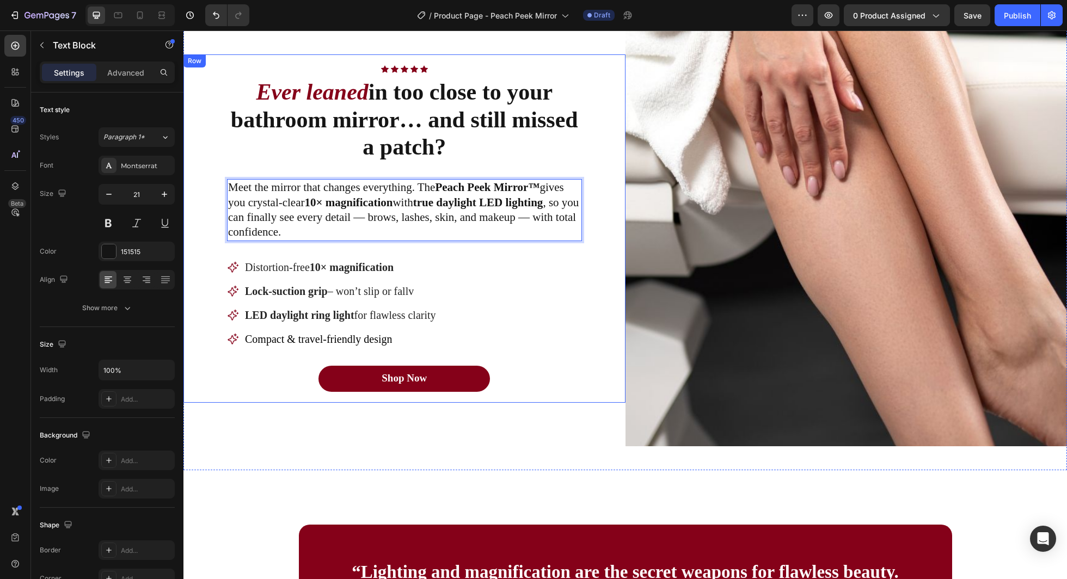
click at [335, 188] on p "Meet the mirror that changes everything. The Peach Peek Mirror™ gives you cryst…" at bounding box center [404, 209] width 353 height 59
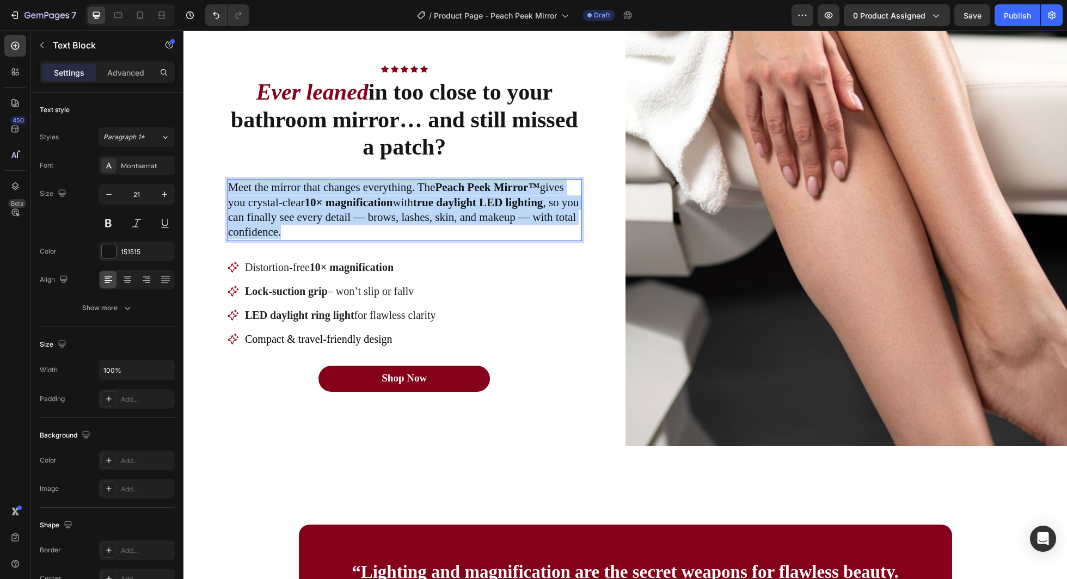
click at [335, 188] on p "Meet the mirror that changes everything. The Peach Peek Mirror™ gives you cryst…" at bounding box center [404, 209] width 353 height 59
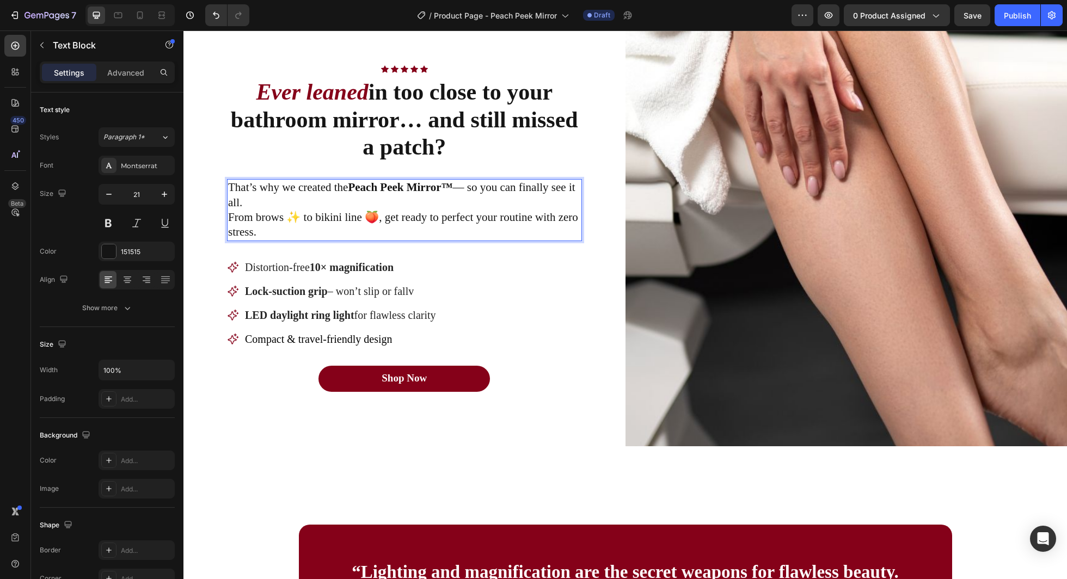
click at [313, 220] on p "That’s why we created the Peach Peek Mirror™ — so you can finally see it all. F…" at bounding box center [404, 209] width 353 height 59
drag, startPoint x: 313, startPoint y: 220, endPoint x: 346, endPoint y: 220, distance: 32.7
click at [346, 220] on p "That’s why we created the Peach Peek Mirror™ — so you can finally see it all. F…" at bounding box center [404, 209] width 353 height 59
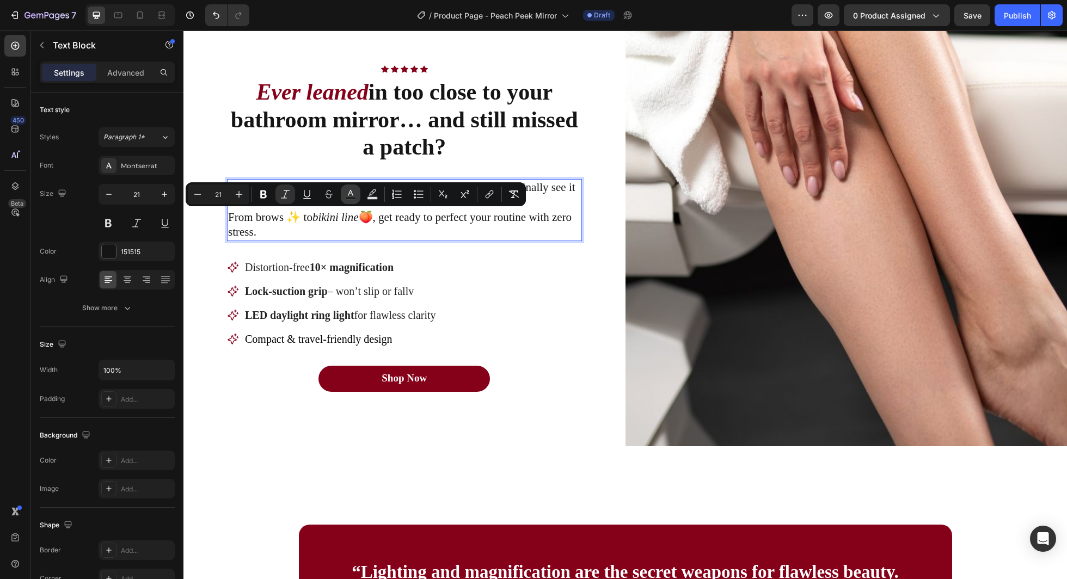
click at [348, 195] on icon "Editor contextual toolbar" at bounding box center [350, 193] width 5 height 6
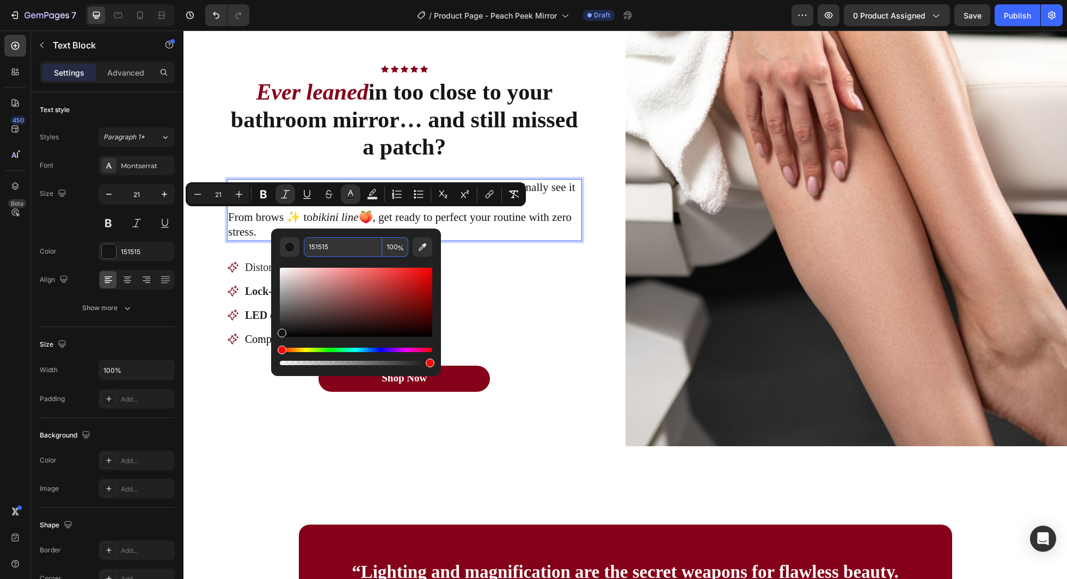
click at [340, 246] on input "151515" at bounding box center [343, 247] width 78 height 20
type input "850019"
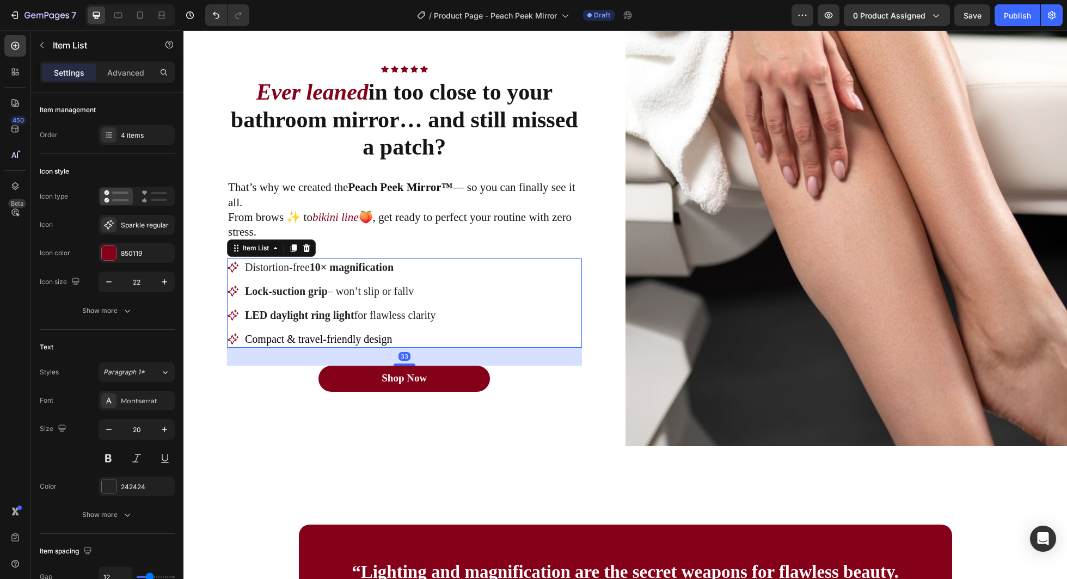
click at [345, 266] on strong "10× magnification" at bounding box center [352, 267] width 84 height 12
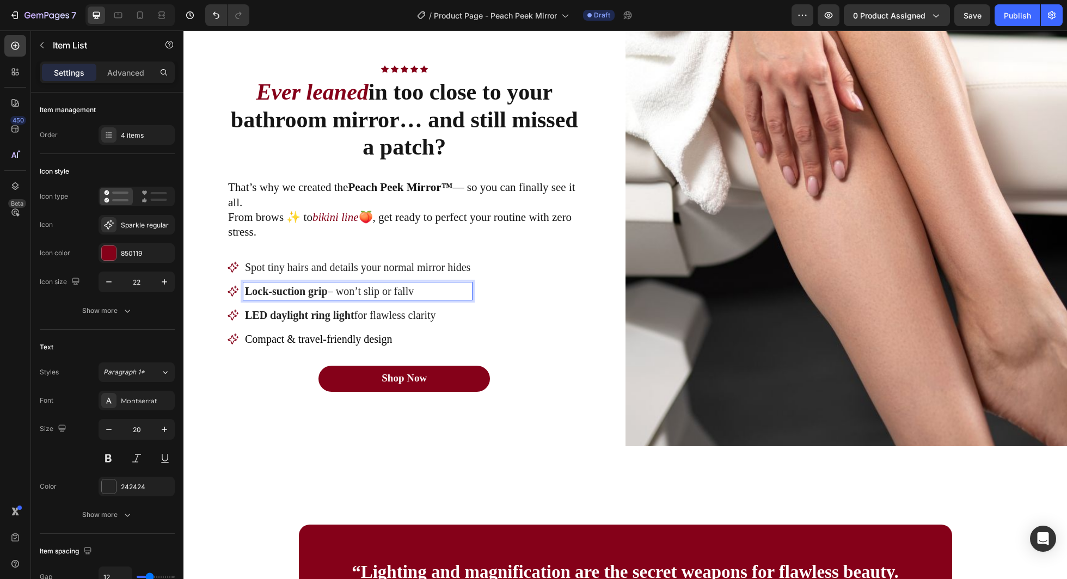
click at [387, 284] on p "Lock-suction grip – won’t slip or fallv" at bounding box center [357, 291] width 225 height 14
click at [274, 333] on span "Compact & travel-friendly design" at bounding box center [318, 339] width 147 height 12
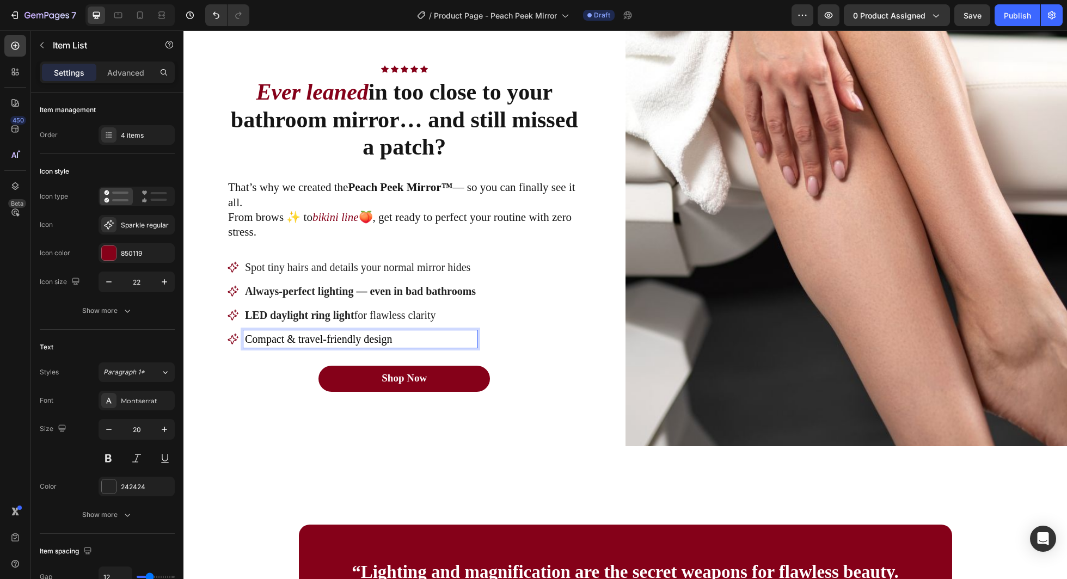
click at [243, 337] on div "Compact & travel-friendly design" at bounding box center [360, 339] width 234 height 17
click at [276, 307] on div "LED daylight ring light for flawless clarity" at bounding box center [360, 315] width 234 height 17
click at [496, 307] on div "Spot tiny hairs and details your normal mirror hides Always-perfect lighting — …" at bounding box center [404, 303] width 355 height 89
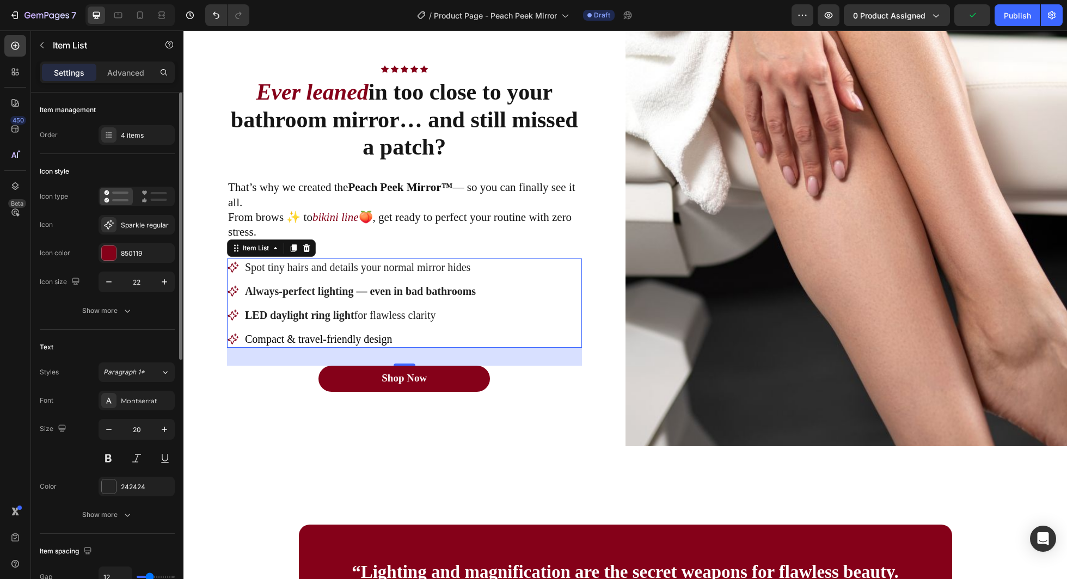
click at [125, 113] on div "Item management" at bounding box center [107, 109] width 135 height 17
click at [125, 134] on div "4 items" at bounding box center [146, 136] width 51 height 10
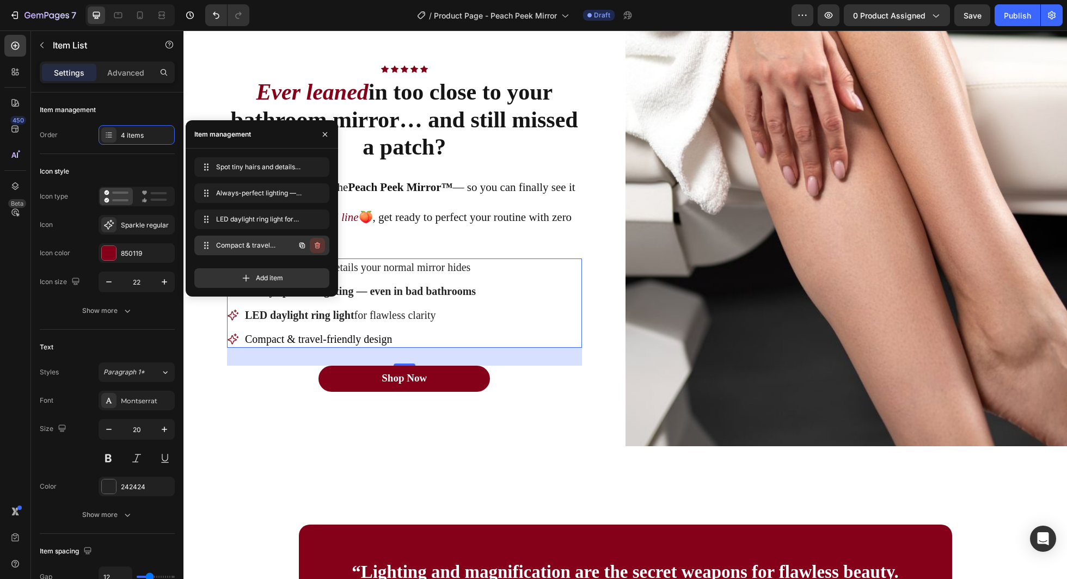
click at [319, 247] on icon "button" at bounding box center [317, 245] width 5 height 7
click at [315, 246] on div "Delete" at bounding box center [310, 246] width 20 height 10
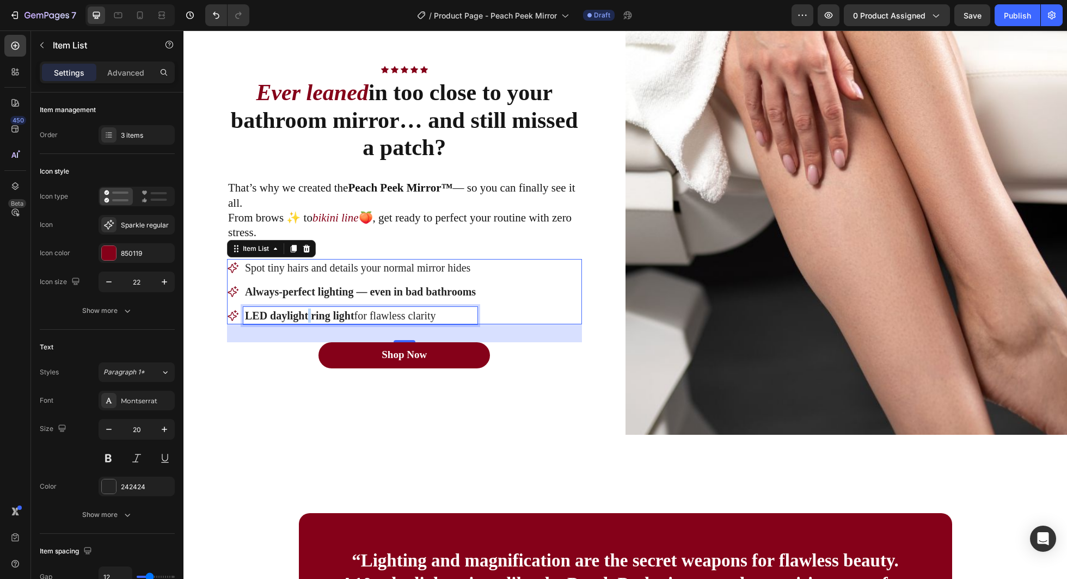
click at [307, 314] on strong "LED daylight ring light" at bounding box center [299, 316] width 109 height 12
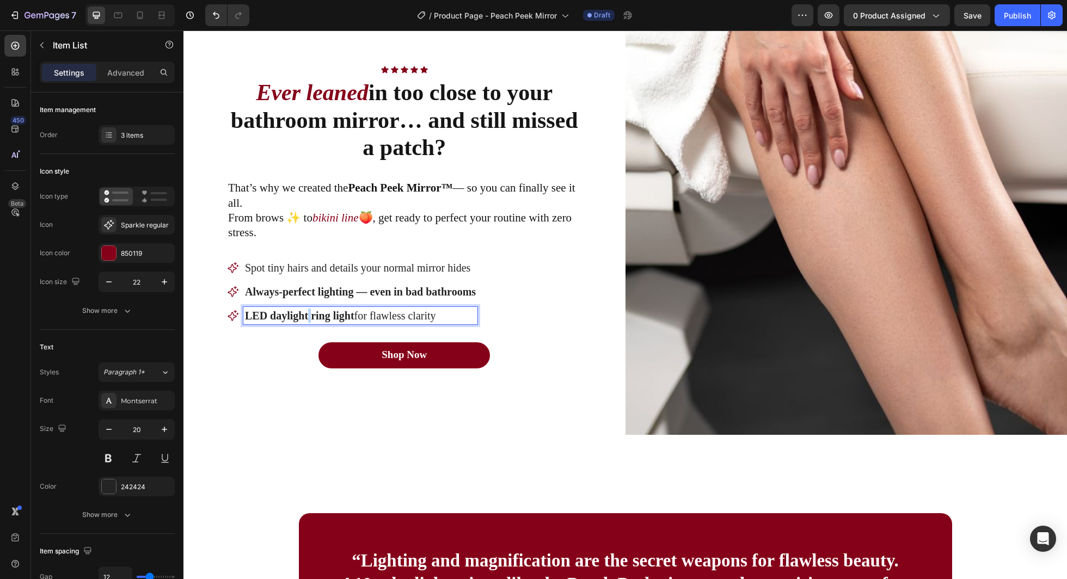
click at [307, 314] on strong "LED daylight ring light" at bounding box center [299, 316] width 109 height 12
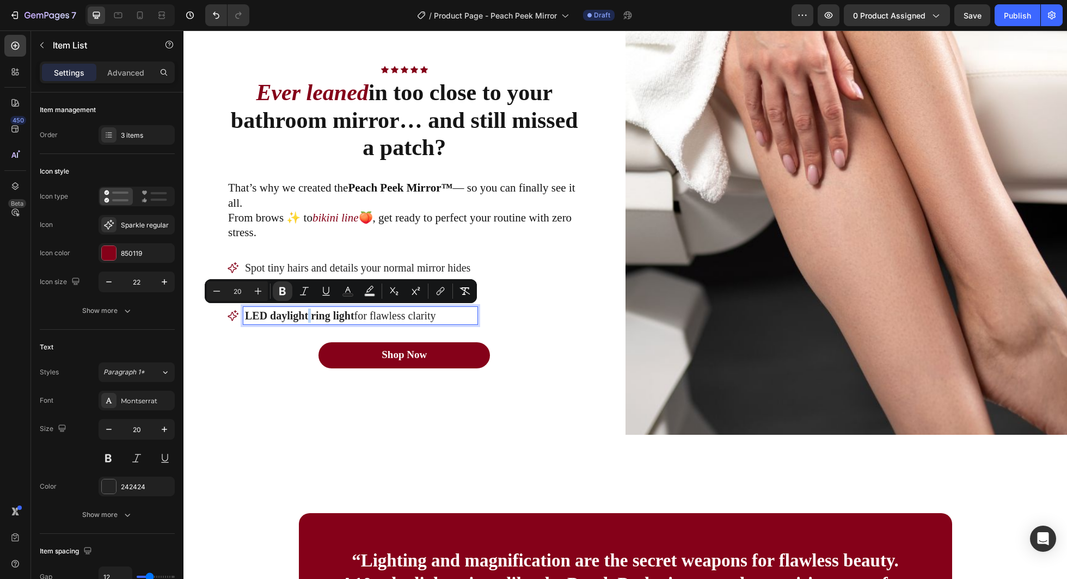
copy p "LED daylight ring light for flawless clarity"
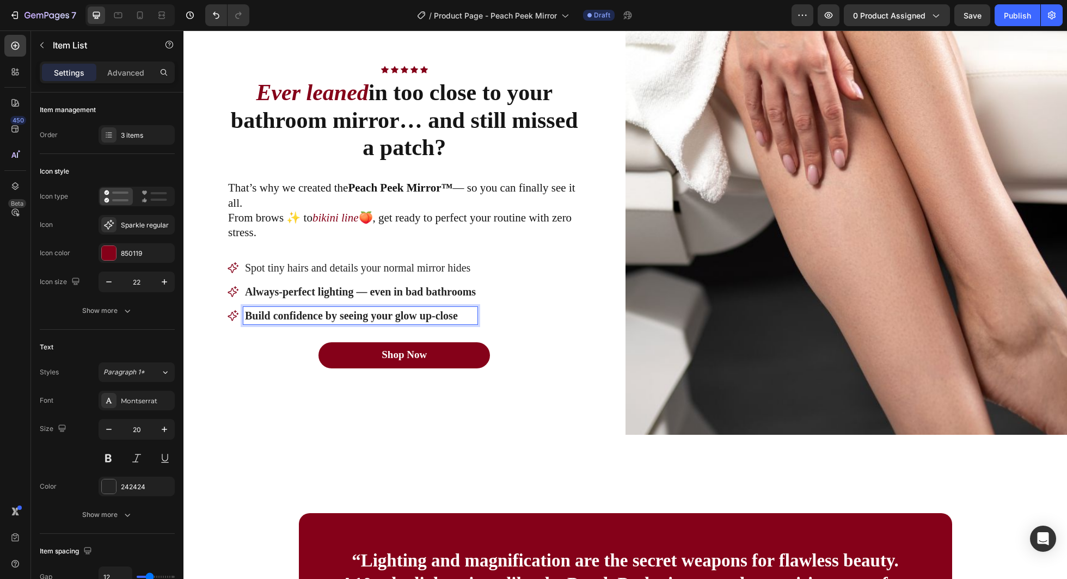
click at [284, 274] on p "Spot tiny hairs and details your normal mirror hides" at bounding box center [360, 268] width 231 height 14
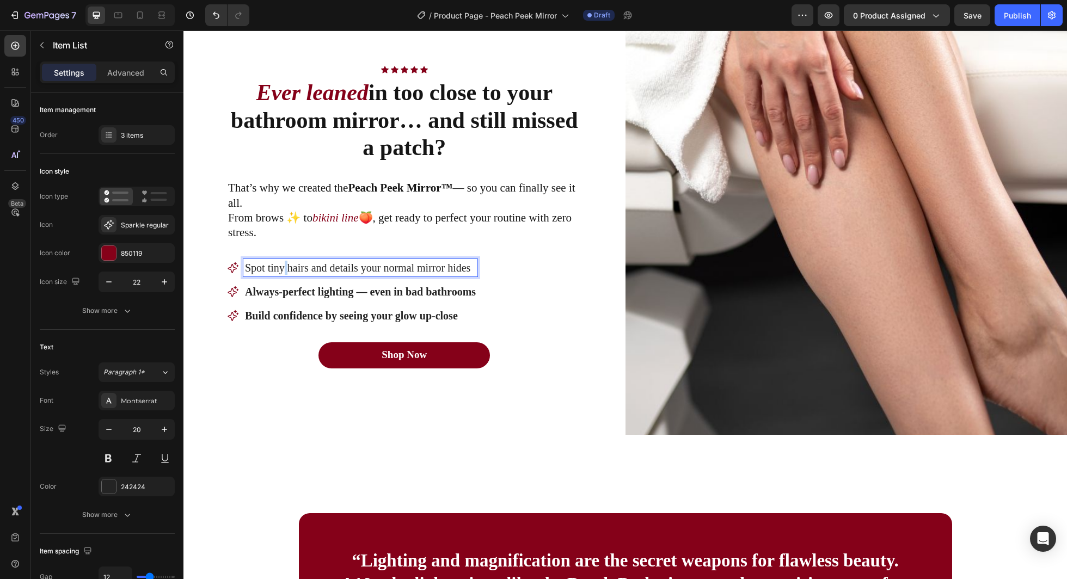
click at [284, 274] on p "Spot tiny hairs and details your normal mirror hides" at bounding box center [360, 268] width 231 height 14
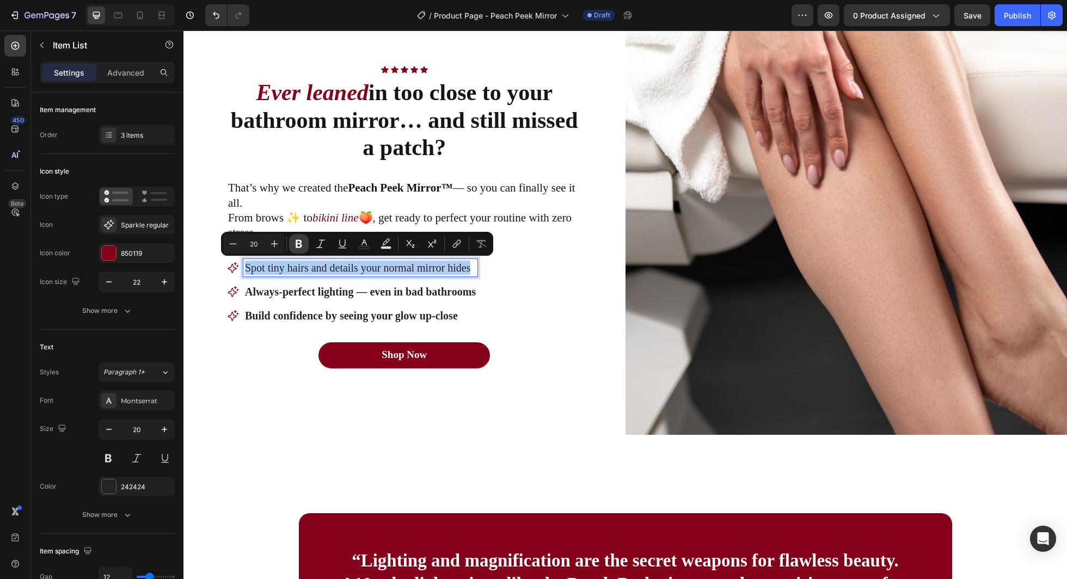
click at [299, 244] on icon "Editor contextual toolbar" at bounding box center [298, 243] width 11 height 11
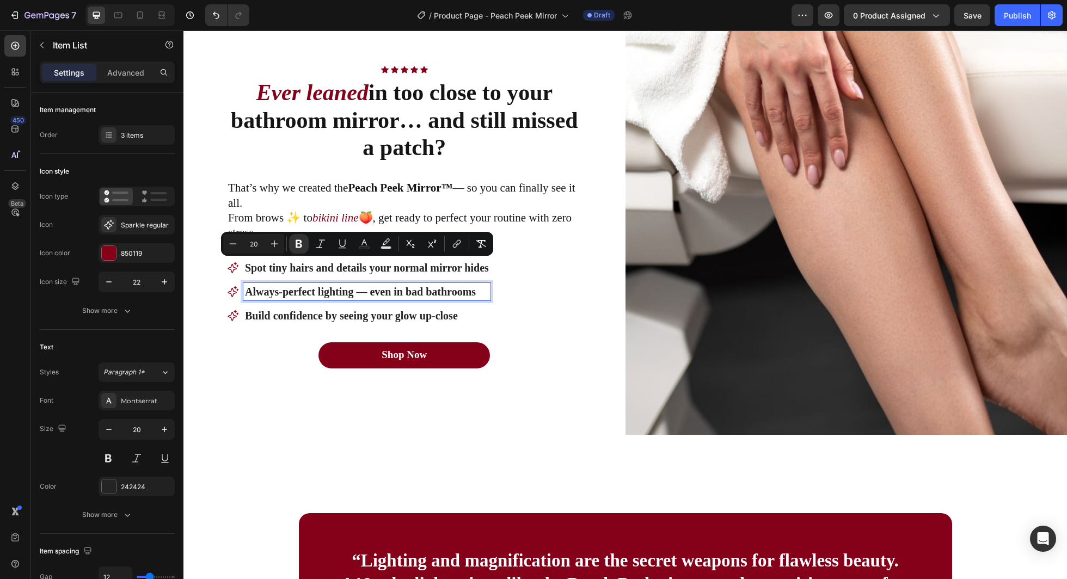
click at [316, 286] on strong "Always-perfect lighting — even in bad bathrooms" at bounding box center [360, 292] width 231 height 12
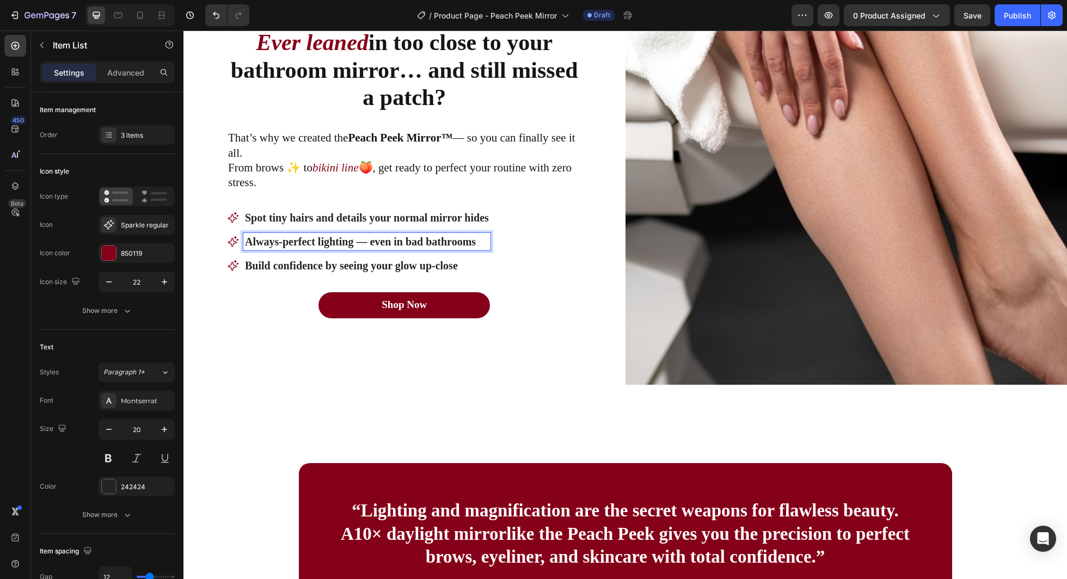
scroll to position [791, 0]
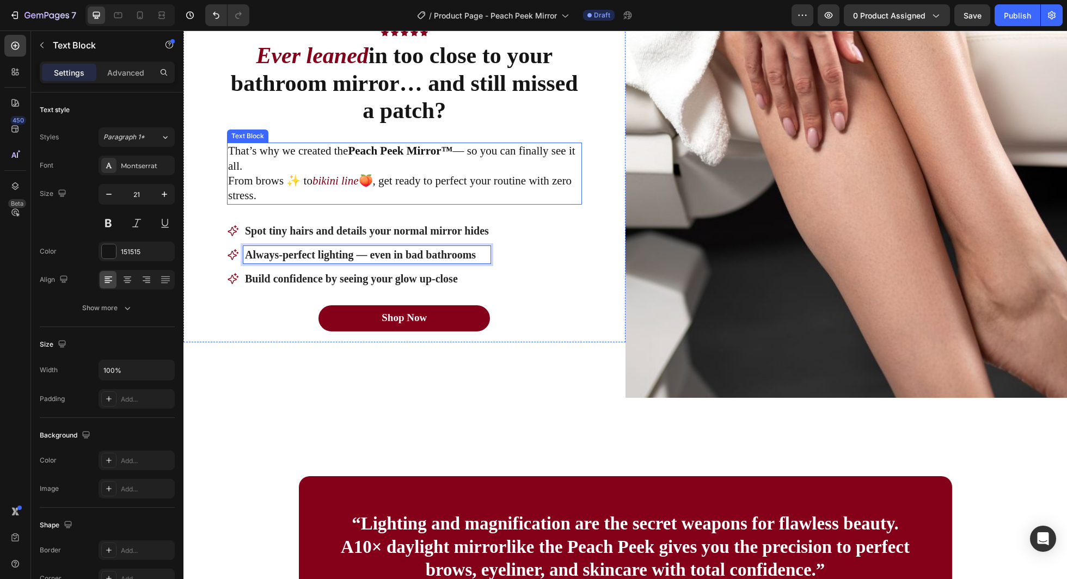
click at [314, 151] on p "That’s why we created the Peach Peek Mirror™ — so you can finally see it all. F…" at bounding box center [404, 173] width 353 height 59
click at [284, 154] on p "That’s why we created the Peach Peek Mirror™ — so you can finally see it all. F…" at bounding box center [404, 173] width 353 height 59
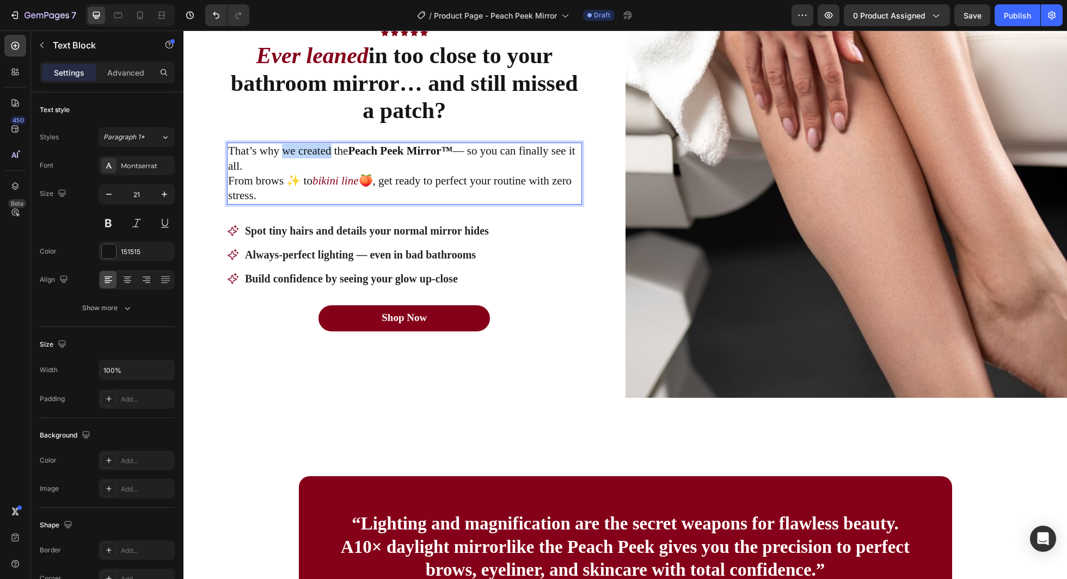
drag, startPoint x: 284, startPoint y: 154, endPoint x: 316, endPoint y: 155, distance: 32.1
click at [316, 155] on p "That’s why we created the Peach Peek Mirror™ — so you can finally see it all. F…" at bounding box center [404, 173] width 353 height 59
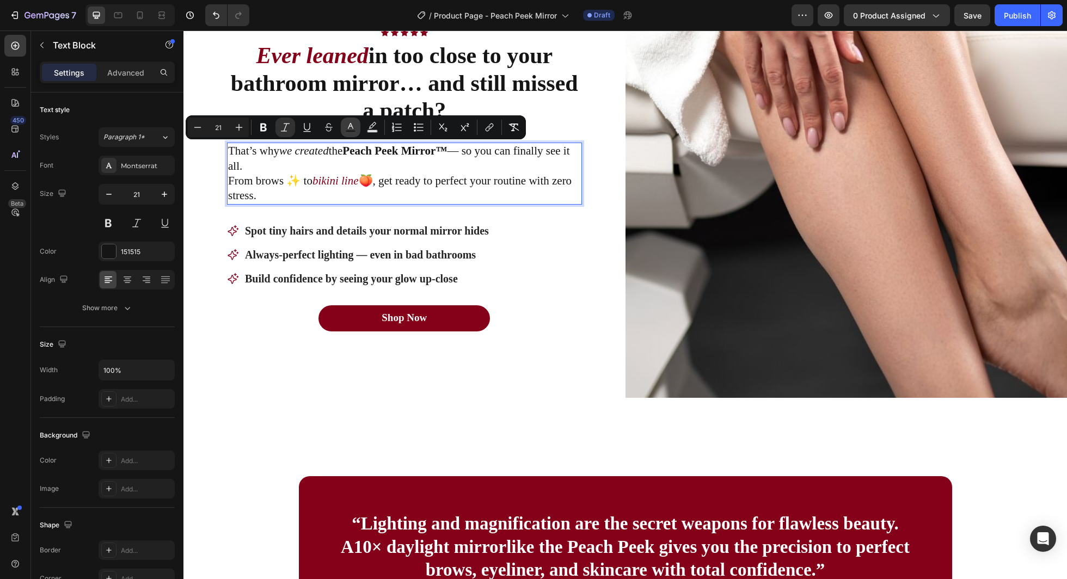
click at [342, 131] on button "Text Color" at bounding box center [351, 128] width 20 height 20
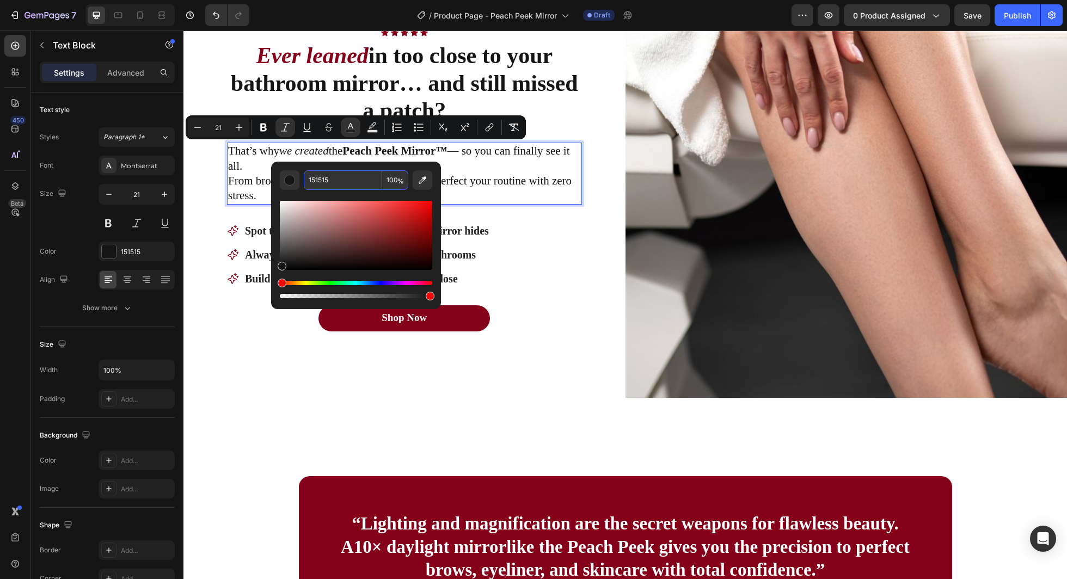
click at [348, 182] on input "151515" at bounding box center [343, 180] width 78 height 20
type input "850019"
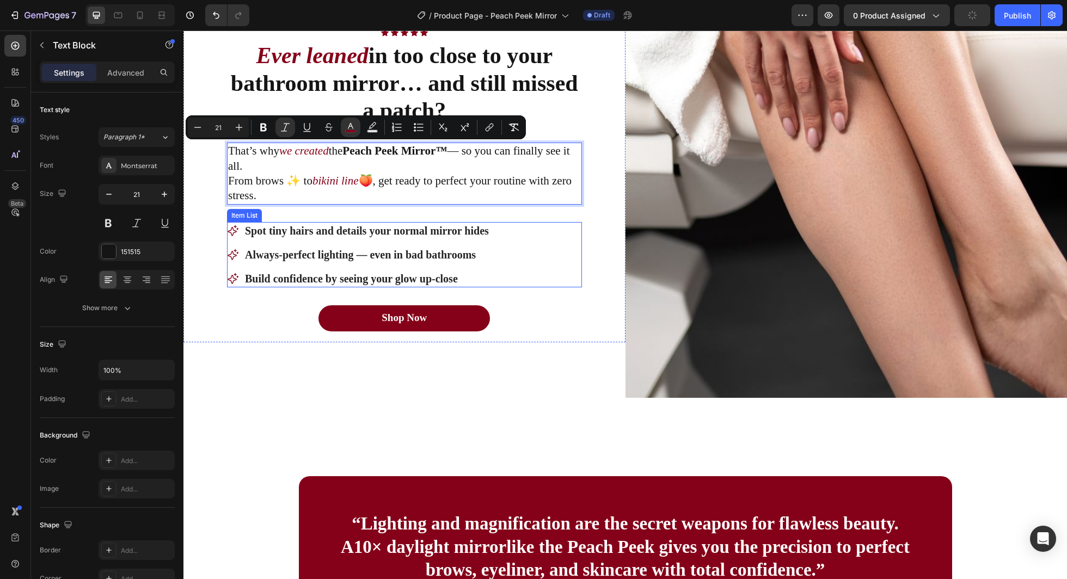
click at [448, 241] on div "Spot tiny hairs and details your normal mirror hides Always-perfect lighting — …" at bounding box center [359, 254] width 264 height 65
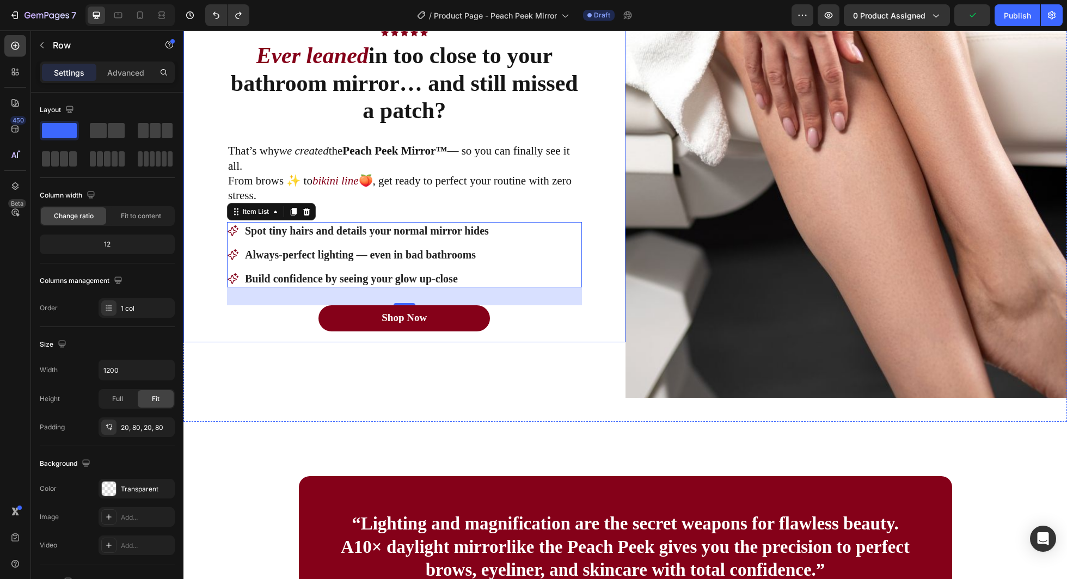
click at [471, 139] on div "Icon Icon Icon Icon Icon Icon List Row ⁠⁠⁠⁠⁠⁠⁠ Ever leaned in too close to your…" at bounding box center [404, 180] width 355 height 302
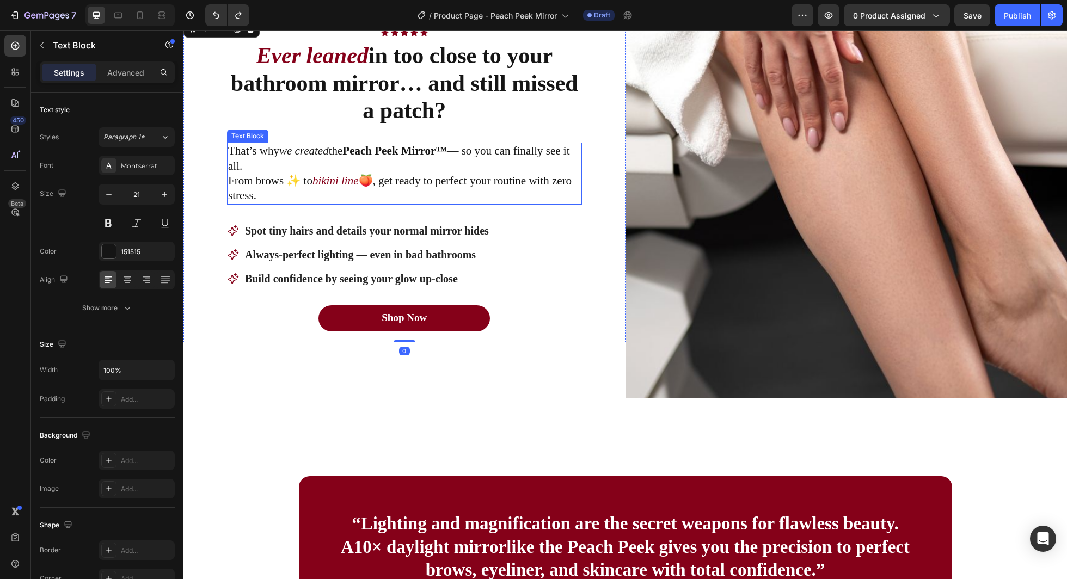
click at [494, 157] on p "That’s why we created the Peach Peek Mirror™ — so you can finally see it all. F…" at bounding box center [404, 173] width 353 height 59
click at [521, 157] on p "That’s why we created the Peach Peek Mirror™ — so you can finally see it all. F…" at bounding box center [404, 173] width 353 height 59
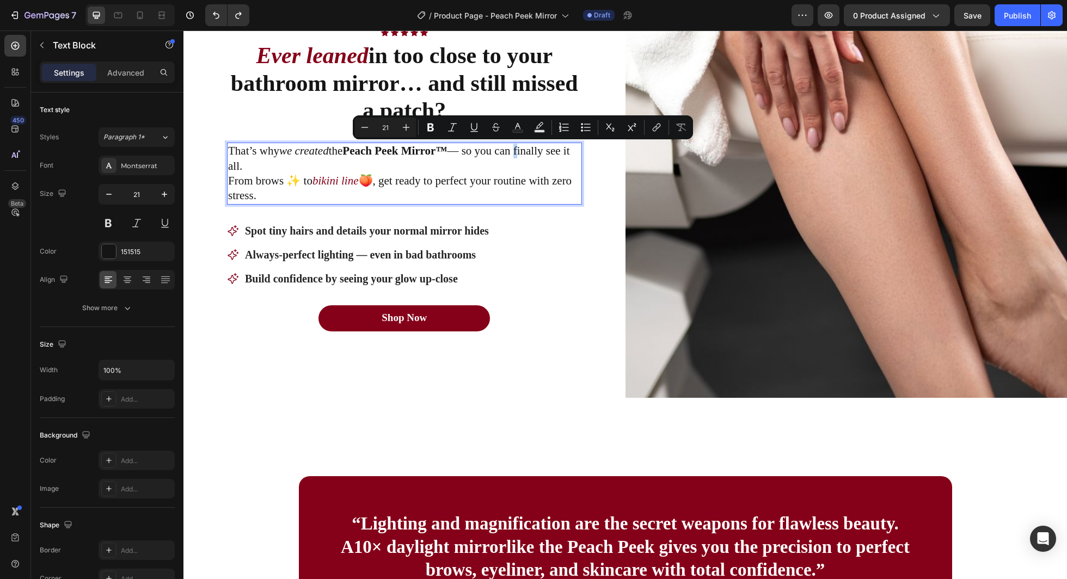
click at [521, 157] on p "That’s why we created the Peach Peek Mirror™ — so you can finally see it all. F…" at bounding box center [404, 173] width 353 height 59
click at [532, 154] on p "That’s why we created the Peach Peek Mirror™ — so you can finally see it all. F…" at bounding box center [404, 173] width 353 height 59
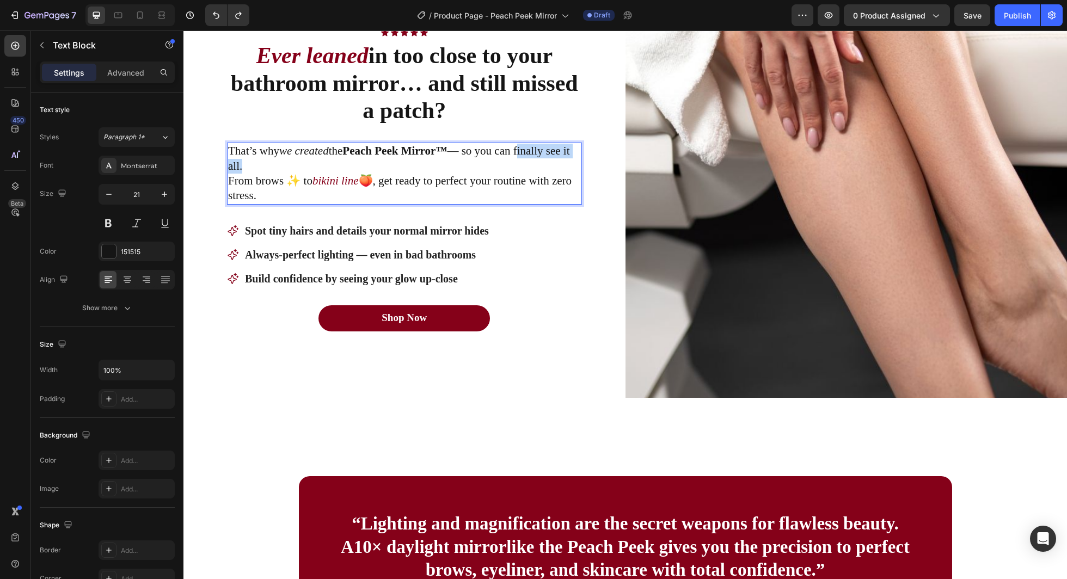
drag, startPoint x: 532, startPoint y: 154, endPoint x: 236, endPoint y: 172, distance: 296.8
click at [236, 172] on p "That’s why we created the Peach Peek Mirror™ — so you can finally see it all. F…" at bounding box center [404, 173] width 353 height 59
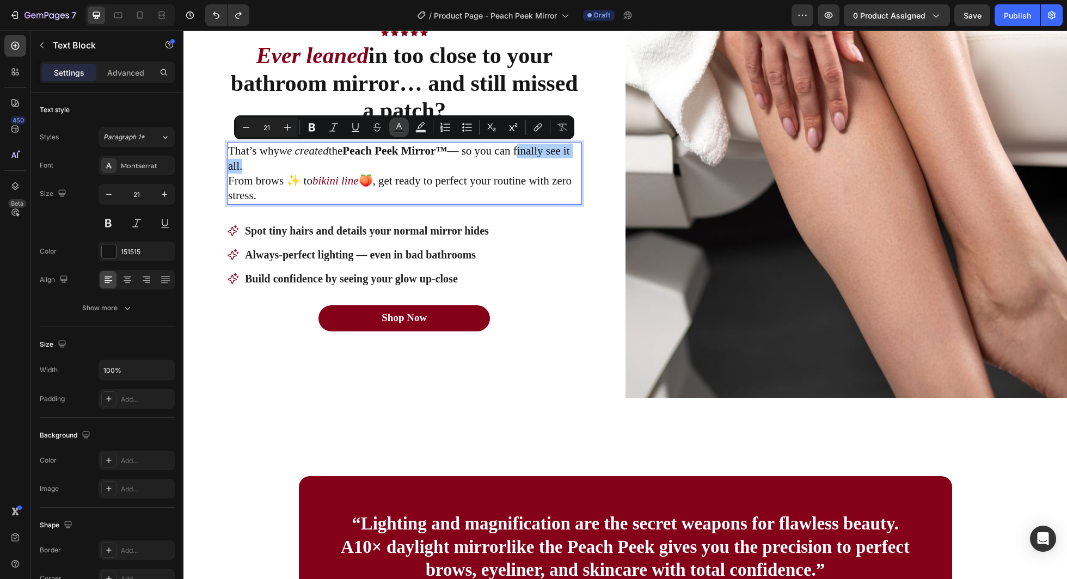
click at [400, 132] on rect "Editor contextual toolbar" at bounding box center [399, 131] width 10 height 3
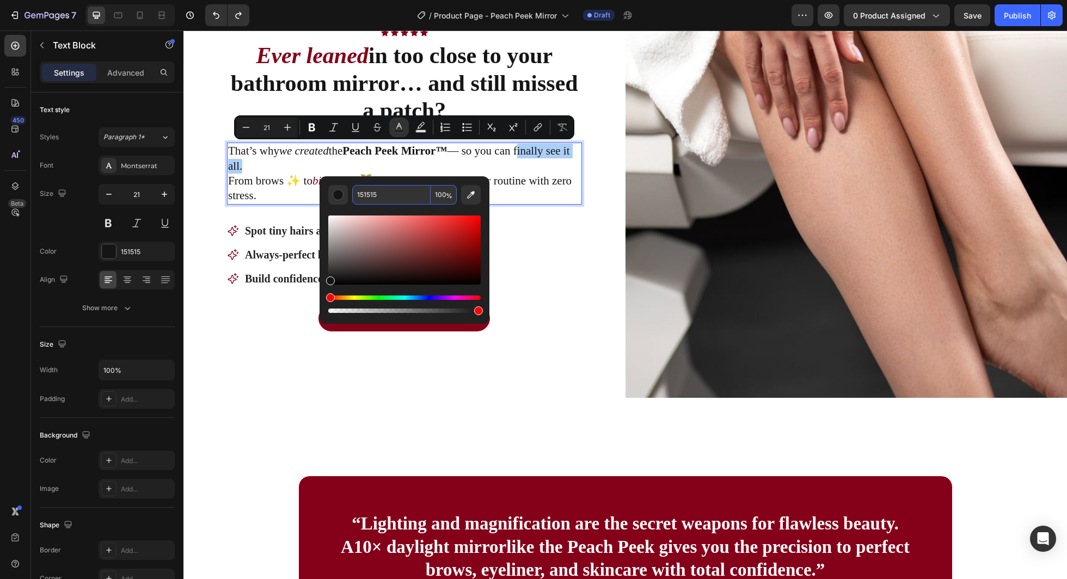
click at [392, 191] on input "151515" at bounding box center [391, 195] width 78 height 20
type input "850019"
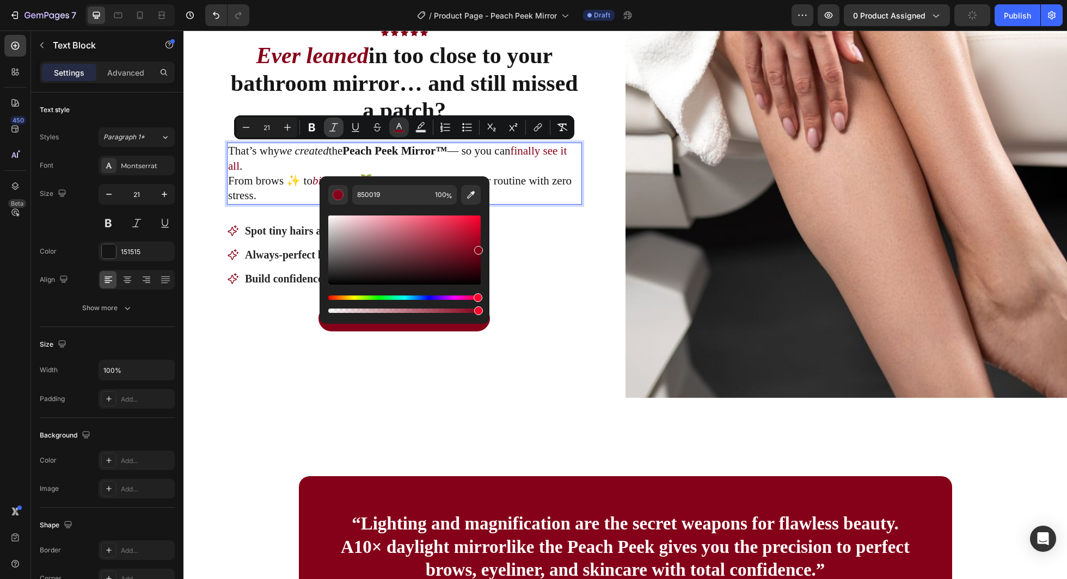
click at [339, 131] on icon "Editor contextual toolbar" at bounding box center [333, 127] width 11 height 11
click at [285, 188] on p "That’s why we created the Peach Peek Mirror™ — so you can finally see it all . …" at bounding box center [404, 173] width 353 height 59
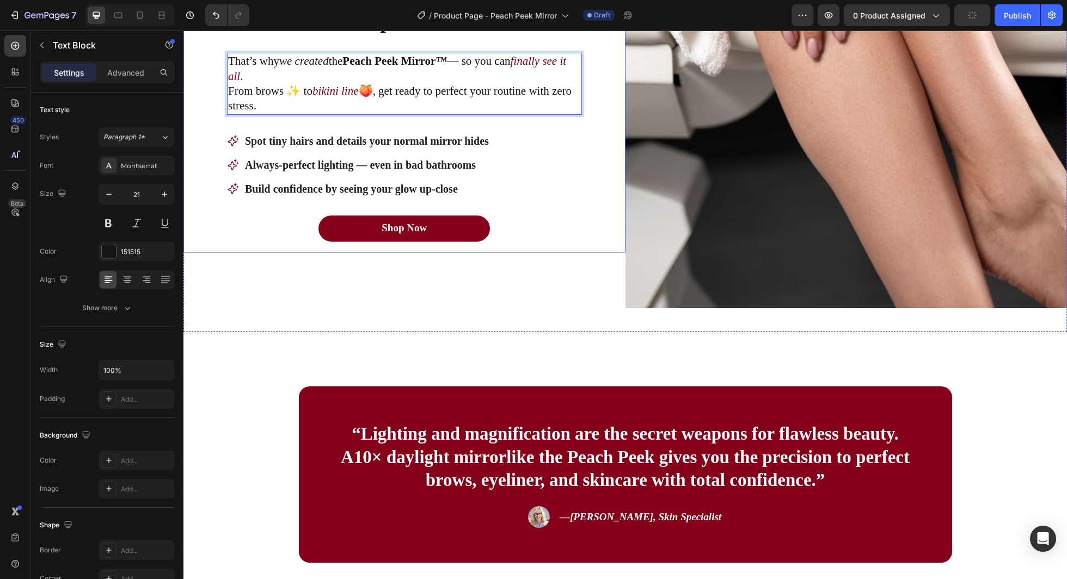
scroll to position [870, 0]
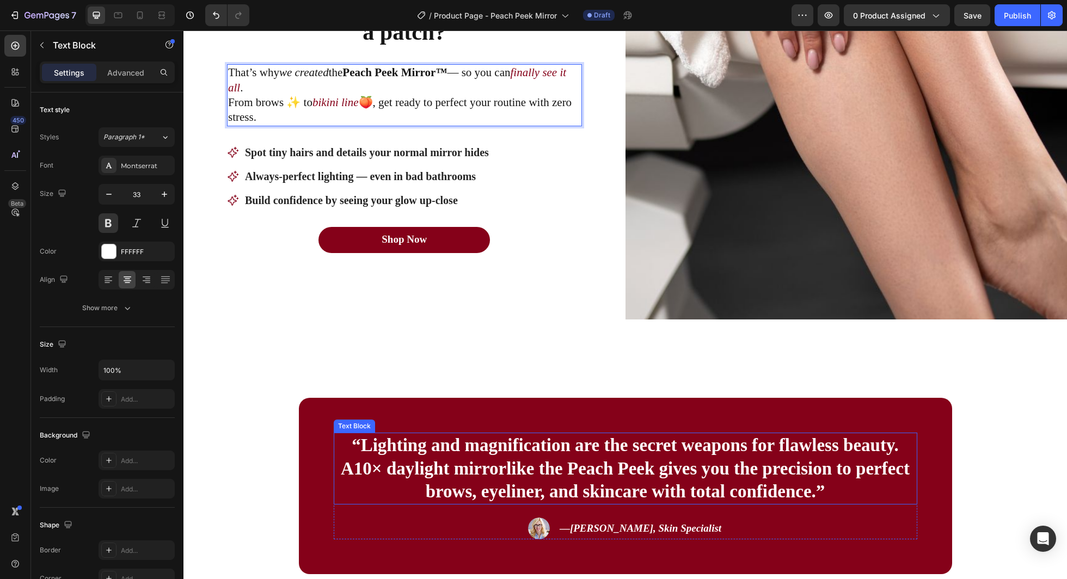
click at [509, 476] on p "“Lighting and magnification are the secret weapons for flawless beauty. A 10× d…" at bounding box center [626, 469] width 582 height 70
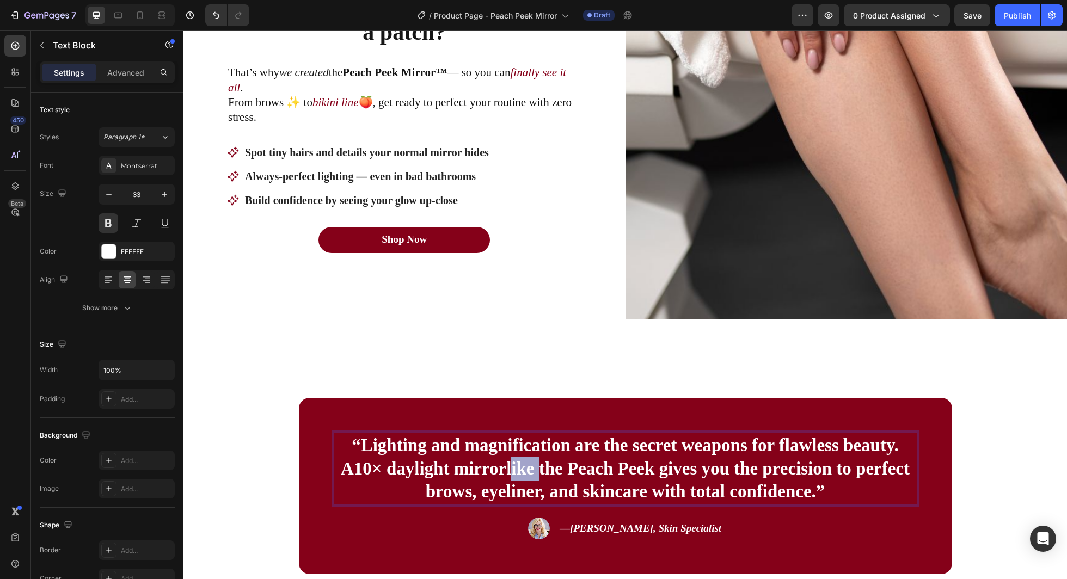
click at [509, 476] on p "“Lighting and magnification are the secret weapons for flawless beauty. A 10× d…" at bounding box center [626, 469] width 582 height 70
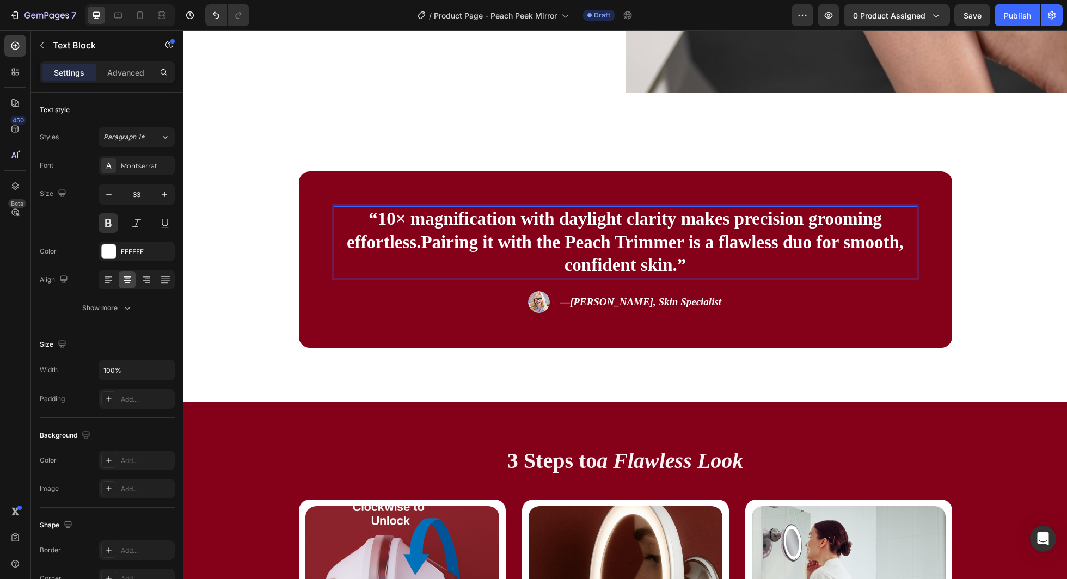
scroll to position [1103, 0]
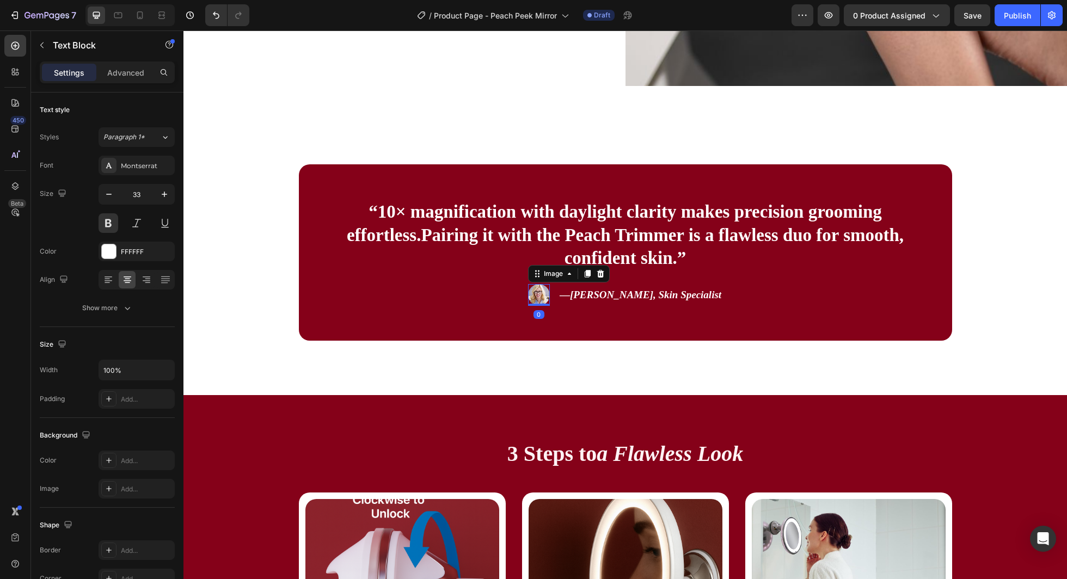
click at [549, 303] on div "Image 0" at bounding box center [539, 295] width 22 height 22
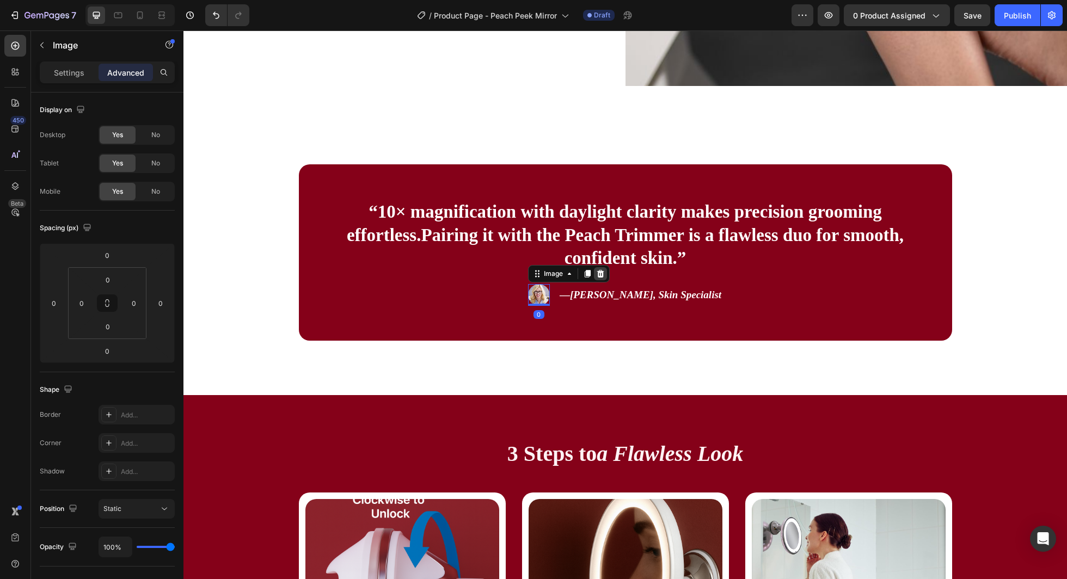
click at [604, 271] on icon at bounding box center [600, 274] width 7 height 8
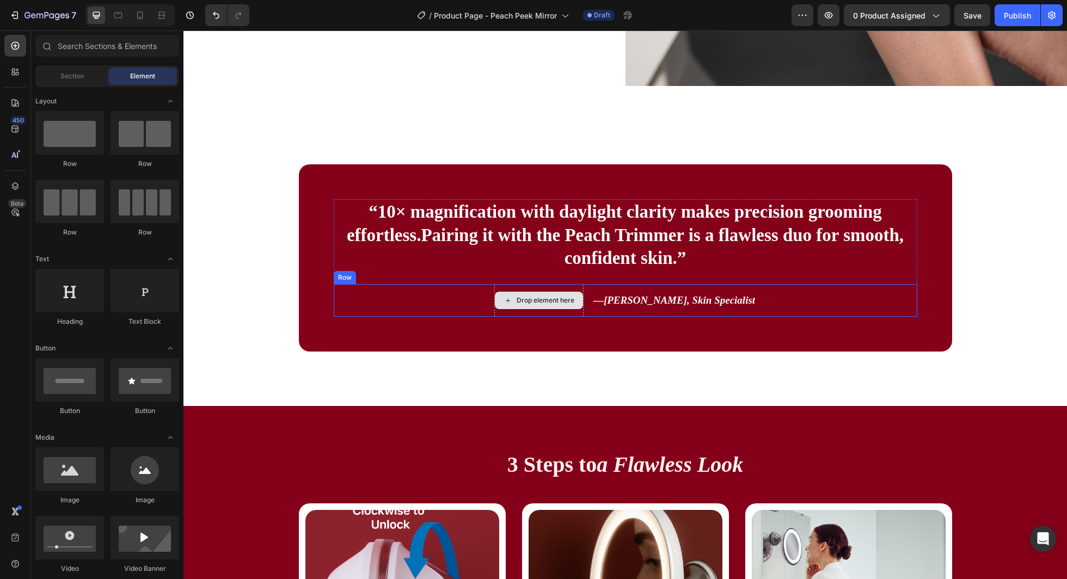
click at [567, 292] on div "Drop element here" at bounding box center [539, 300] width 88 height 17
click at [450, 295] on div "Drop element here — Dr. Larah V., Skin Specialist Text Block Row" at bounding box center [626, 300] width 584 height 33
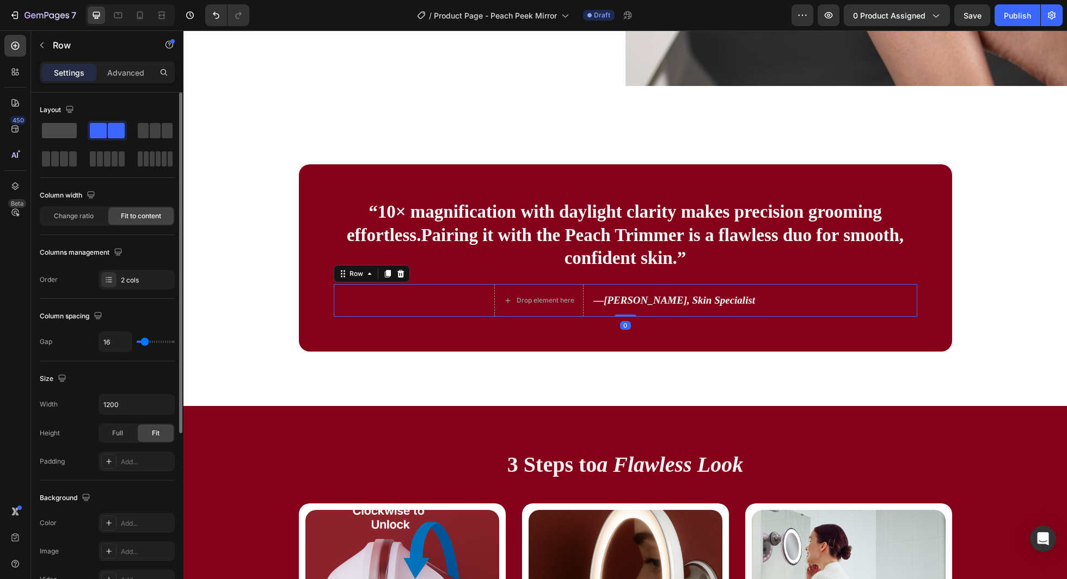
click at [71, 133] on span at bounding box center [59, 130] width 35 height 15
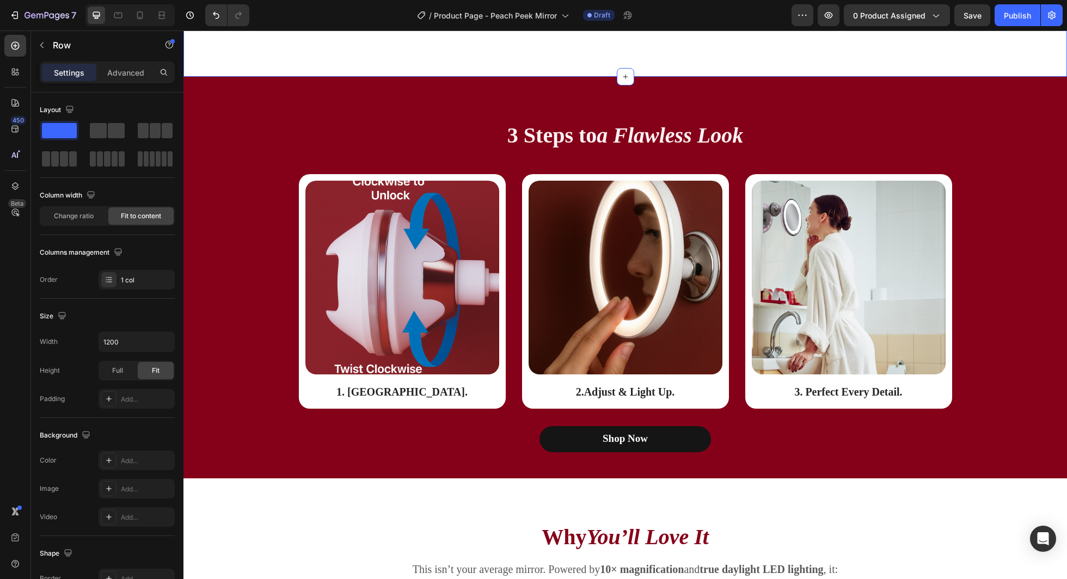
scroll to position [1418, 0]
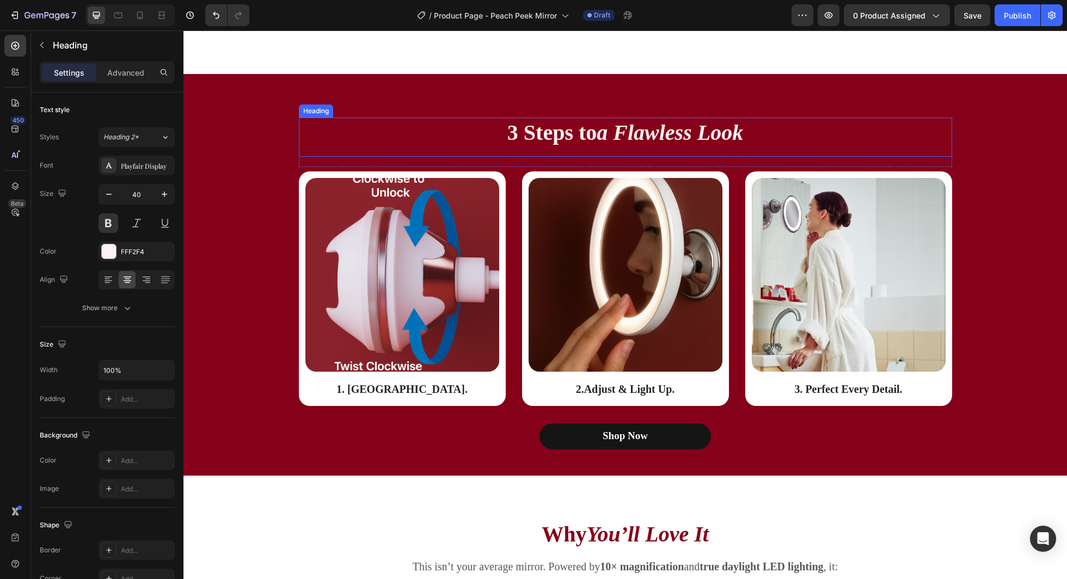
click at [527, 142] on h2 "3 Steps to a Flawless Look" at bounding box center [625, 133] width 653 height 30
click at [527, 142] on p "3 Steps to a Flawless Look" at bounding box center [625, 133] width 651 height 28
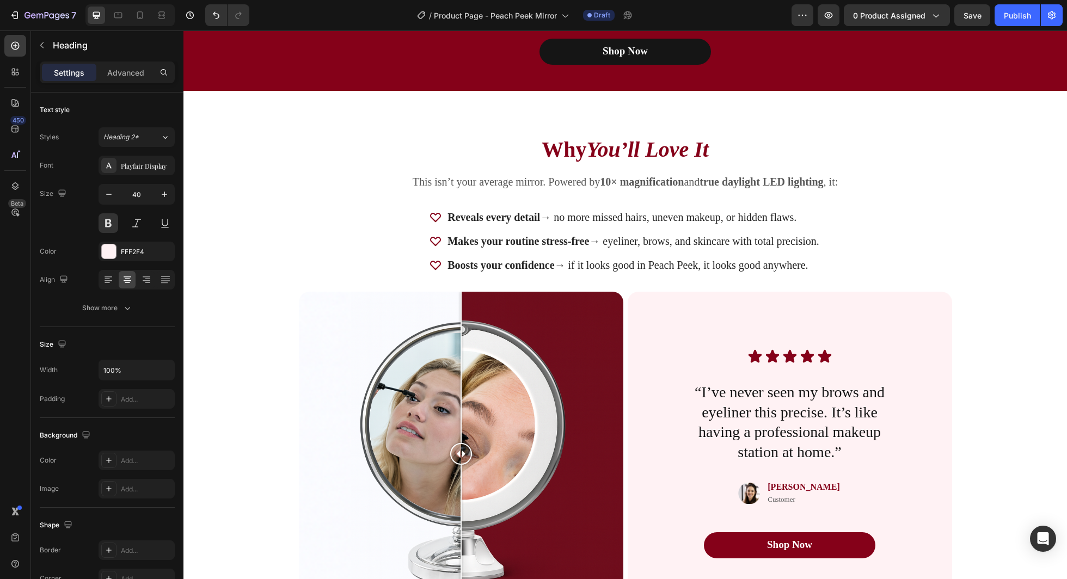
scroll to position [1858, 0]
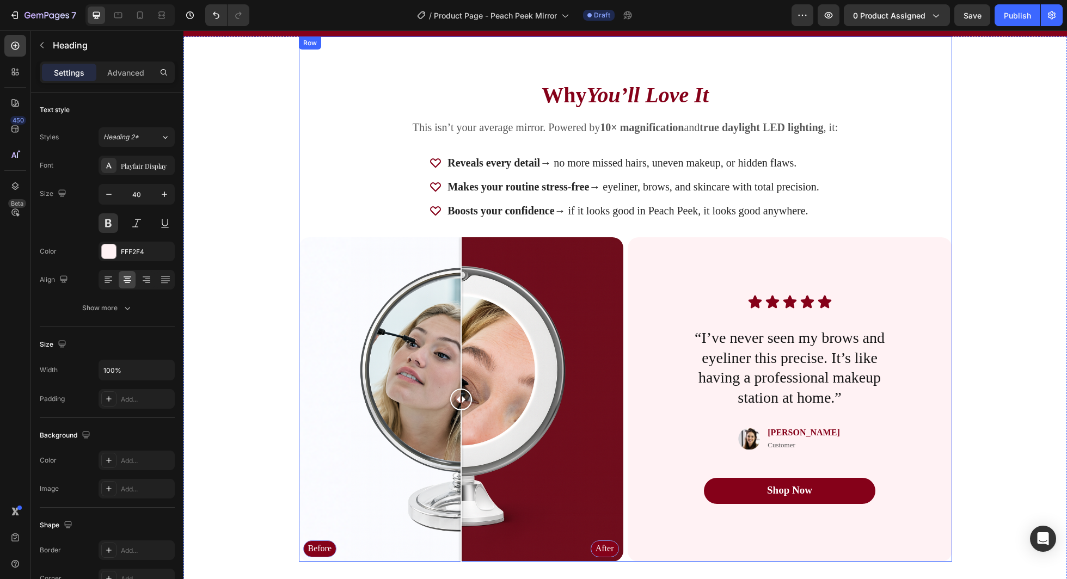
click at [484, 127] on p "This isn’t your average mirror. Powered by 10× magnification and true daylight …" at bounding box center [625, 127] width 651 height 14
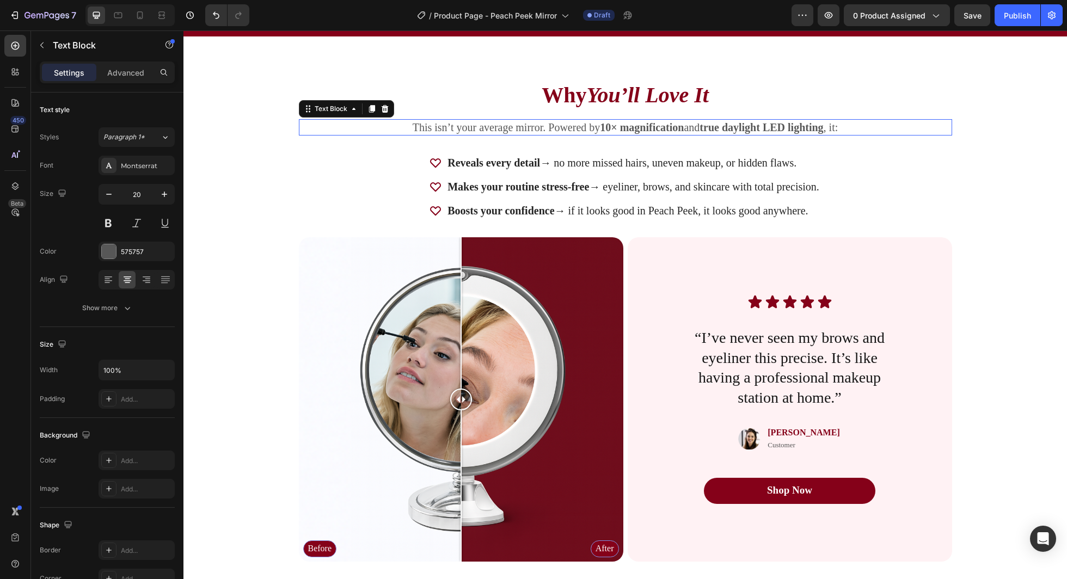
click at [484, 127] on p "This isn’t your average mirror. Powered by 10× magnification and true daylight …" at bounding box center [625, 127] width 651 height 14
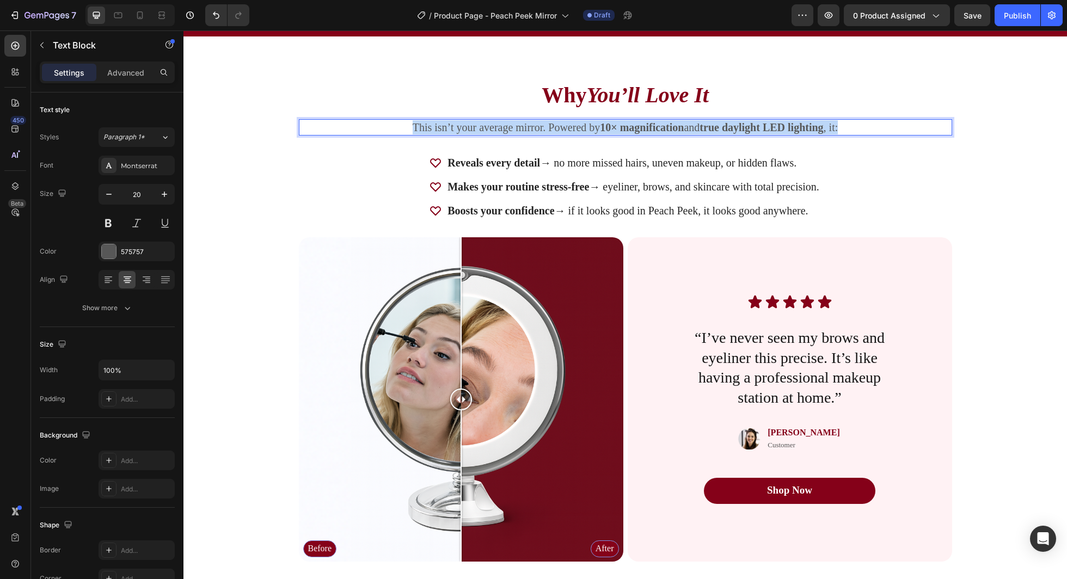
click at [484, 127] on p "This isn’t your average mirror. Powered by 10× magnification and true daylight …" at bounding box center [625, 127] width 651 height 14
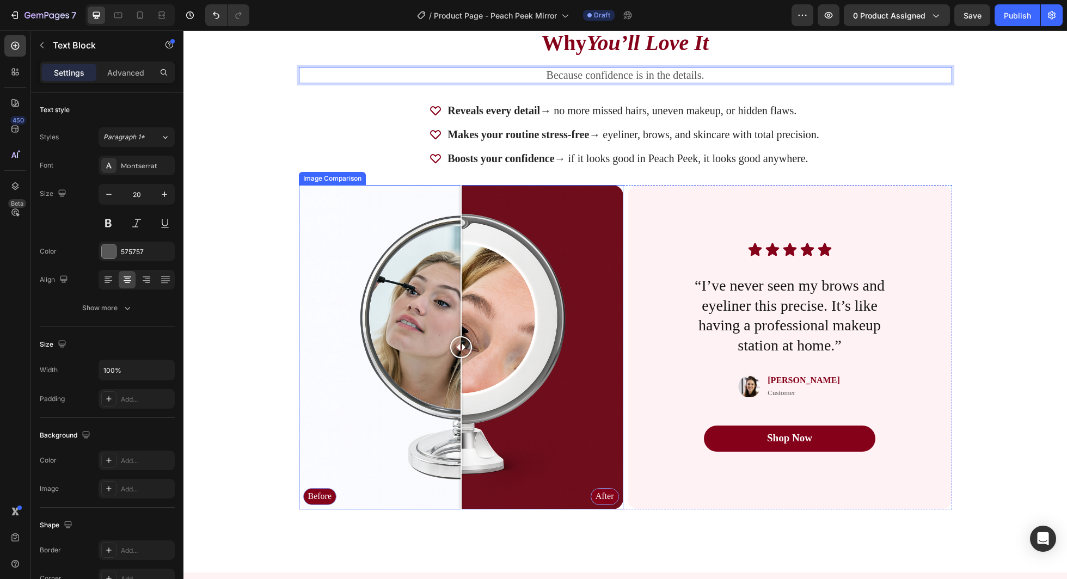
scroll to position [1968, 0]
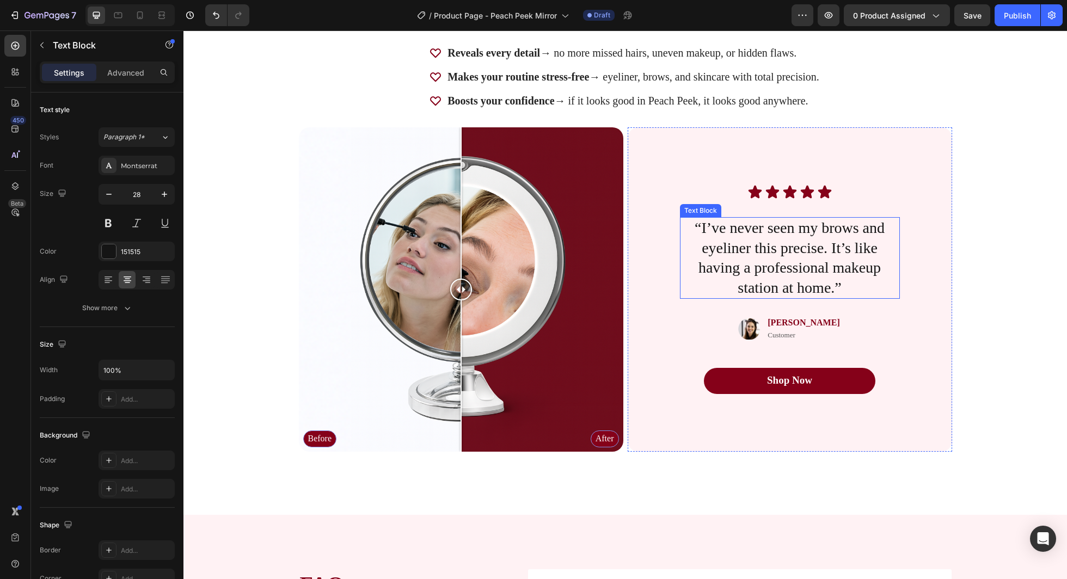
click at [762, 266] on p "“I’ve never seen my brows and eyeliner this precise. It’s like having a profess…" at bounding box center [790, 257] width 218 height 79
click at [704, 221] on p "“I’ve never seen my brows and eyeliner this precise. It’s like having a profess…" at bounding box center [790, 257] width 218 height 79
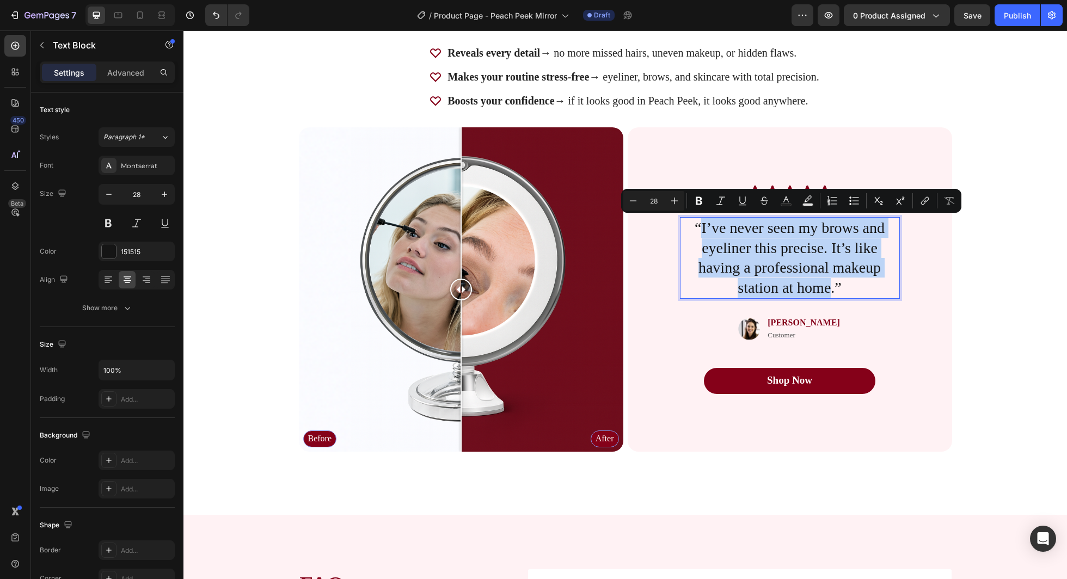
drag, startPoint x: 704, startPoint y: 221, endPoint x: 827, endPoint y: 288, distance: 140.1
click at [827, 288] on p "“I’ve never seen my brows and eyeliner this precise. It’s like having a profess…" at bounding box center [790, 257] width 218 height 79
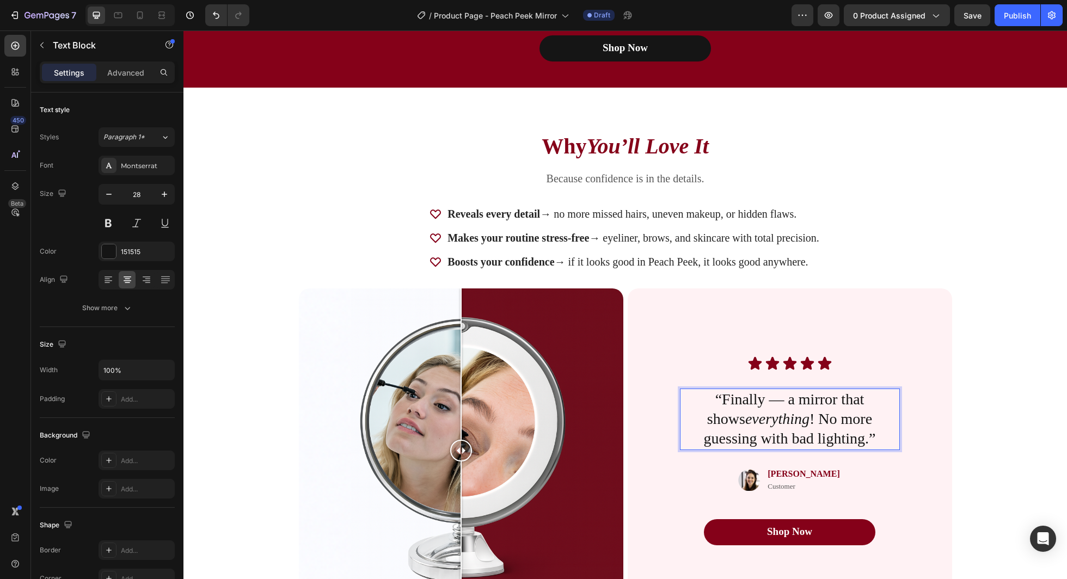
scroll to position [1786, 0]
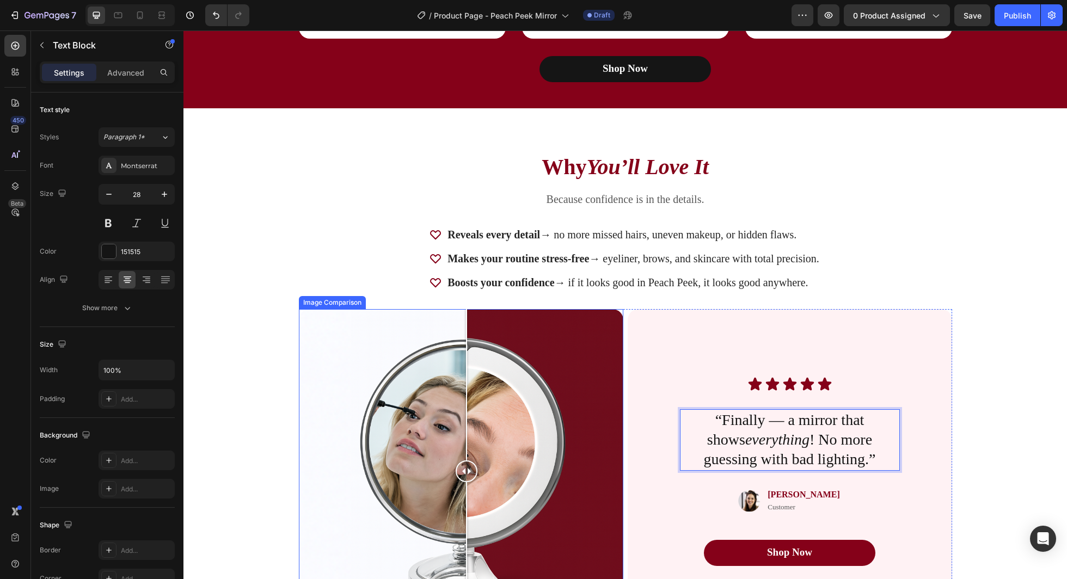
drag, startPoint x: 458, startPoint y: 468, endPoint x: 466, endPoint y: 484, distance: 17.3
click at [466, 484] on div at bounding box center [467, 471] width 22 height 325
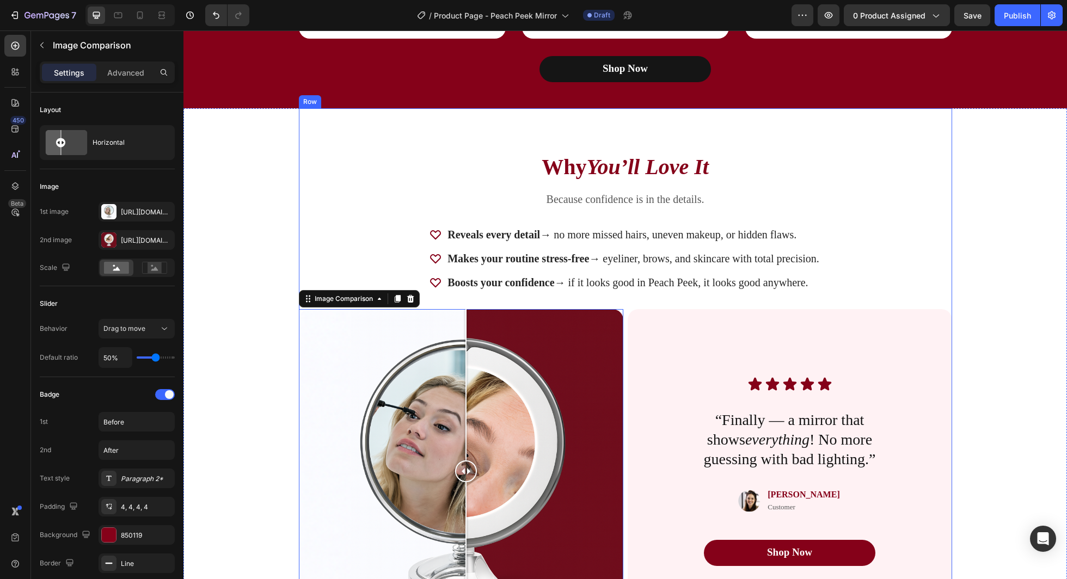
scroll to position [1839, 0]
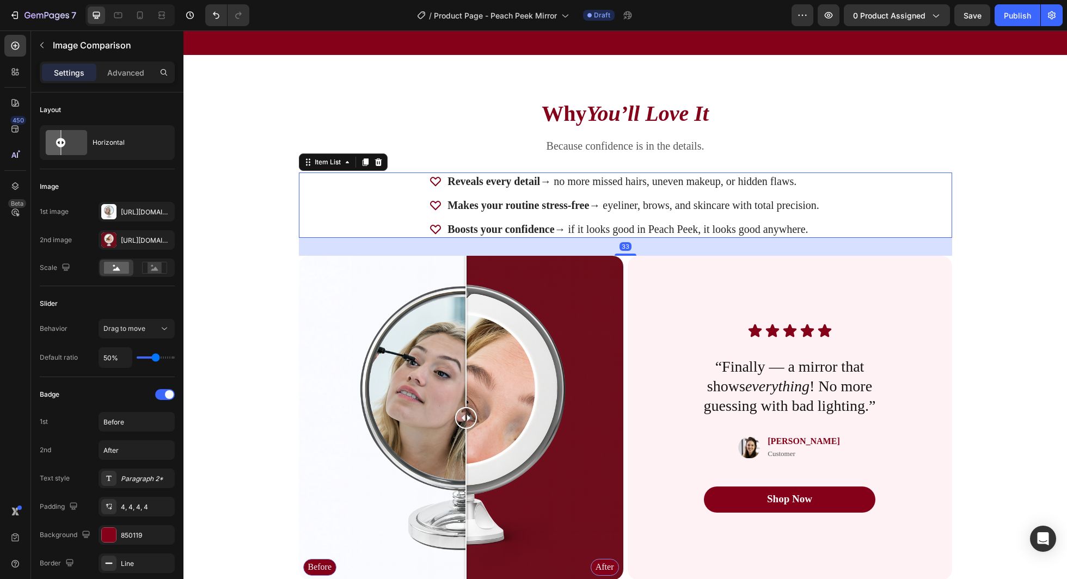
click at [627, 204] on p "Makes your routine stress-free → eyeliner, brows, and skincare with total preci…" at bounding box center [634, 205] width 372 height 14
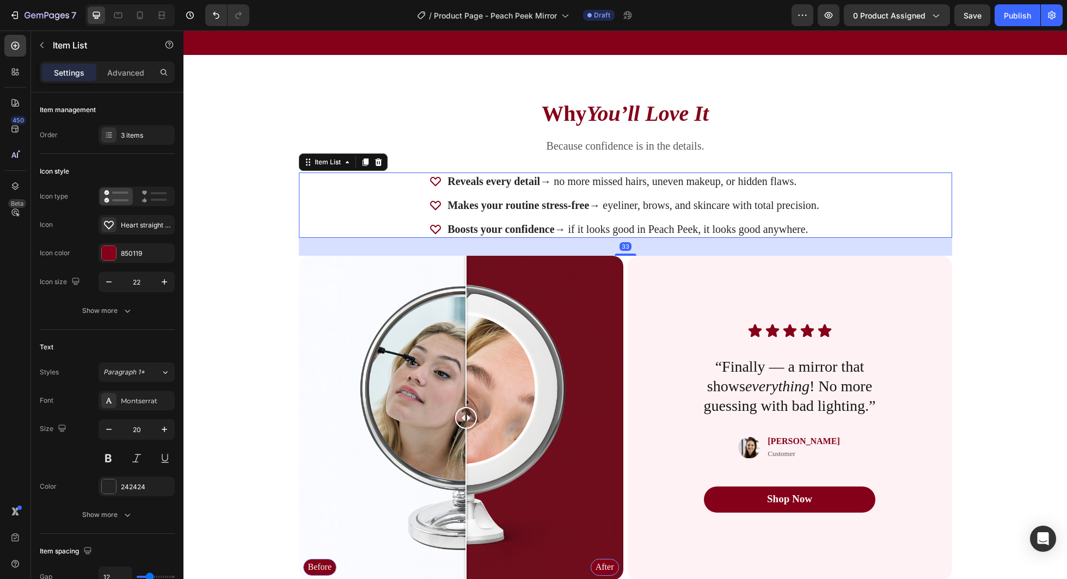
click at [627, 204] on p "Makes your routine stress-free → eyeliner, brows, and skincare with total preci…" at bounding box center [634, 205] width 372 height 14
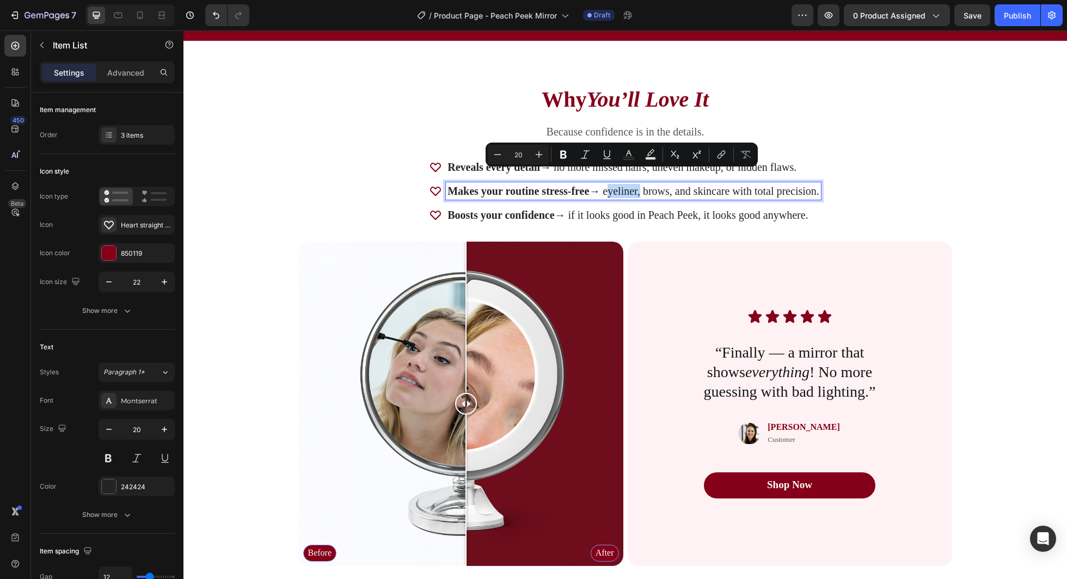
scroll to position [1825, 0]
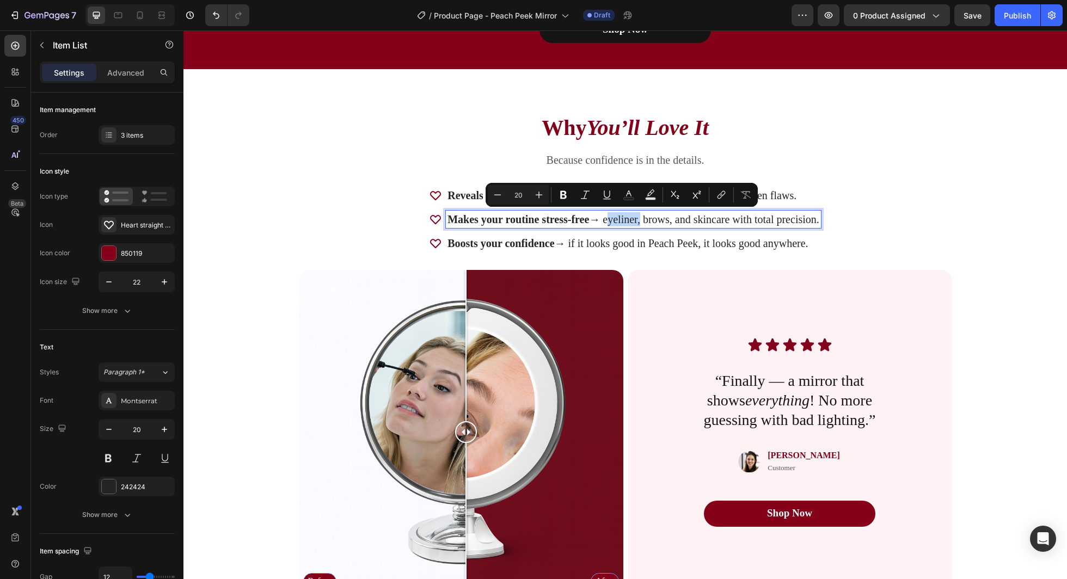
click at [535, 166] on div "Because confidence is in the details." at bounding box center [625, 160] width 653 height 16
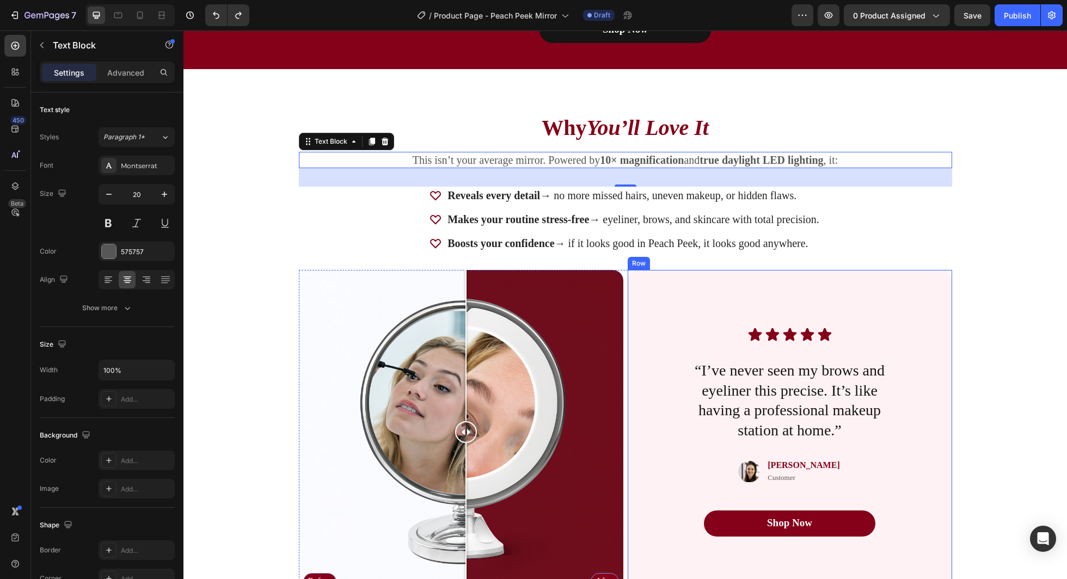
click at [715, 390] on p "“I’ve never seen my brows and eyeliner this precise. It’s like having a profess…" at bounding box center [790, 400] width 218 height 79
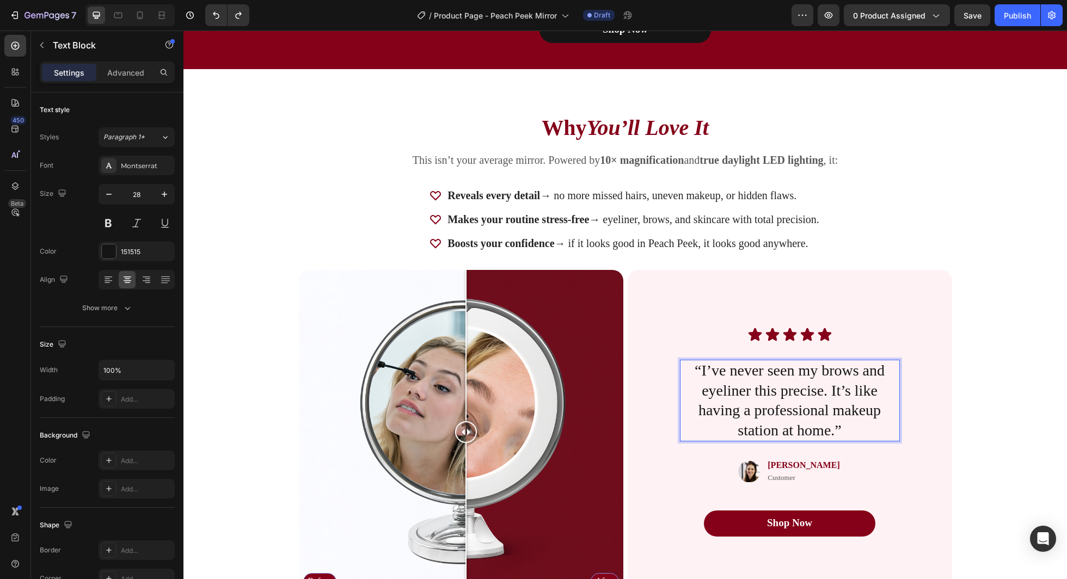
click at [710, 371] on p "“I’ve never seen my brows and eyeliner this precise. It’s like having a profess…" at bounding box center [790, 400] width 218 height 79
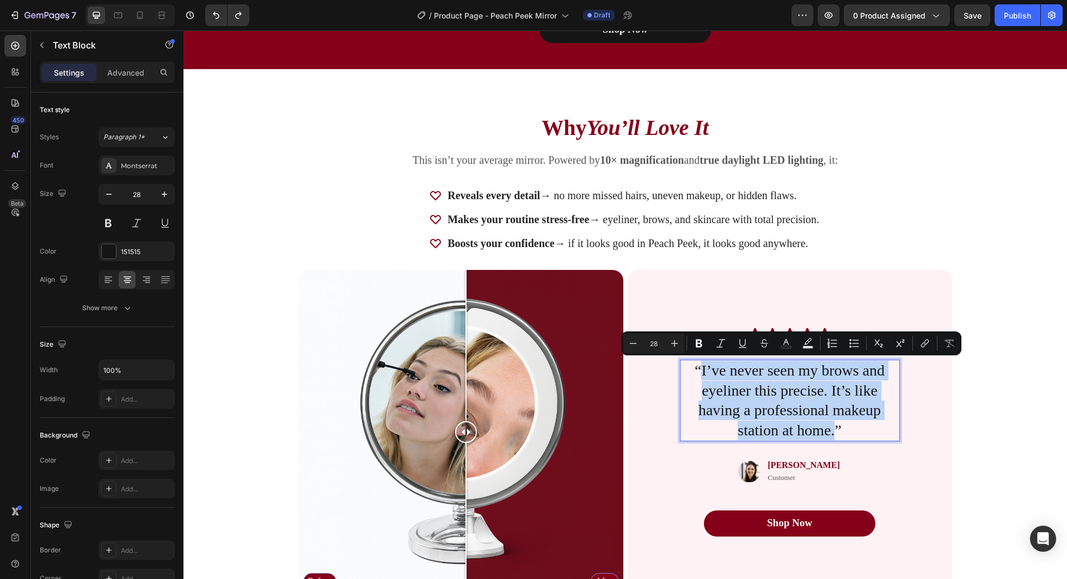
drag, startPoint x: 710, startPoint y: 371, endPoint x: 829, endPoint y: 431, distance: 133.7
click at [829, 431] on p "“I’ve never seen my brows and eyeliner this precise. It’s like having a profess…" at bounding box center [790, 400] width 218 height 79
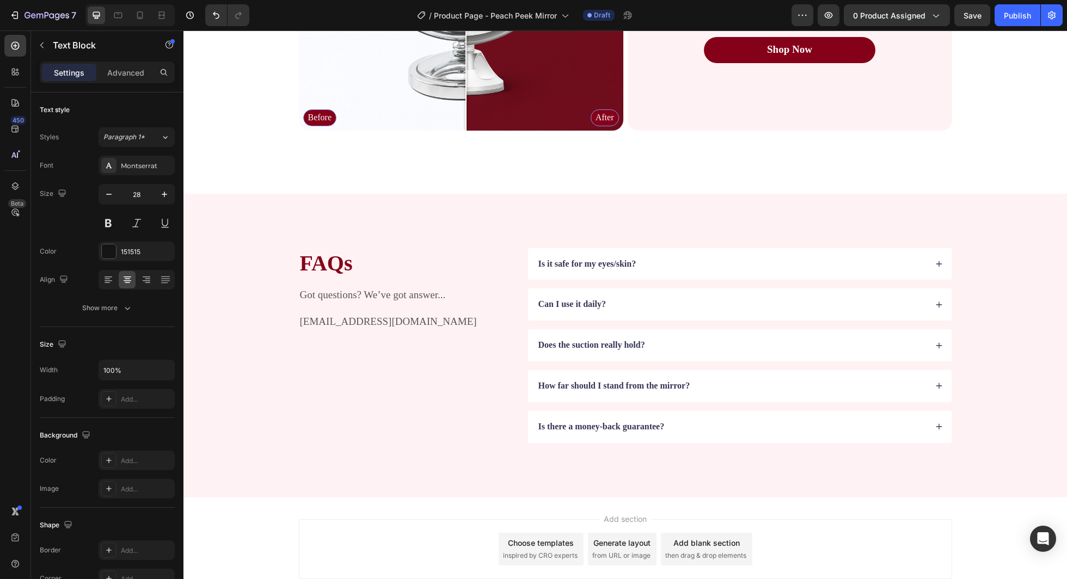
scroll to position [2360, 0]
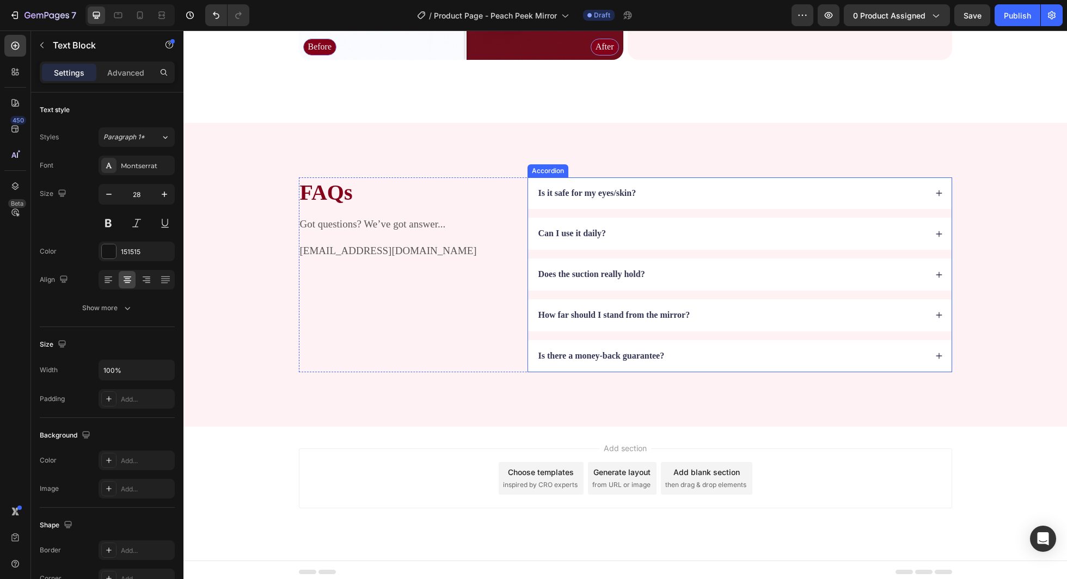
click at [608, 194] on strong "Is it safe for my eyes/skin?" at bounding box center [588, 192] width 98 height 9
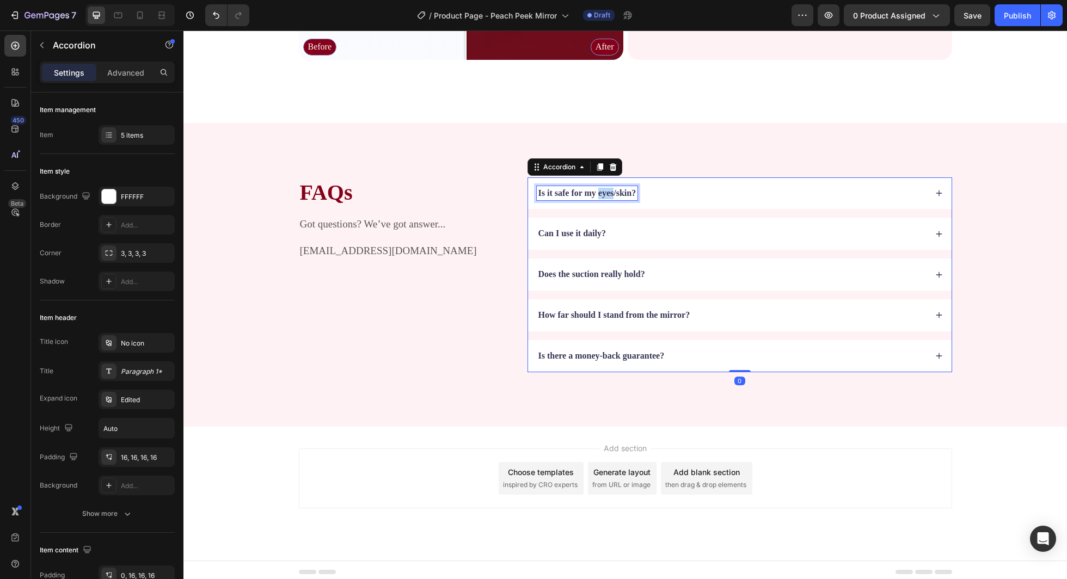
click at [608, 194] on strong "Is it safe for my eyes/skin?" at bounding box center [588, 192] width 98 height 9
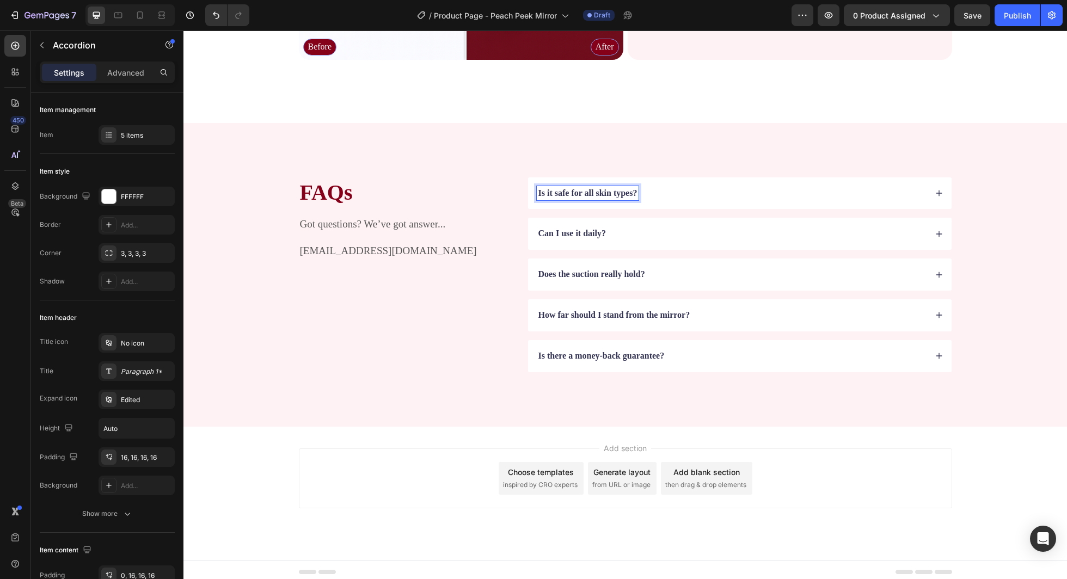
click at [742, 314] on div "How far should I stand from the mirror?" at bounding box center [732, 315] width 390 height 15
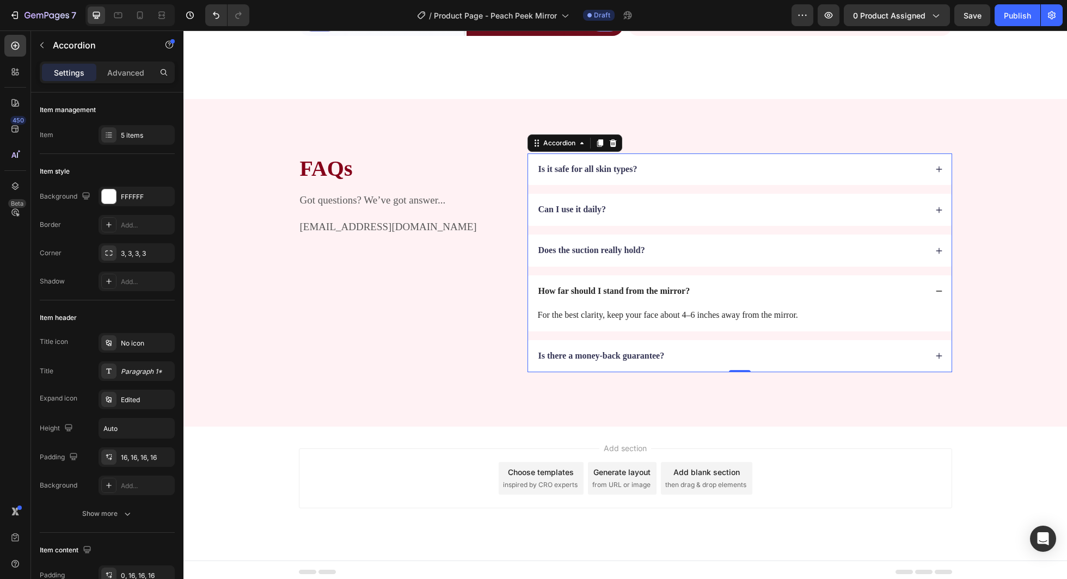
scroll to position [2384, 0]
click at [753, 287] on div "How far should I stand from the mirror?" at bounding box center [732, 291] width 390 height 15
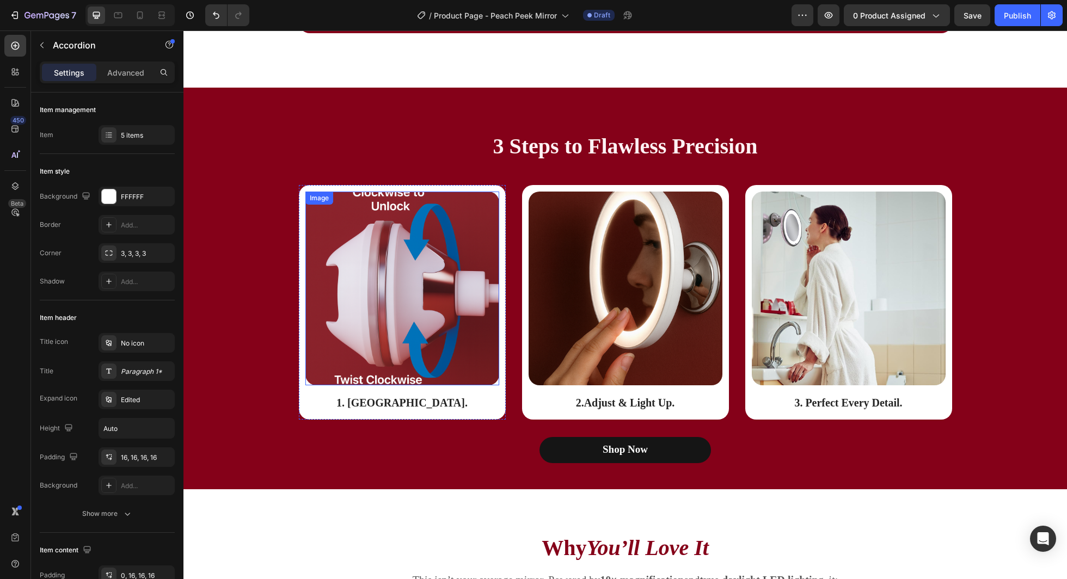
scroll to position [1420, 0]
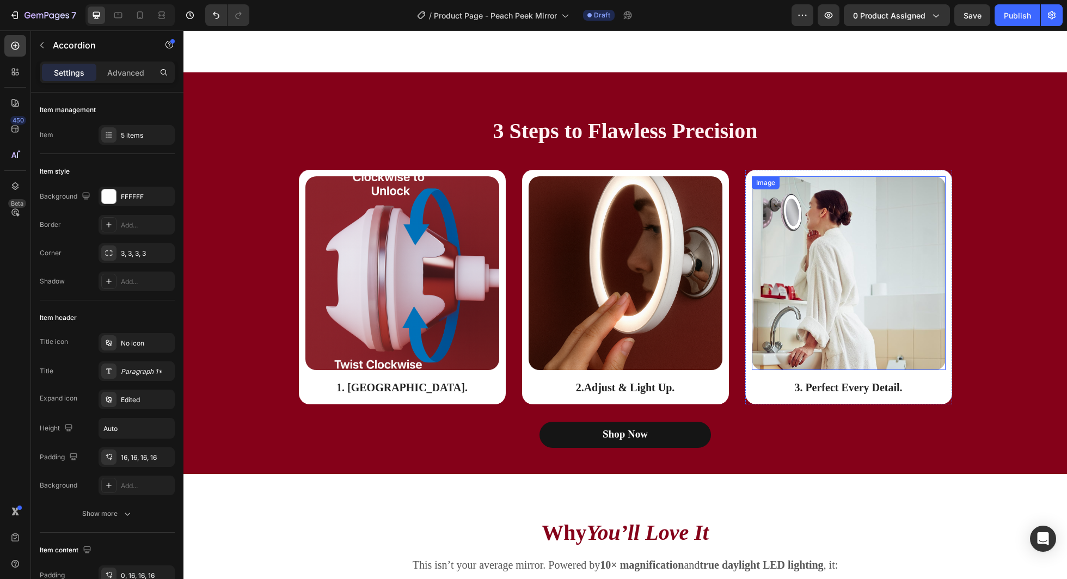
click at [825, 312] on img at bounding box center [849, 273] width 194 height 194
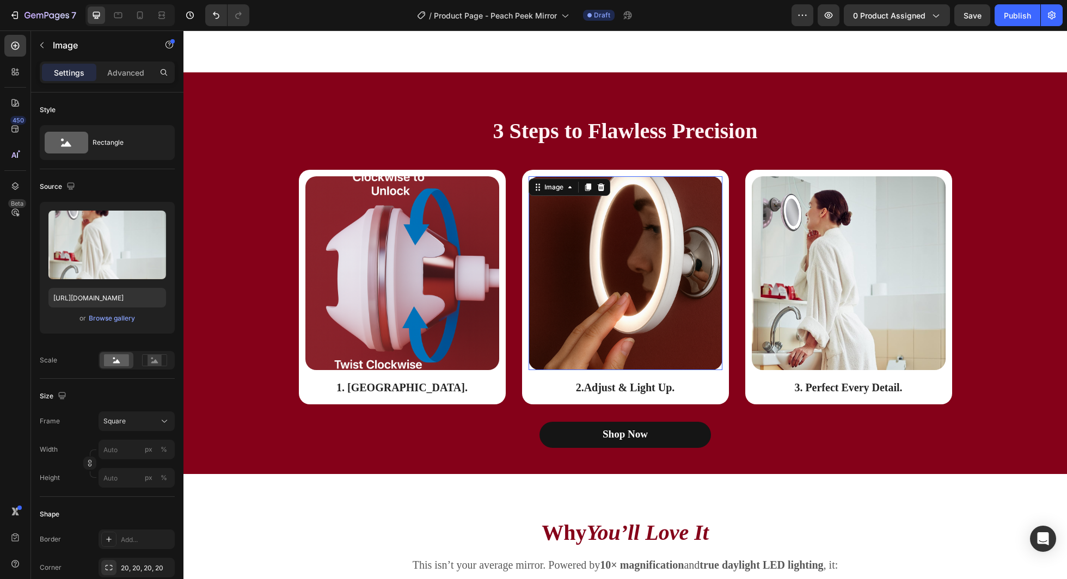
click at [651, 317] on img at bounding box center [626, 273] width 194 height 194
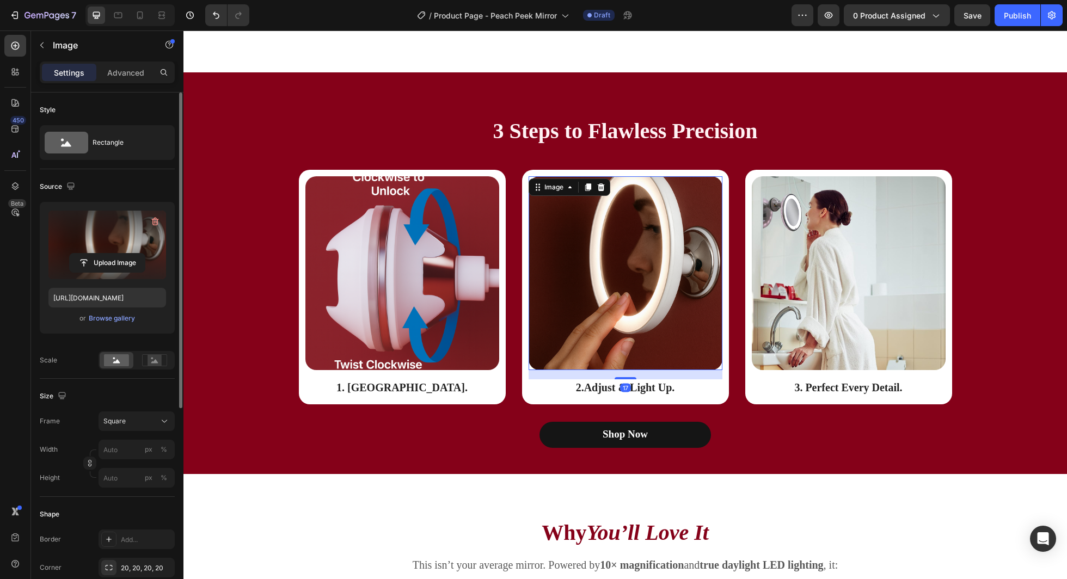
click at [92, 231] on label at bounding box center [107, 245] width 118 height 69
click at [92, 254] on input "file" at bounding box center [107, 263] width 75 height 19
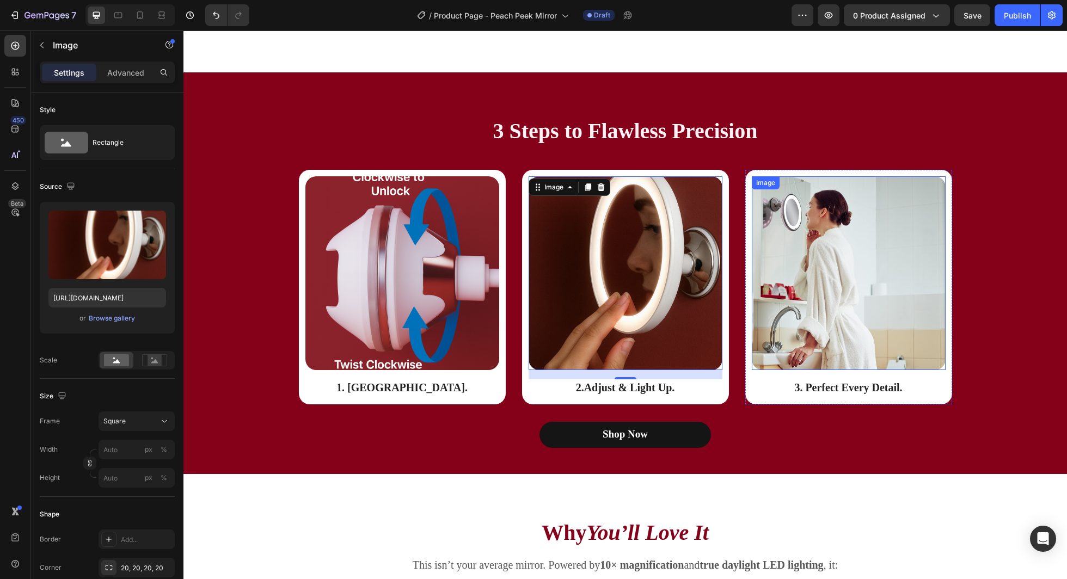
click at [825, 273] on img at bounding box center [849, 273] width 194 height 194
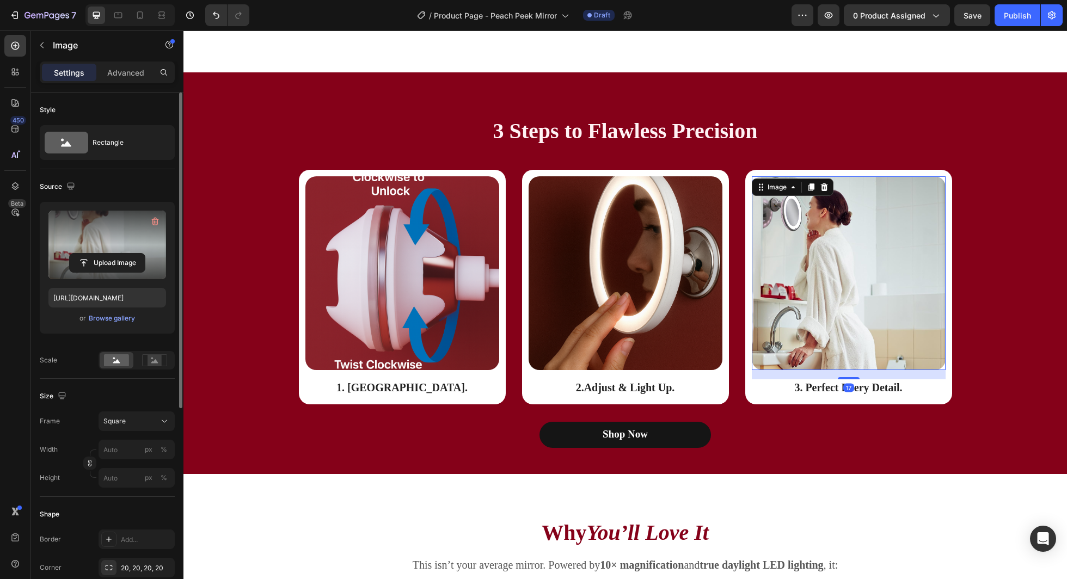
click at [117, 237] on label at bounding box center [107, 245] width 118 height 69
click at [117, 254] on input "file" at bounding box center [107, 263] width 75 height 19
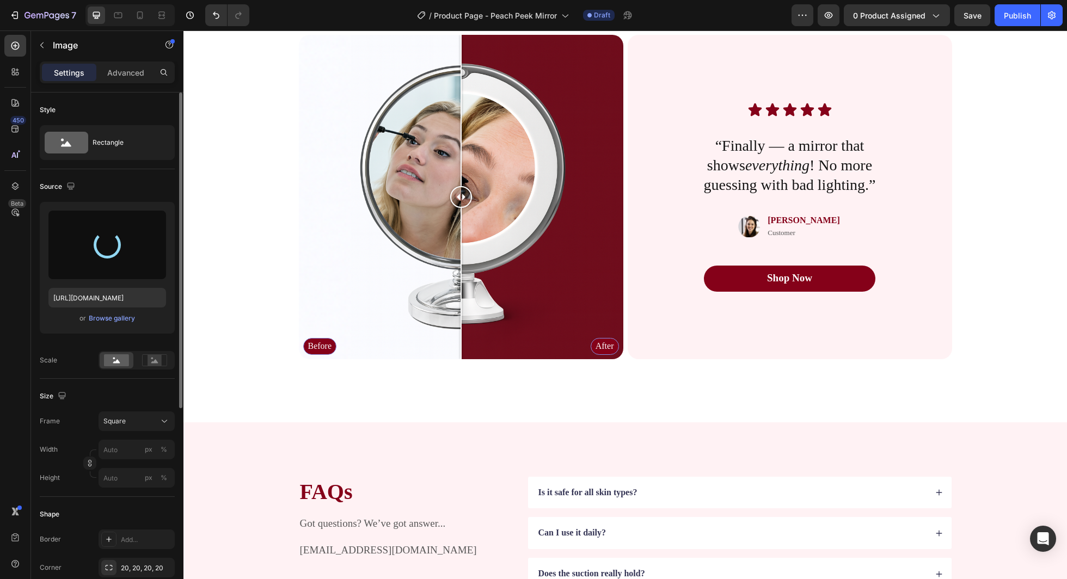
scroll to position [2045, 0]
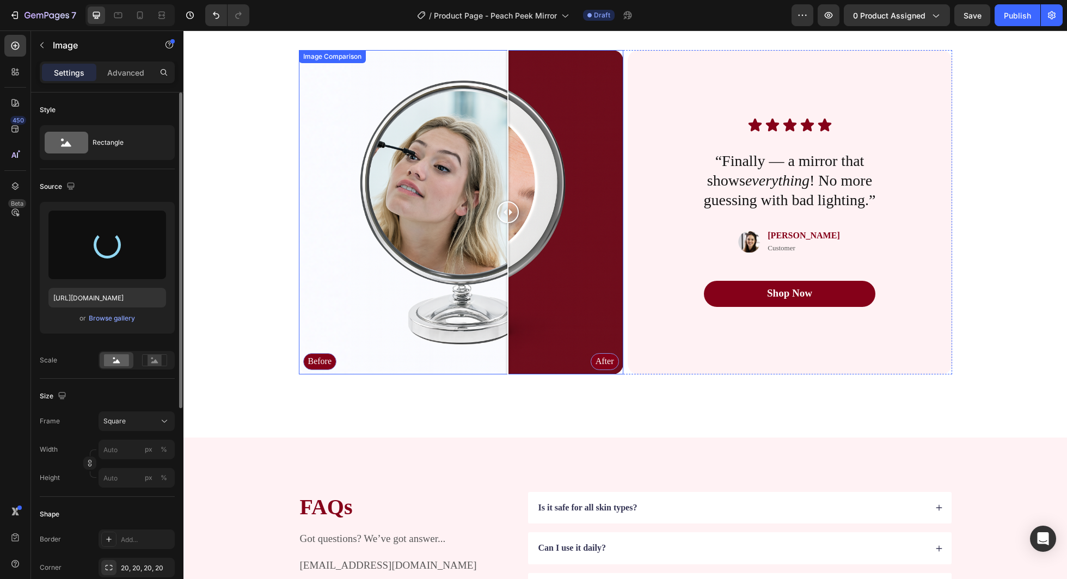
type input "https://cdn.shopify.com/s/files/1/0721/4720/6343/files/gempages_579896476411364…"
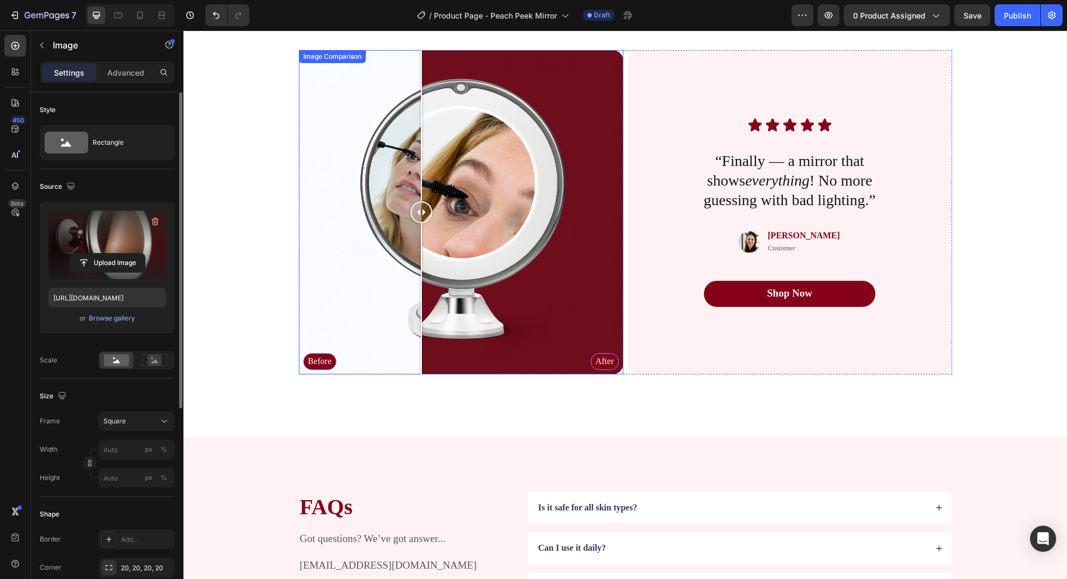
drag, startPoint x: 458, startPoint y: 203, endPoint x: 447, endPoint y: 242, distance: 40.8
click at [432, 242] on div at bounding box center [422, 212] width 22 height 325
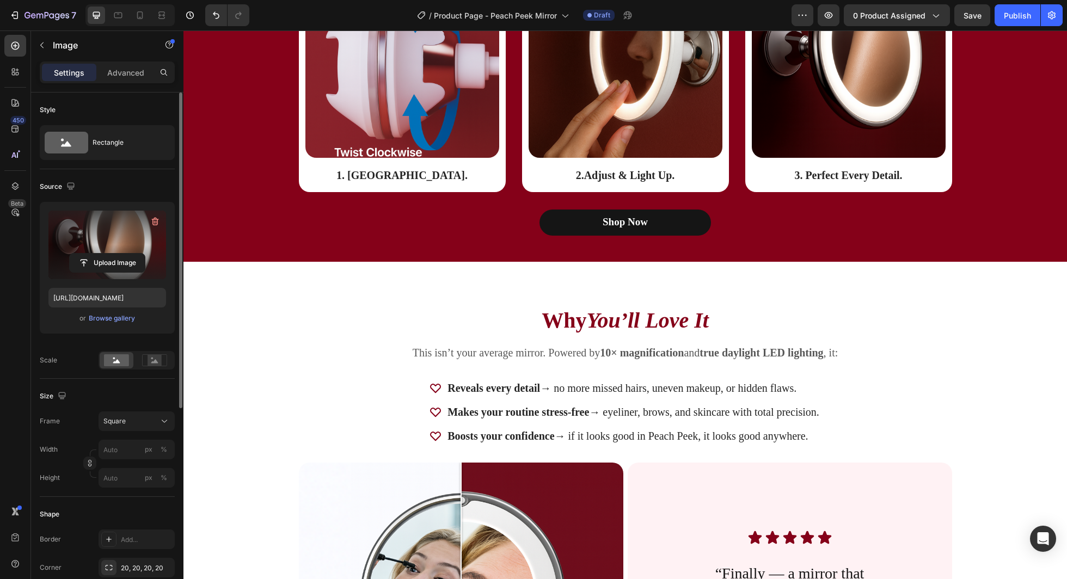
scroll to position [1634, 0]
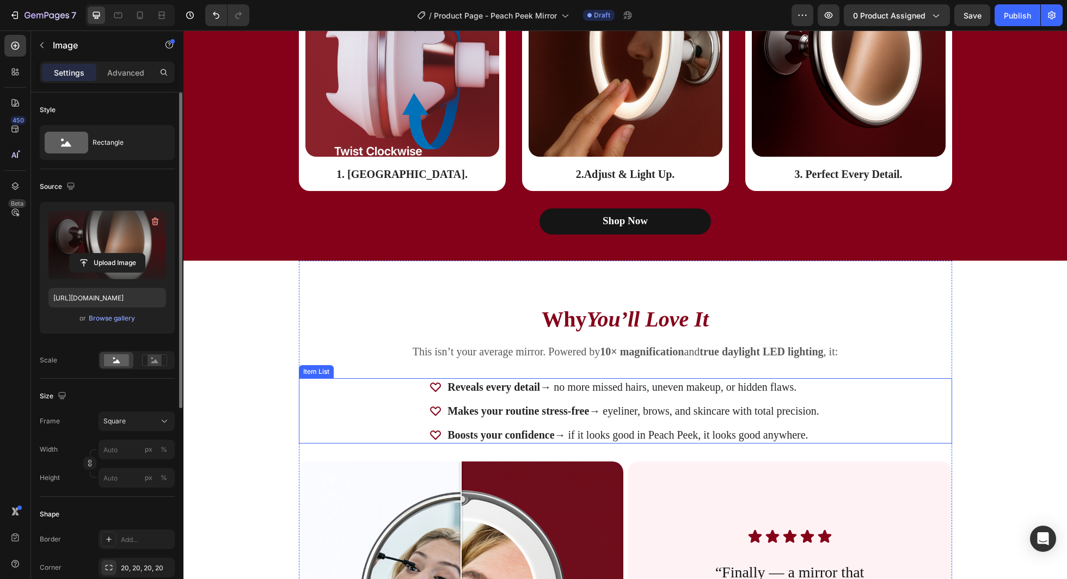
click at [492, 393] on p "Reveals every detail → no more missed hairs, uneven makeup, or hidden flaws." at bounding box center [634, 387] width 372 height 14
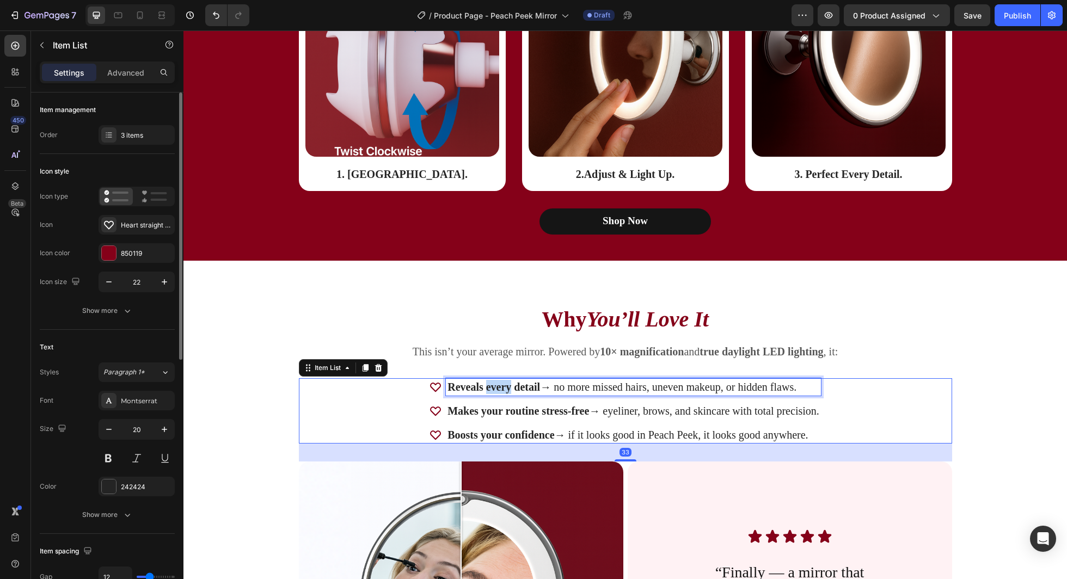
click at [492, 393] on p "Reveals every detail → no more missed hairs, uneven makeup, or hidden flaws." at bounding box center [634, 387] width 372 height 14
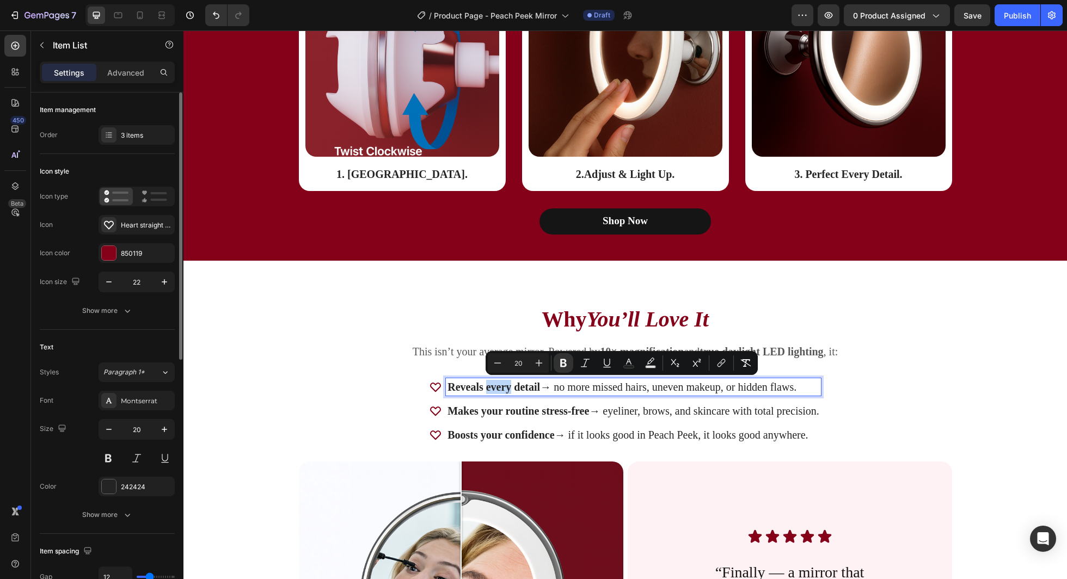
click at [479, 389] on strong "Reveals every detail" at bounding box center [494, 387] width 93 height 12
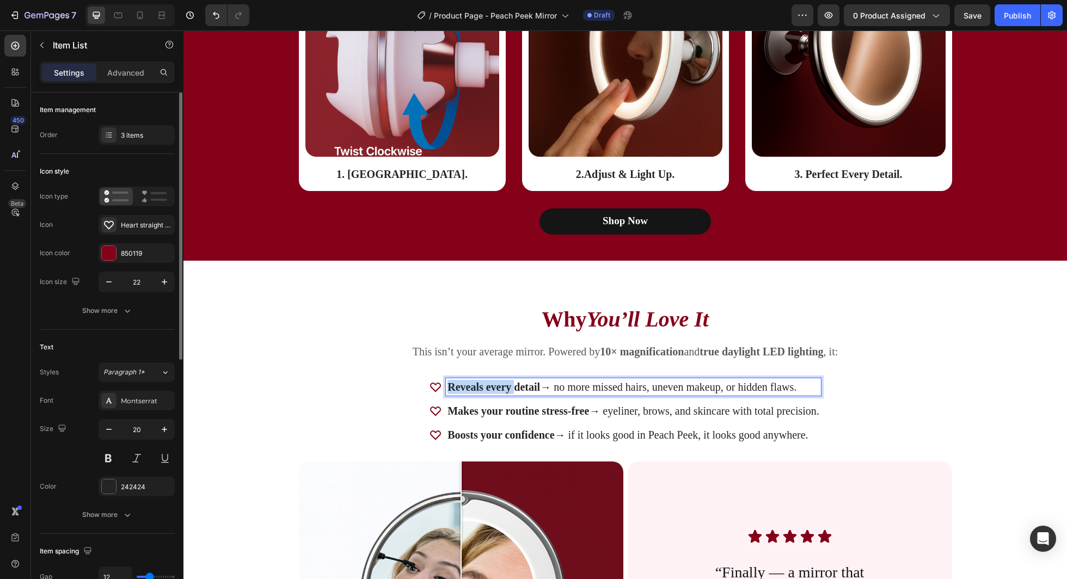
drag, startPoint x: 479, startPoint y: 389, endPoint x: 511, endPoint y: 389, distance: 32.7
click at [511, 389] on strong "Reveals every detail" at bounding box center [494, 387] width 93 height 12
drag, startPoint x: 474, startPoint y: 387, endPoint x: 490, endPoint y: 387, distance: 15.8
click at [490, 387] on strong "Reveals every detail" at bounding box center [494, 387] width 93 height 12
drag, startPoint x: 490, startPoint y: 387, endPoint x: 503, endPoint y: 387, distance: 13.1
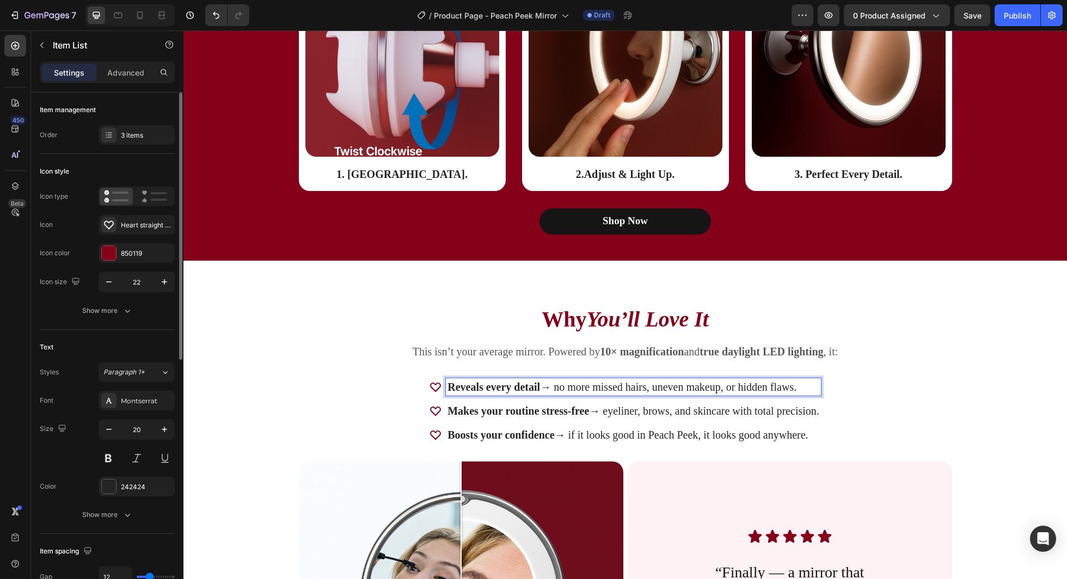
click at [503, 387] on strong "Reveals every detail" at bounding box center [494, 387] width 93 height 12
click at [511, 387] on strong "Reveals every detail" at bounding box center [494, 387] width 93 height 12
click at [524, 387] on strong "Reveals every detail" at bounding box center [494, 387] width 93 height 12
drag, startPoint x: 524, startPoint y: 387, endPoint x: 468, endPoint y: 387, distance: 55.5
click at [468, 387] on strong "Reveals every detail" at bounding box center [494, 387] width 93 height 12
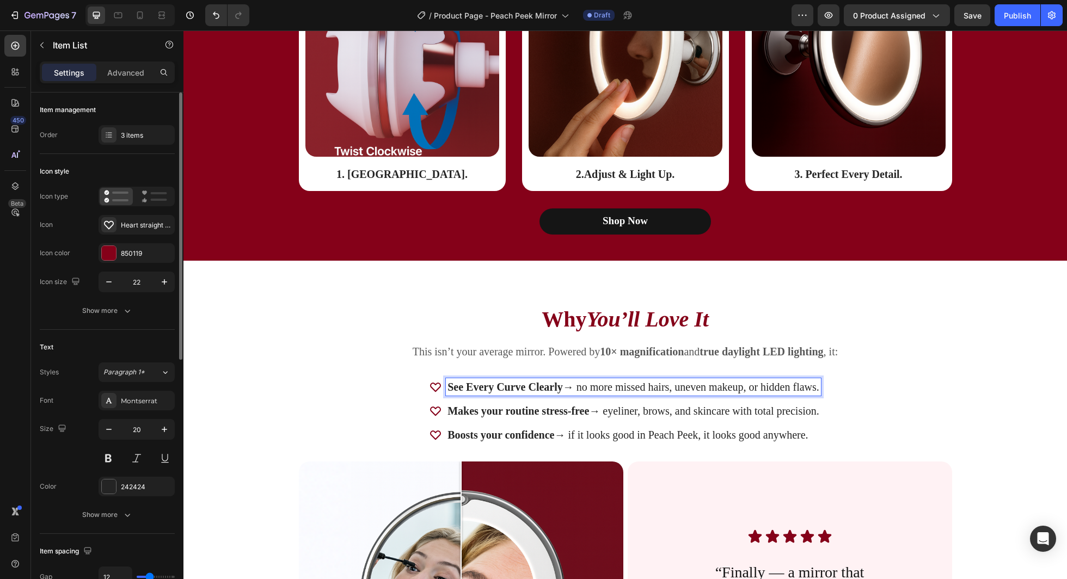
click at [578, 384] on p "See Every Curve Clearly → no more missed hairs, uneven makeup, or hidden flaws." at bounding box center [634, 387] width 372 height 14
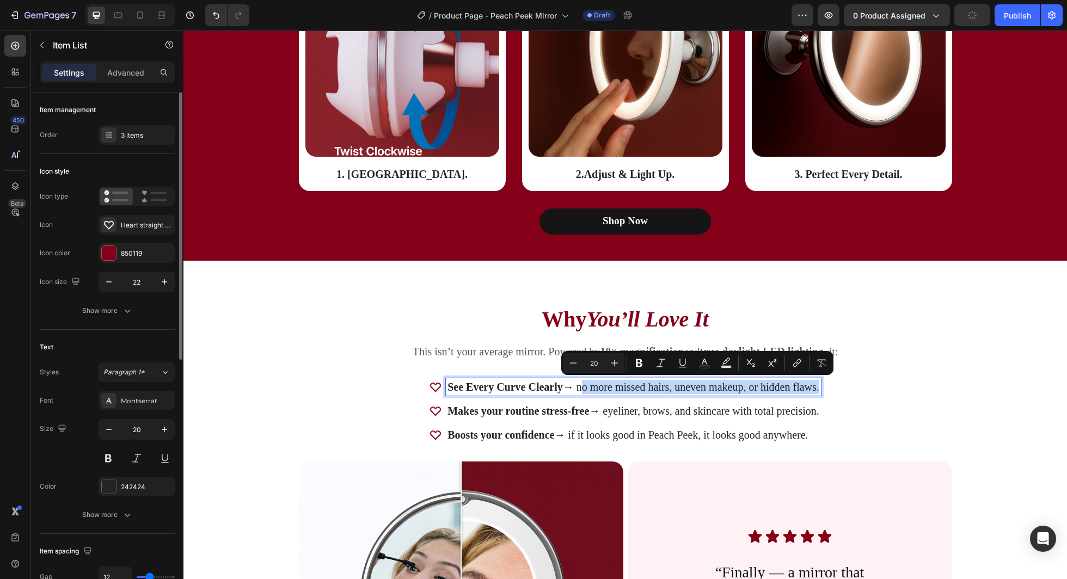
drag, startPoint x: 578, startPoint y: 384, endPoint x: 800, endPoint y: 385, distance: 222.7
click at [800, 385] on p "See Every Curve Clearly → no more missed hairs, uneven makeup, or hidden flaws." at bounding box center [634, 387] width 372 height 14
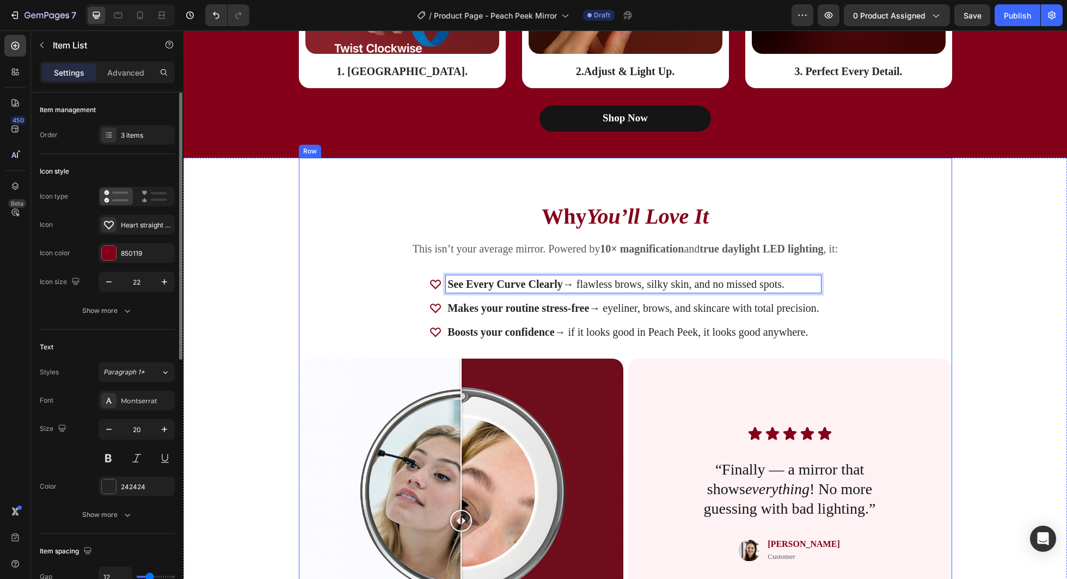
scroll to position [1831, 0]
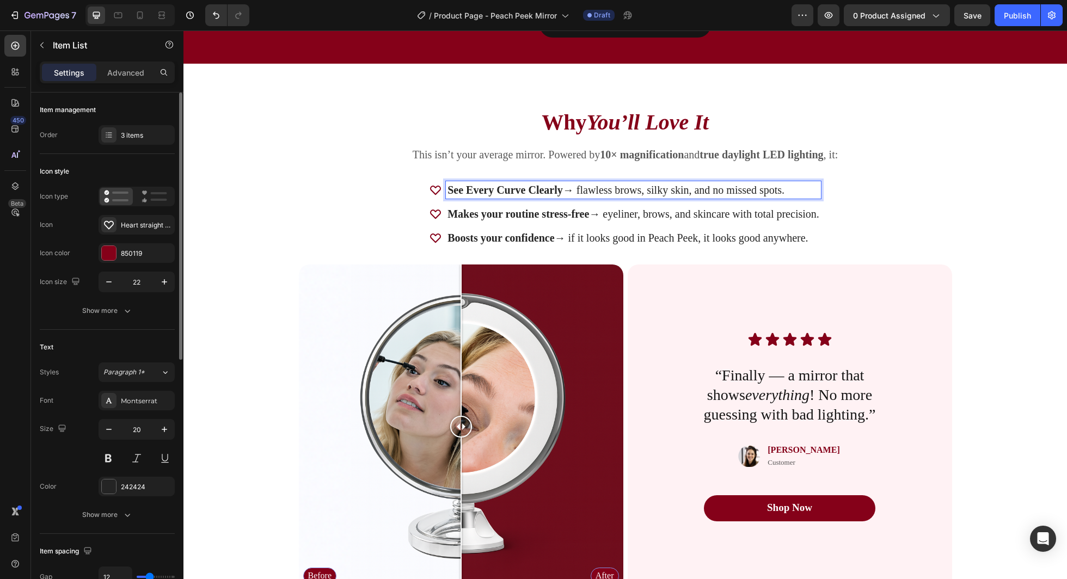
click at [490, 205] on div "Makes your routine stress-free → eyeliner, brows, and skincare with total preci…" at bounding box center [633, 213] width 375 height 17
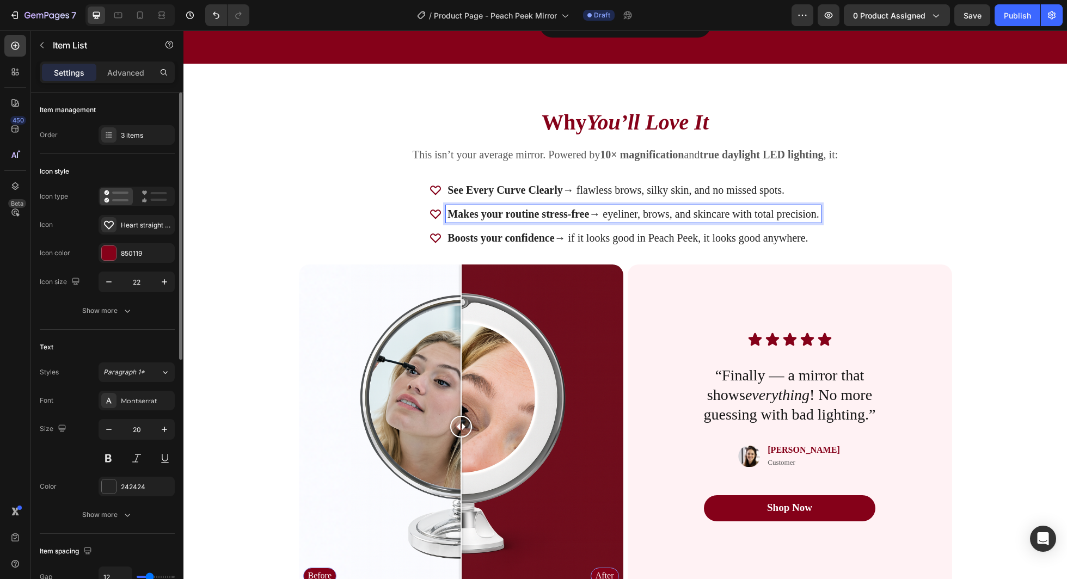
click at [482, 211] on strong "Makes your routine stress-free" at bounding box center [519, 214] width 142 height 12
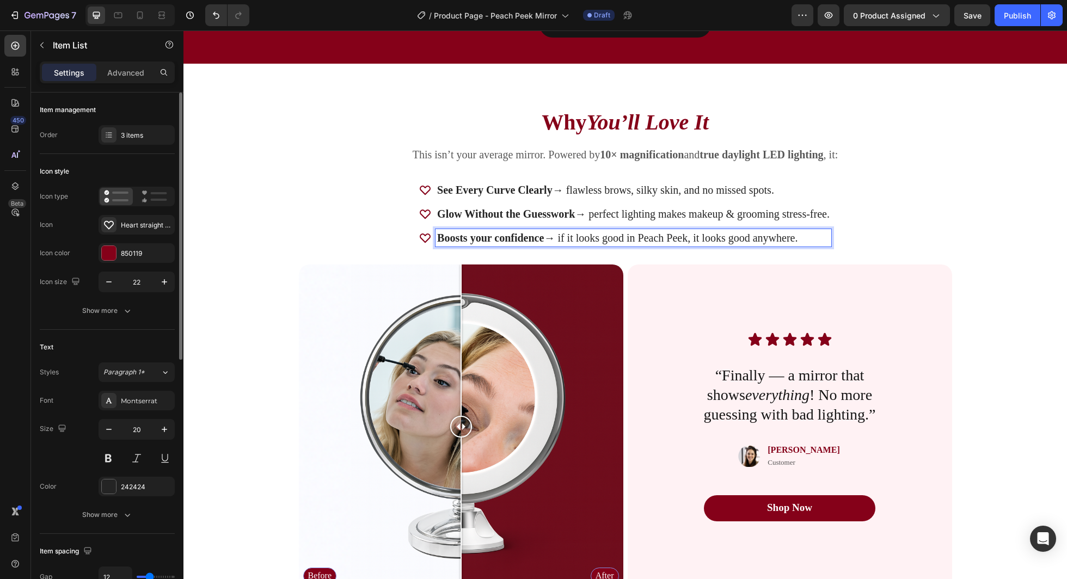
click at [472, 237] on strong "Boosts your confidence" at bounding box center [490, 238] width 107 height 12
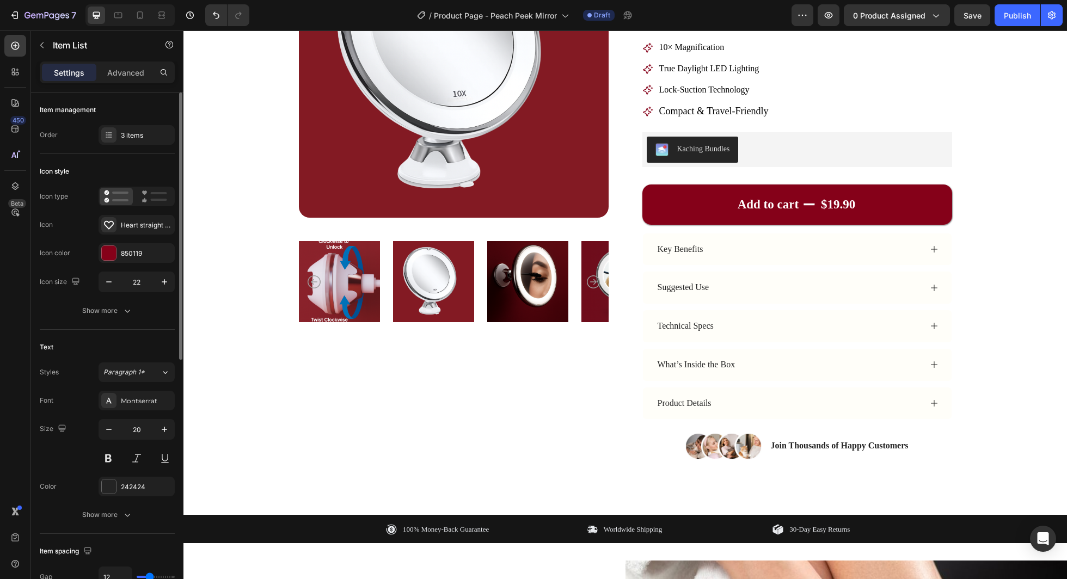
scroll to position [76, 0]
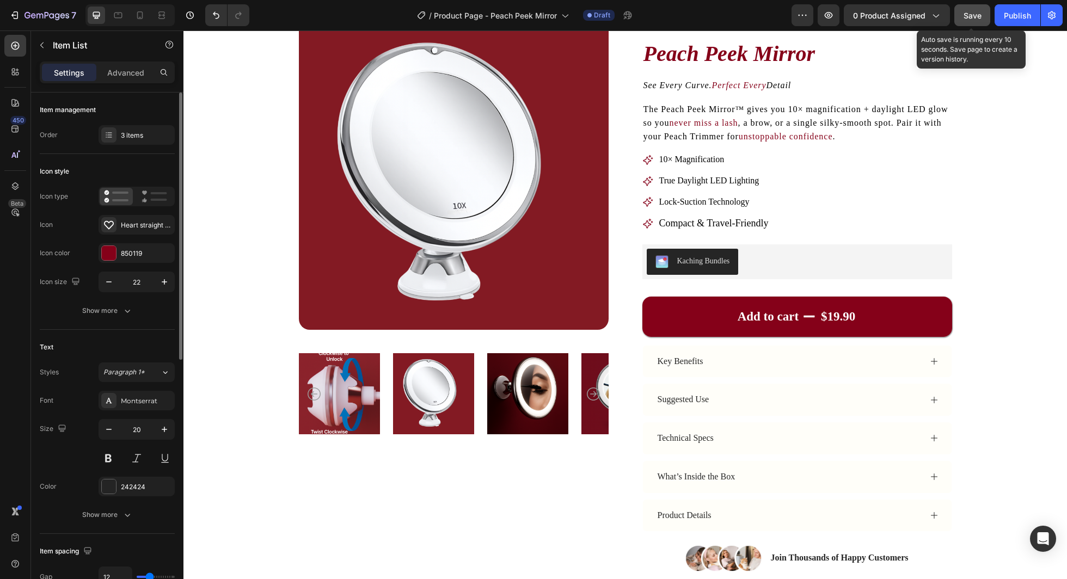
click at [969, 24] on button "Save" at bounding box center [973, 15] width 36 height 22
click at [977, 22] on button "Save" at bounding box center [973, 15] width 36 height 22
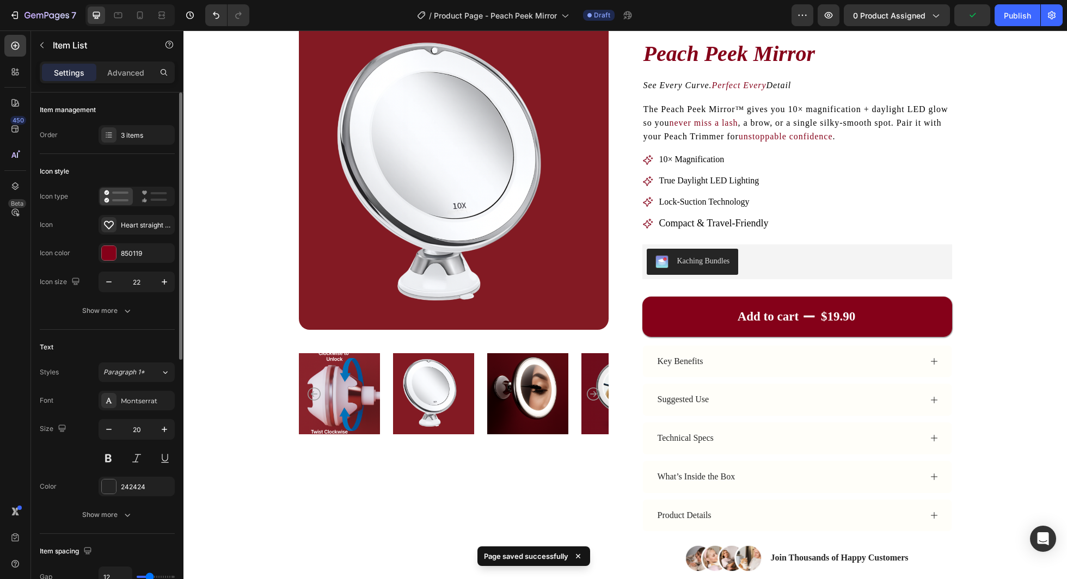
click at [1017, 27] on div "7 Version history / Product Page - Peach Peek Mirror Draft Preview 0 product as…" at bounding box center [533, 15] width 1067 height 31
click at [1016, 19] on div "Publish" at bounding box center [1017, 15] width 27 height 11
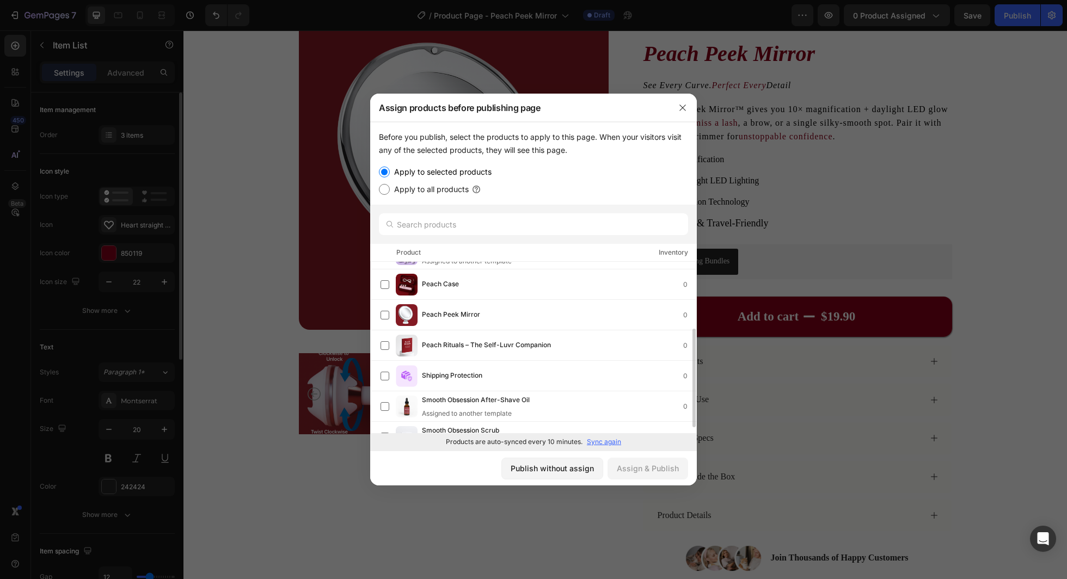
scroll to position [115, 0]
click at [517, 319] on div "Peach Peek Mirror 0" at bounding box center [559, 314] width 274 height 12
click at [634, 466] on div "Assign & Publish" at bounding box center [648, 468] width 62 height 11
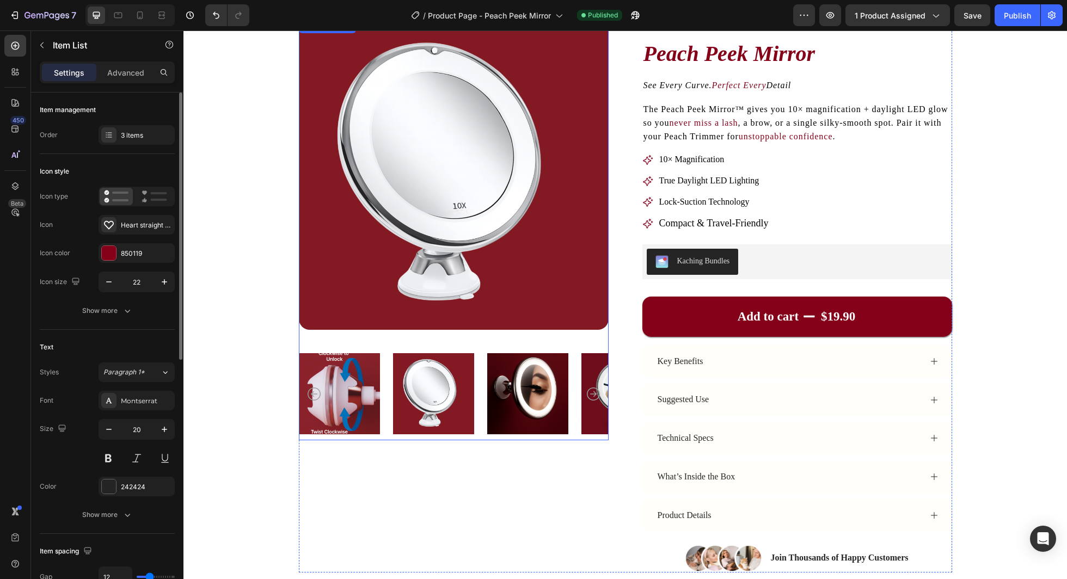
scroll to position [0, 0]
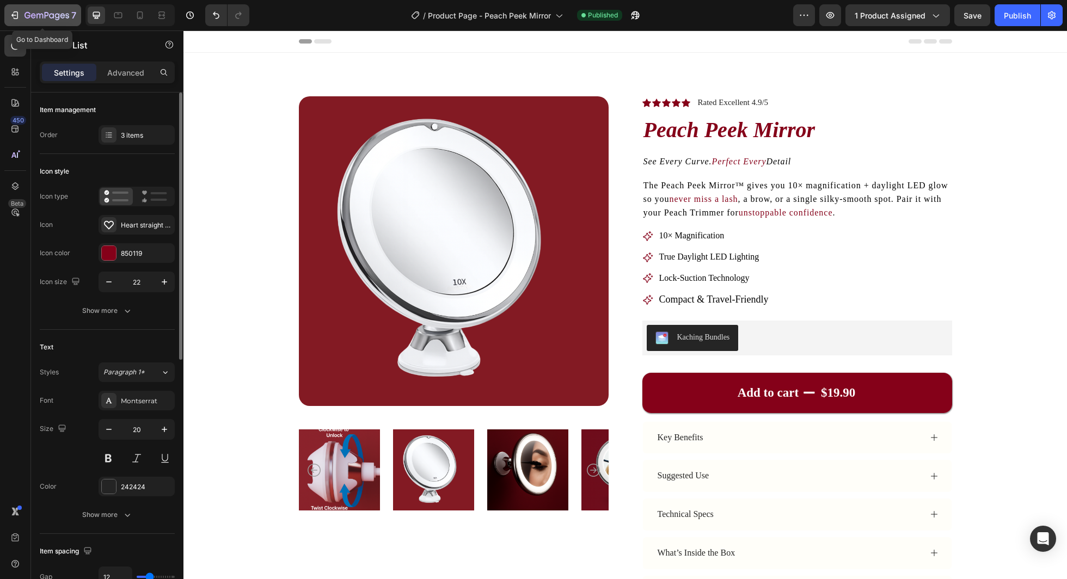
click at [16, 10] on icon "button" at bounding box center [14, 15] width 11 height 11
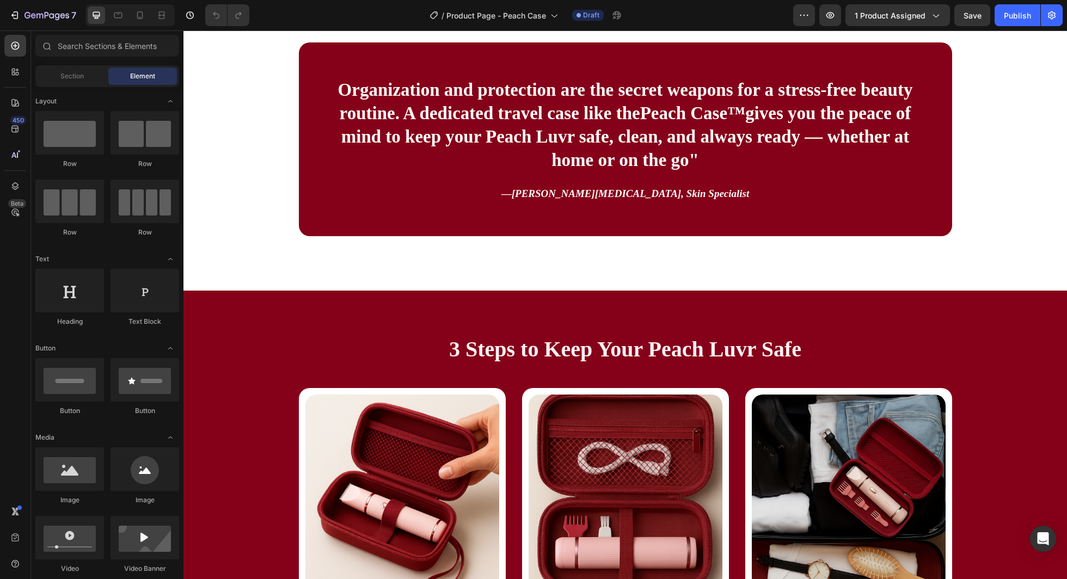
scroll to position [1305, 0]
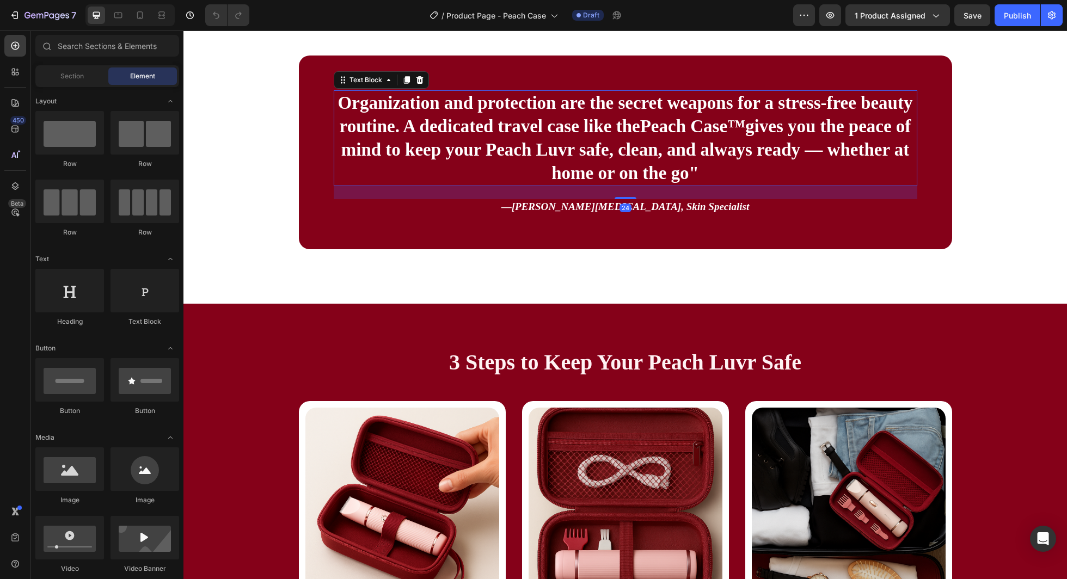
click at [459, 163] on p "Organization and protection are the secret weapons for a stress-free beauty rou…" at bounding box center [626, 138] width 582 height 94
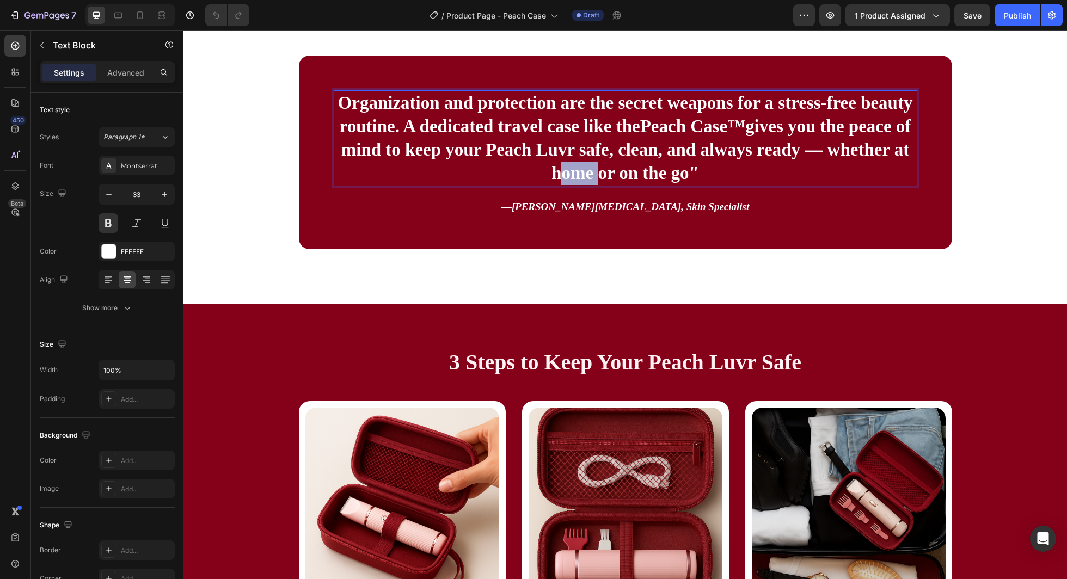
click at [459, 163] on p "Organization and protection are the secret weapons for a stress-free beauty rou…" at bounding box center [626, 138] width 582 height 94
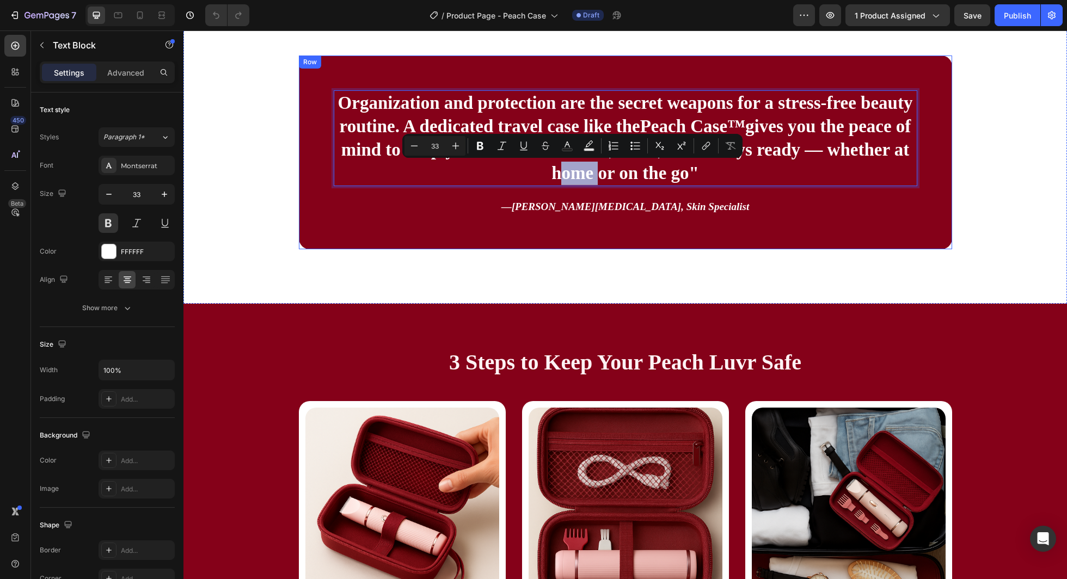
click at [332, 99] on div "Organization and protection are the secret weapons for a stress-free beauty rou…" at bounding box center [625, 153] width 653 height 194
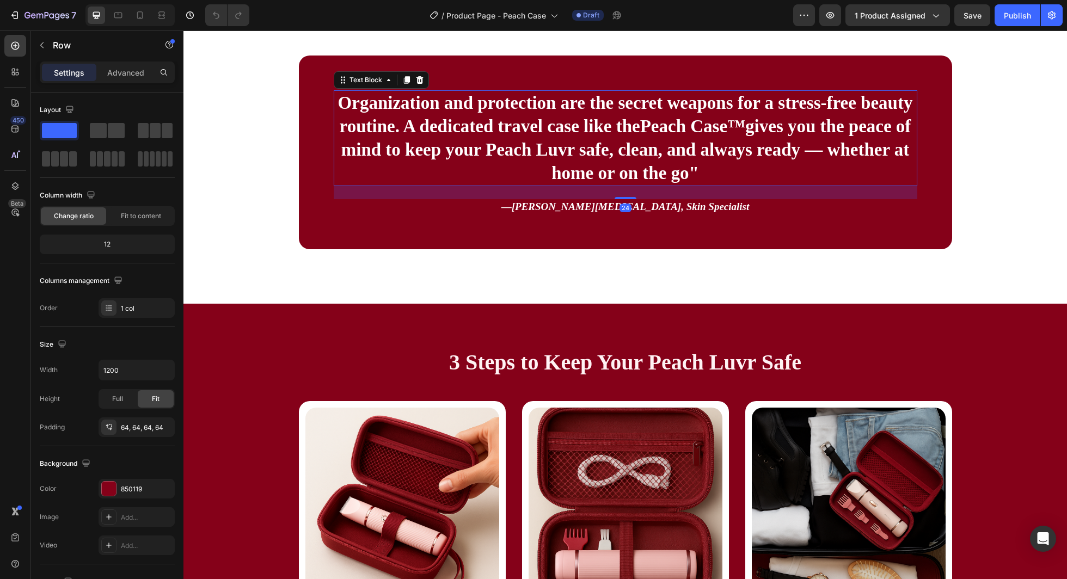
click at [346, 108] on p "Organization and protection are the secret weapons for a stress-free beauty rou…" at bounding box center [626, 138] width 582 height 94
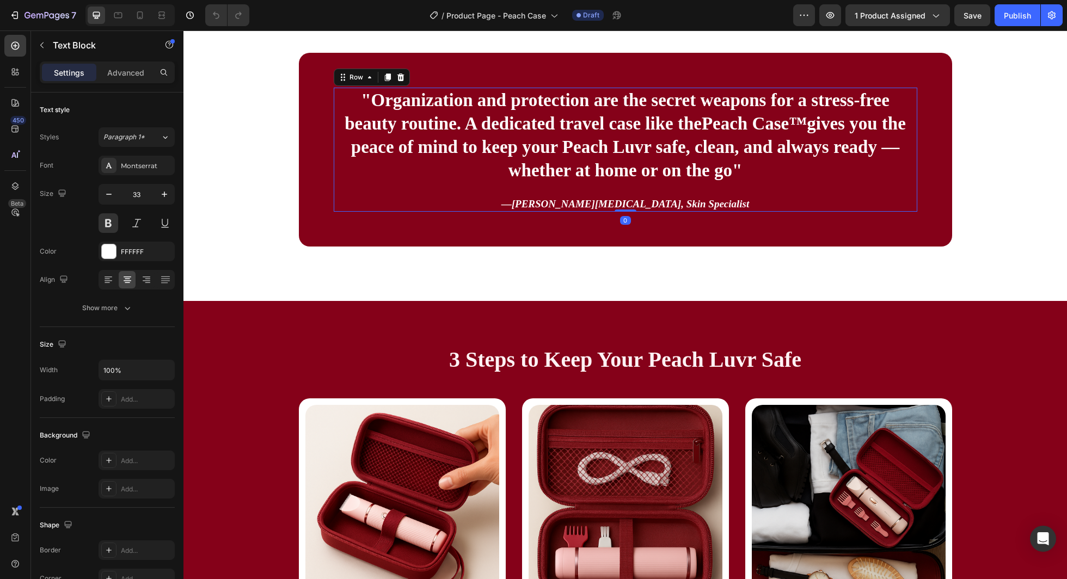
click at [369, 187] on div ""Organization and protection are the secret weapons for a stress-free beauty ro…" at bounding box center [626, 150] width 584 height 124
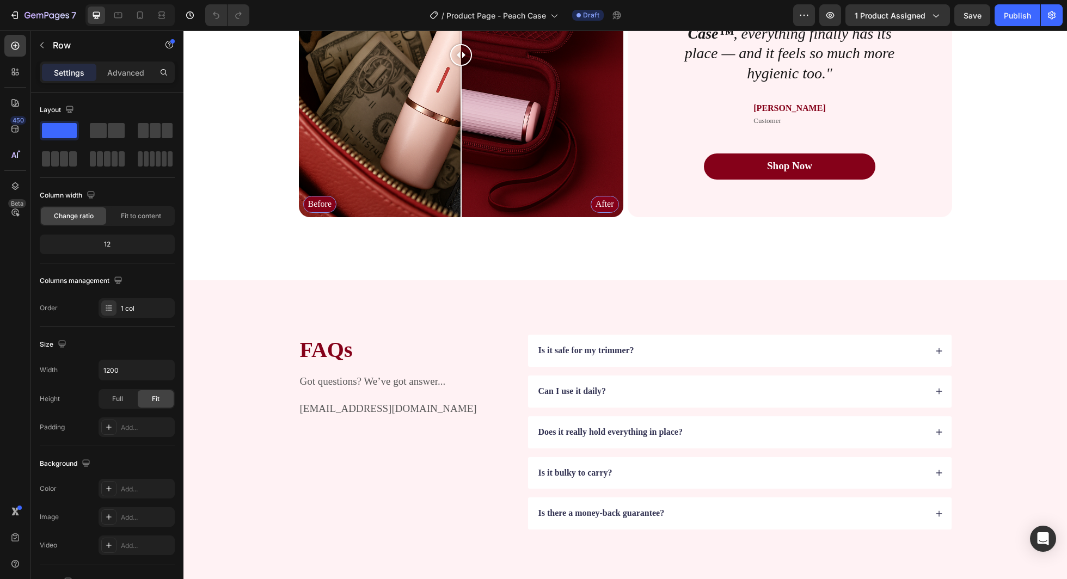
scroll to position [2476, 0]
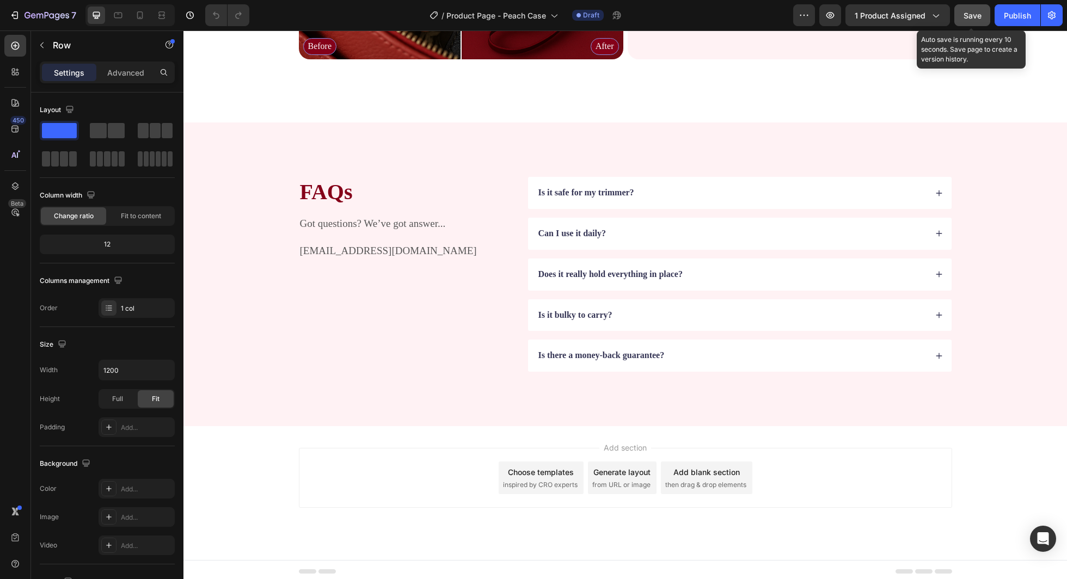
click at [981, 17] on span "Save" at bounding box center [973, 15] width 18 height 9
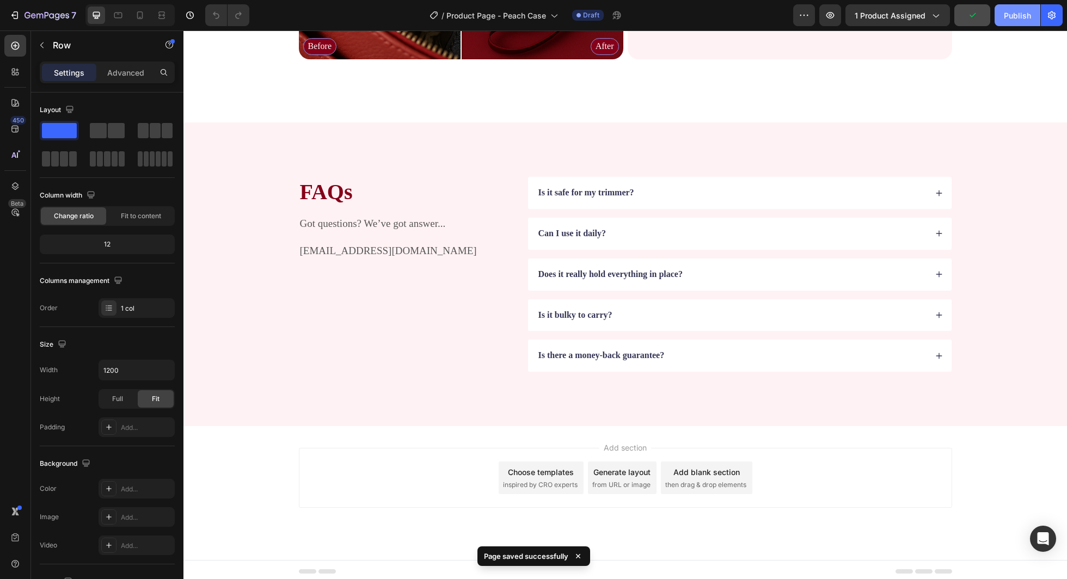
click at [1011, 14] on div "Publish" at bounding box center [1017, 15] width 27 height 11
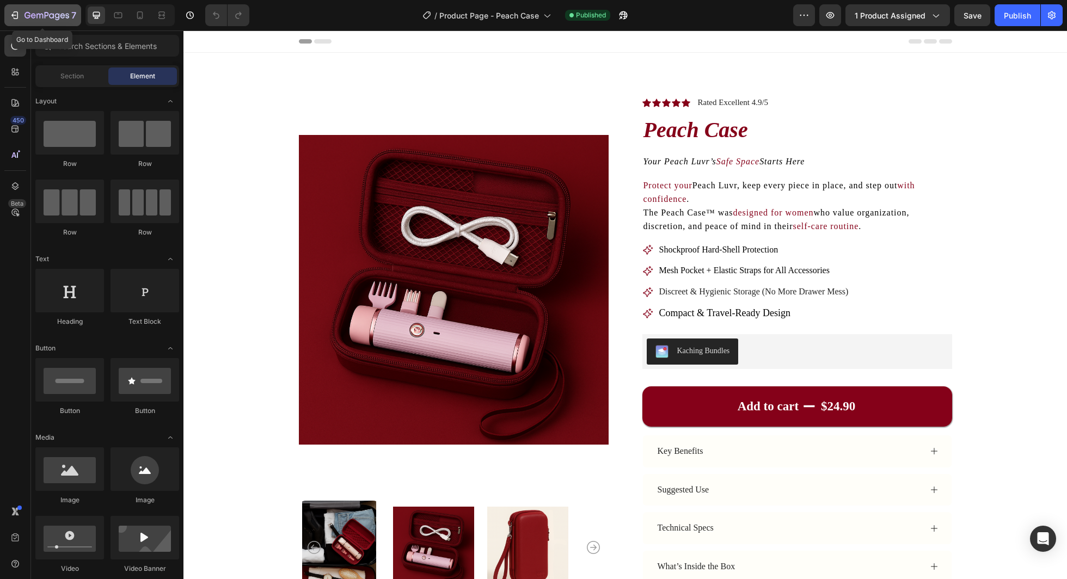
click at [50, 12] on icon "button" at bounding box center [47, 15] width 45 height 9
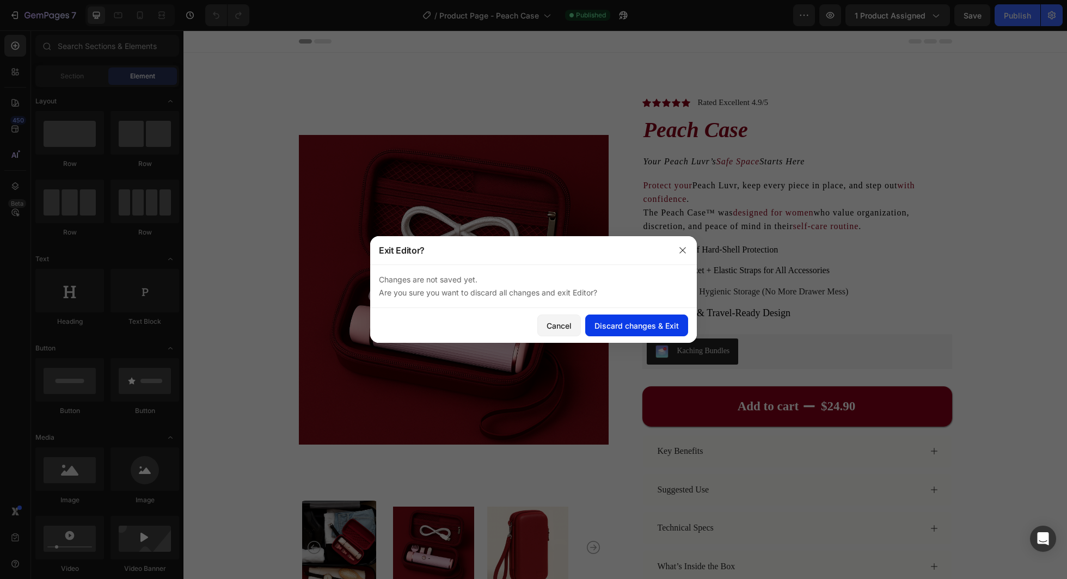
click at [628, 329] on div "Discard changes & Exit" at bounding box center [637, 325] width 84 height 11
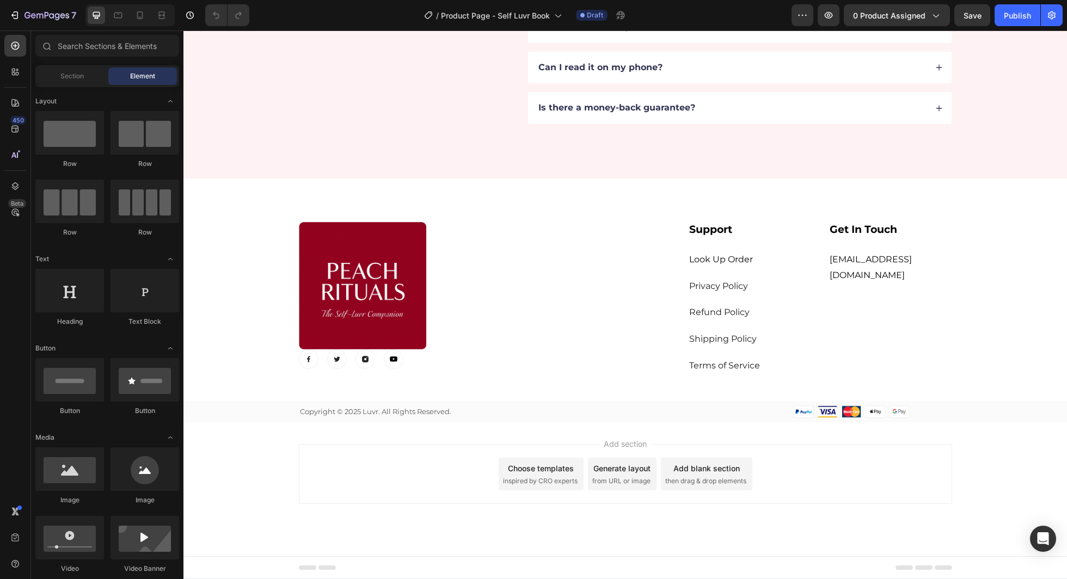
scroll to position [2736, 0]
